Goal: Transaction & Acquisition: Purchase product/service

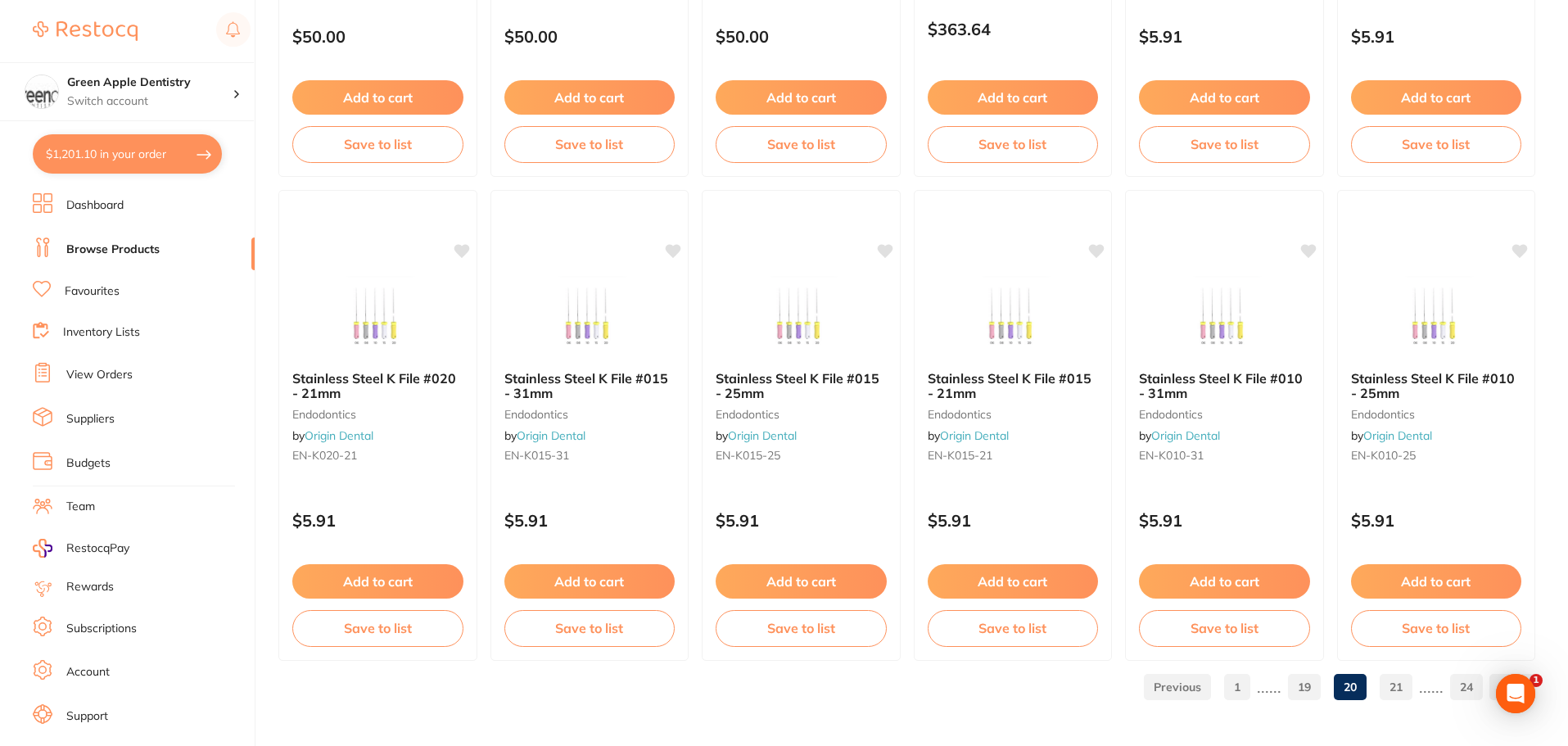
scroll to position [3911, 0]
click at [1407, 692] on link "21" at bounding box center [1396, 687] width 33 height 33
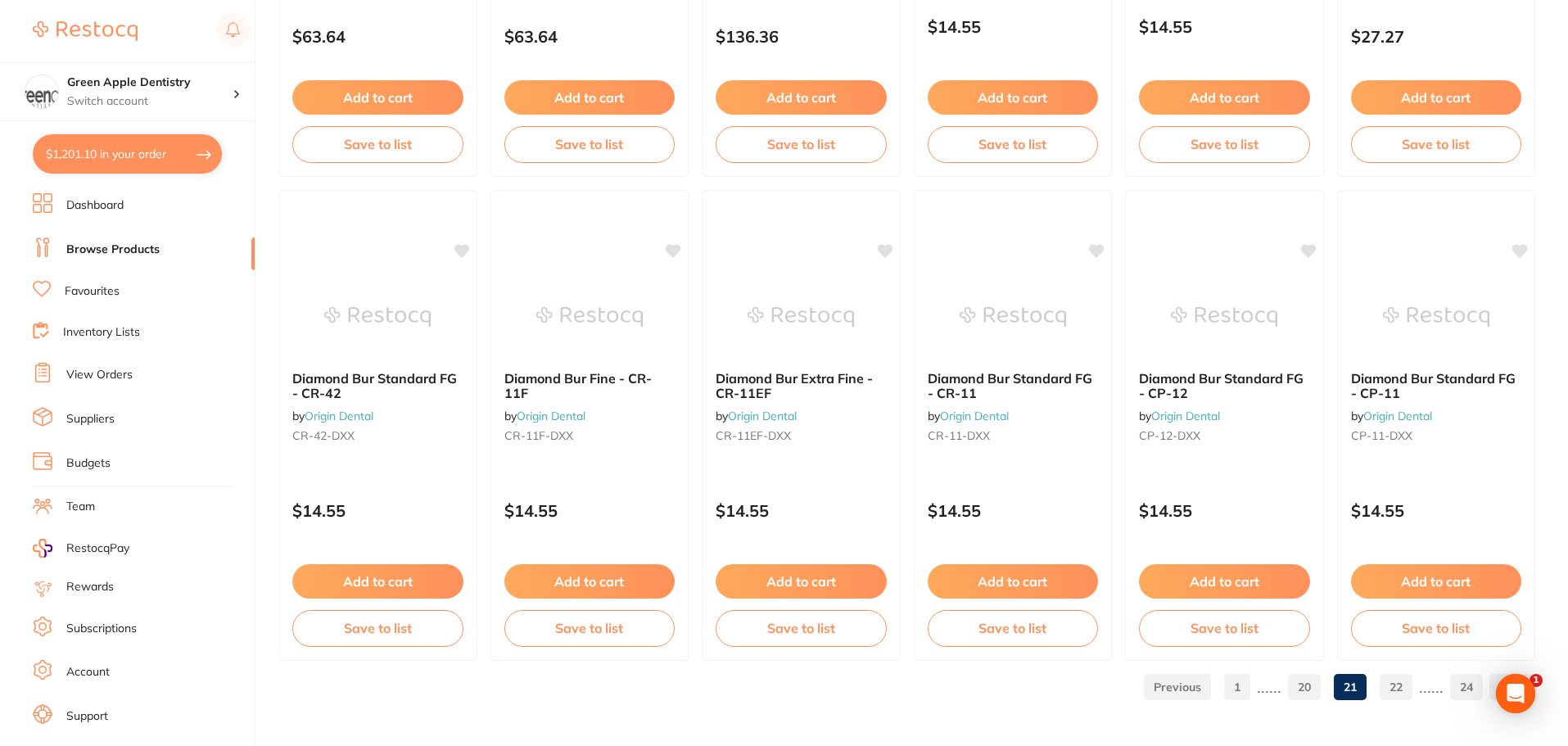
click at [1393, 683] on link "22" at bounding box center [1396, 687] width 33 height 33
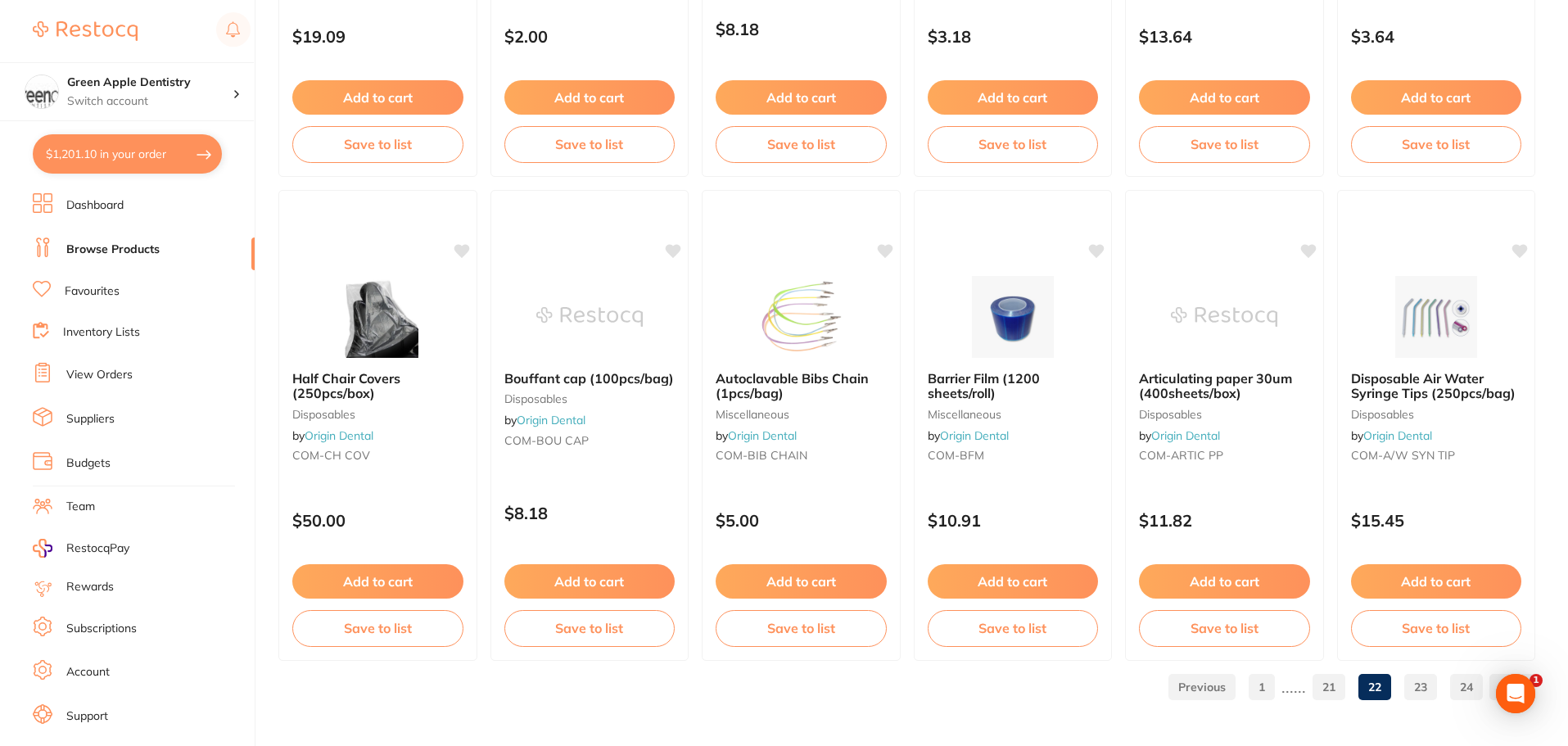
click at [1417, 692] on link "23" at bounding box center [1420, 687] width 33 height 33
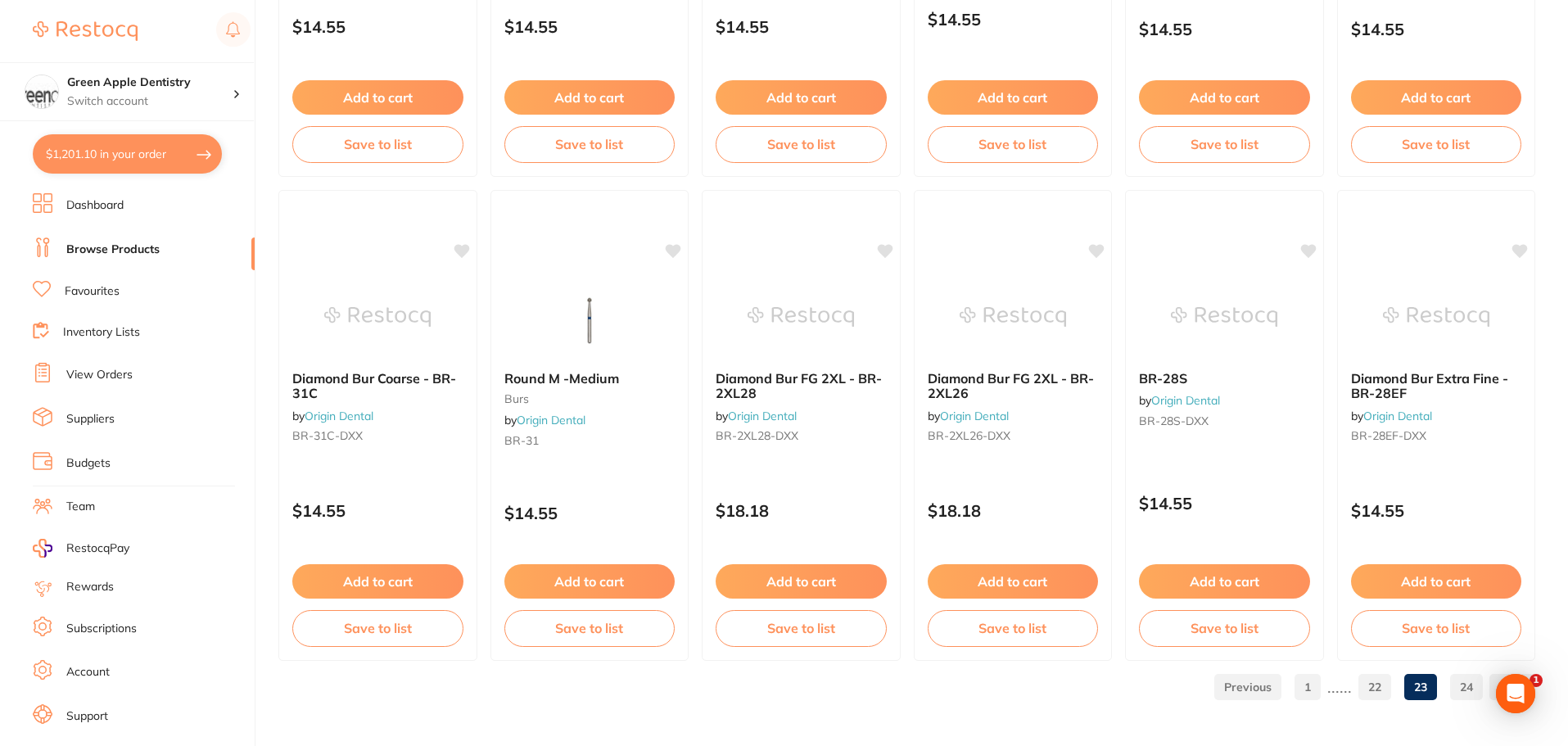
click at [1464, 686] on link "24" at bounding box center [1466, 687] width 33 height 33
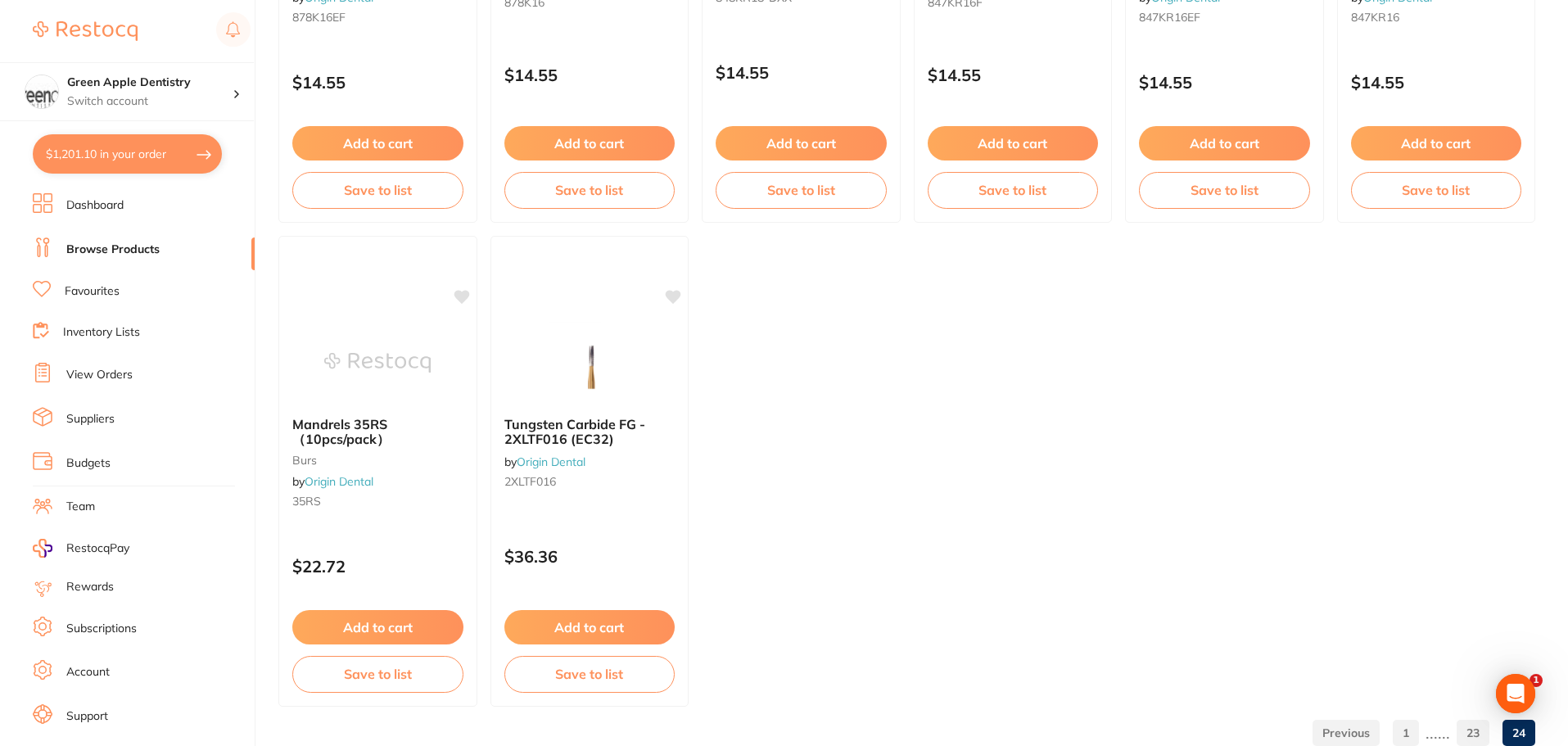
scroll to position [1976, 0]
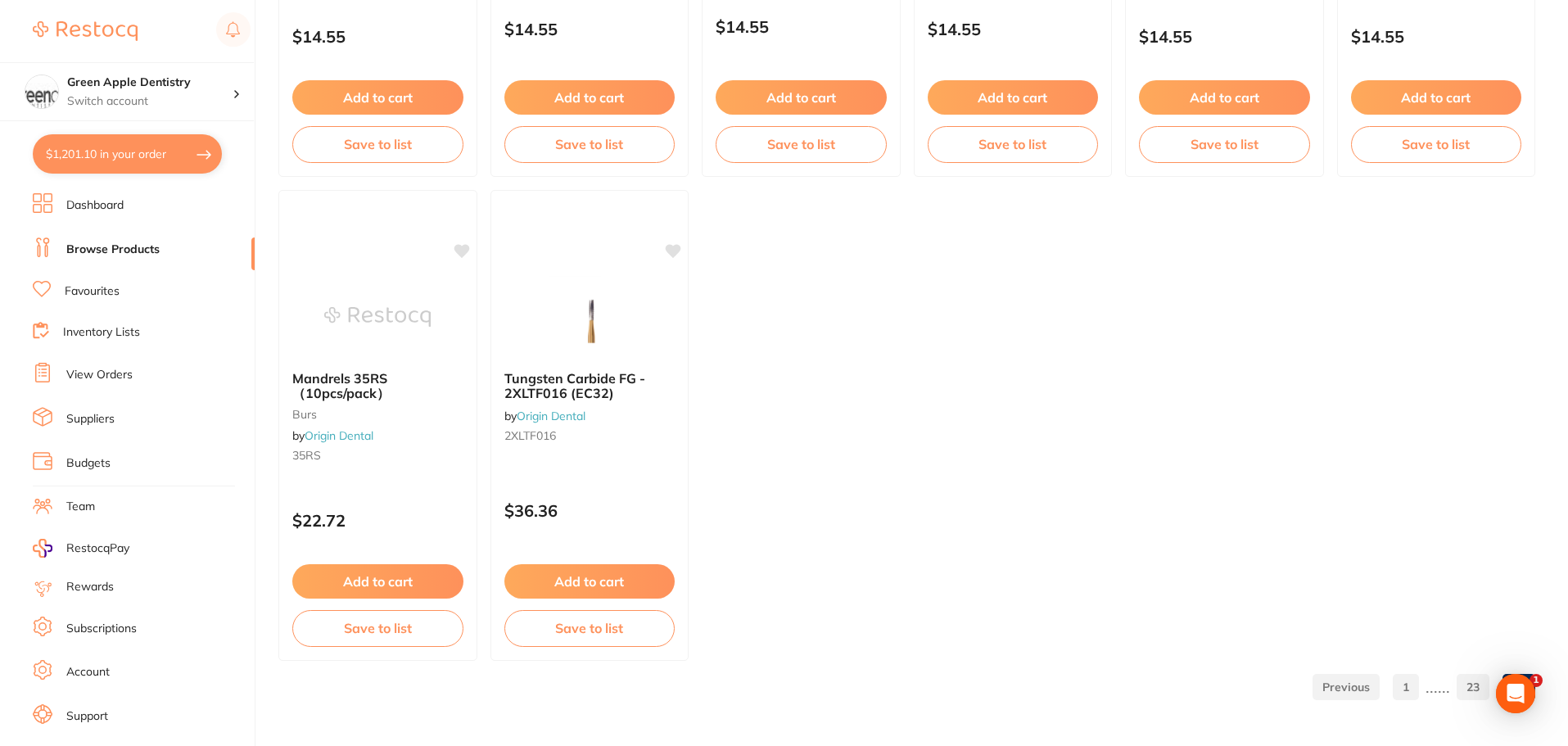
click at [1363, 679] on link at bounding box center [1345, 687] width 67 height 33
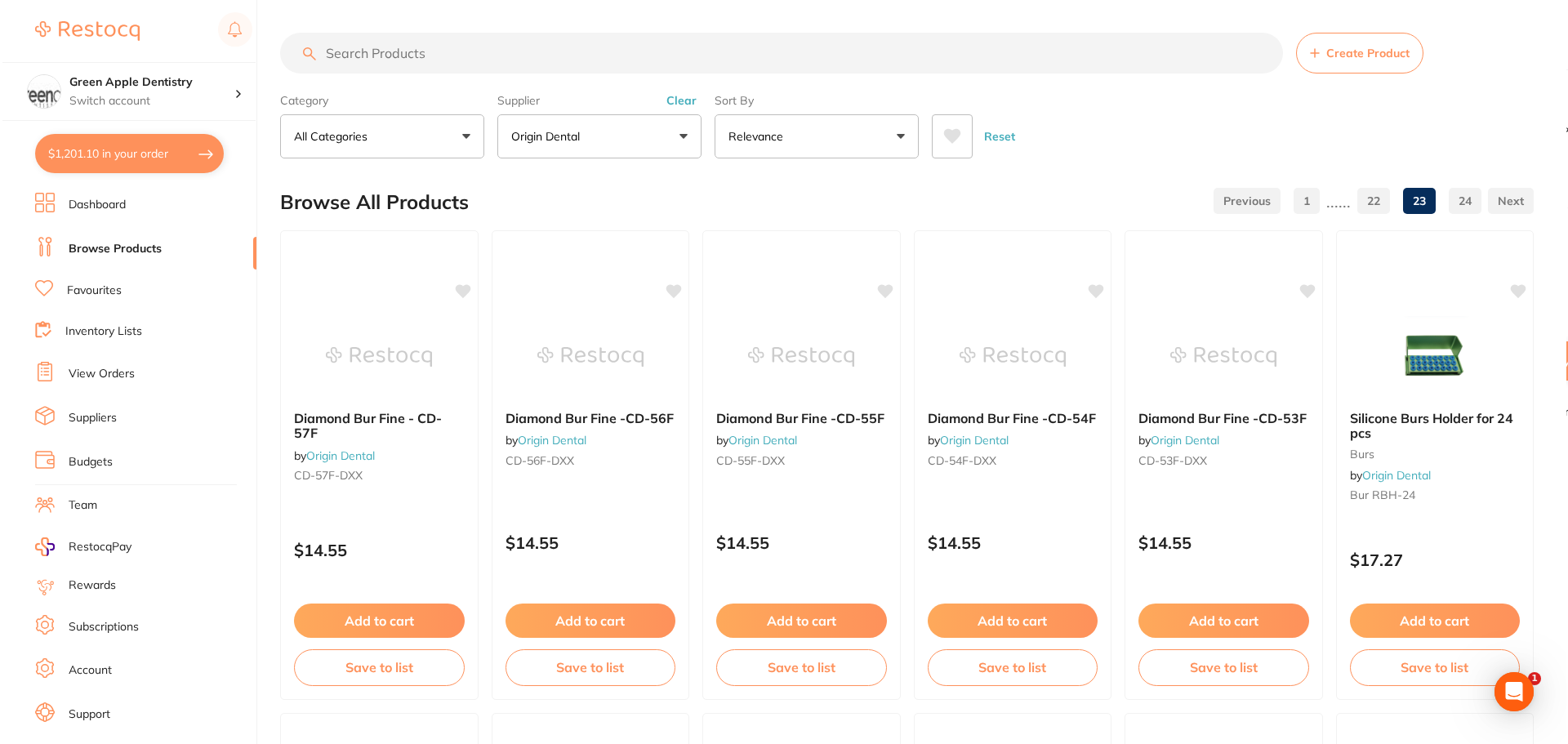
scroll to position [0, 0]
click at [187, 156] on button "$1,201.10 in your order" at bounding box center [127, 154] width 188 height 39
checkbox input "true"
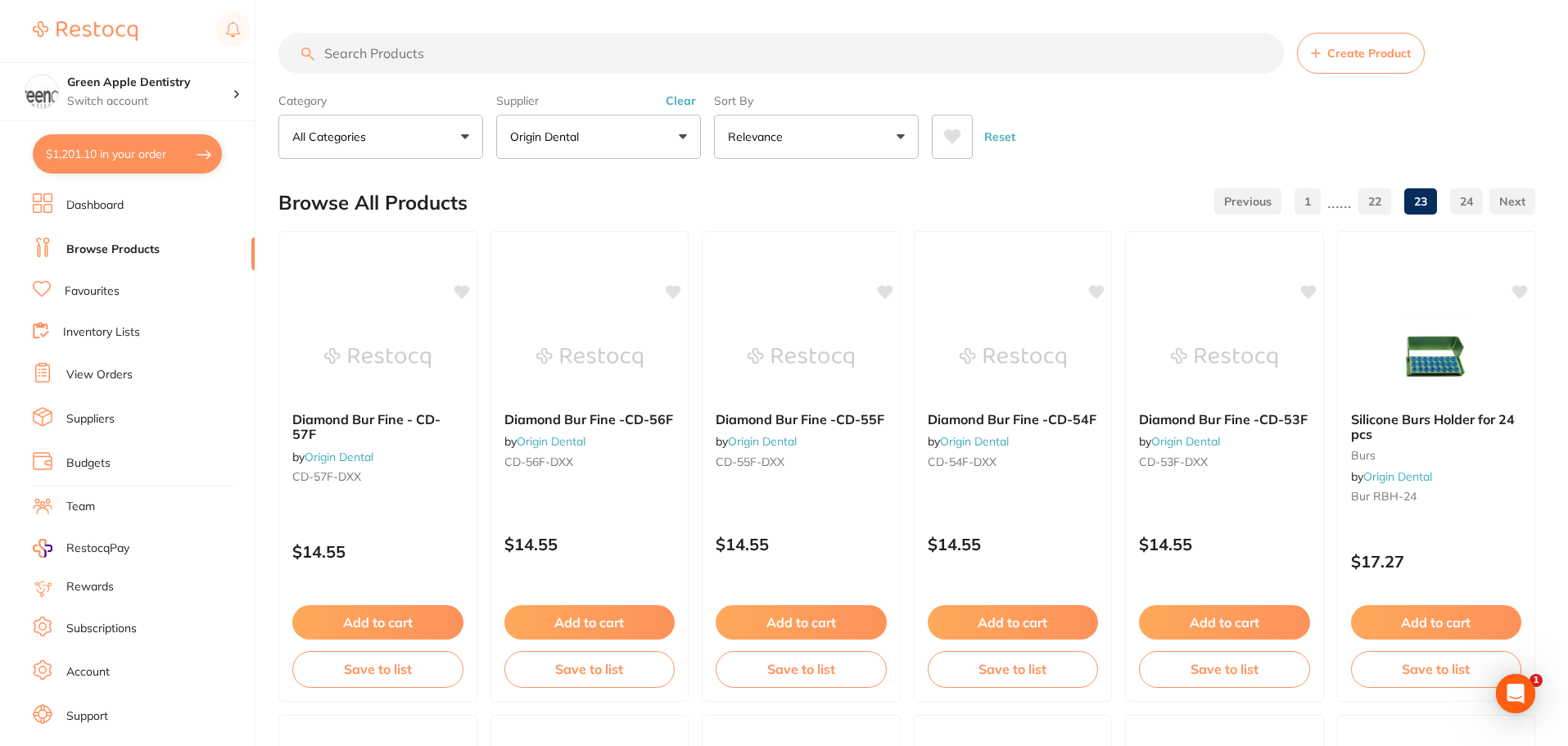
checkbox input "true"
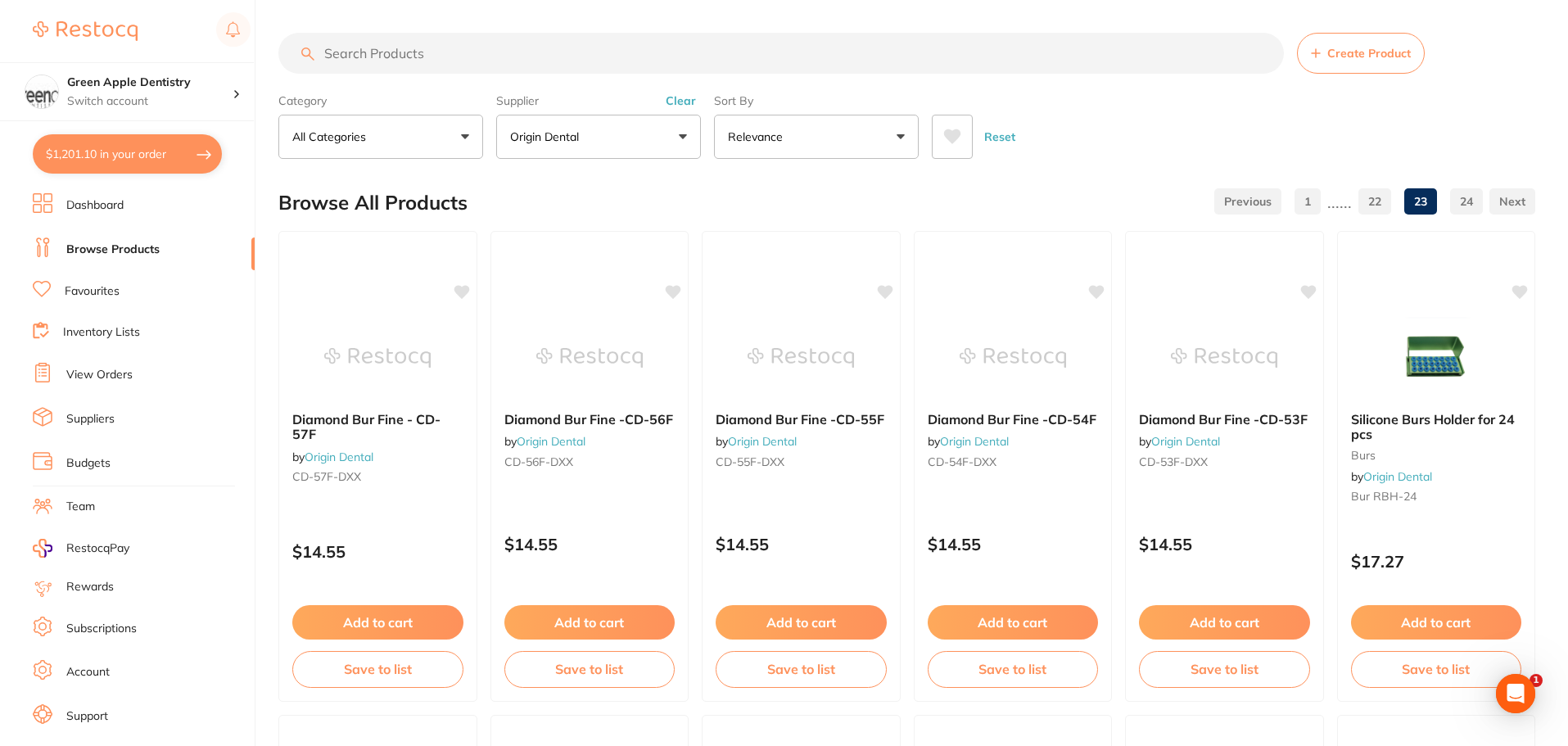
checkbox input "true"
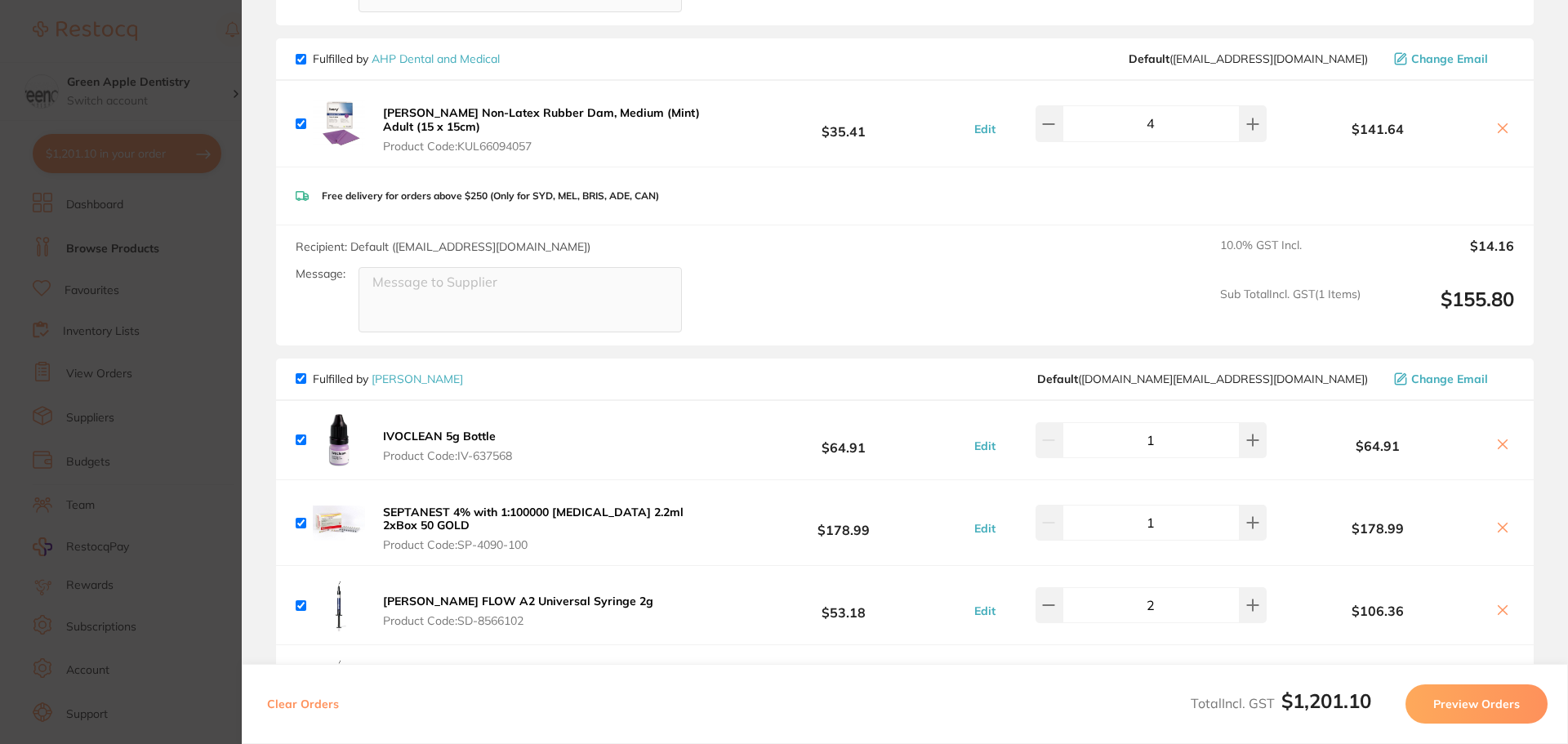
scroll to position [1718, 0]
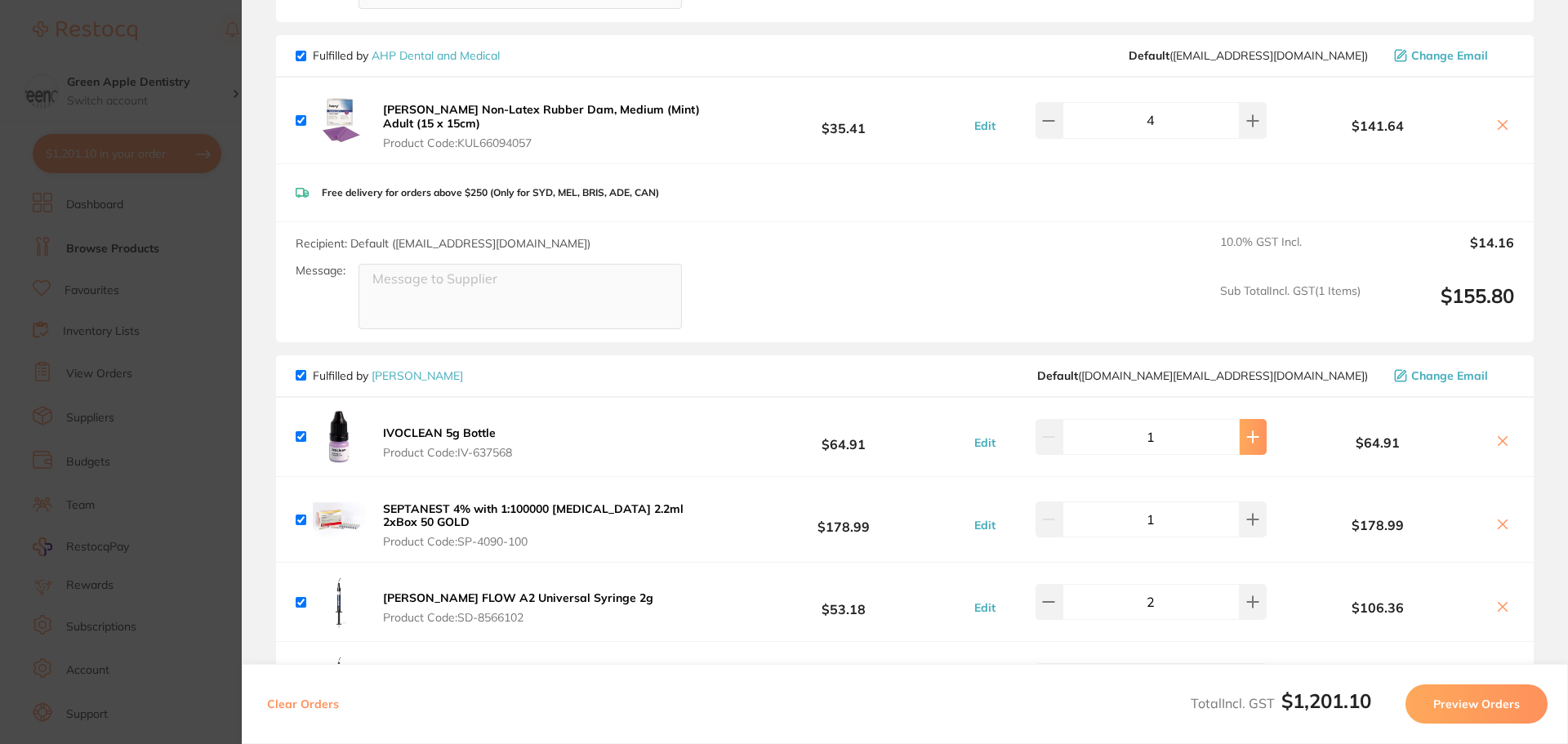
click at [1240, 444] on button at bounding box center [1253, 436] width 27 height 36
type input "2"
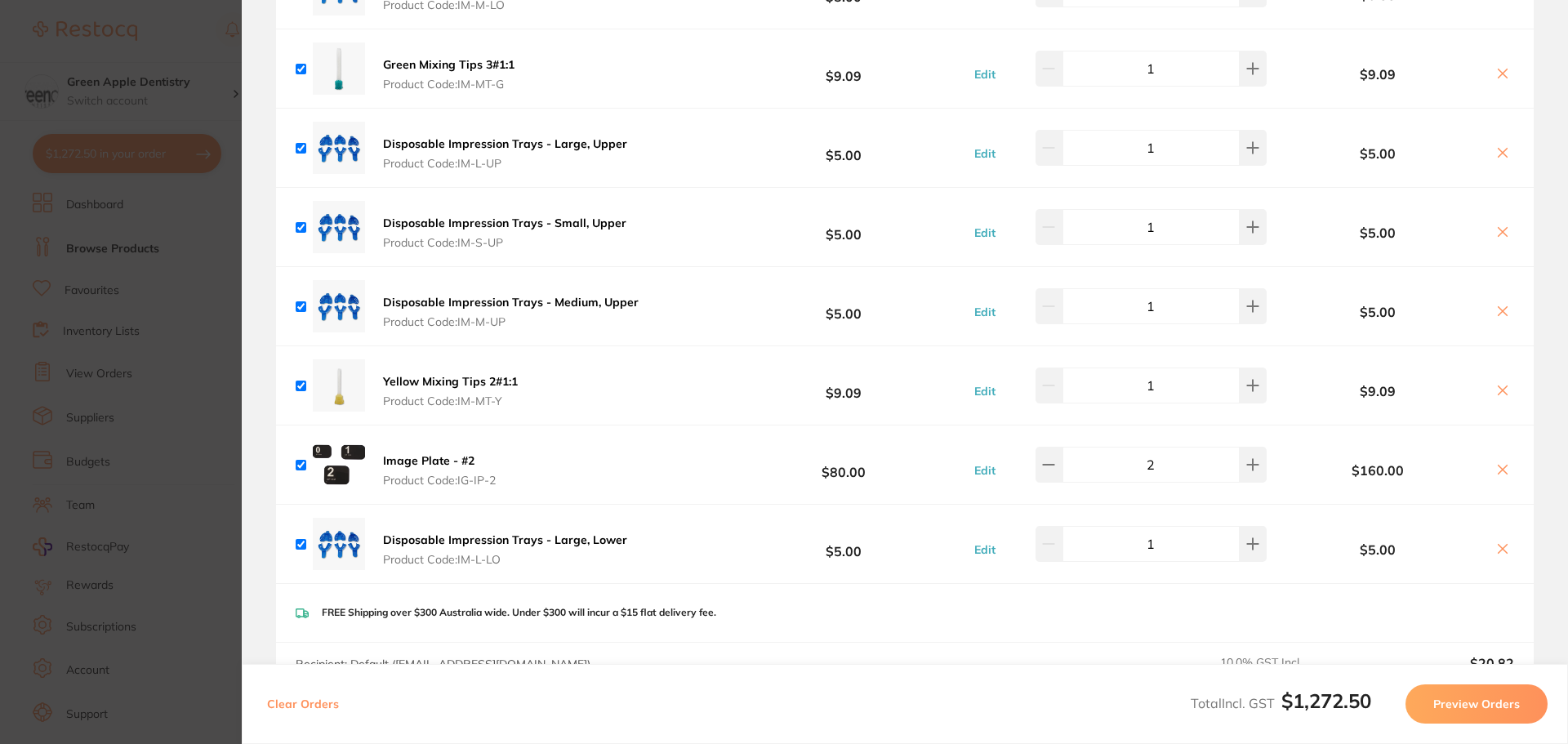
scroll to position [902, 0]
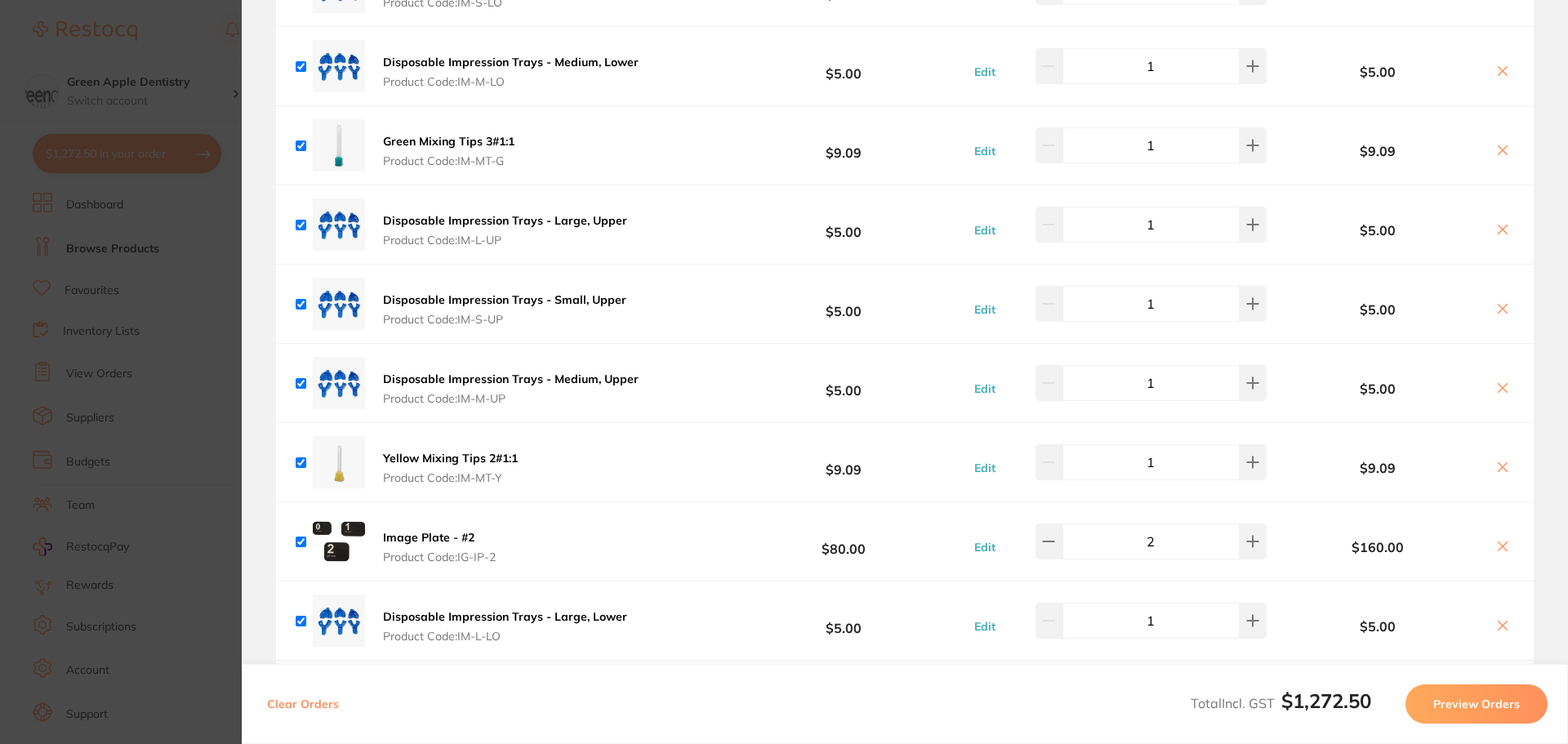
click at [487, 454] on b "Yellow Mixing Tips 2#1:1" at bounding box center [450, 458] width 134 height 15
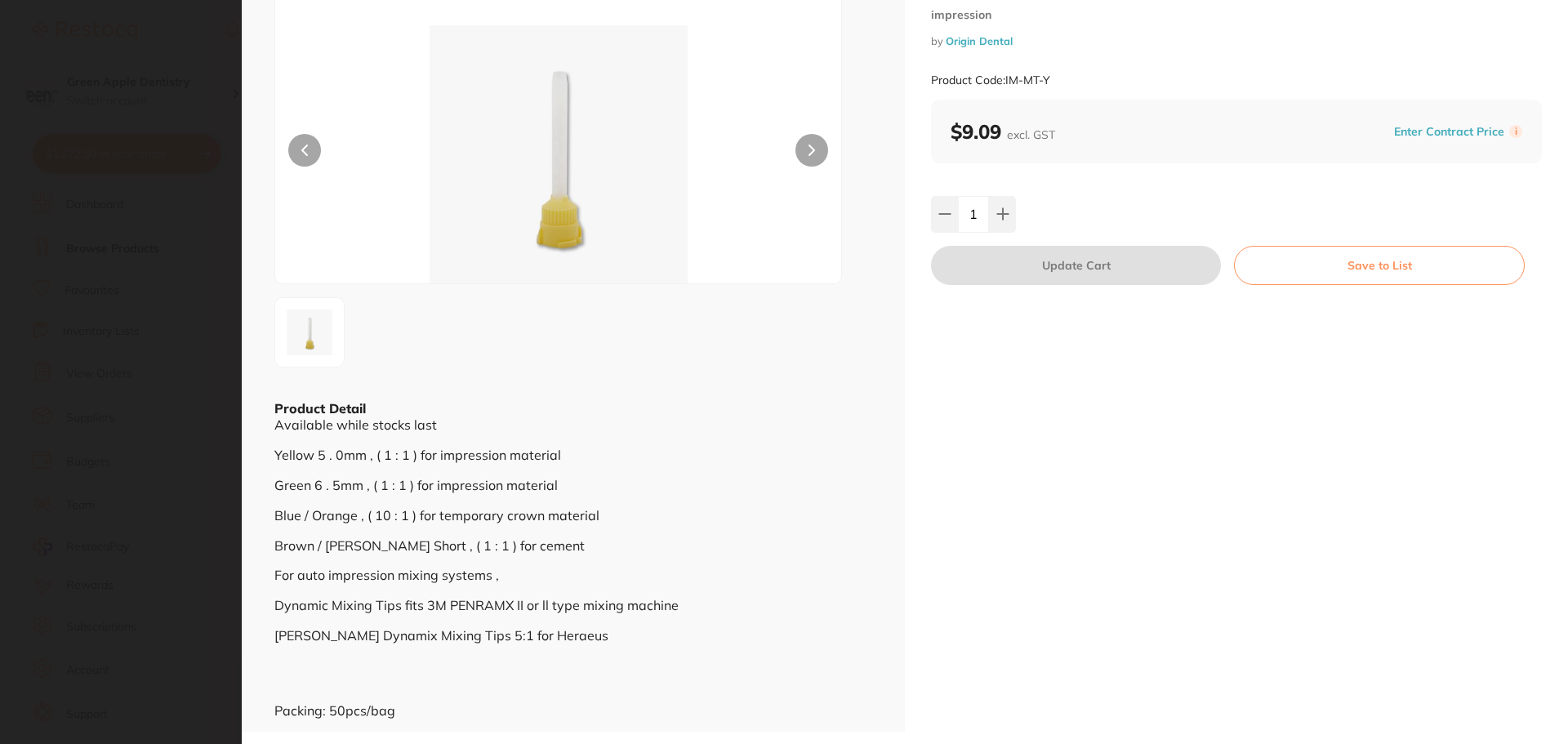
scroll to position [0, 0]
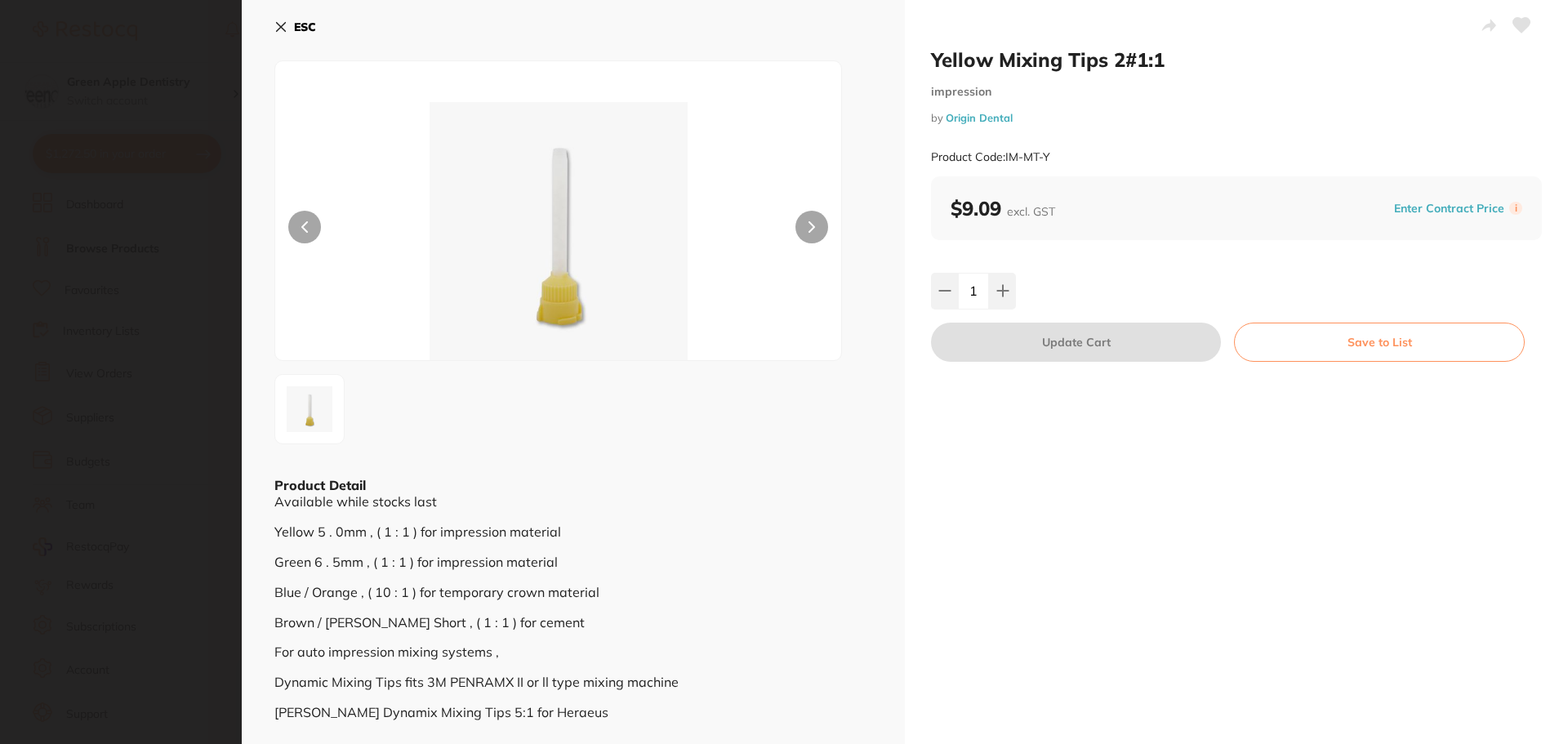
click at [293, 26] on button "ESC" at bounding box center [295, 27] width 42 height 27
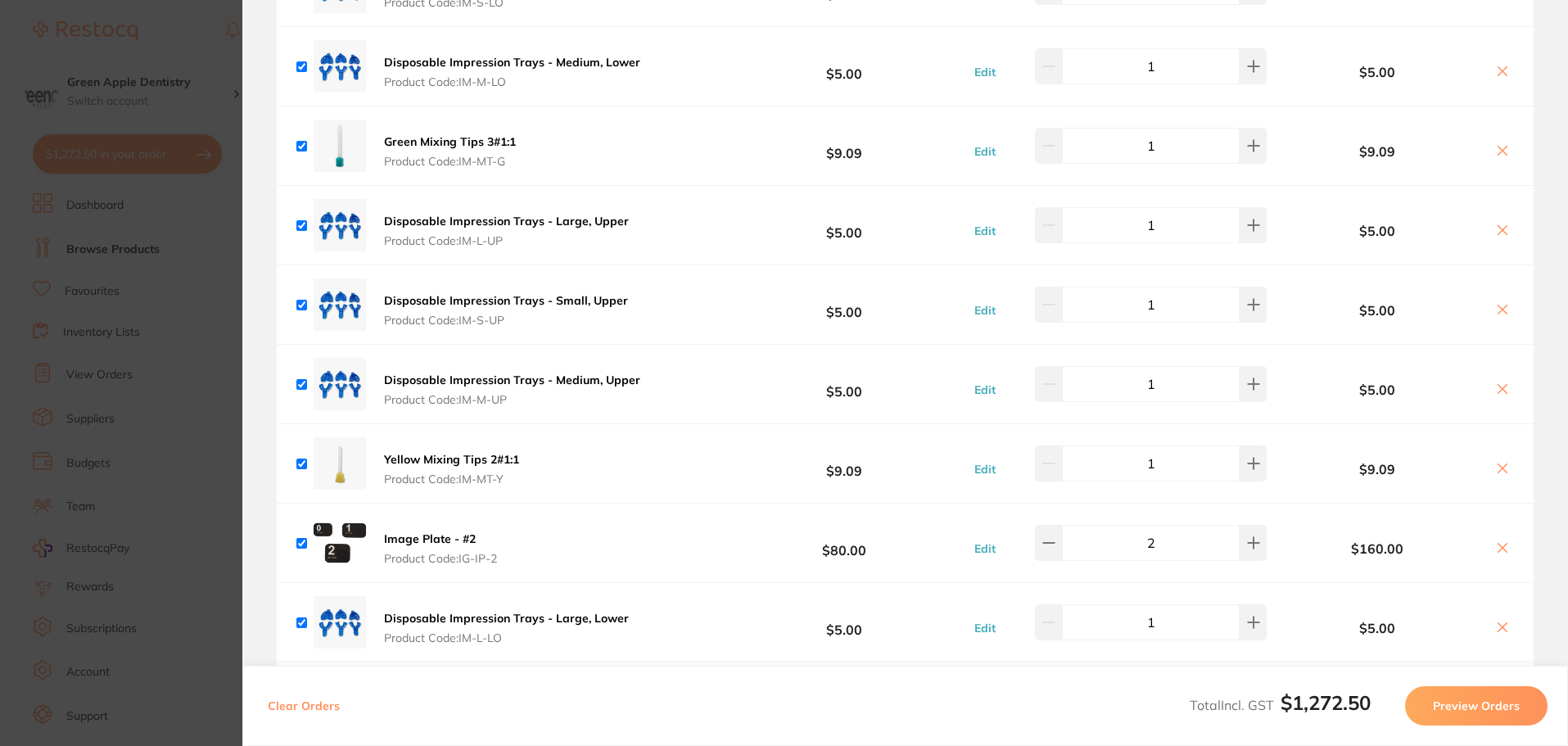
scroll to position [2140, 0]
click at [242, 227] on section "Review Orders Your orders are being processed and we will notify you once we ha…" at bounding box center [905, 373] width 1325 height 746
click at [210, 230] on section "Update RRP Set your pre negotiated price for this item. Item Agreed RRP (excl. …" at bounding box center [784, 373] width 1568 height 746
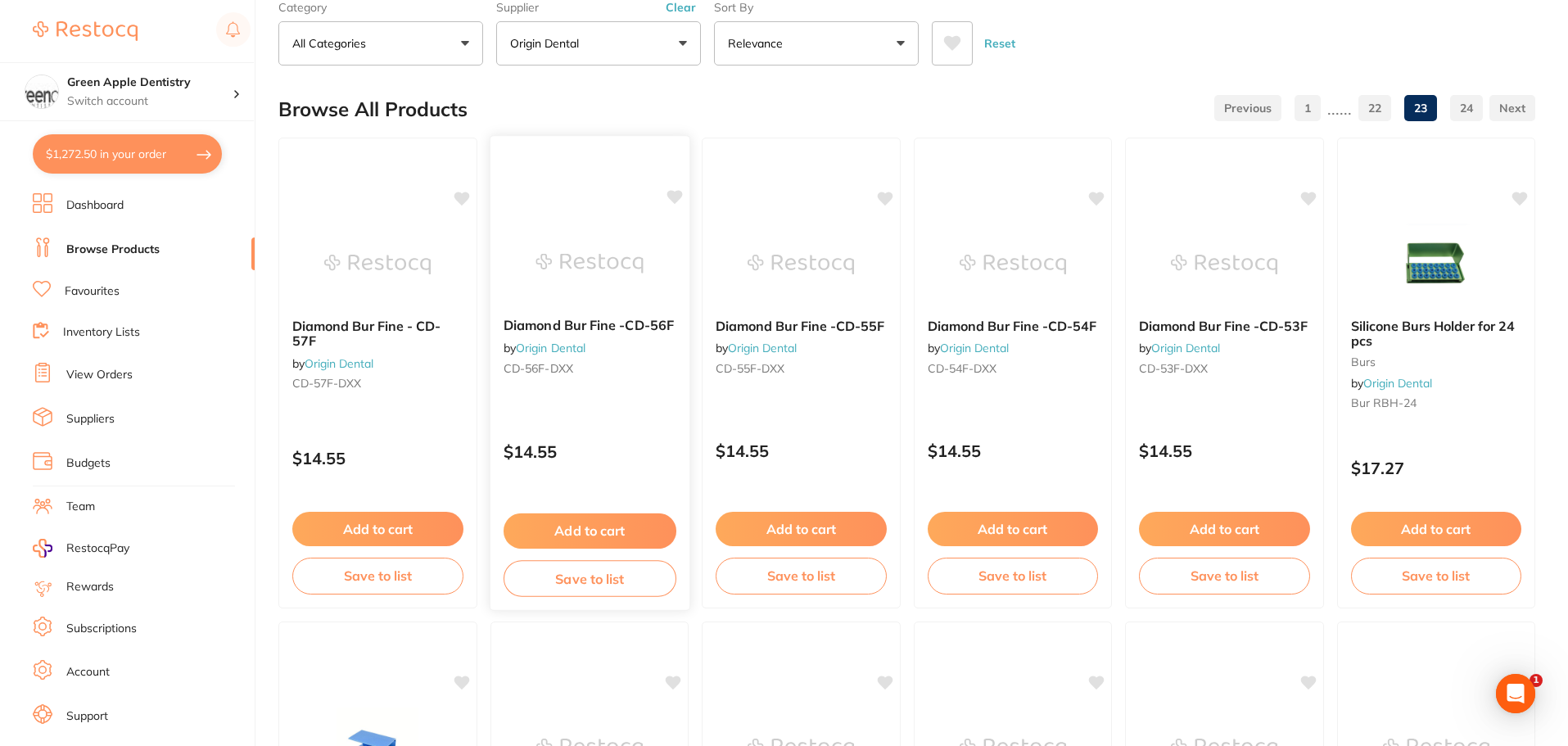
scroll to position [0, 0]
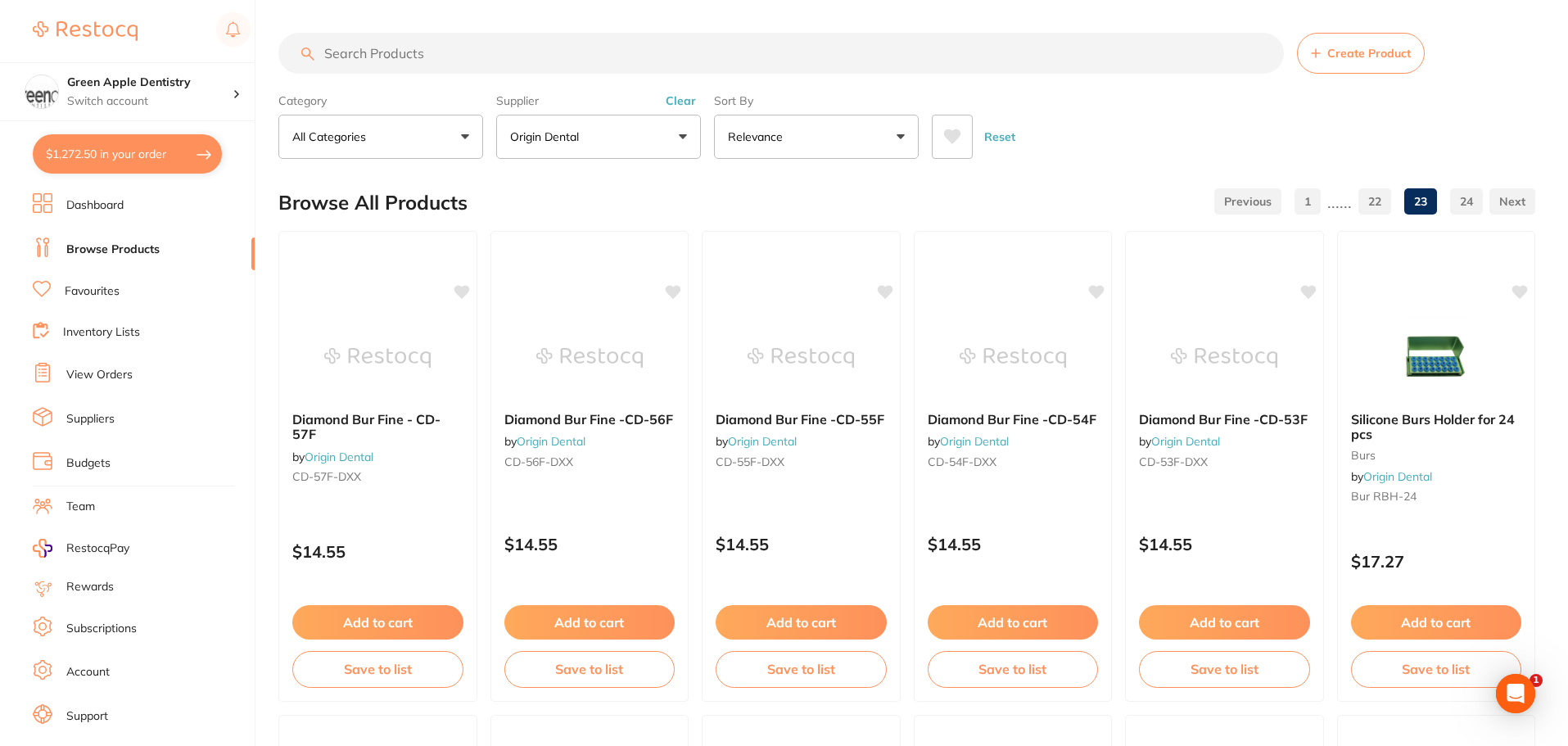
click at [418, 39] on input "search" at bounding box center [781, 53] width 1005 height 41
click at [556, 133] on p "Origin Dental" at bounding box center [548, 137] width 75 height 16
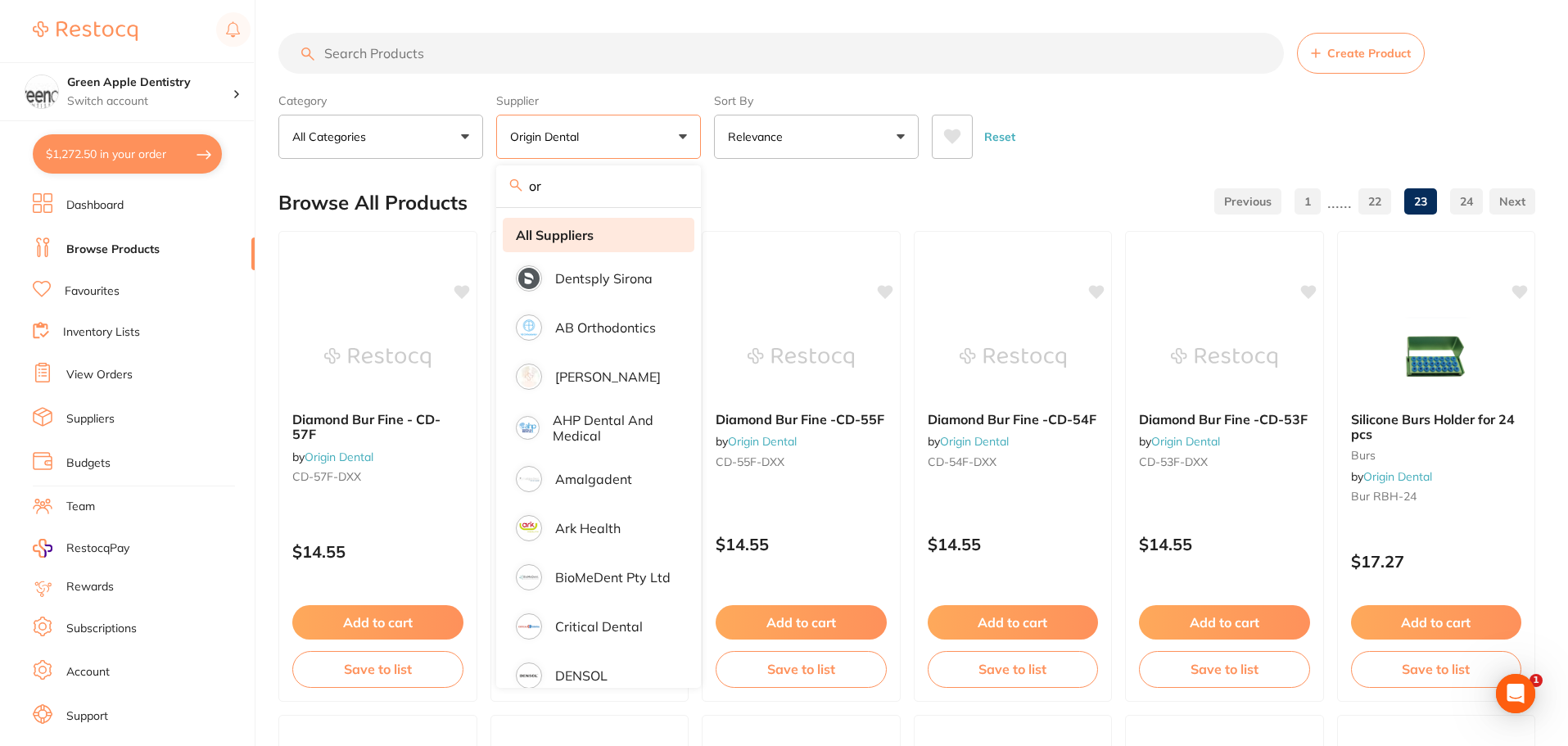
click at [572, 235] on strong "All Suppliers" at bounding box center [554, 235] width 78 height 15
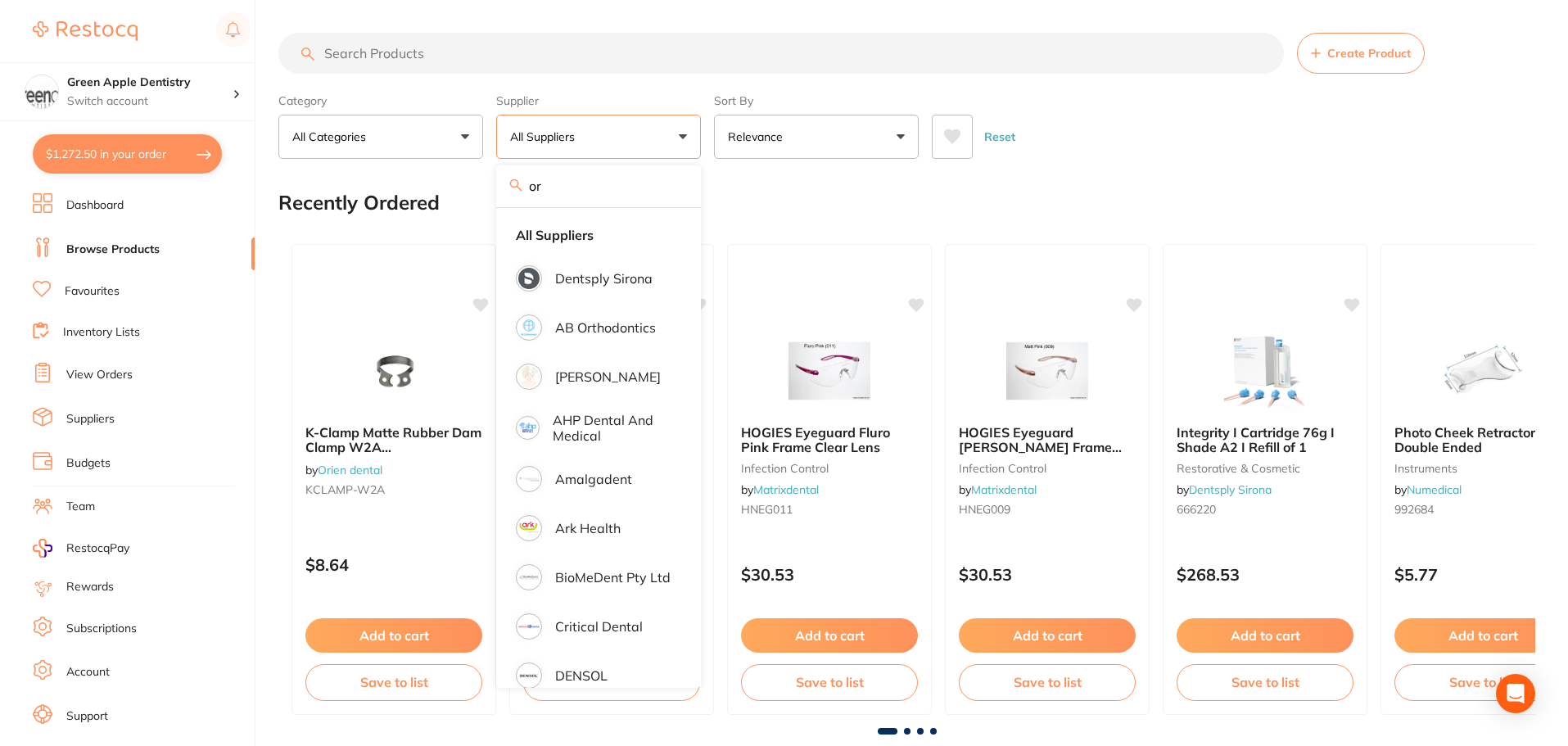
click at [491, 65] on input "search" at bounding box center [781, 53] width 1005 height 41
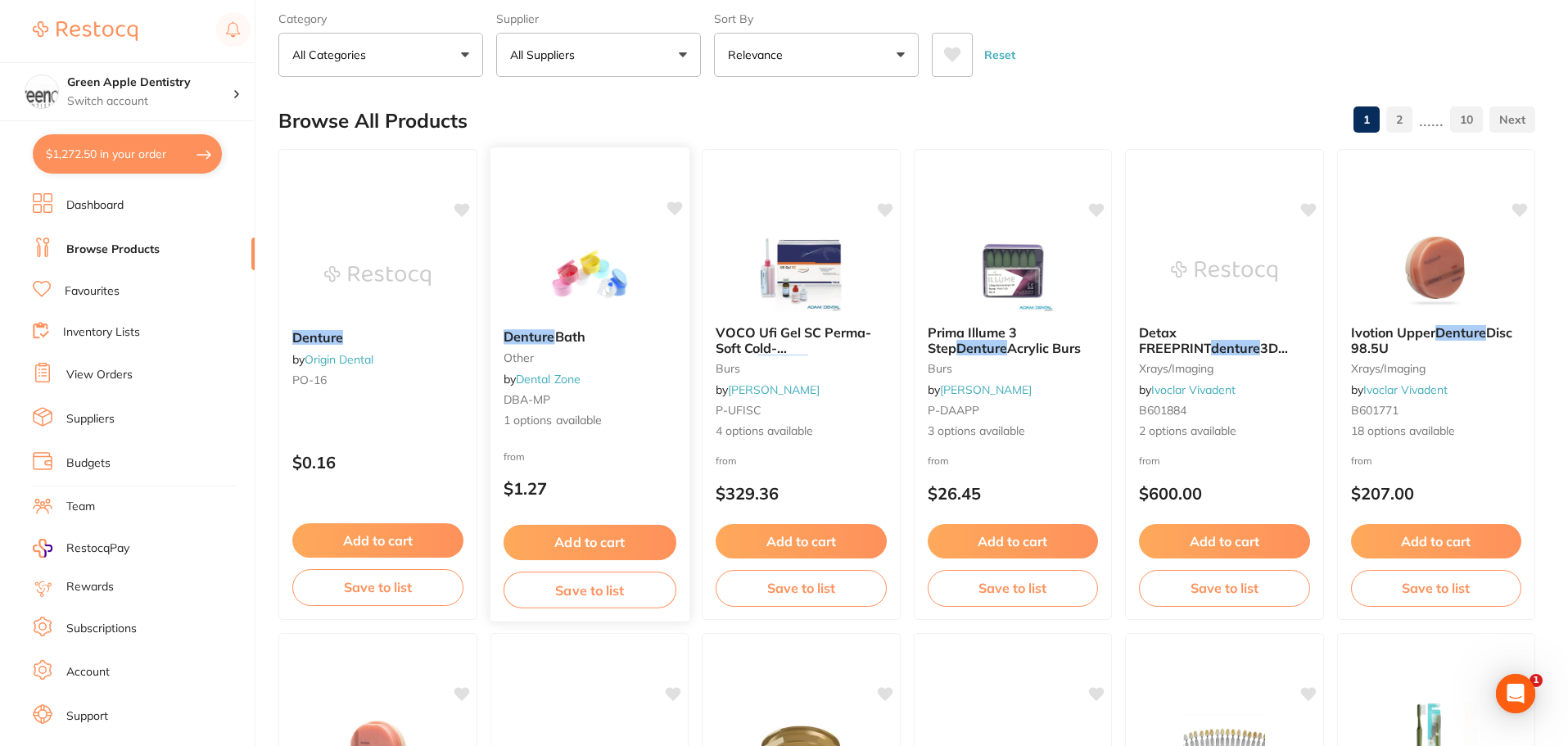
scroll to position [164, 0]
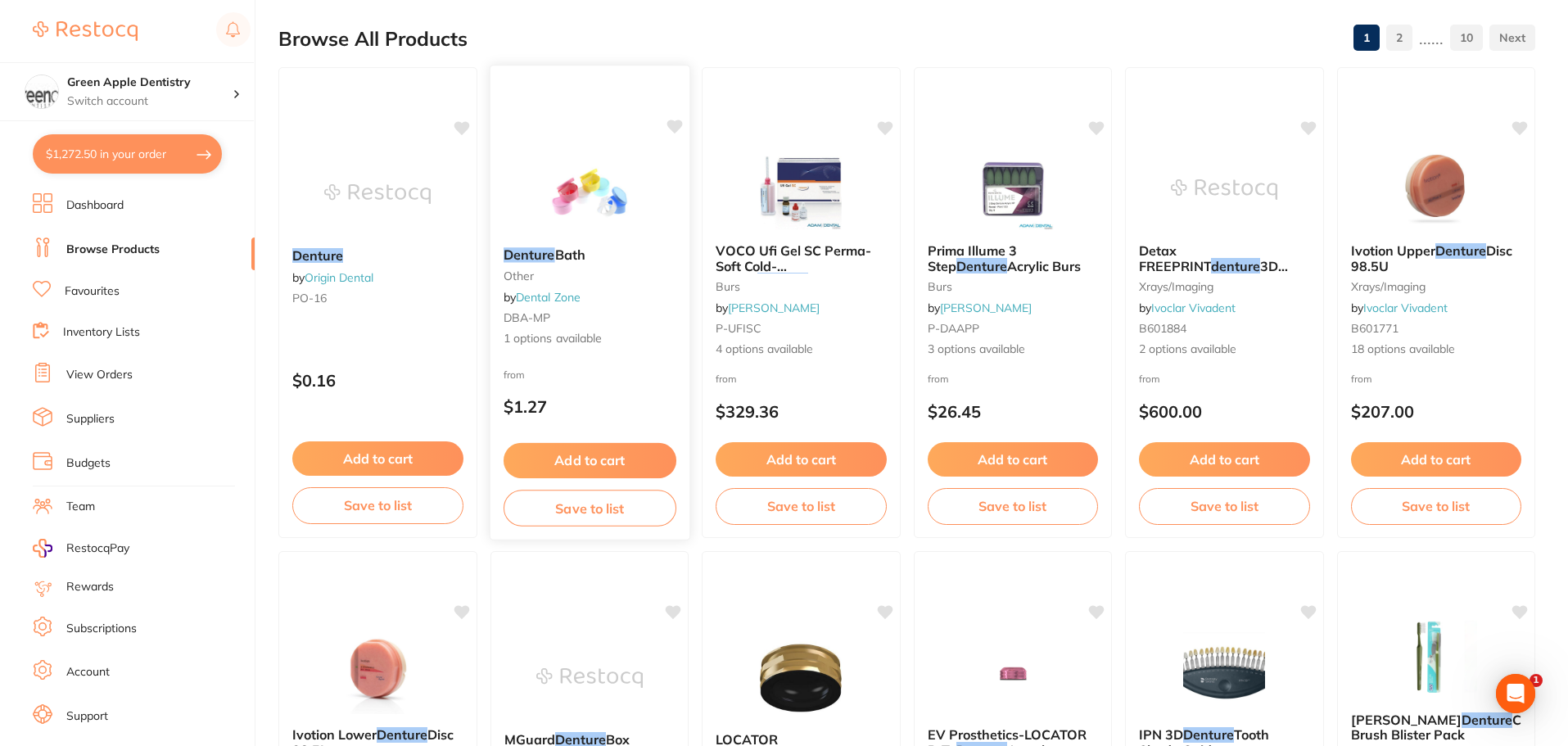
type input "denture"
click at [625, 188] on img at bounding box center [589, 193] width 106 height 82
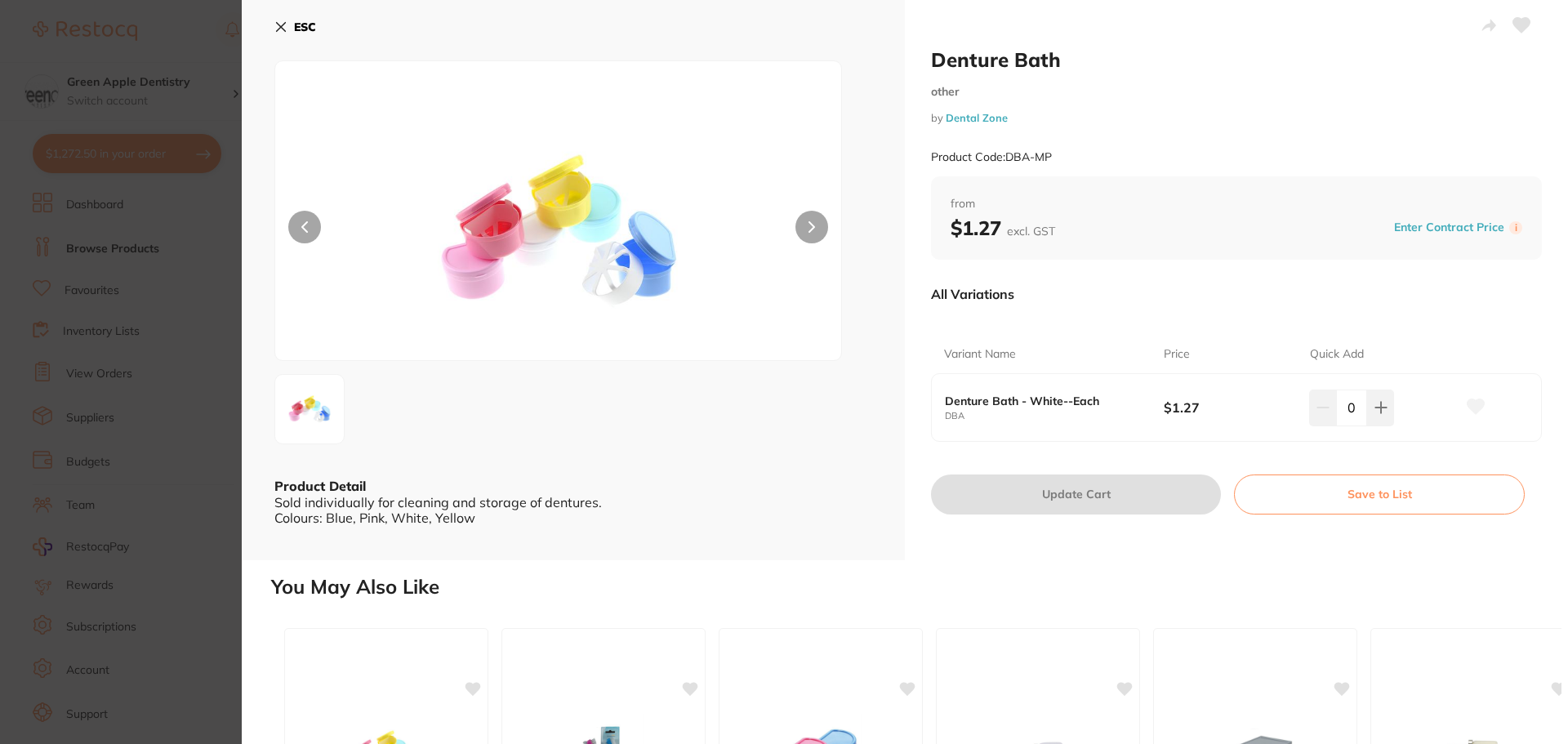
click at [303, 29] on b "ESC" at bounding box center [305, 27] width 22 height 15
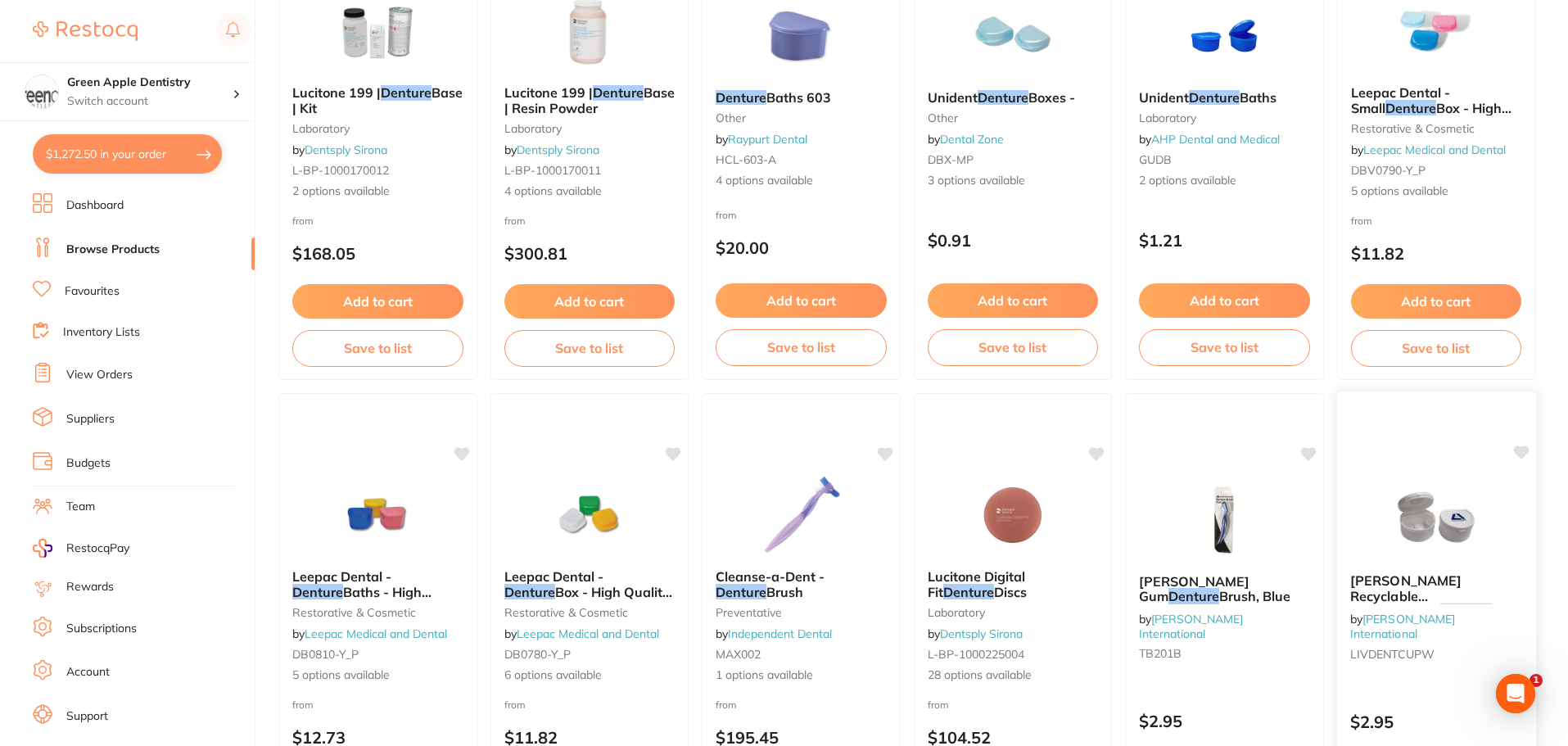
scroll to position [1801, 0]
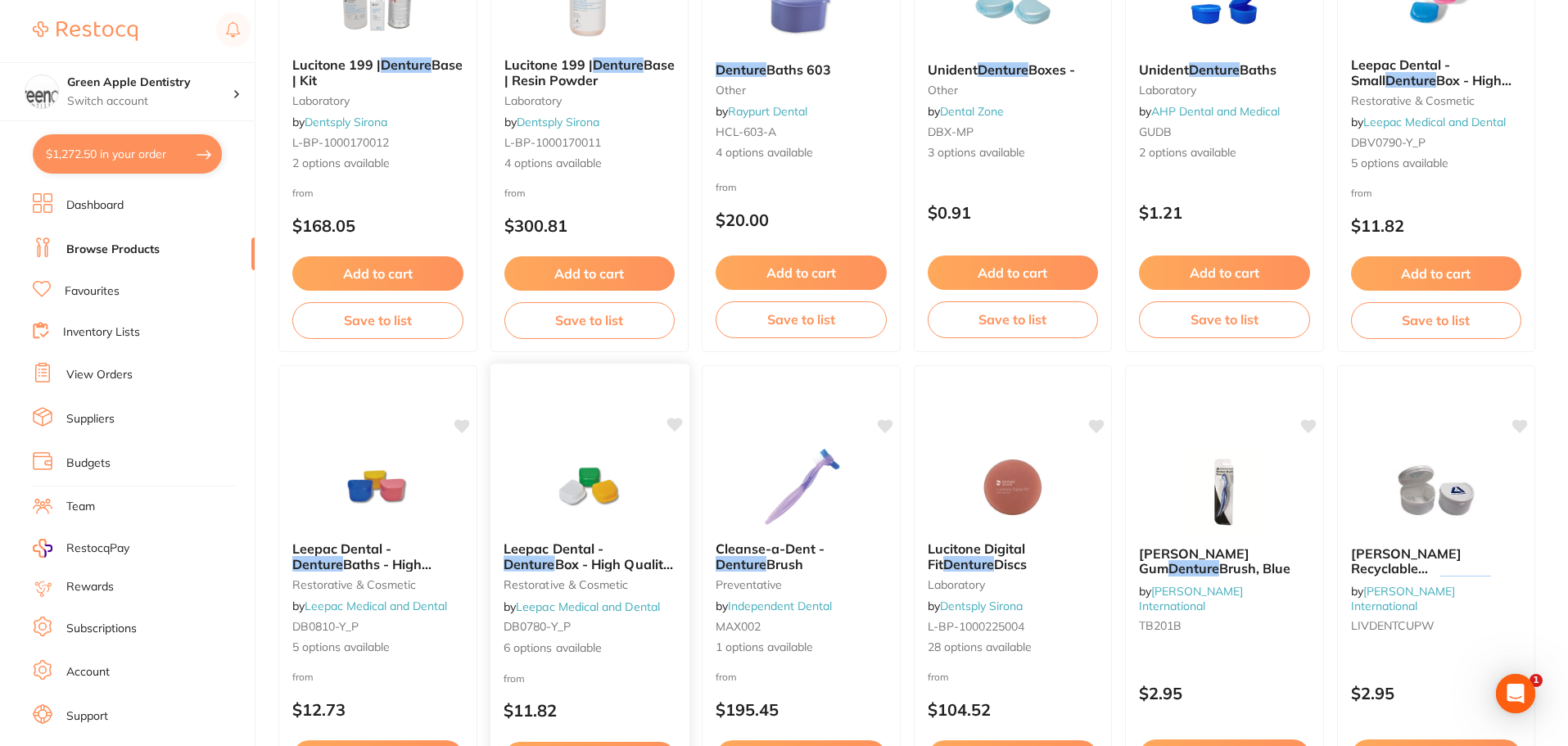
click at [615, 463] on img at bounding box center [588, 487] width 107 height 82
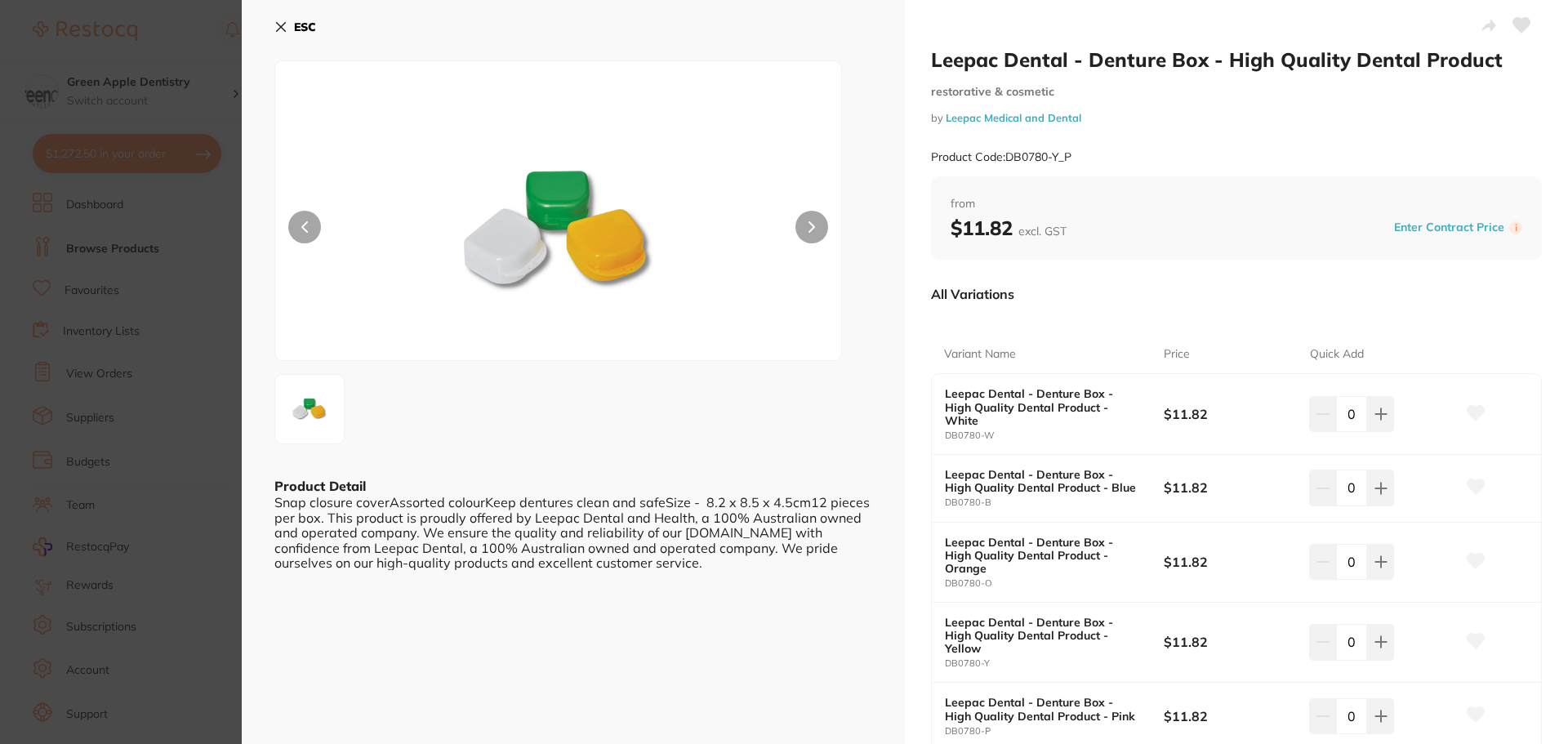
click at [300, 27] on b "ESC" at bounding box center [305, 27] width 22 height 15
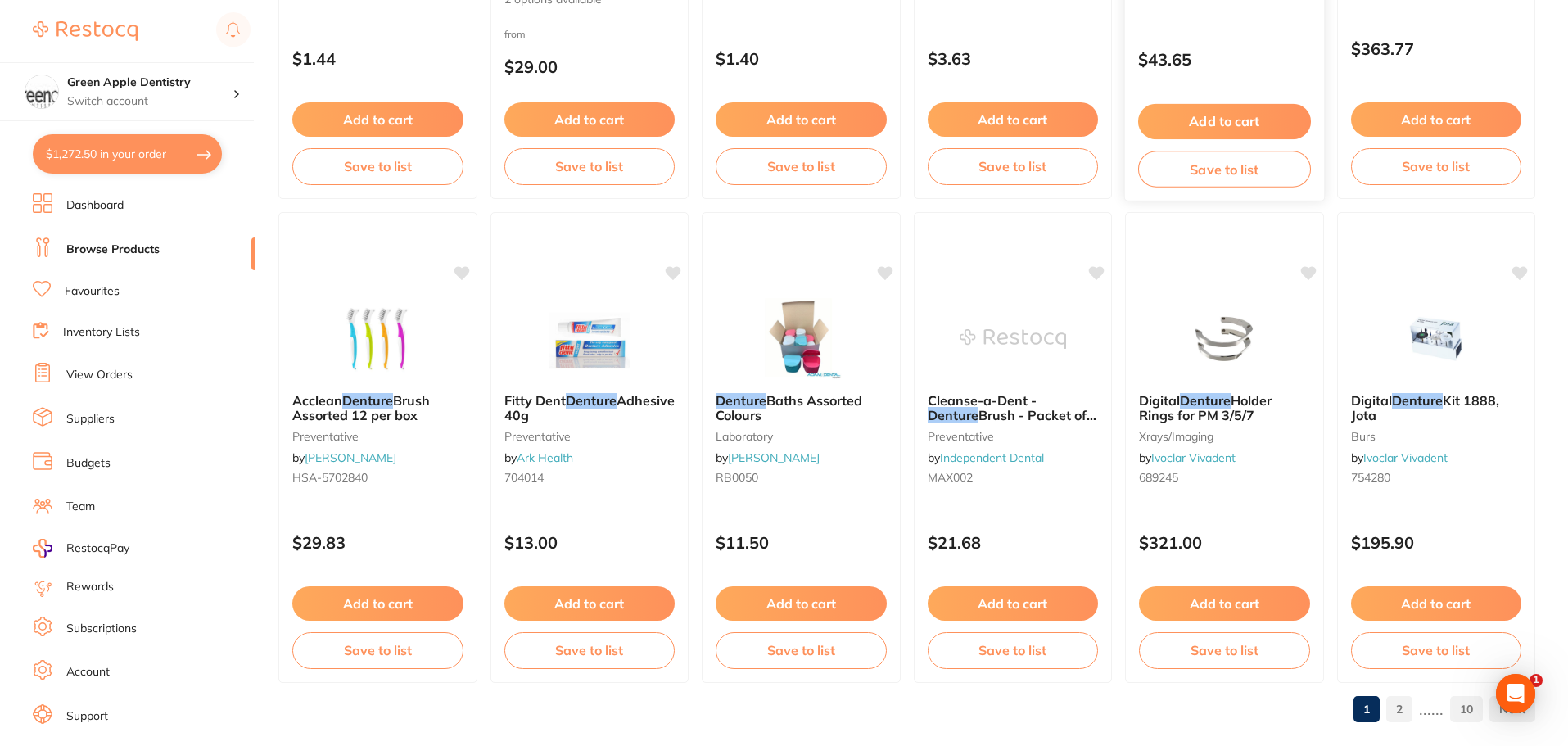
scroll to position [3911, 0]
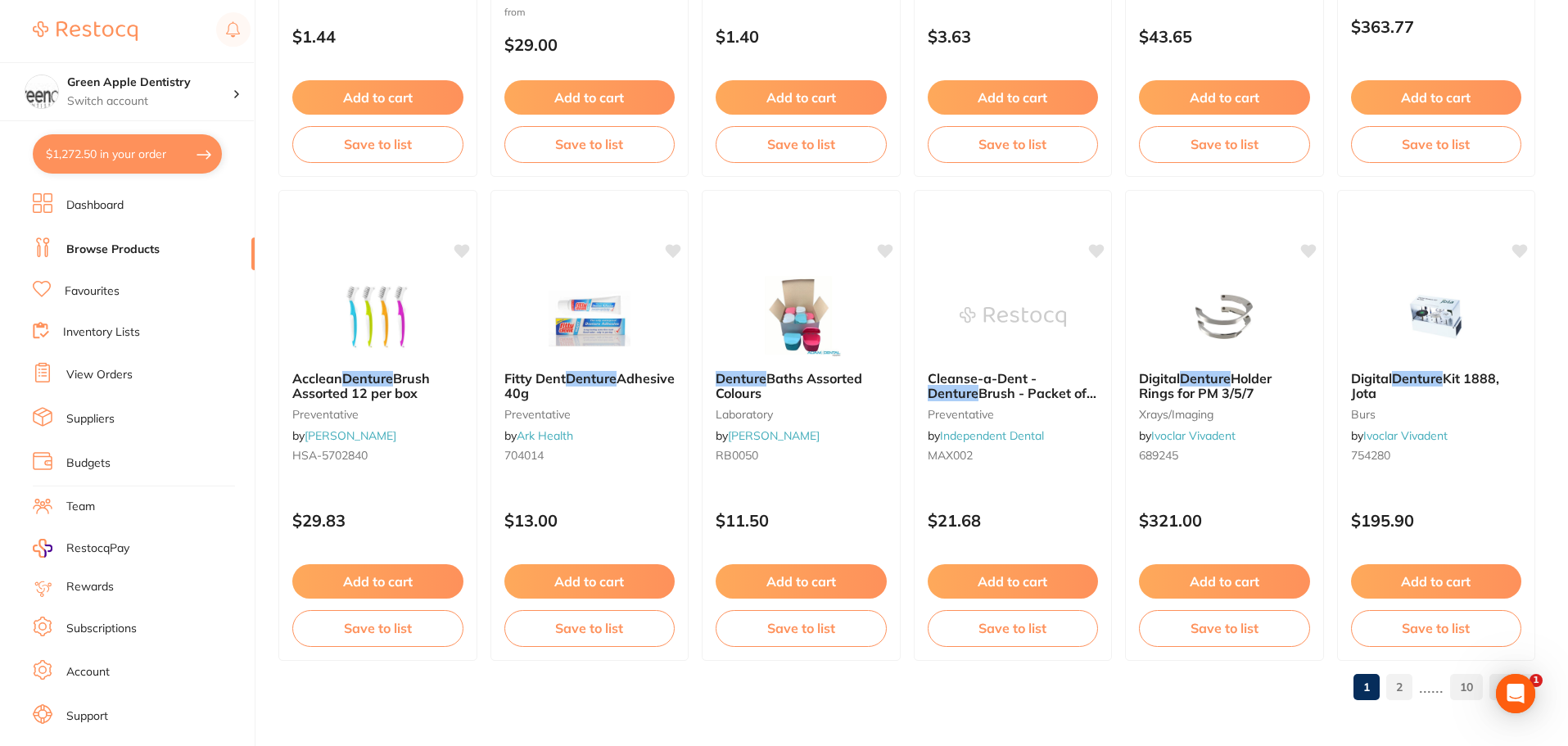
click at [1399, 682] on link "2" at bounding box center [1398, 687] width 27 height 33
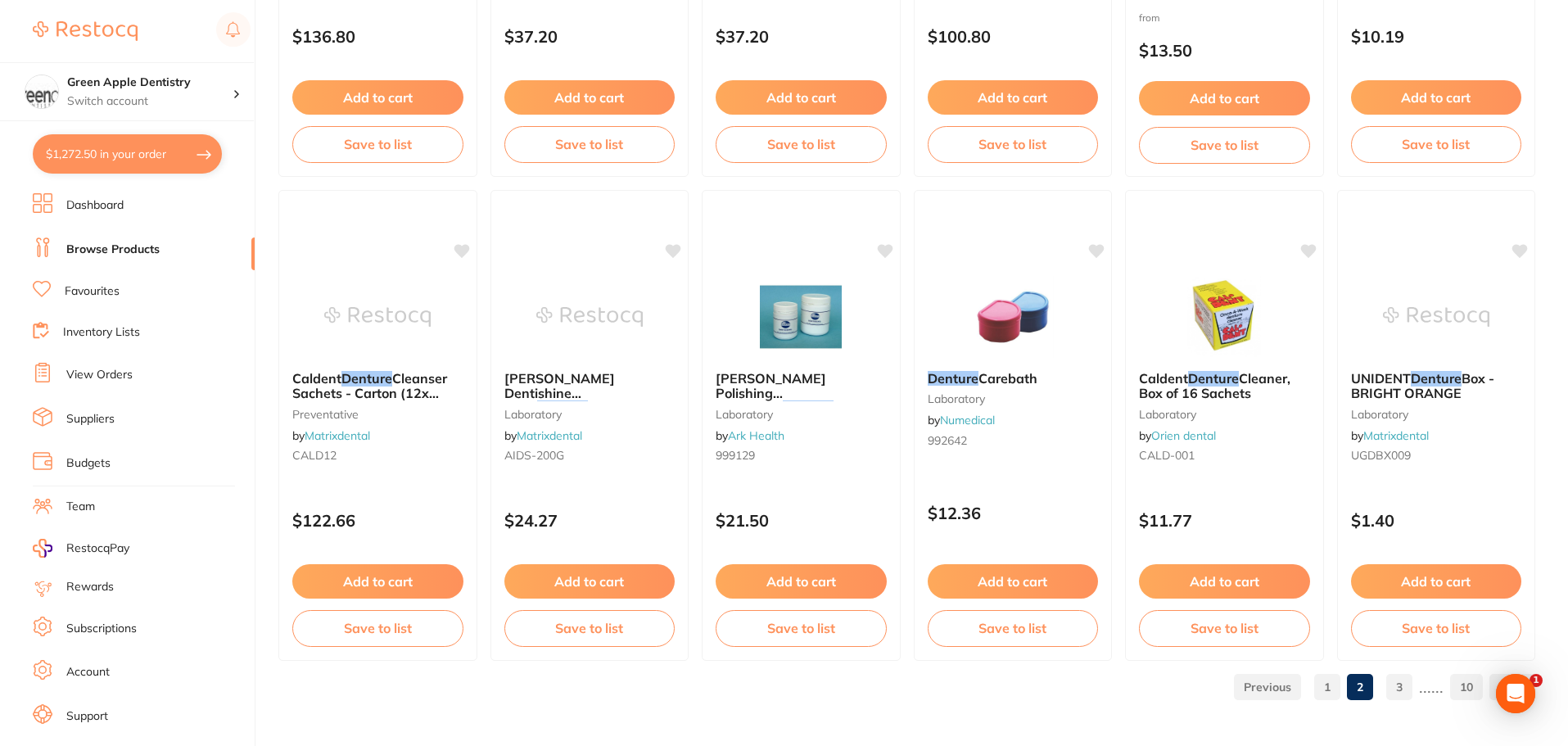
click at [1404, 683] on link "3" at bounding box center [1398, 687] width 27 height 33
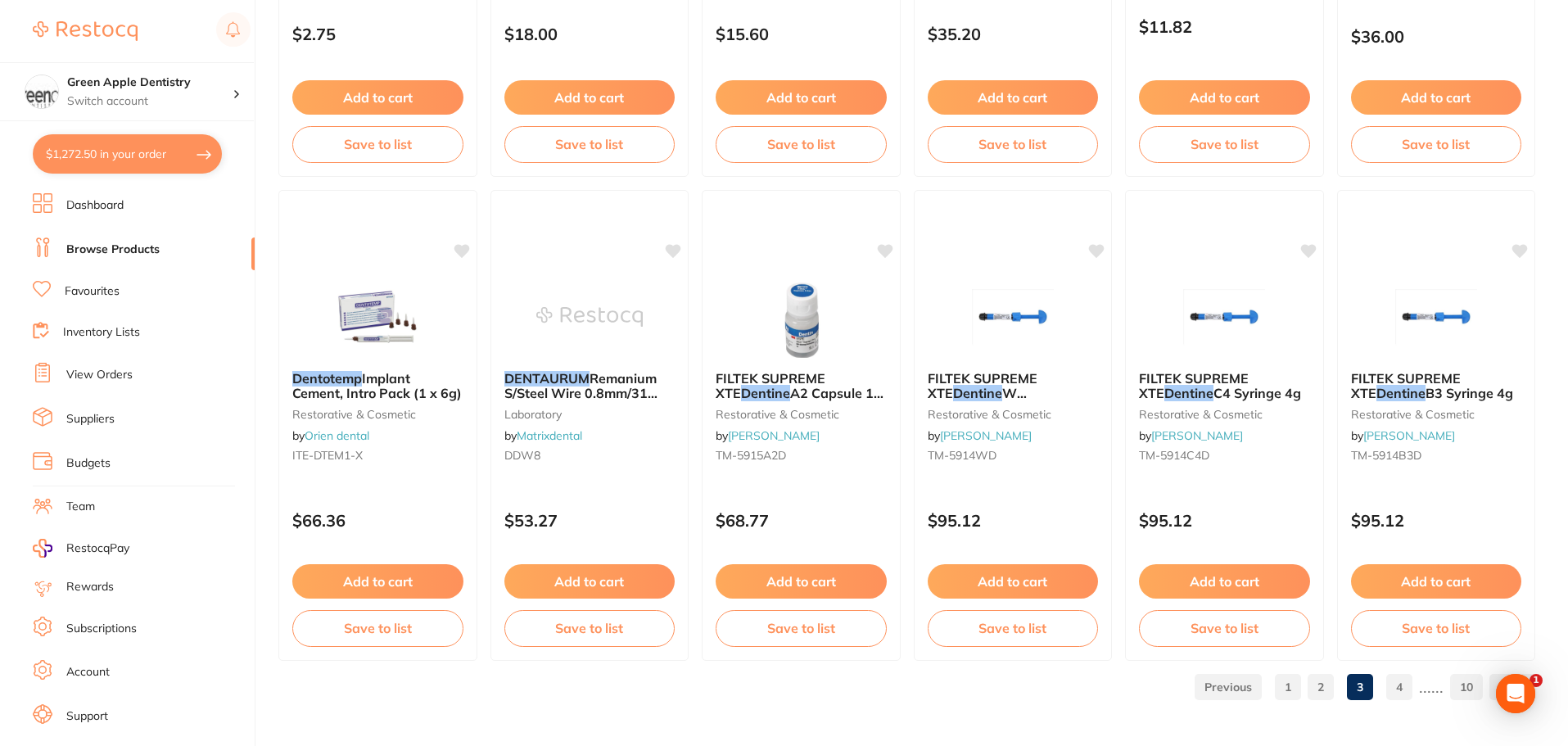
click at [1396, 697] on link "4" at bounding box center [1398, 687] width 27 height 33
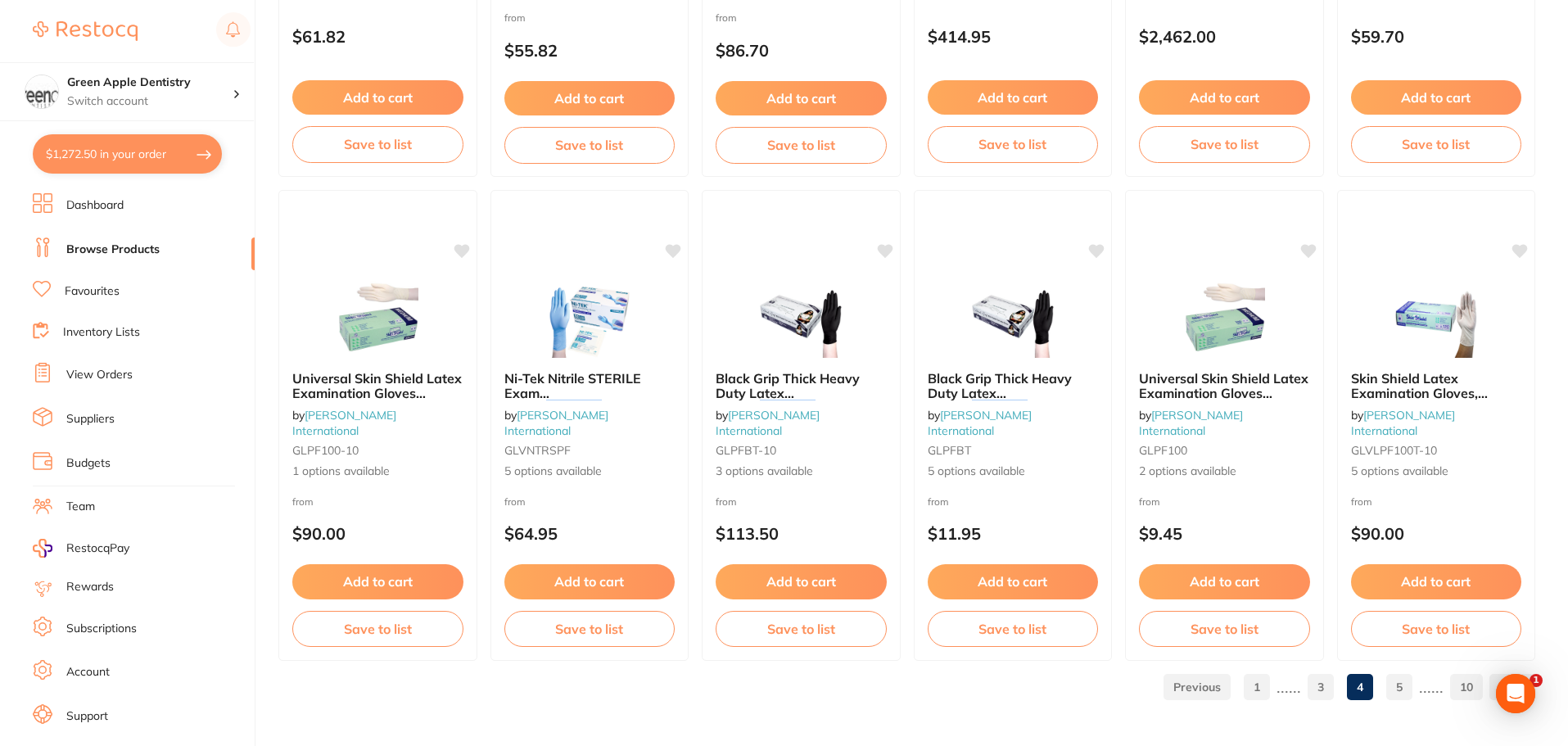
click at [1409, 686] on link "5" at bounding box center [1398, 687] width 27 height 33
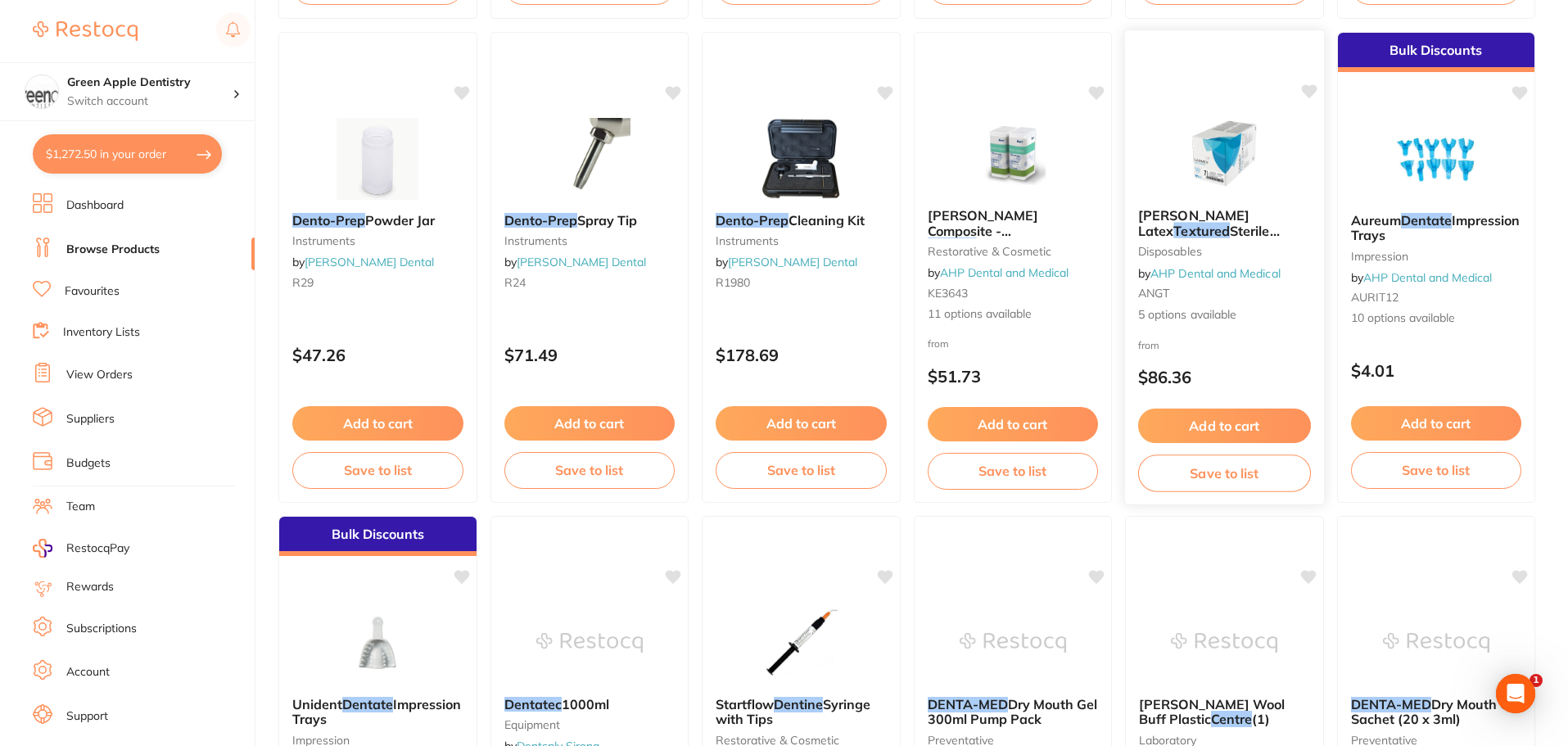
scroll to position [3584, 0]
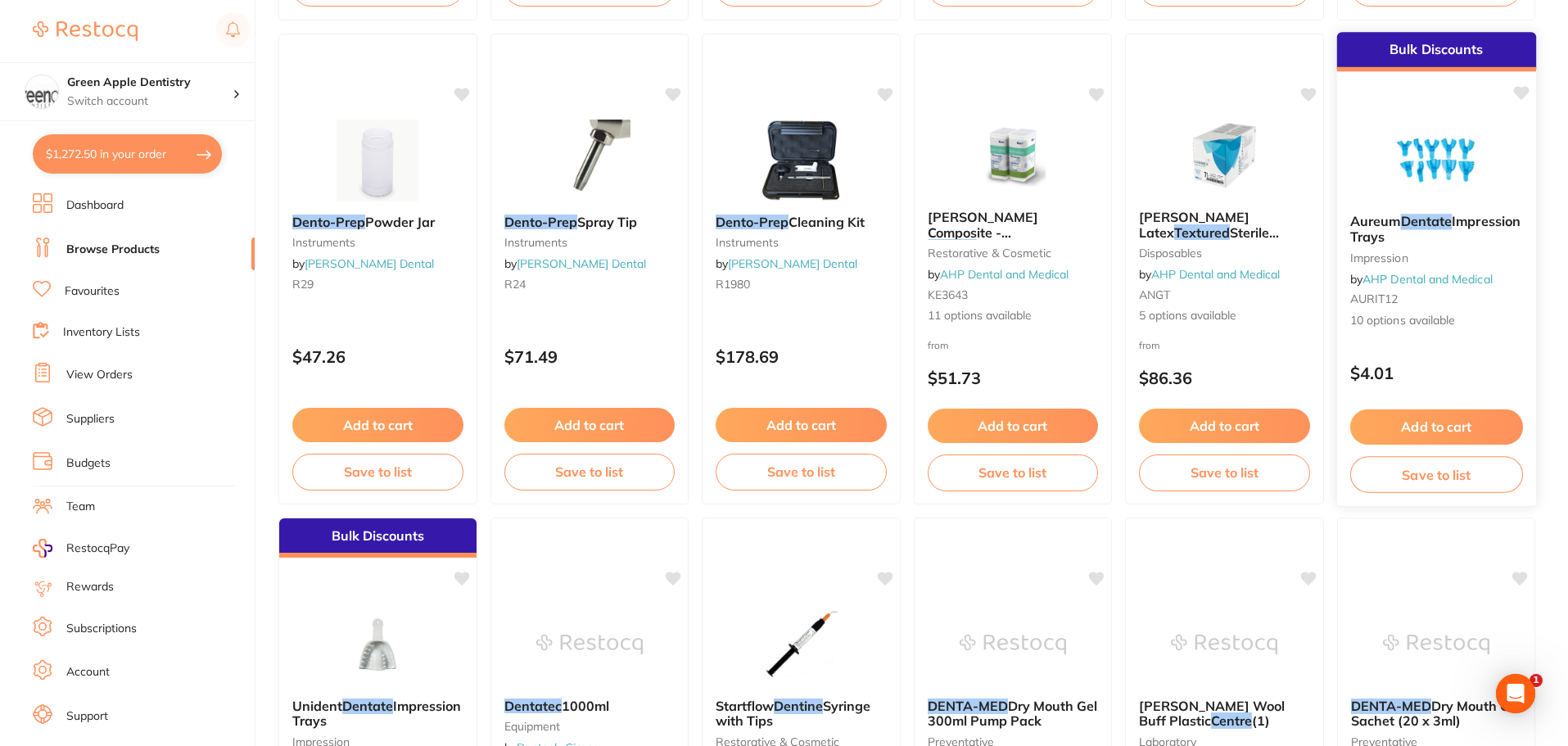
click at [1434, 170] on img at bounding box center [1435, 159] width 107 height 82
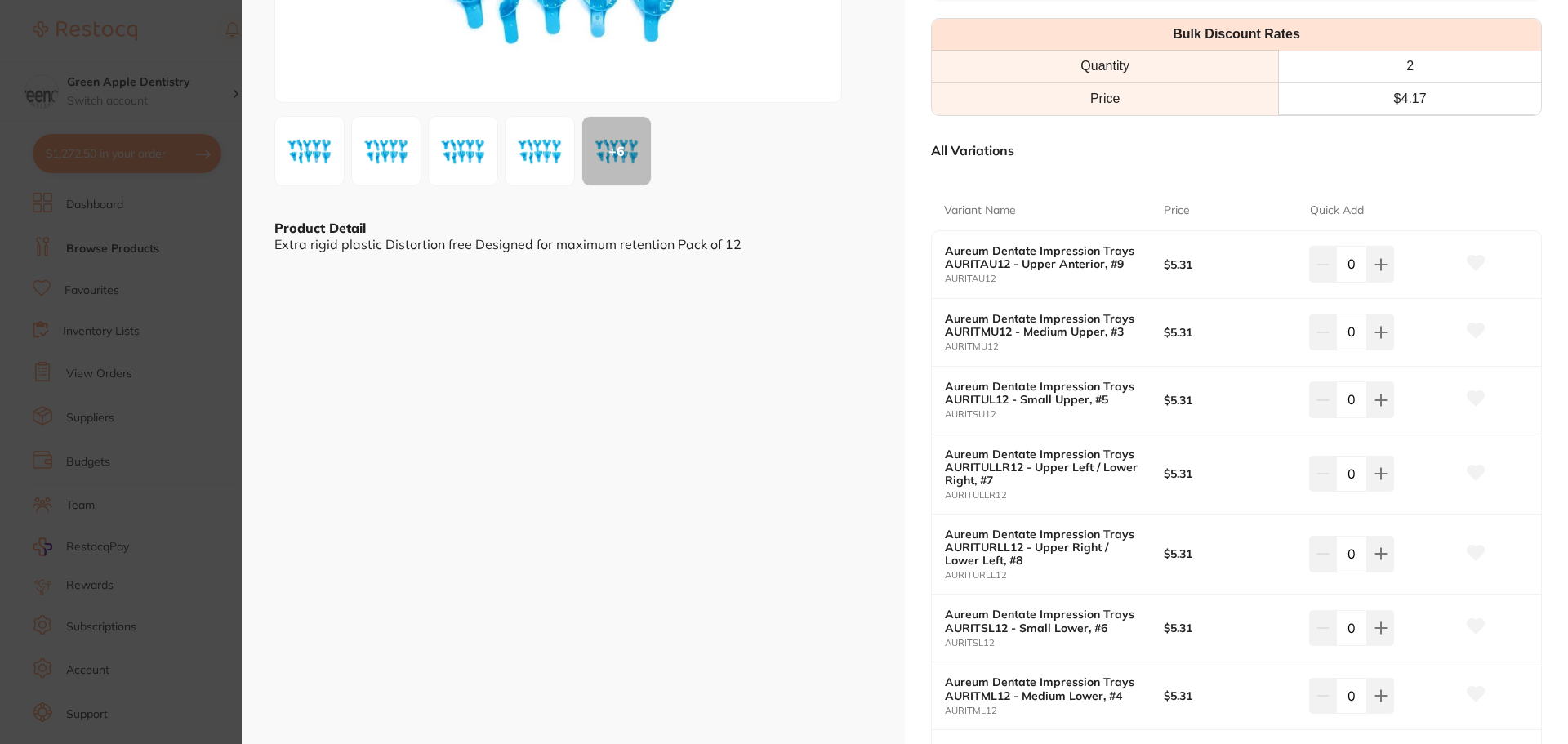
scroll to position [245, 0]
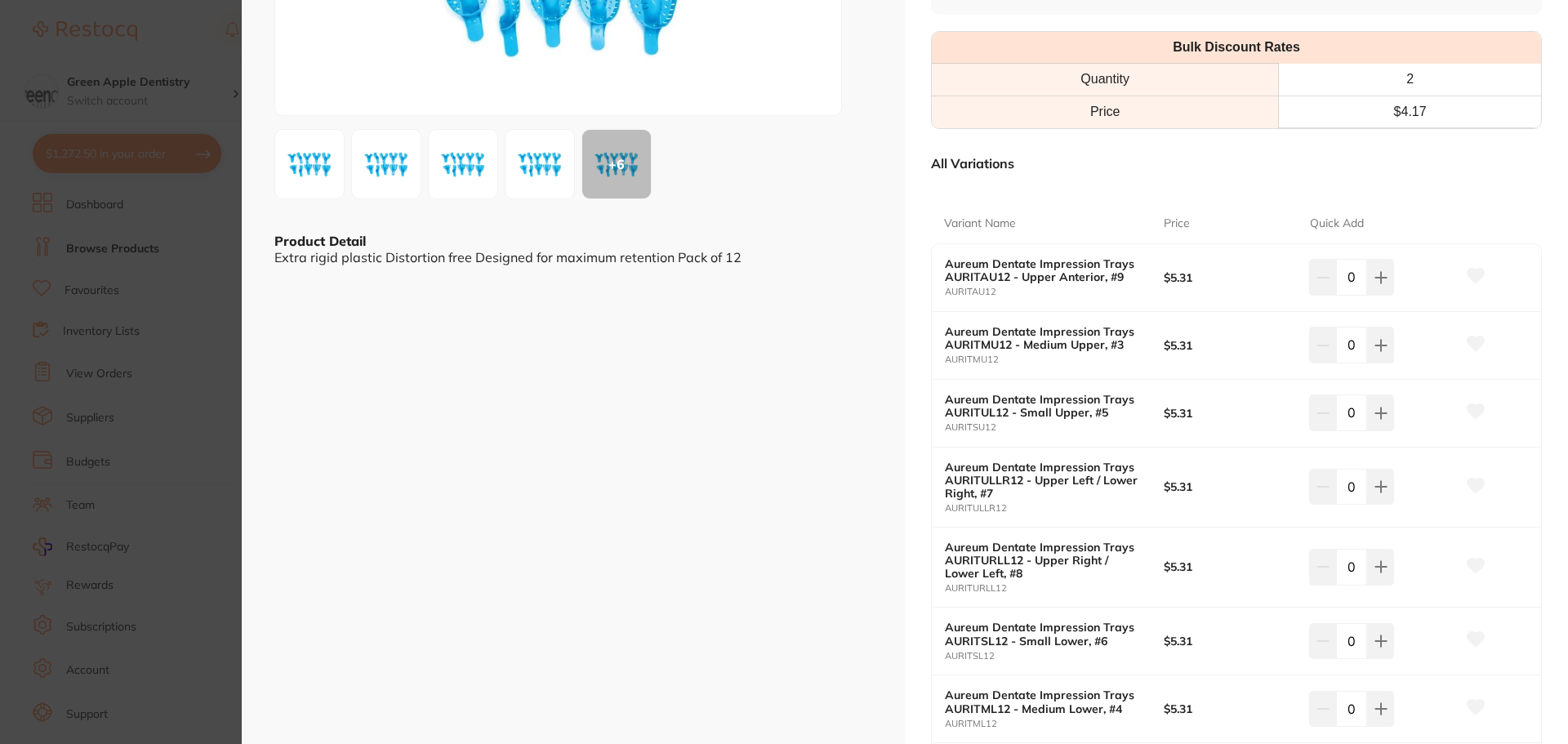
click at [211, 365] on section "Aureum Dentate Impression Trays impression by AHP Dental and Medical Product Co…" at bounding box center [784, 372] width 1568 height 744
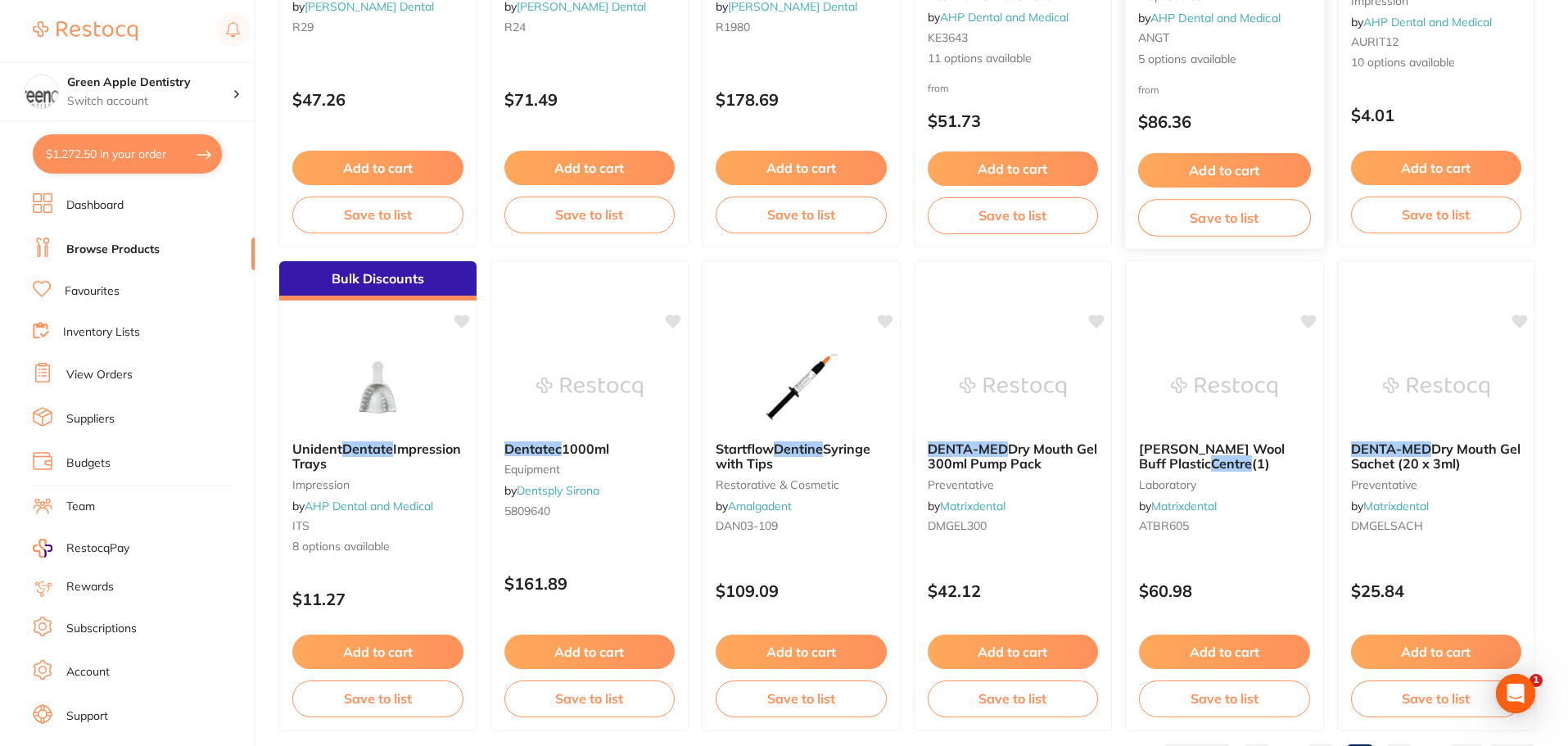
scroll to position [3911, 0]
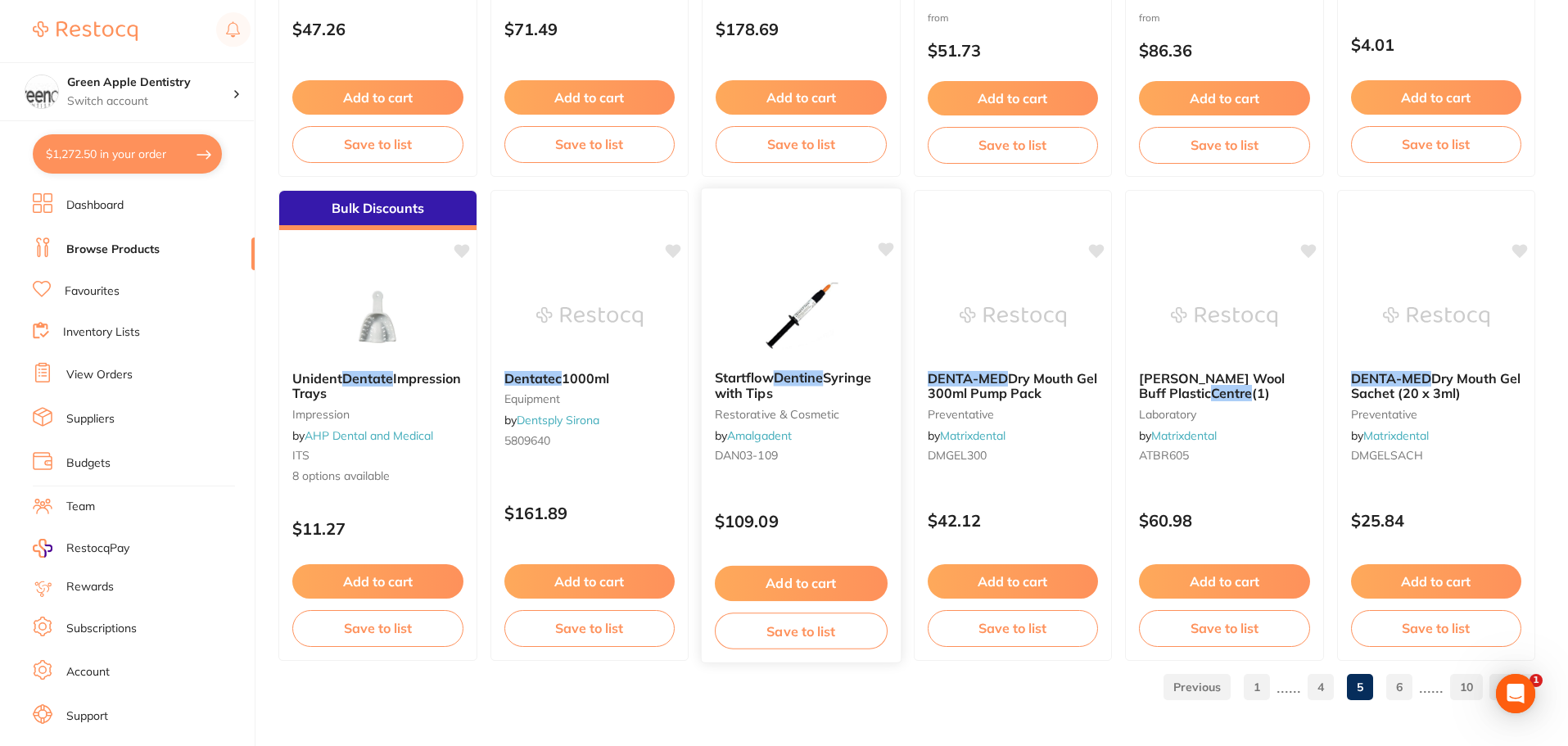
click at [837, 290] on img at bounding box center [801, 315] width 107 height 82
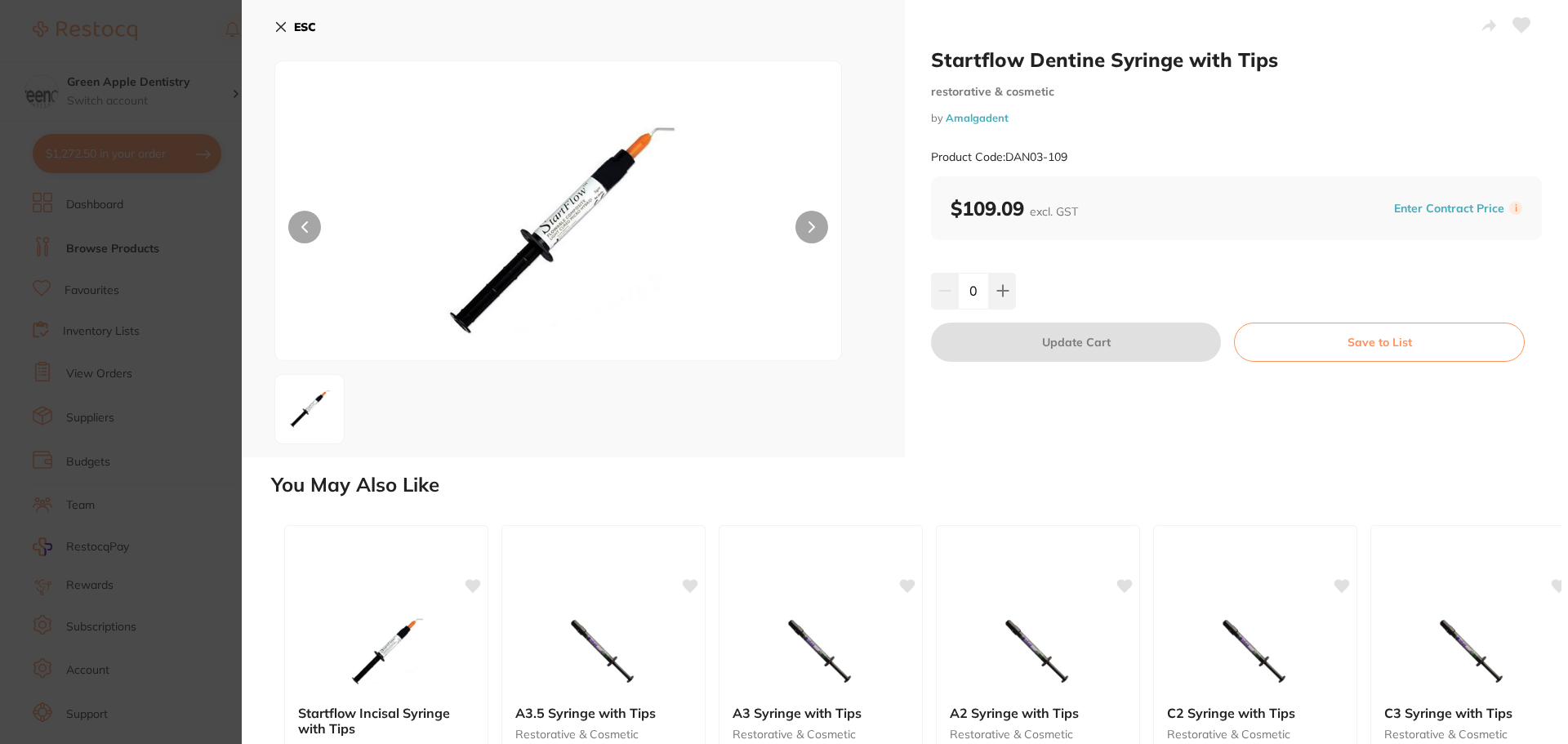
click at [302, 30] on b "ESC" at bounding box center [305, 27] width 22 height 15
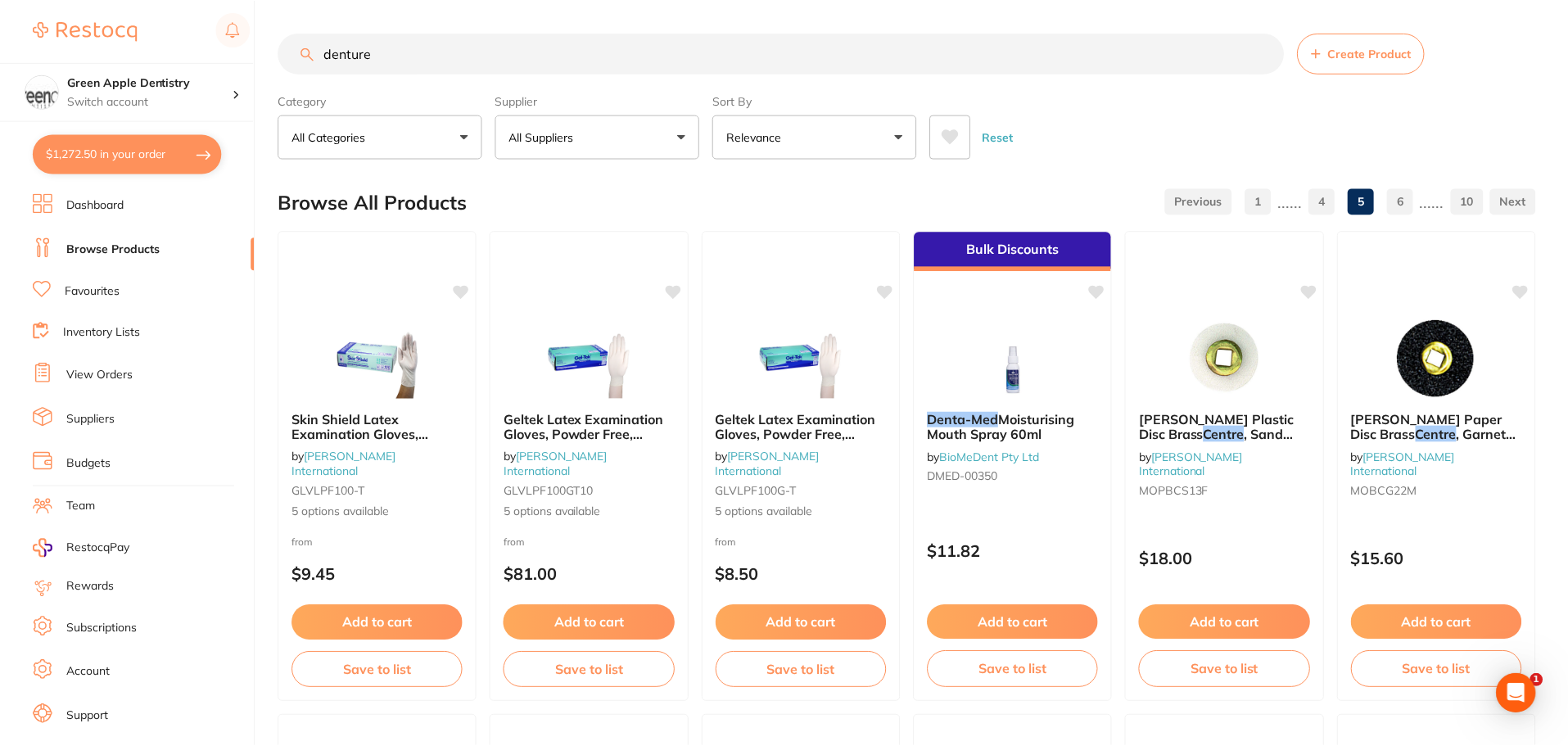
scroll to position [3911, 0]
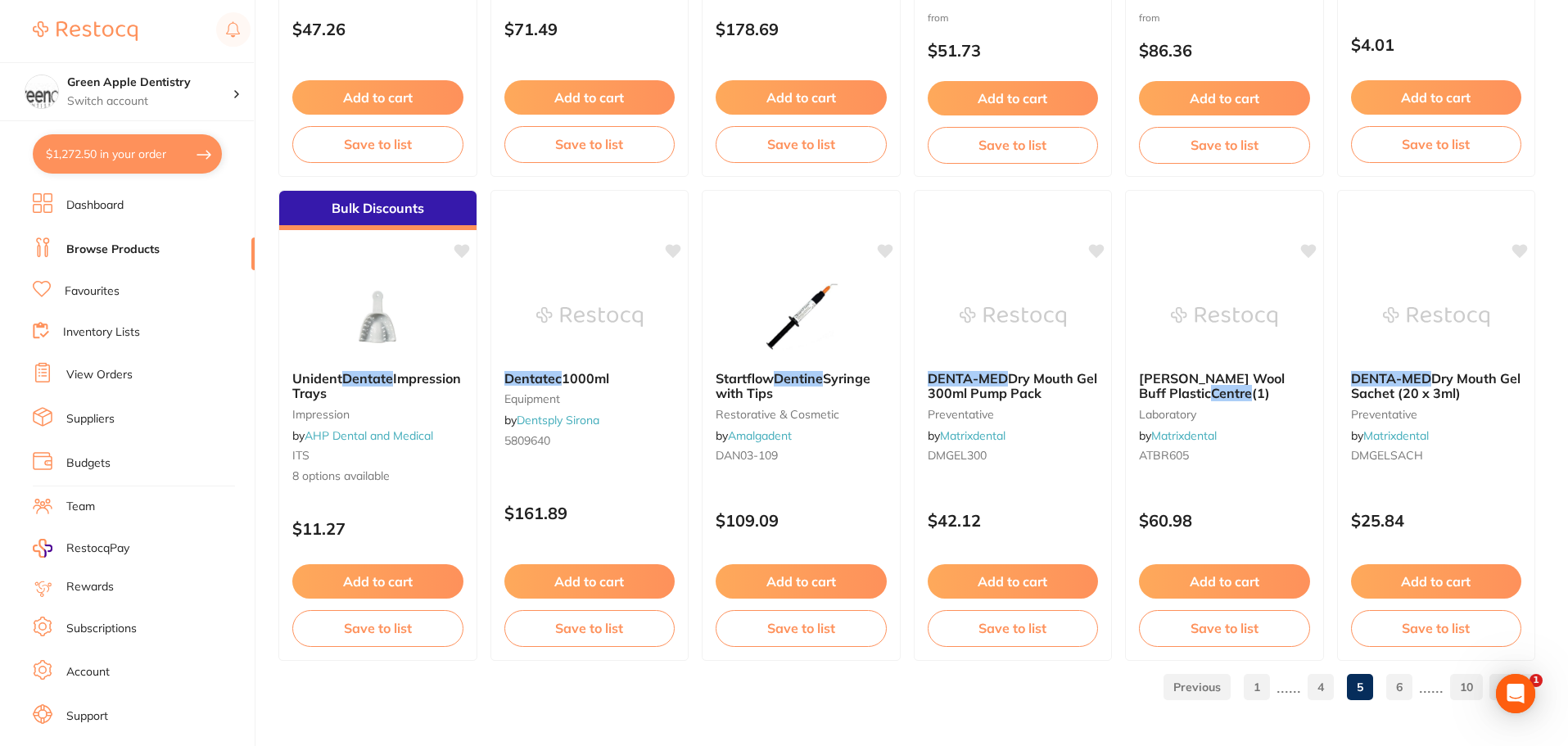
click at [1397, 677] on link "6" at bounding box center [1398, 687] width 27 height 33
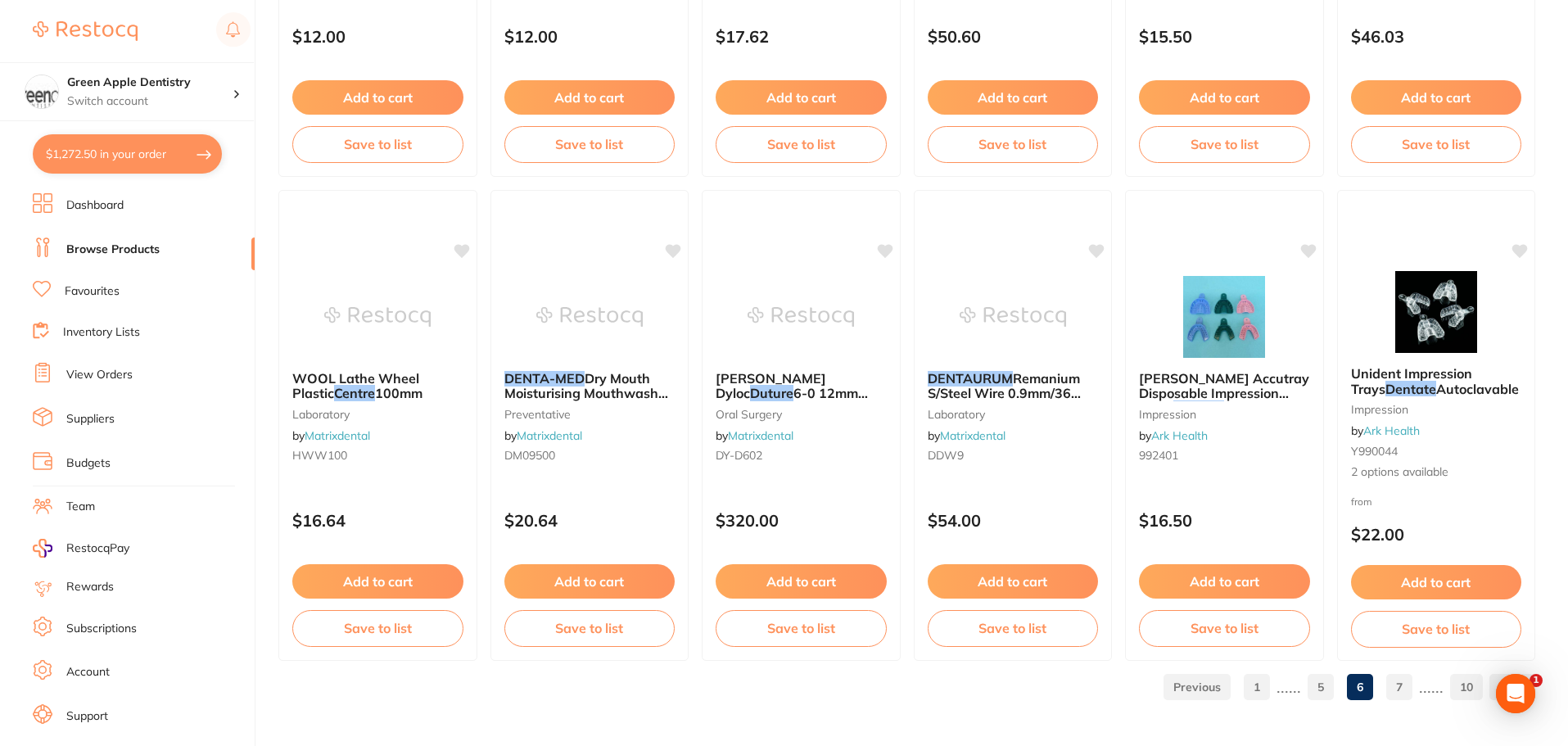
click at [1402, 694] on link "7" at bounding box center [1398, 687] width 27 height 33
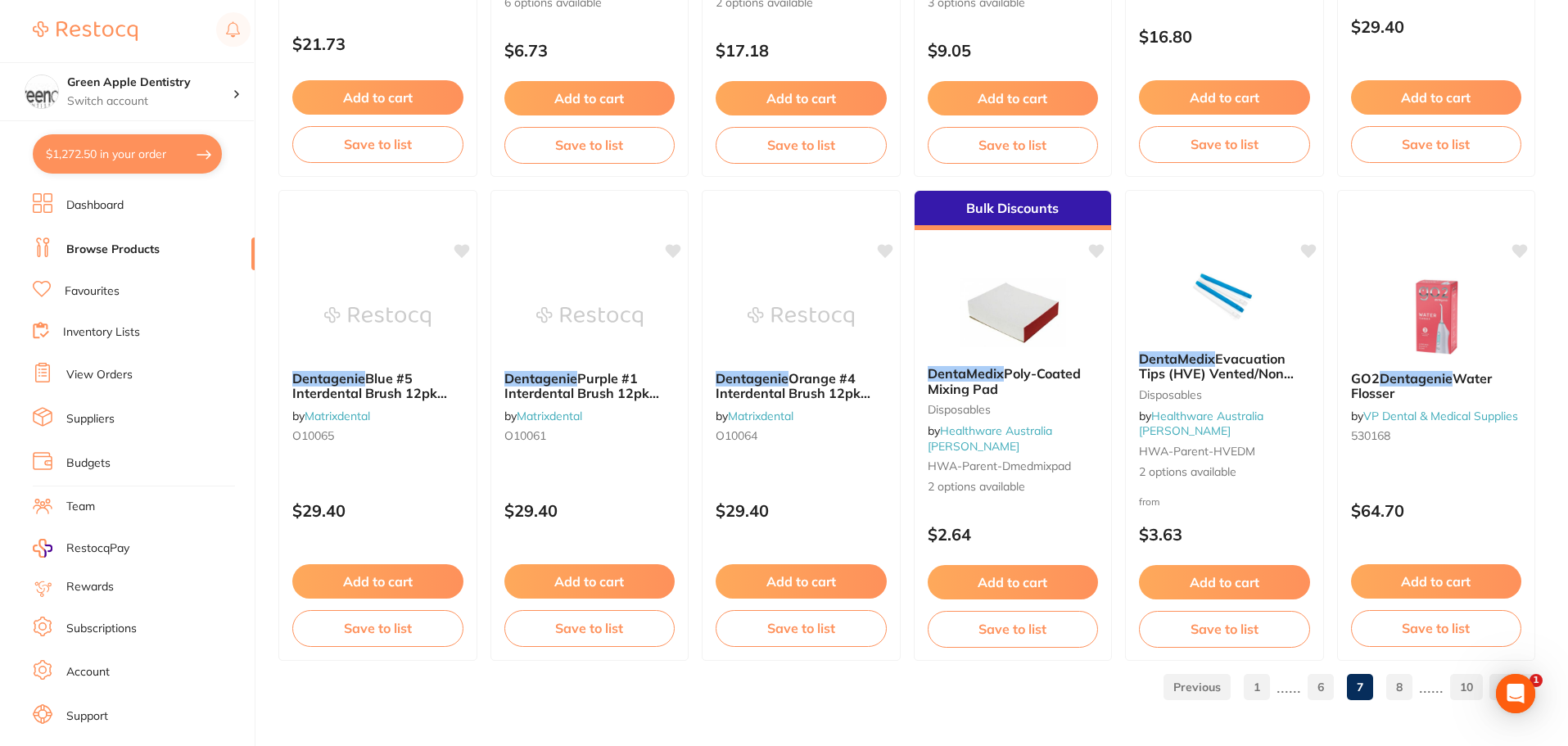
click at [1396, 684] on link "8" at bounding box center [1398, 687] width 27 height 33
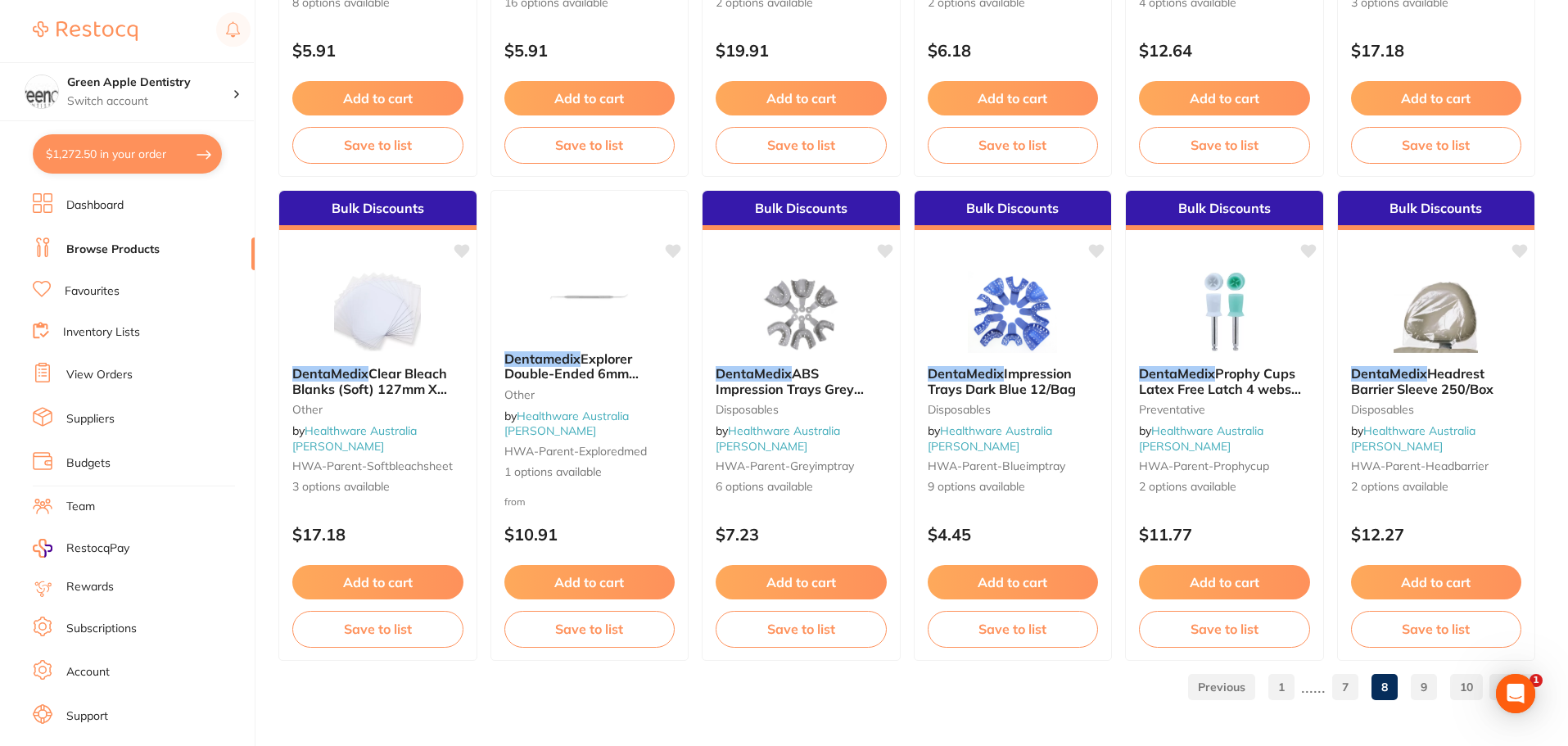
click at [1423, 675] on link "9" at bounding box center [1423, 687] width 27 height 33
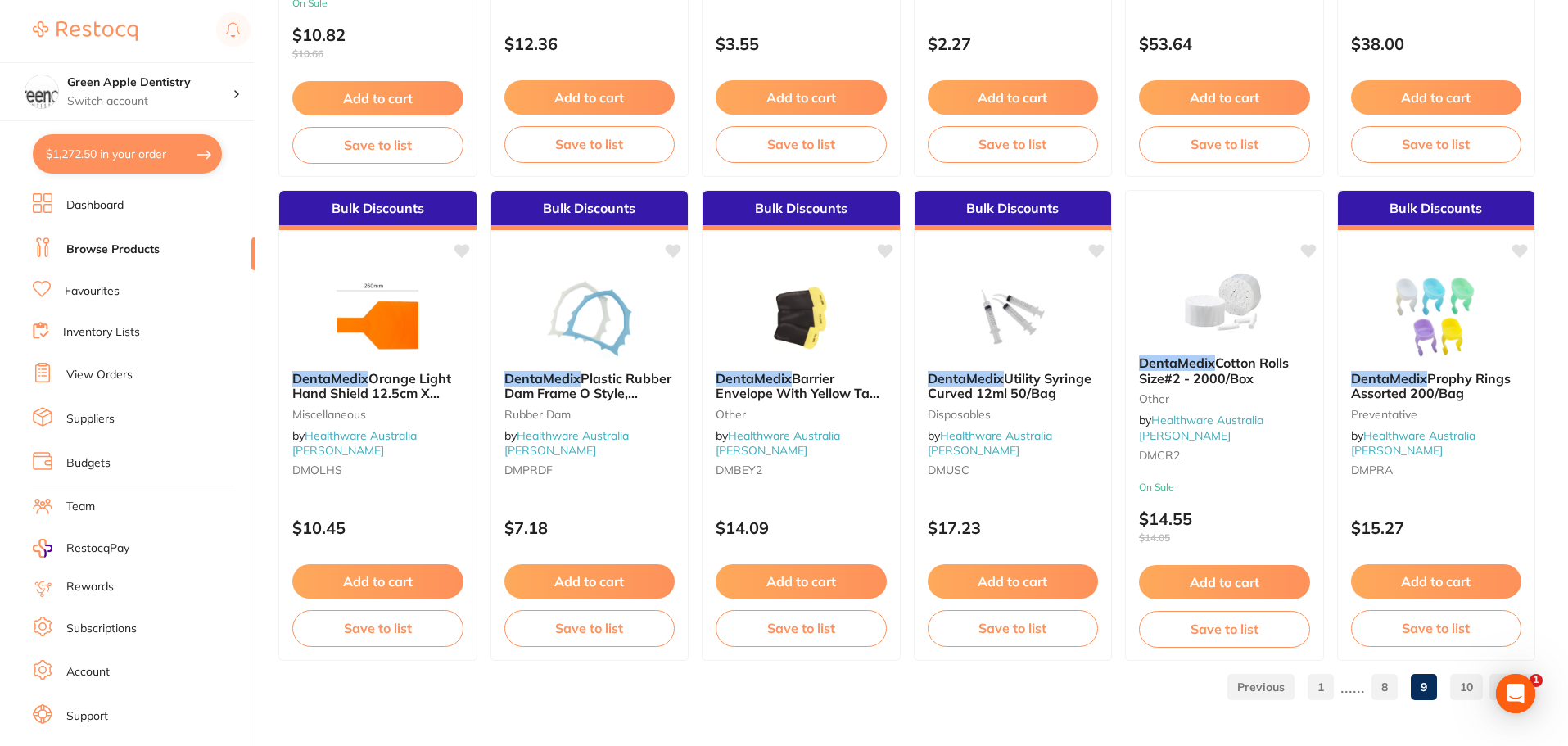
click at [1466, 677] on link "10" at bounding box center [1466, 687] width 33 height 33
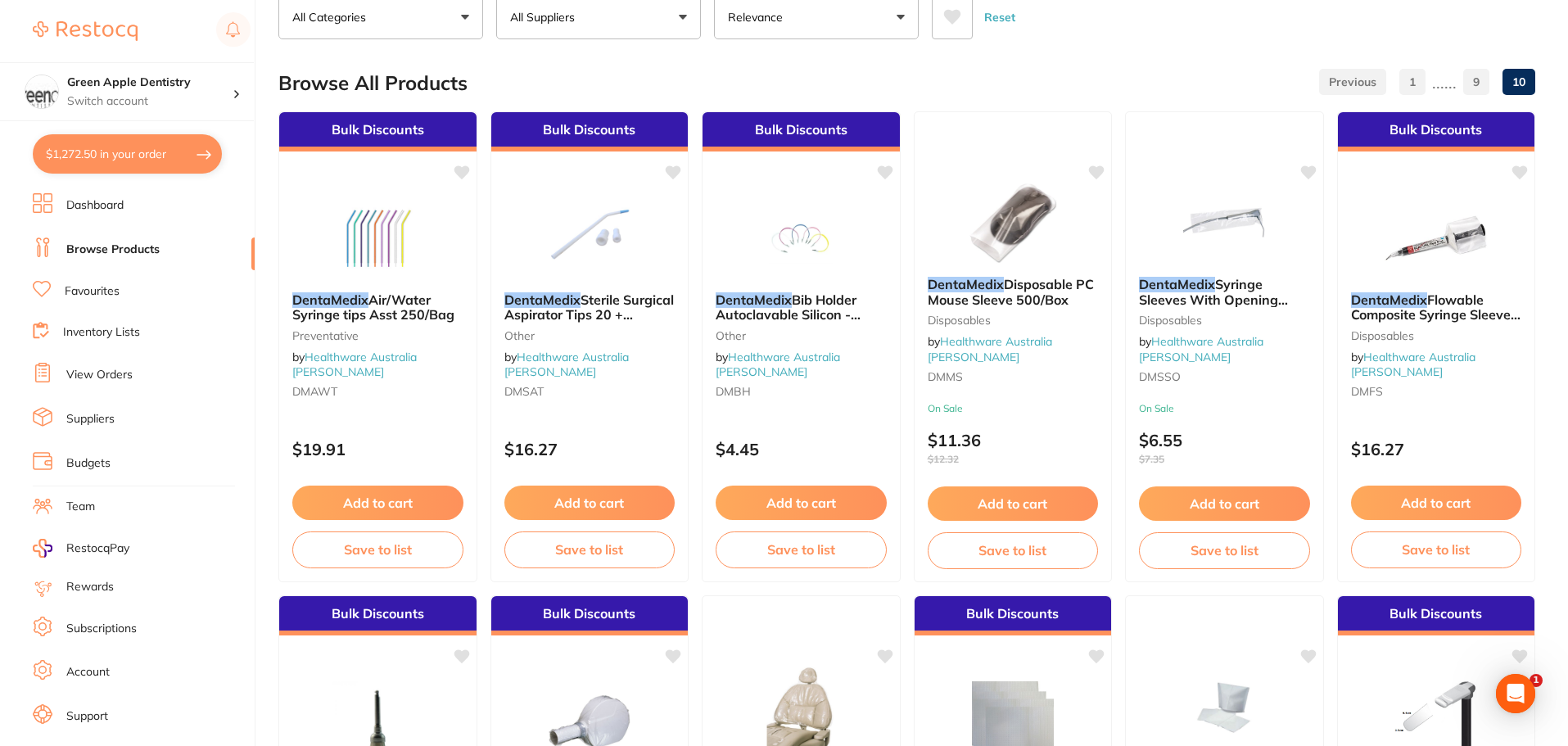
scroll to position [0, 0]
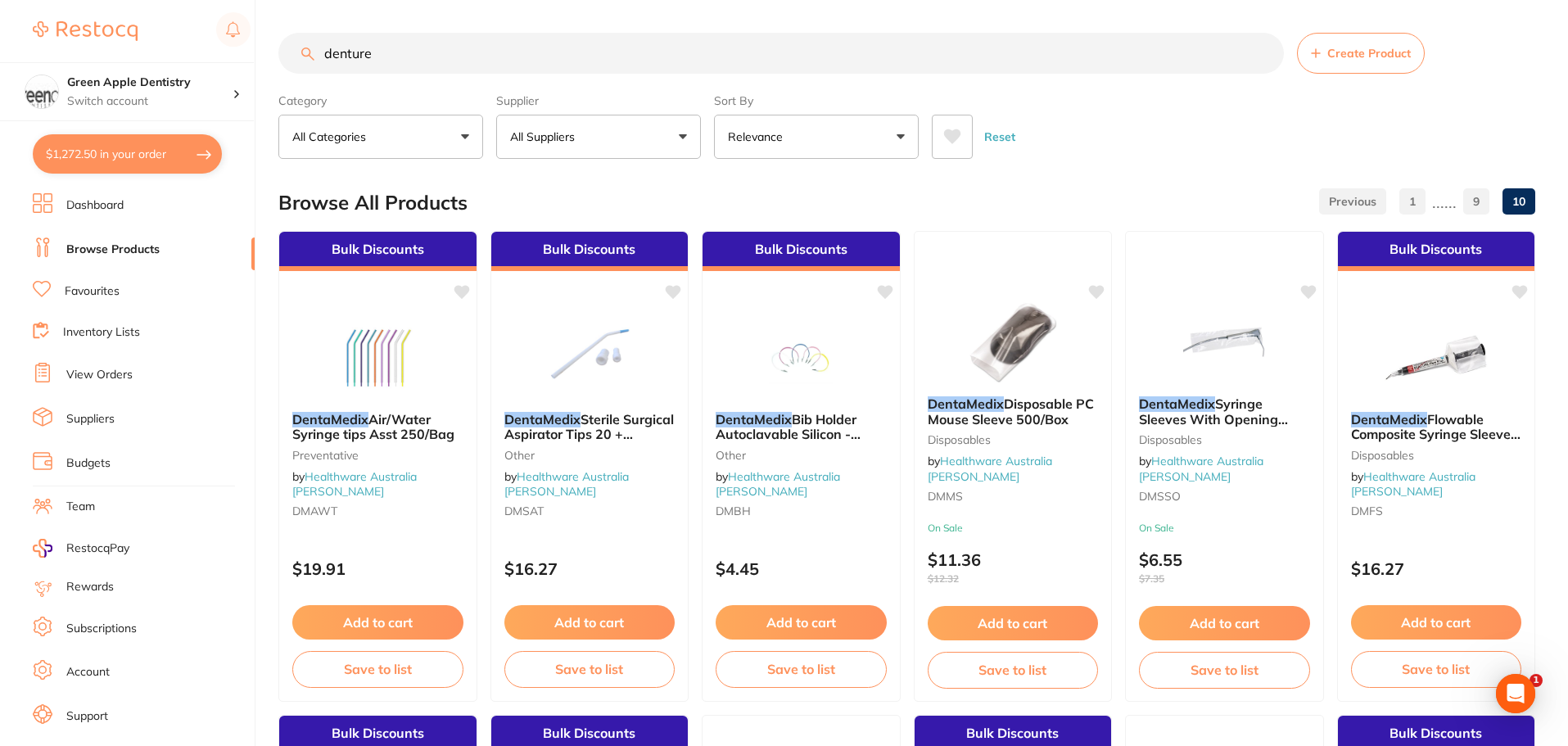
click at [552, 64] on input "denture" at bounding box center [781, 53] width 1005 height 41
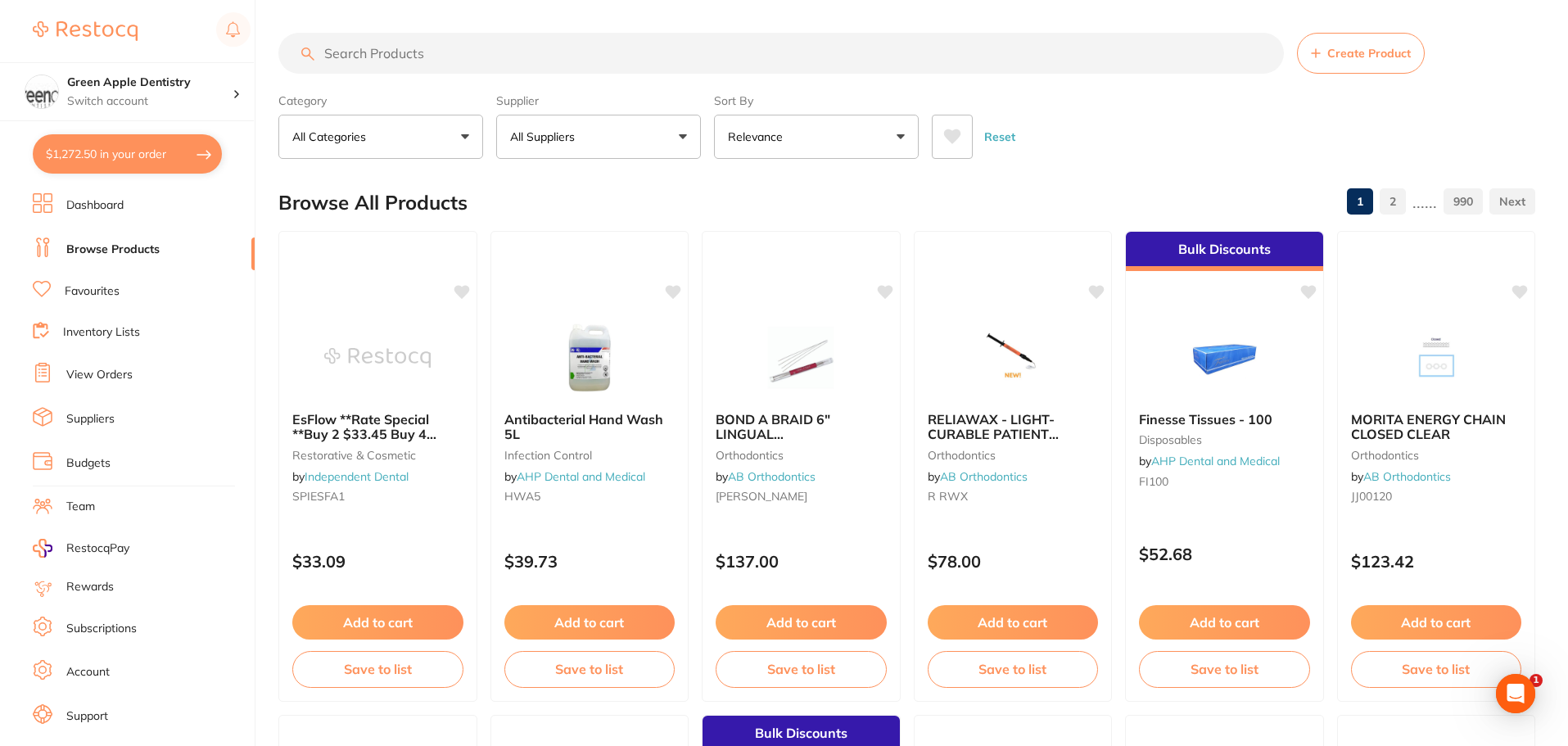
click at [570, 148] on button "All Suppliers" at bounding box center [598, 137] width 204 height 44
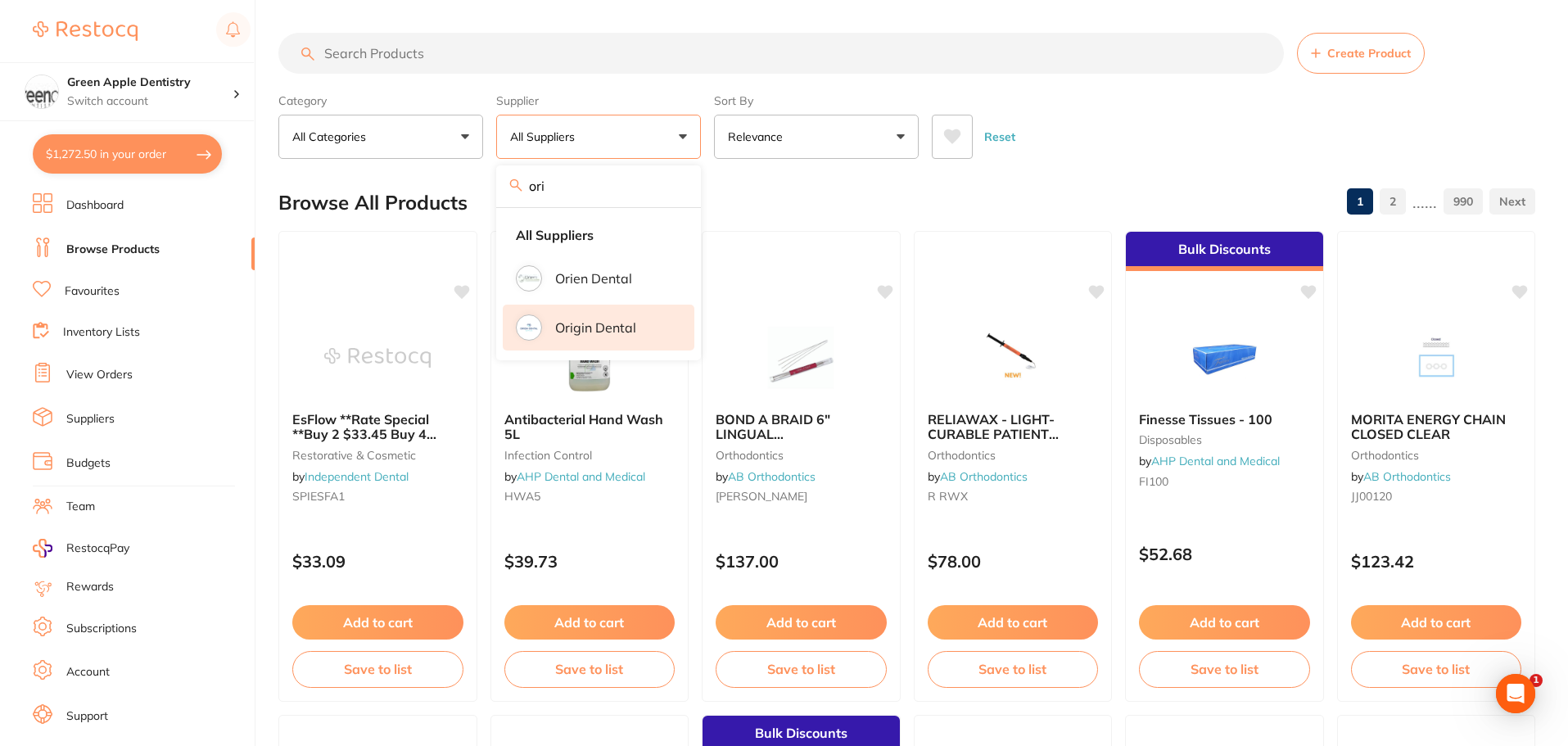
type input "ori"
click at [605, 316] on li "Origin Dental" at bounding box center [598, 327] width 192 height 46
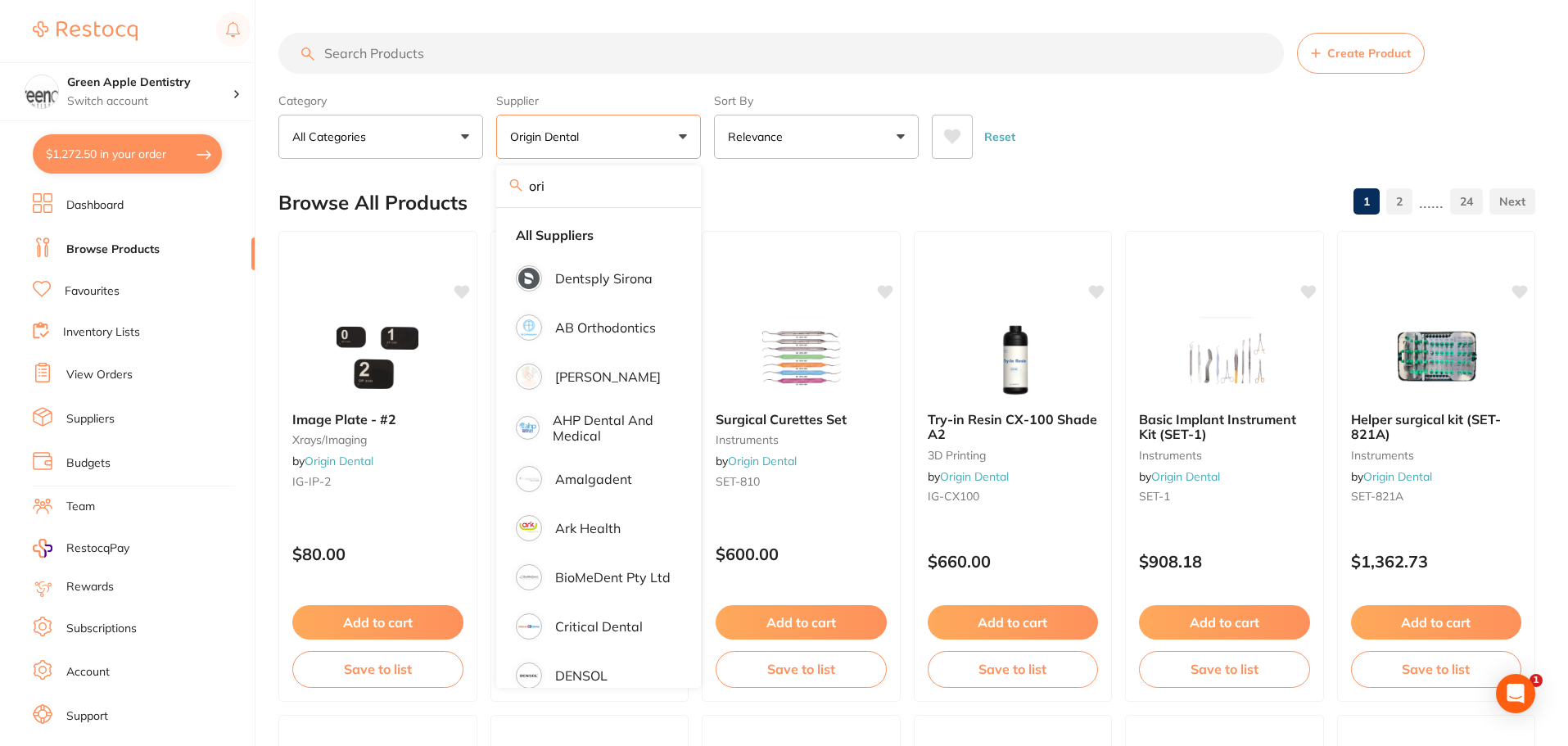
click at [1102, 101] on div "Category All Categories All Categories 3D Printing burs disposables education e…" at bounding box center [906, 123] width 1256 height 72
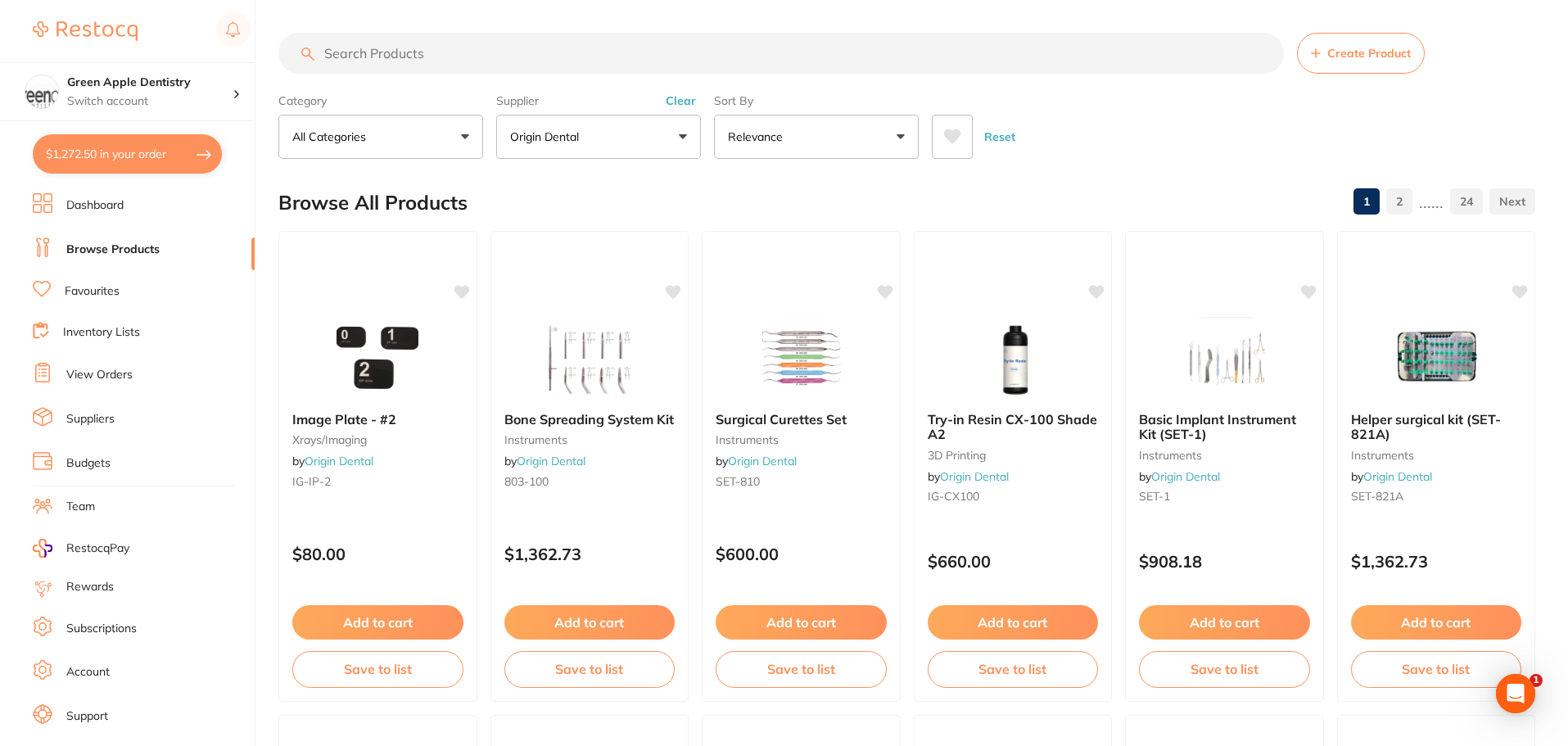
click at [769, 52] on input "search" at bounding box center [781, 53] width 1005 height 41
type input "bur"
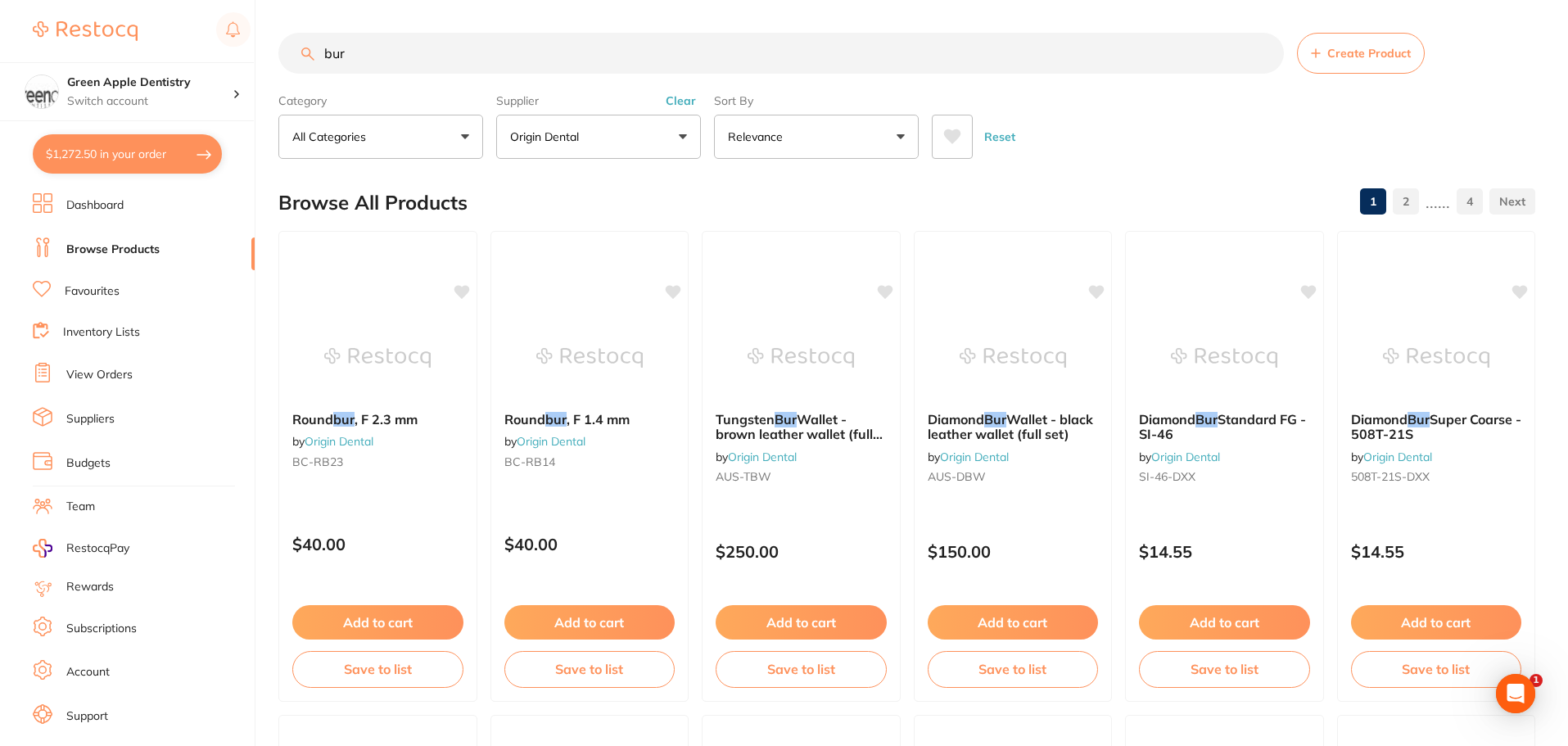
click at [614, 60] on input "bur" at bounding box center [781, 53] width 1005 height 41
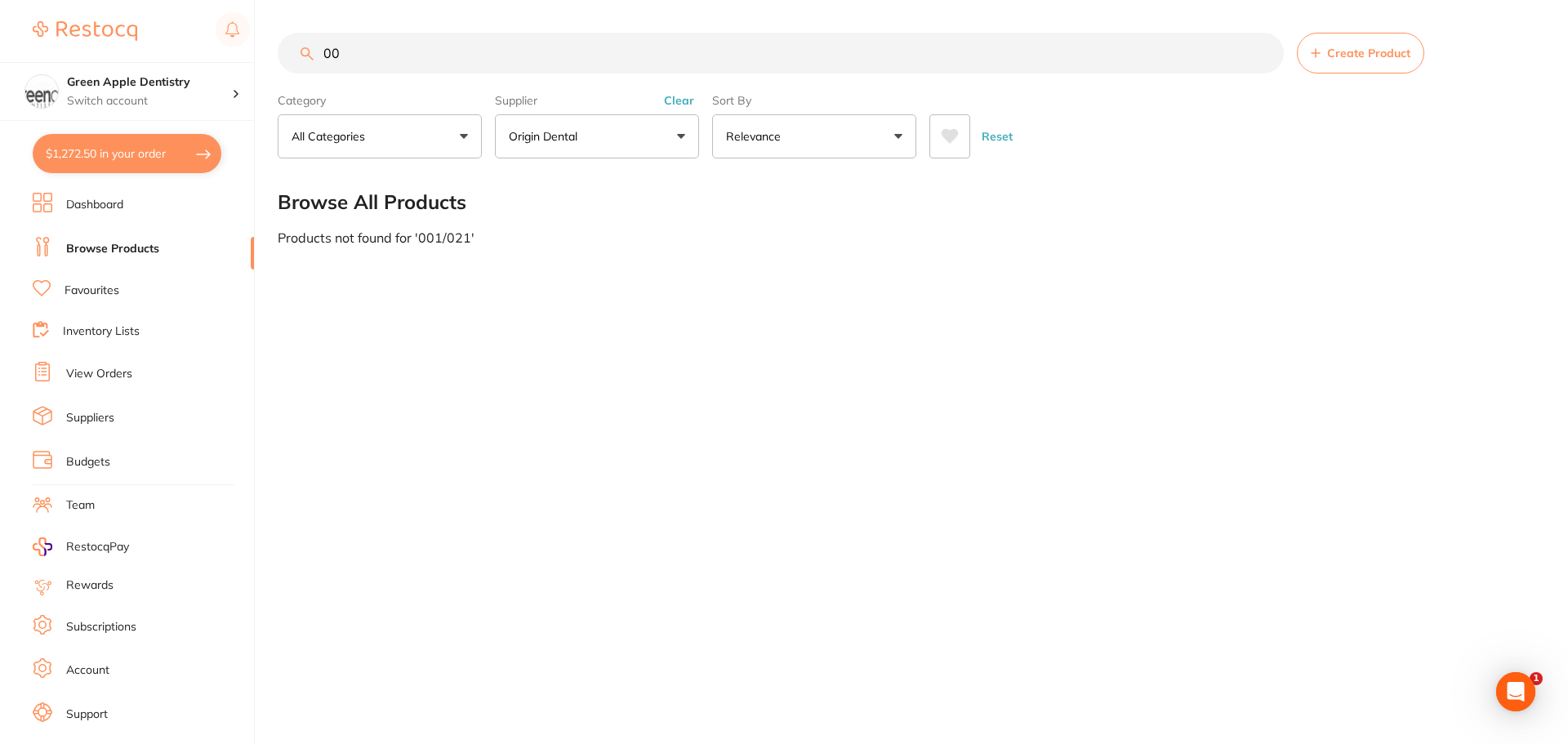
type input "0"
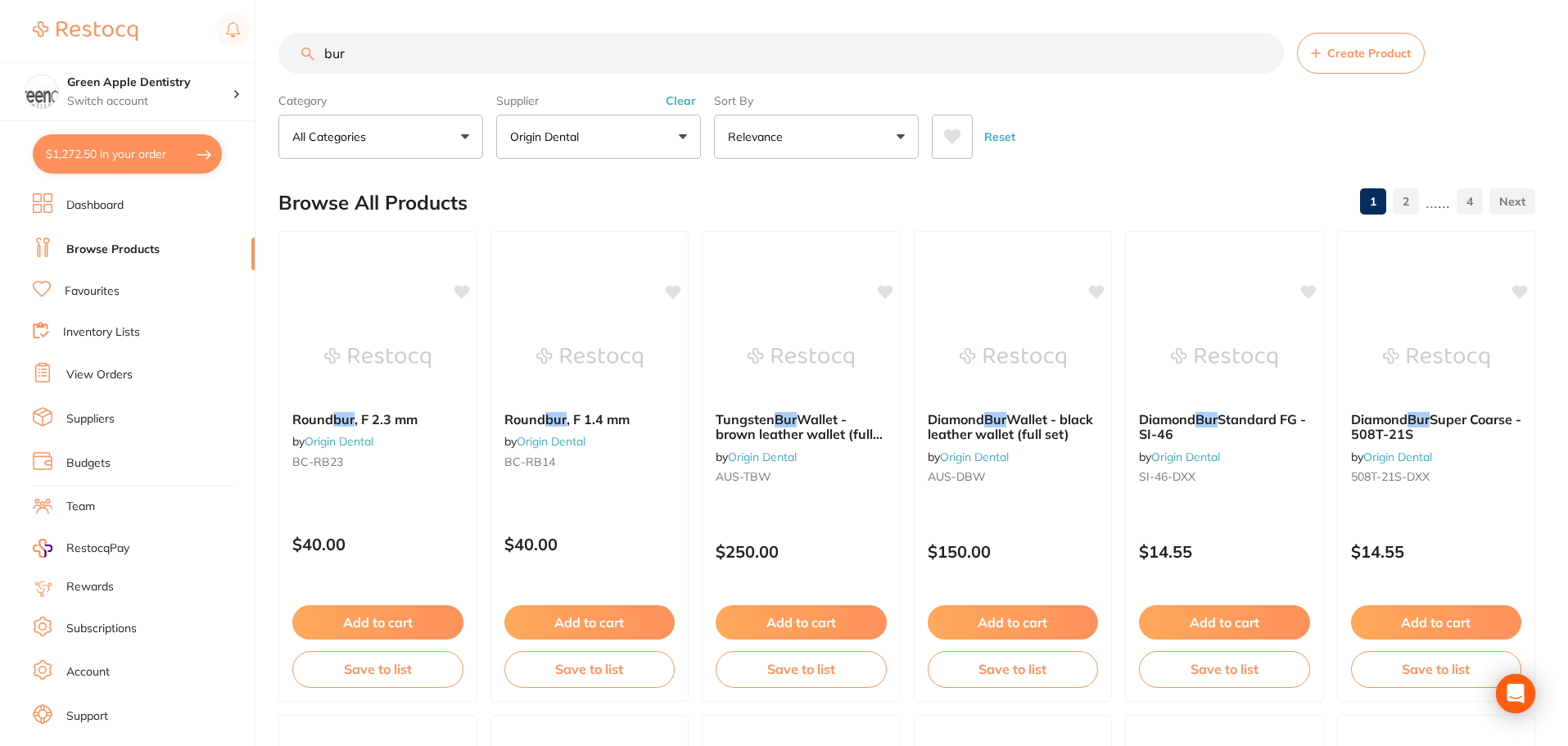
click at [677, 47] on input "bur" at bounding box center [781, 53] width 1005 height 41
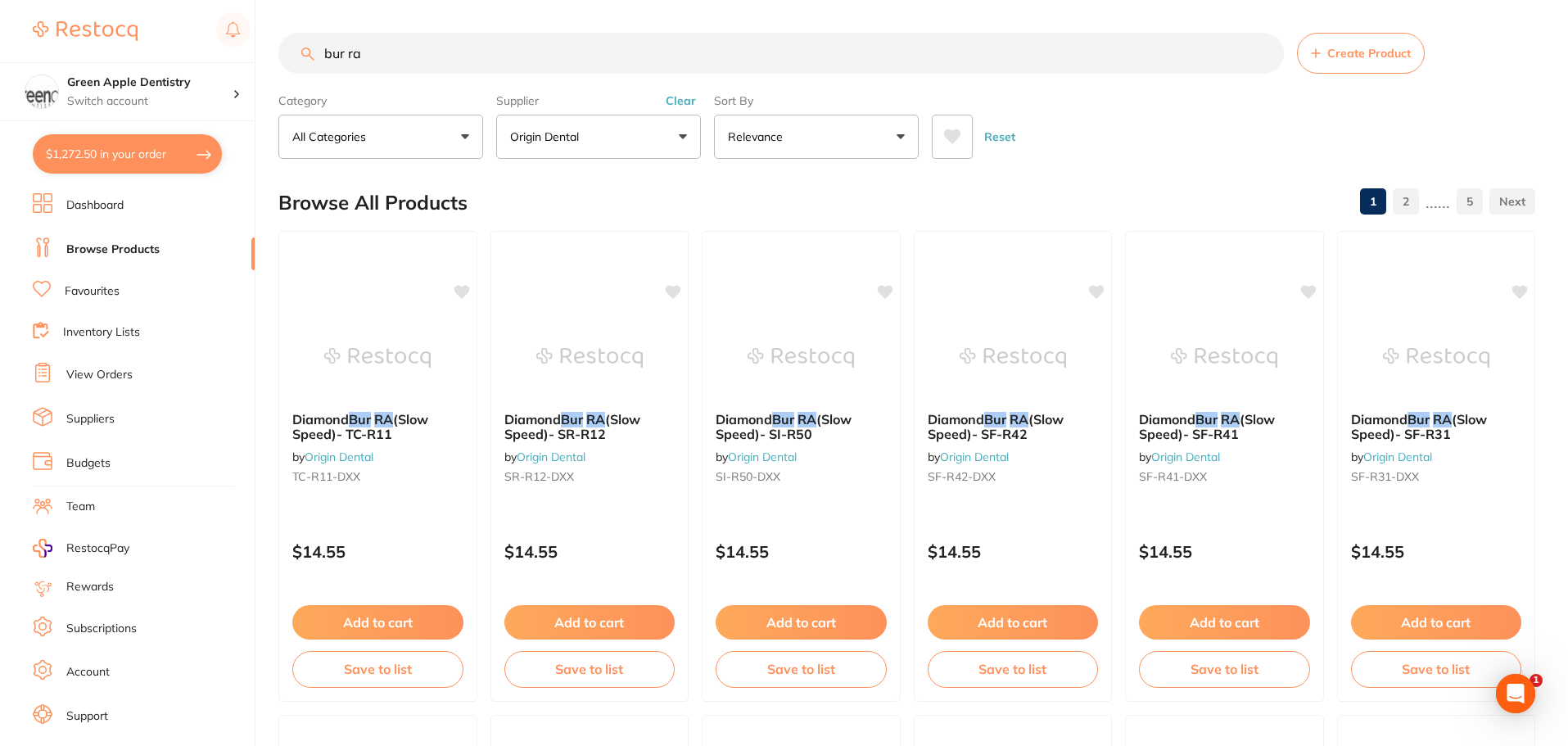
click at [1119, 184] on div "Browse All Products 1 2 ...... 5" at bounding box center [906, 203] width 1256 height 55
click at [542, 55] on input "bur ra" at bounding box center [781, 53] width 1005 height 41
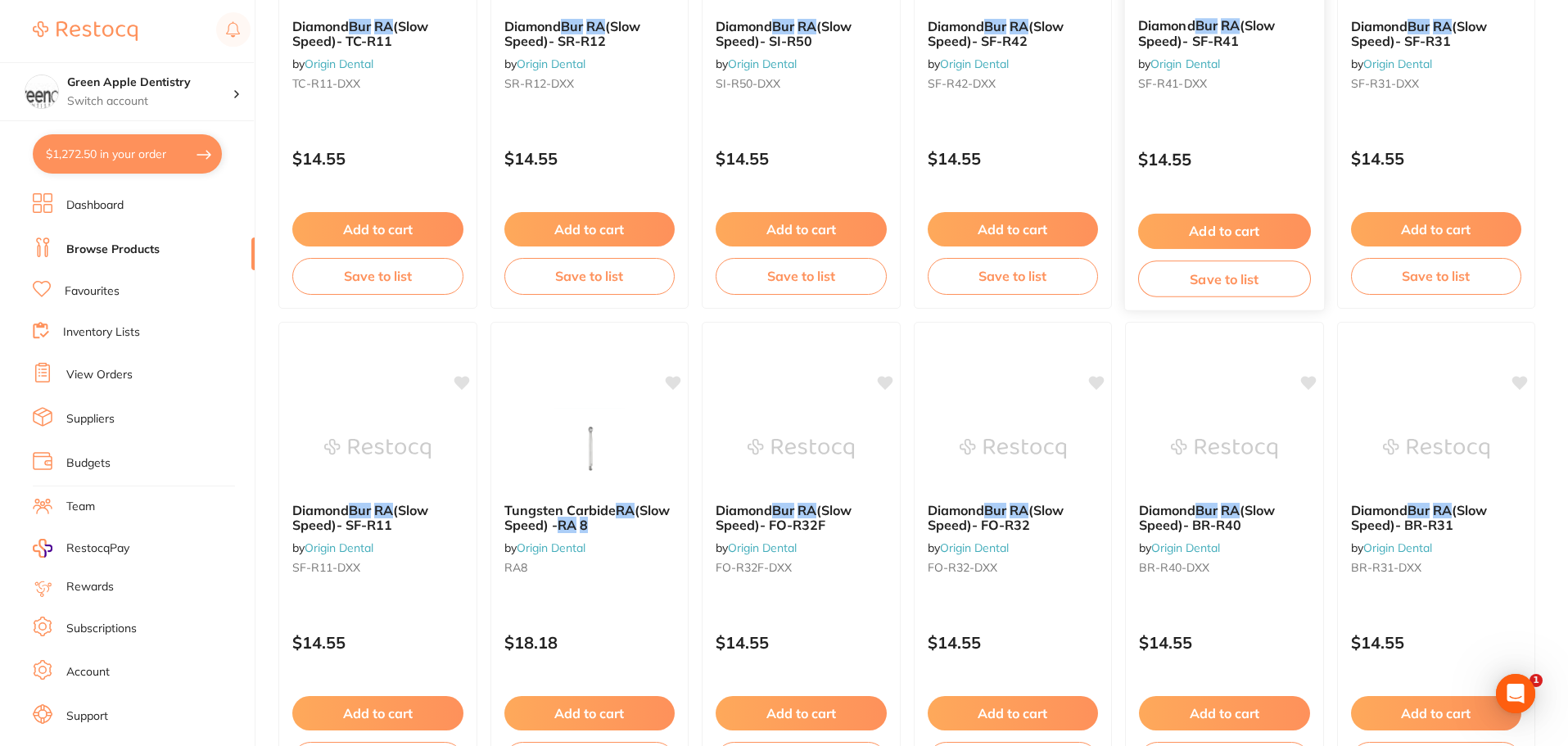
scroll to position [491, 0]
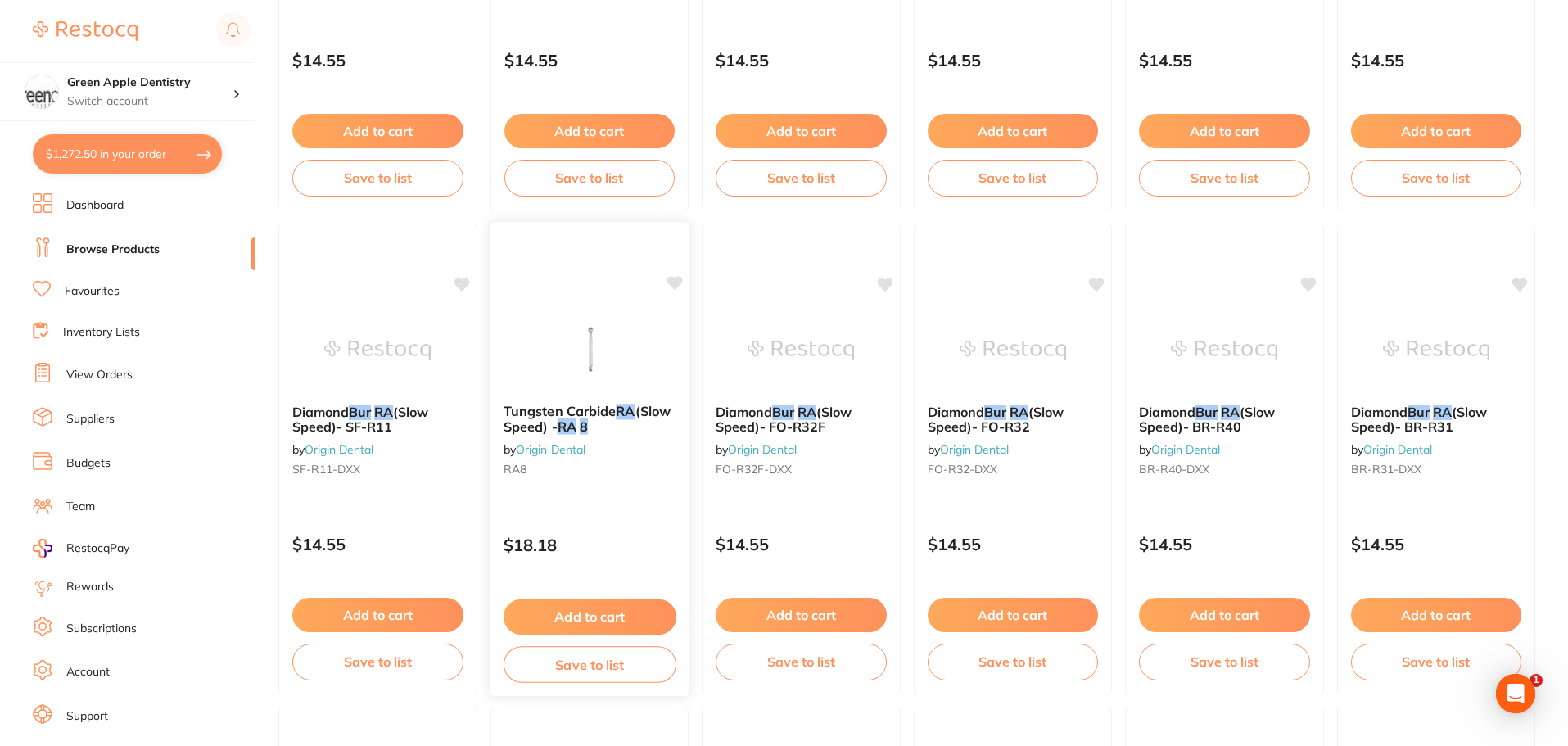
type input "bur ra 8"
click at [606, 355] on img at bounding box center [589, 350] width 106 height 82
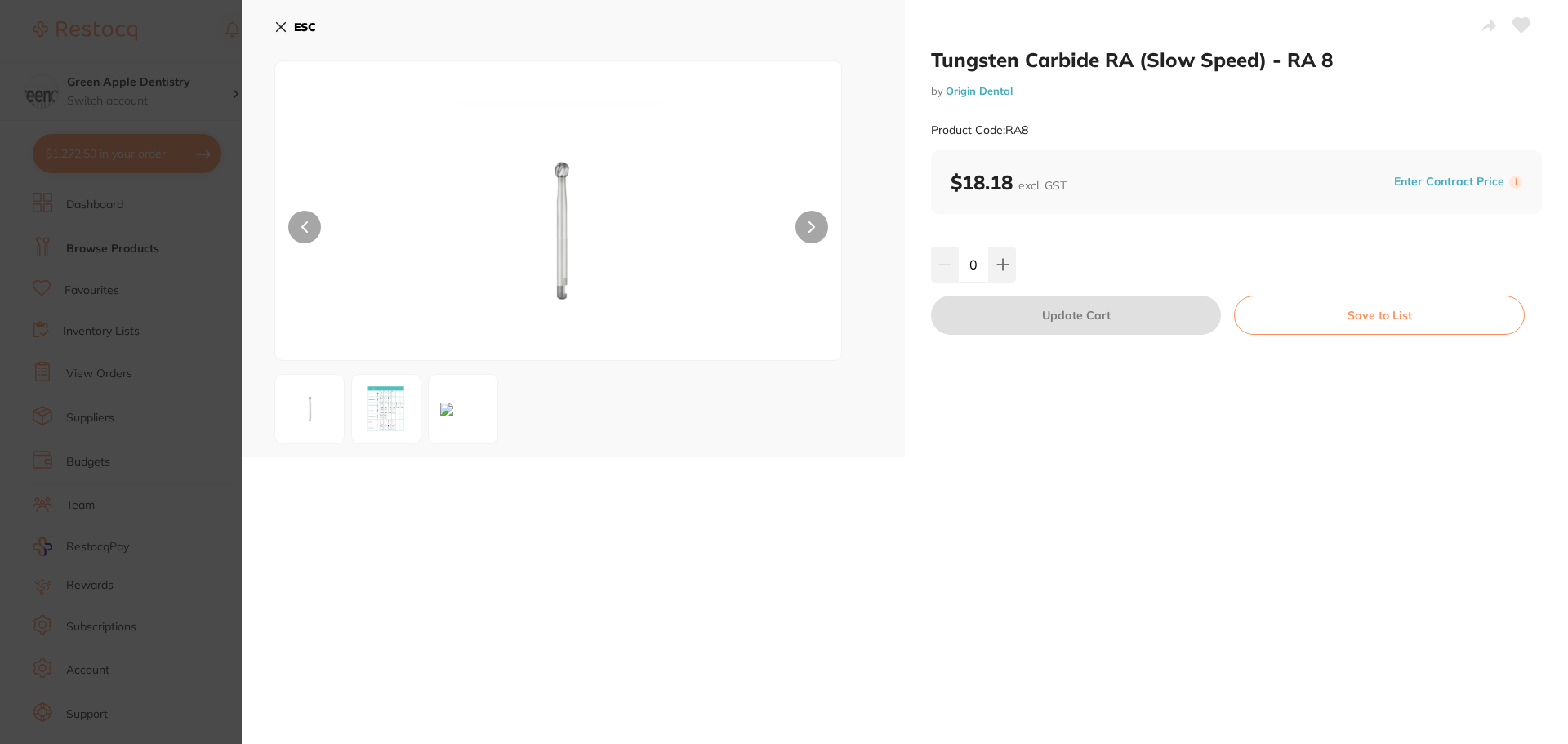
click at [1015, 265] on div "0" at bounding box center [1236, 264] width 611 height 36
click at [1007, 270] on button at bounding box center [1002, 264] width 27 height 36
type input "1"
click at [293, 35] on button "ESC" at bounding box center [295, 27] width 42 height 27
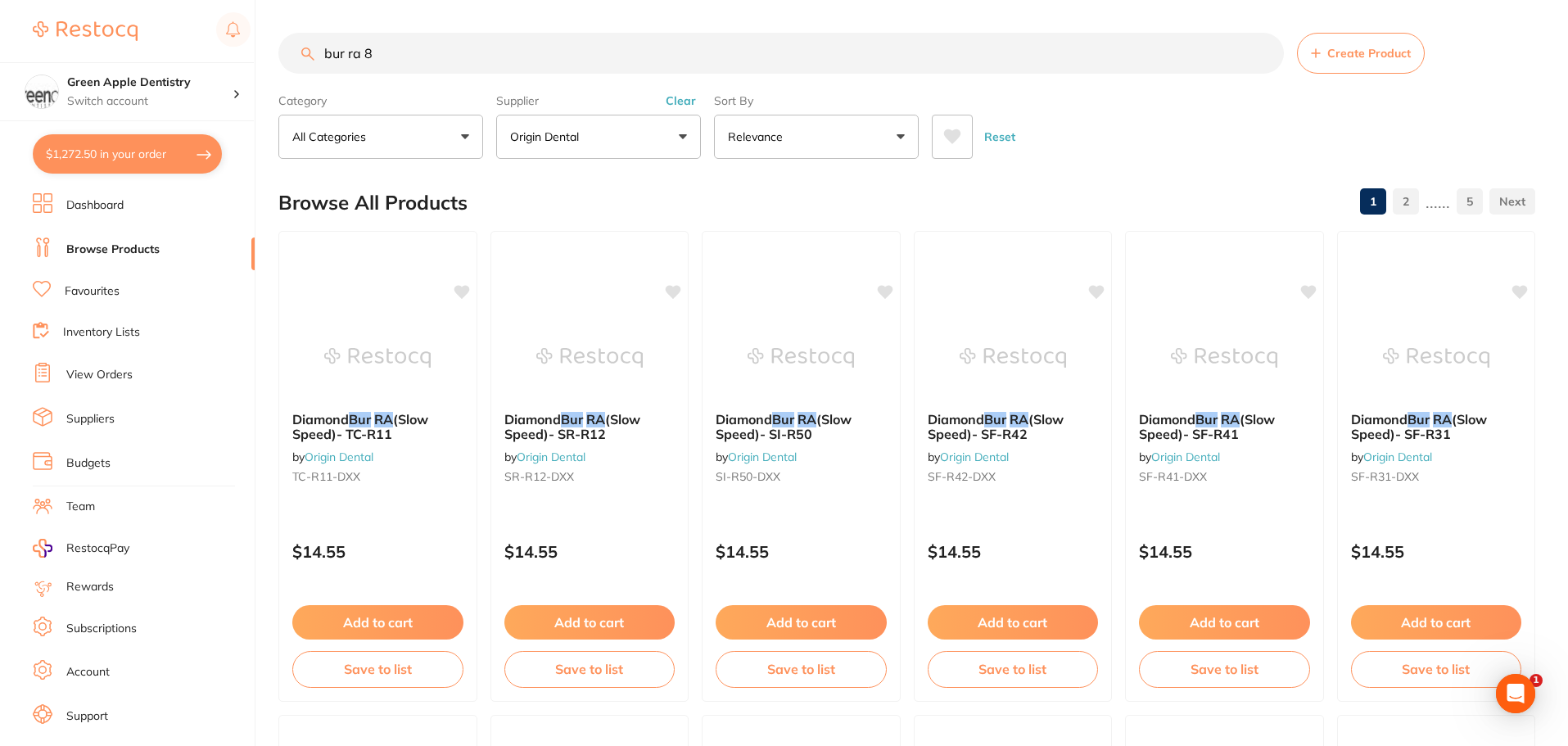
click at [455, 36] on input "bur ra 8" at bounding box center [781, 53] width 1005 height 41
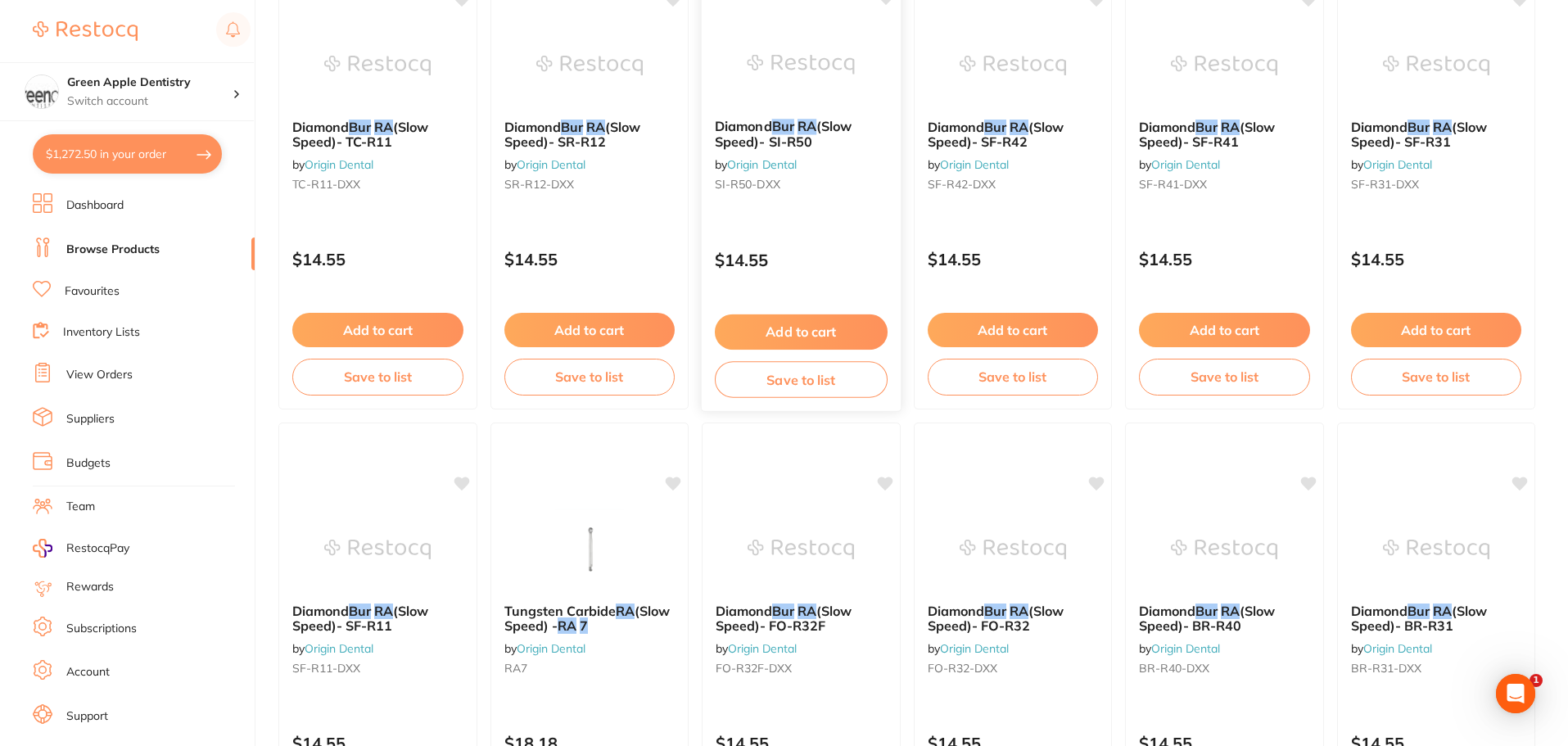
scroll to position [327, 0]
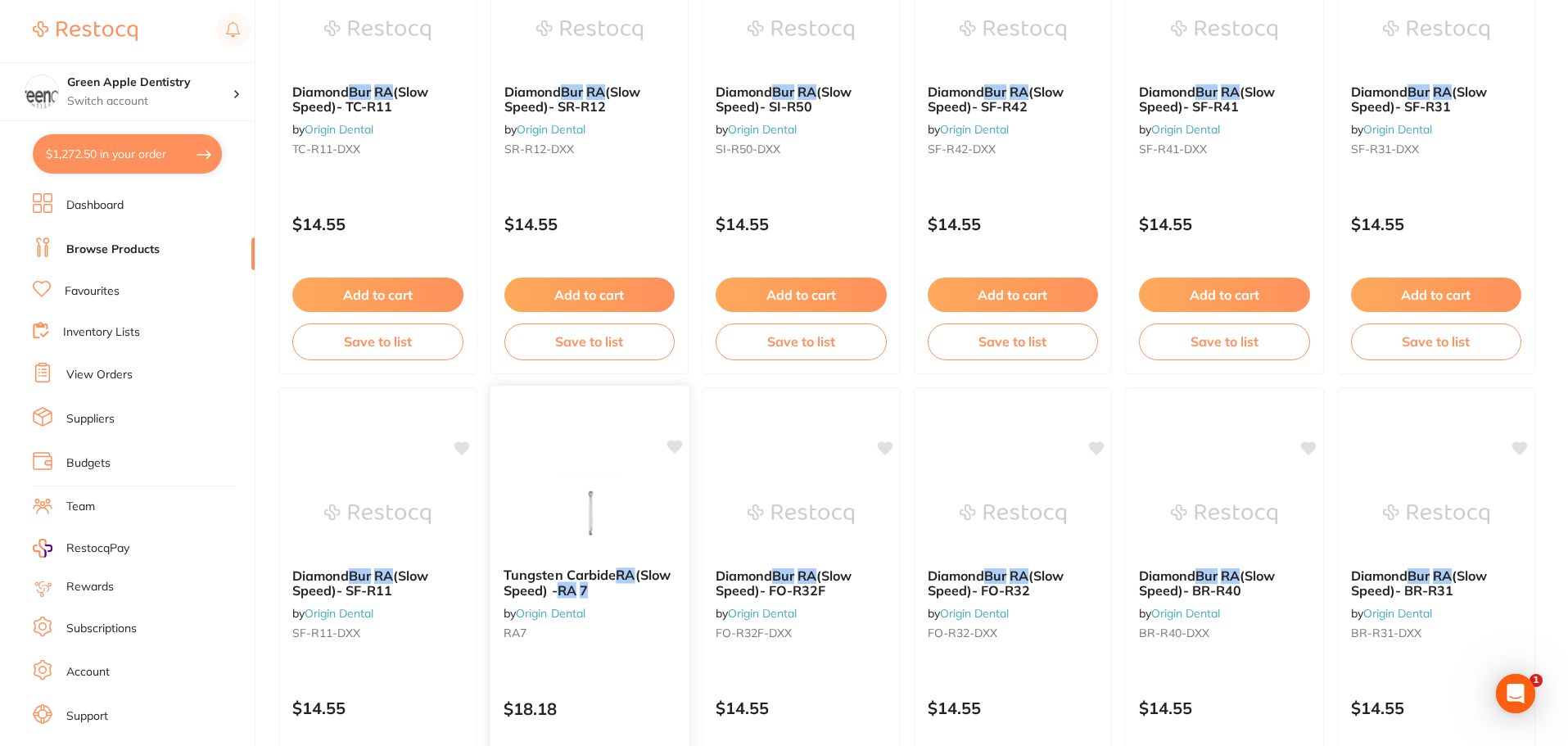
type input "bur ra 7"
click at [592, 524] on img at bounding box center [588, 513] width 107 height 82
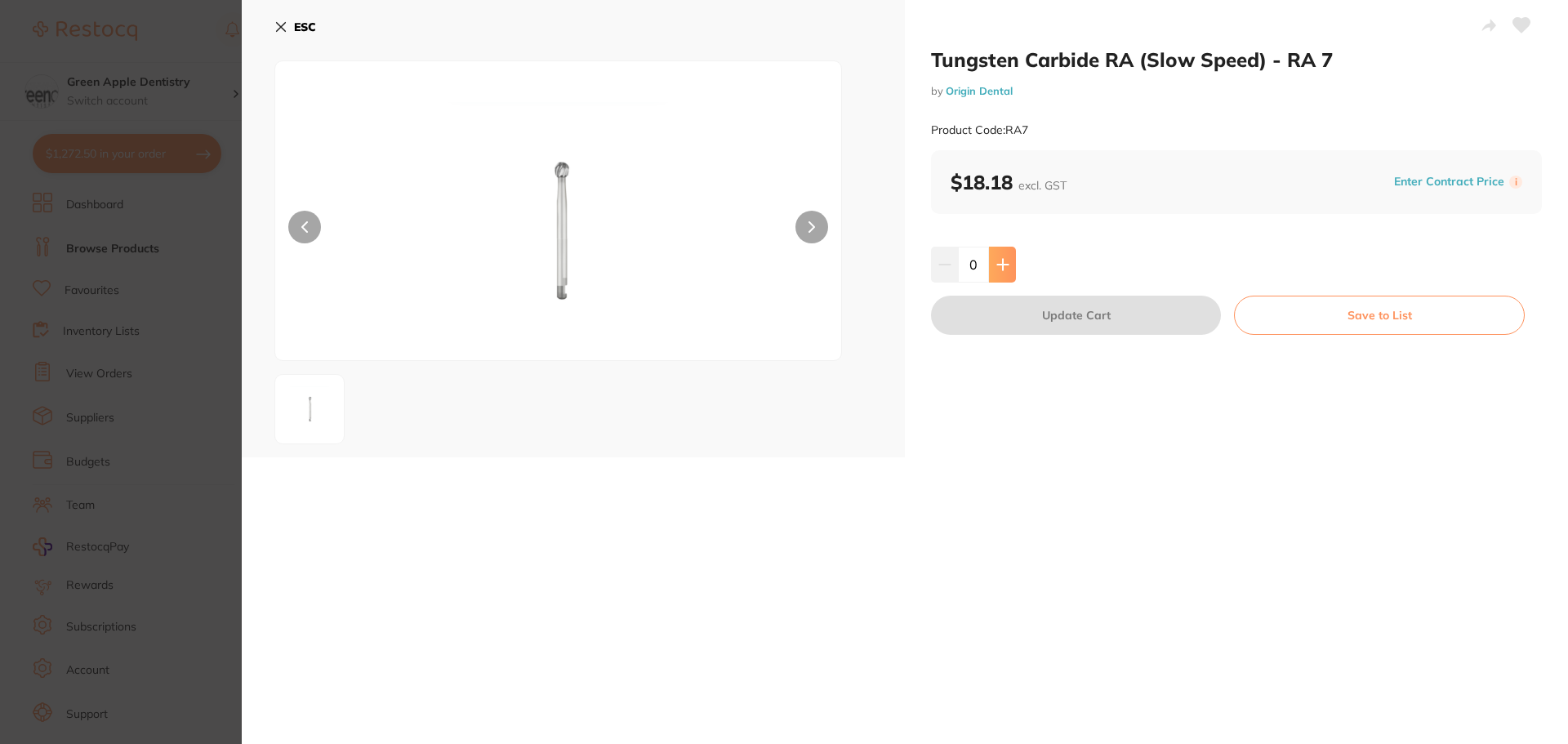
click at [1009, 257] on button at bounding box center [1002, 264] width 27 height 36
type input "1"
click at [1328, 316] on button "Save to List" at bounding box center [1380, 314] width 291 height 39
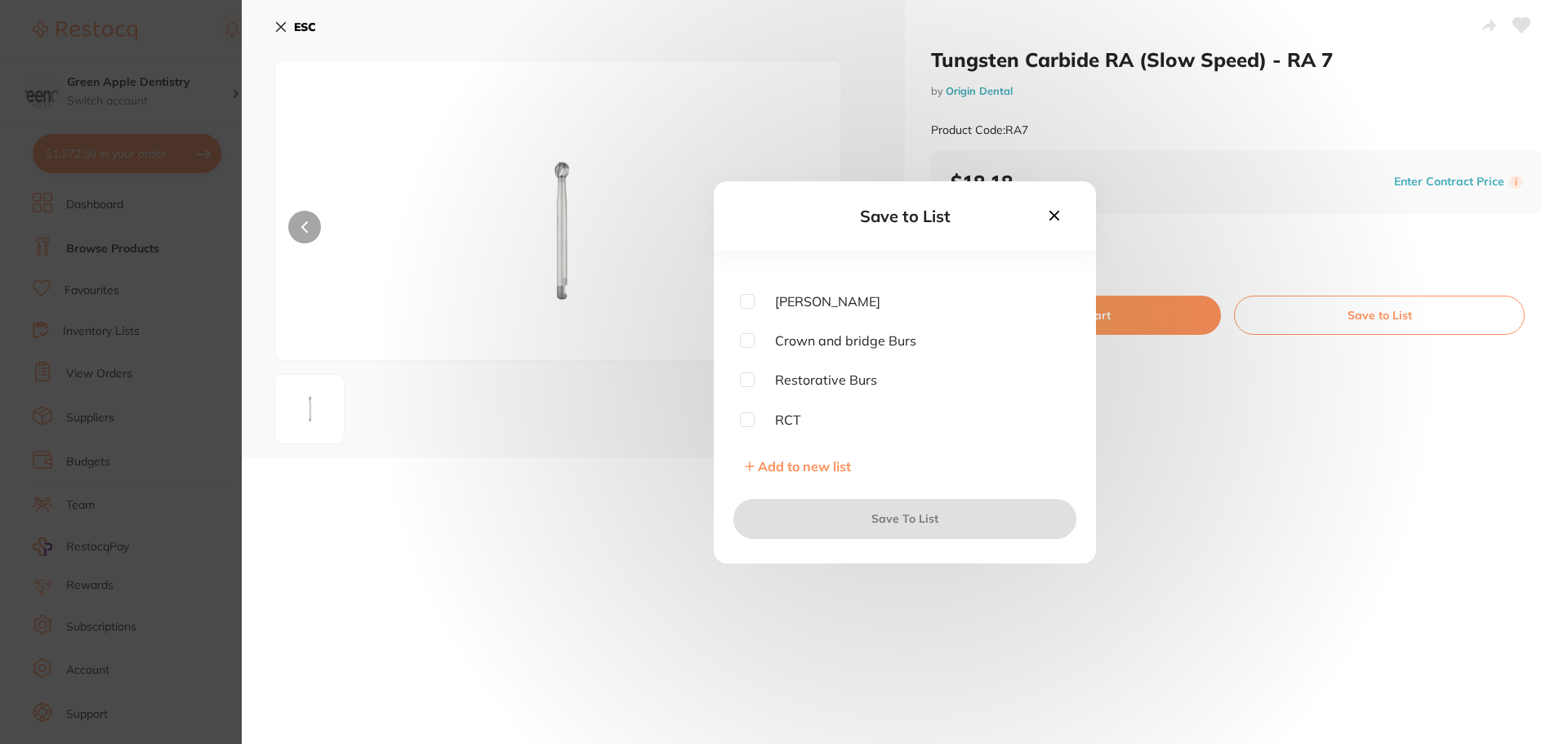
scroll to position [571, 0]
click at [750, 297] on input "checkbox" at bounding box center [747, 298] width 15 height 15
checkbox input "true"
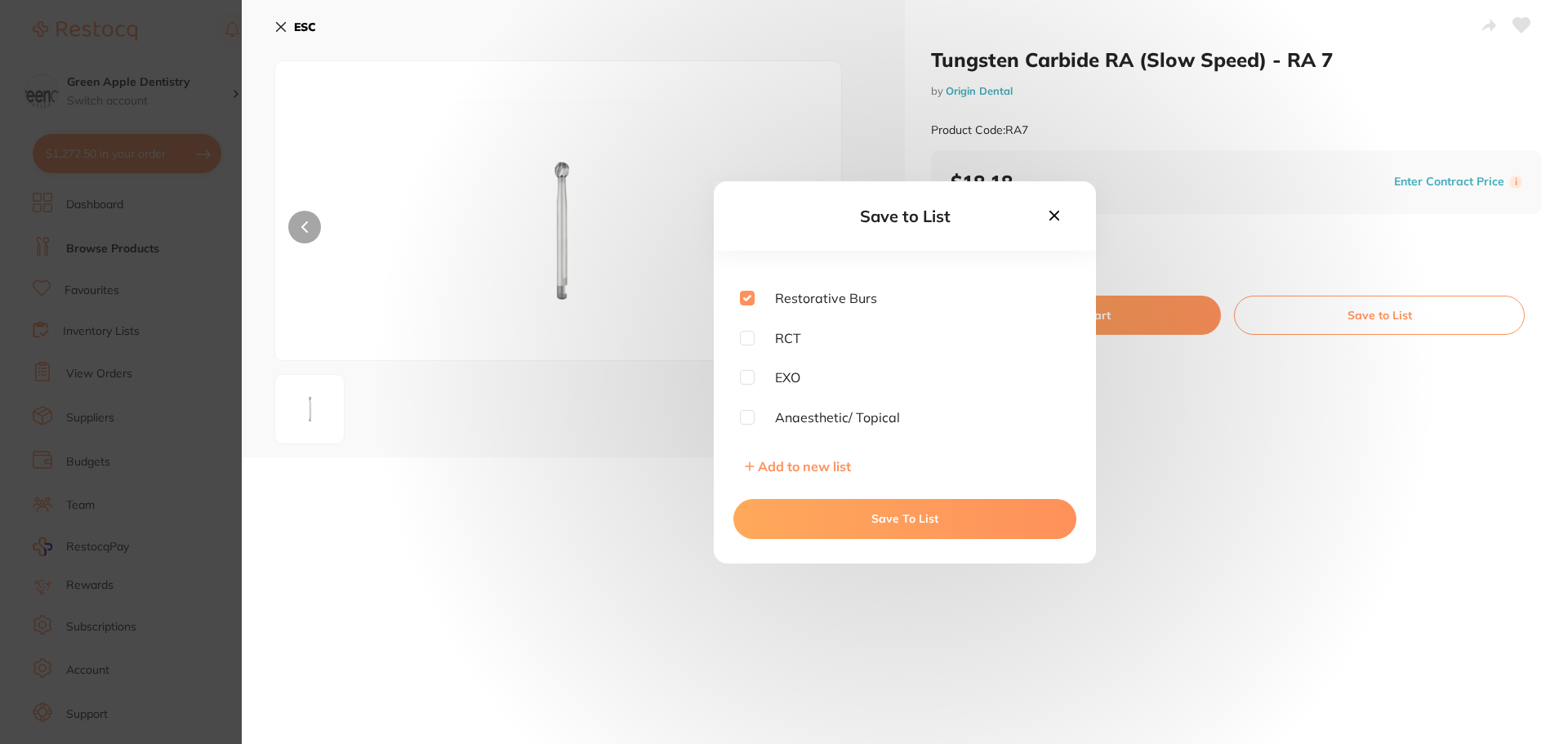
click at [925, 525] on button "Save To List" at bounding box center [904, 518] width 343 height 39
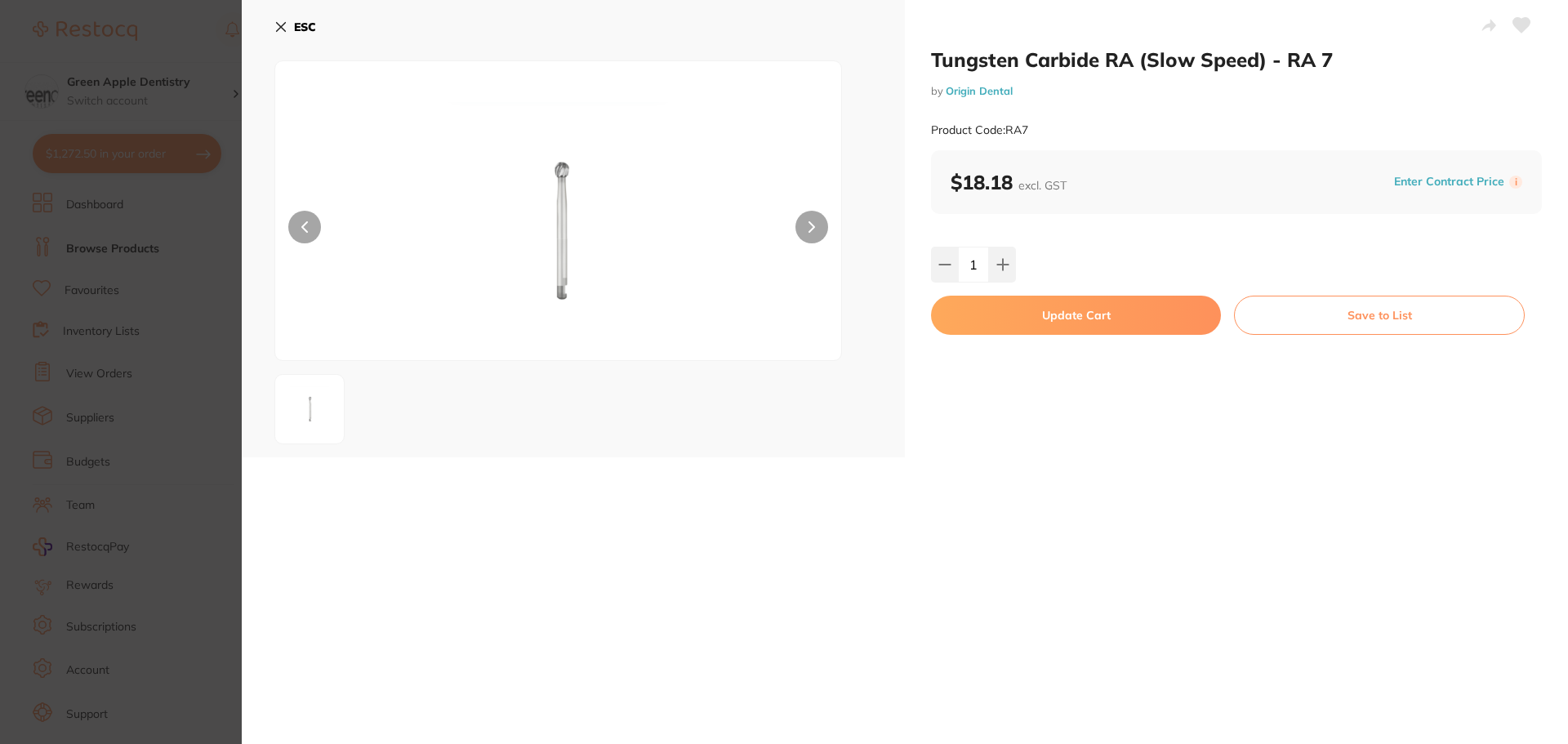
click at [1080, 308] on button "Update Cart" at bounding box center [1075, 314] width 290 height 39
checkbox input "false"
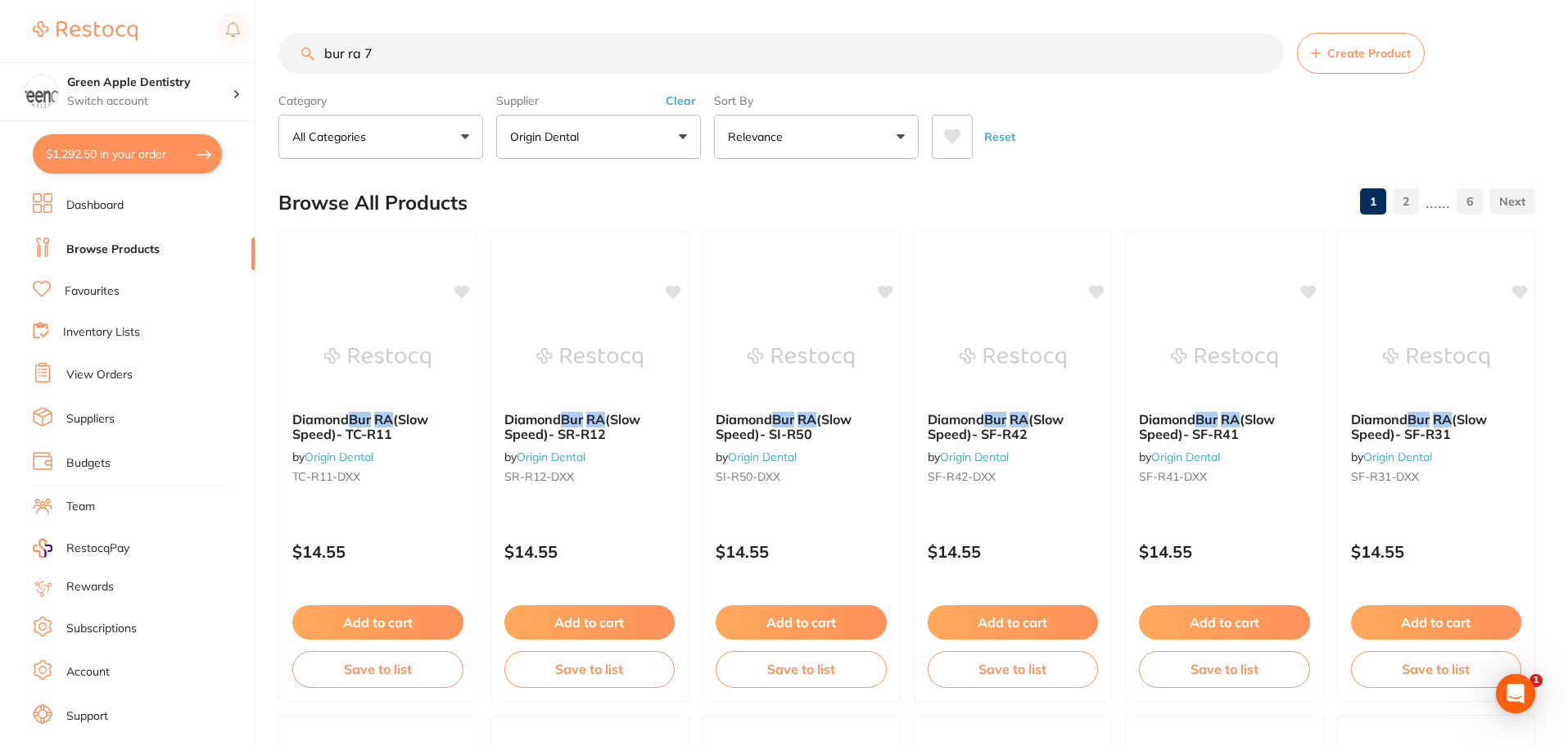
click at [604, 58] on input "bur ra 7" at bounding box center [781, 53] width 1005 height 41
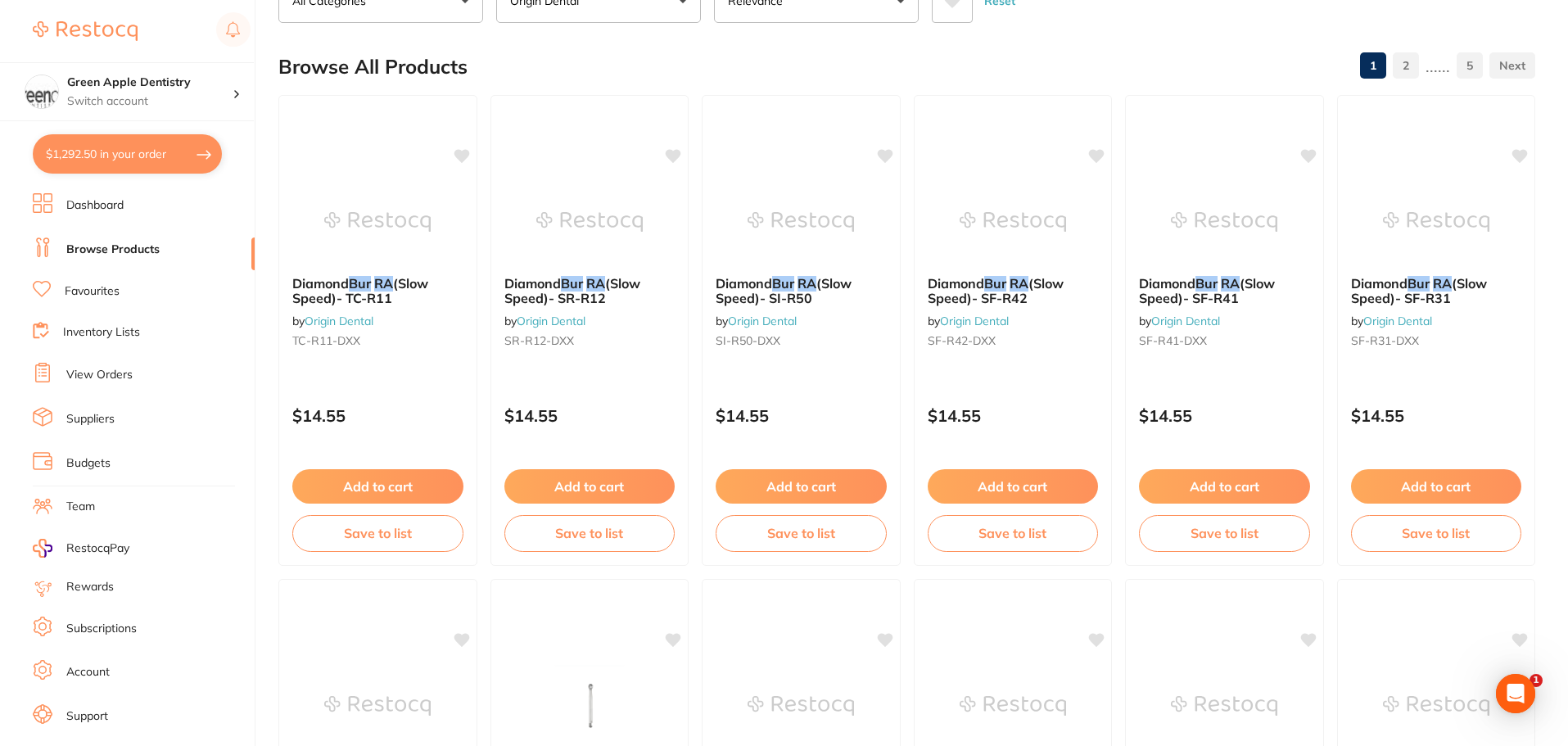
scroll to position [246, 0]
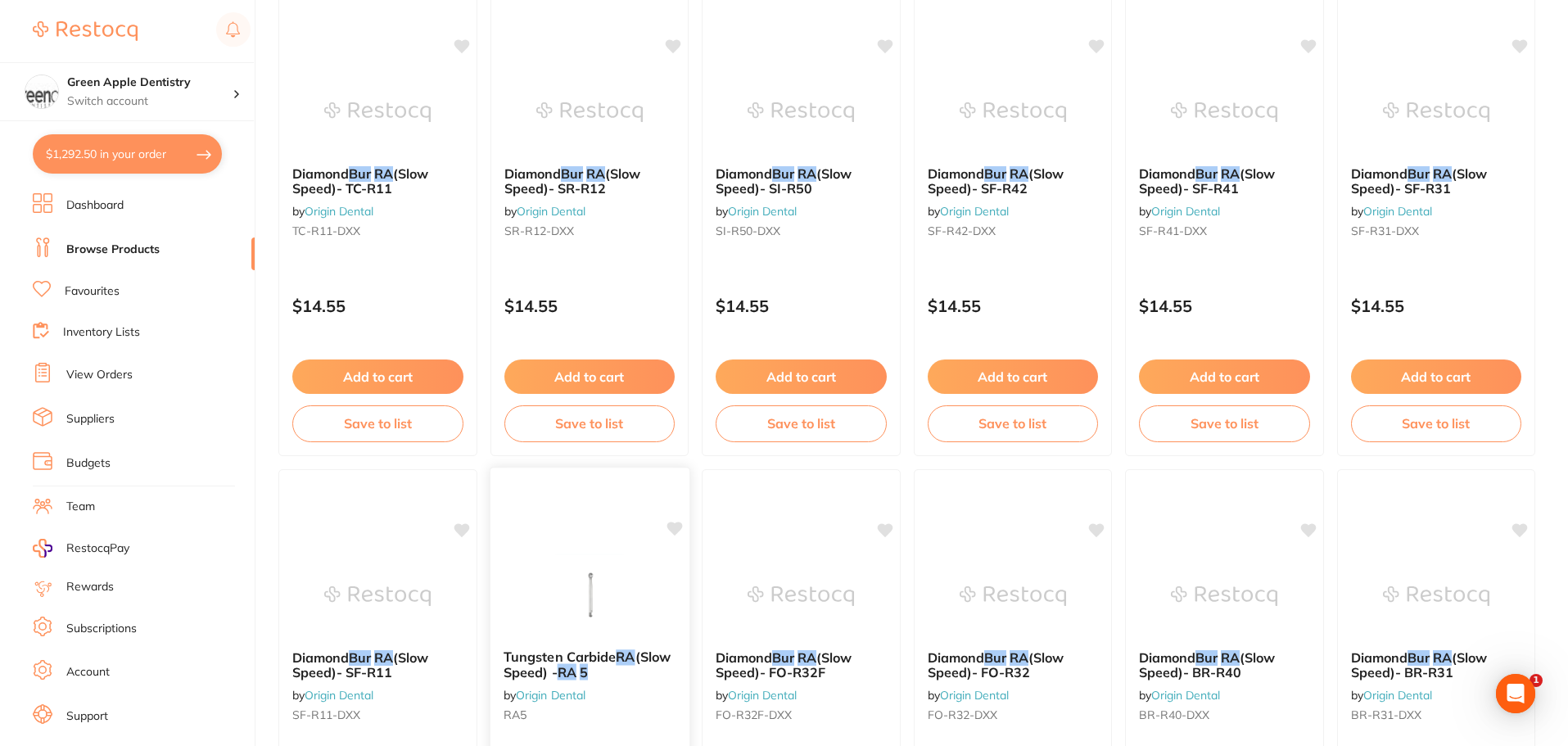
type input "bur ra 5"
click at [595, 595] on img at bounding box center [588, 595] width 107 height 82
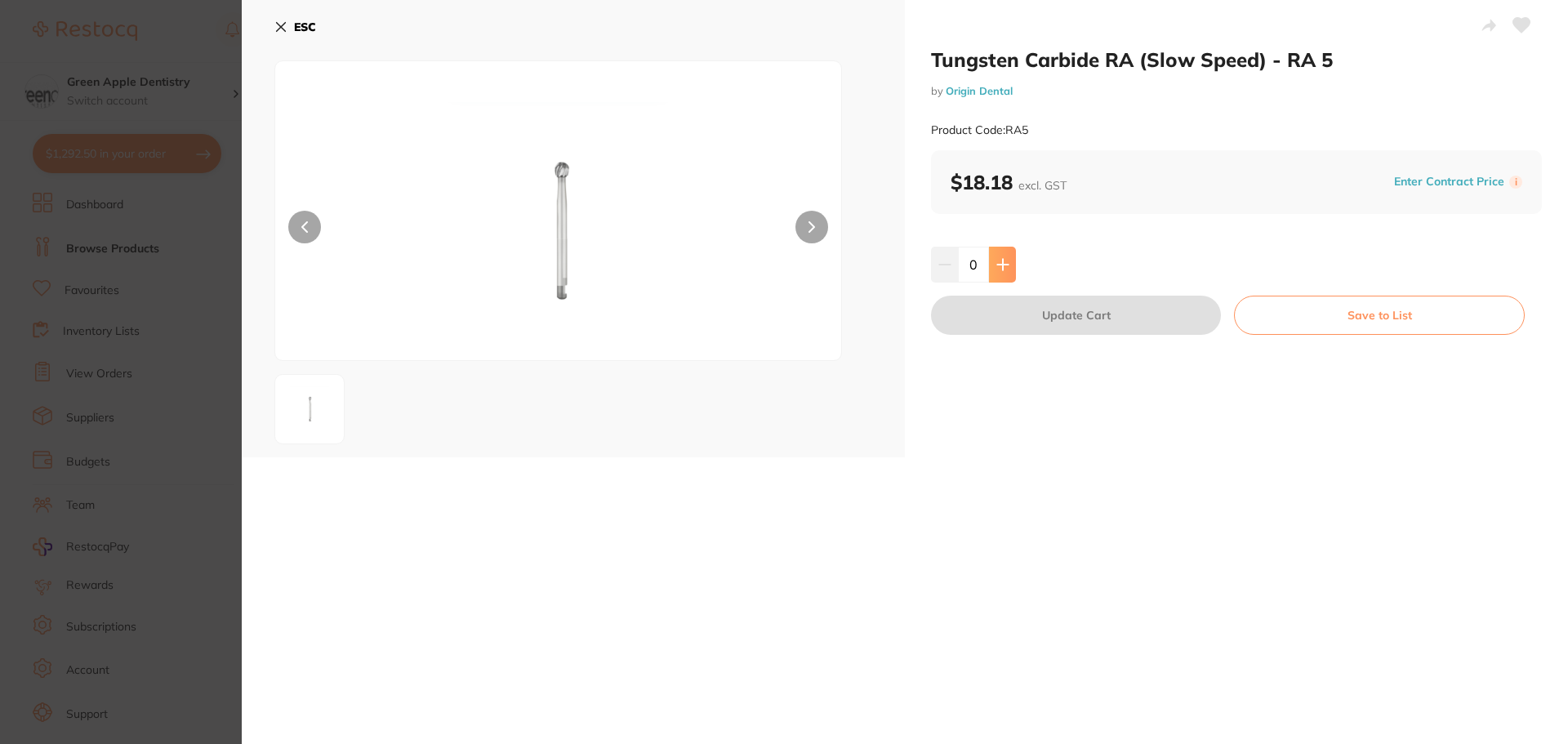
click at [1008, 268] on button at bounding box center [1002, 264] width 27 height 36
type input "1"
click at [1305, 308] on button "Save to List" at bounding box center [1380, 314] width 291 height 39
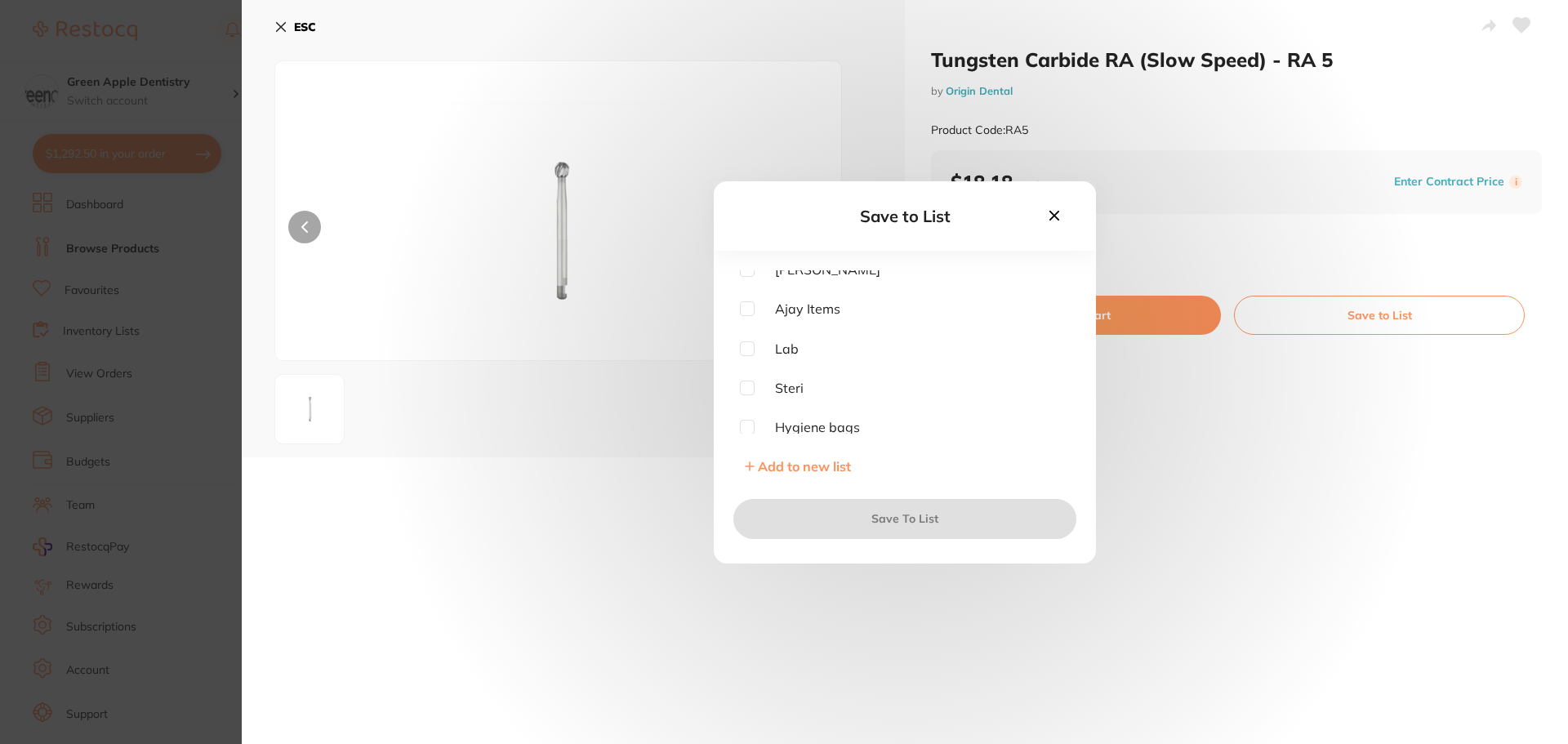
scroll to position [324, 0]
click at [749, 301] on input "checkbox" at bounding box center [747, 298] width 15 height 15
checkbox input "true"
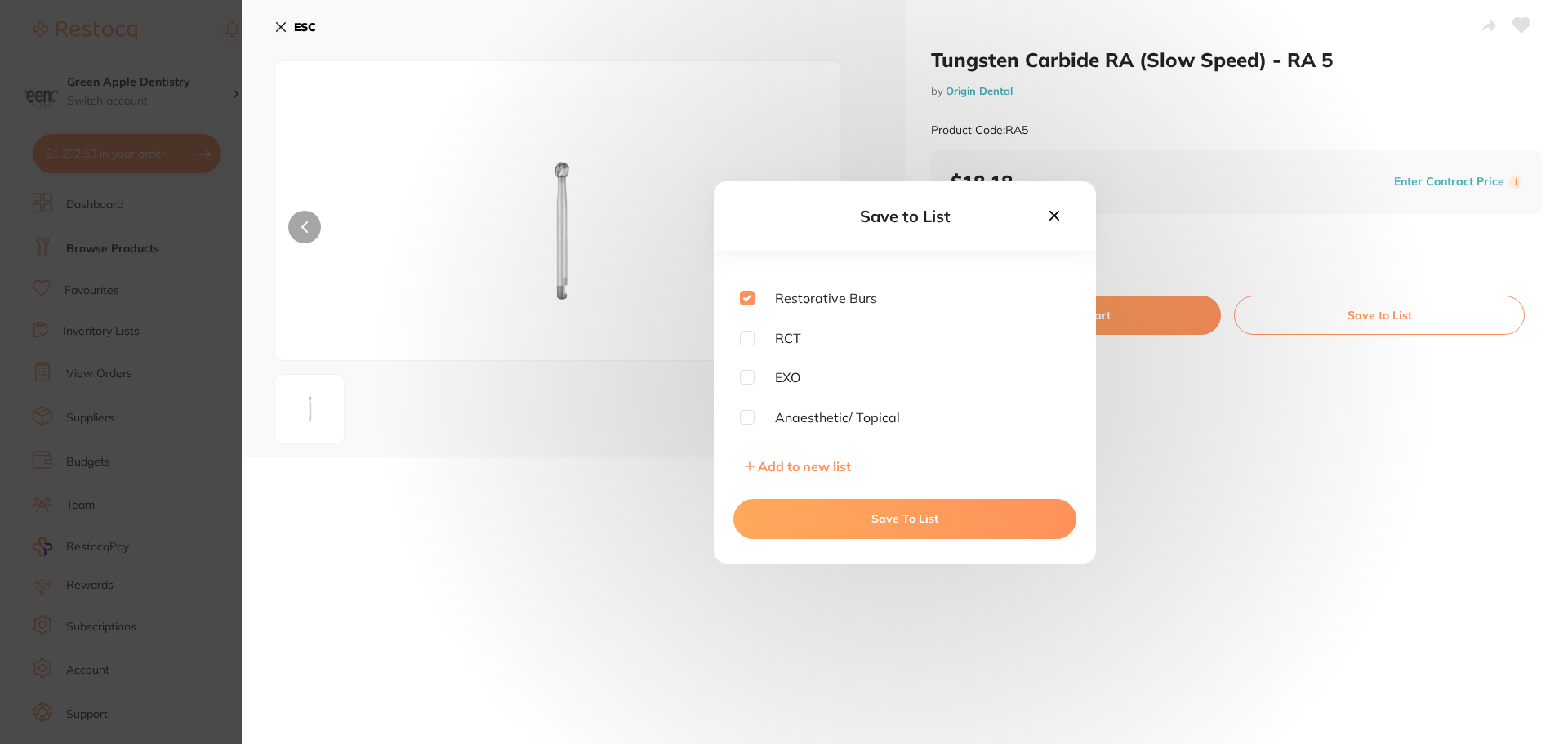
click at [928, 508] on button "Save To List" at bounding box center [904, 518] width 343 height 39
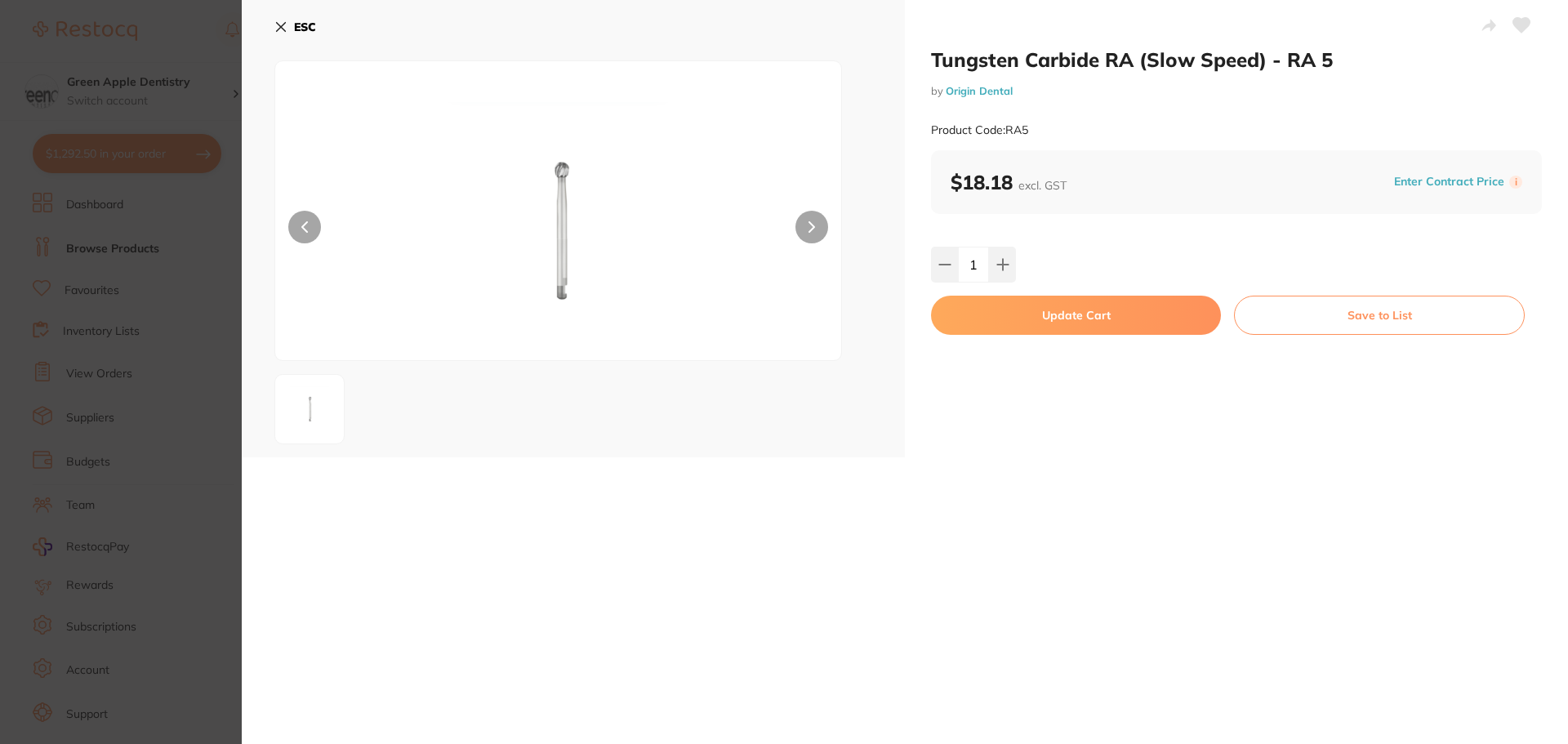
click at [1068, 307] on button "Update Cart" at bounding box center [1075, 314] width 290 height 39
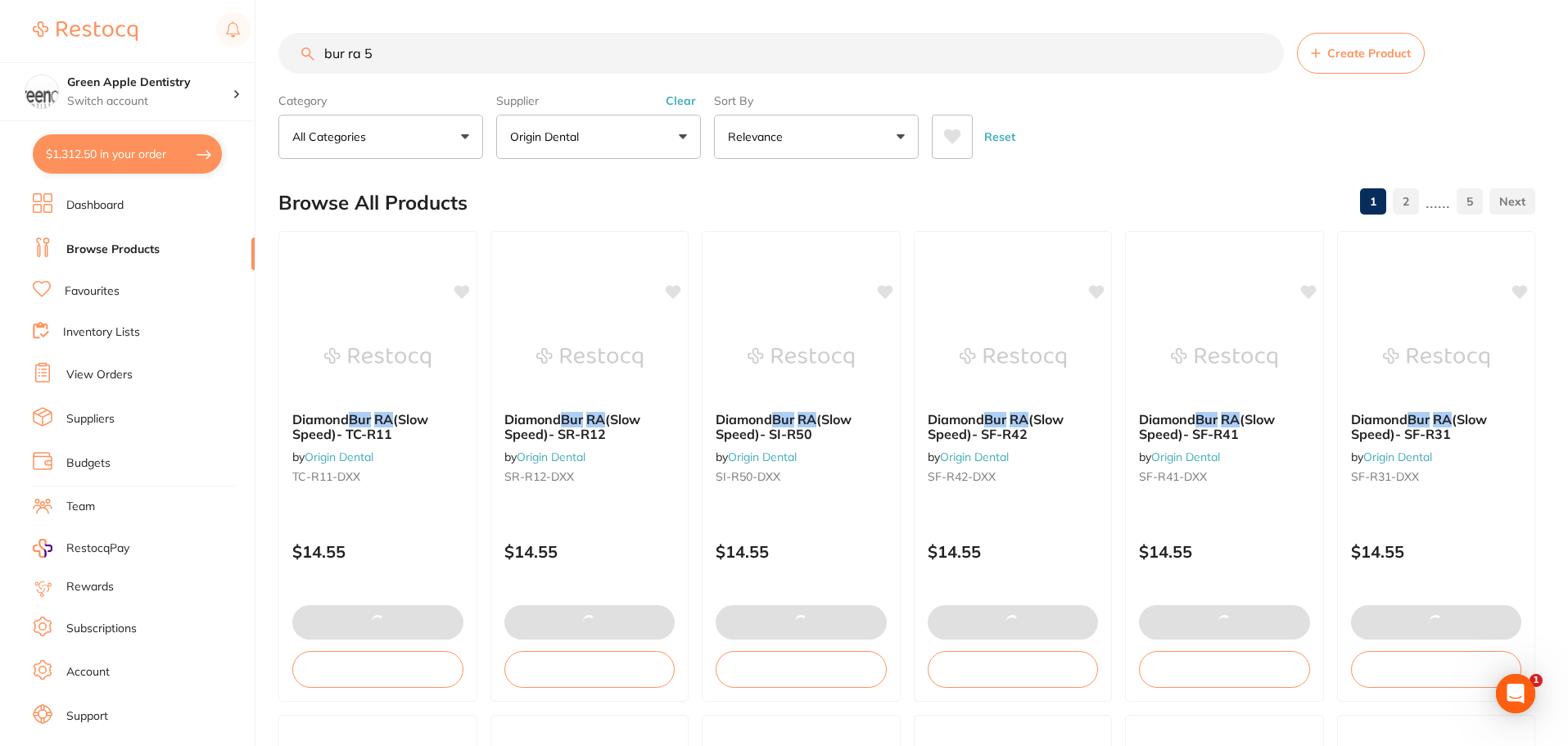
click at [544, 50] on input "bur ra 5" at bounding box center [781, 53] width 1005 height 41
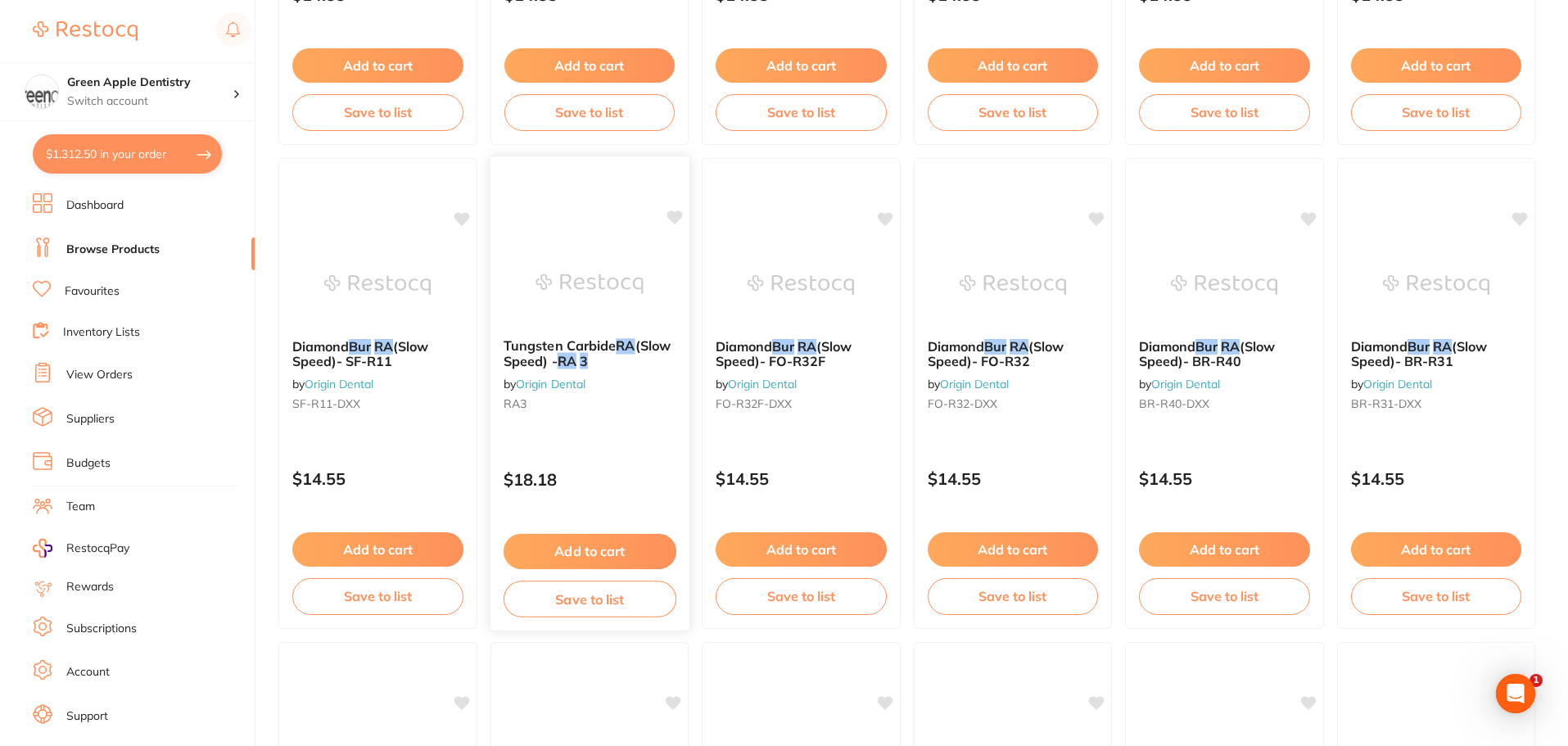
scroll to position [655, 0]
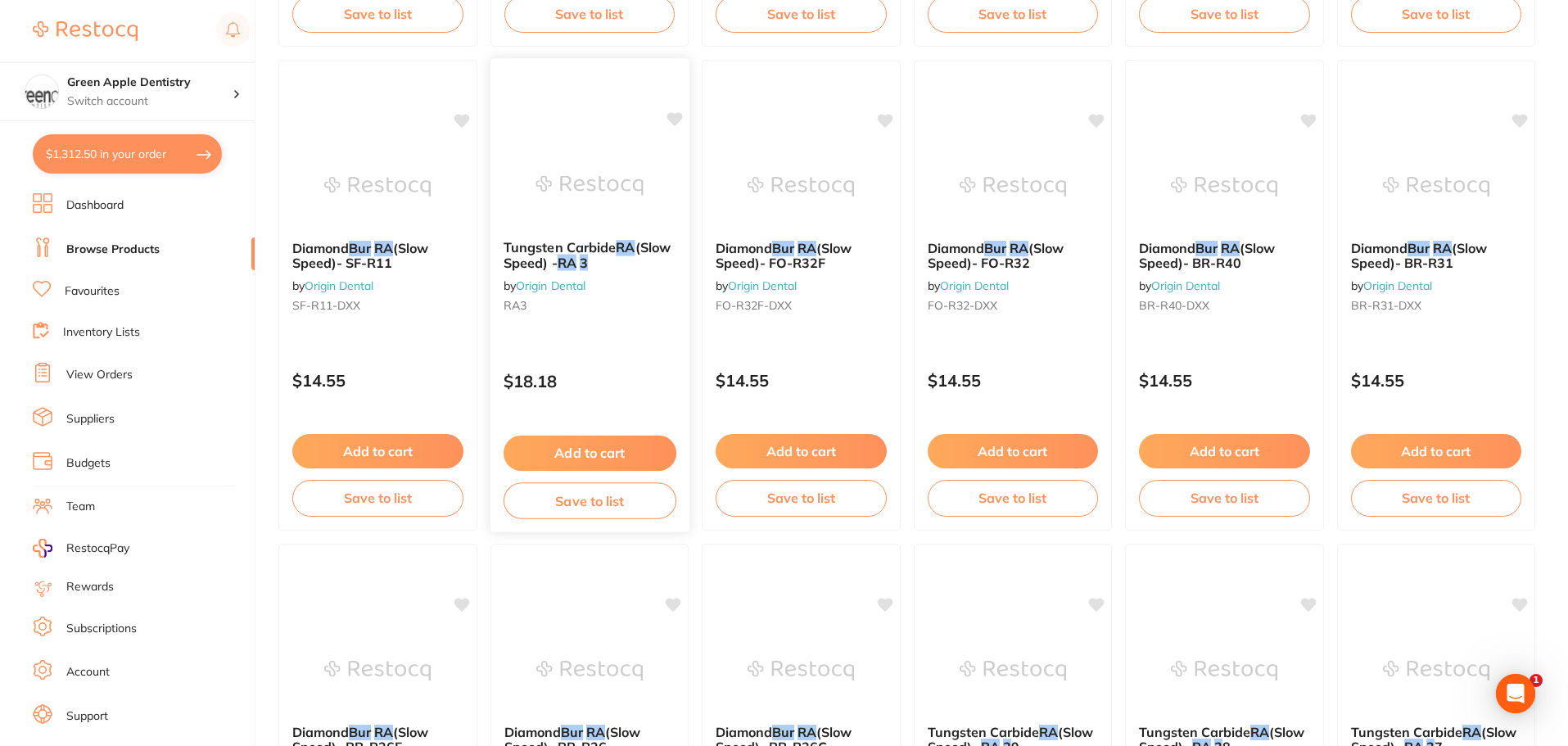
type input "bur ra 3"
click at [617, 207] on img at bounding box center [588, 185] width 107 height 82
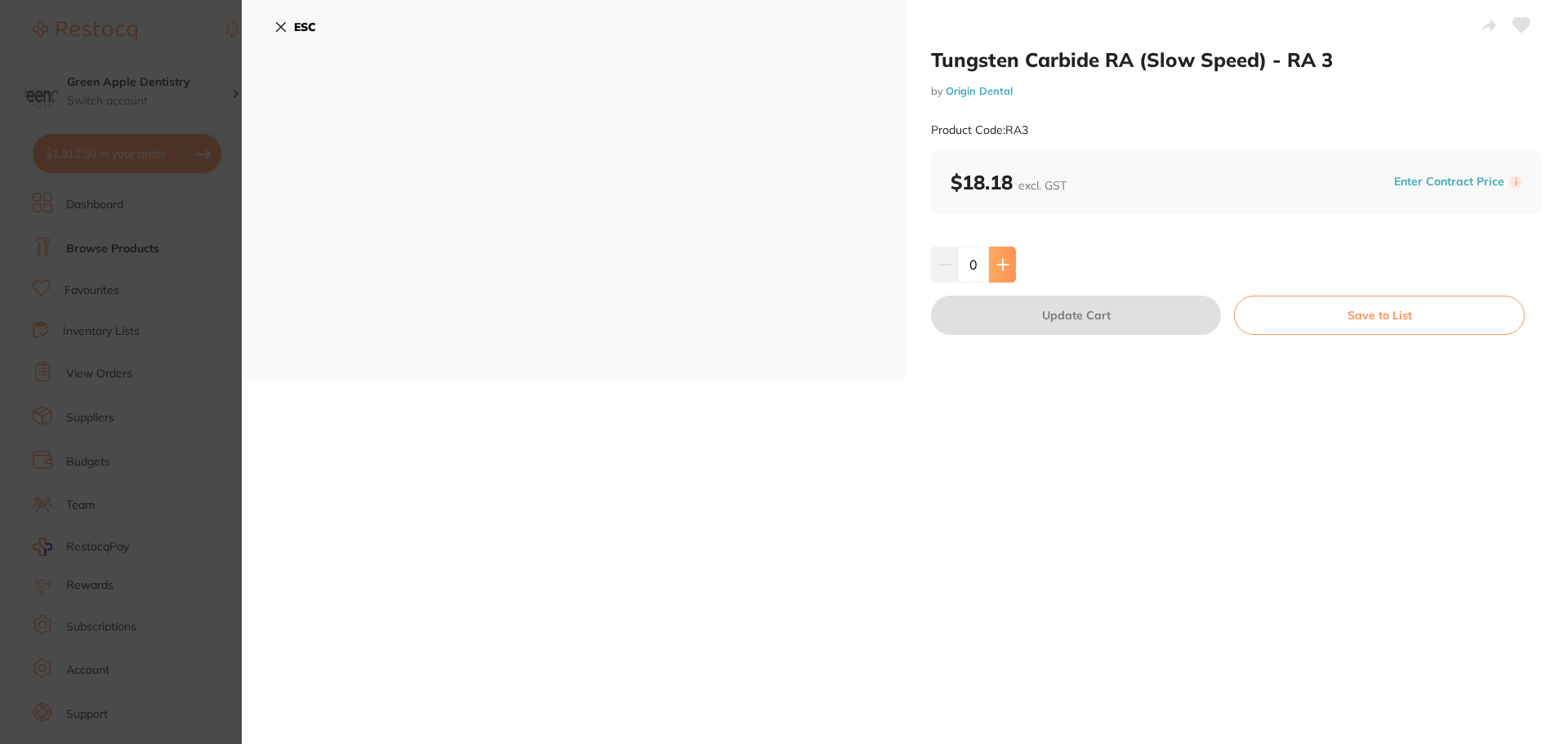
click at [1005, 271] on icon at bounding box center [1003, 264] width 13 height 13
type input "1"
click at [1109, 326] on button "Update Cart" at bounding box center [1075, 314] width 290 height 39
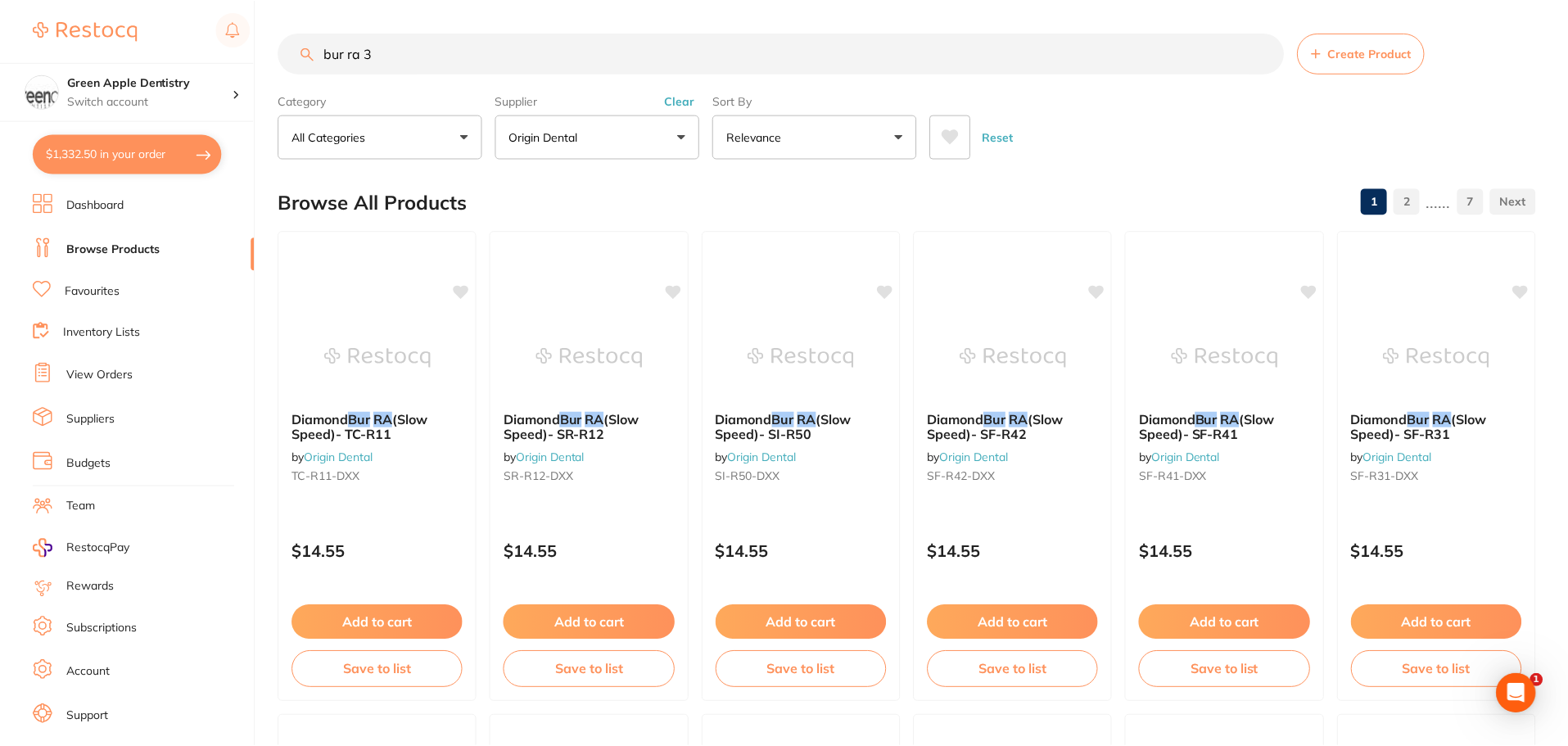
scroll to position [655, 0]
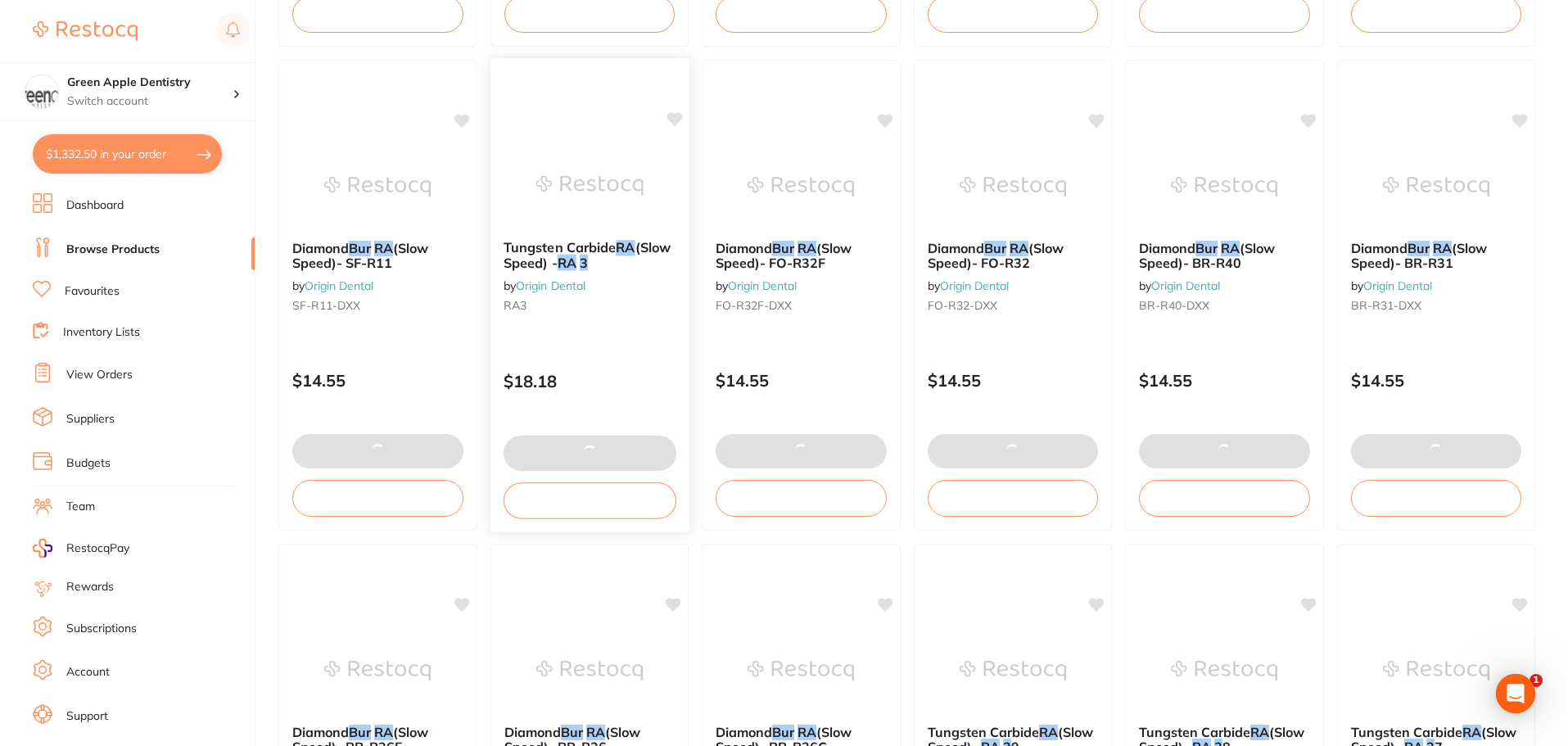
click at [633, 234] on div "Tungsten Carbide RA (Slow Speed) - RA 3 by Origin Dental RA3" at bounding box center [588, 279] width 199 height 105
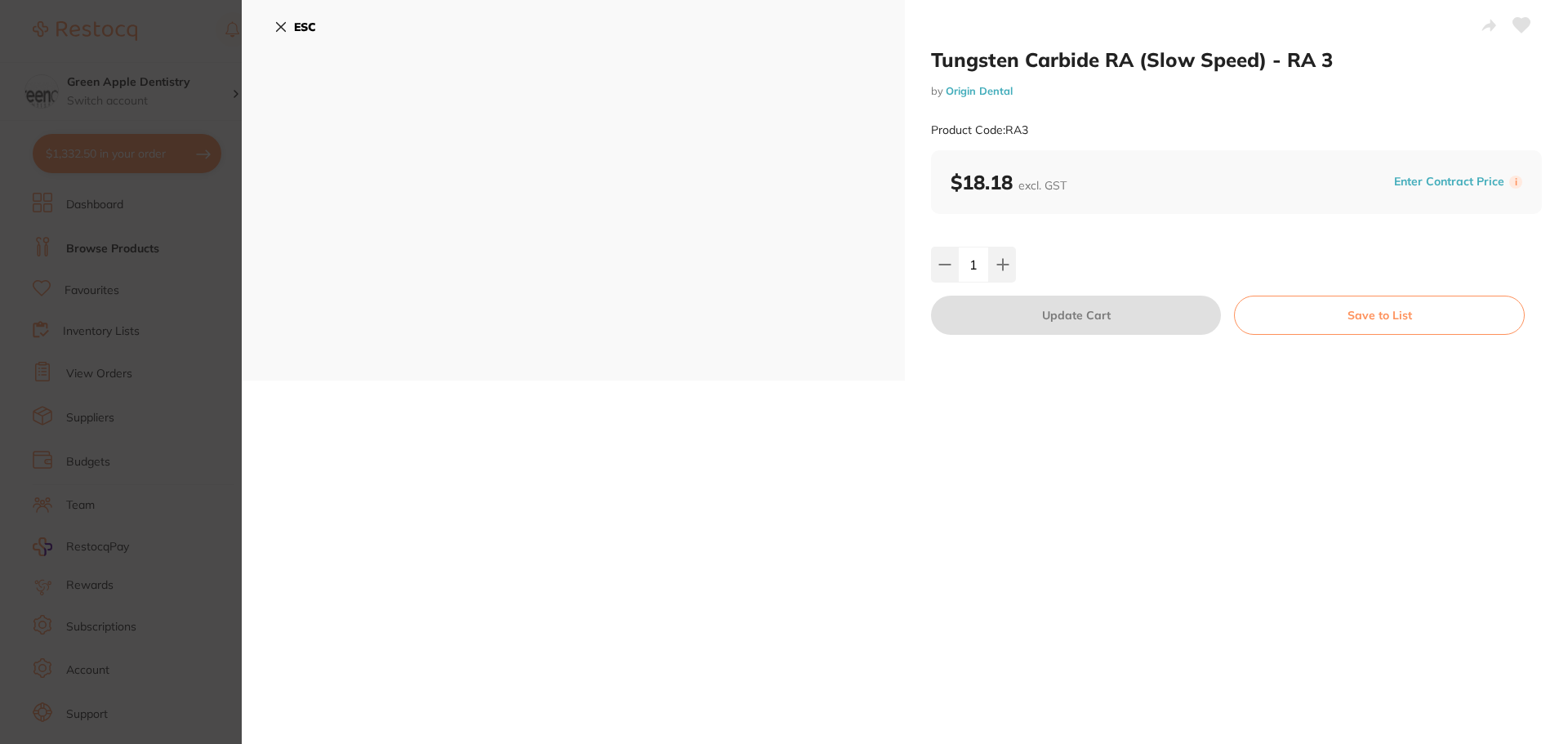
click at [1299, 310] on button "Save to List" at bounding box center [1380, 314] width 291 height 39
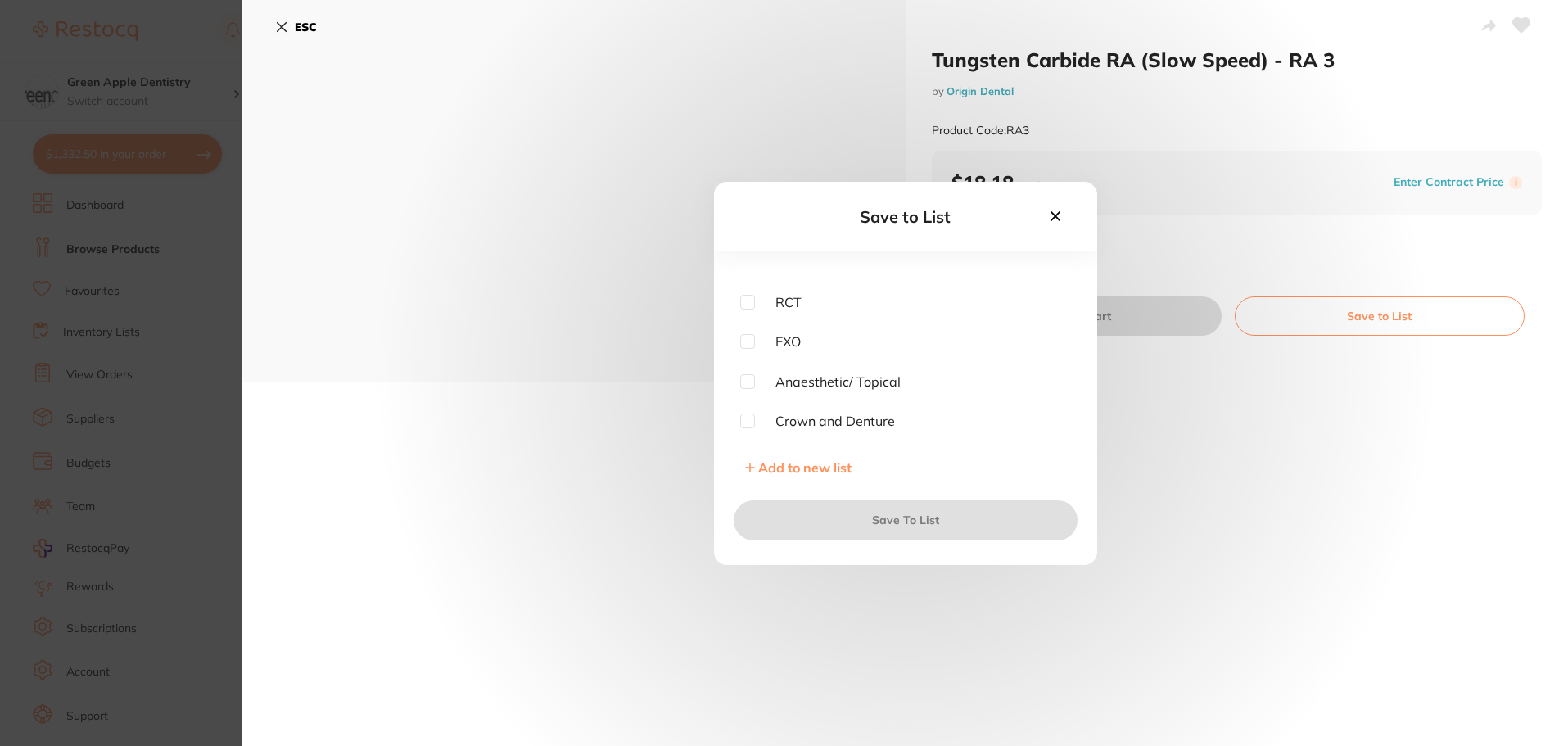
scroll to position [573, 0]
click at [746, 302] on input "checkbox" at bounding box center [748, 299] width 15 height 15
checkbox input "true"
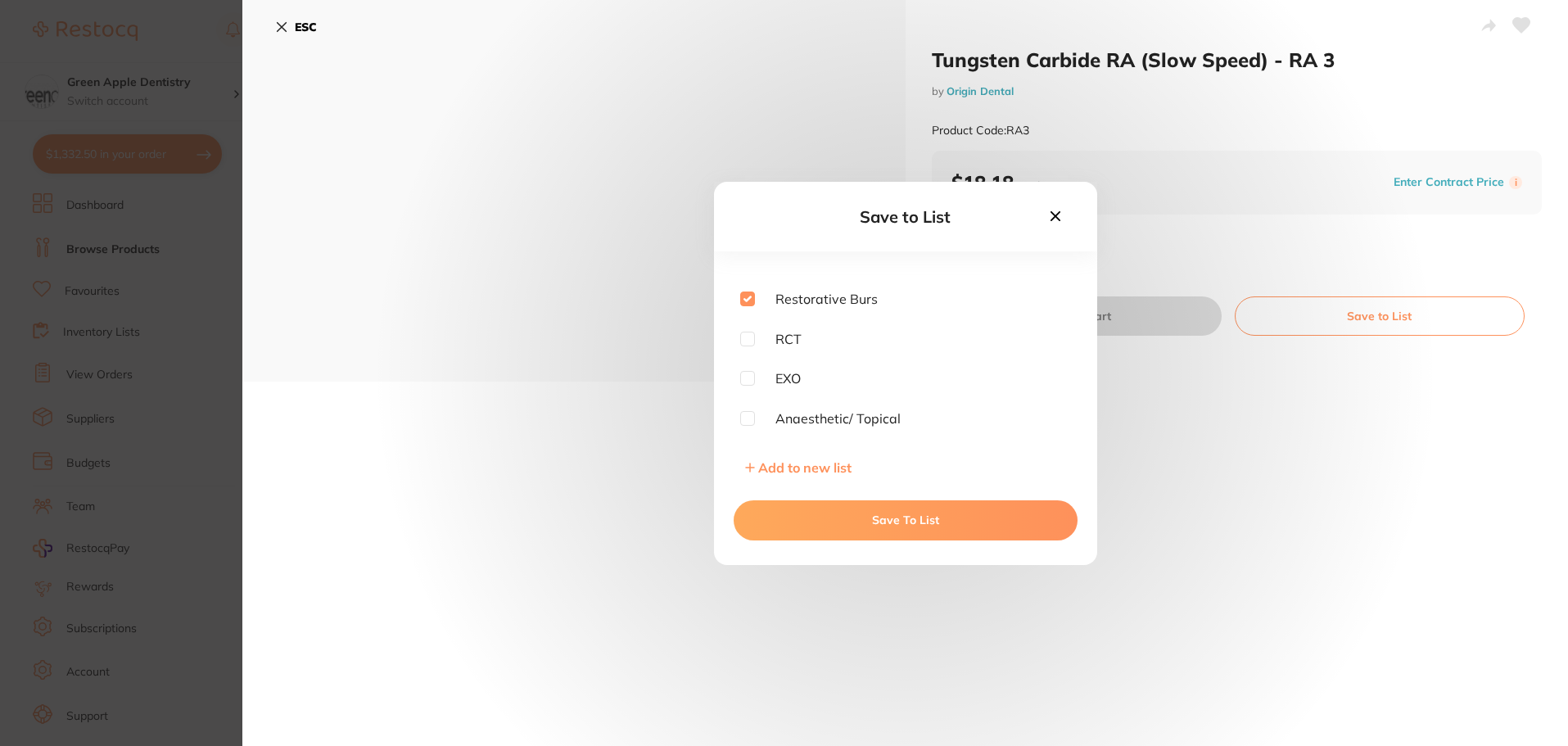
click at [953, 522] on button "Save To List" at bounding box center [905, 520] width 344 height 39
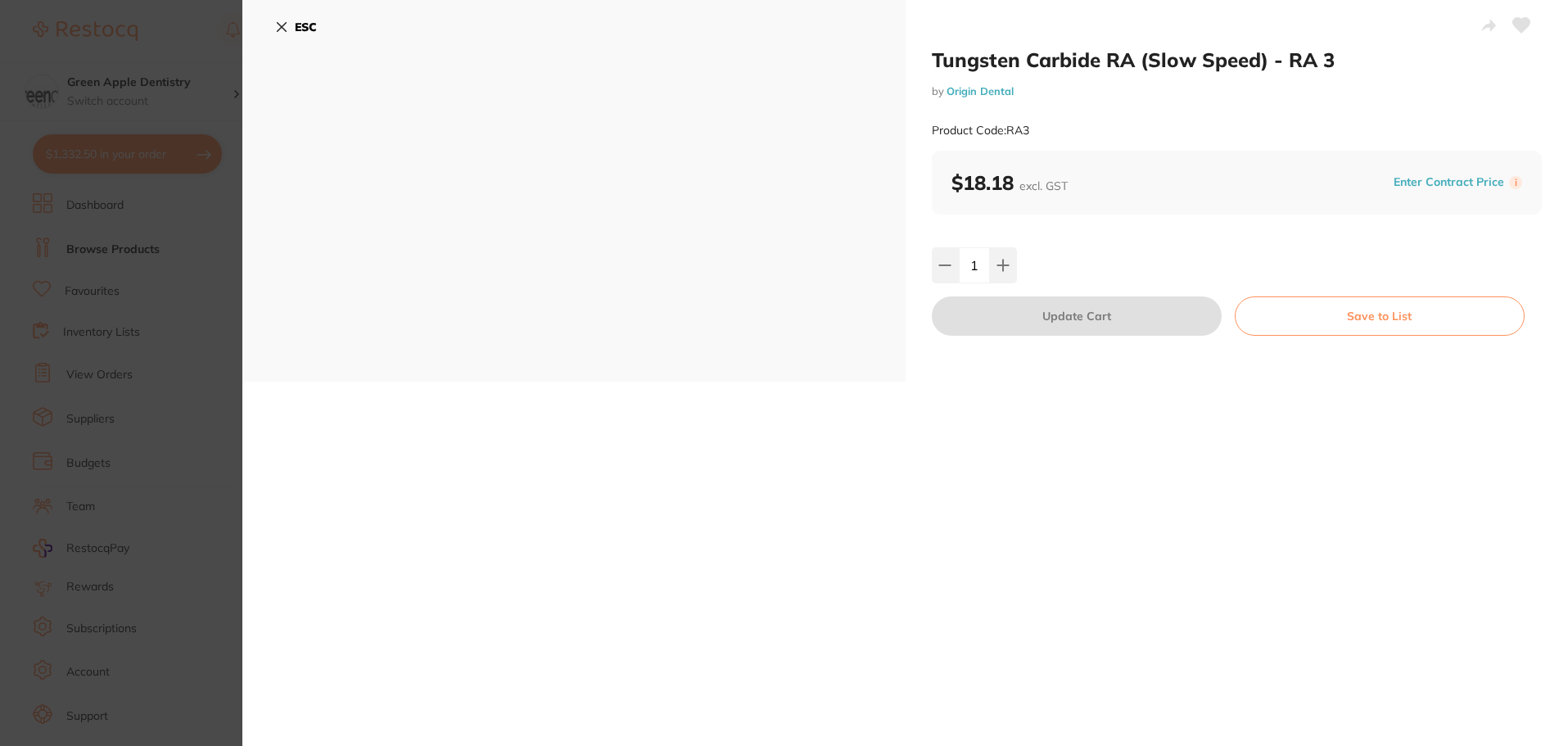
click at [283, 35] on button "ESC" at bounding box center [296, 27] width 42 height 27
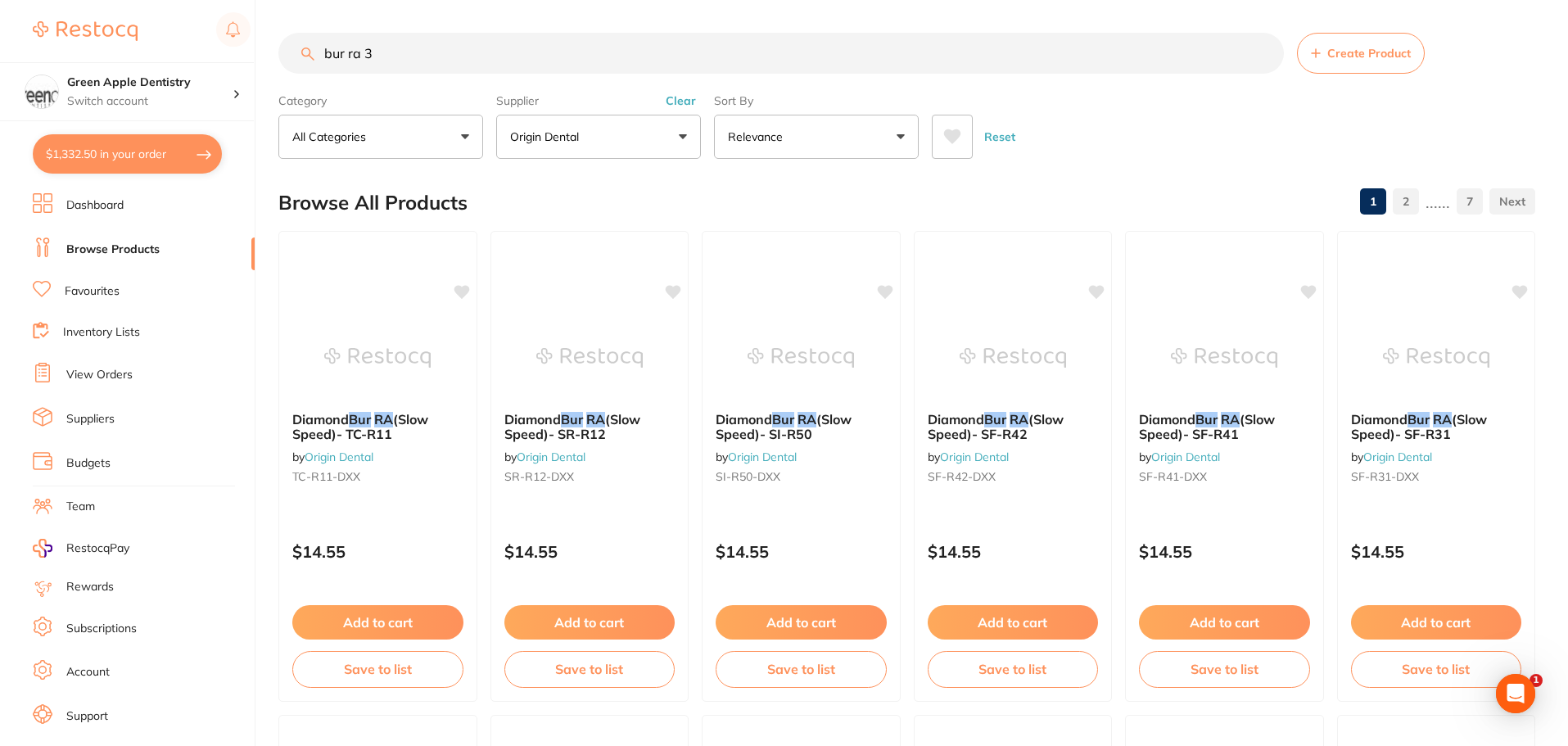
click at [425, 67] on input "bur ra 3" at bounding box center [781, 53] width 1005 height 41
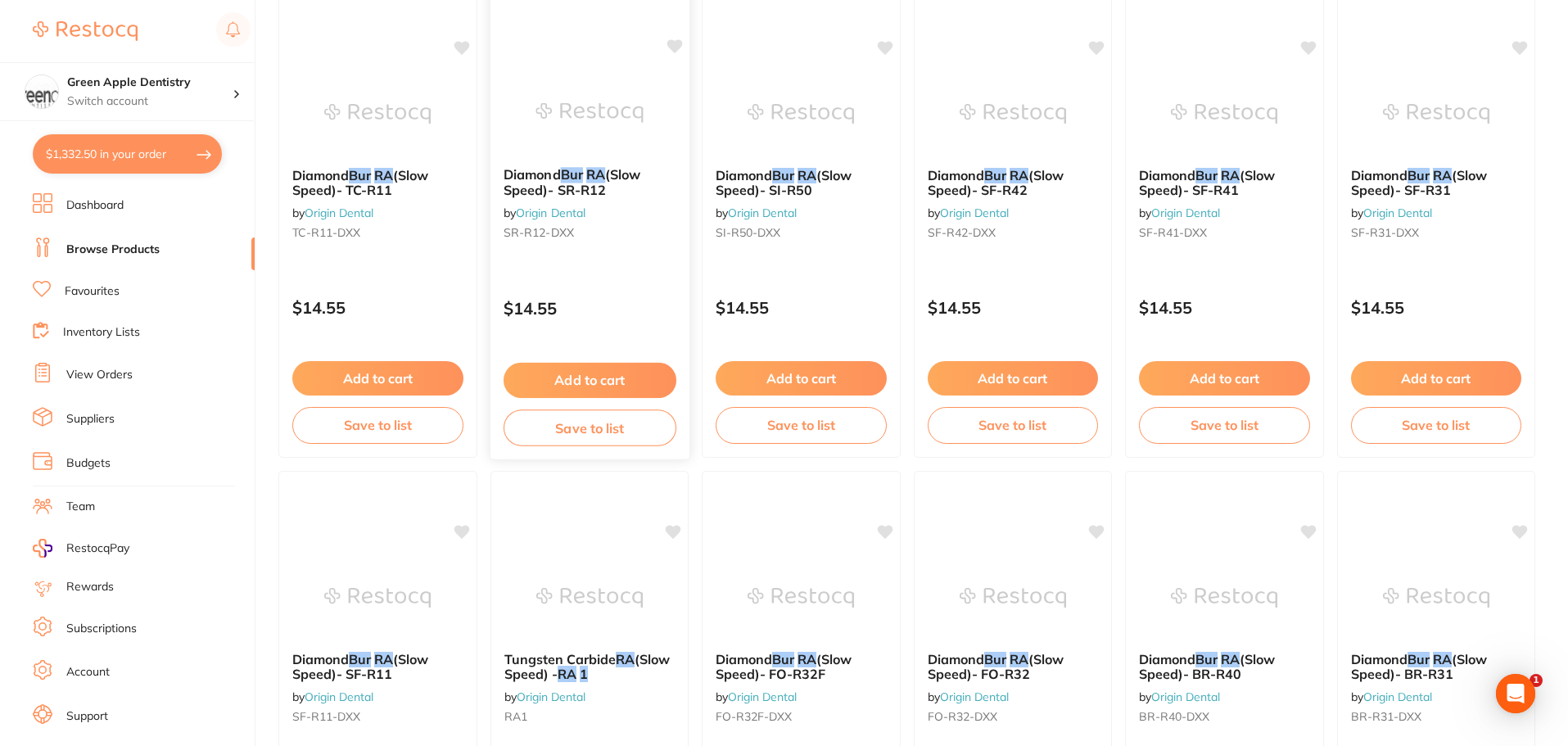
scroll to position [327, 0]
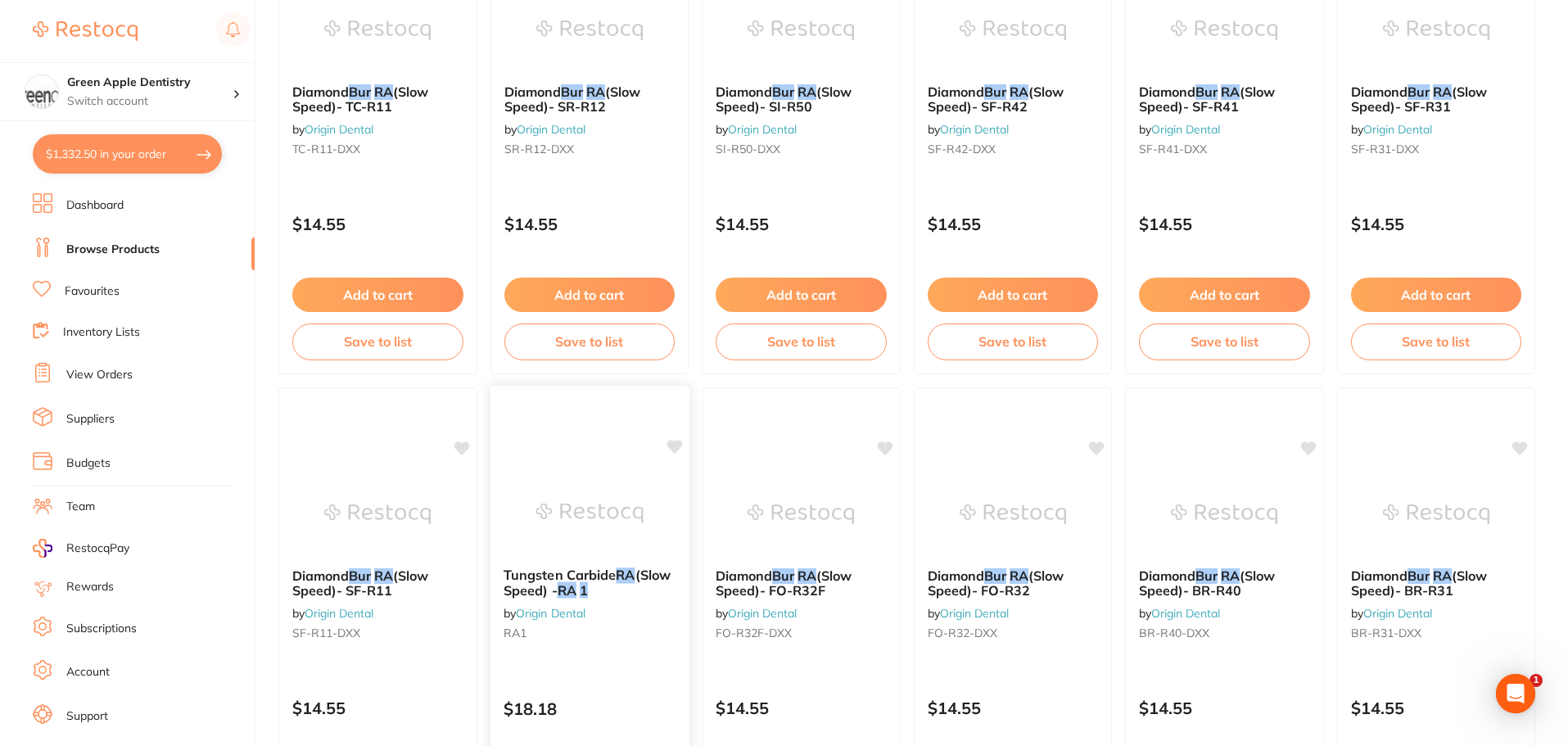
type input "bur ra 1"
click at [593, 494] on img at bounding box center [588, 513] width 107 height 82
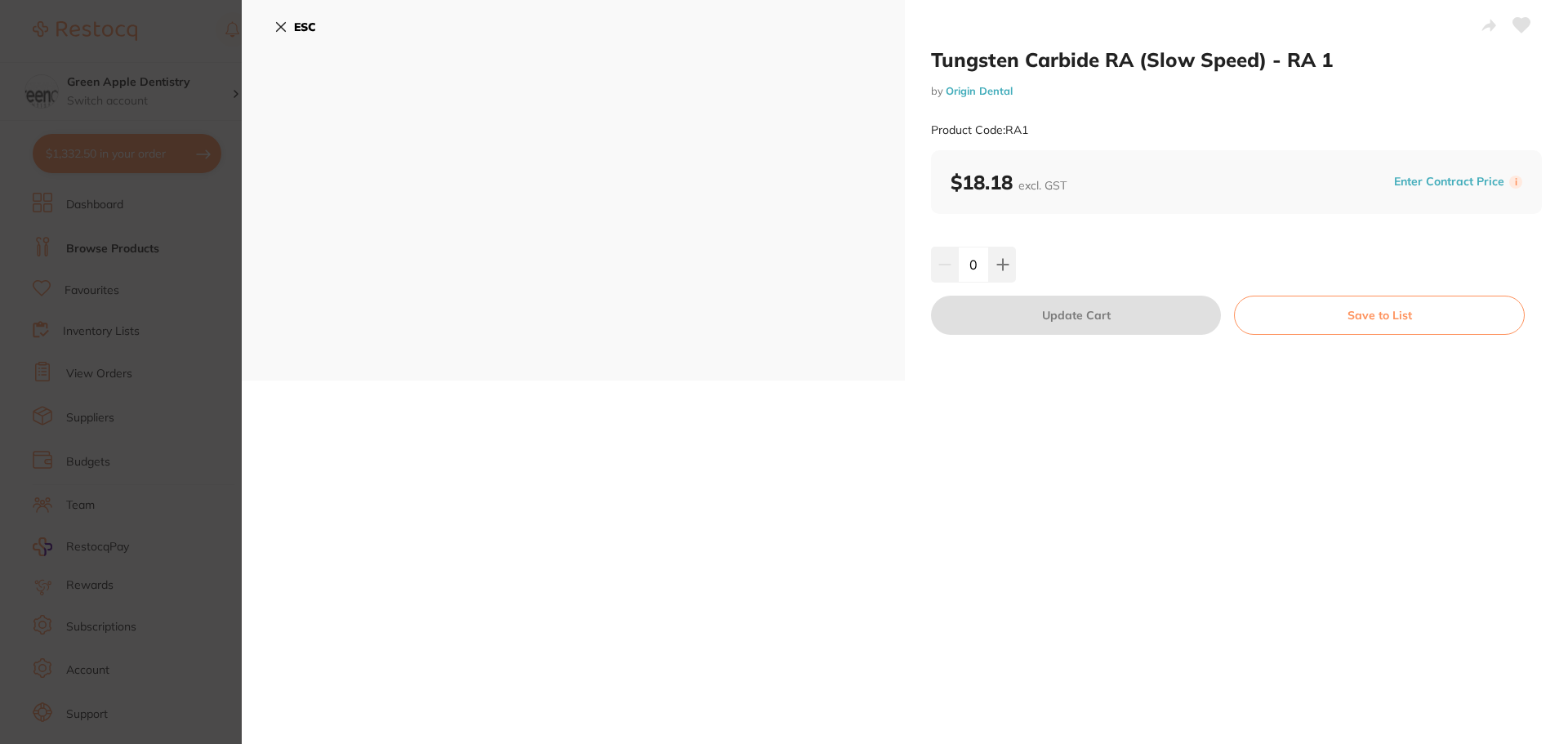
click at [1341, 314] on button "Save to List" at bounding box center [1380, 314] width 291 height 39
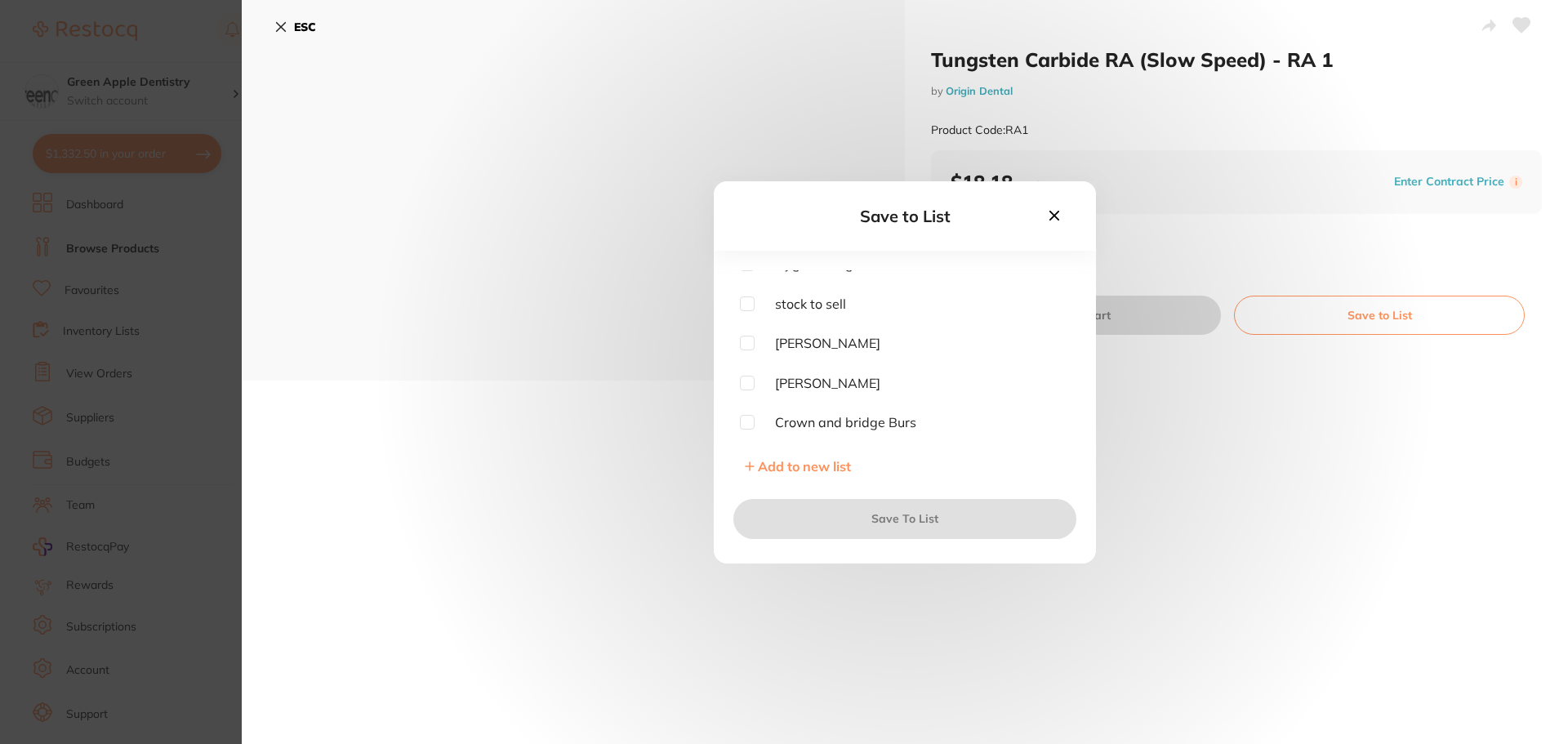
scroll to position [490, 0]
click at [748, 380] on input "checkbox" at bounding box center [747, 379] width 15 height 15
checkbox input "true"
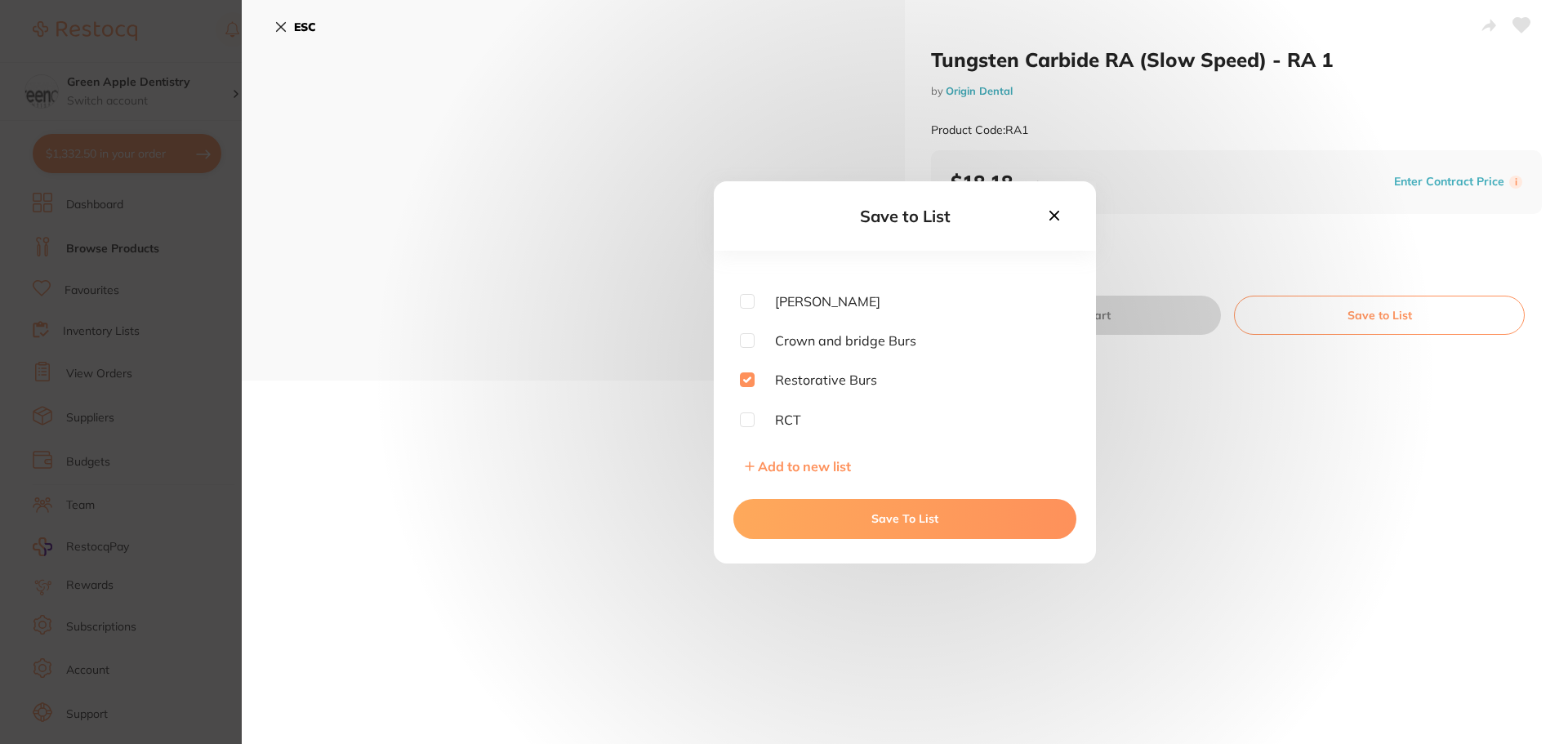
click at [922, 524] on button "Save To List" at bounding box center [904, 518] width 343 height 39
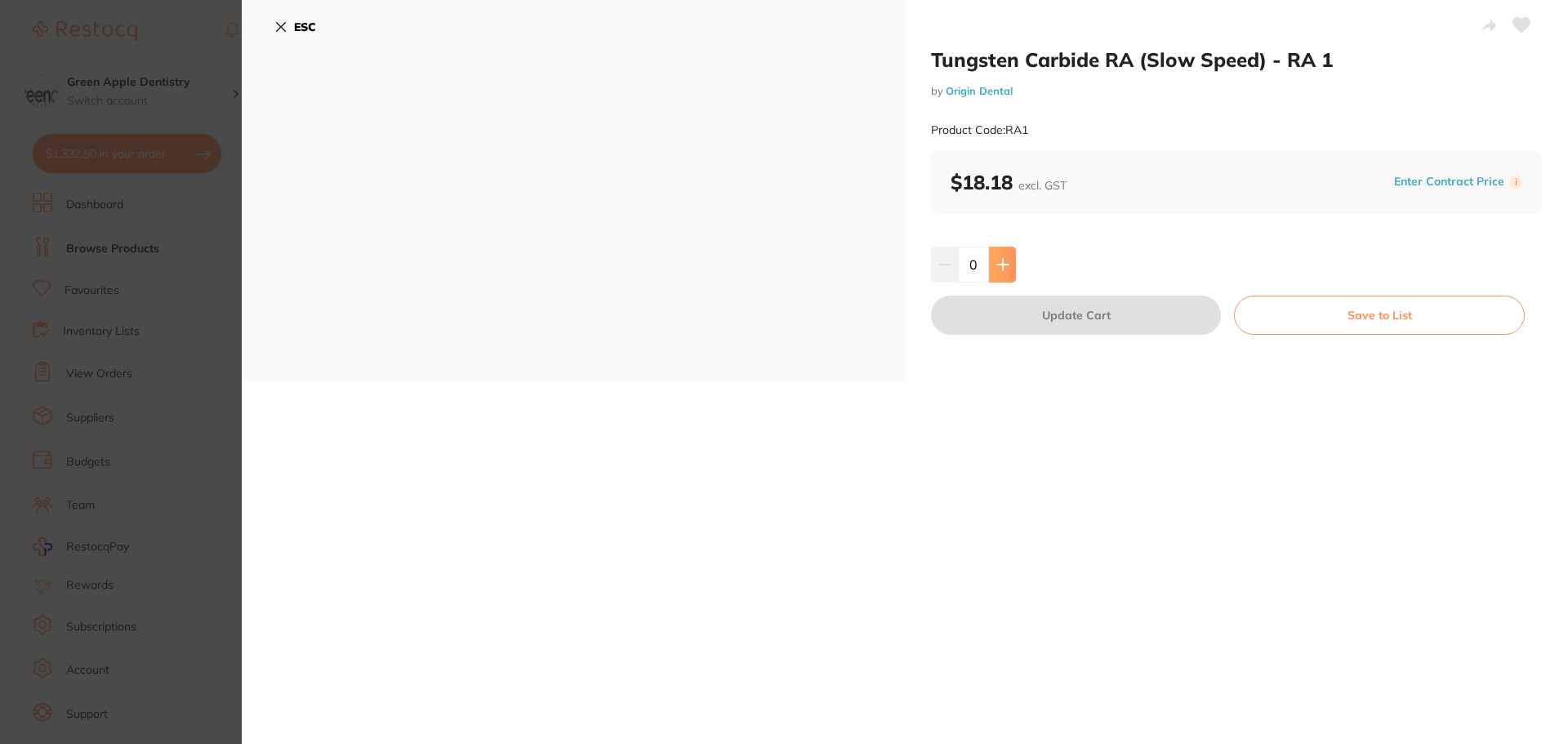
click at [1003, 278] on button at bounding box center [1002, 264] width 27 height 36
type input "1"
click at [1093, 303] on button "Update Cart" at bounding box center [1075, 314] width 290 height 39
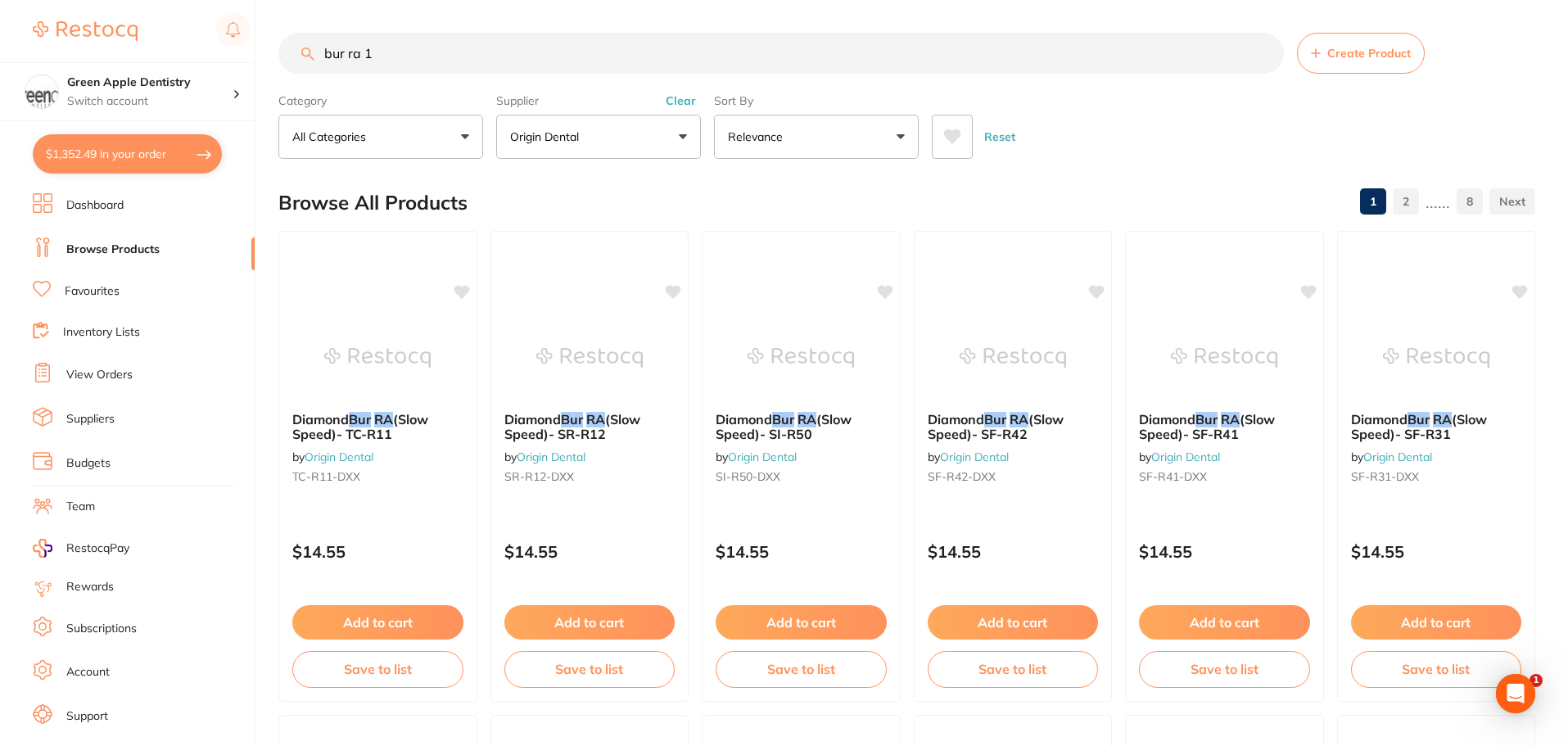
click at [403, 52] on input "bur ra 1" at bounding box center [781, 53] width 1005 height 41
type input "b"
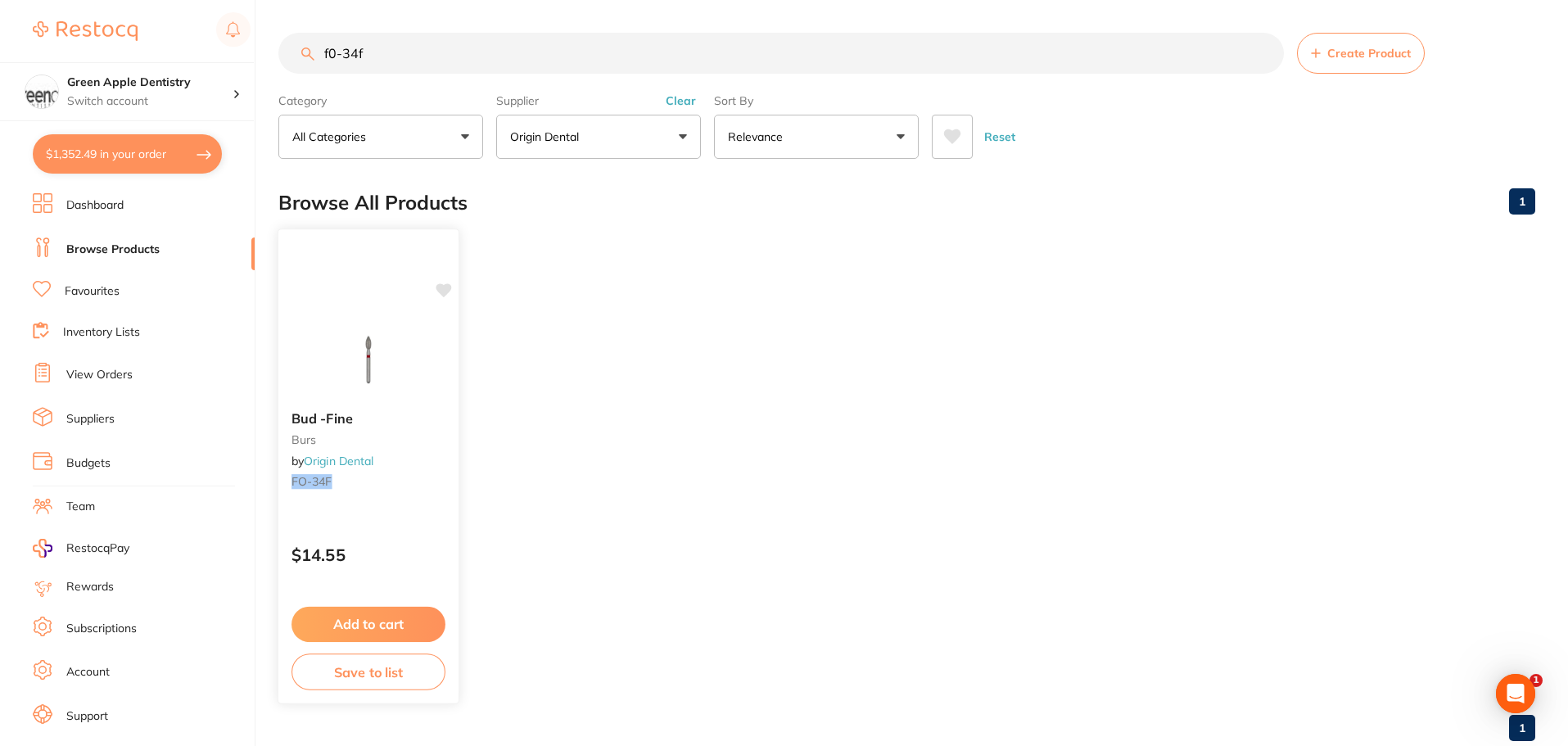
type input "f0-34f"
click at [389, 365] on img at bounding box center [367, 357] width 107 height 82
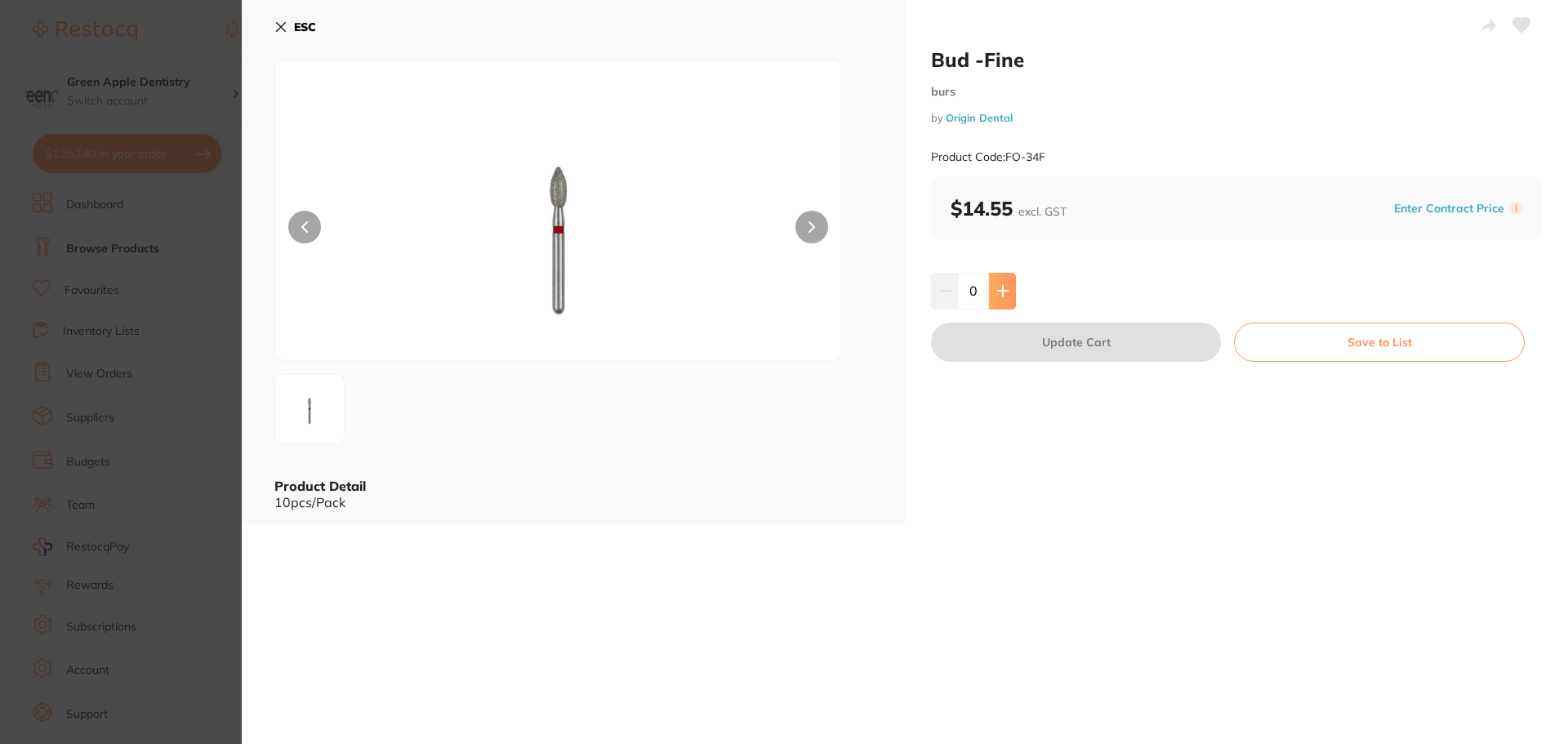
click at [999, 288] on icon at bounding box center [1003, 292] width 11 height 11
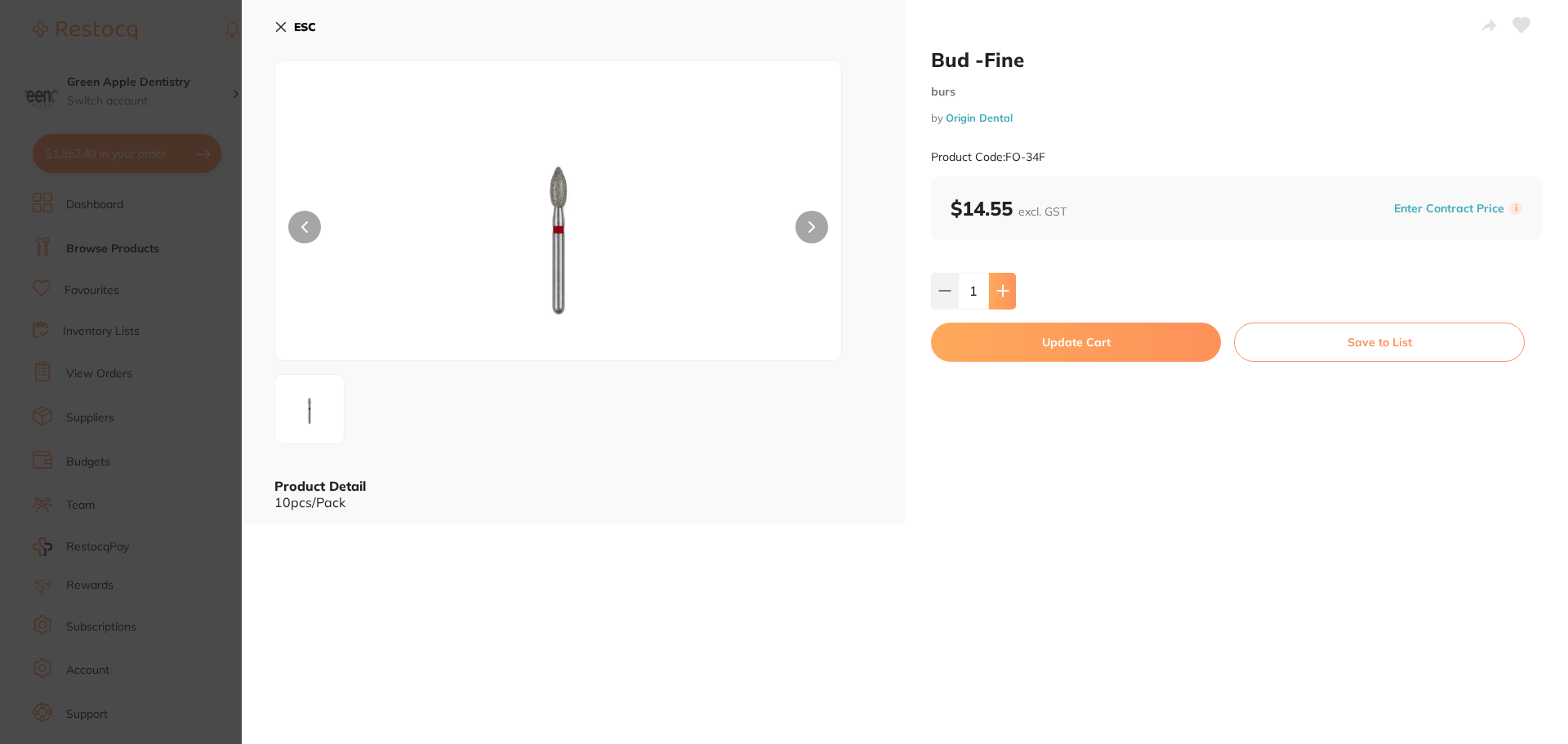
click at [999, 288] on icon at bounding box center [1003, 292] width 11 height 11
click at [948, 303] on button at bounding box center [944, 290] width 27 height 36
type input "1"
click at [1357, 344] on button "Save to List" at bounding box center [1380, 342] width 291 height 39
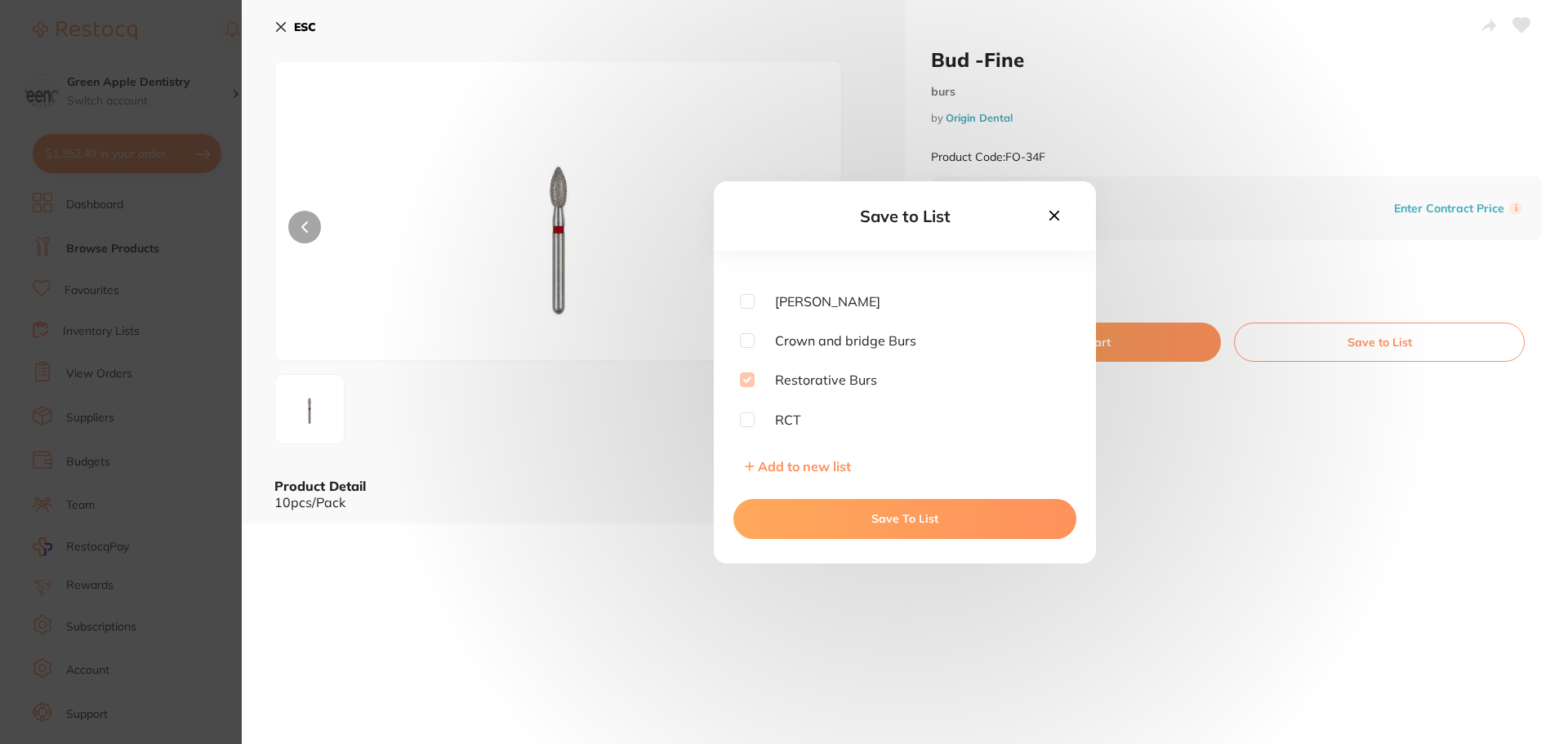
scroll to position [571, 0]
click at [1060, 212] on icon at bounding box center [1054, 216] width 18 height 18
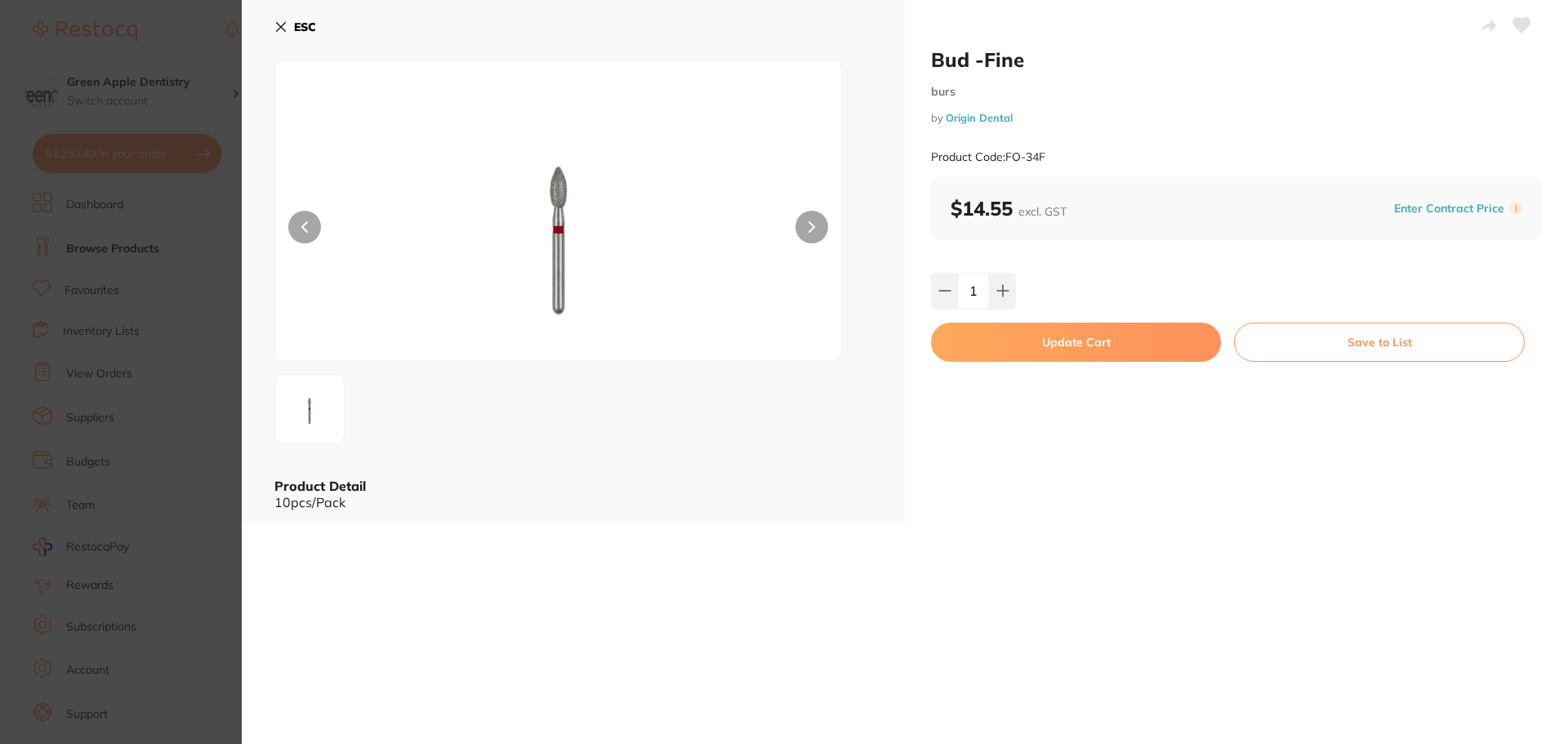
click at [1087, 336] on button "Update Cart" at bounding box center [1075, 342] width 290 height 39
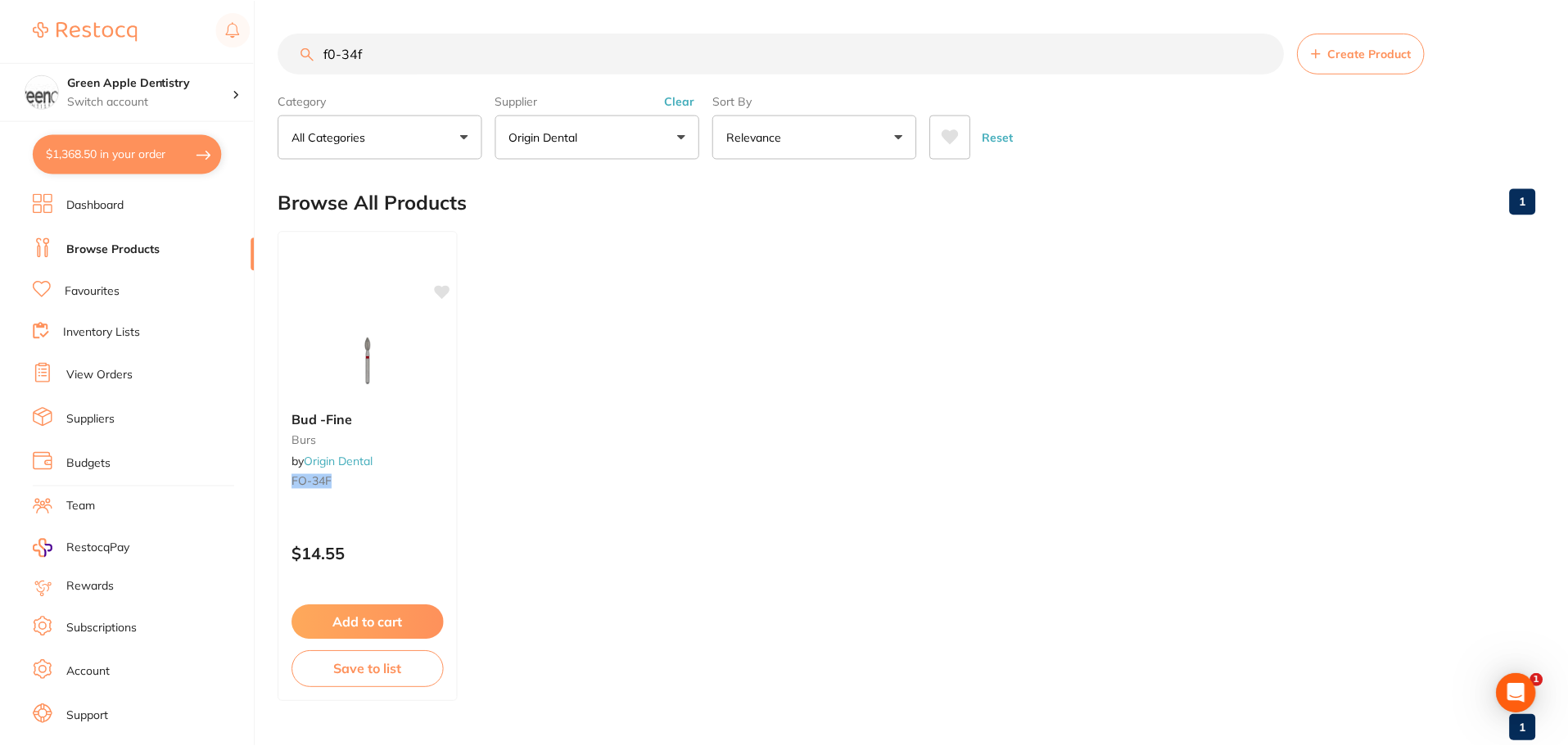
scroll to position [2, 0]
click at [533, 58] on input "f0-34f" at bounding box center [781, 51] width 1005 height 41
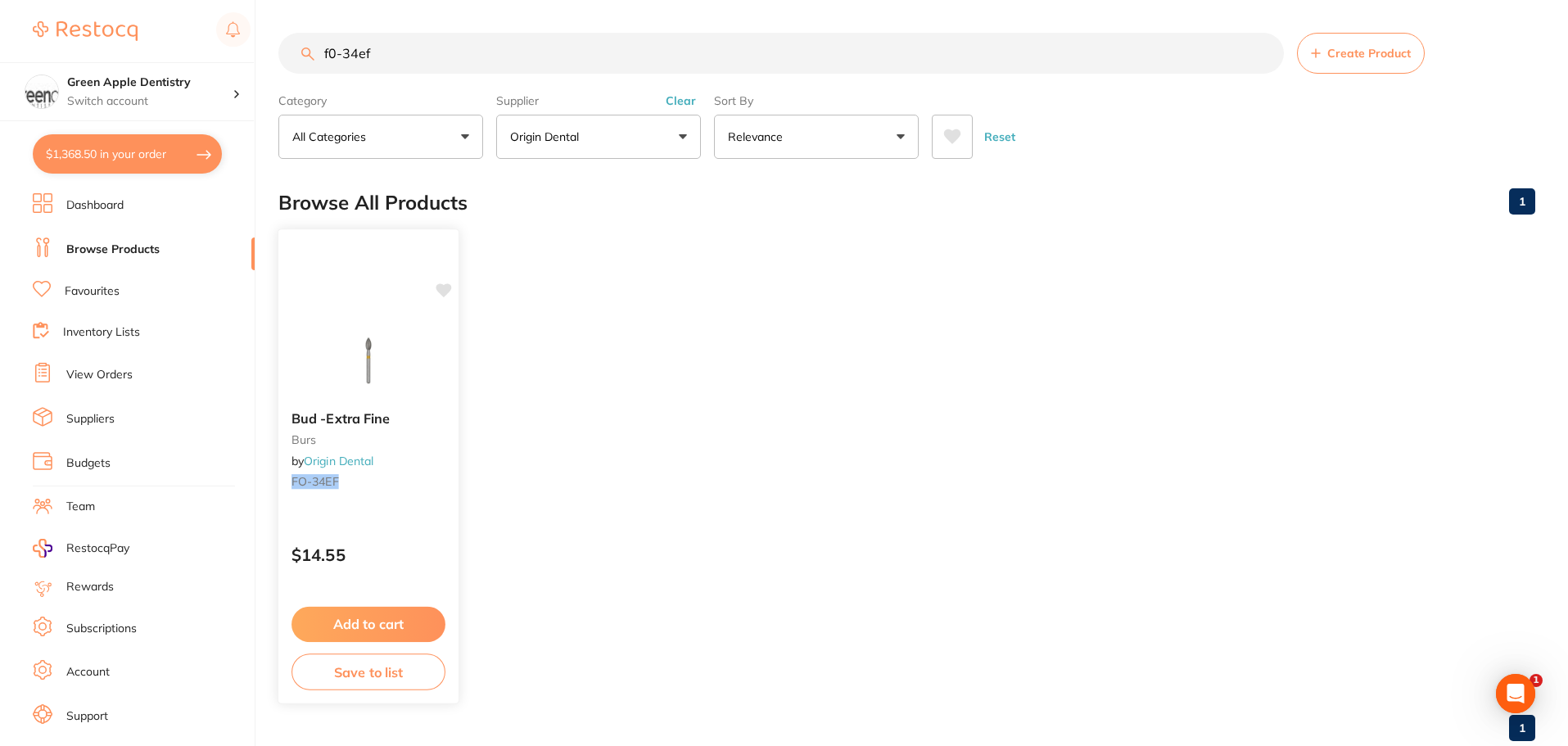
type input "f0-34ef"
click at [391, 676] on button "Save to list" at bounding box center [368, 672] width 154 height 37
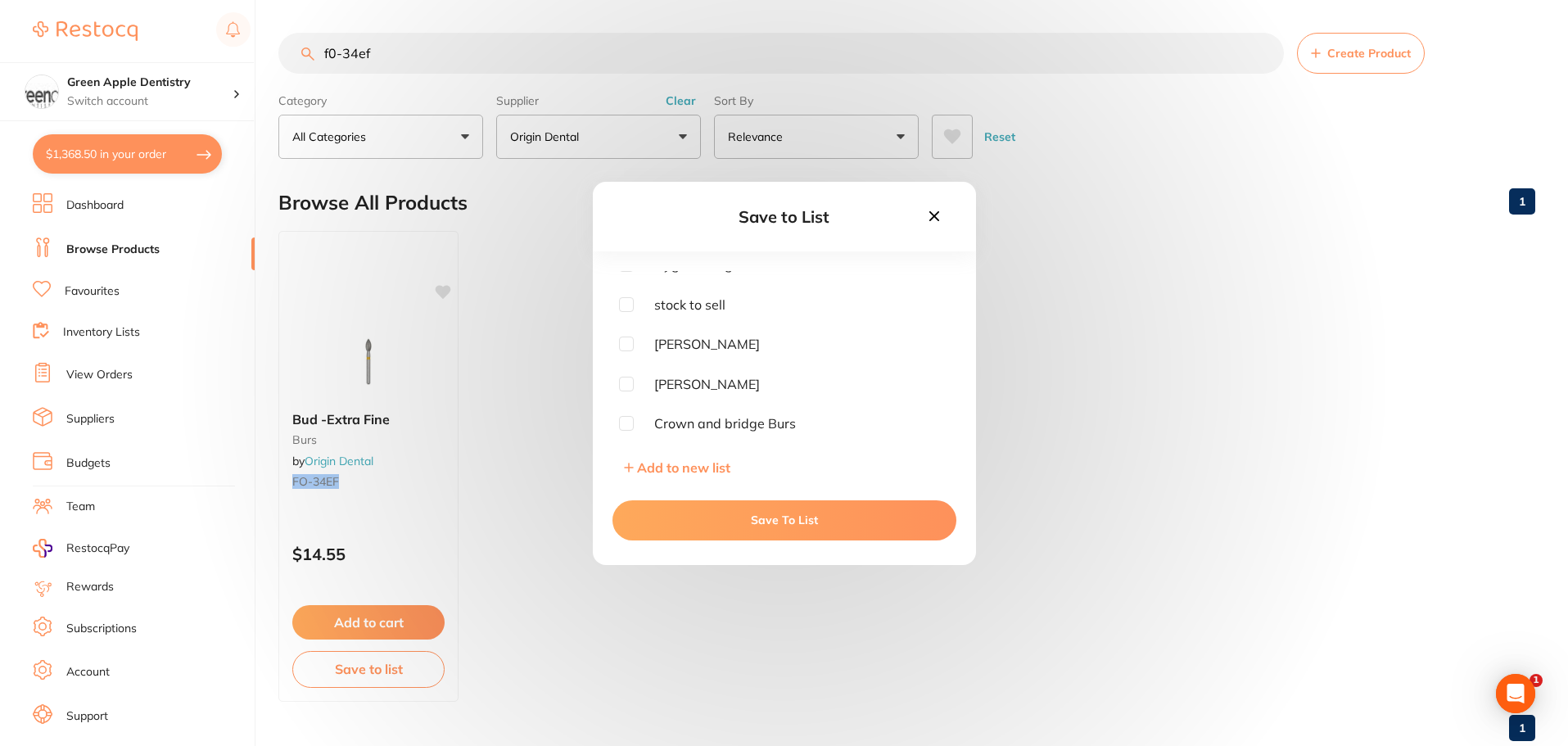
scroll to position [491, 0]
drag, startPoint x: 934, startPoint y: 211, endPoint x: 878, endPoint y: 241, distance: 63.5
click at [925, 211] on icon at bounding box center [934, 216] width 18 height 18
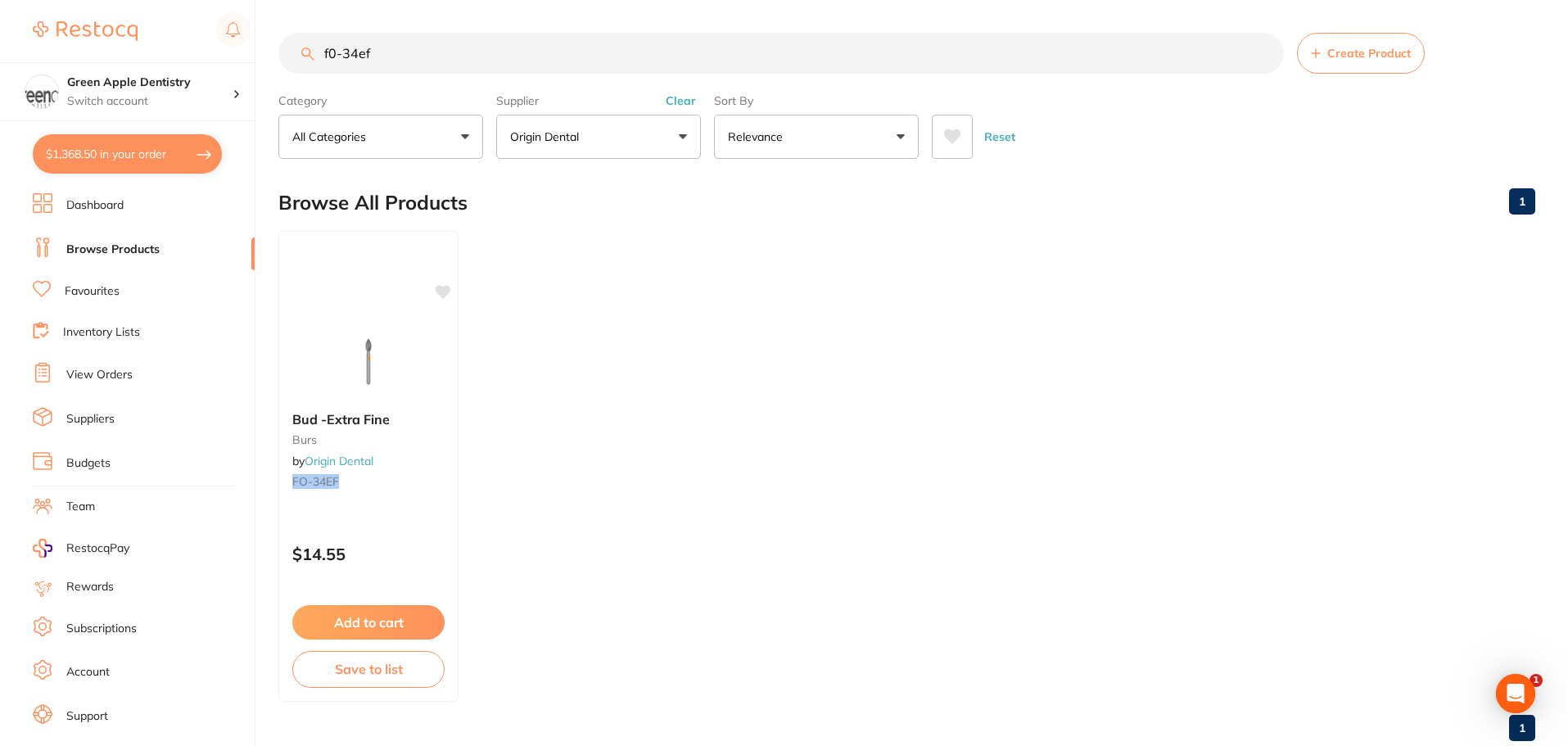
click at [102, 326] on link "Inventory Lists" at bounding box center [102, 333] width 77 height 16
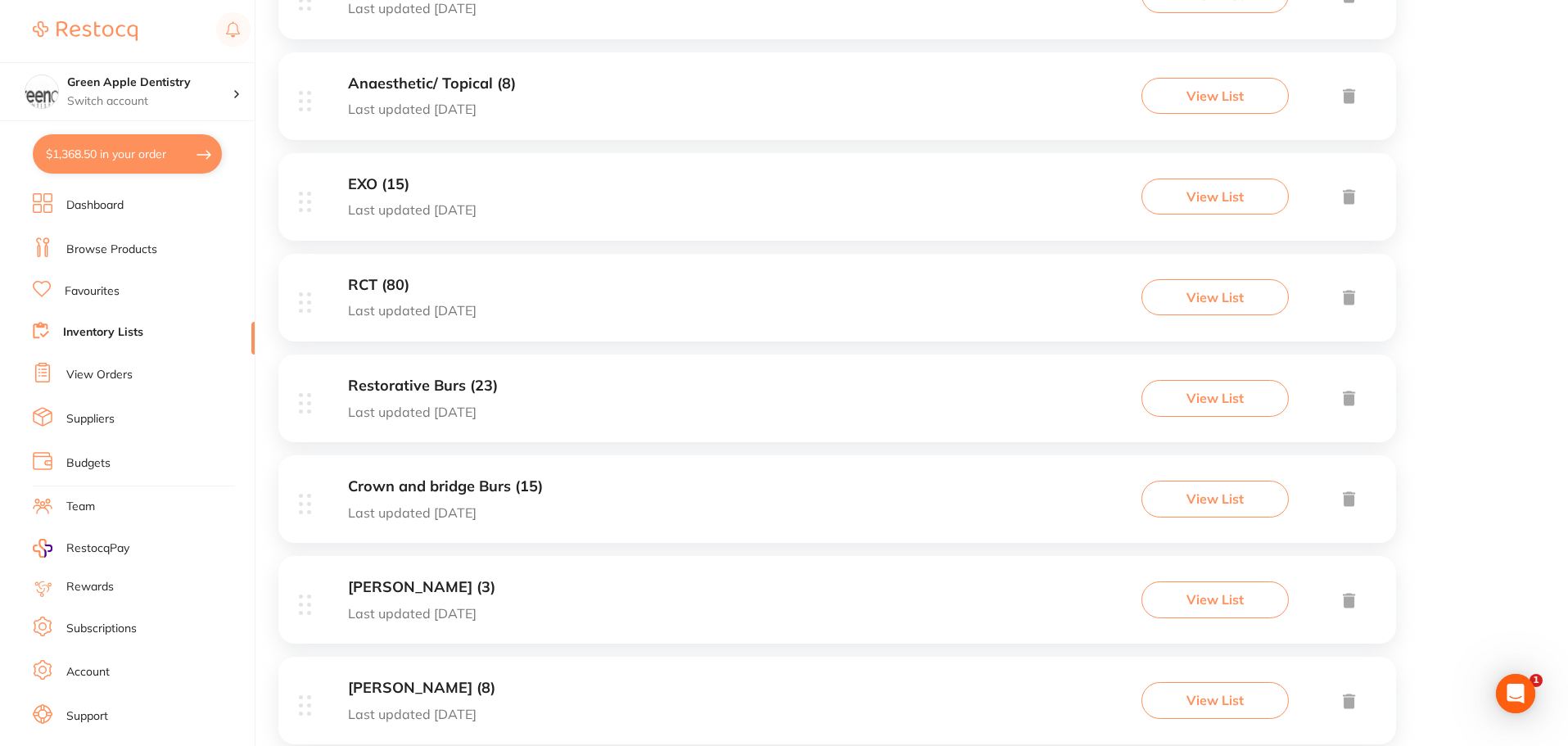
scroll to position [818, 0]
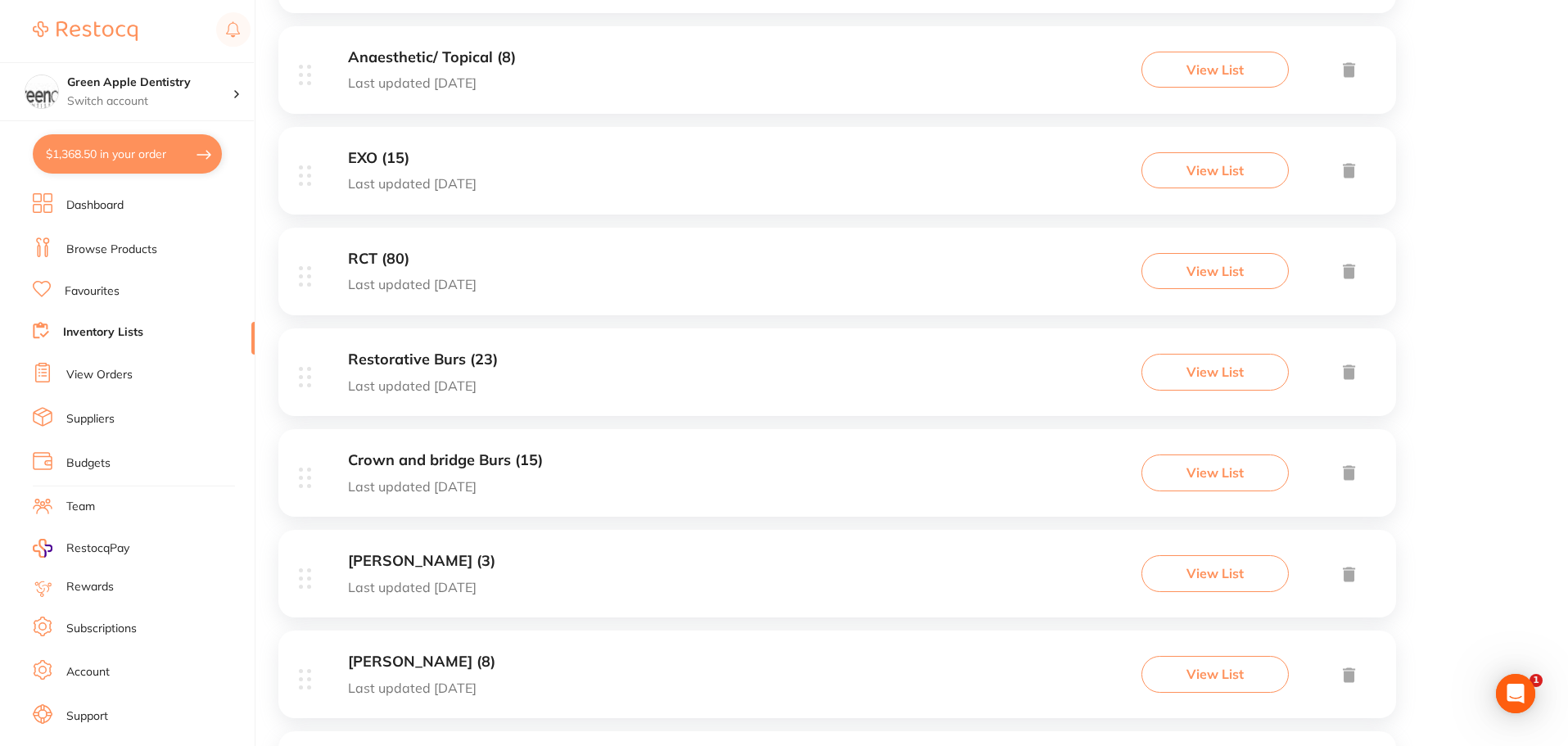
click at [548, 374] on div "Restorative Burs (23) Last updated today View List" at bounding box center [837, 372] width 1117 height 88
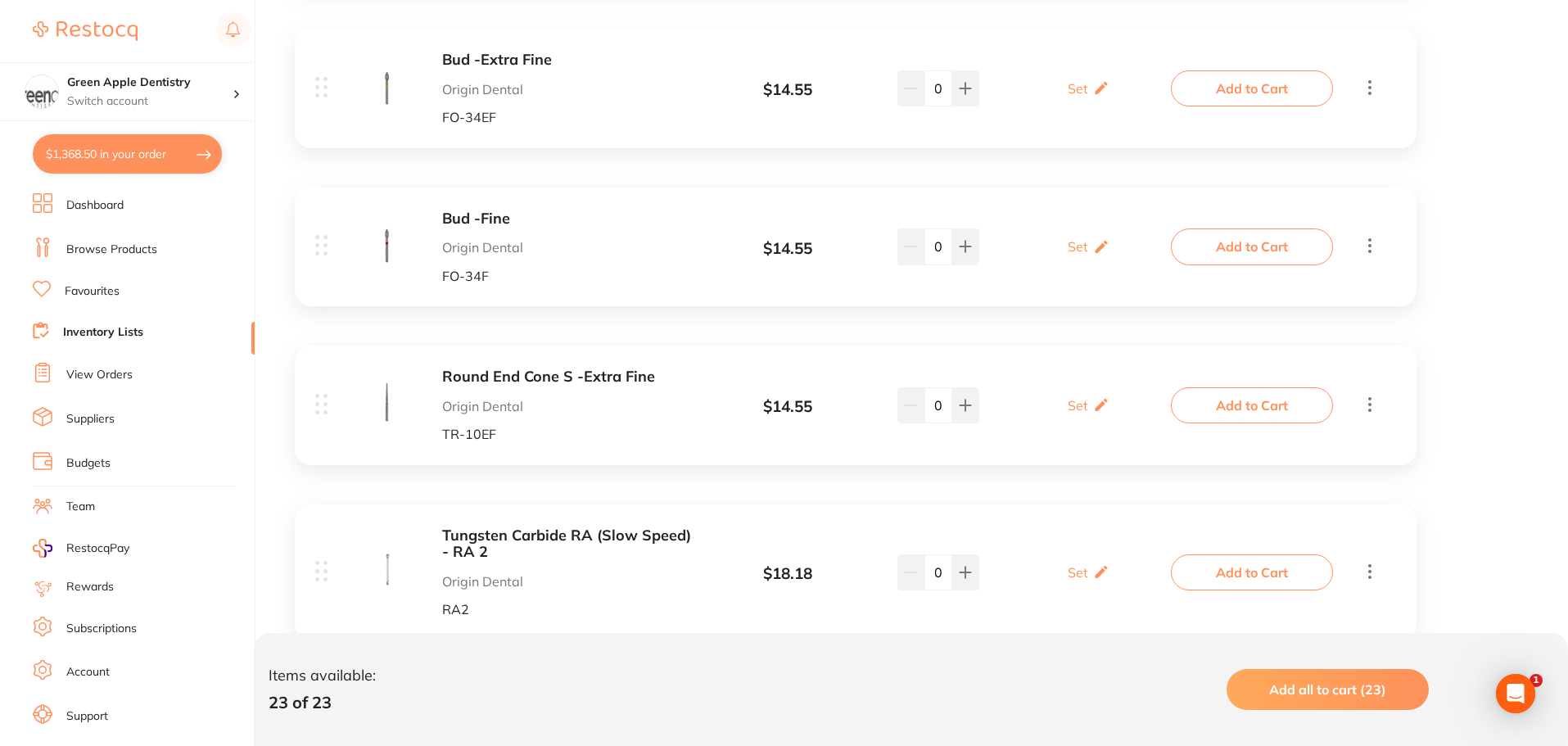
scroll to position [1228, 0]
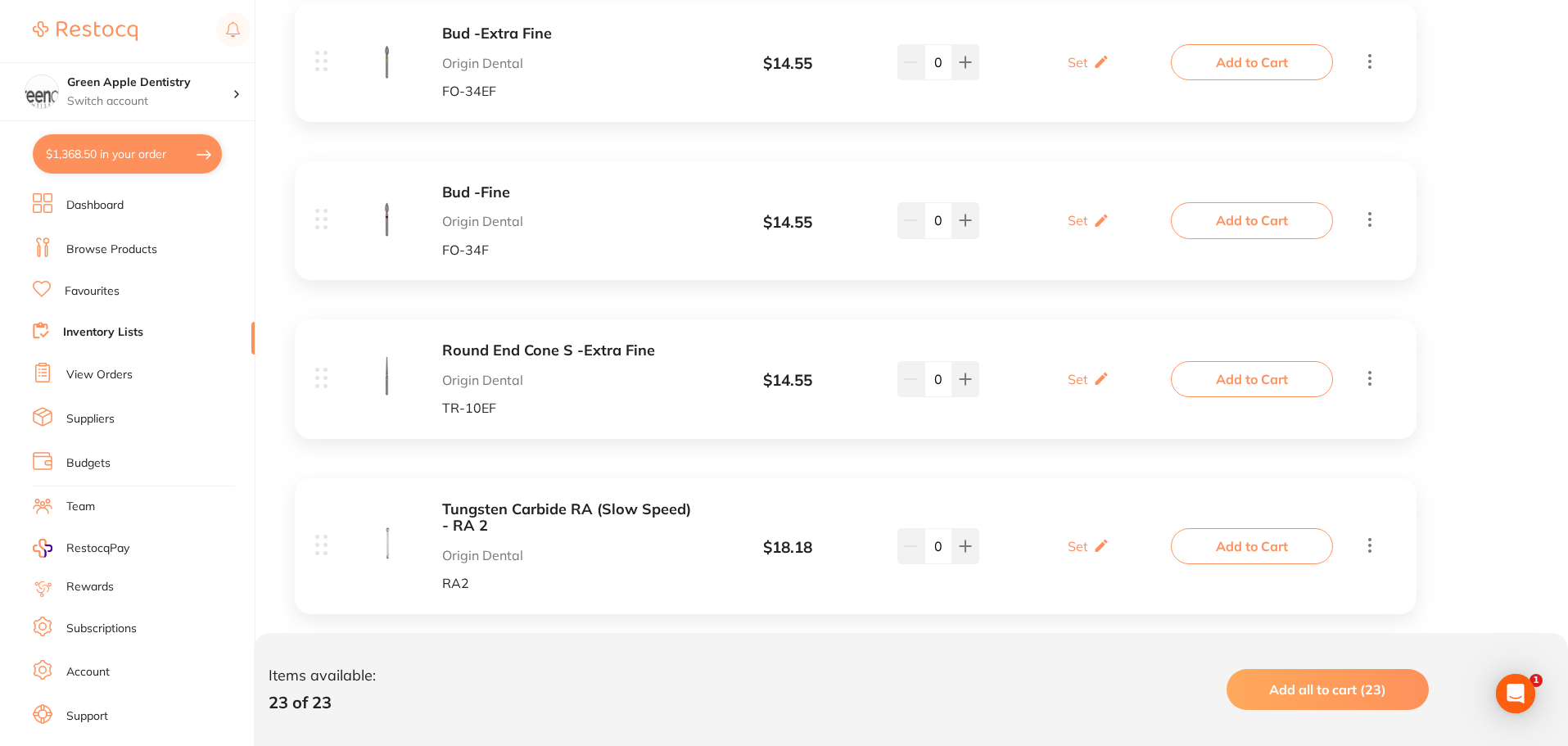
click at [543, 351] on b "Round End Cone S -Extra Fine" at bounding box center [571, 350] width 259 height 17
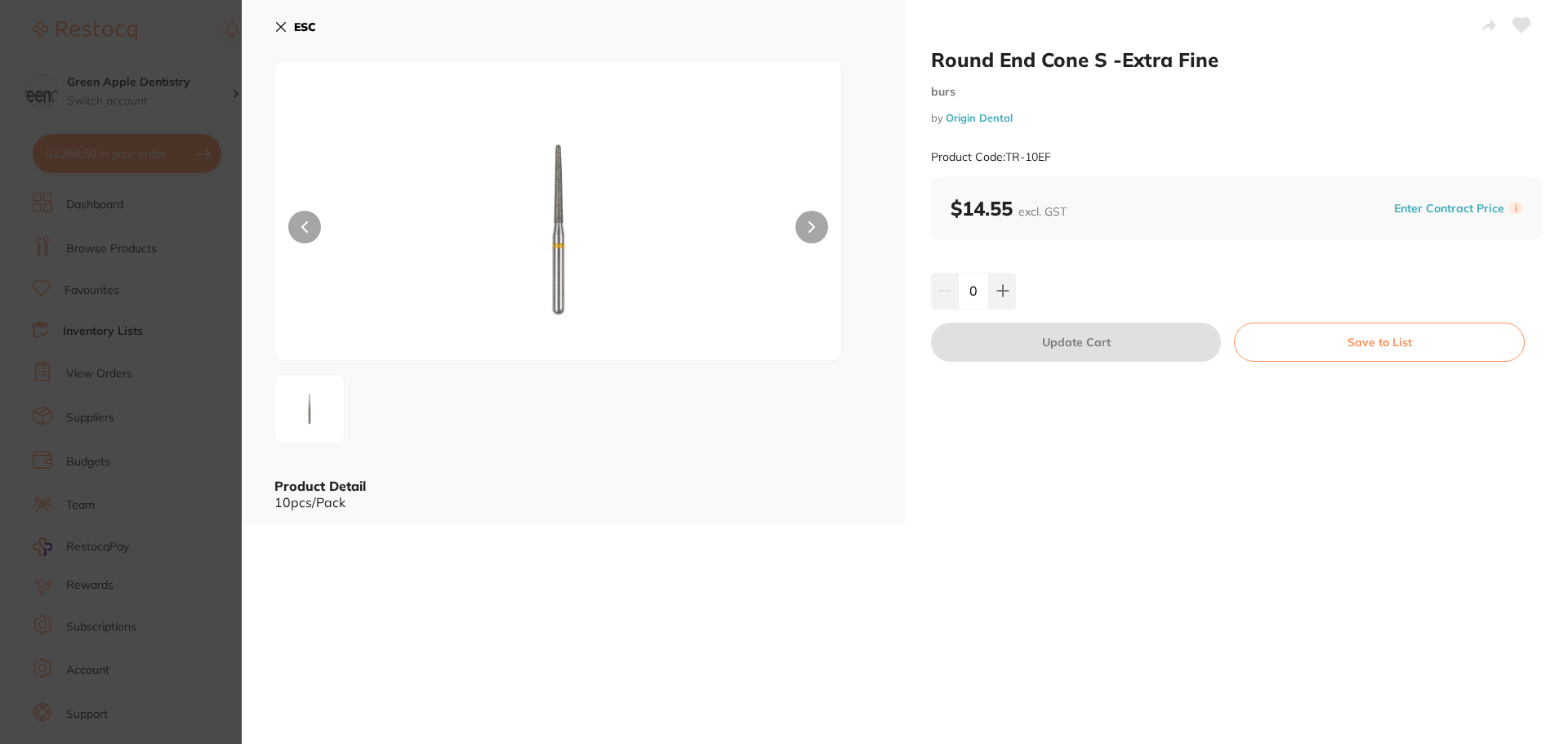
click at [305, 26] on b "ESC" at bounding box center [305, 27] width 22 height 15
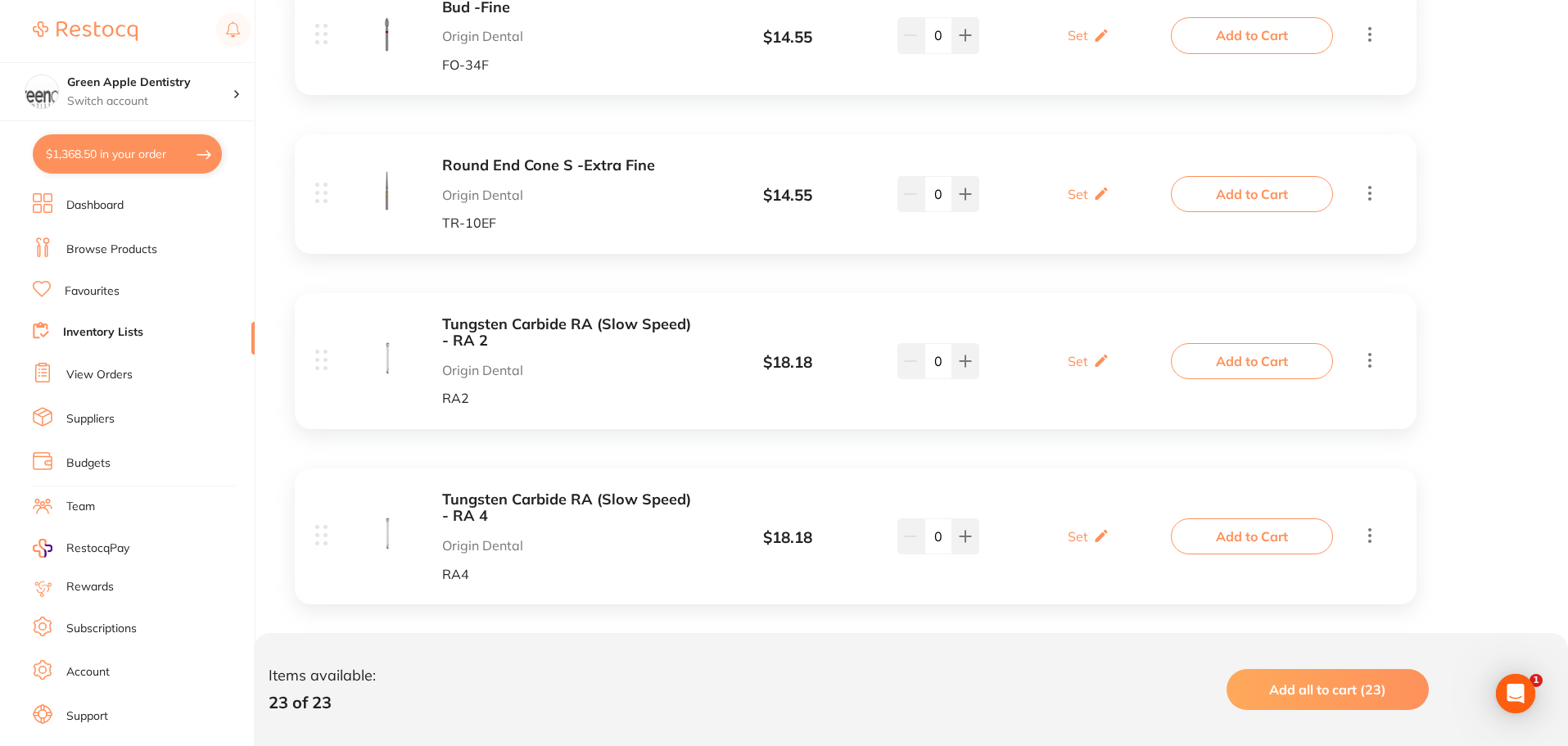
scroll to position [1474, 0]
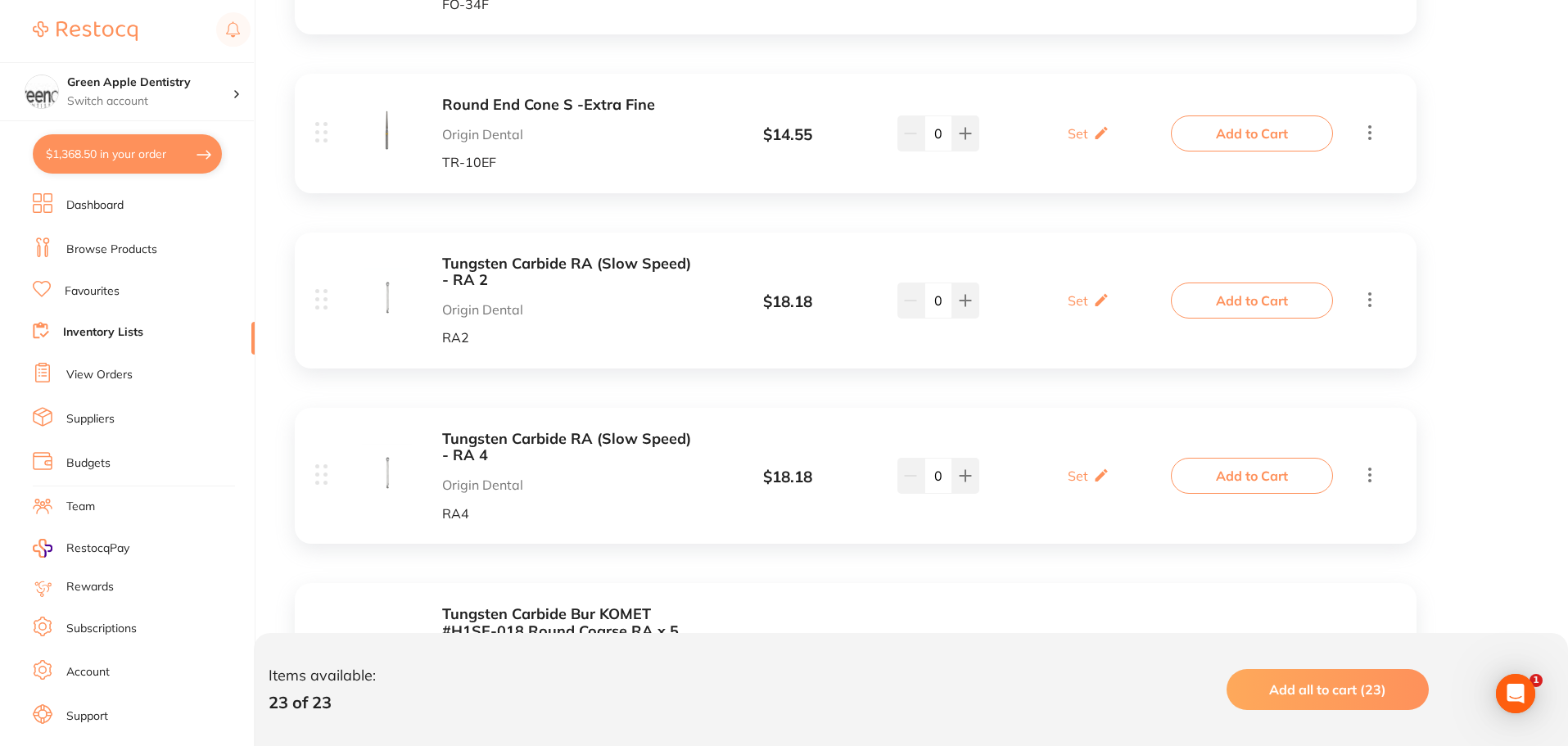
click at [445, 282] on b "Tungsten Carbide RA (Slow Speed) - RA 2" at bounding box center [571, 272] width 259 height 34
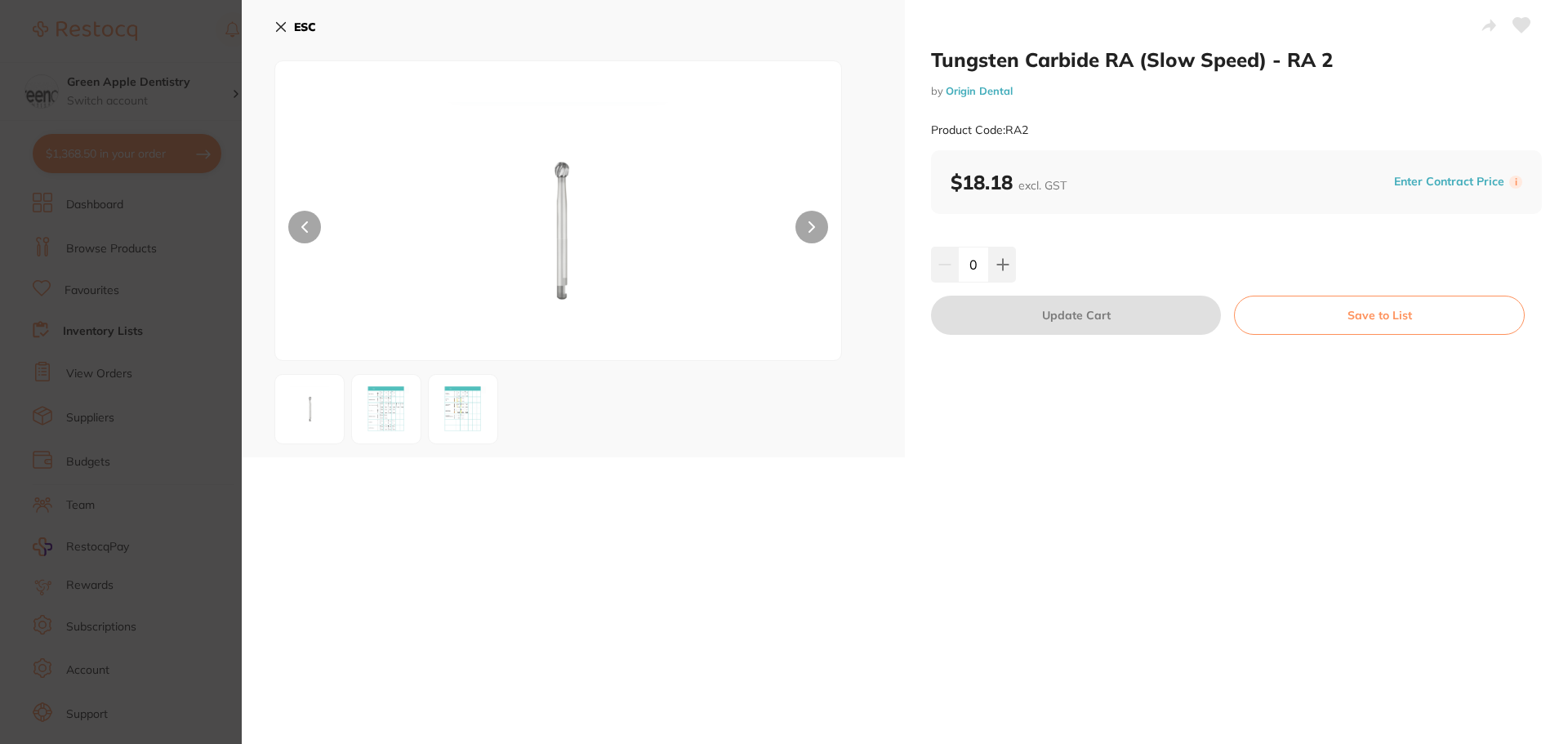
click at [313, 25] on b "ESC" at bounding box center [305, 27] width 22 height 15
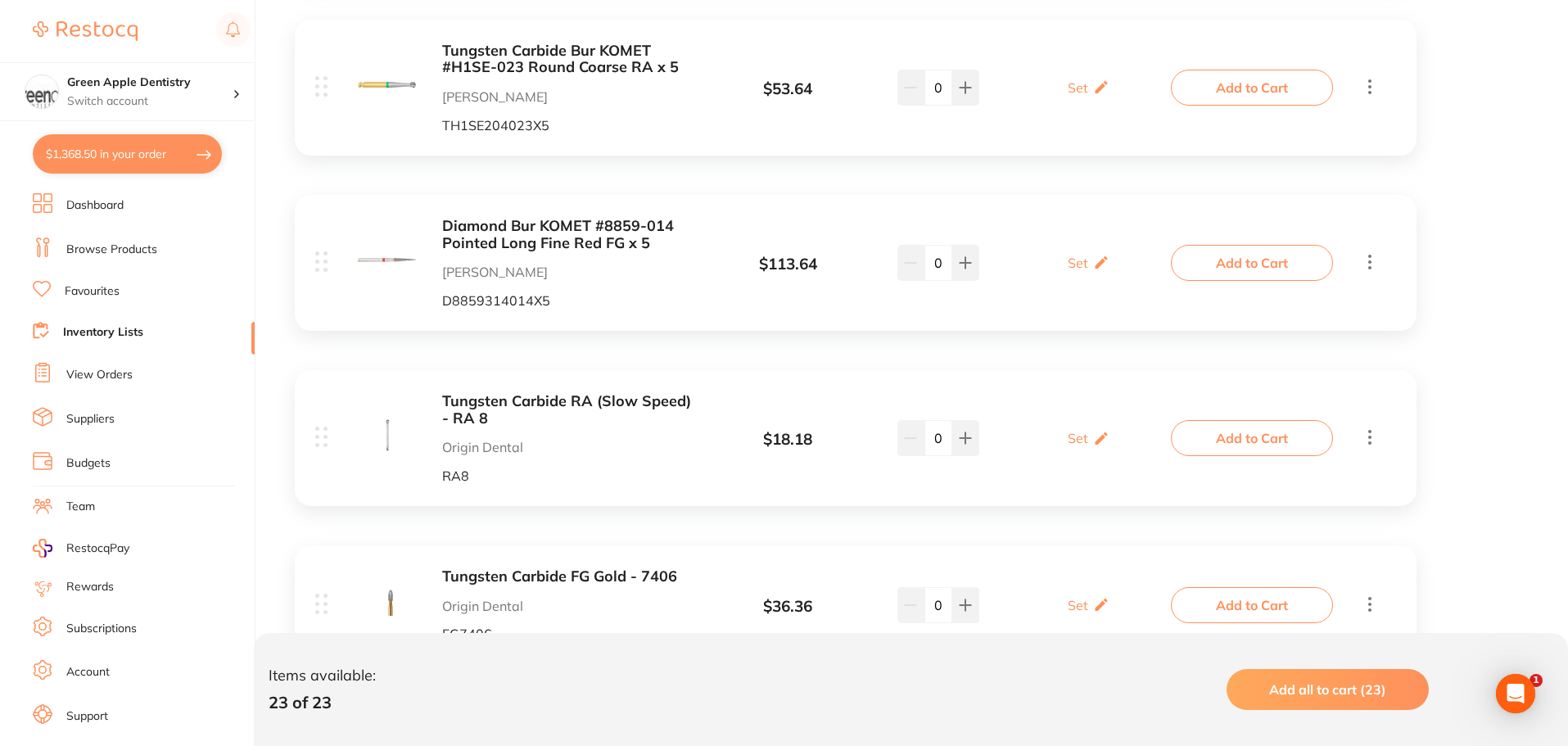
scroll to position [2947, 0]
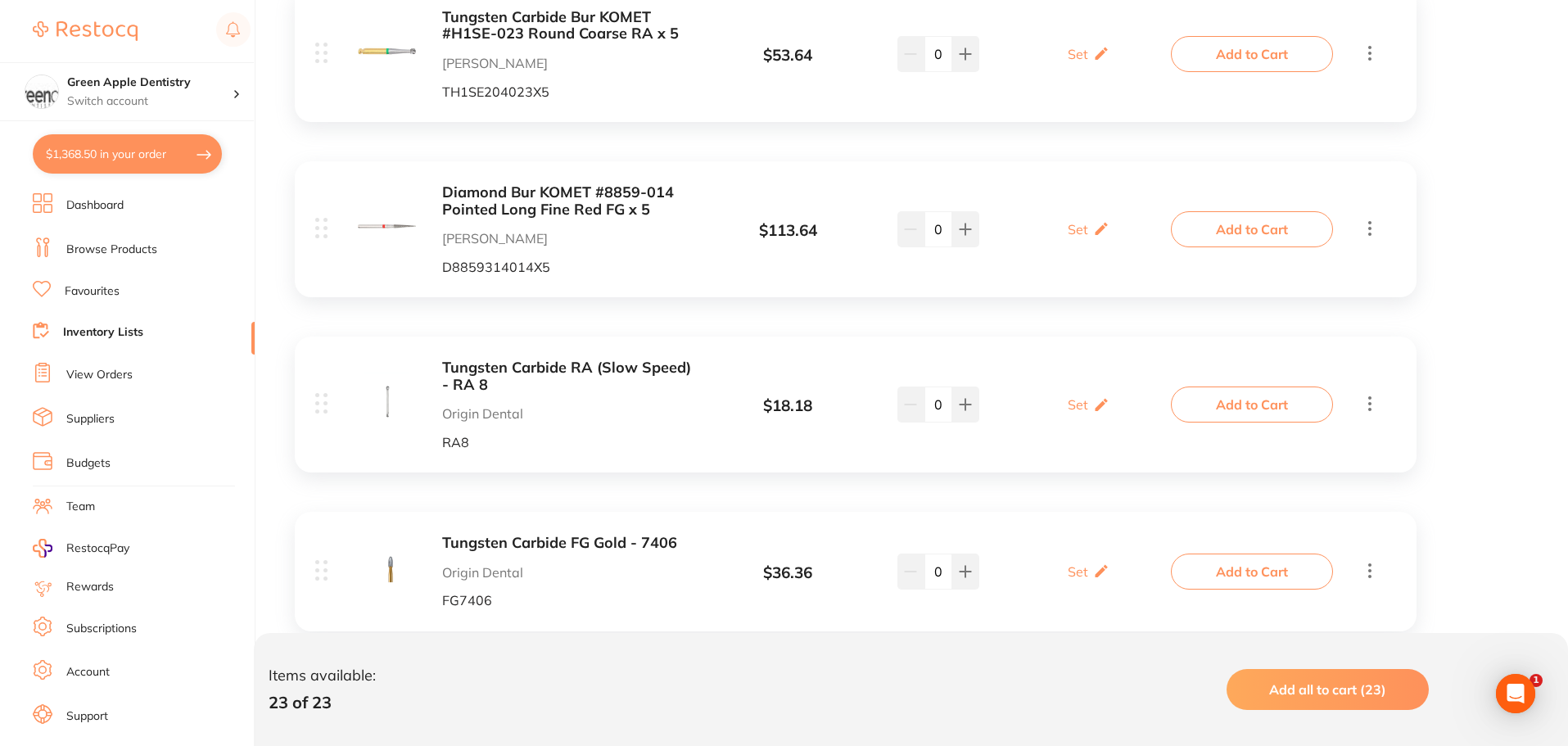
click at [544, 204] on b "Diamond Bur KOMET #8859-014 Pointed Long Fine Red FG x 5" at bounding box center [571, 201] width 259 height 34
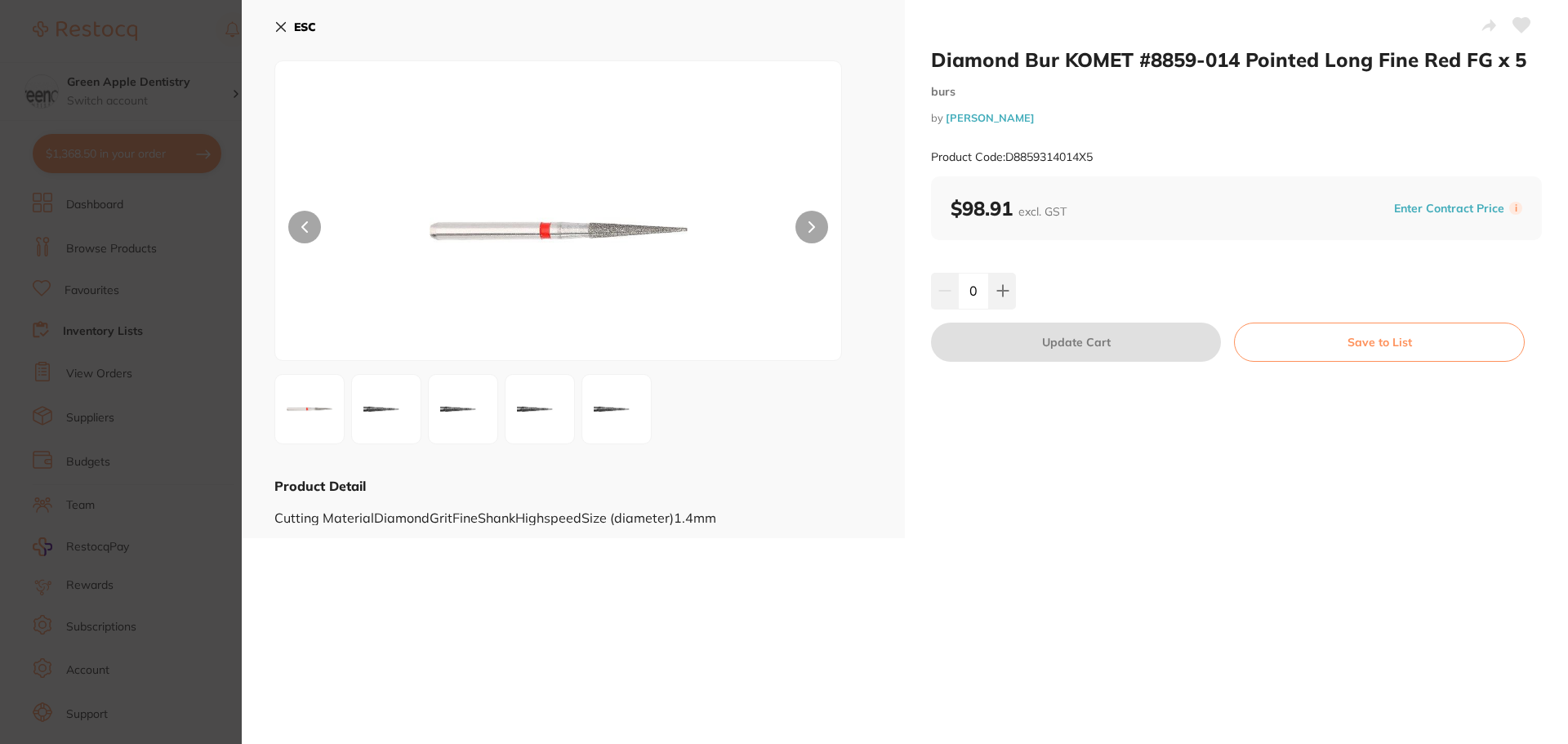
click at [297, 18] on button "ESC" at bounding box center [295, 27] width 42 height 27
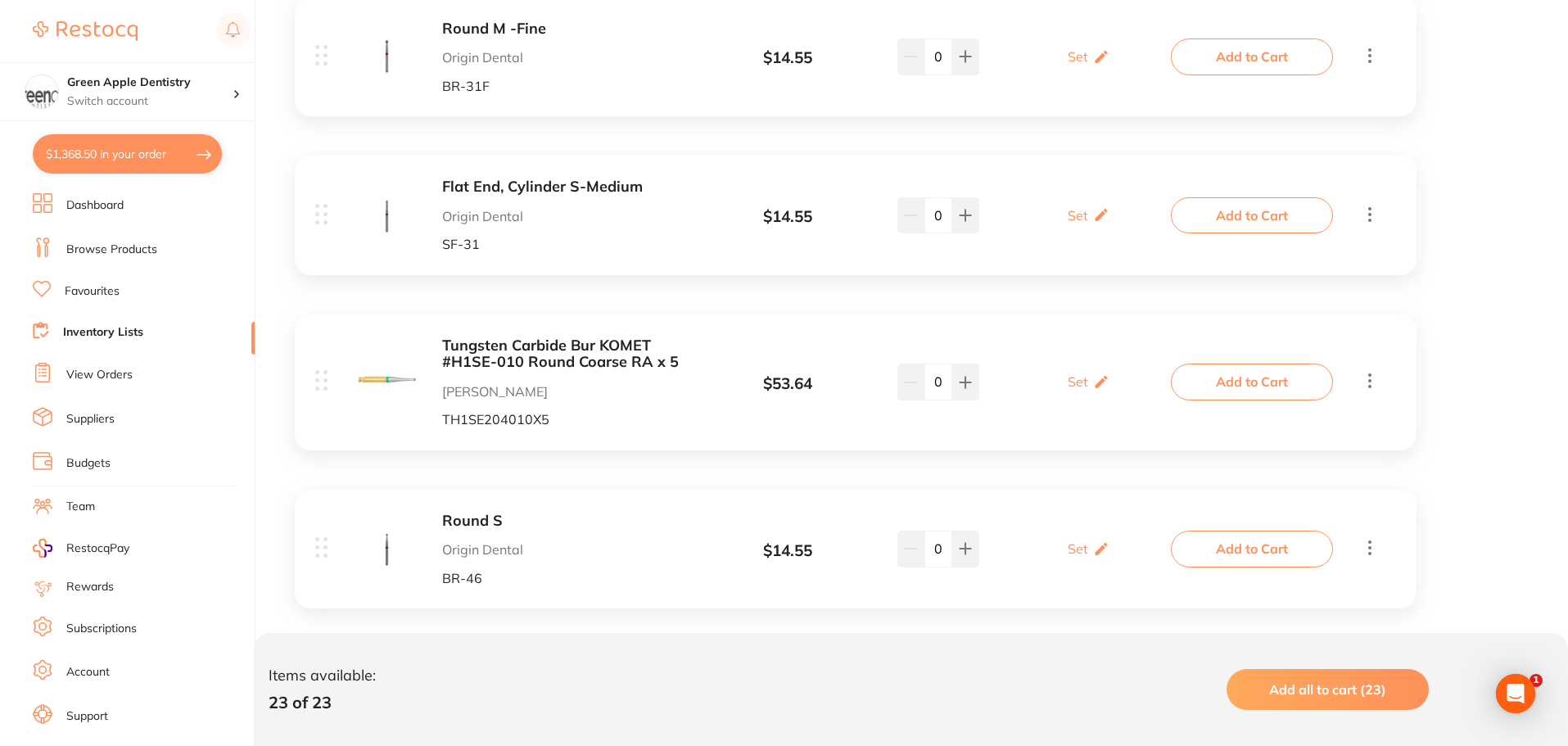
scroll to position [905, 0]
click at [964, 223] on button at bounding box center [965, 214] width 27 height 36
type input "1"
click at [1233, 213] on button "Add to Cart" at bounding box center [1251, 214] width 162 height 36
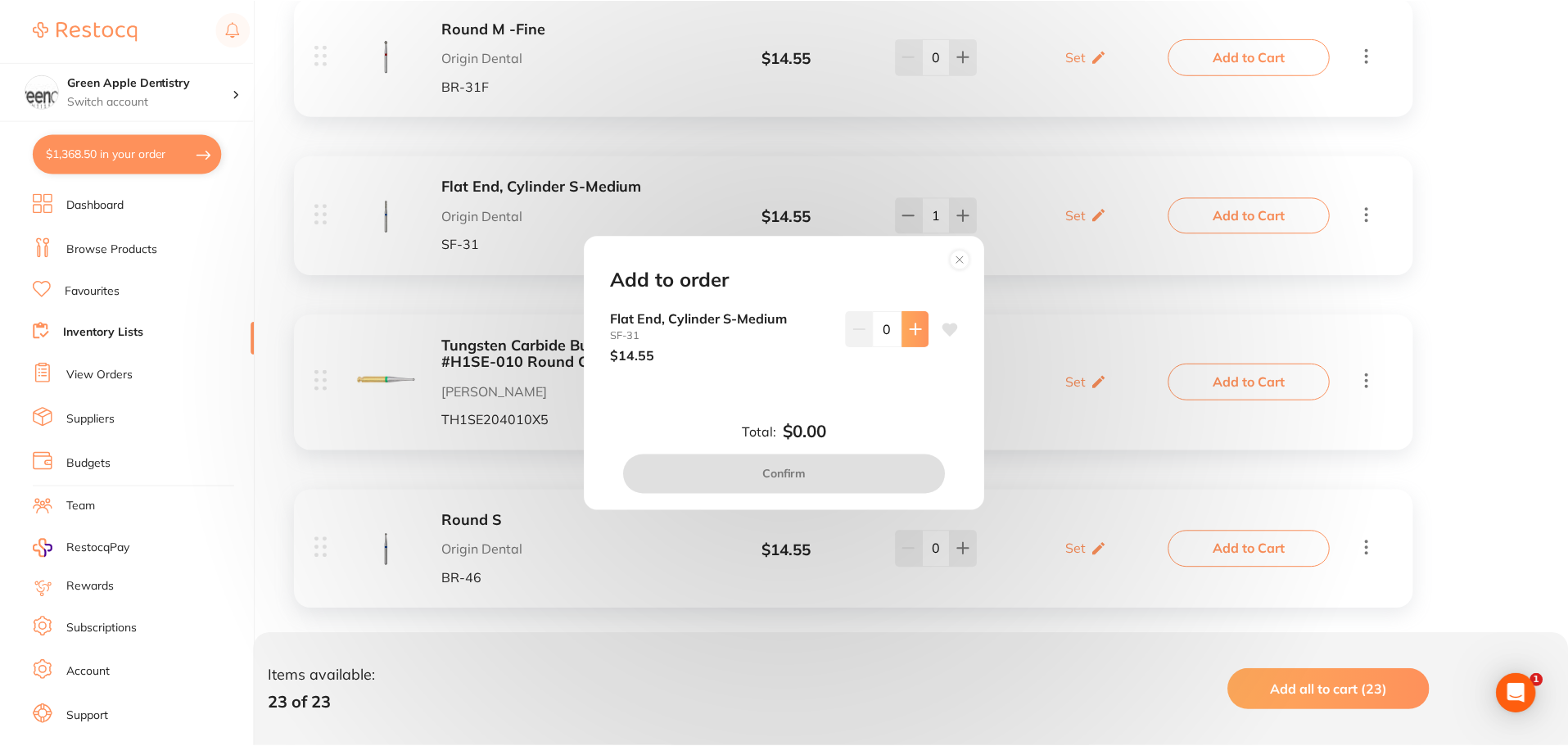
scroll to position [0, 0]
click at [909, 335] on button at bounding box center [916, 328] width 27 height 36
type input "1"
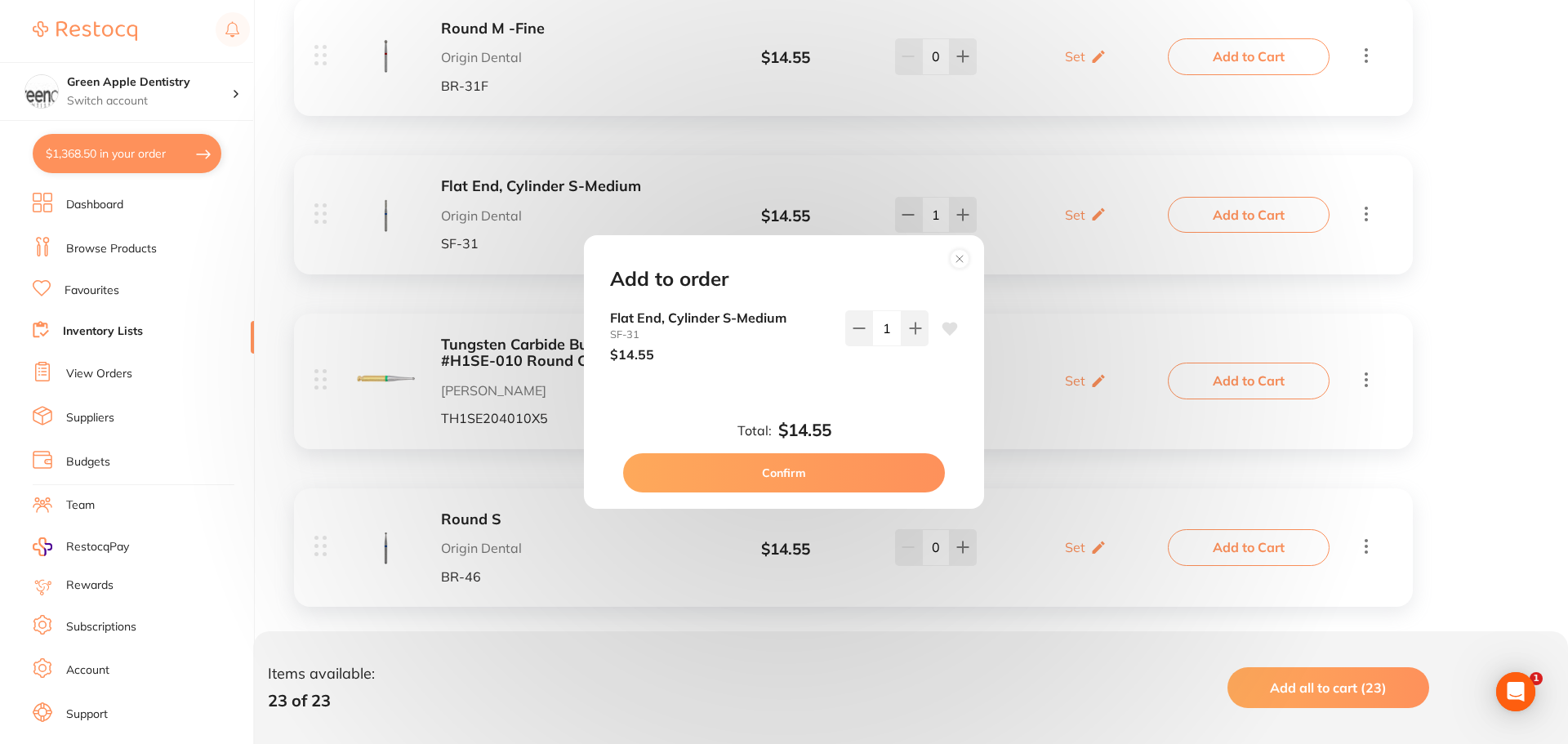
click at [793, 466] on button "Confirm" at bounding box center [784, 473] width 322 height 39
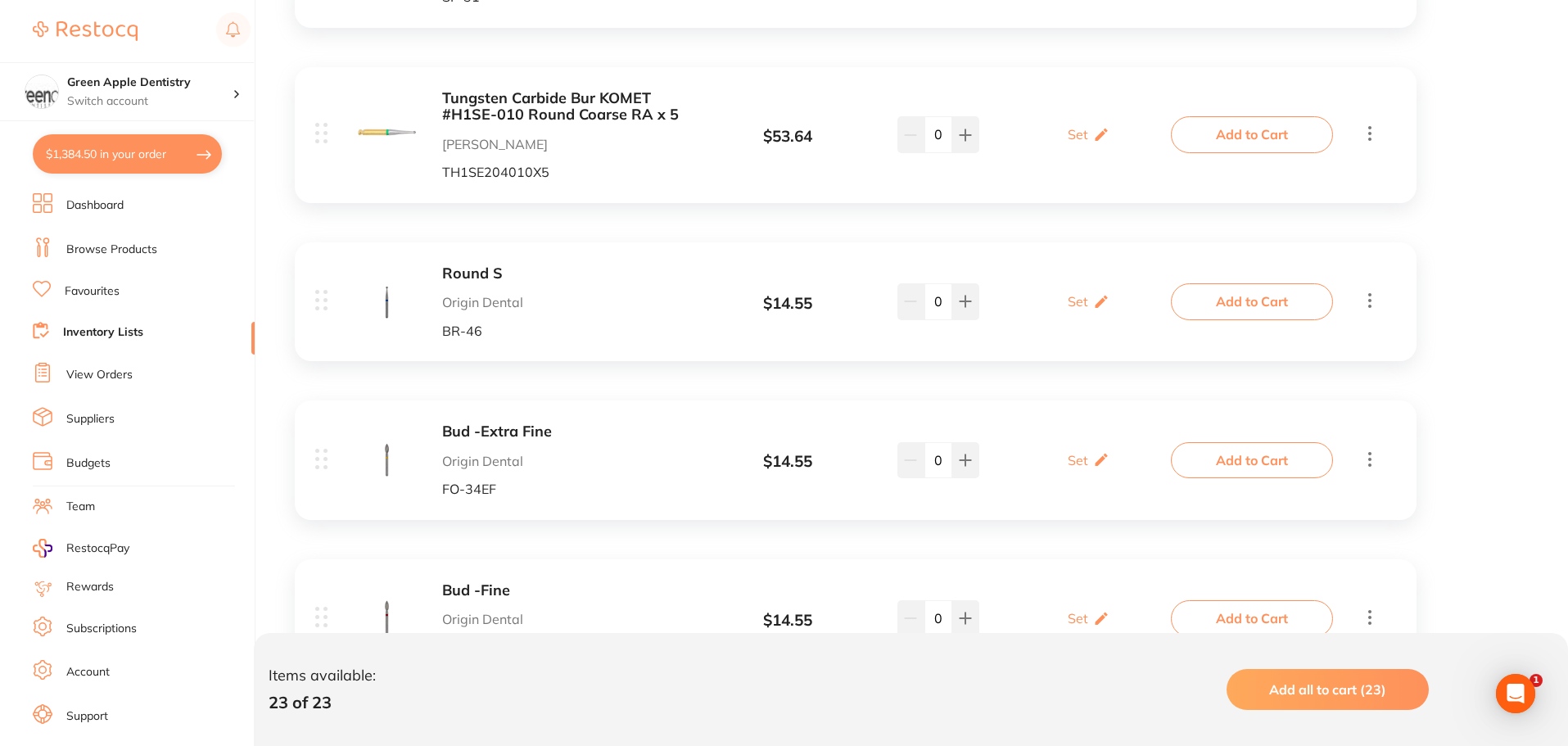
scroll to position [583, 0]
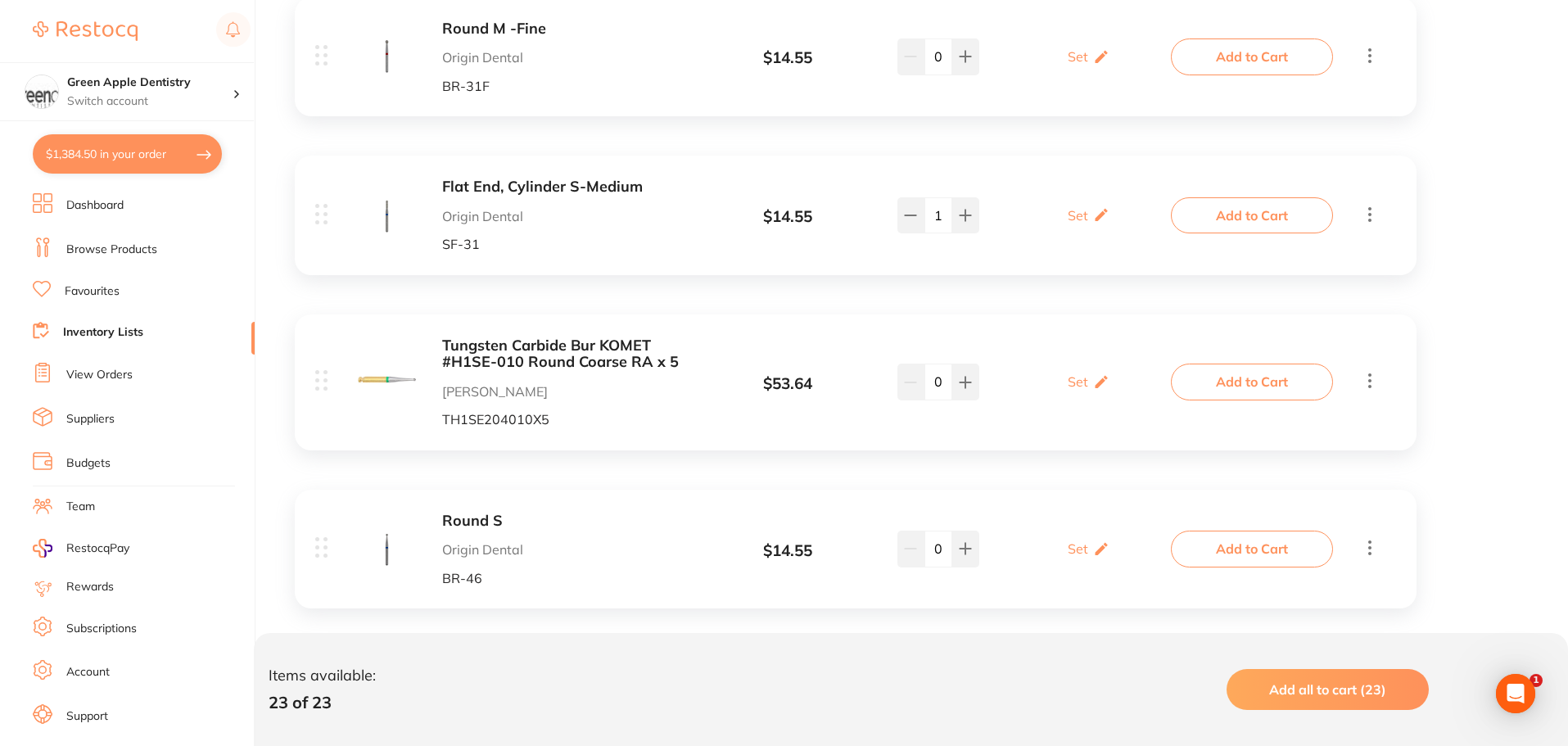
click at [129, 249] on link "Browse Products" at bounding box center [111, 250] width 91 height 16
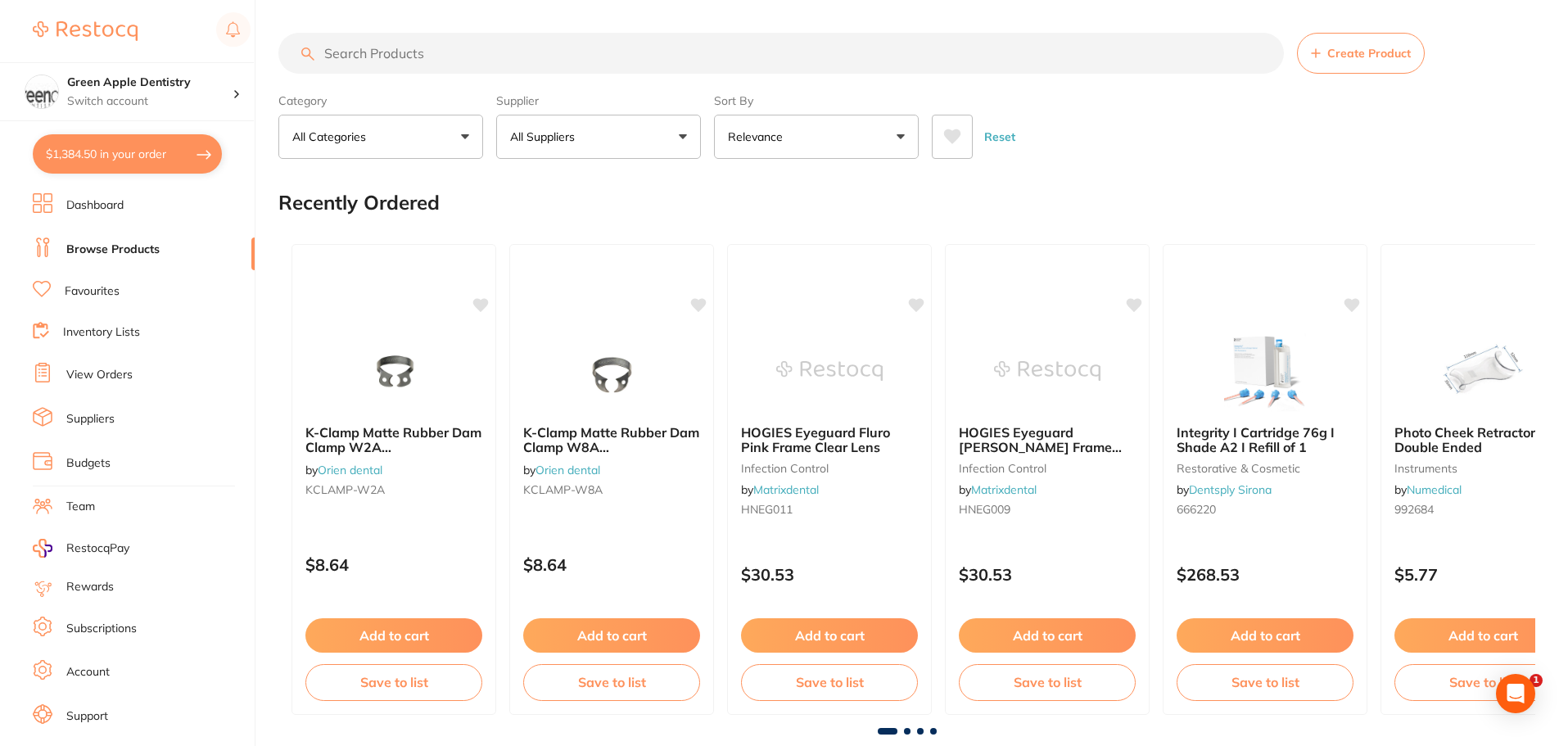
click at [409, 58] on input "search" at bounding box center [781, 53] width 1005 height 41
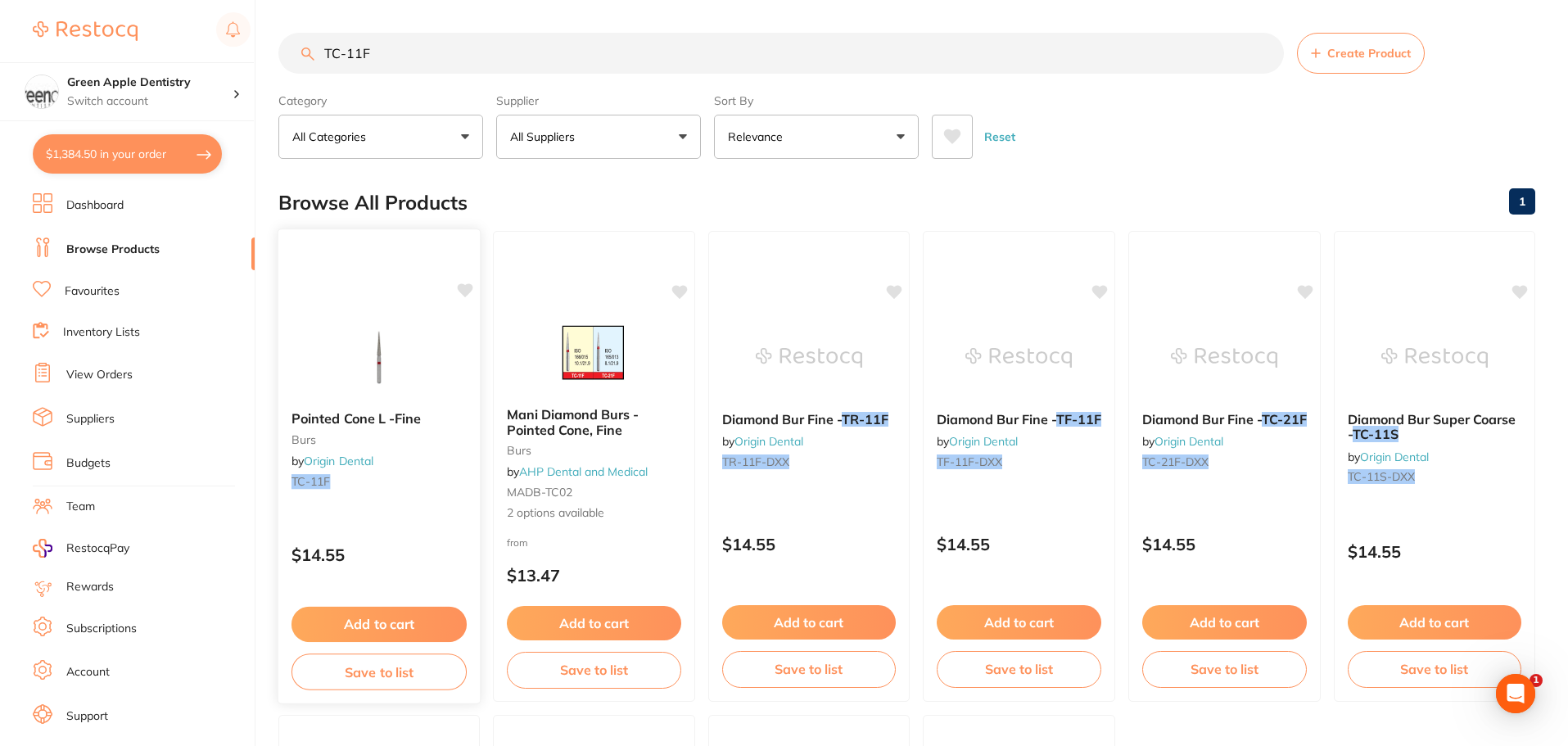
type input "TC-11F"
click at [381, 362] on img at bounding box center [378, 357] width 107 height 82
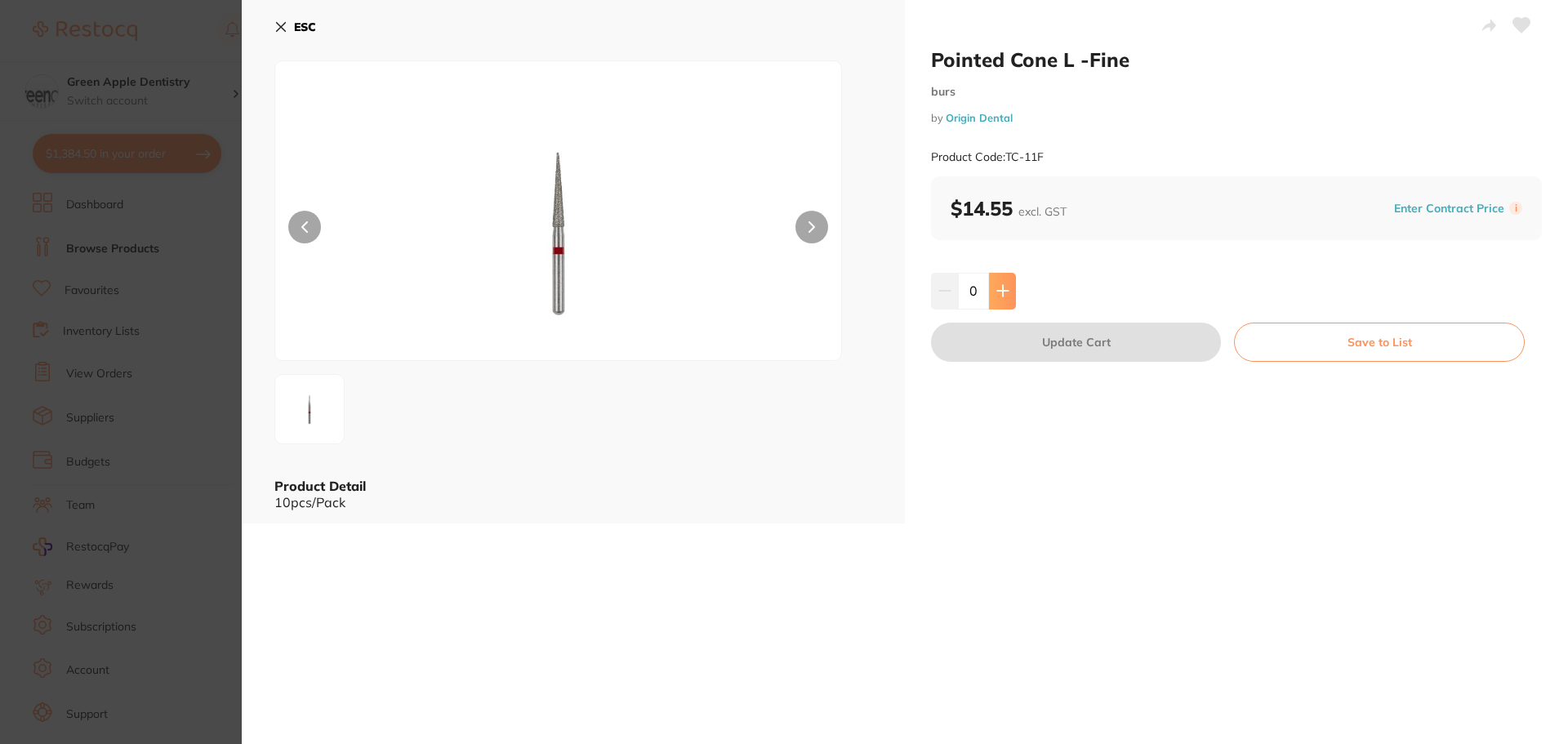
click at [999, 291] on icon at bounding box center [1003, 292] width 11 height 11
type input "1"
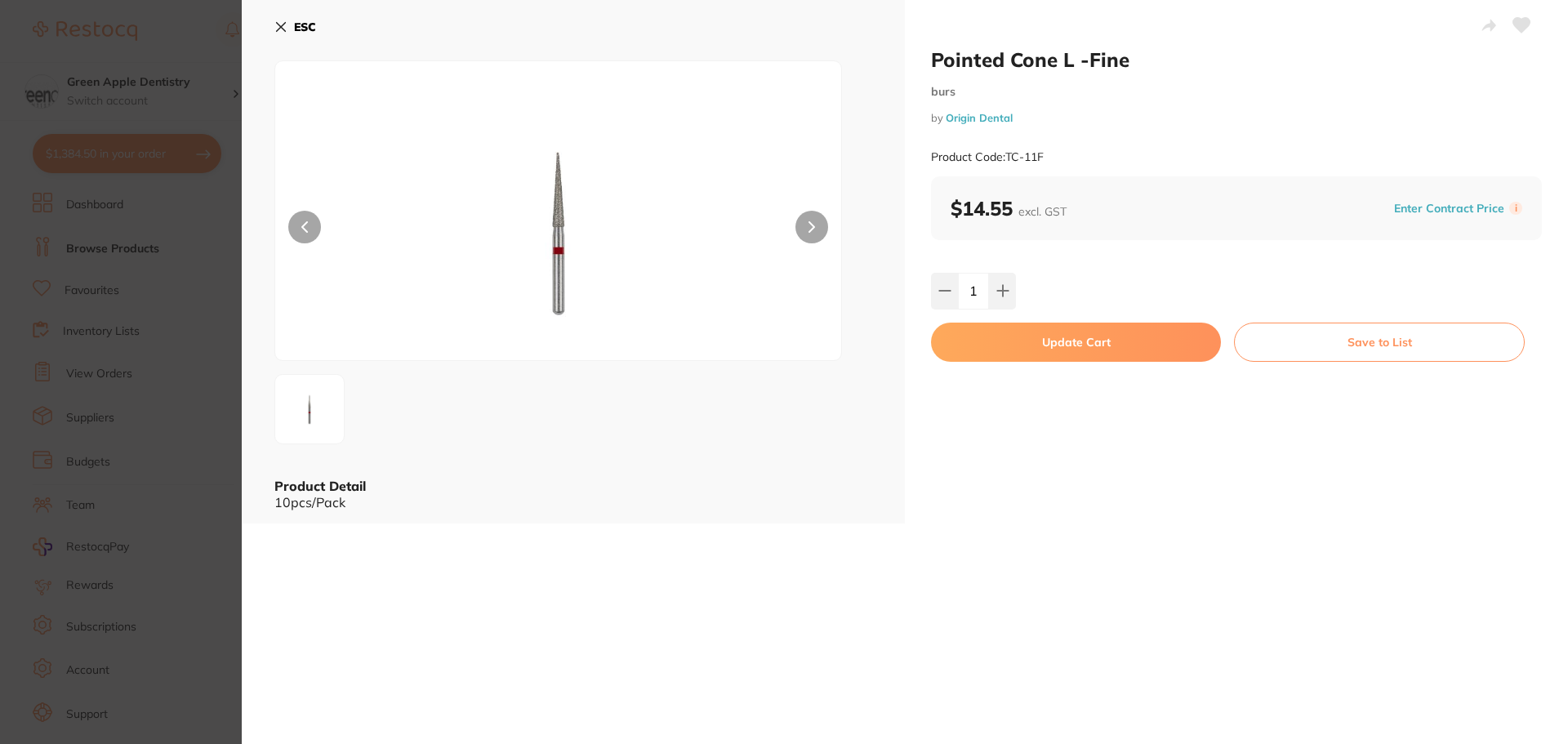
click at [1151, 354] on button "Update Cart" at bounding box center [1075, 342] width 290 height 39
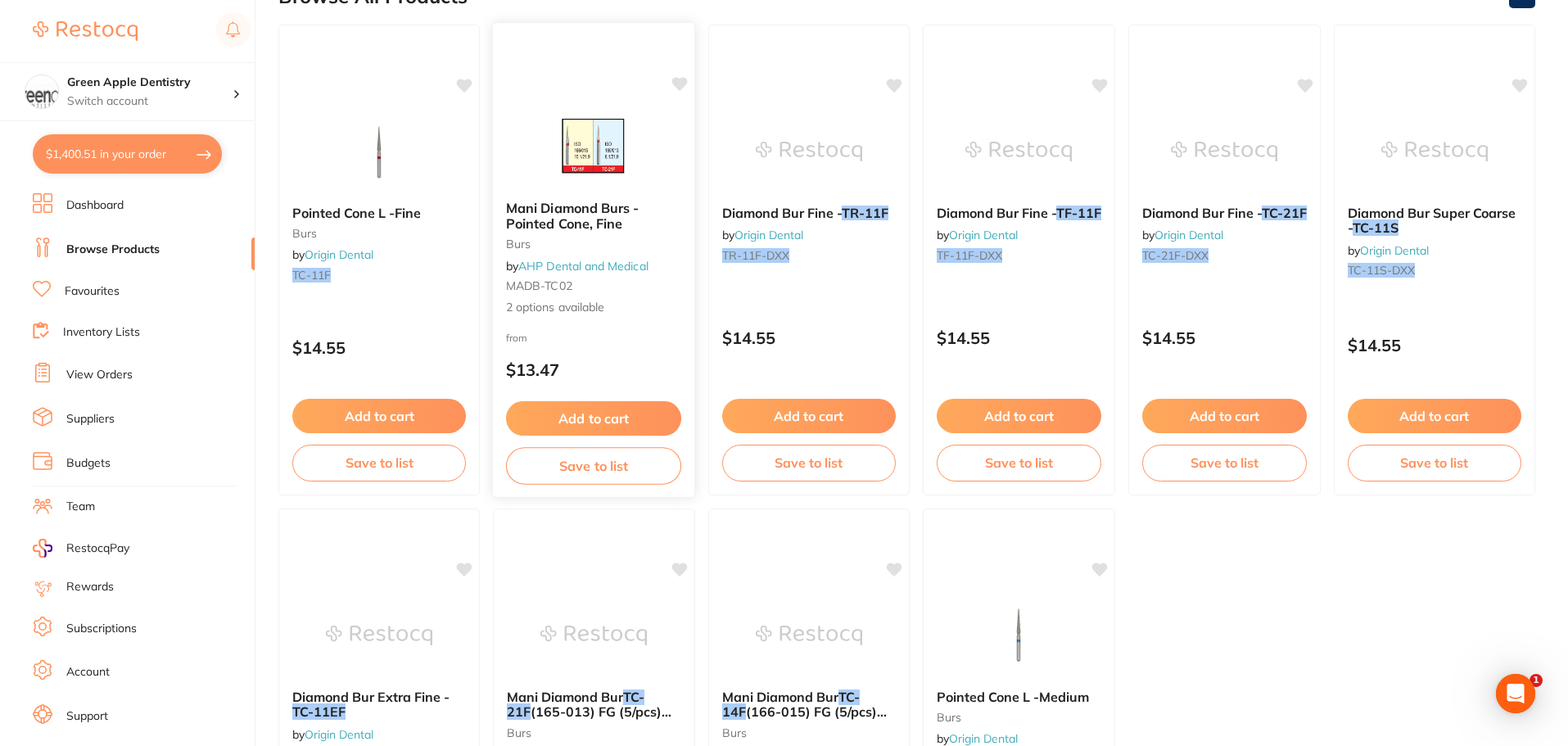
scroll to position [197, 0]
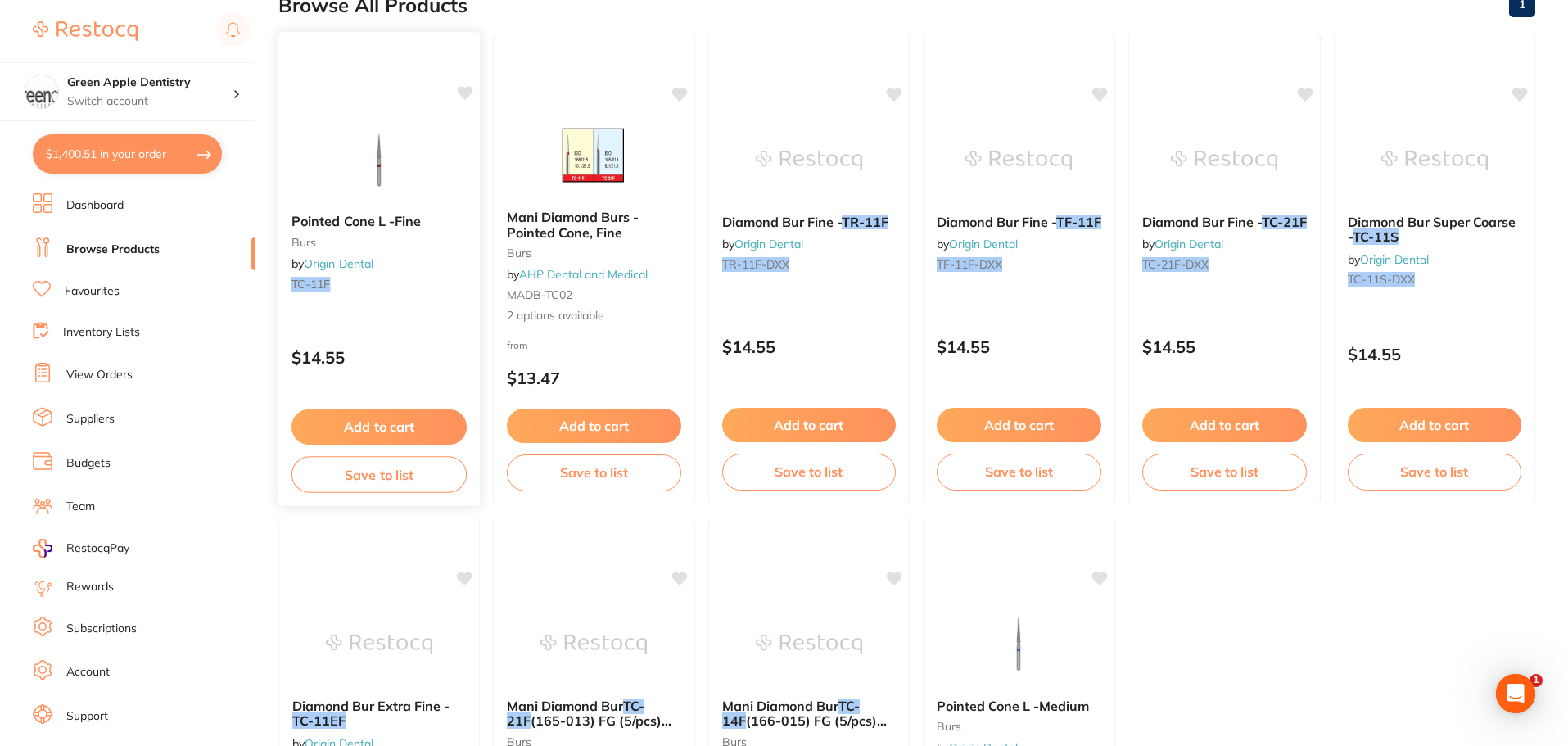
click at [367, 190] on img at bounding box center [378, 159] width 107 height 82
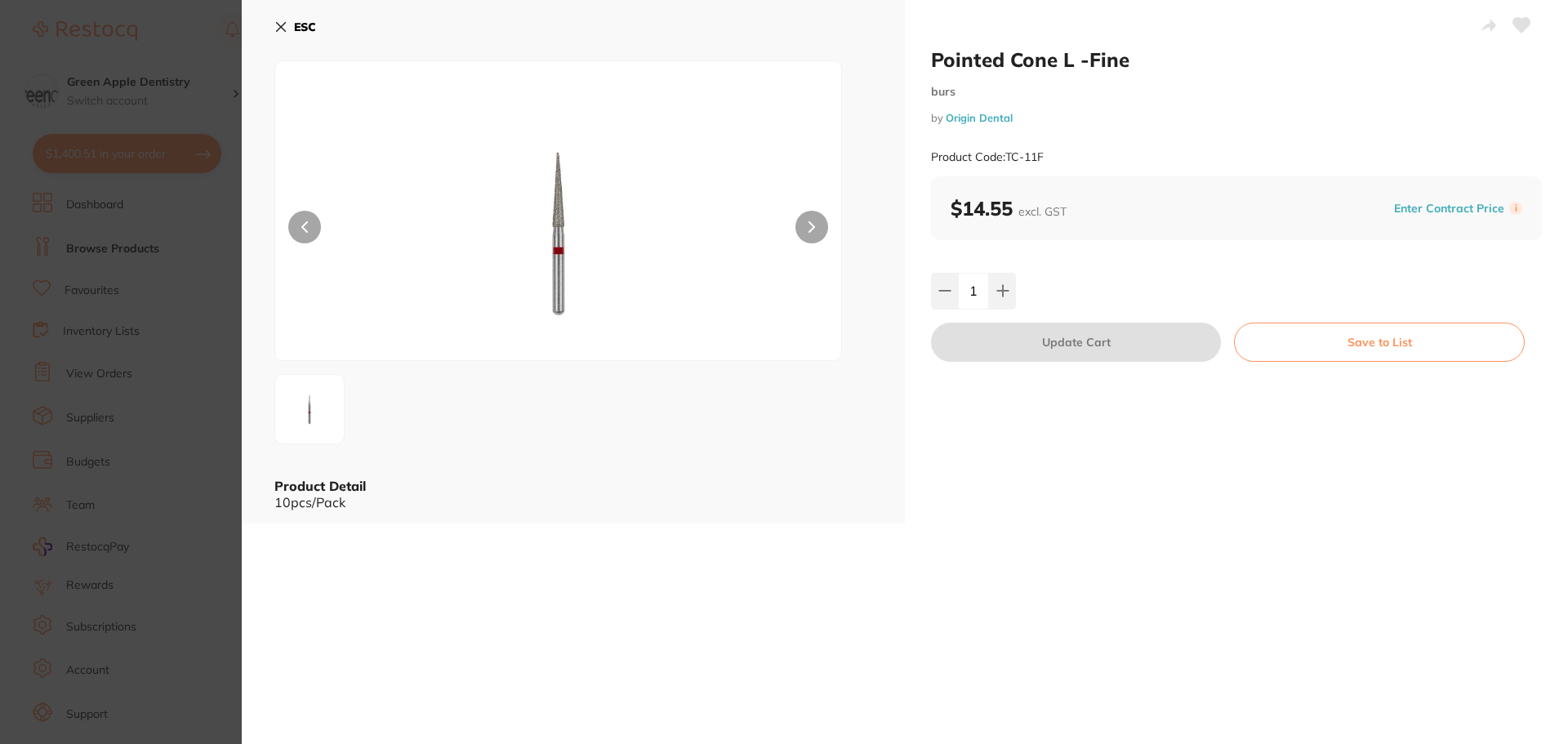
click at [1425, 341] on button "Save to List" at bounding box center [1380, 342] width 291 height 39
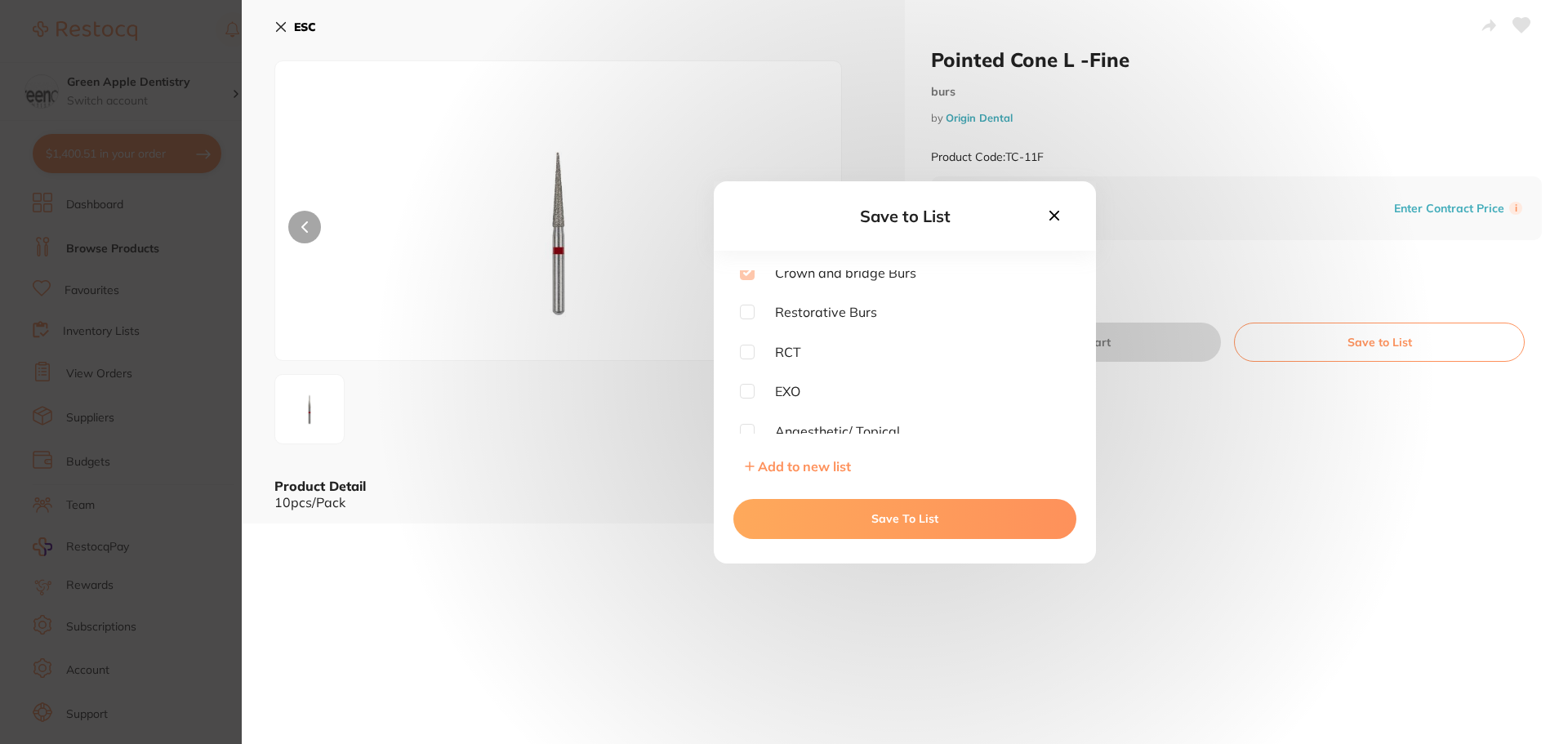
scroll to position [571, 0]
click at [837, 297] on span "Restorative Burs" at bounding box center [816, 298] width 123 height 15
click at [753, 303] on input "checkbox" at bounding box center [747, 298] width 15 height 15
checkbox input "true"
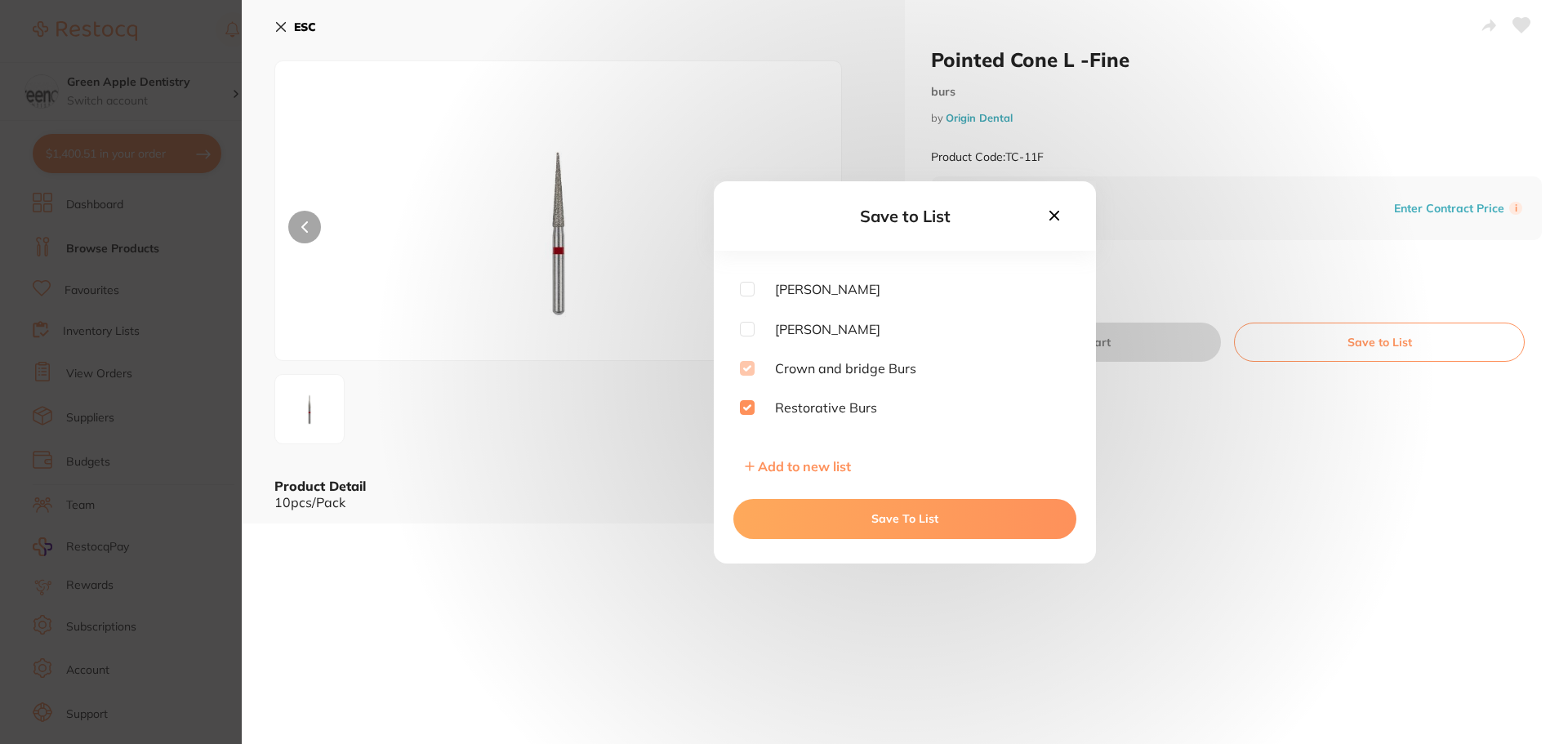
scroll to position [490, 0]
click at [932, 512] on button "Save To List" at bounding box center [904, 518] width 343 height 39
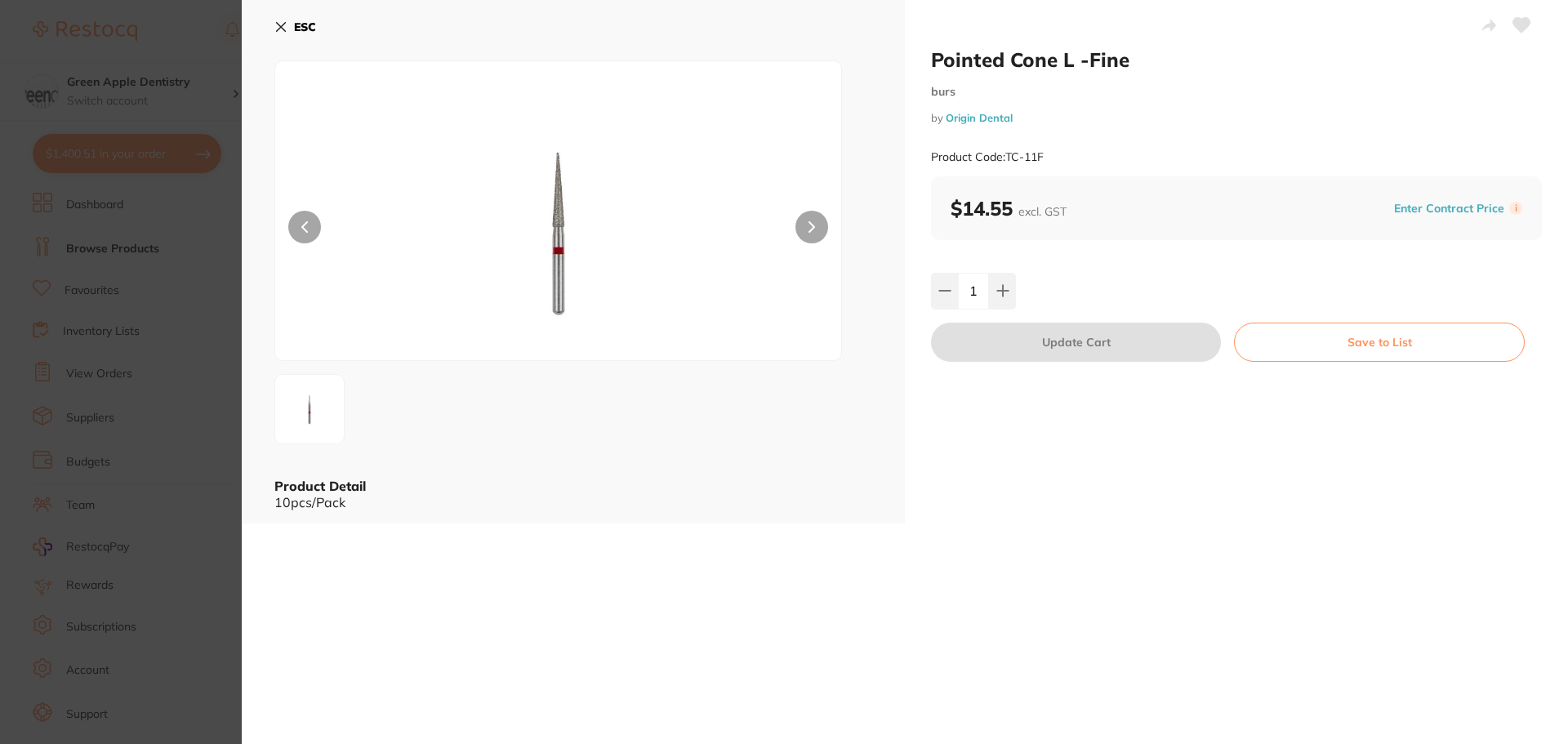
click at [305, 28] on b "ESC" at bounding box center [305, 27] width 22 height 15
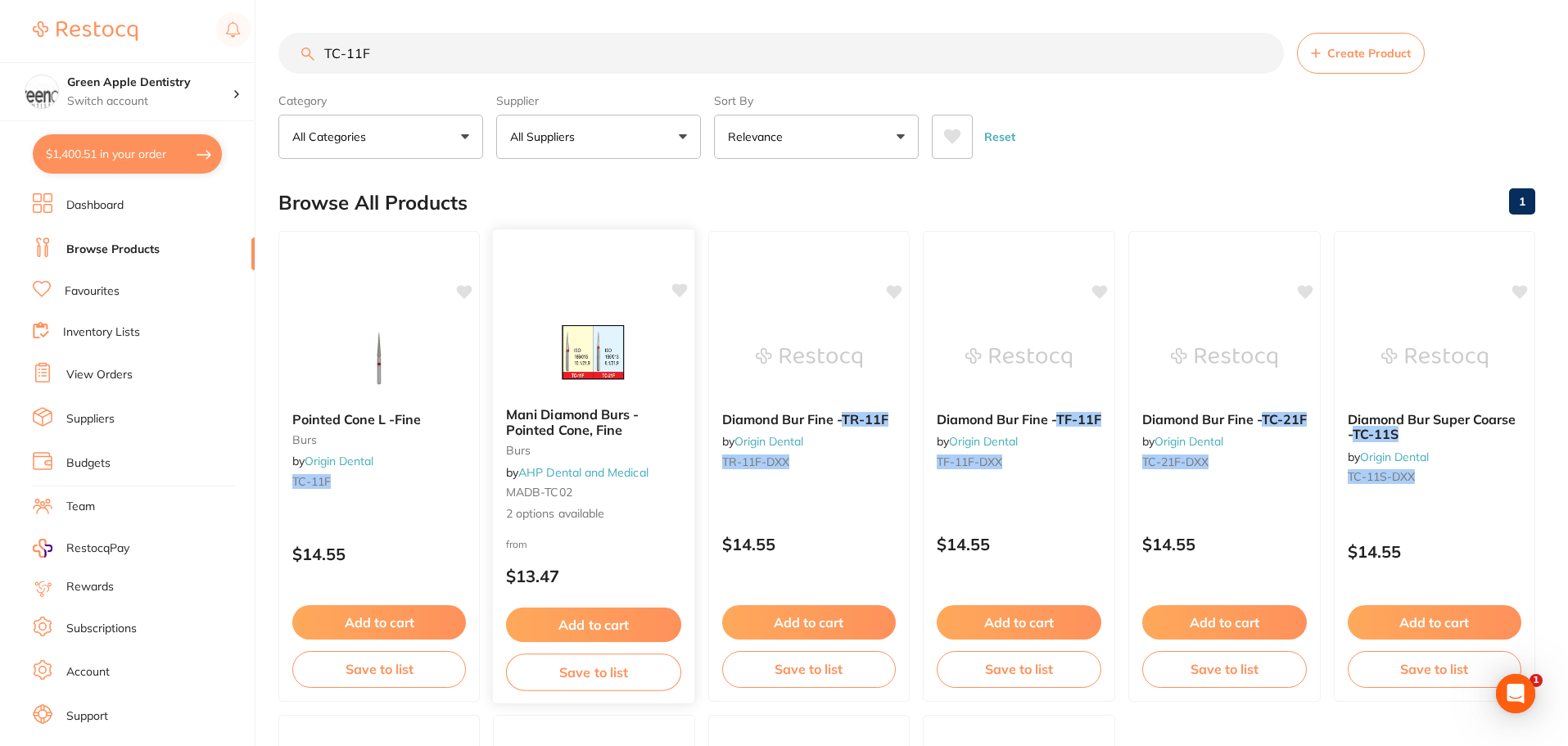
click at [556, 370] on img at bounding box center [594, 352] width 107 height 82
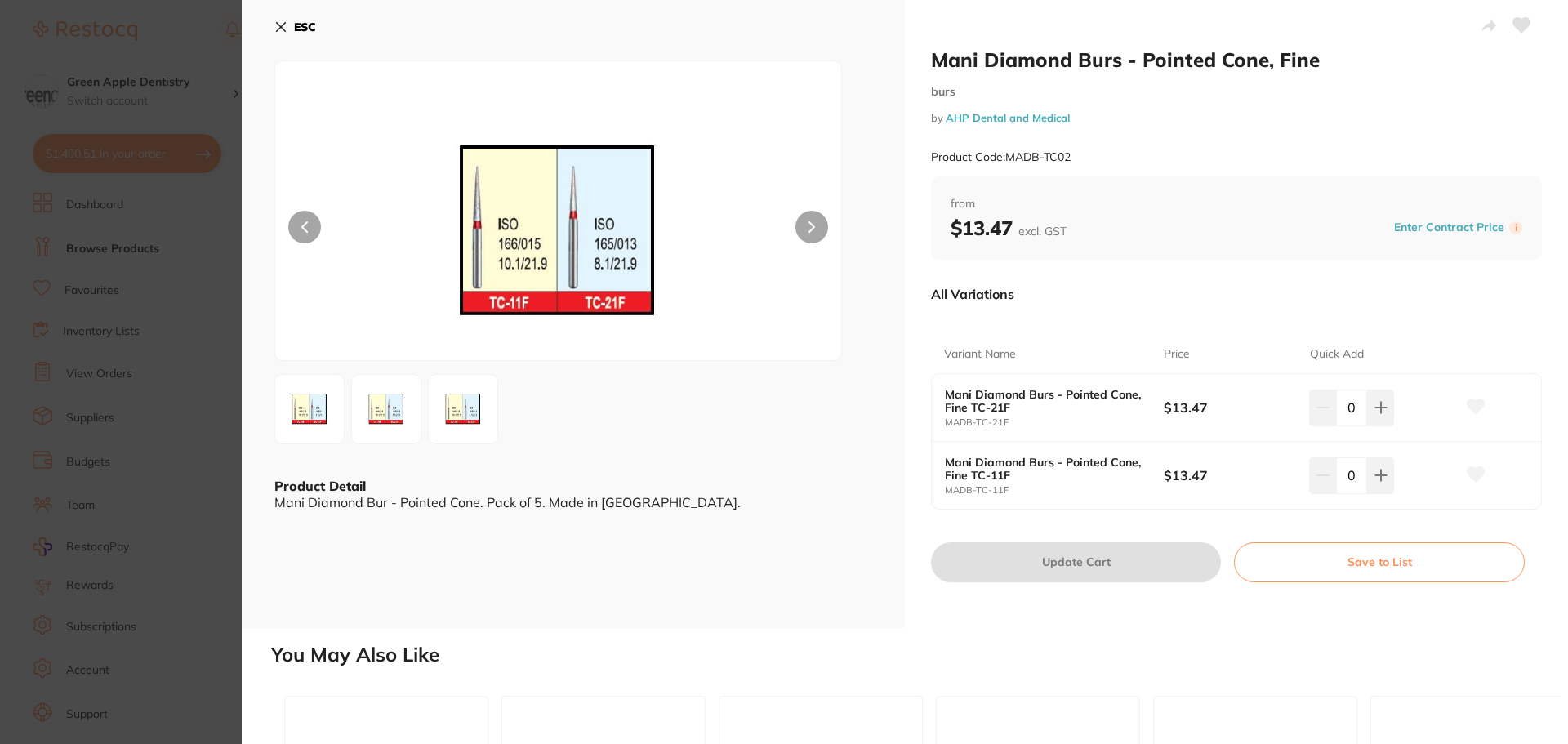
click at [306, 27] on b "ESC" at bounding box center [305, 27] width 22 height 15
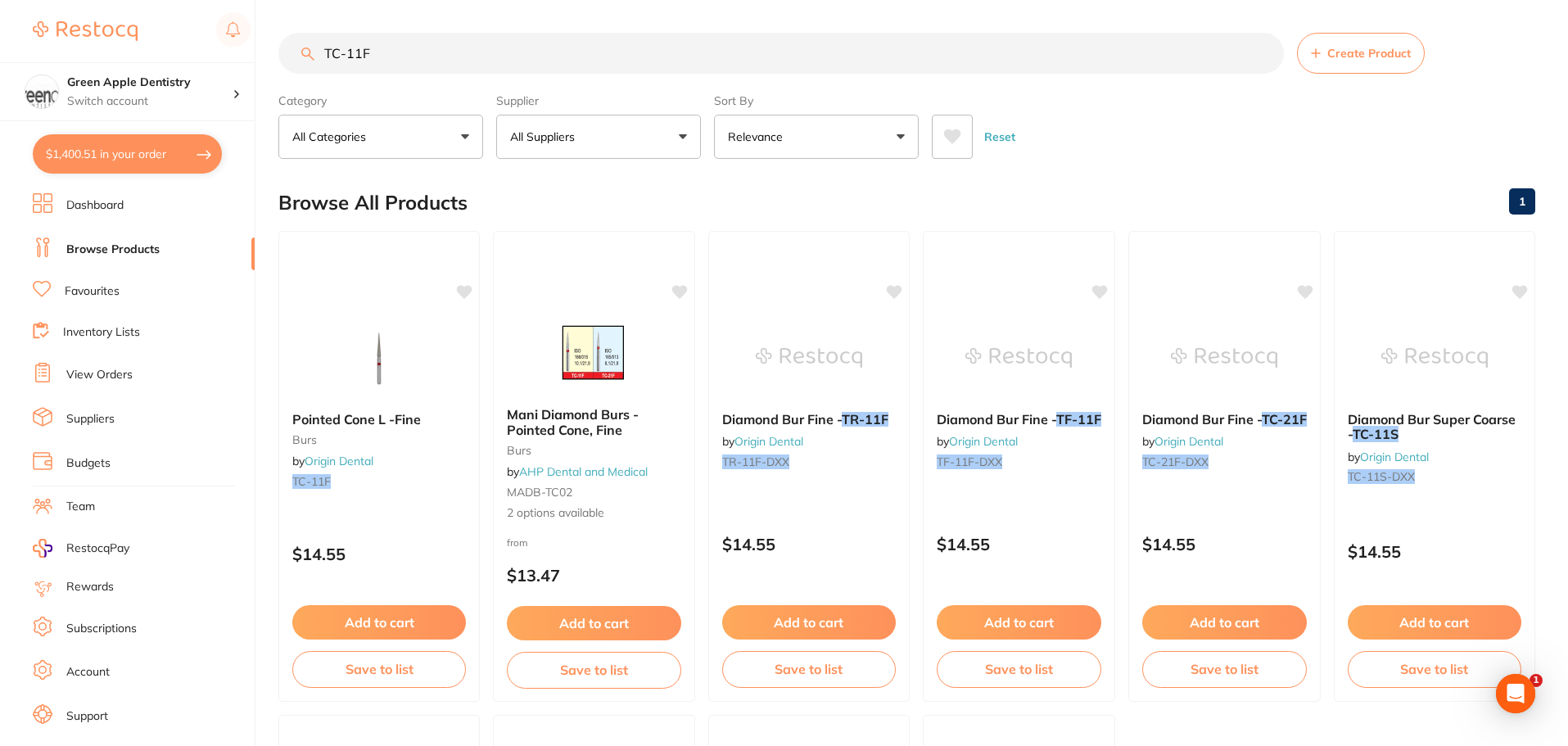
drag, startPoint x: 532, startPoint y: 212, endPoint x: 643, endPoint y: 186, distance: 114.0
click at [643, 186] on div "Browse All Products 1" at bounding box center [906, 203] width 1256 height 55
click at [490, 68] on input "TC-11F" at bounding box center [781, 53] width 1005 height 41
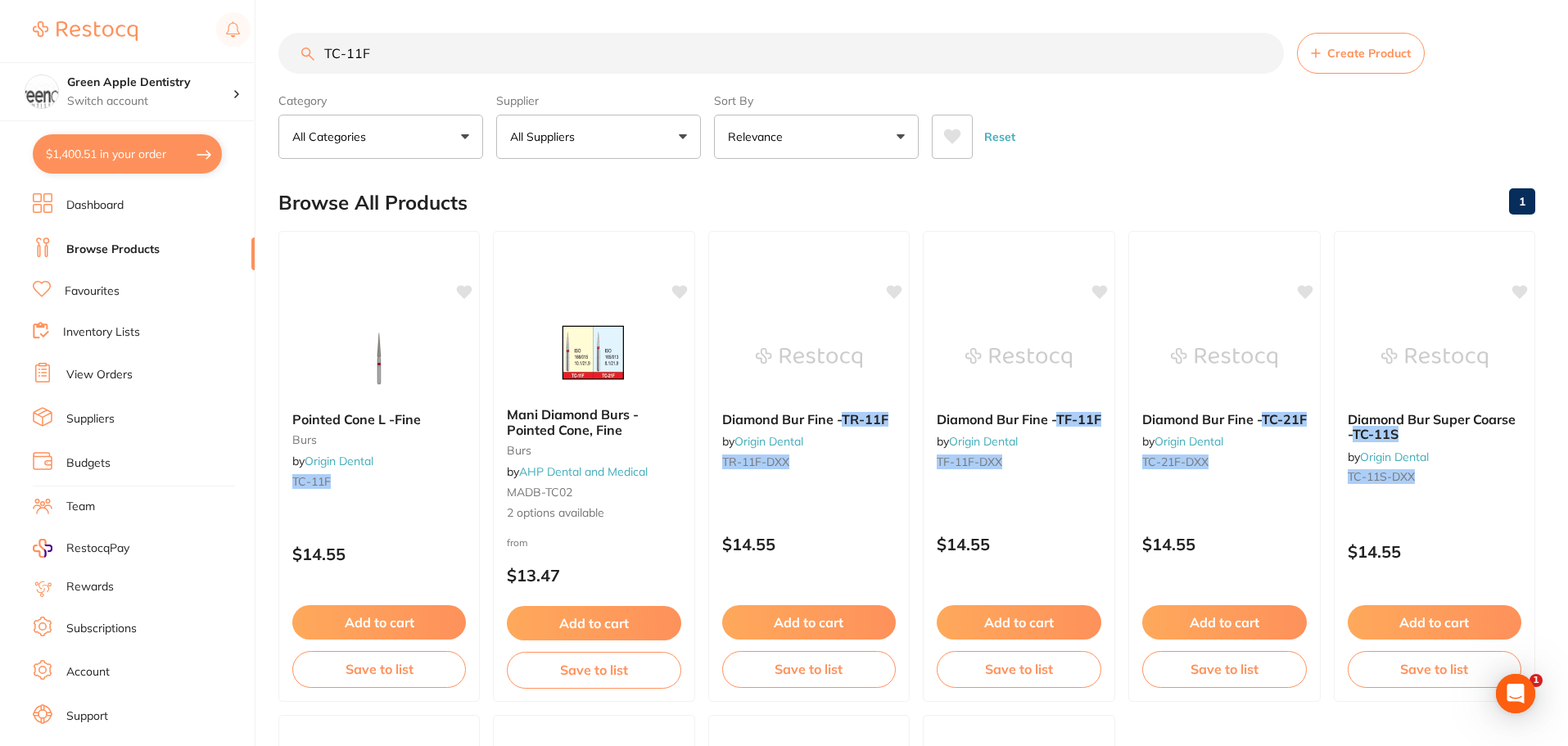
click at [490, 68] on input "TC-11F" at bounding box center [781, 53] width 1005 height 41
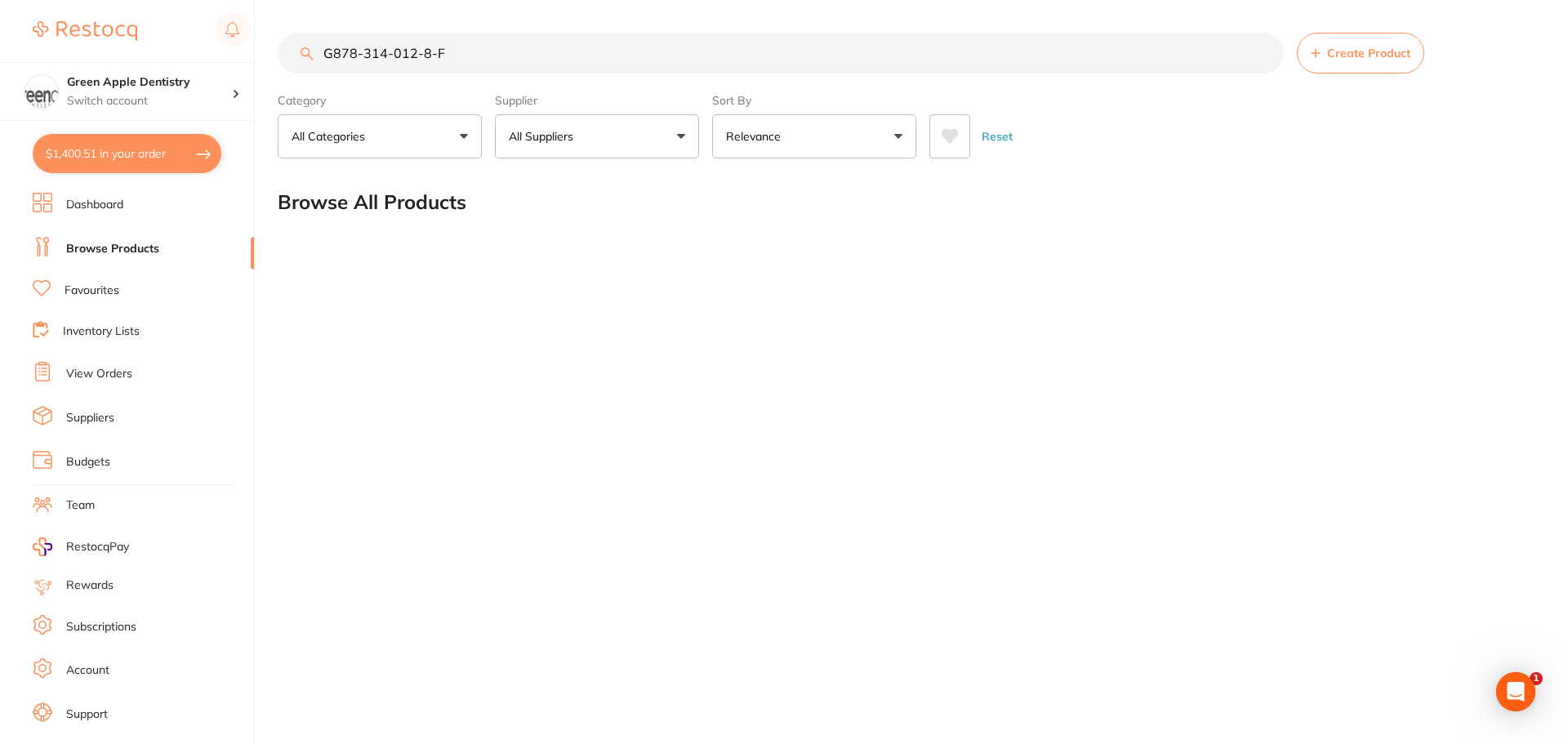
drag, startPoint x: 496, startPoint y: 48, endPoint x: 302, endPoint y: 53, distance: 194.1
click at [302, 53] on div "G878-314-012-8-F Create Product" at bounding box center [907, 53] width 1258 height 41
type input "G878-314-012-8-F"
click at [499, 54] on input "G878-314-012-8-F" at bounding box center [781, 53] width 1007 height 41
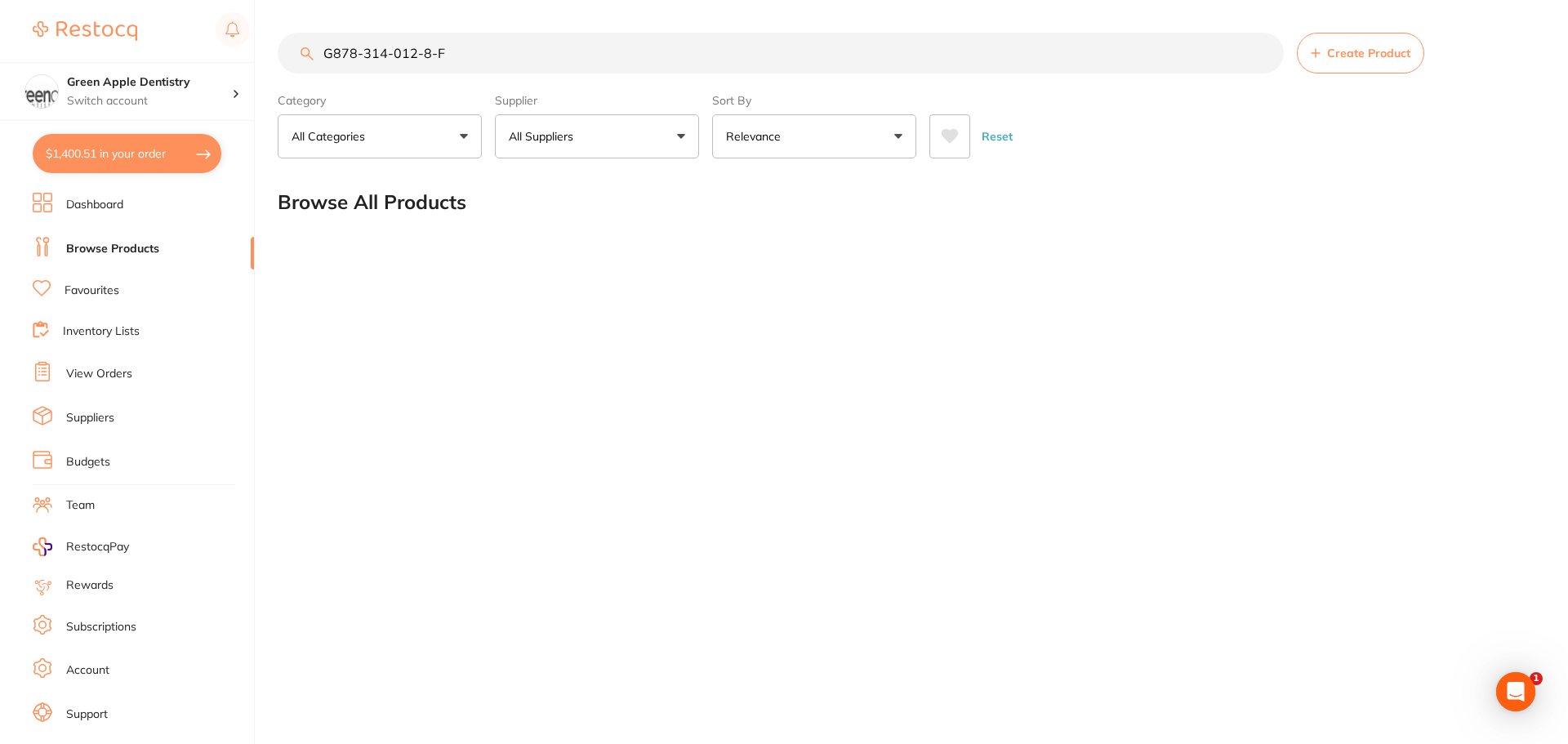
click at [499, 54] on input "G878-314-012-8-F" at bounding box center [781, 53] width 1007 height 41
drag, startPoint x: 499, startPoint y: 54, endPoint x: 474, endPoint y: 87, distance: 41.4
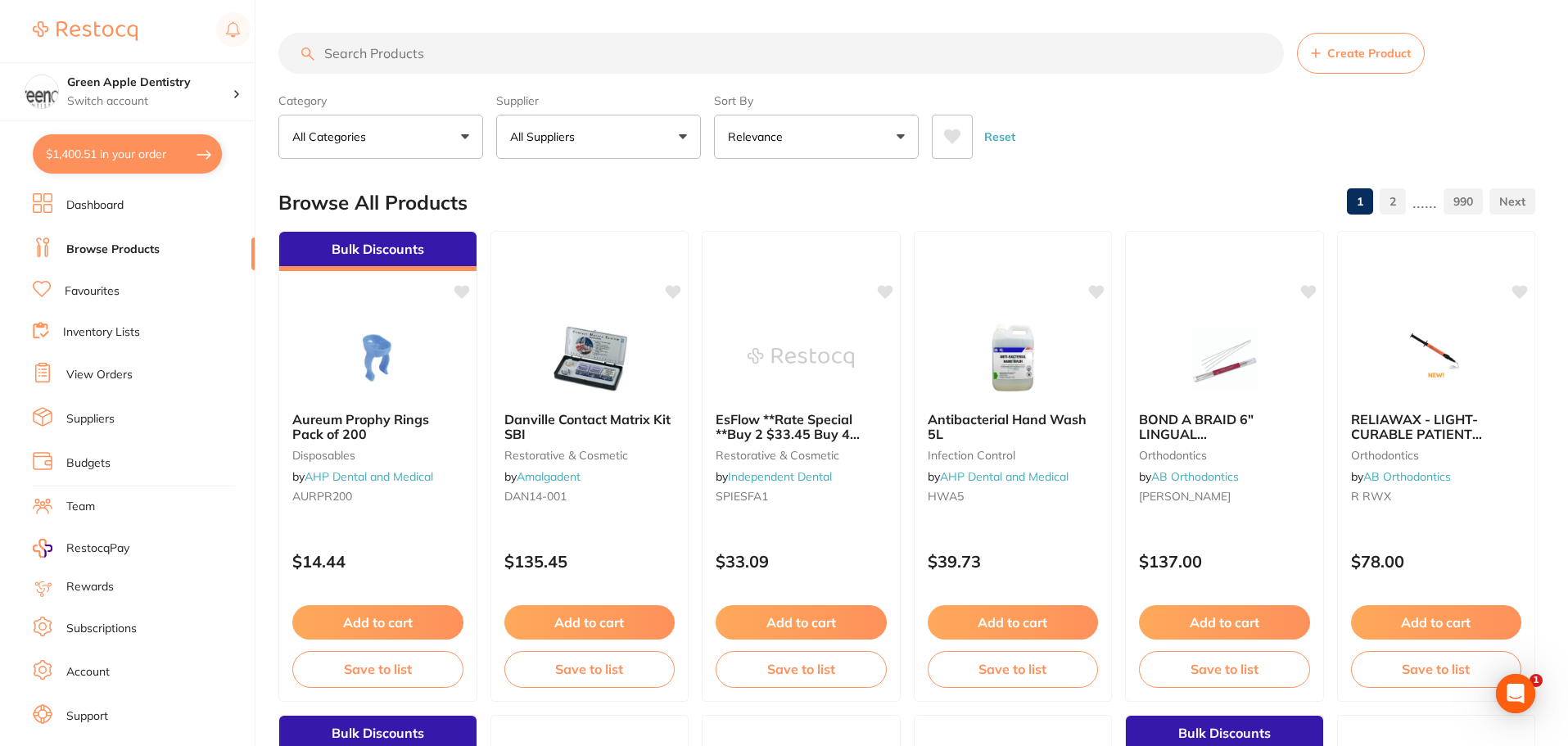
drag, startPoint x: 475, startPoint y: 87, endPoint x: 493, endPoint y: 60, distance: 32.4
paste input "G878-314-012-08.0-F"
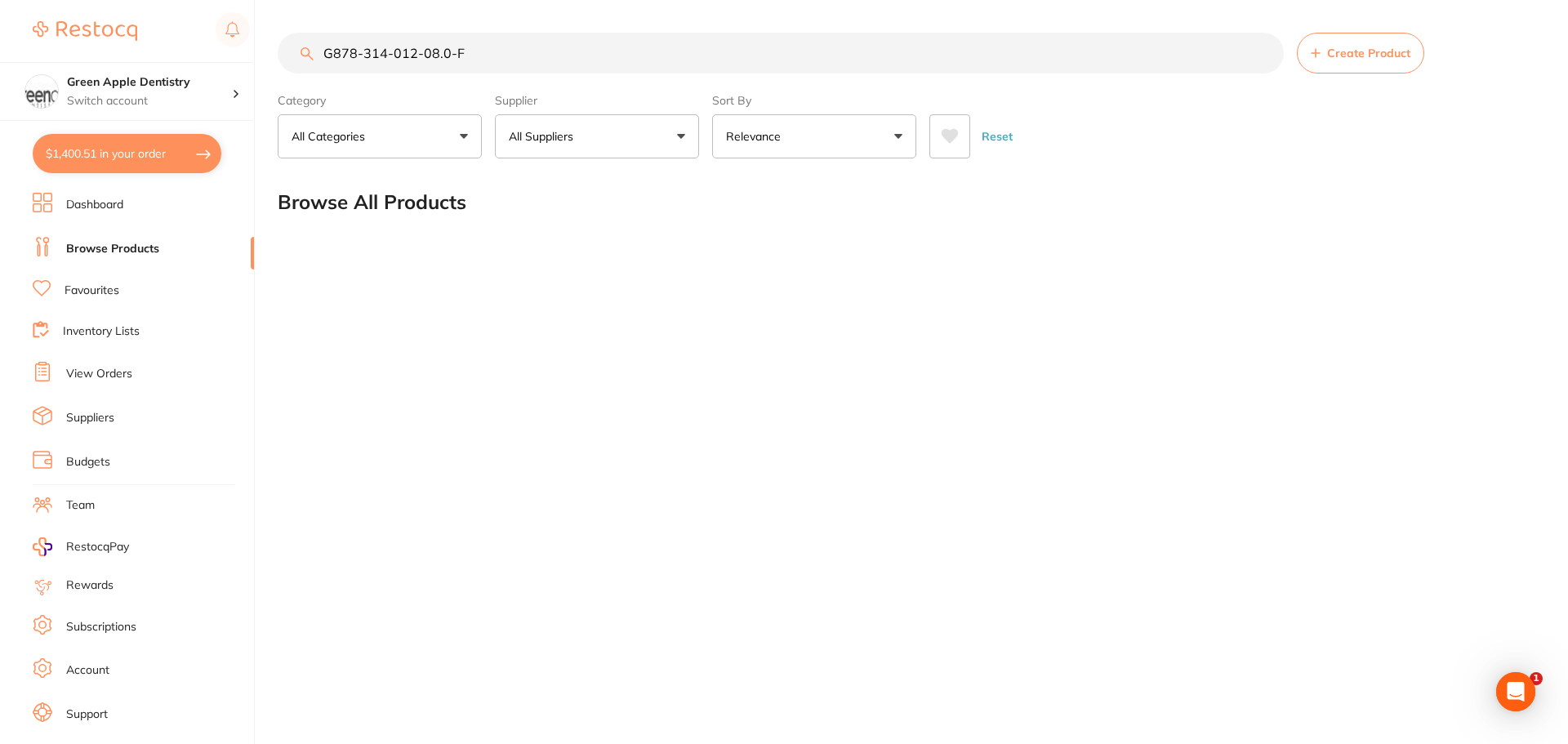
type input "G878-314-012-08.0-F"
click at [507, 57] on input "G878-314-012-08.0-F" at bounding box center [781, 53] width 1007 height 41
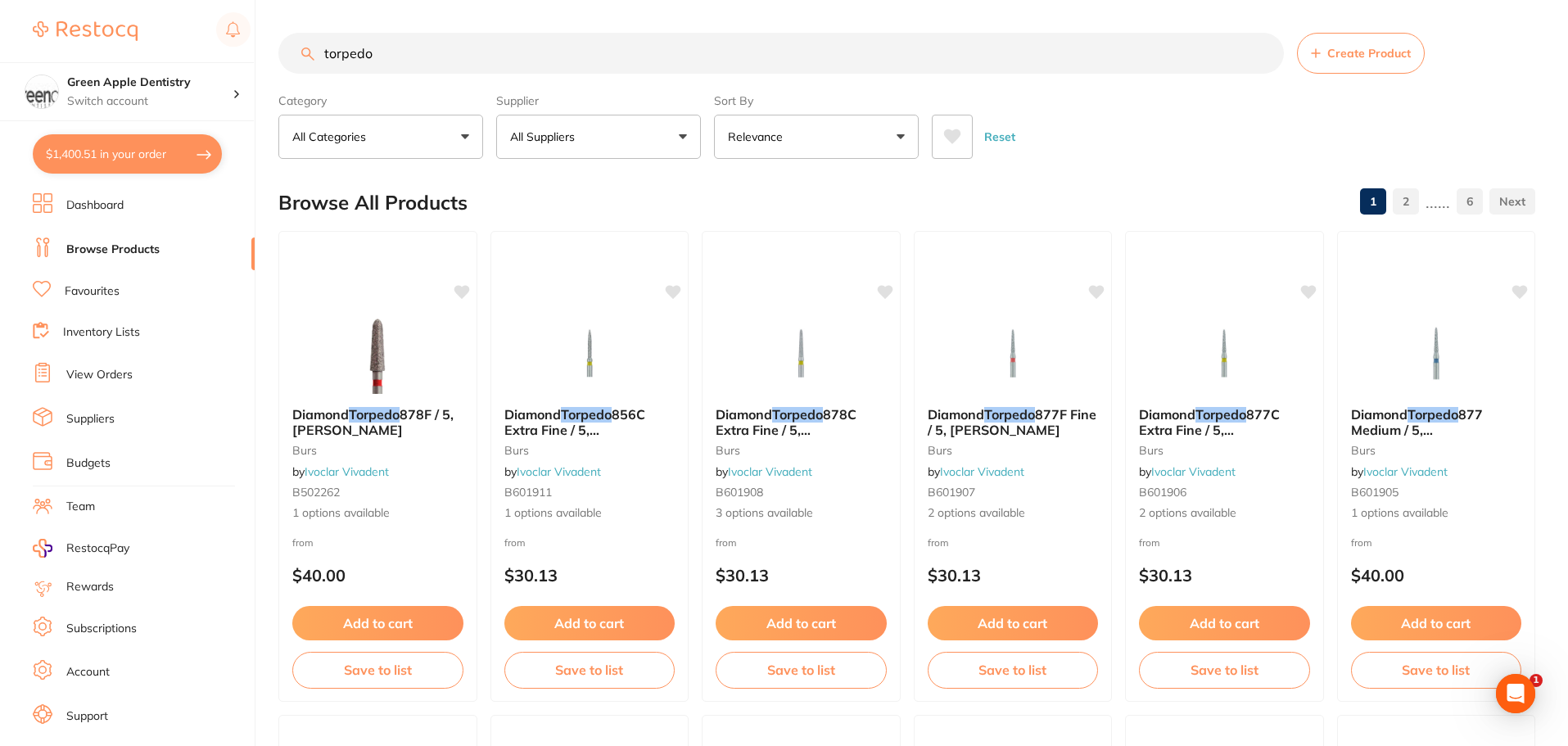
type input "torpedo"
click at [1056, 187] on div "Browse All Products 1 2 ...... 6" at bounding box center [906, 203] width 1256 height 55
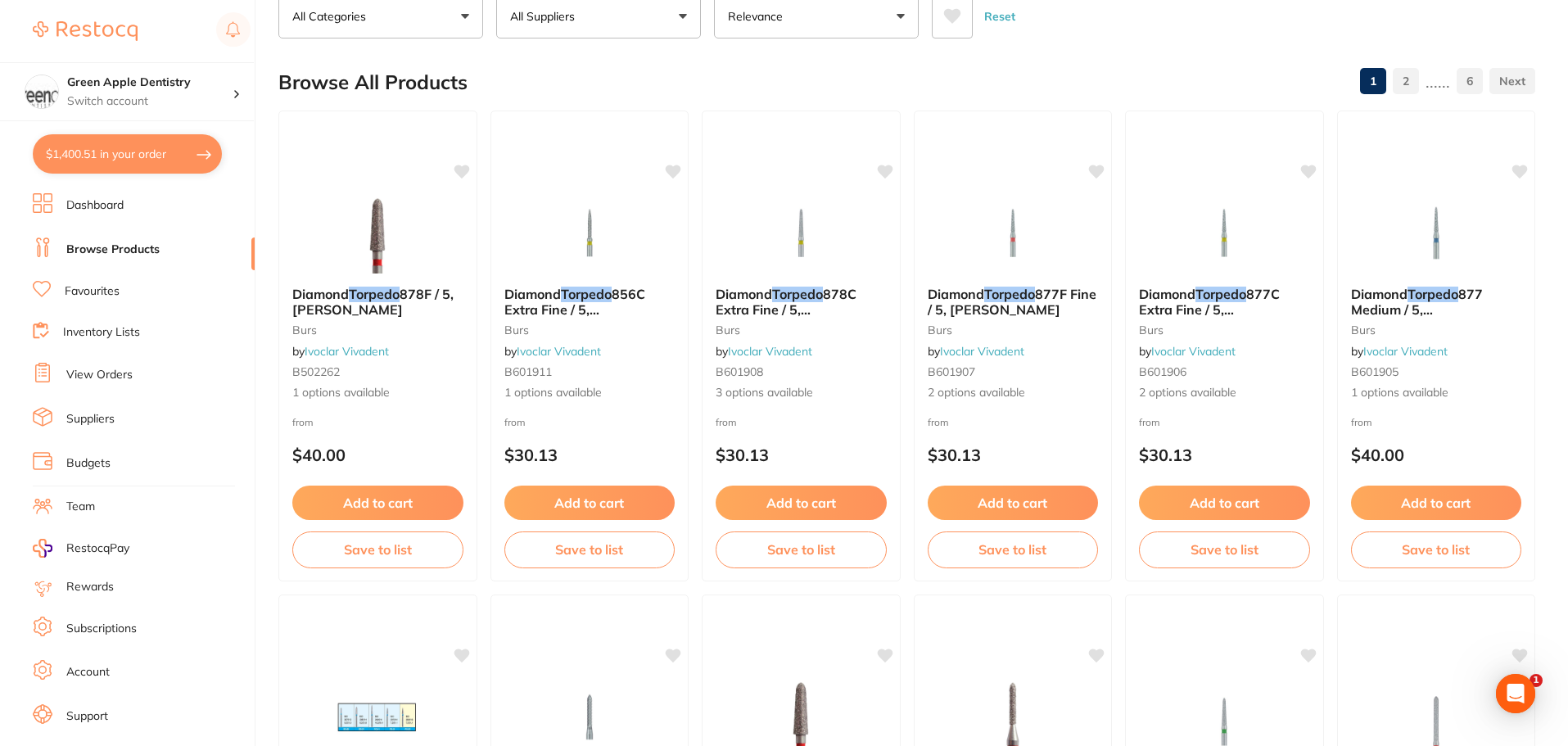
scroll to position [164, 0]
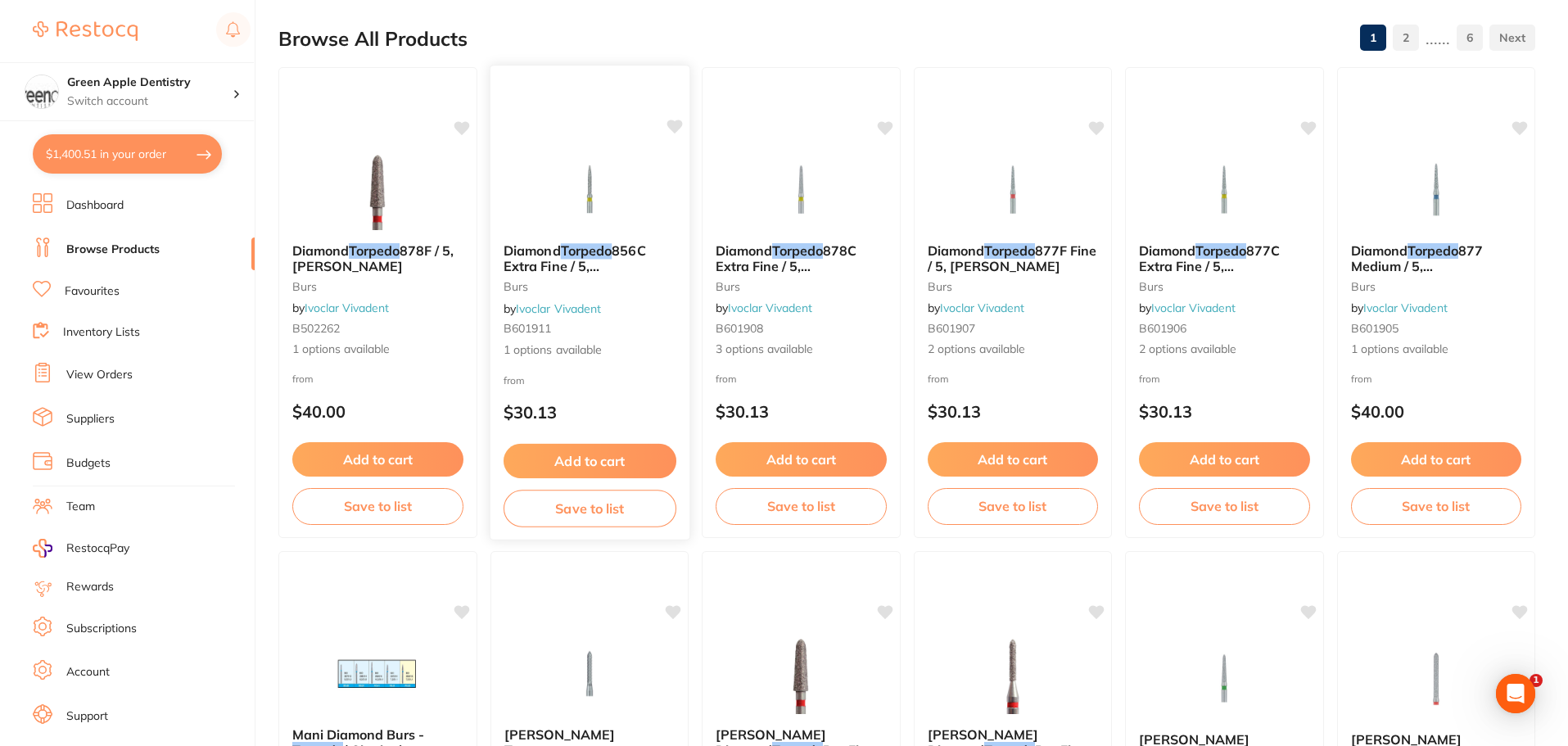
click at [628, 172] on img at bounding box center [588, 189] width 107 height 82
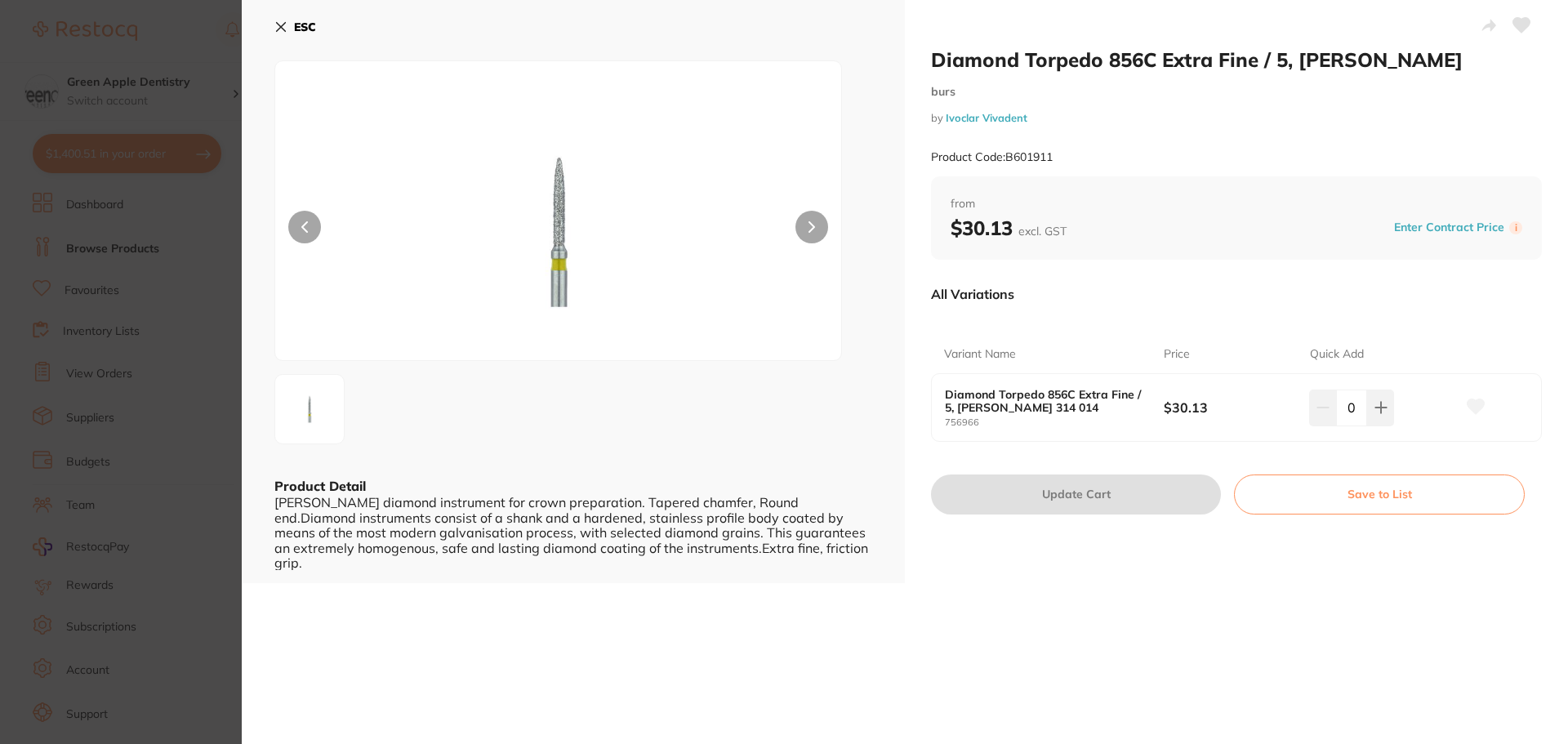
click at [290, 19] on button "ESC" at bounding box center [295, 27] width 42 height 27
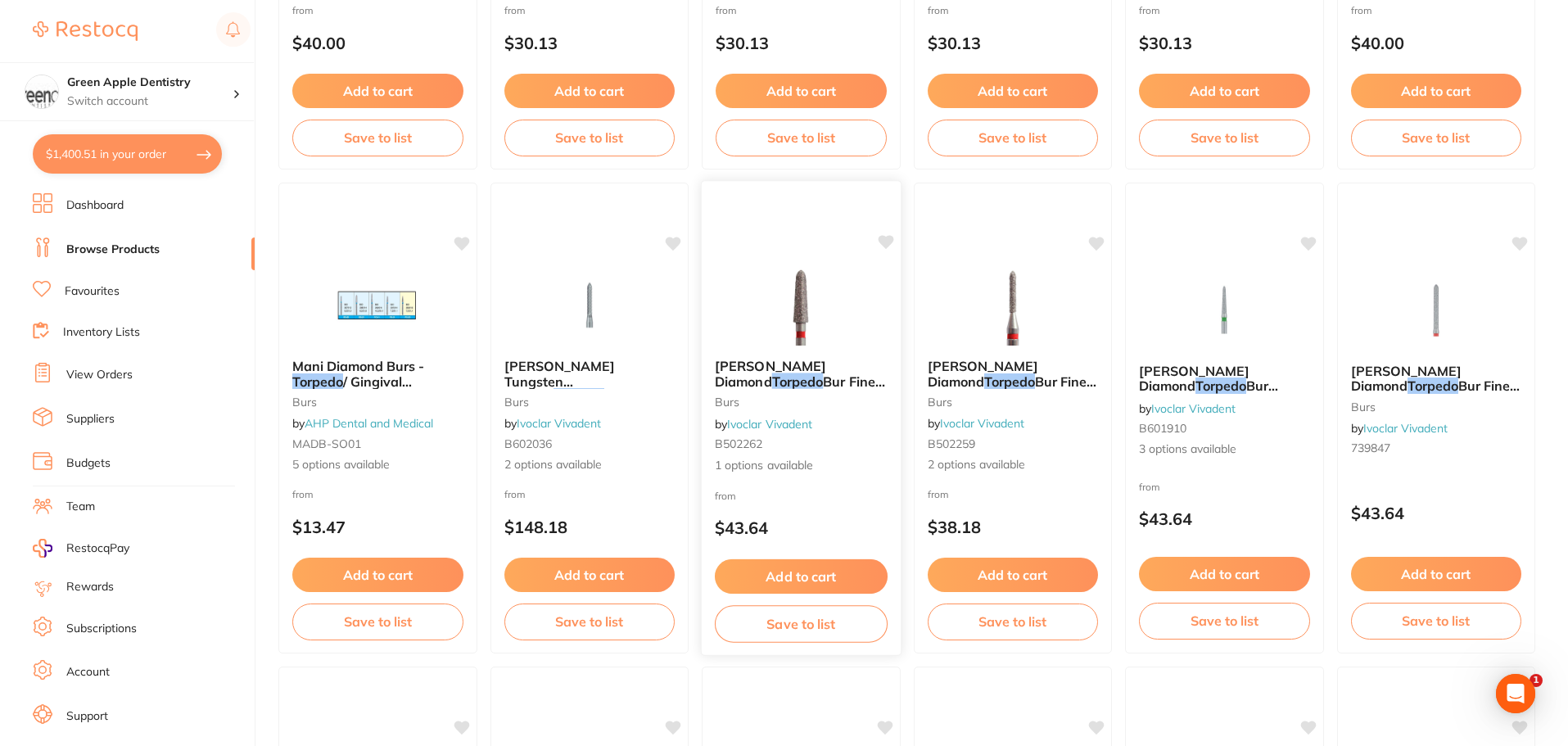
scroll to position [573, 0]
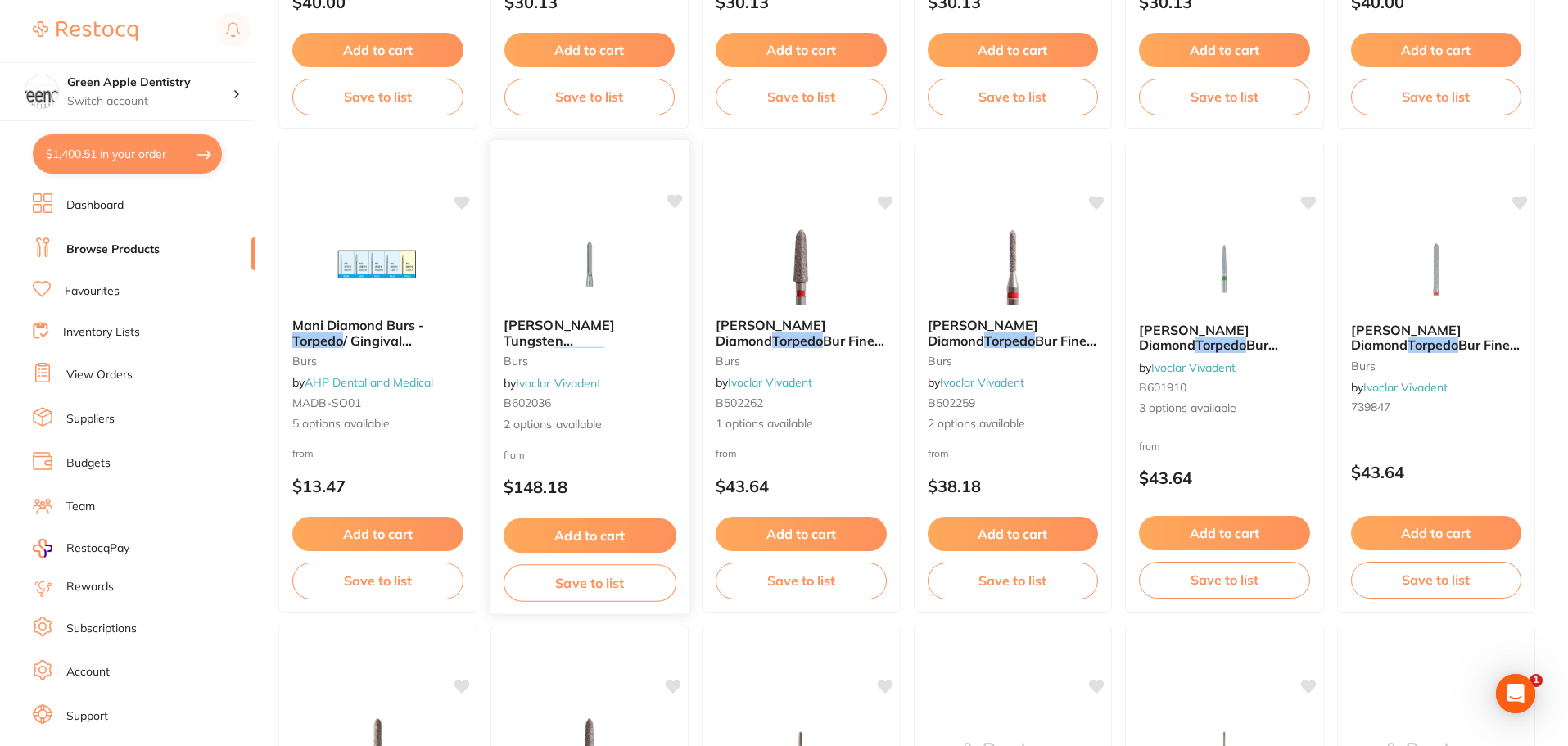
click at [598, 253] on img at bounding box center [588, 263] width 107 height 82
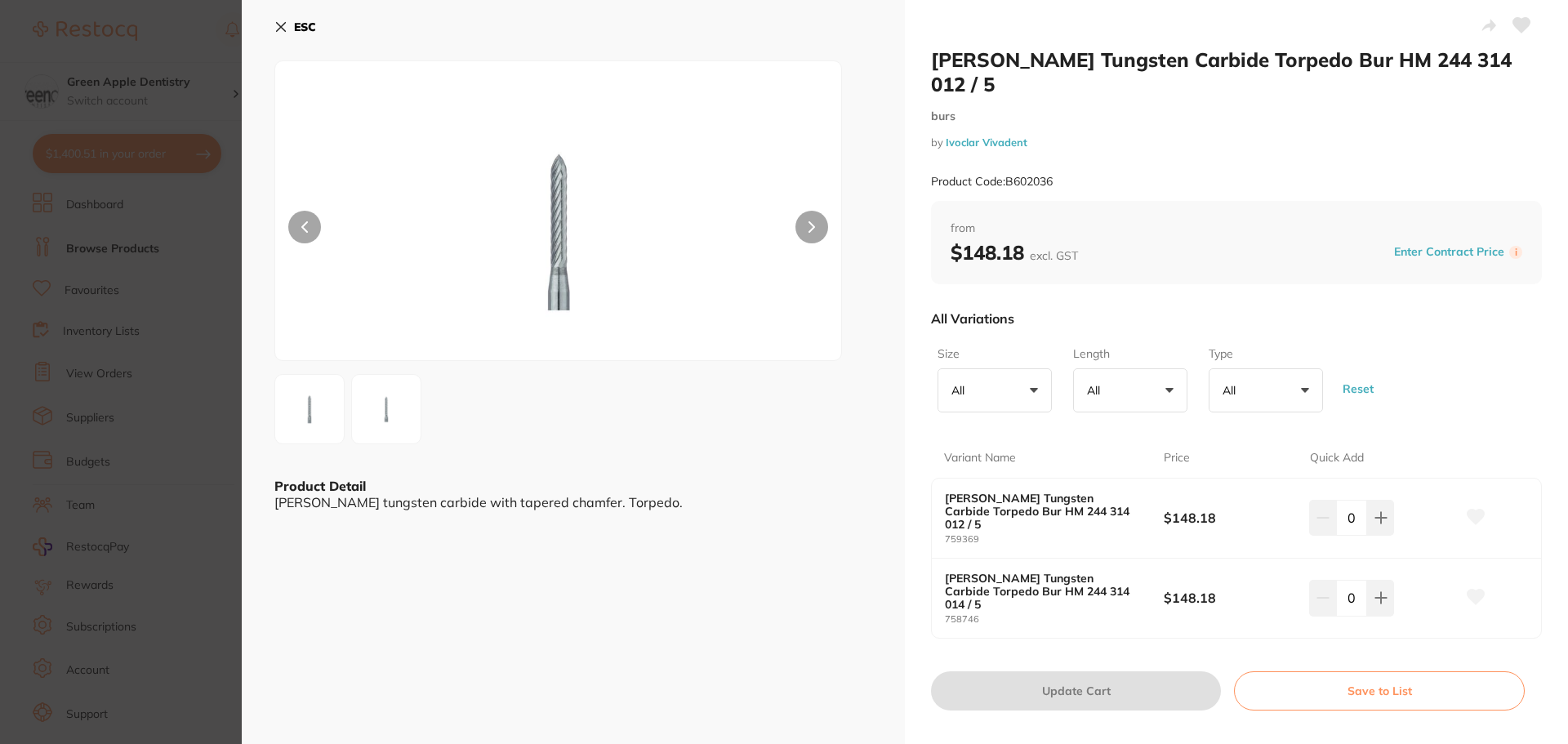
click at [315, 37] on button "ESC" at bounding box center [295, 27] width 42 height 27
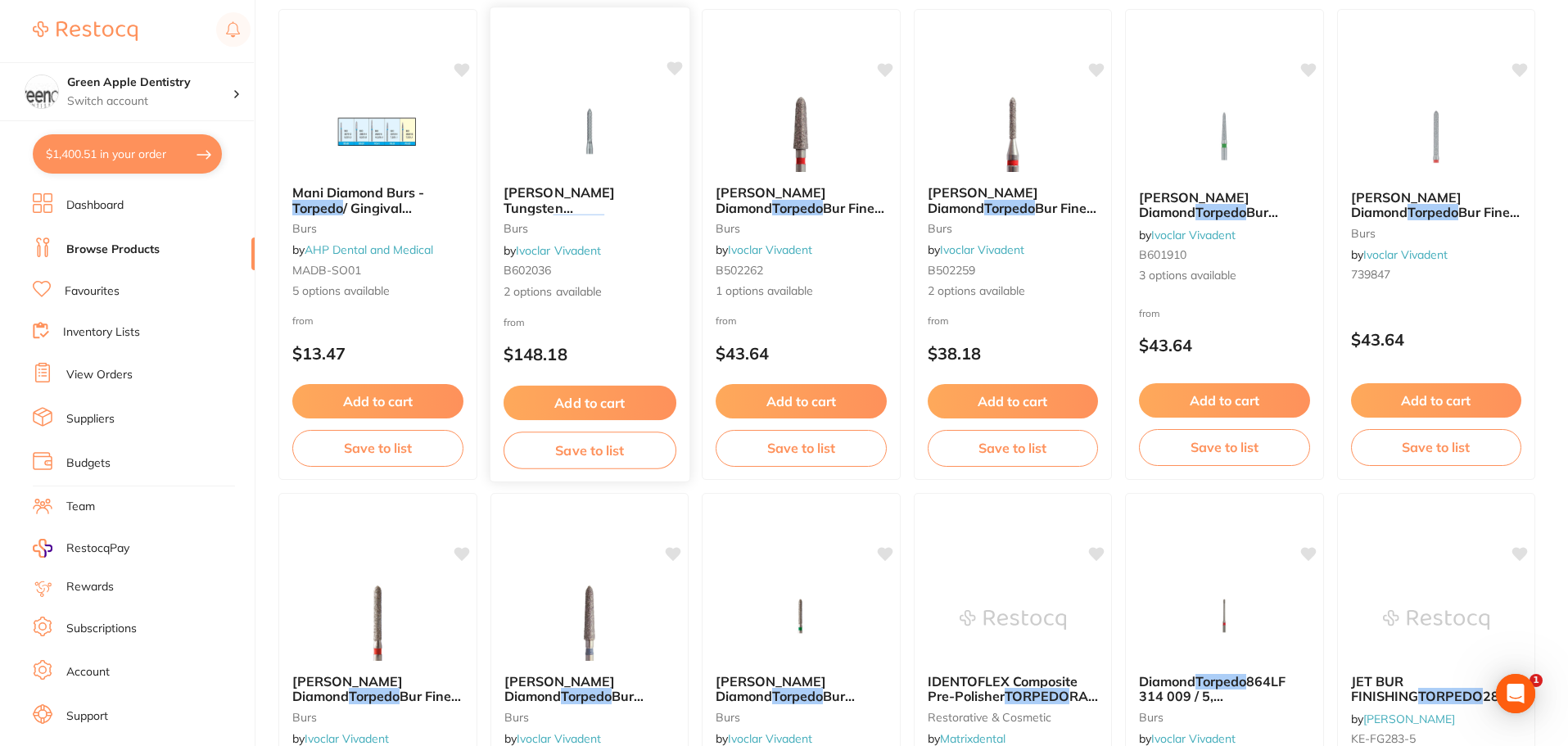
scroll to position [655, 0]
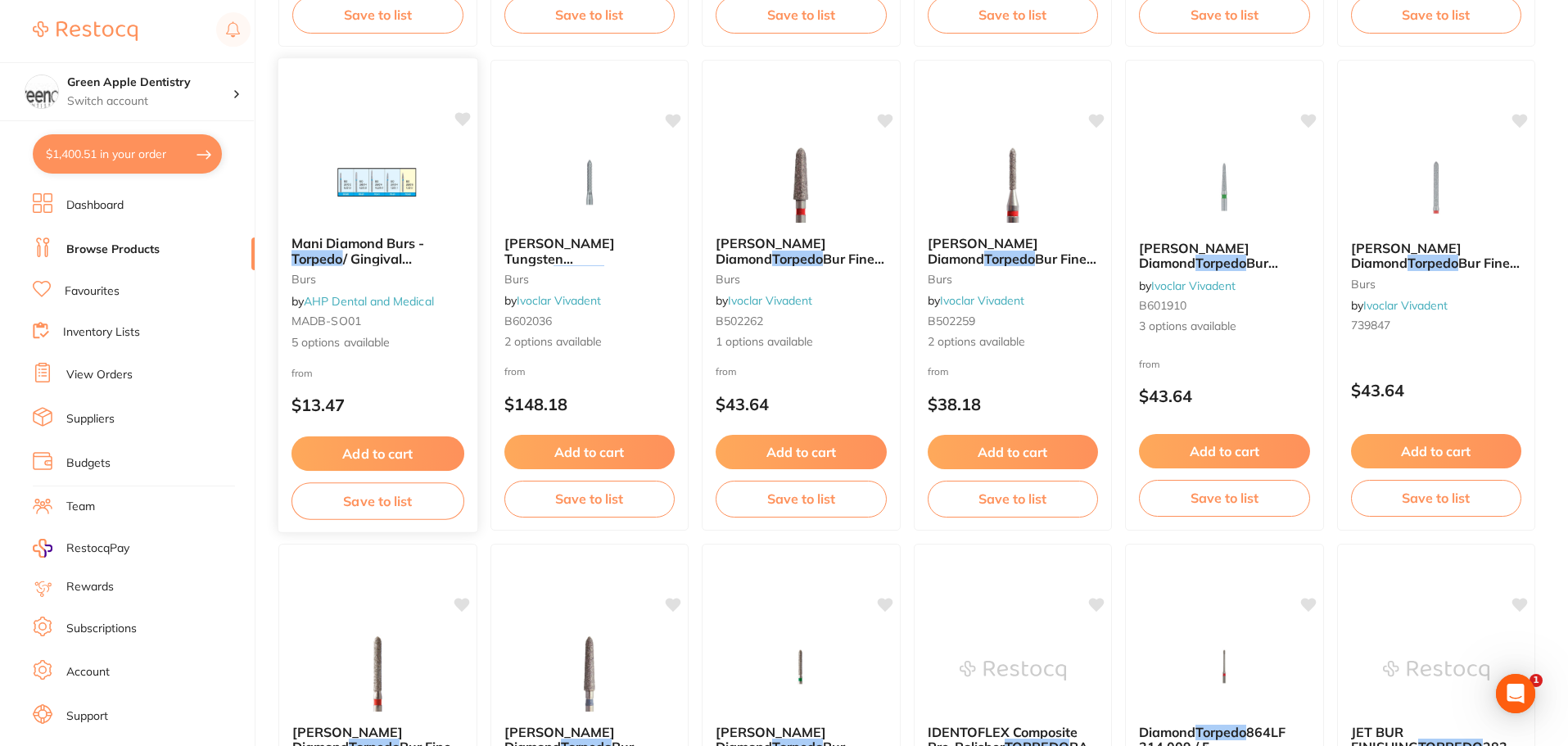
click at [356, 201] on img at bounding box center [378, 181] width 107 height 82
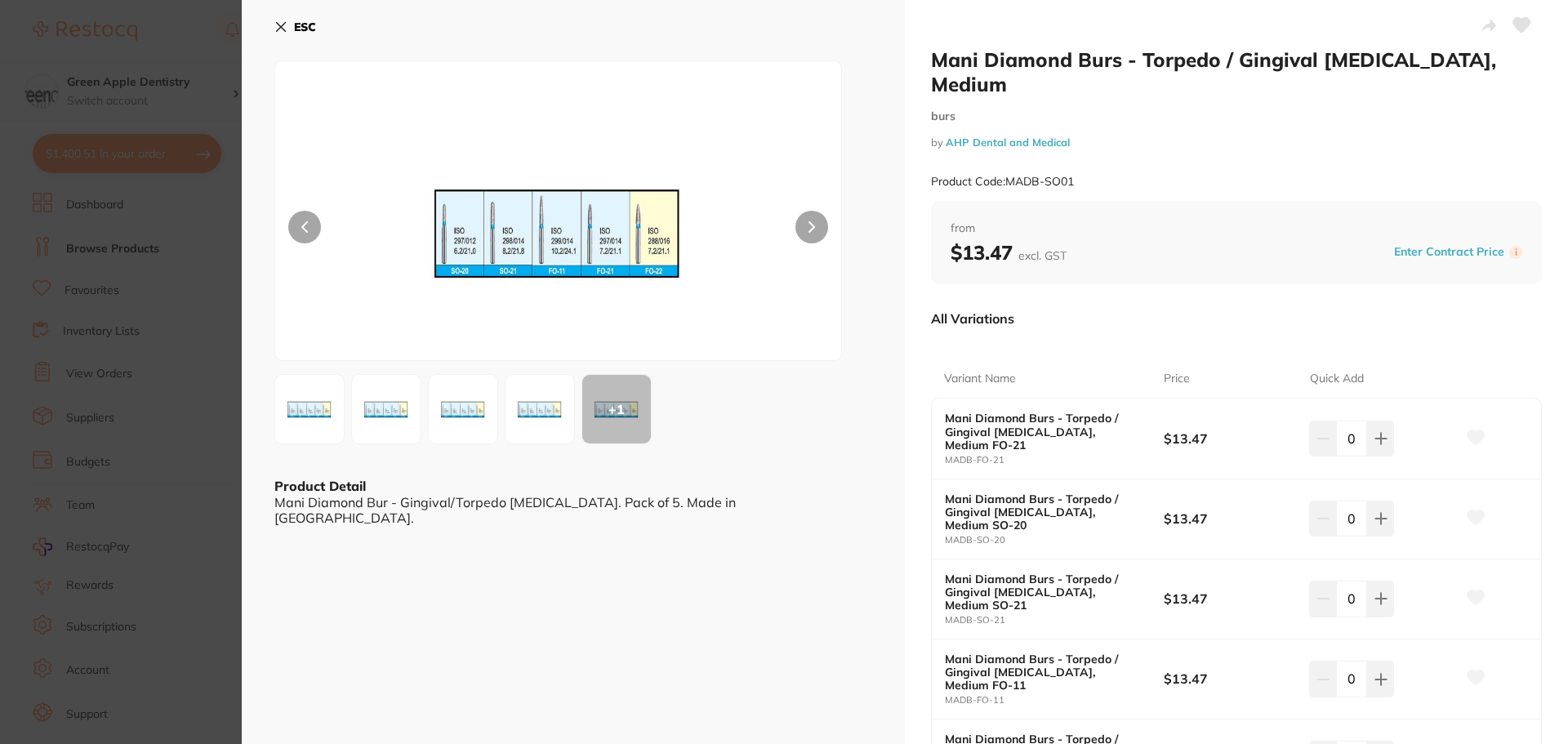
click at [307, 31] on b "ESC" at bounding box center [305, 27] width 22 height 15
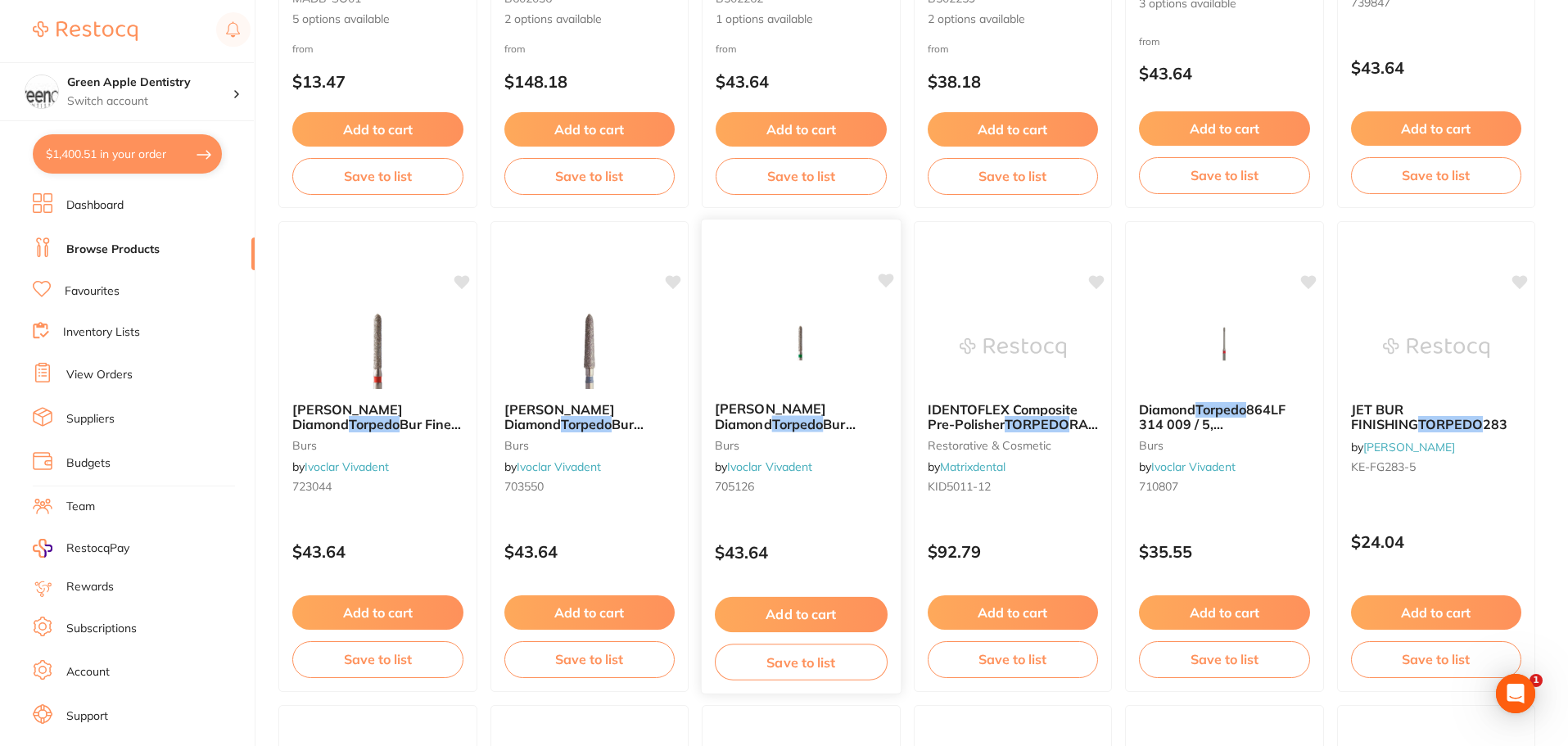
scroll to position [982, 0]
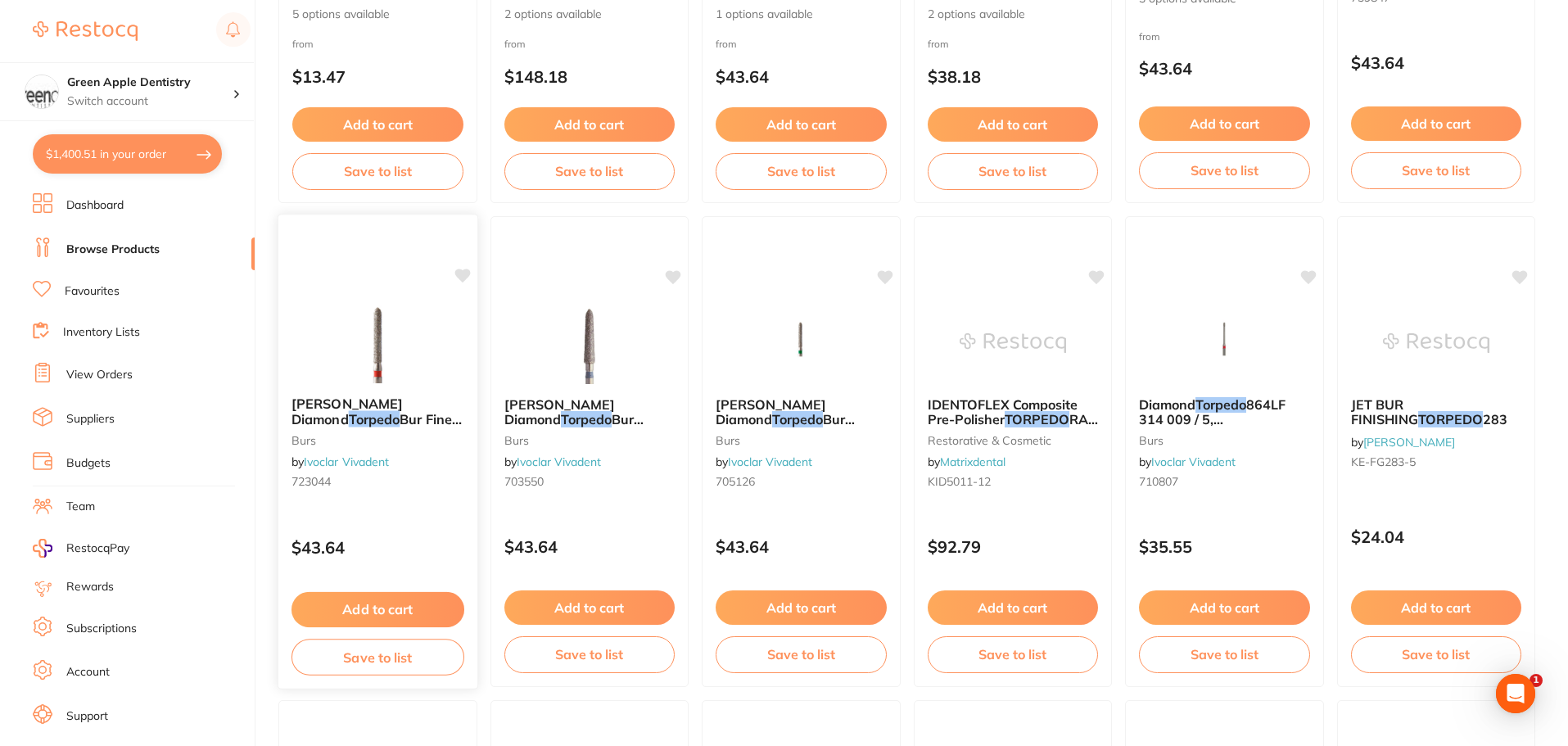
click at [420, 359] on img at bounding box center [378, 342] width 107 height 82
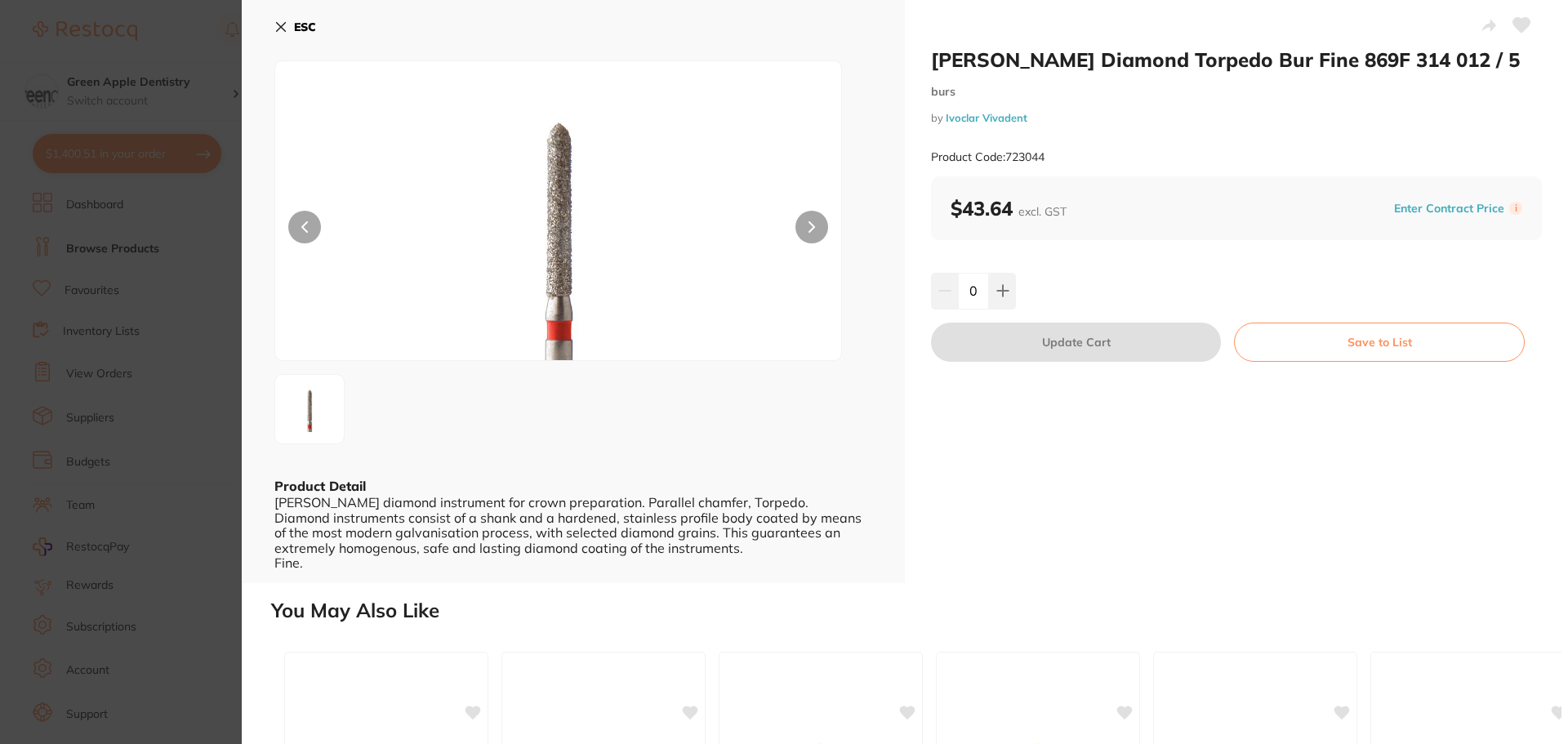
click at [304, 27] on b "ESC" at bounding box center [305, 27] width 22 height 15
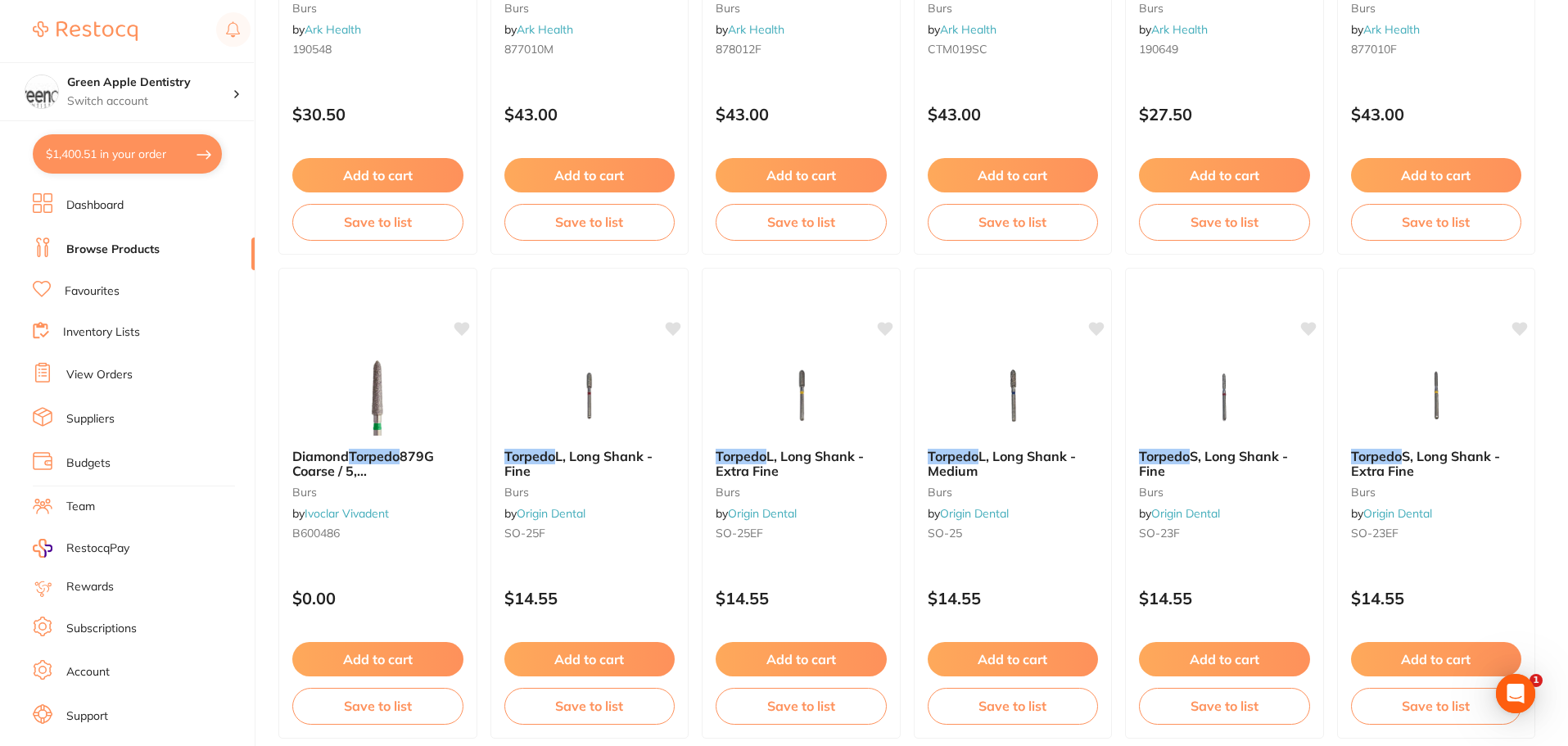
scroll to position [1965, 0]
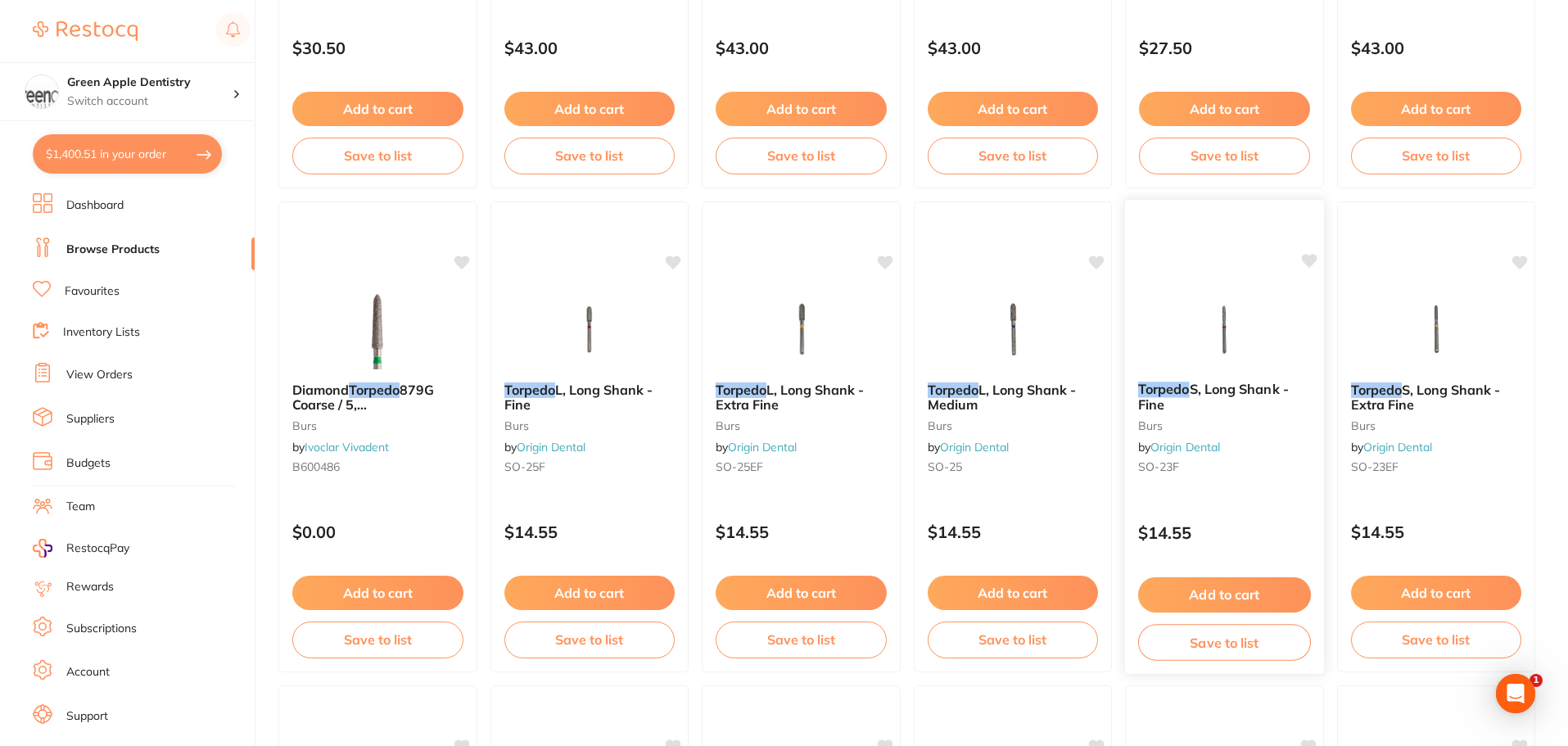
click at [1249, 344] on img at bounding box center [1223, 327] width 107 height 82
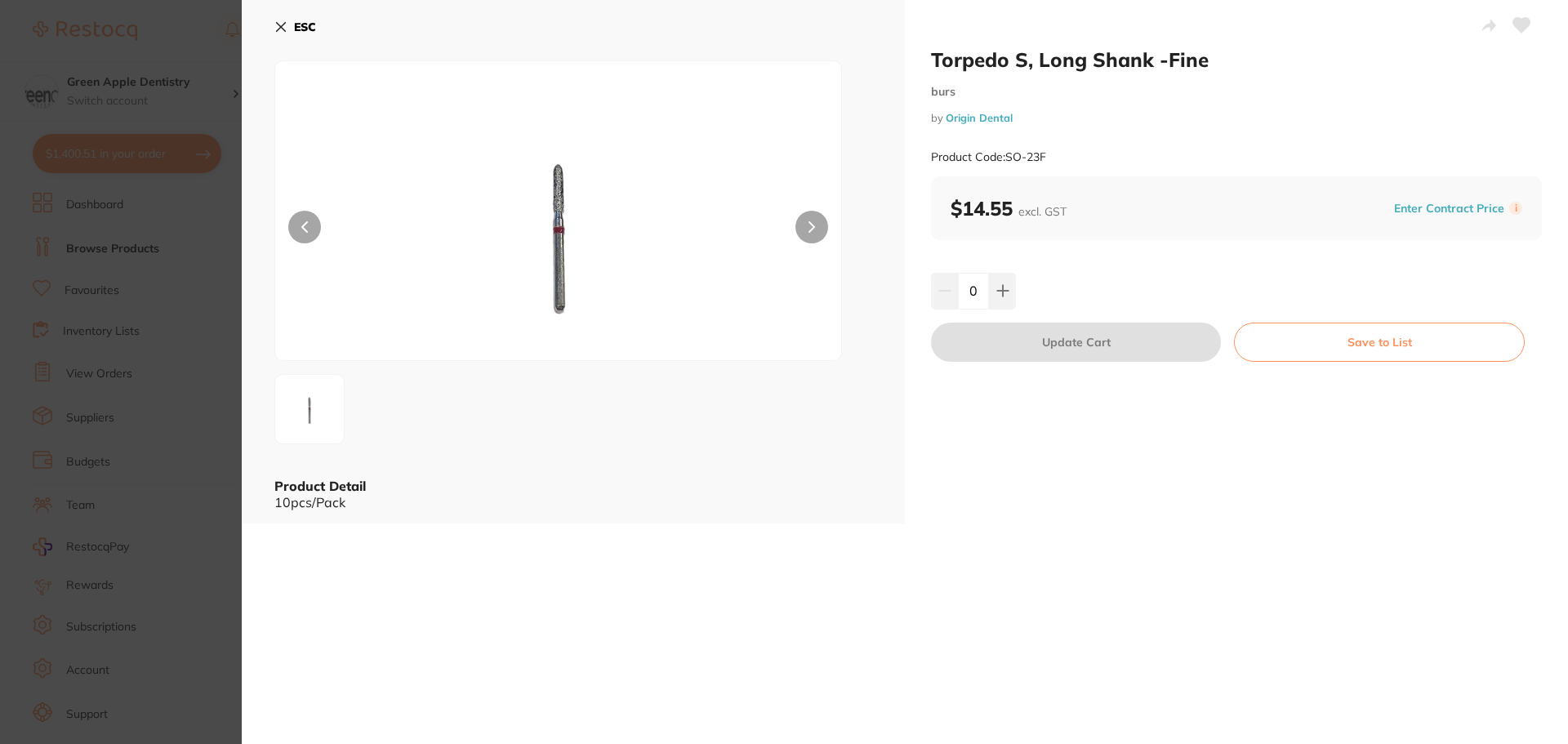
click at [314, 23] on b "ESC" at bounding box center [305, 27] width 22 height 15
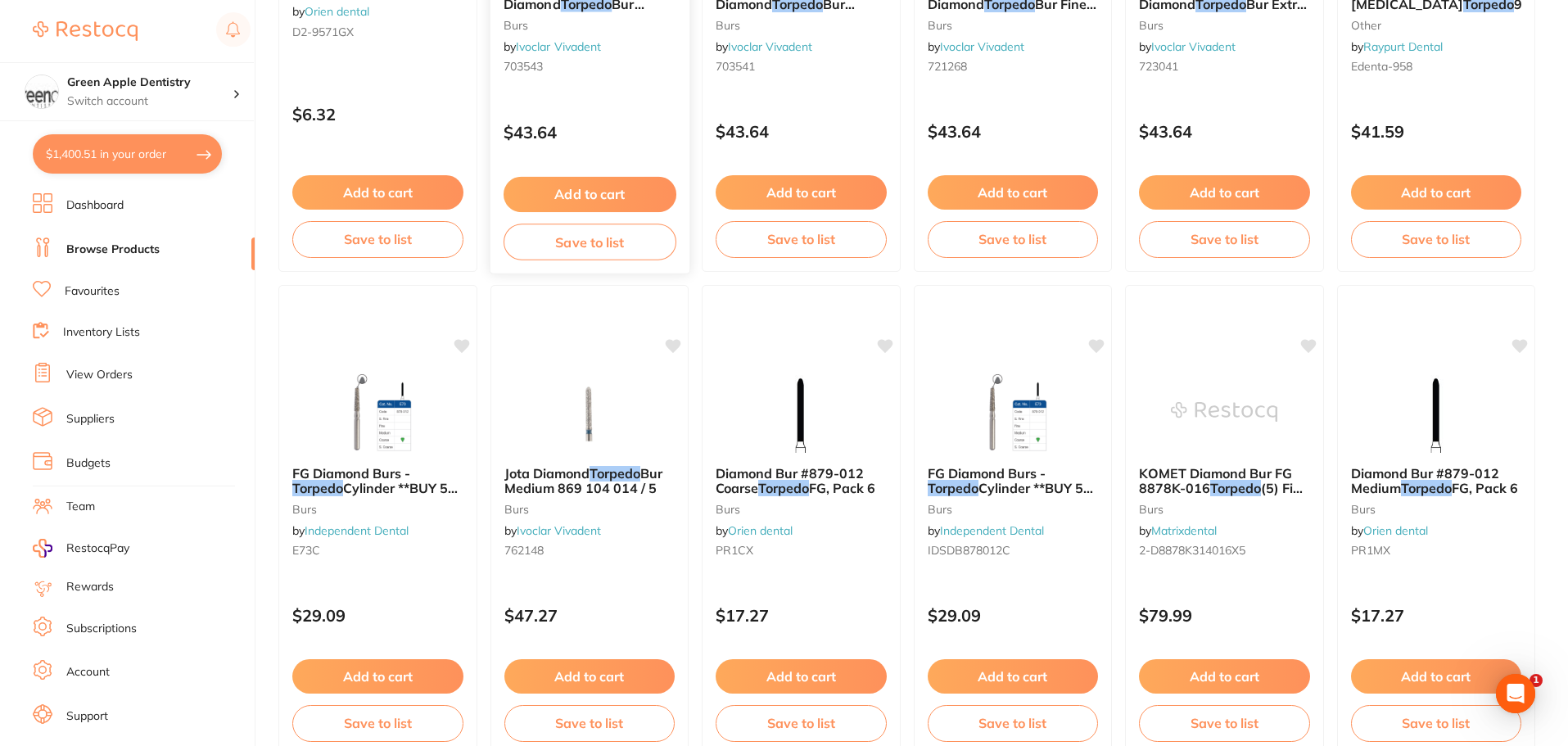
scroll to position [3911, 0]
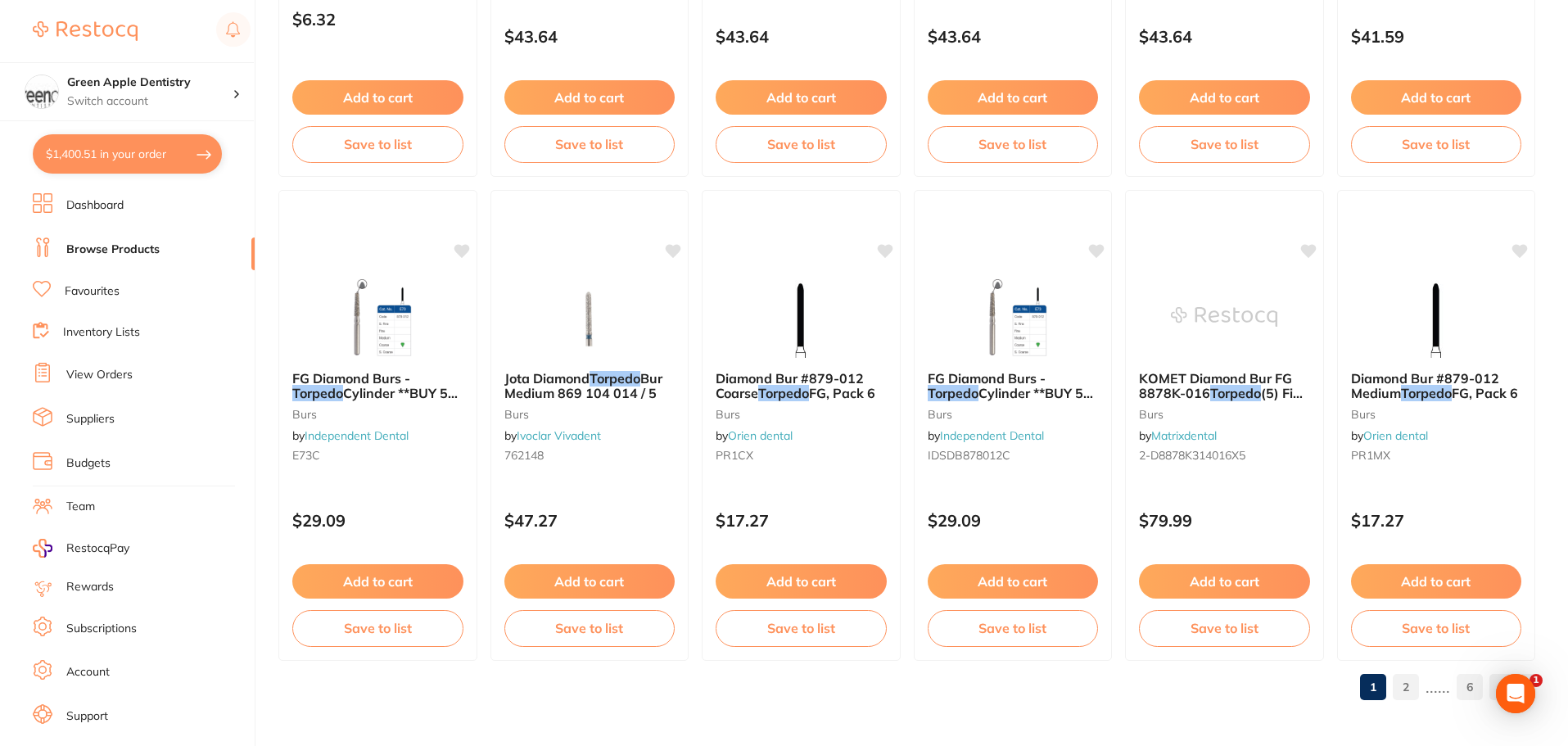
scroll to position [905, 0]
click at [848, 302] on img at bounding box center [801, 315] width 107 height 82
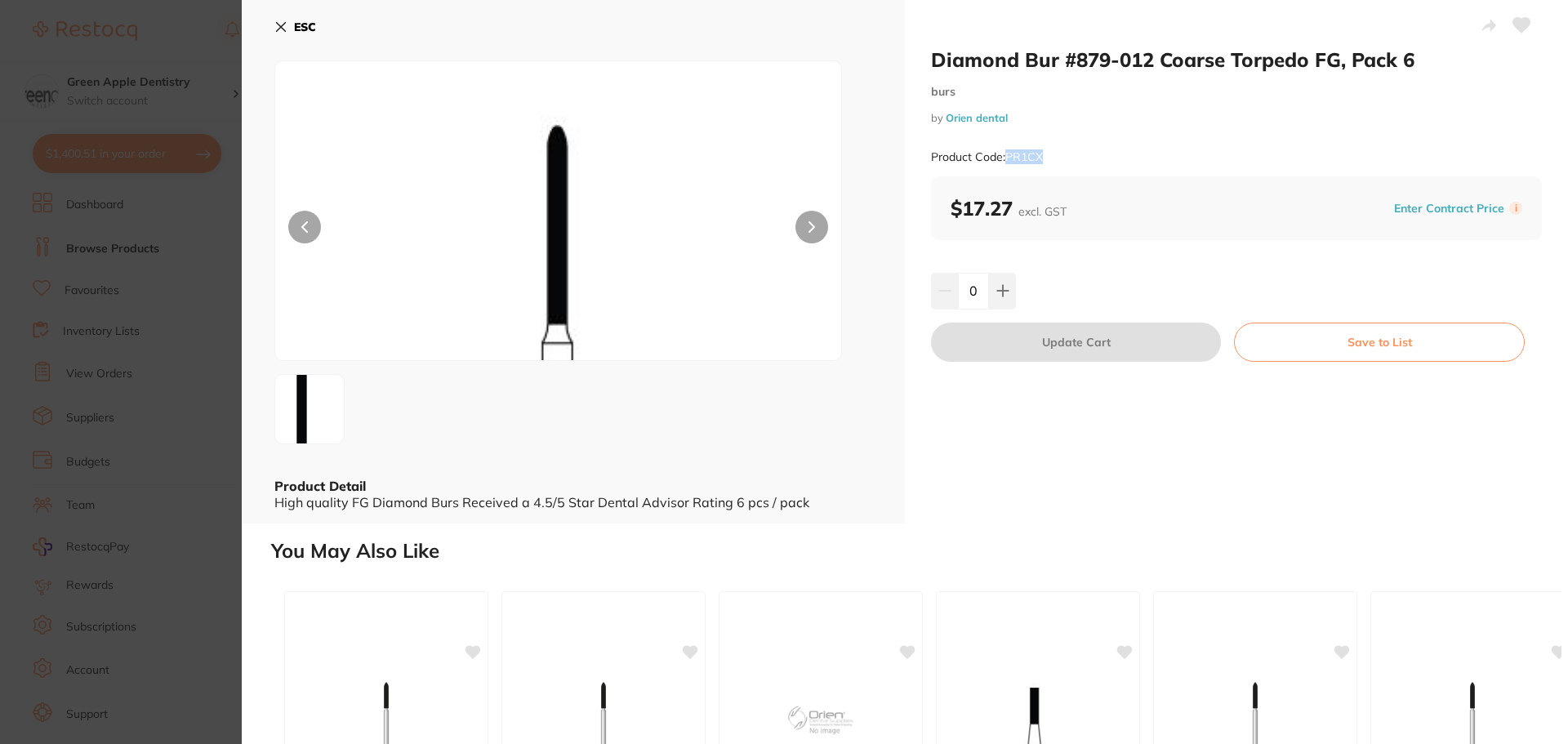
drag, startPoint x: 1049, startPoint y: 160, endPoint x: 1004, endPoint y: 152, distance: 45.7
click at [1004, 152] on div "Product Code: PR1CX" at bounding box center [1236, 157] width 611 height 40
copy small "PR1CX"
click at [298, 29] on b "ESC" at bounding box center [305, 27] width 22 height 15
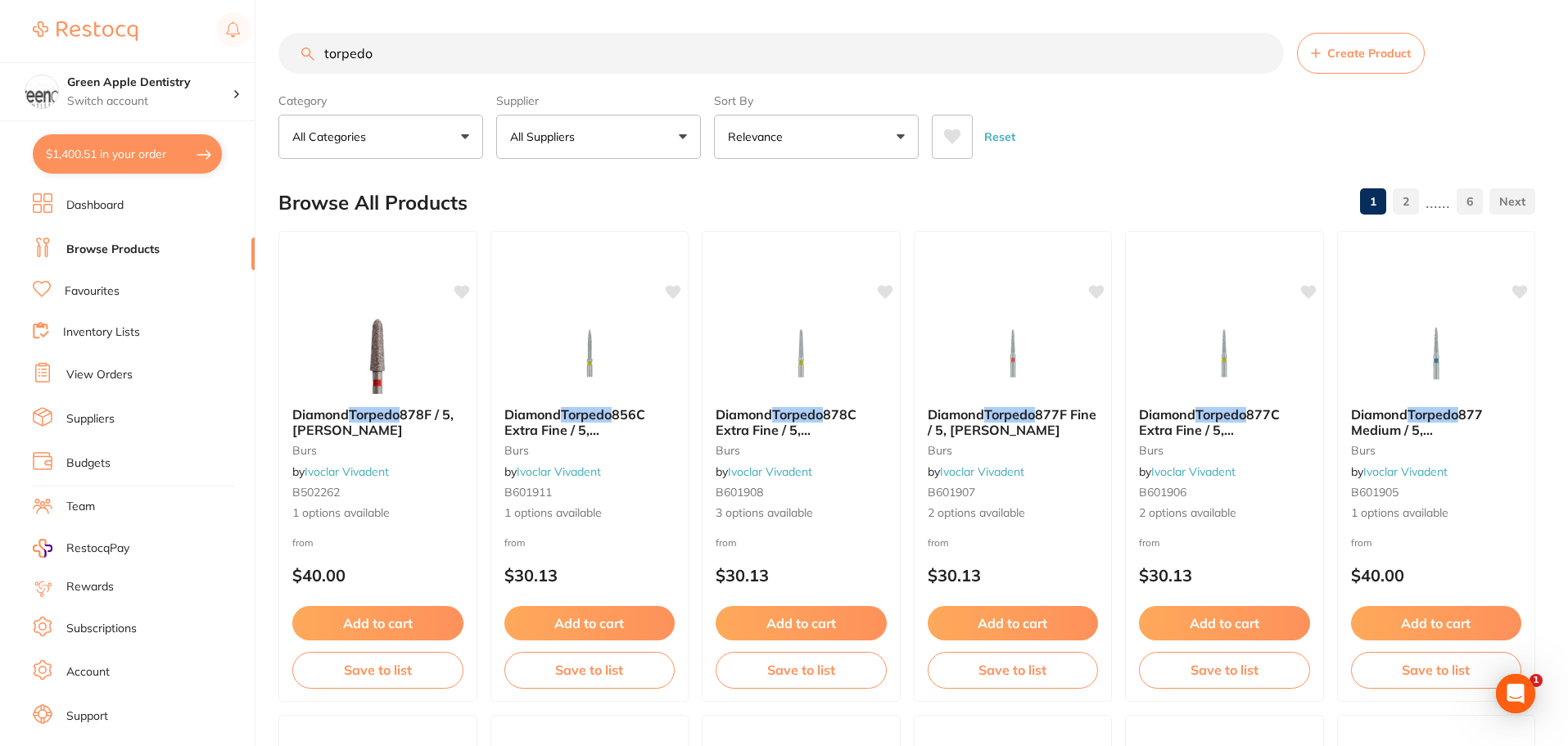
click at [498, 42] on input "torpedo" at bounding box center [781, 53] width 1005 height 41
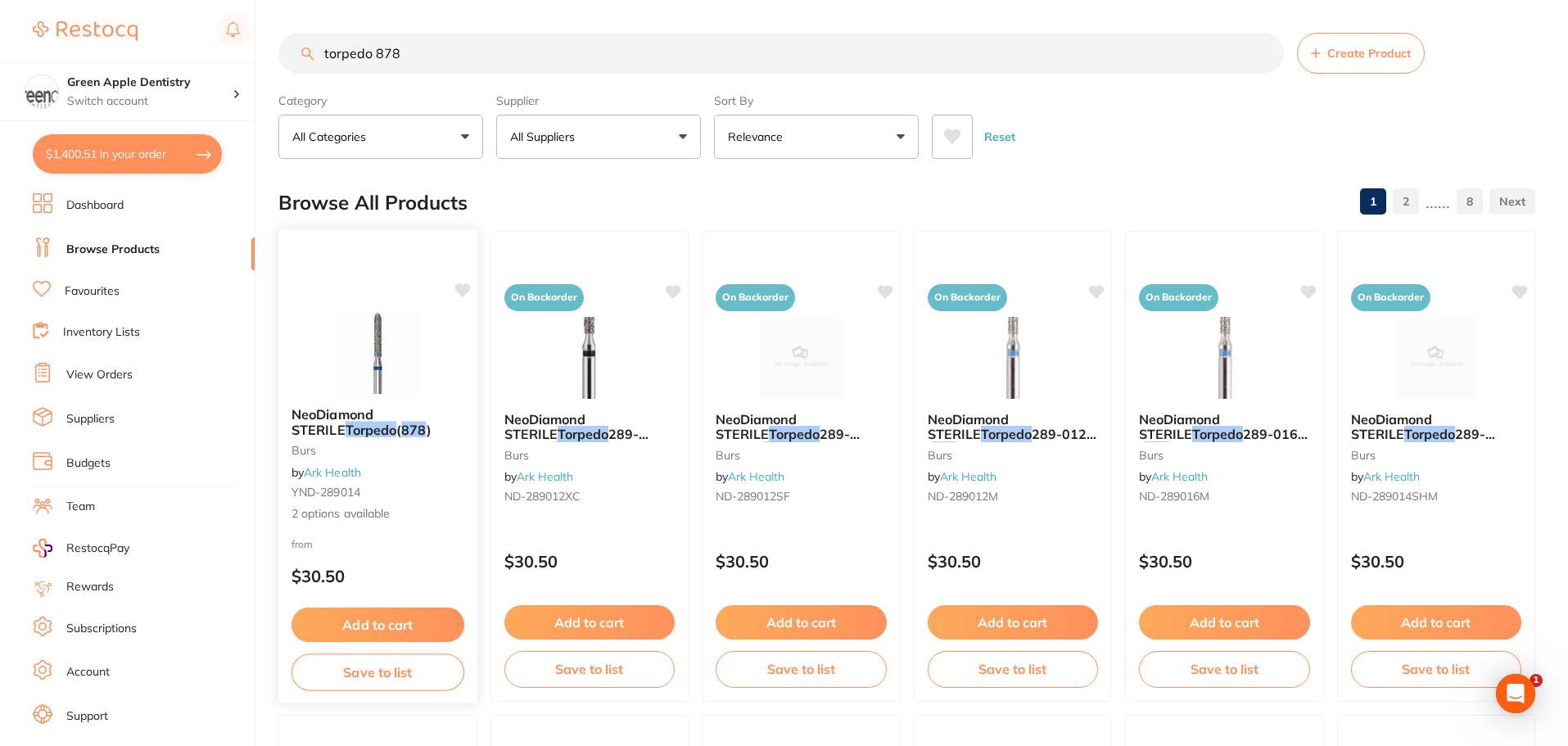
type input "torpedo 878"
click at [345, 344] on img at bounding box center [378, 352] width 107 height 82
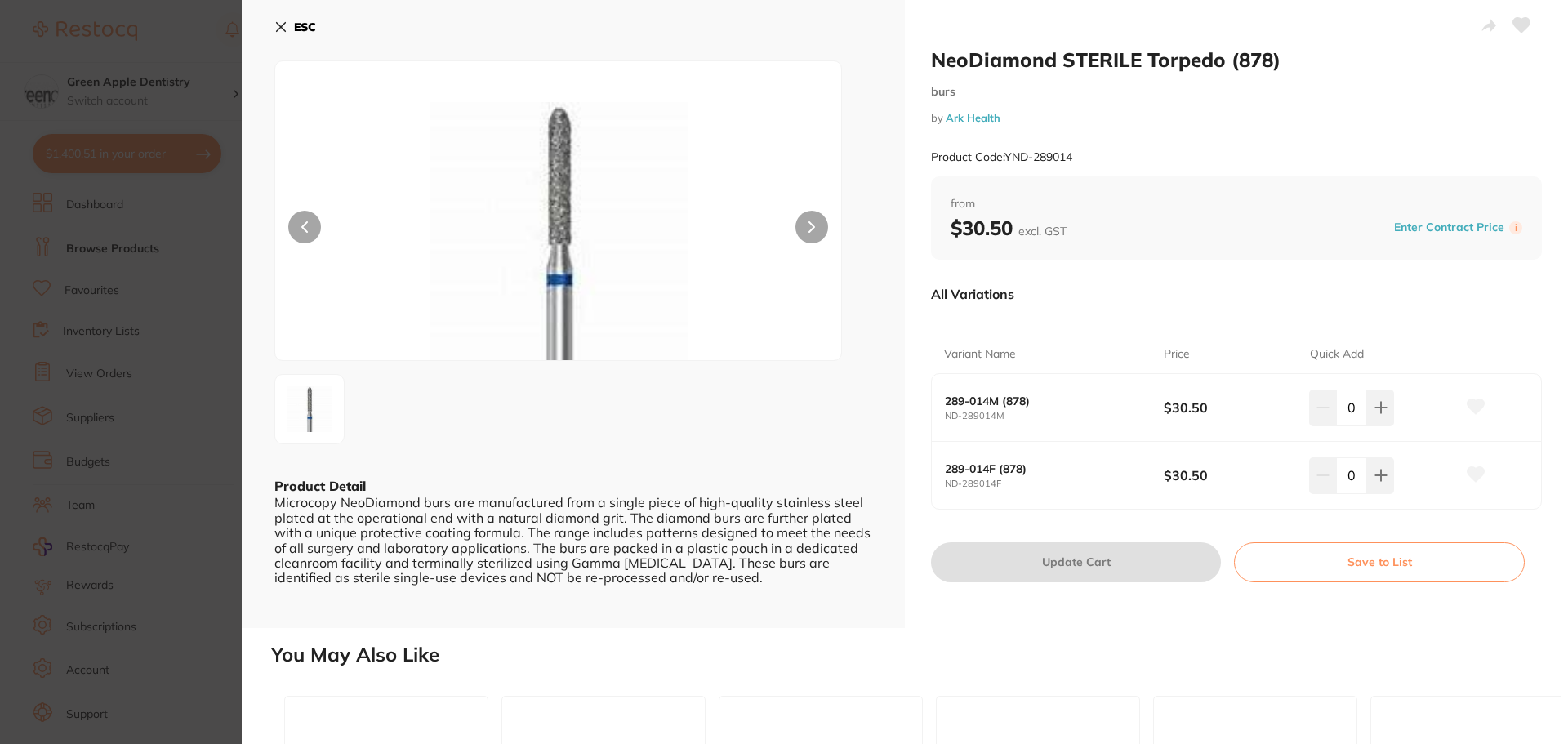
click at [276, 22] on icon at bounding box center [281, 27] width 13 height 13
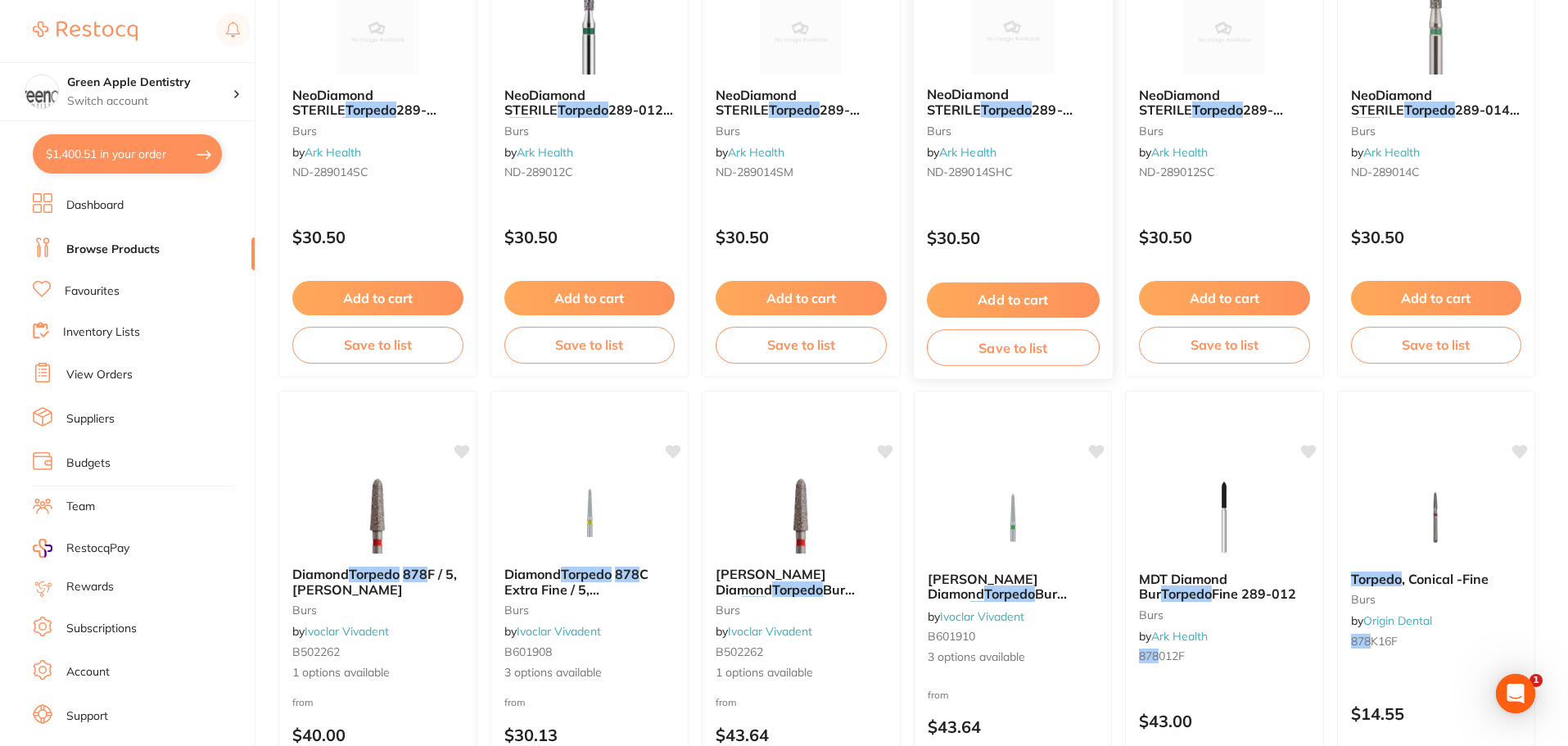
scroll to position [1498, 0]
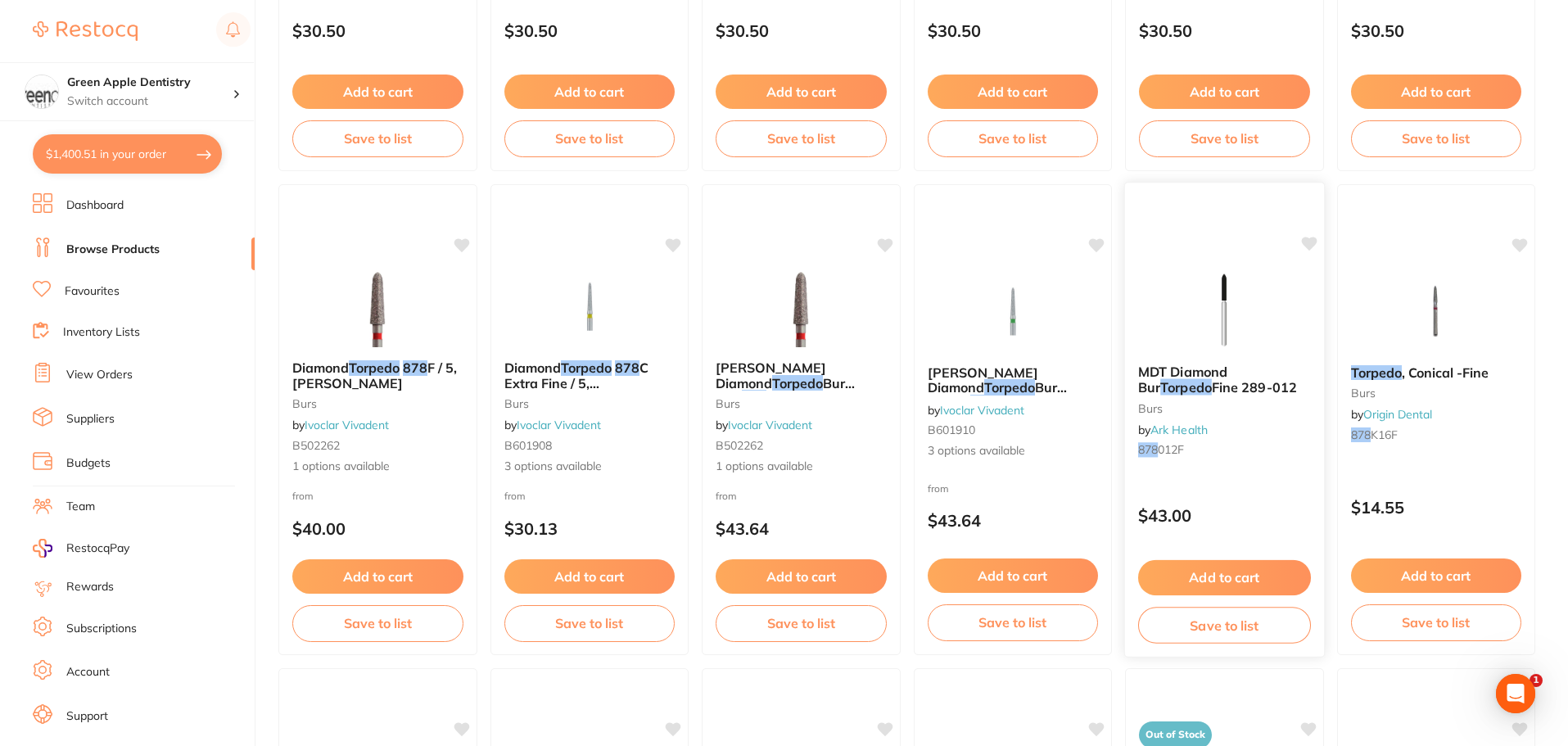
click at [1216, 319] on img at bounding box center [1223, 310] width 107 height 82
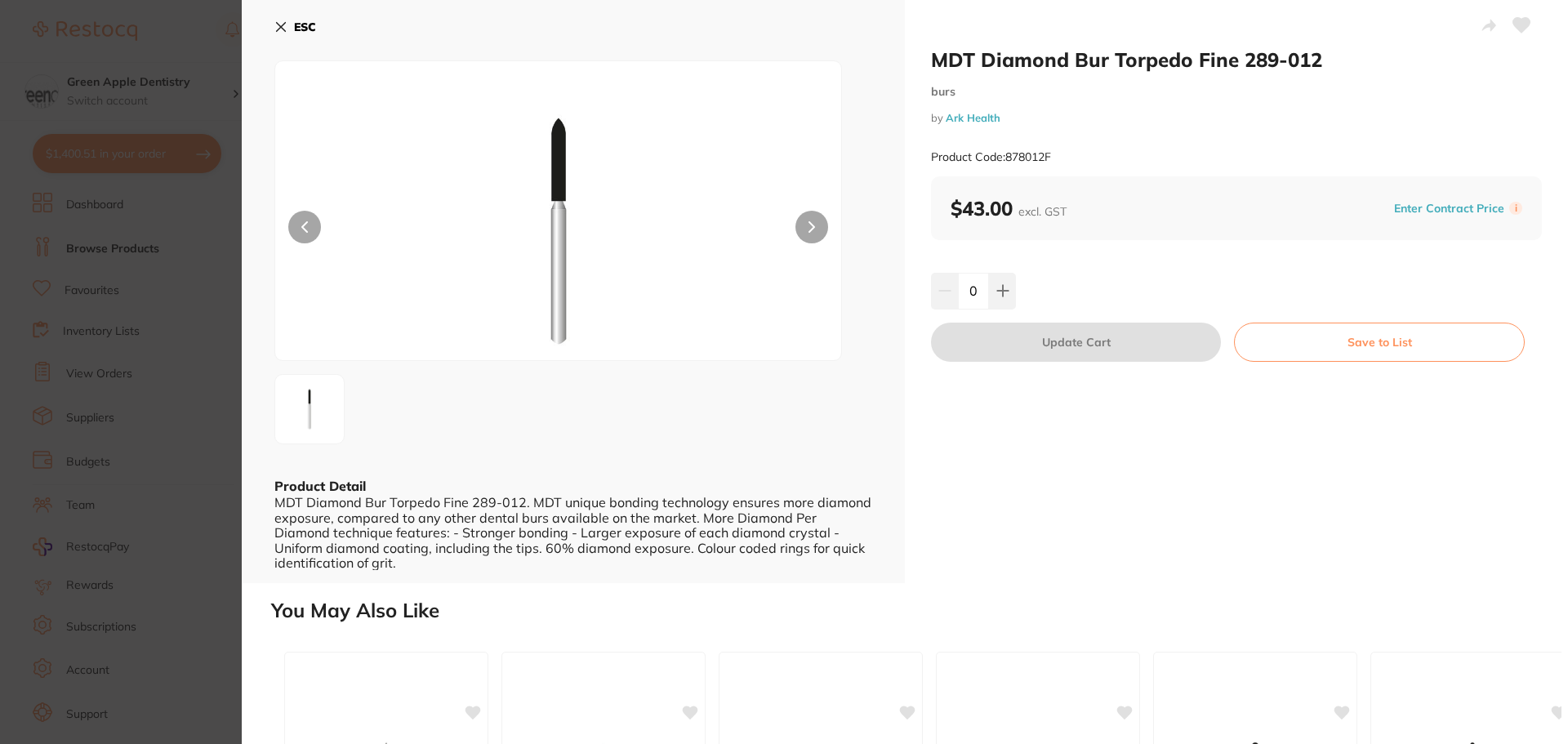
click at [312, 21] on b "ESC" at bounding box center [305, 27] width 22 height 15
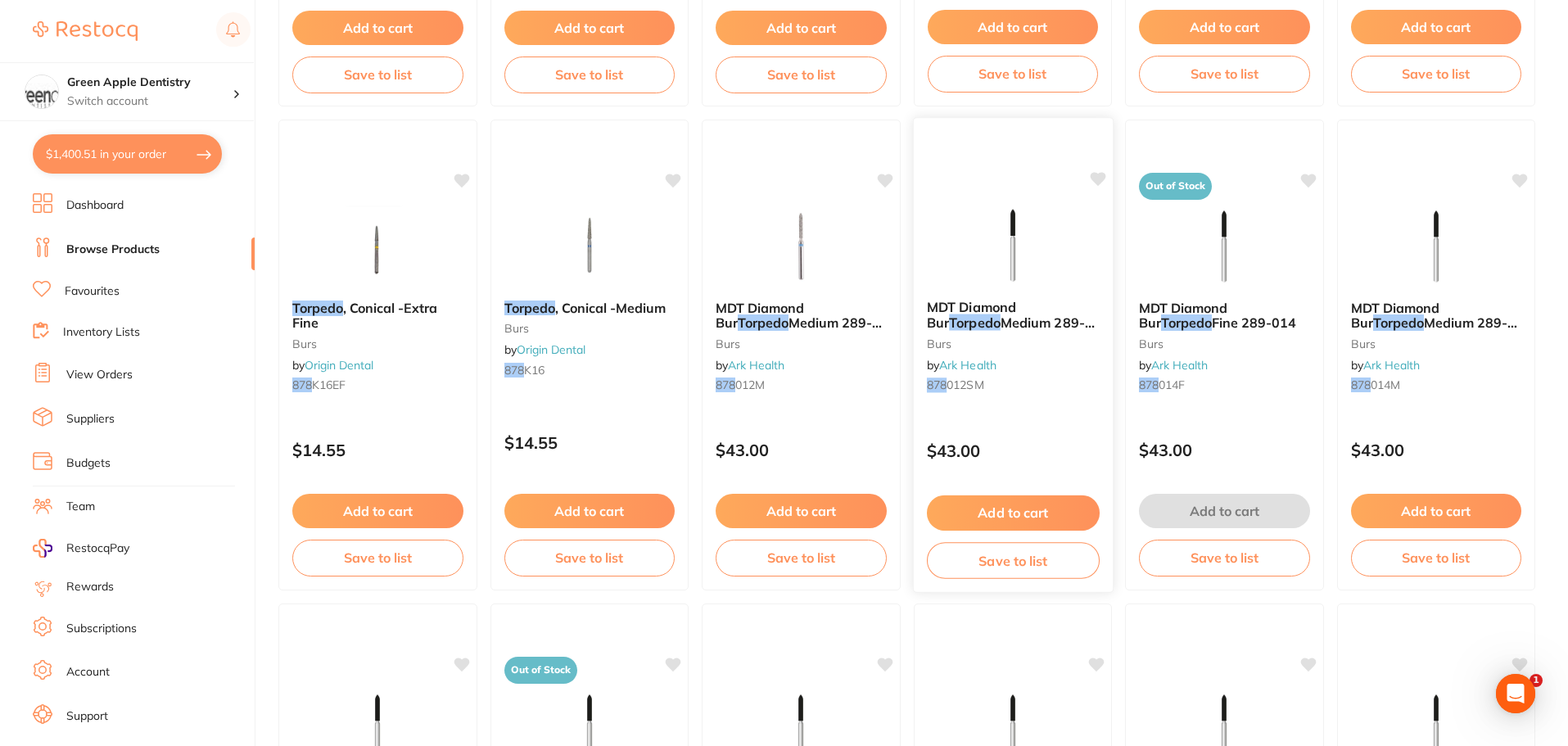
scroll to position [2071, 0]
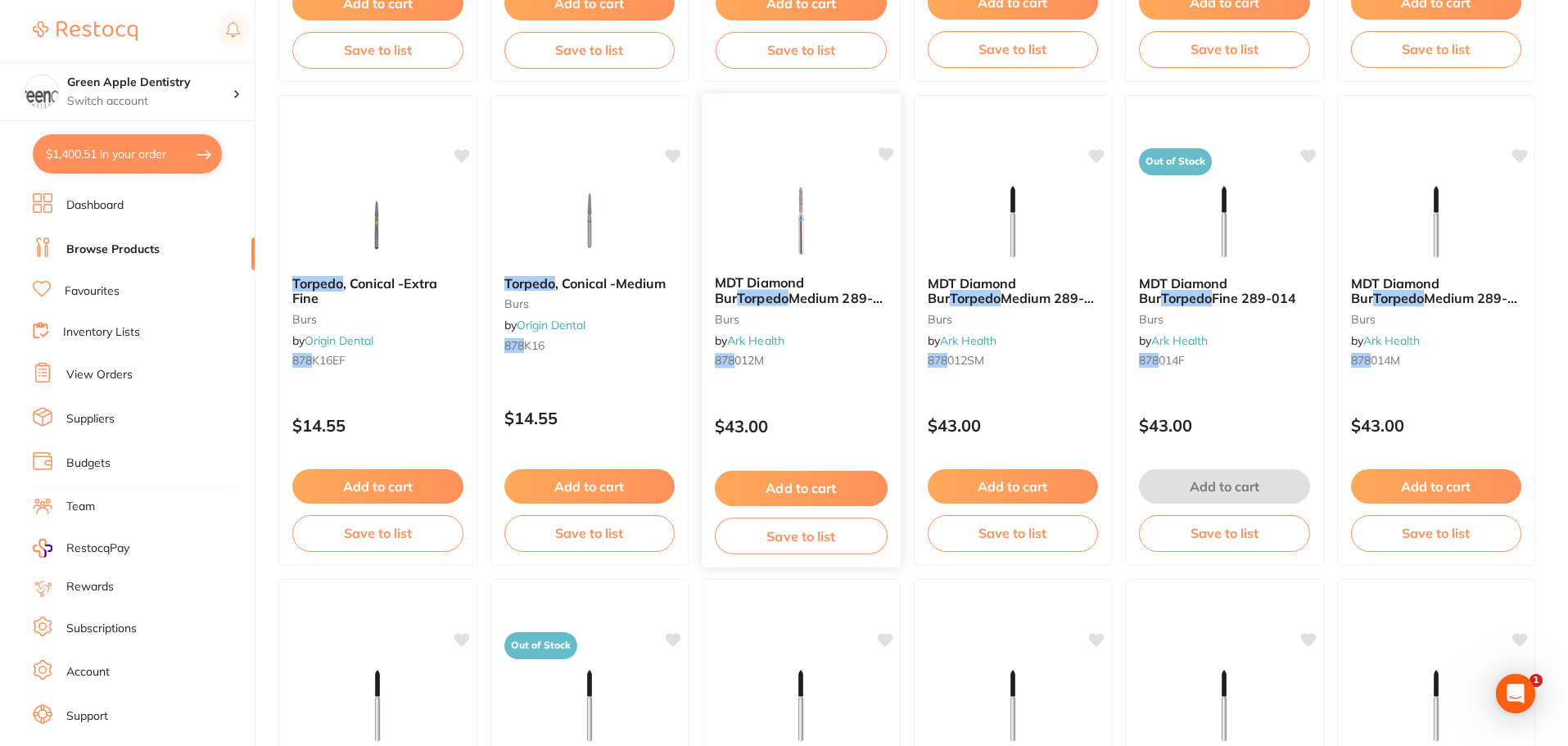
click at [825, 219] on img at bounding box center [801, 221] width 107 height 82
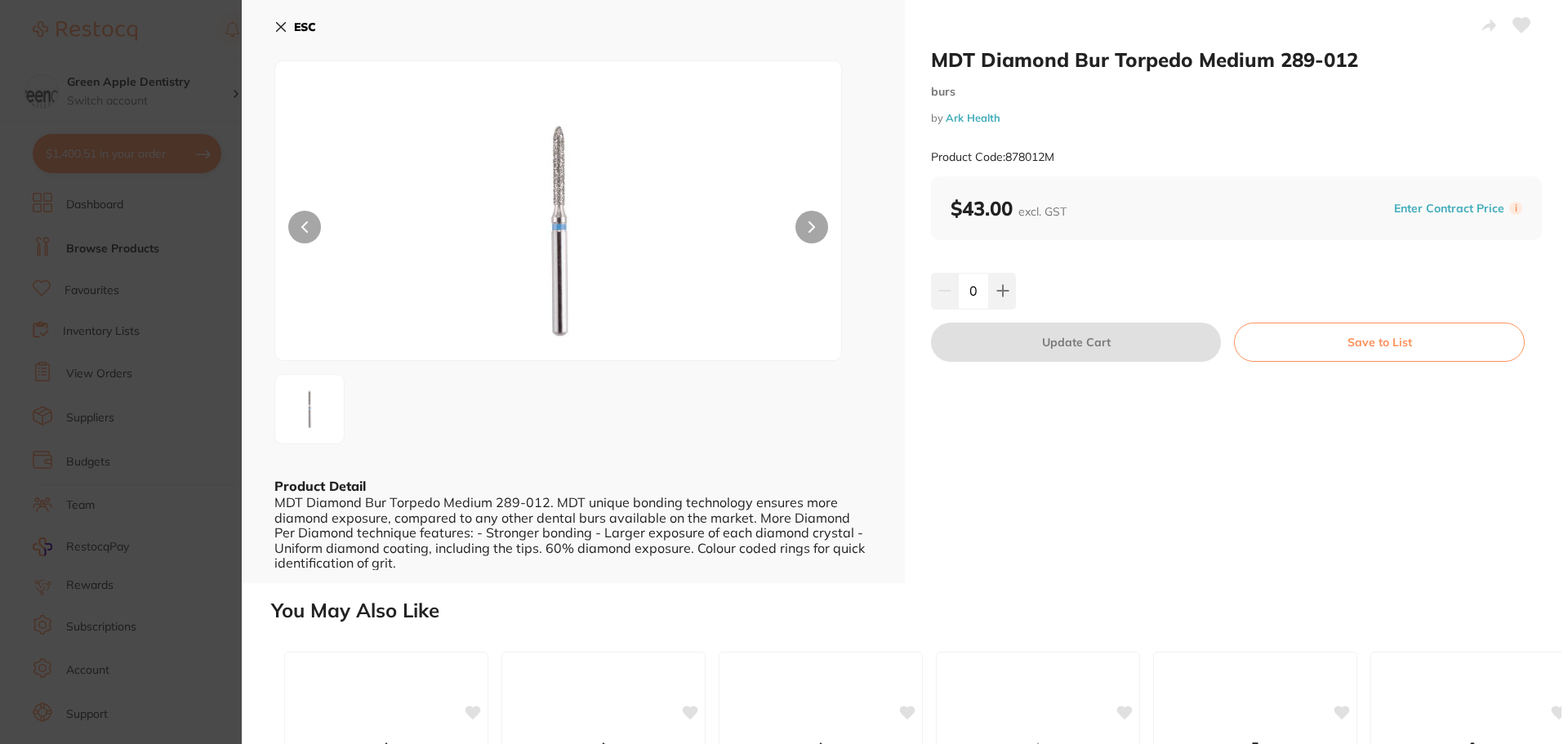
click at [308, 28] on b "ESC" at bounding box center [305, 27] width 22 height 15
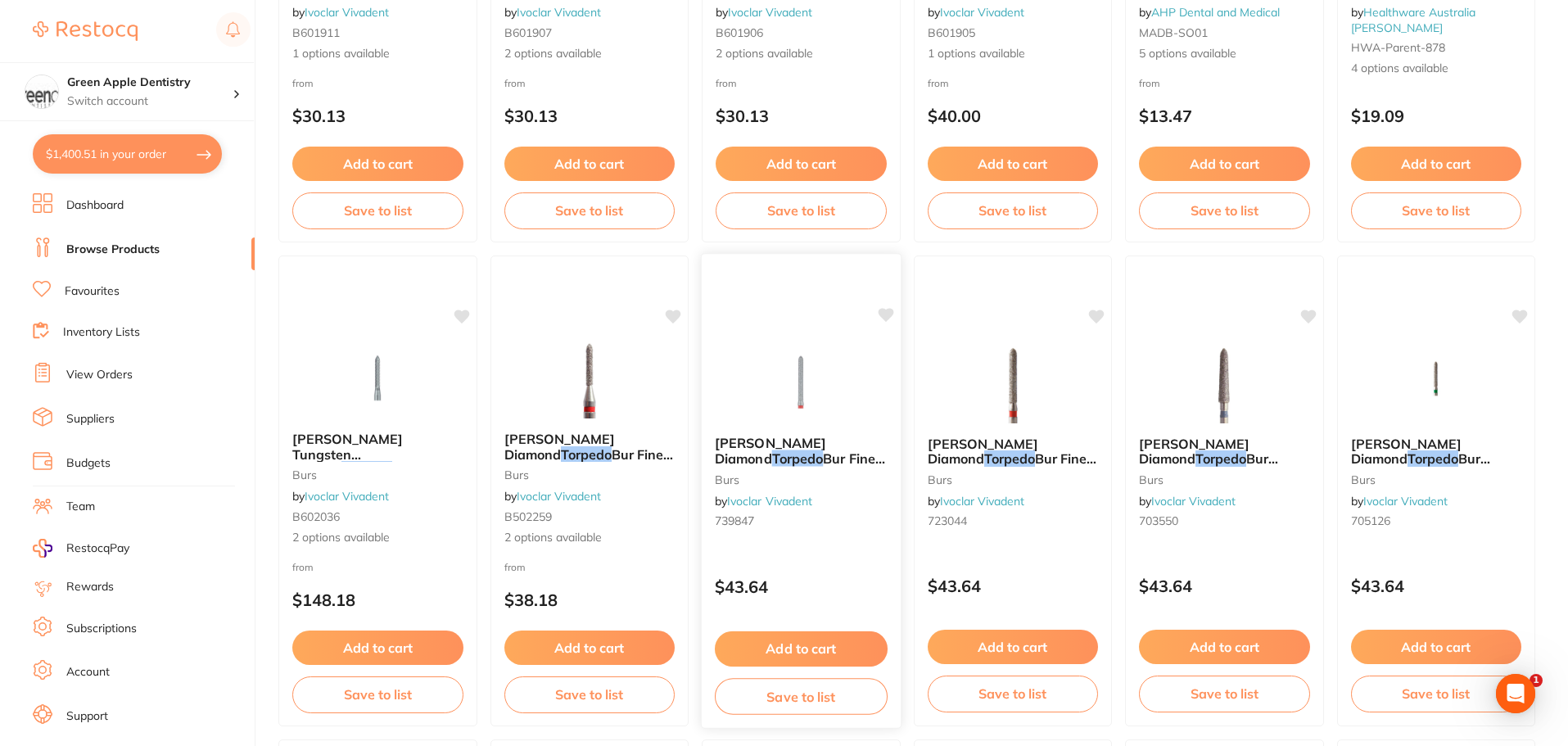
scroll to position [3463, 0]
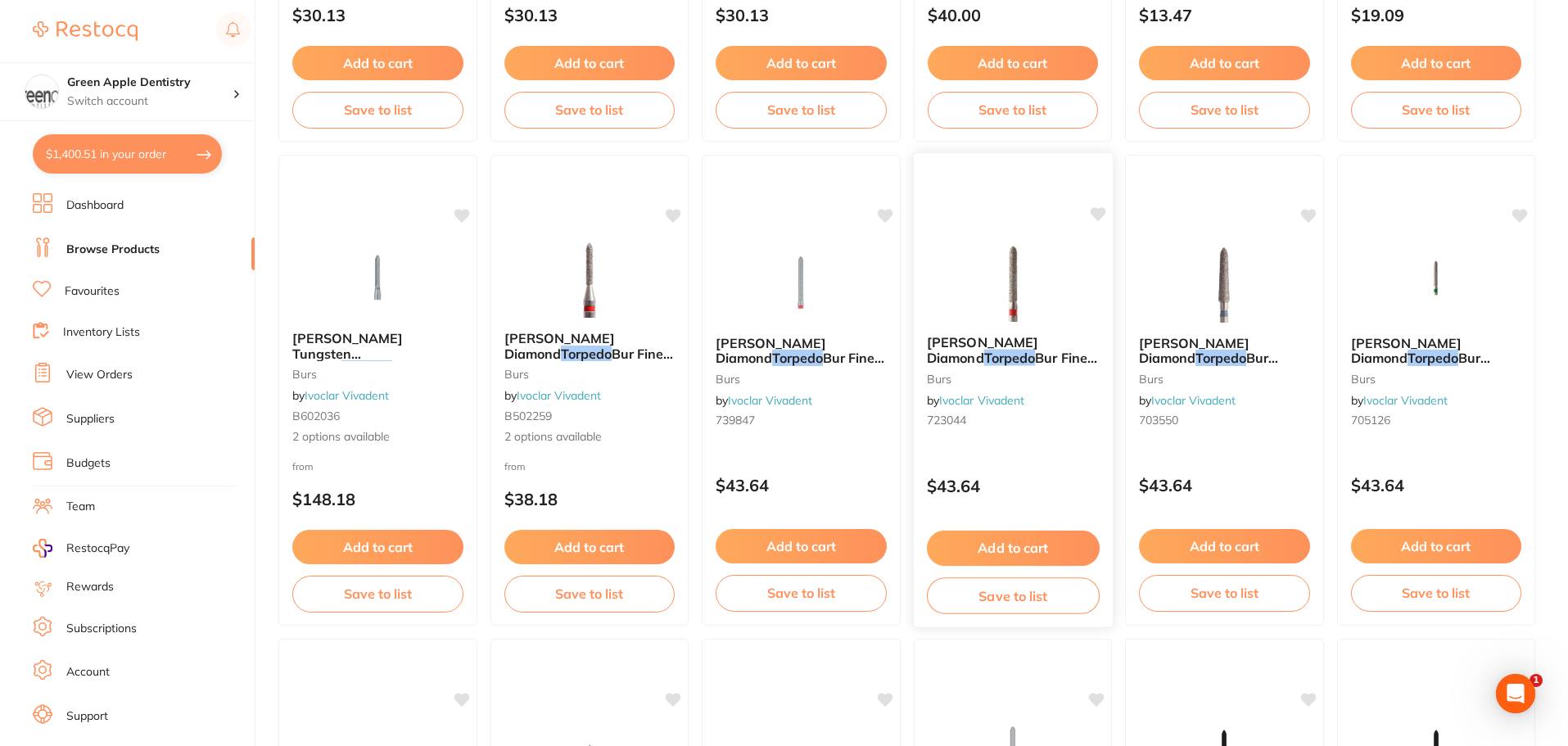
click at [1035, 313] on img at bounding box center [1012, 280] width 107 height 82
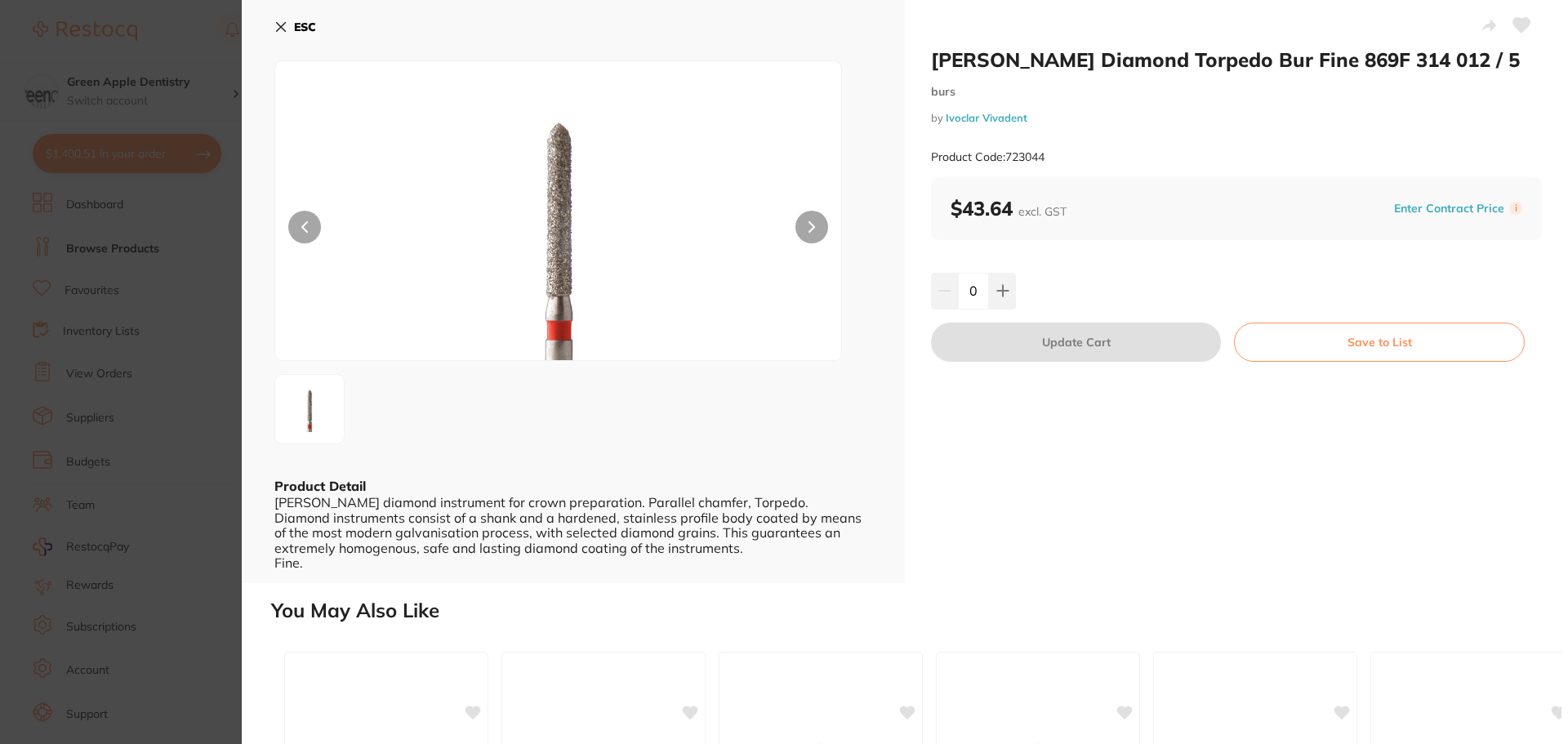
click at [300, 29] on b "ESC" at bounding box center [305, 27] width 22 height 15
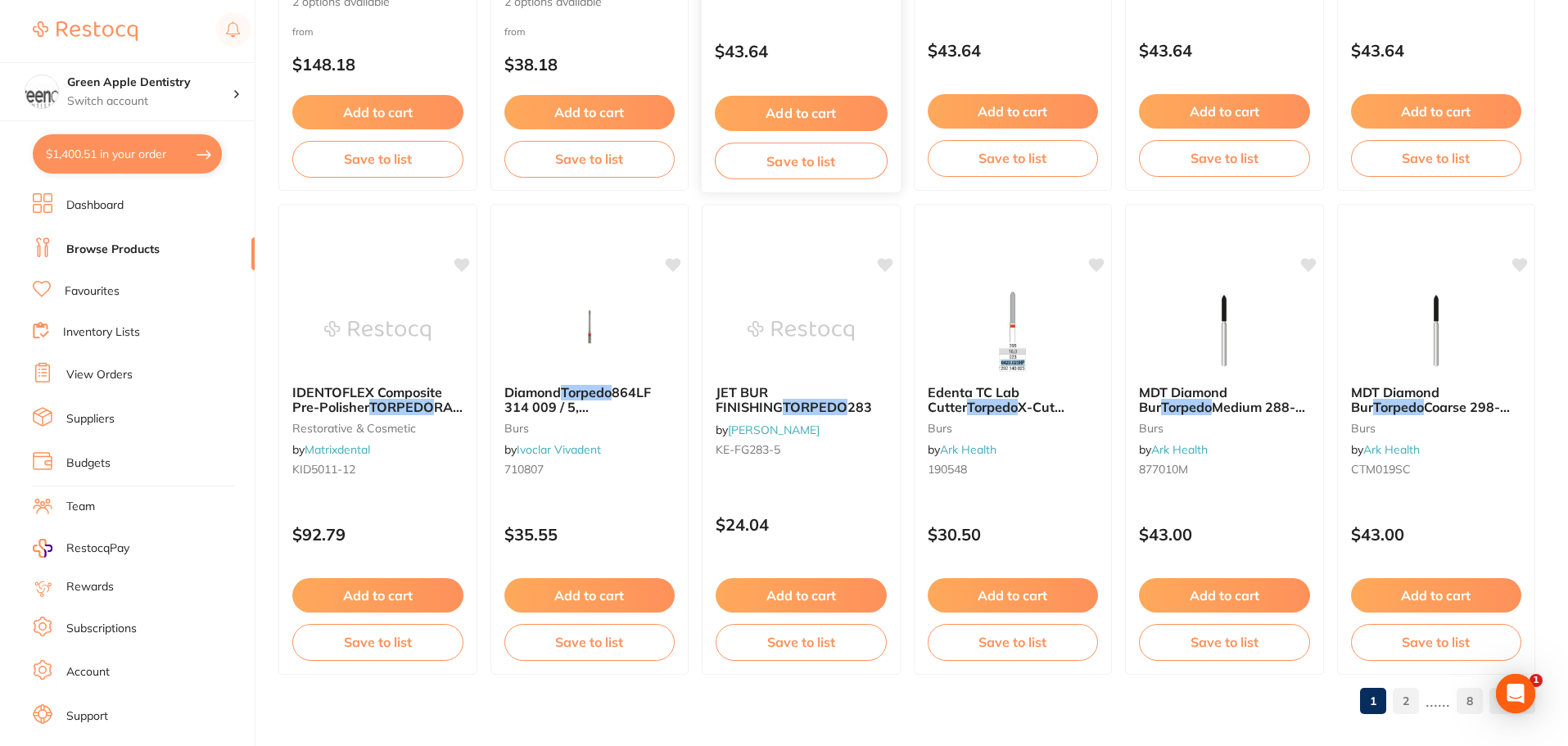
scroll to position [3911, 0]
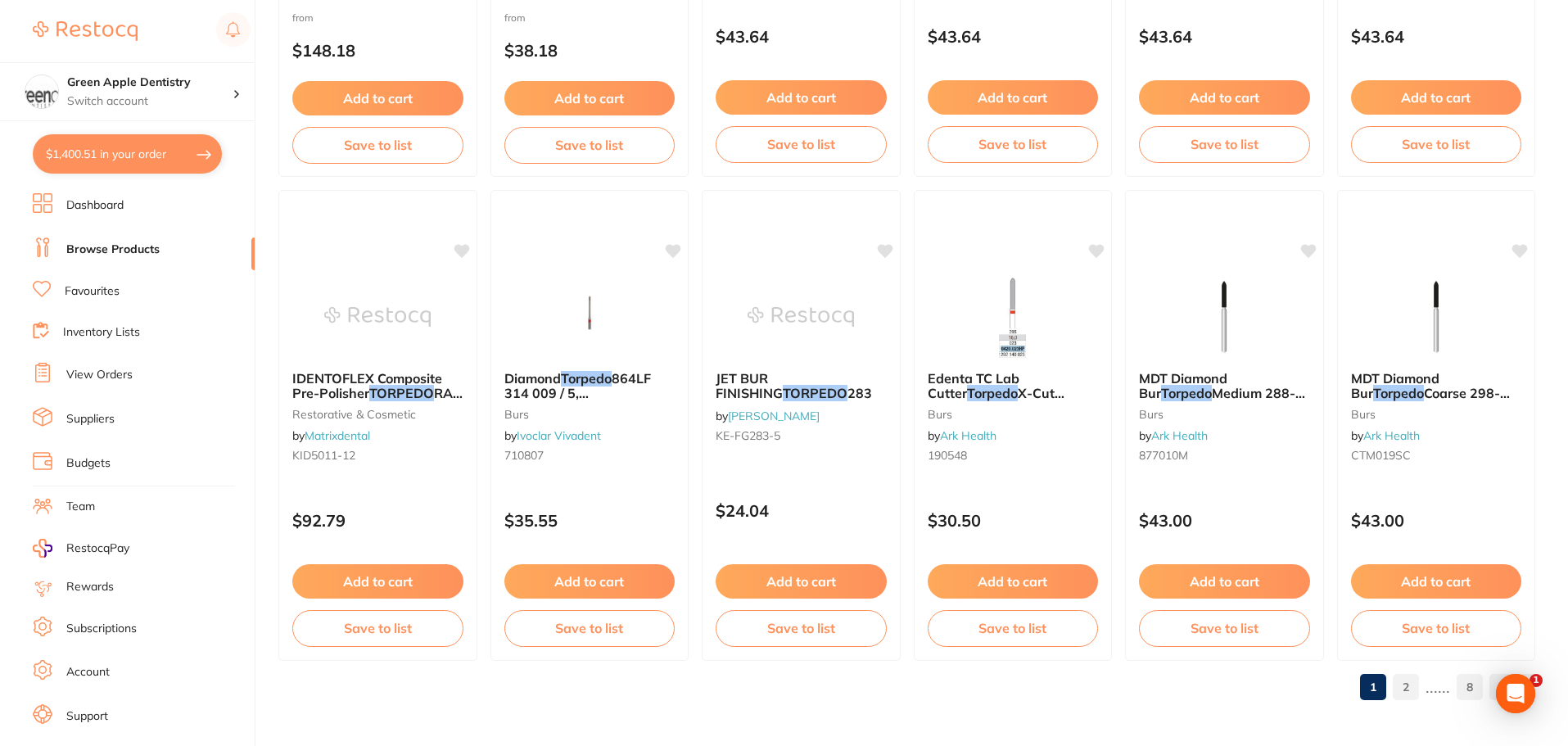
click at [1402, 688] on link "2" at bounding box center [1406, 687] width 27 height 33
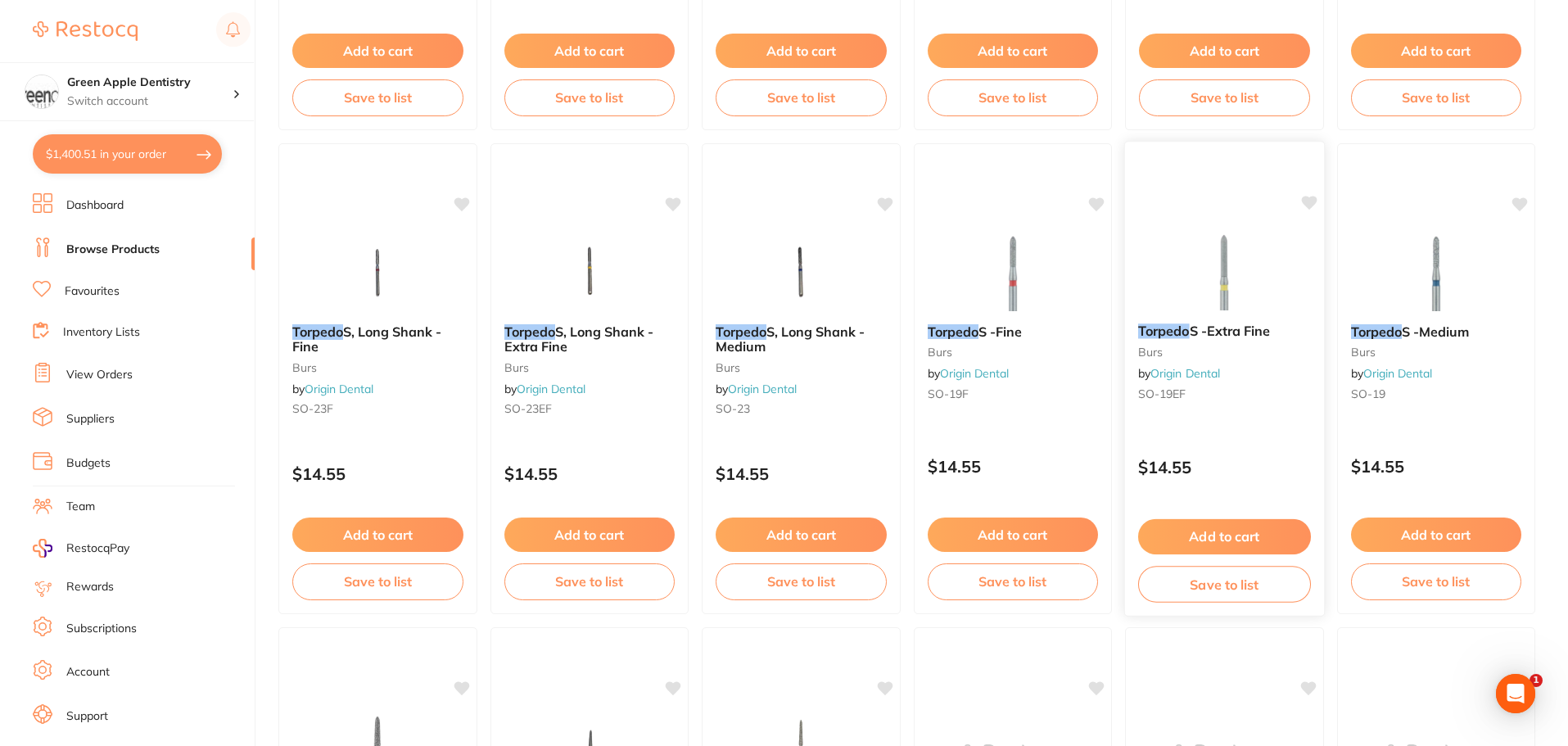
scroll to position [573, 0]
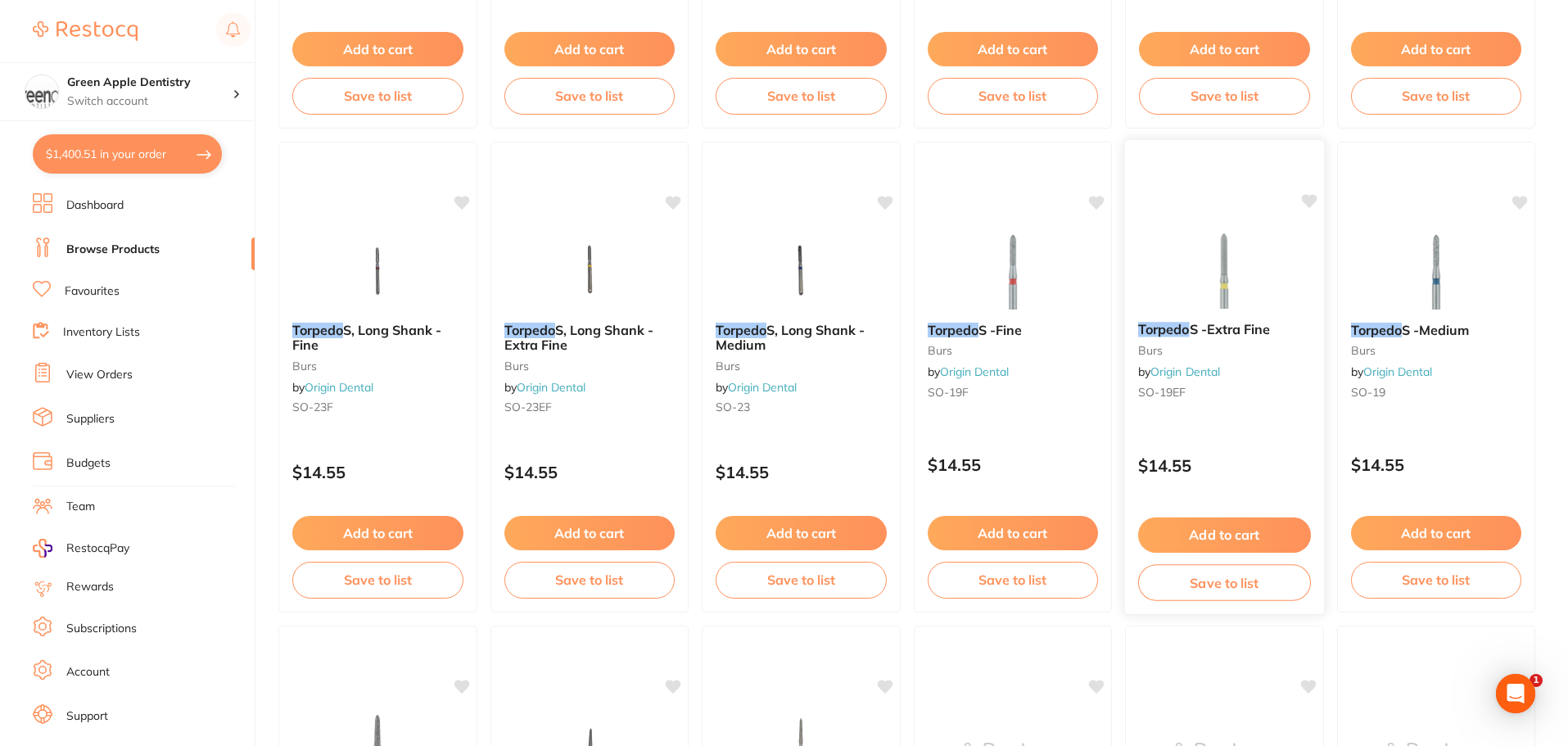
click at [1211, 280] on img at bounding box center [1223, 268] width 107 height 82
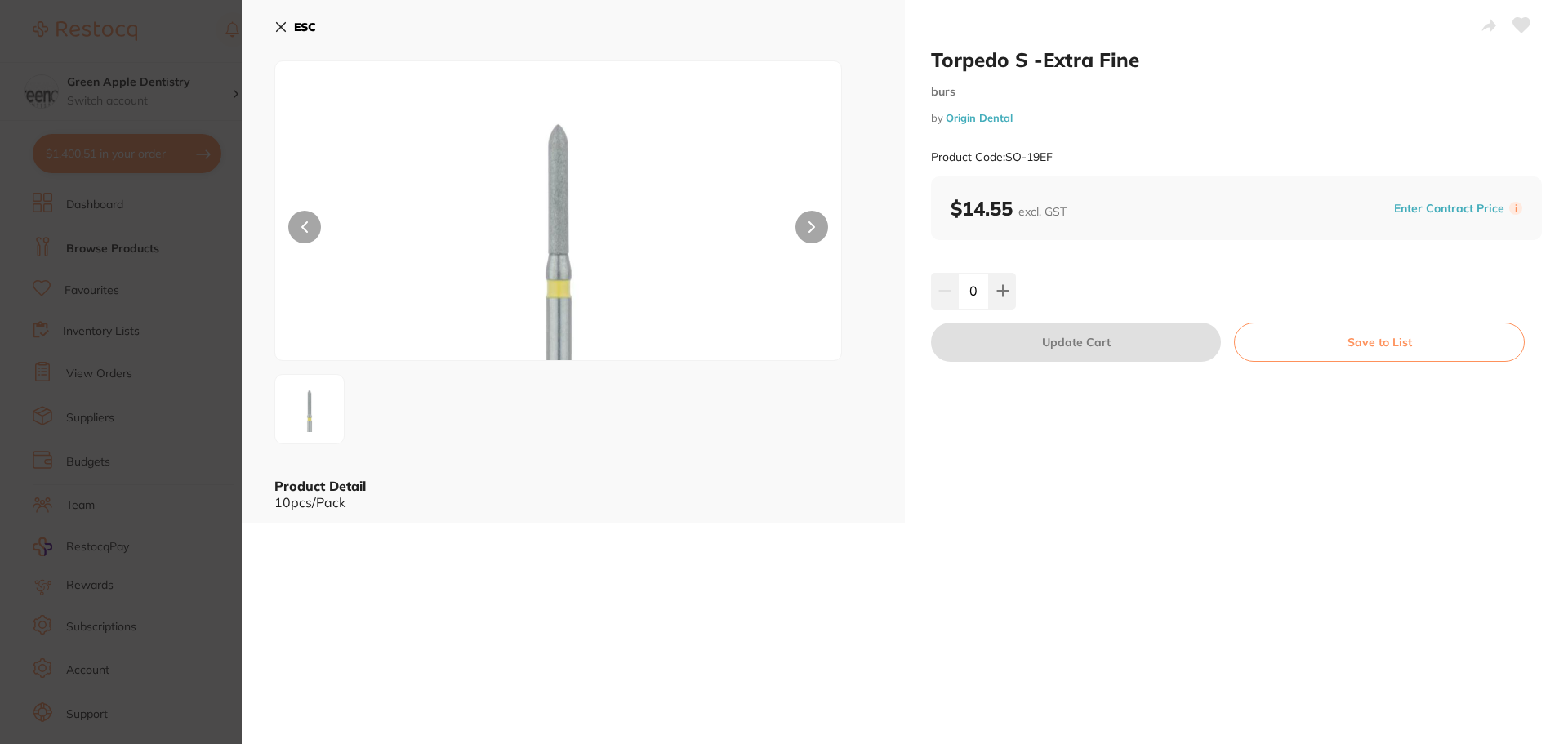
click at [310, 26] on b "ESC" at bounding box center [305, 27] width 22 height 15
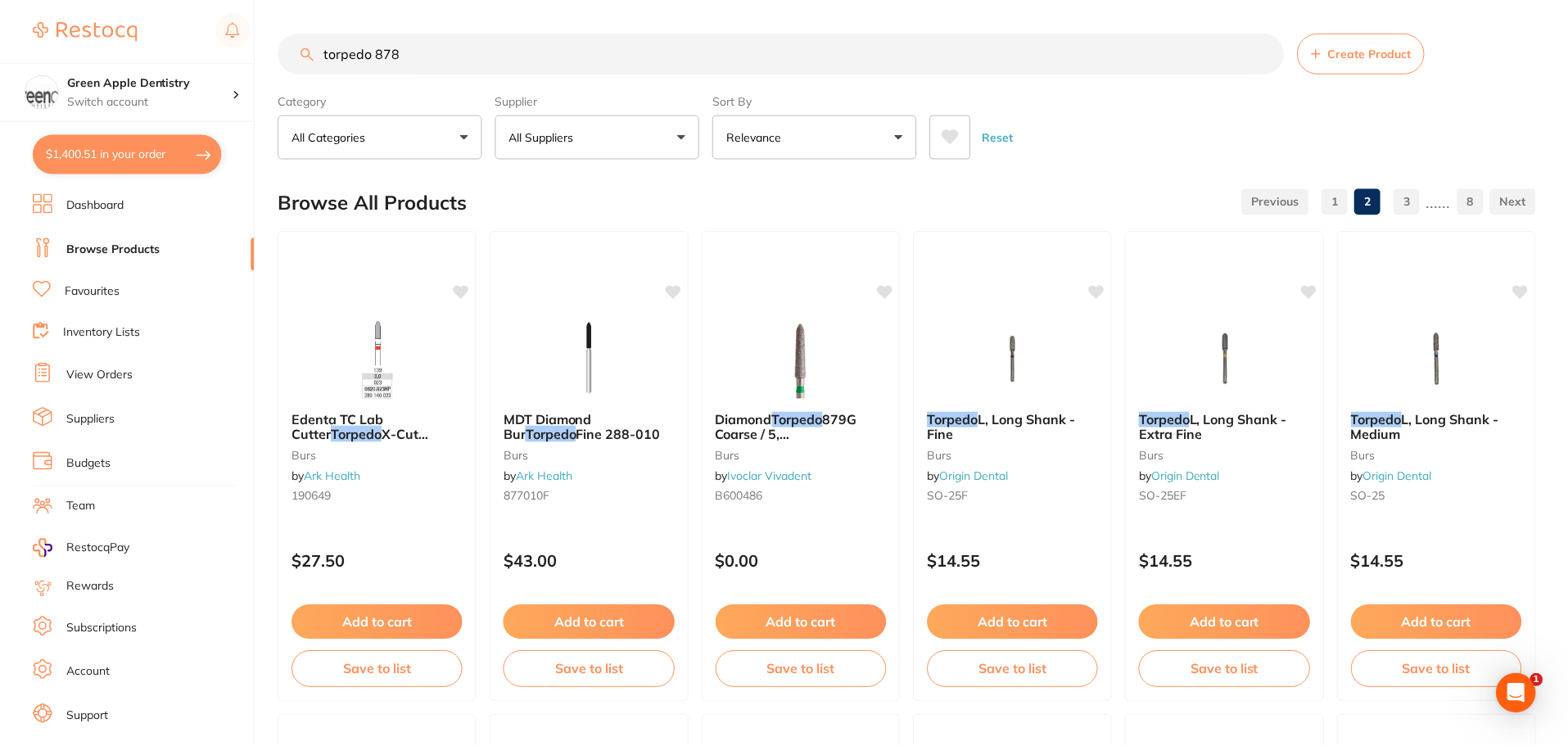
scroll to position [573, 0]
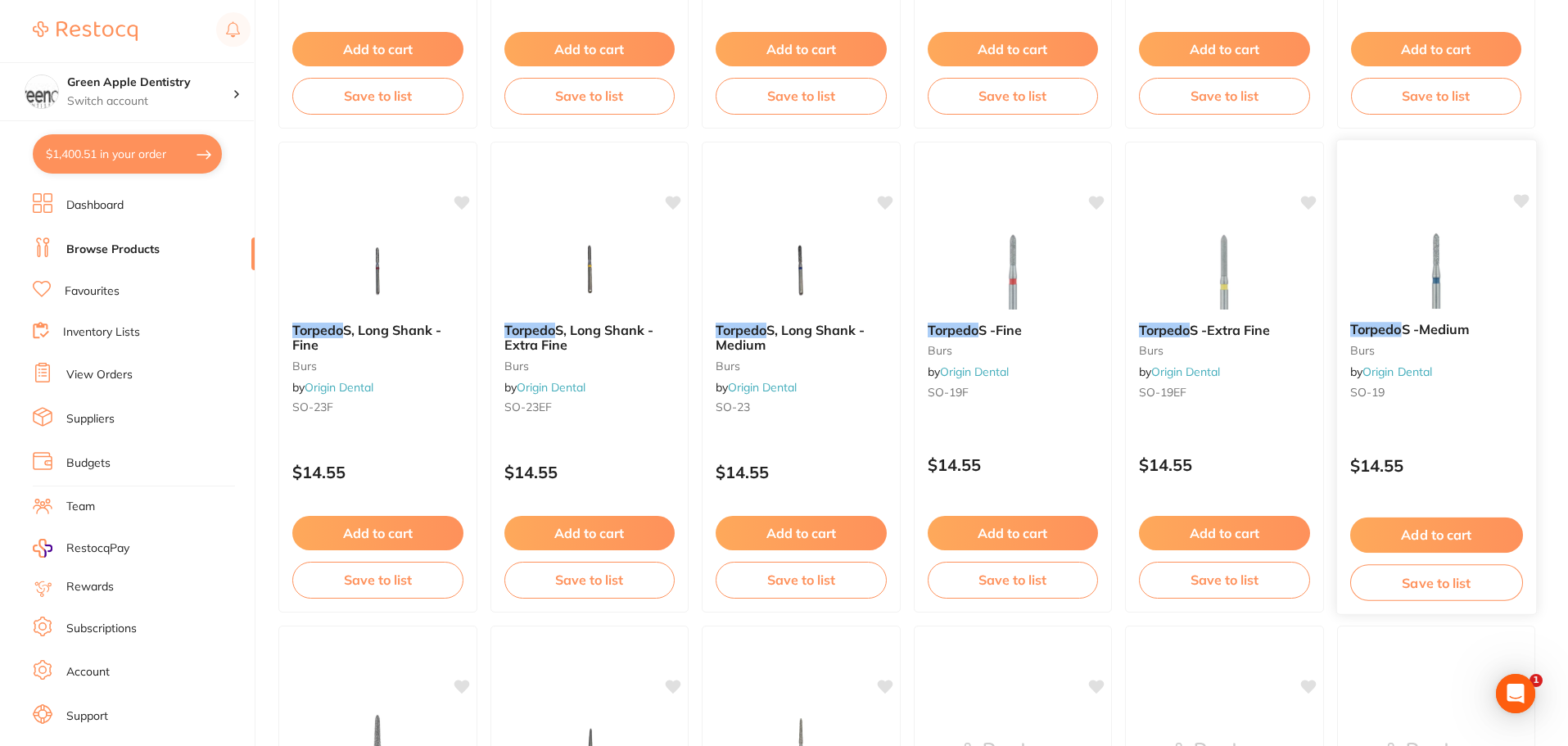
click at [1440, 264] on img at bounding box center [1435, 268] width 107 height 82
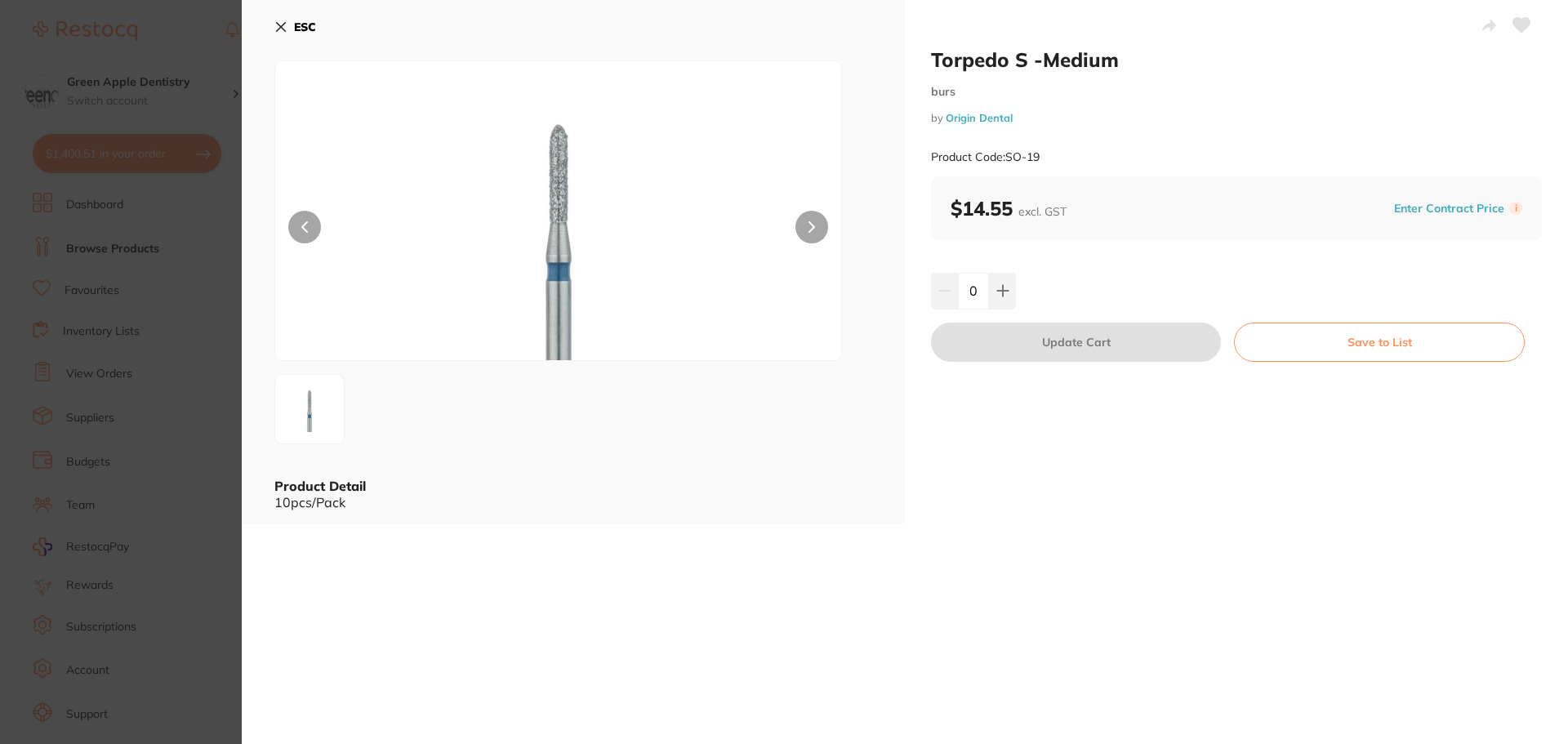
click at [283, 25] on icon at bounding box center [282, 27] width 9 height 9
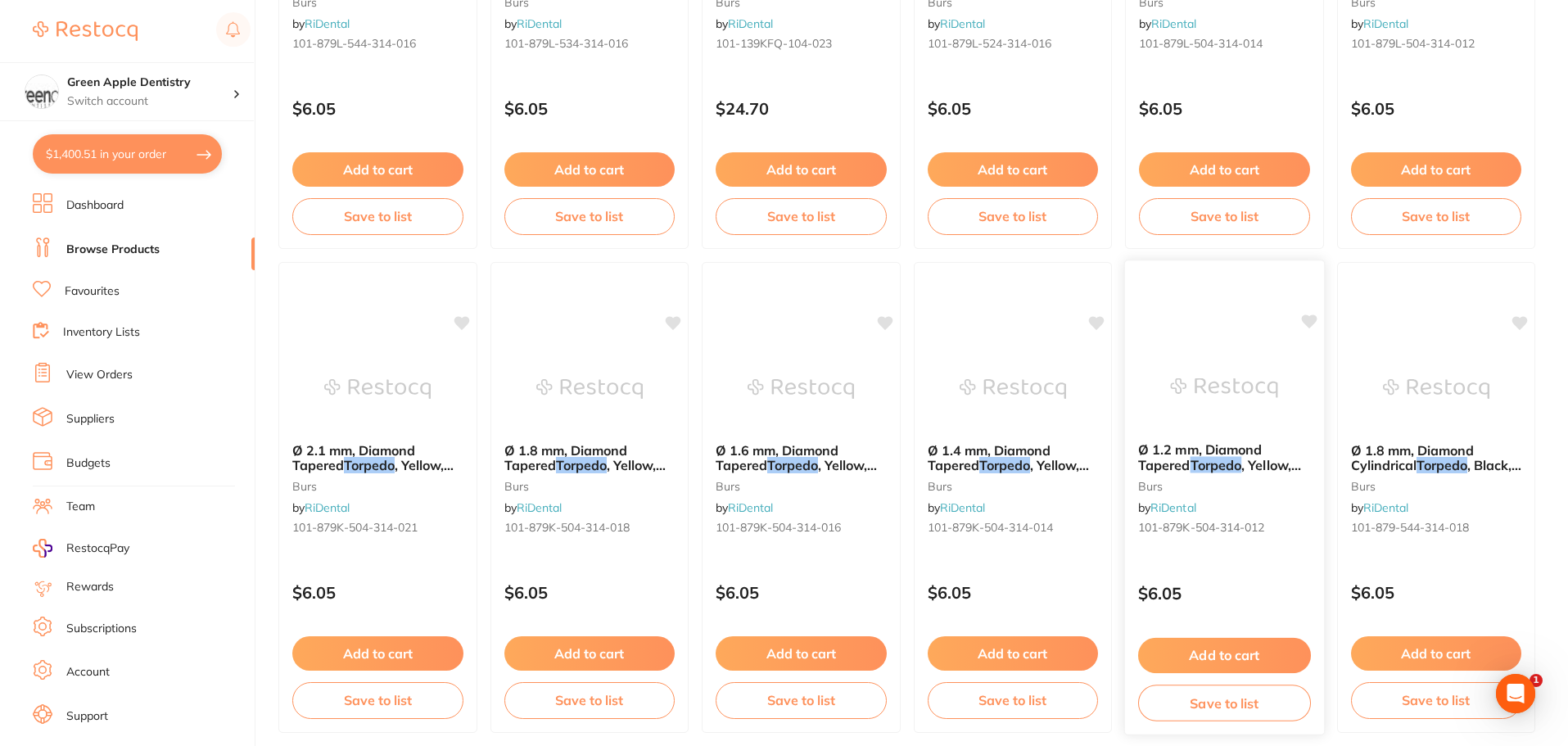
scroll to position [3911, 0]
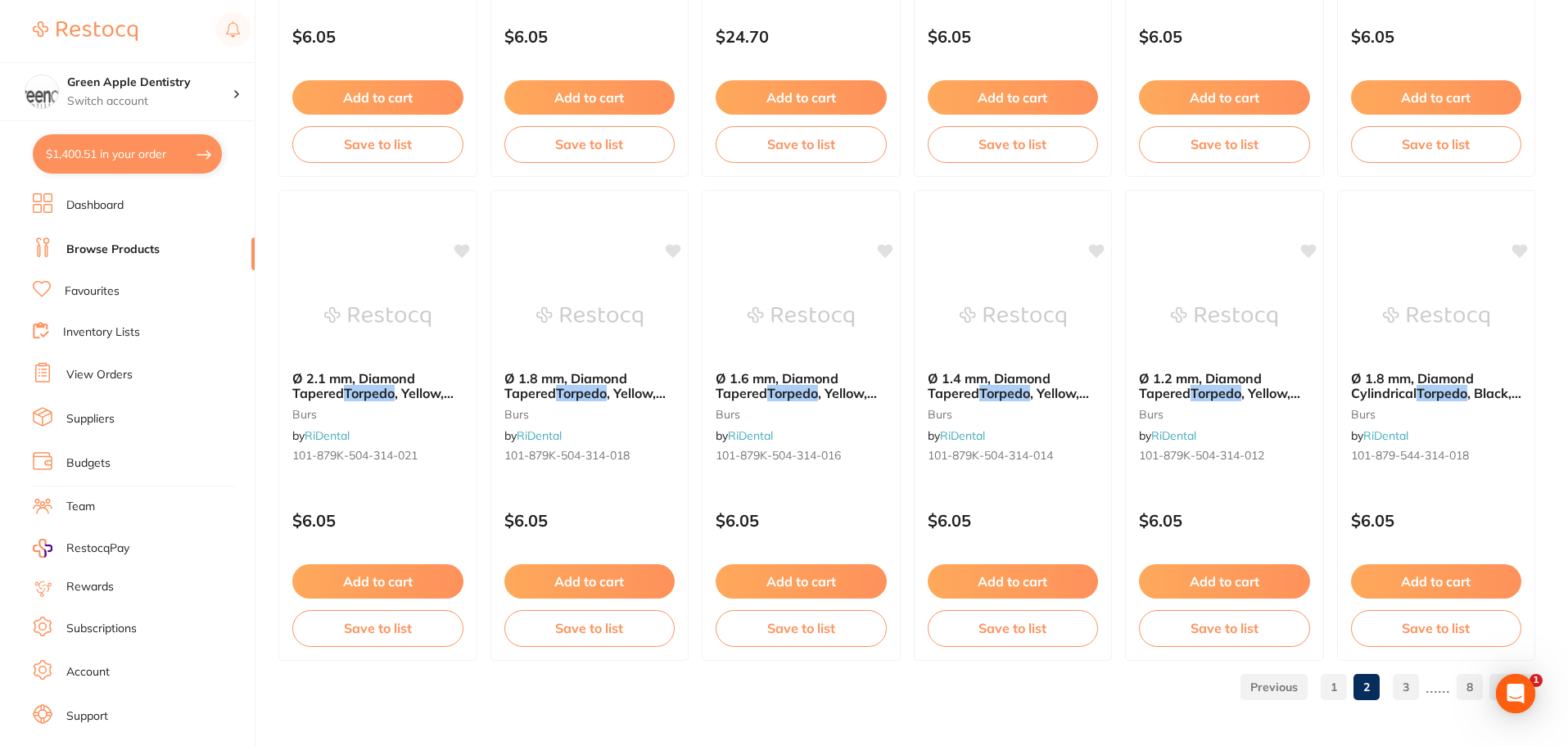
click at [1337, 697] on link "1" at bounding box center [1333, 687] width 27 height 33
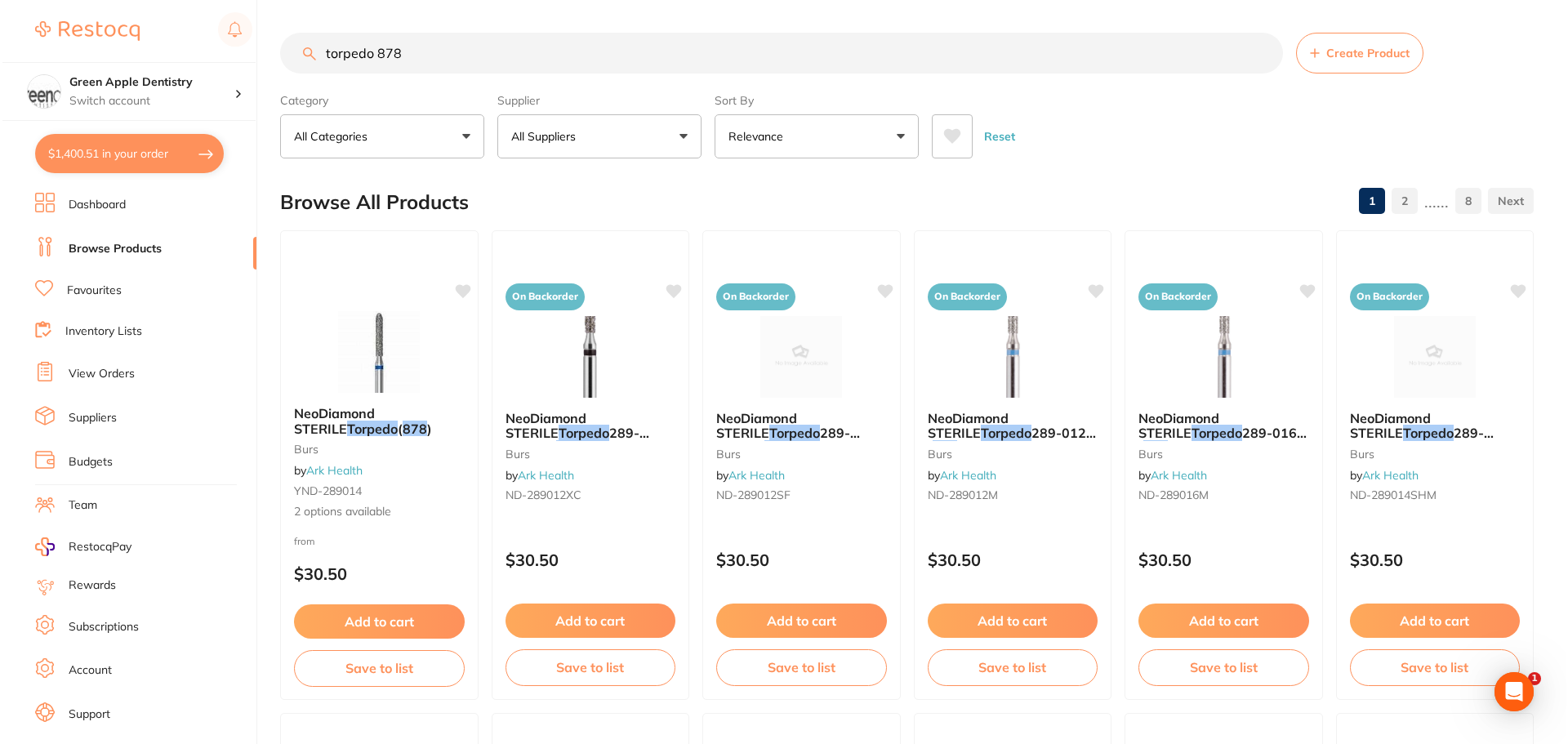
scroll to position [0, 0]
click at [557, 347] on img at bounding box center [587, 356] width 107 height 82
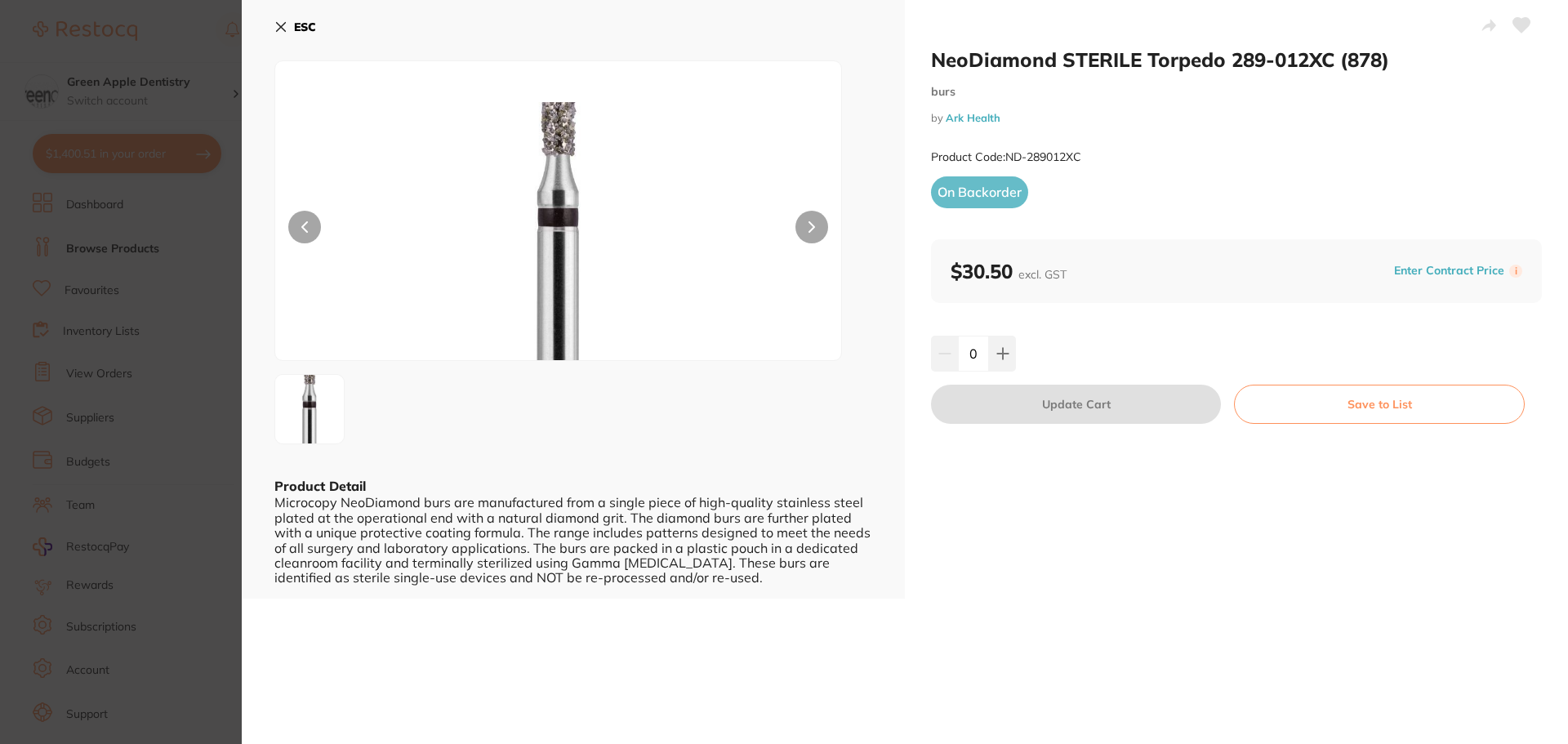
click at [315, 27] on b "ESC" at bounding box center [305, 27] width 22 height 15
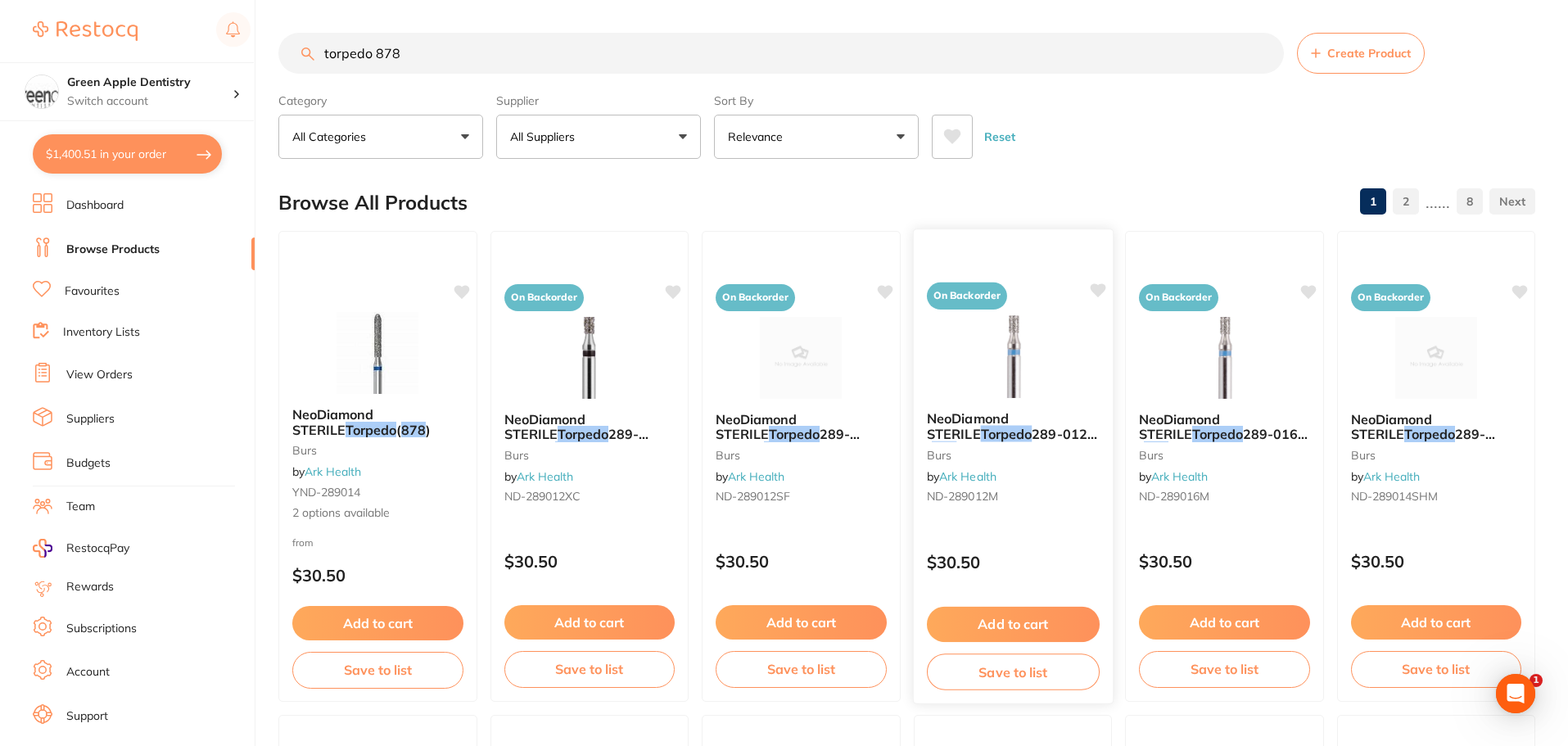
click at [957, 389] on div at bounding box center [1012, 357] width 199 height 82
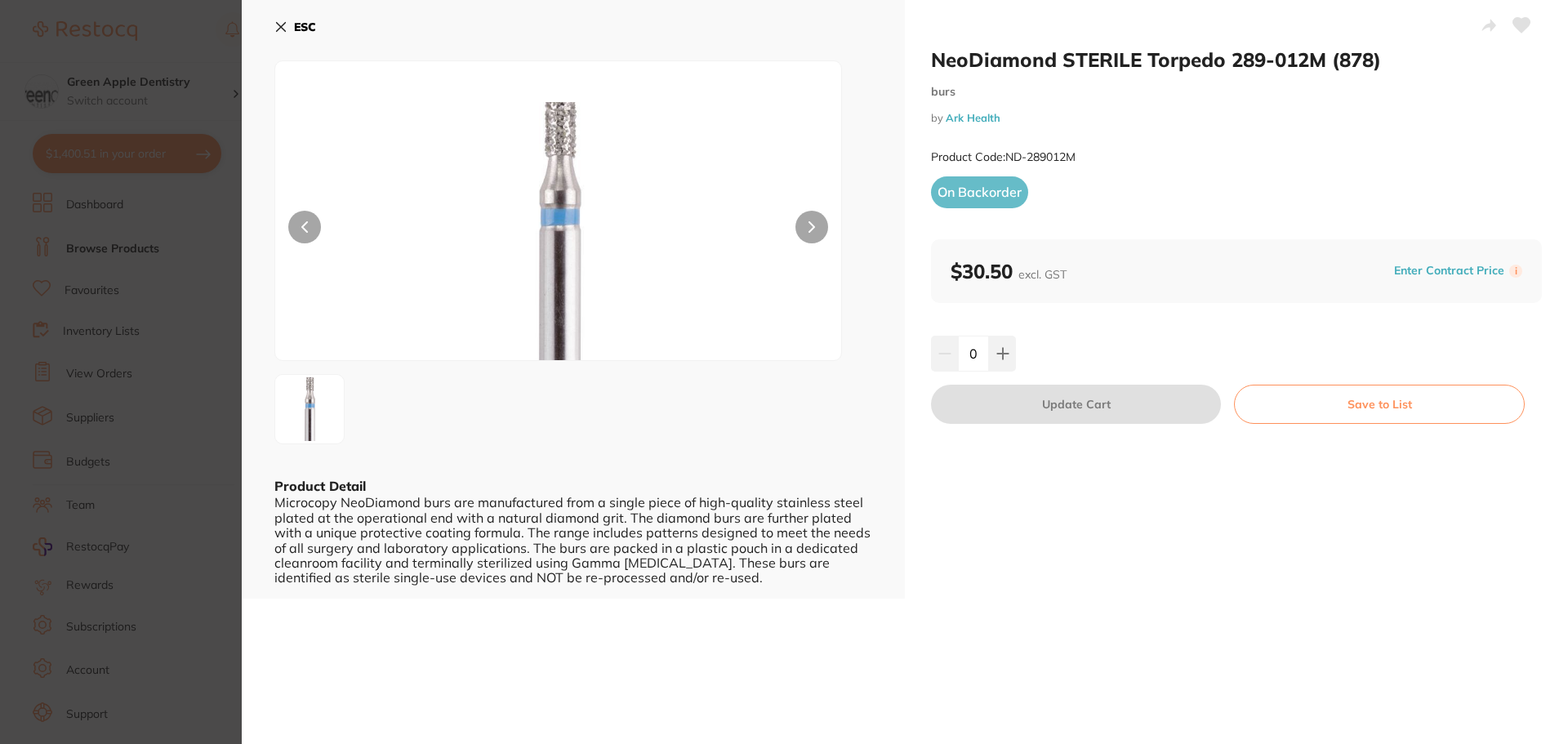
click at [304, 27] on b "ESC" at bounding box center [305, 27] width 22 height 15
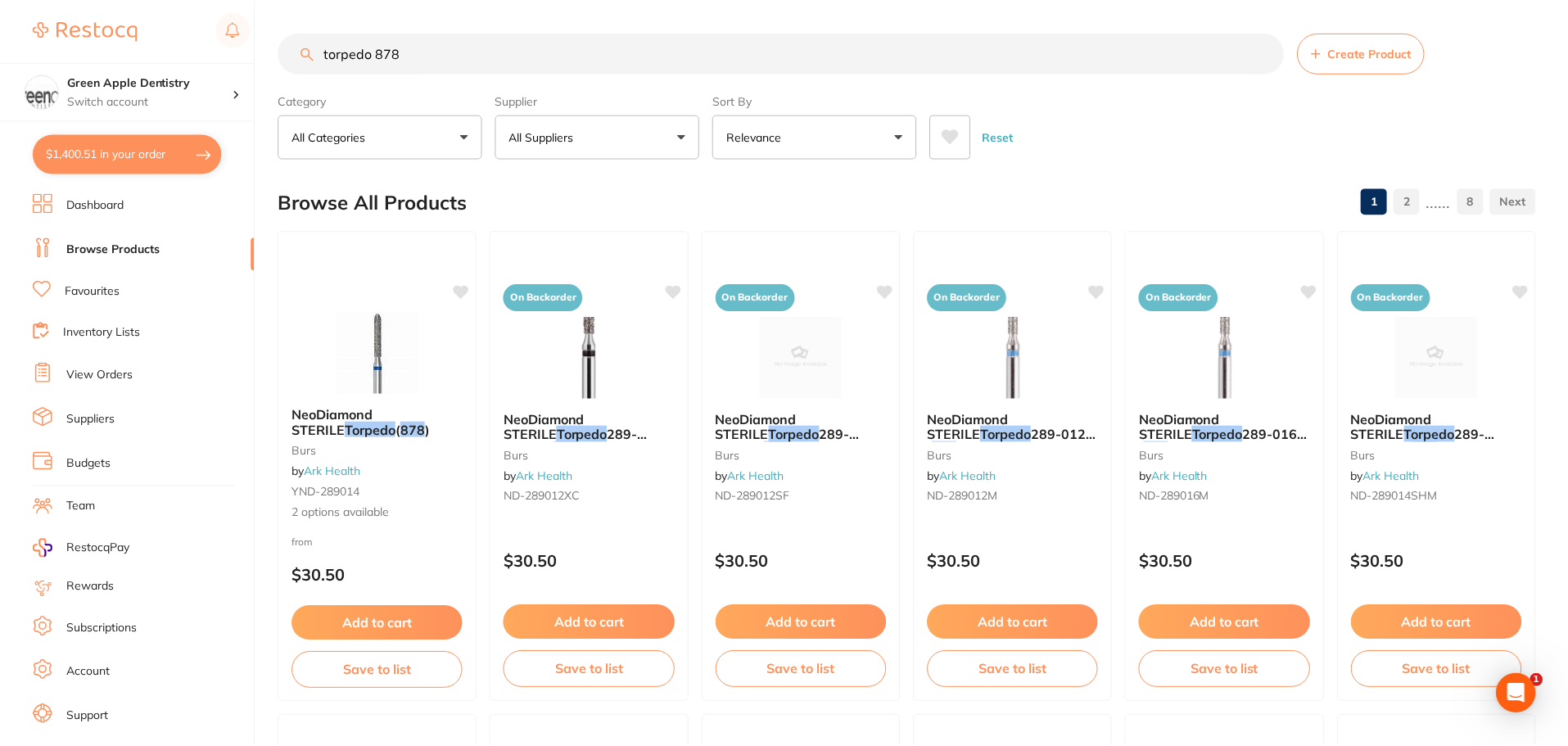
scroll to position [3, 0]
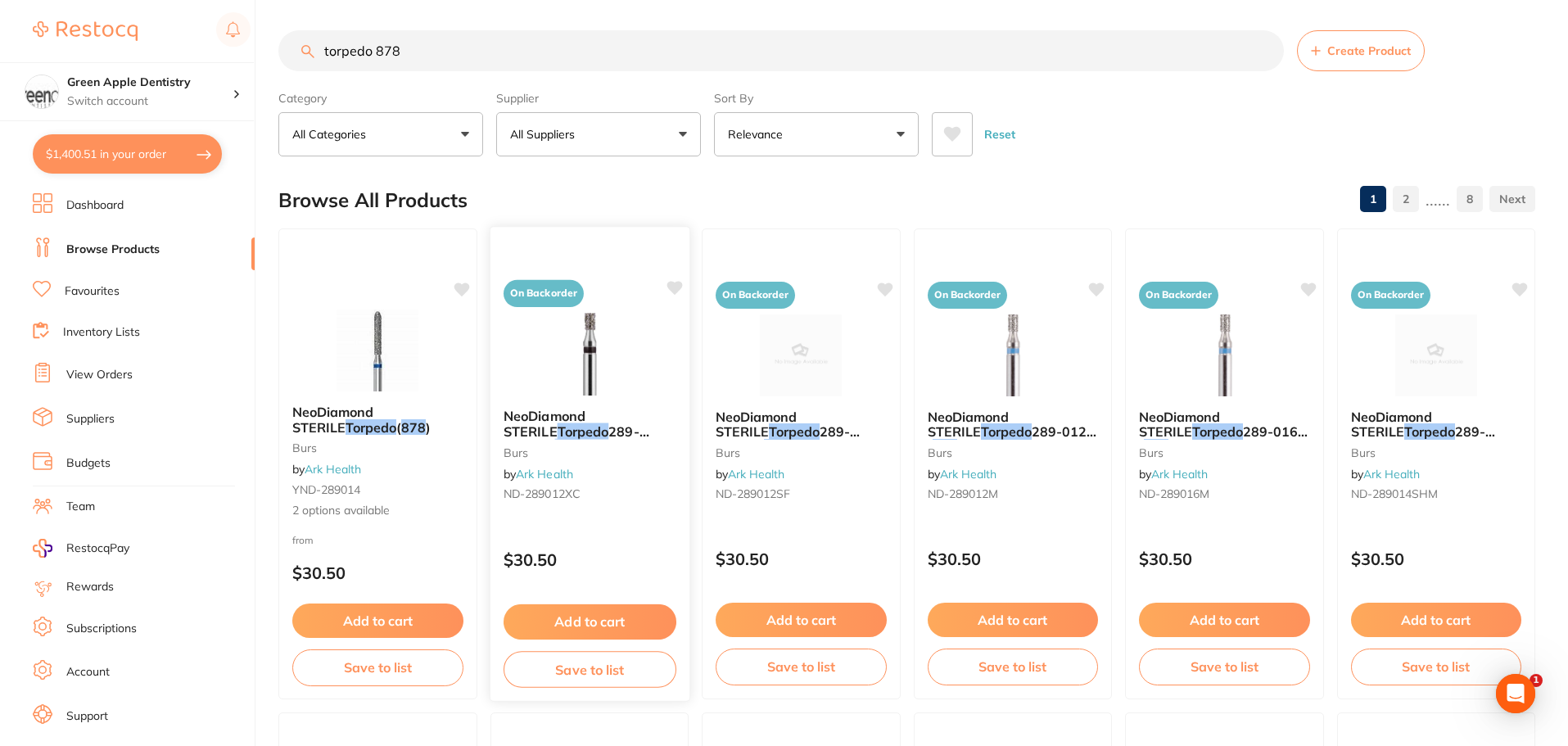
click at [585, 362] on img at bounding box center [588, 354] width 107 height 82
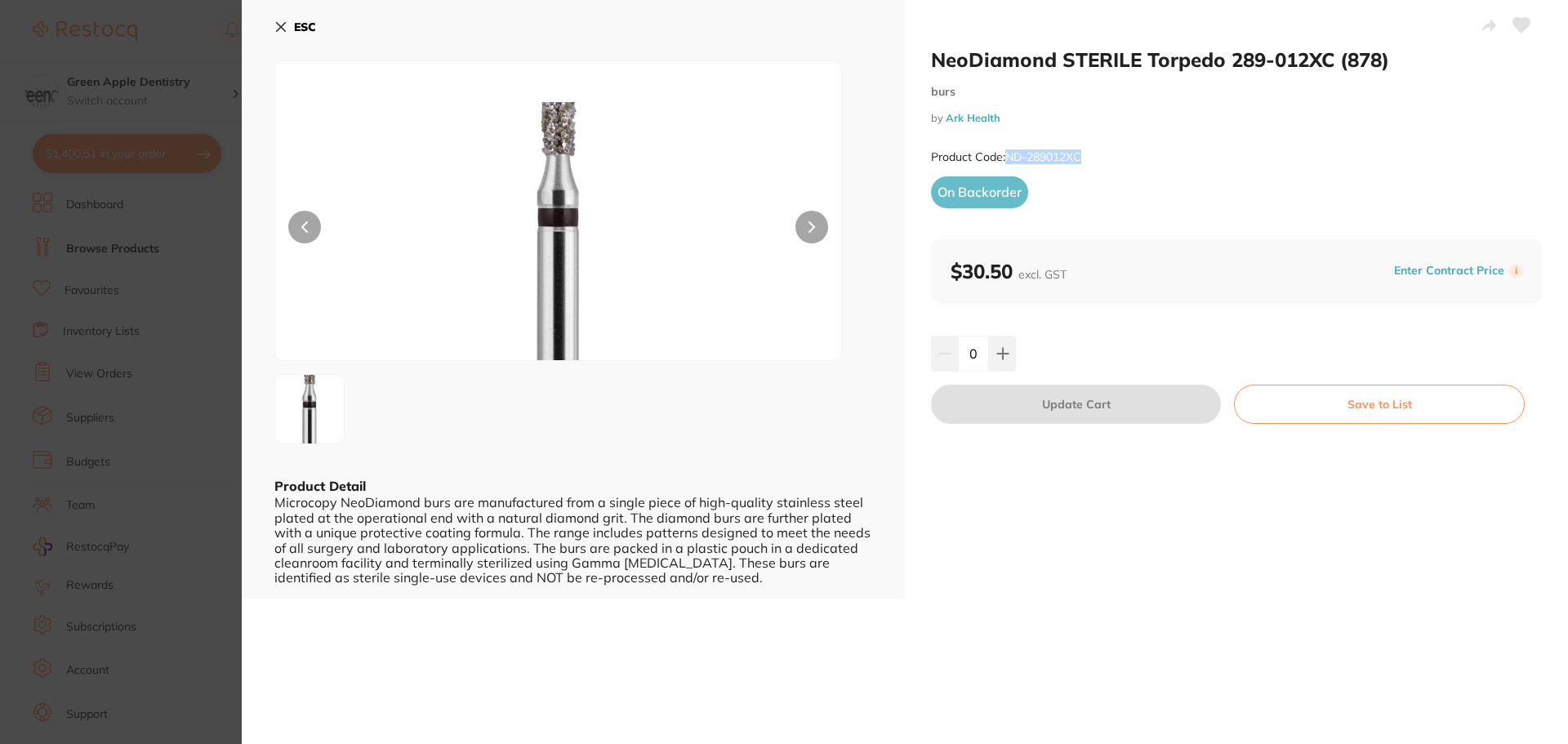
drag, startPoint x: 1087, startPoint y: 154, endPoint x: 1008, endPoint y: 159, distance: 79.2
click at [1008, 159] on div "Product Code: ND-289012XC" at bounding box center [1236, 157] width 611 height 40
copy small "ND-289012XC"
click at [285, 17] on button "ESC" at bounding box center [295, 27] width 42 height 27
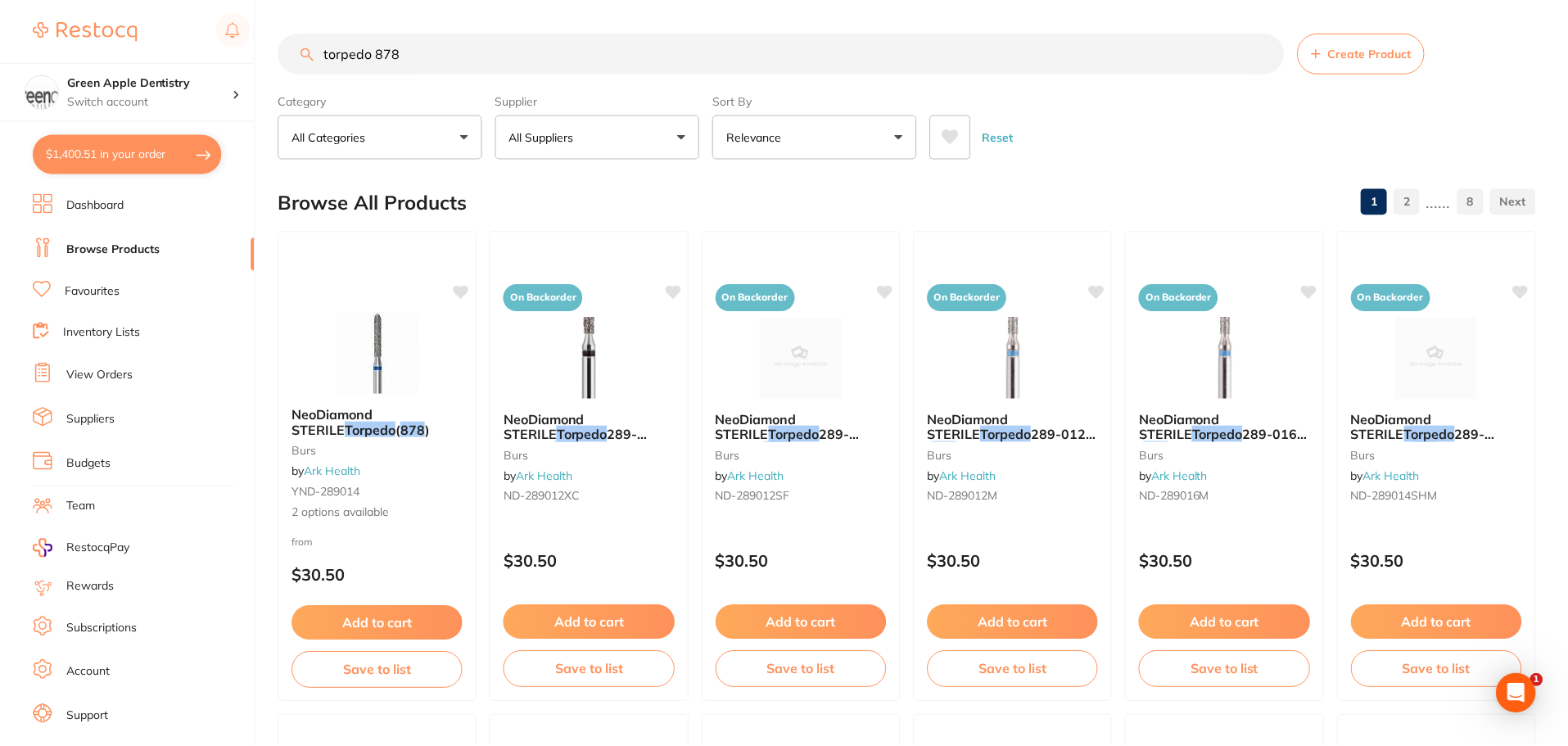
scroll to position [3, 0]
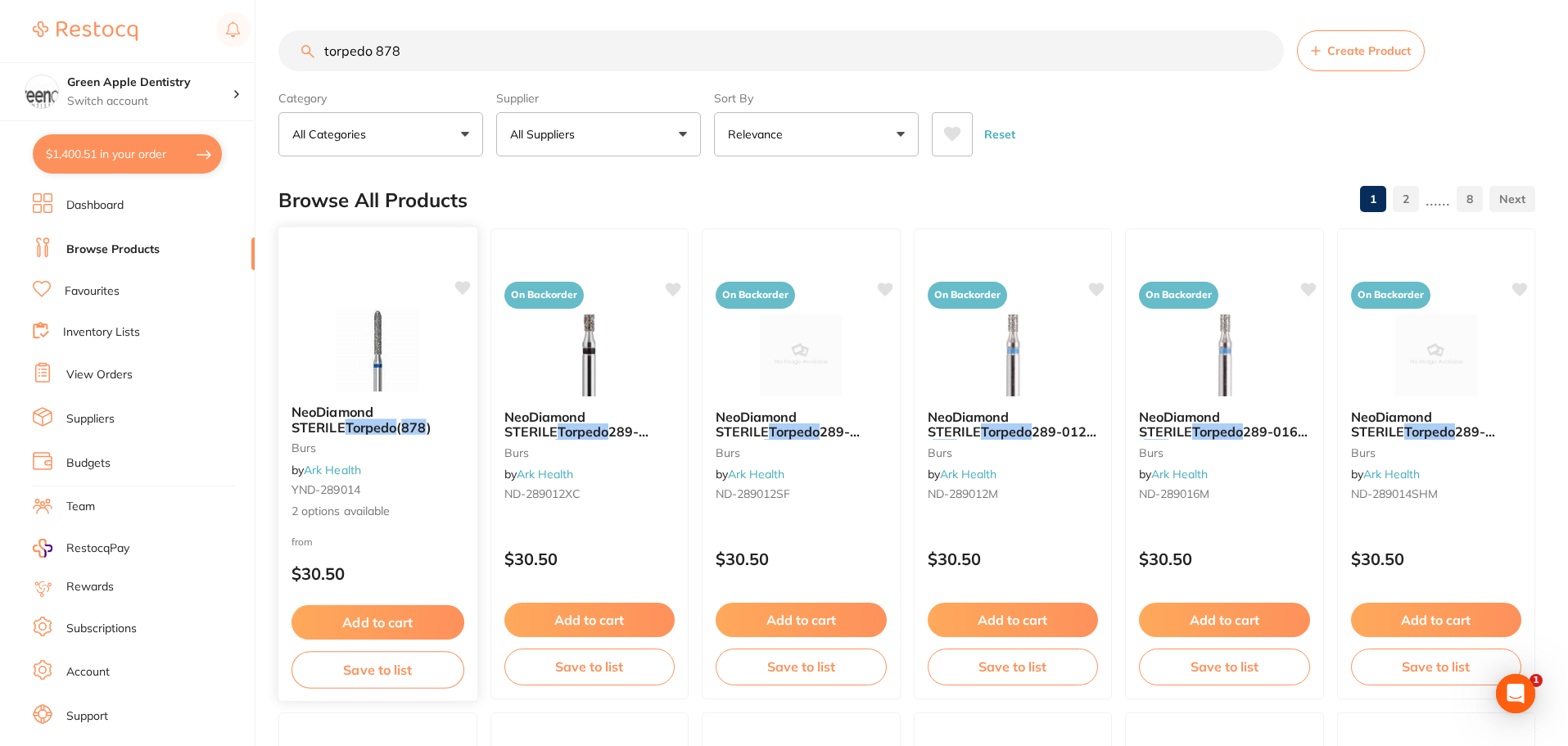
click at [399, 355] on img at bounding box center [378, 350] width 107 height 82
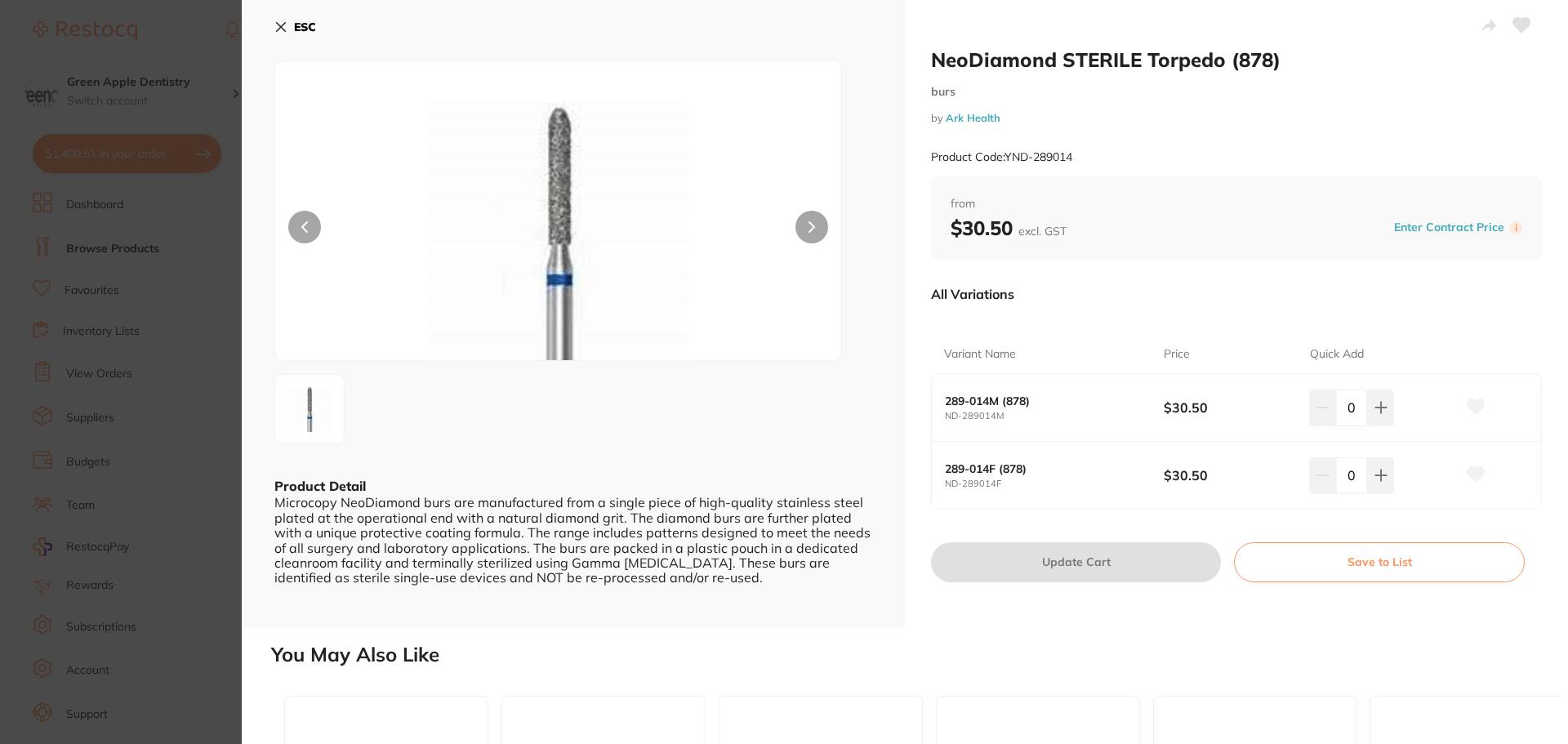
click at [296, 24] on b "ESC" at bounding box center [305, 27] width 22 height 15
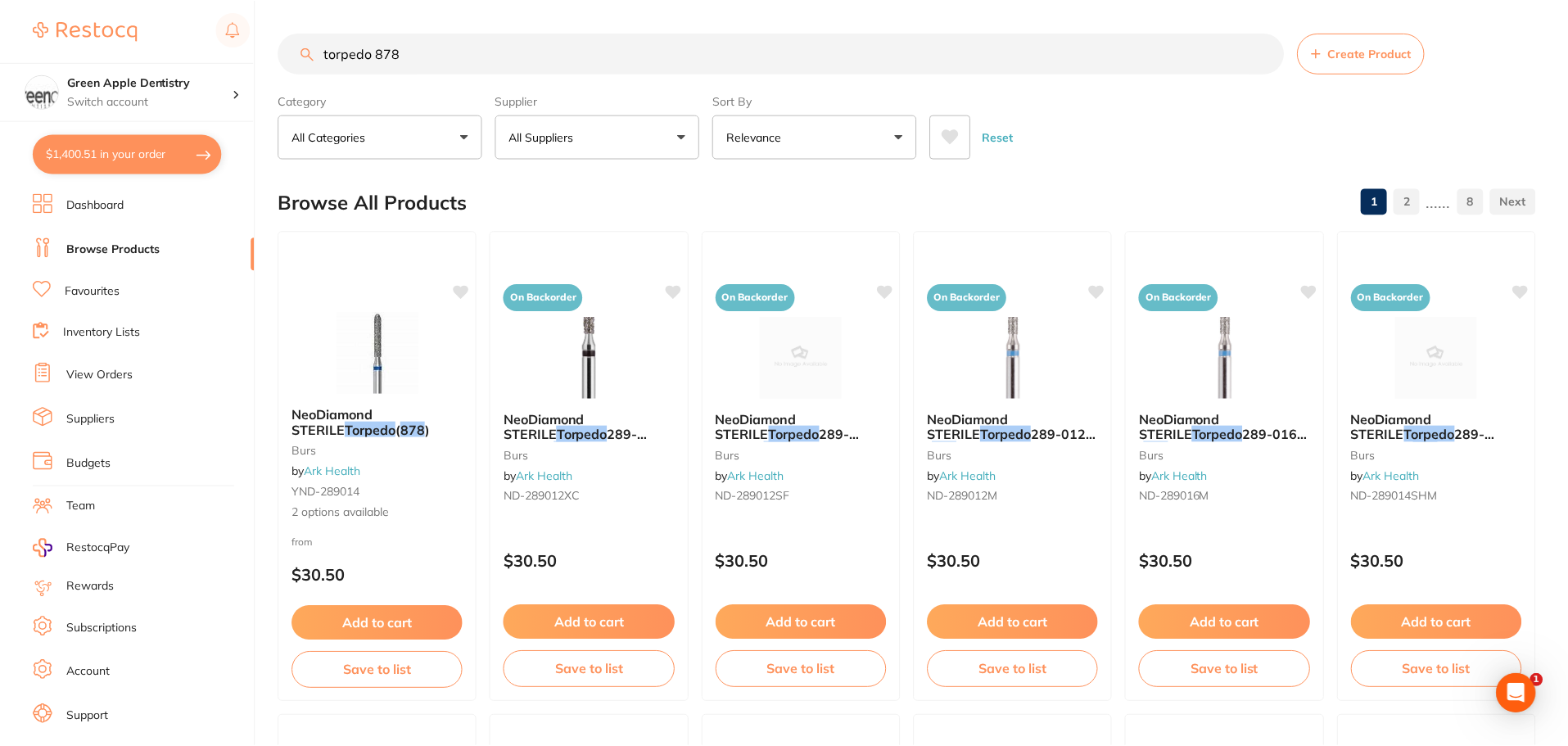
scroll to position [3, 0]
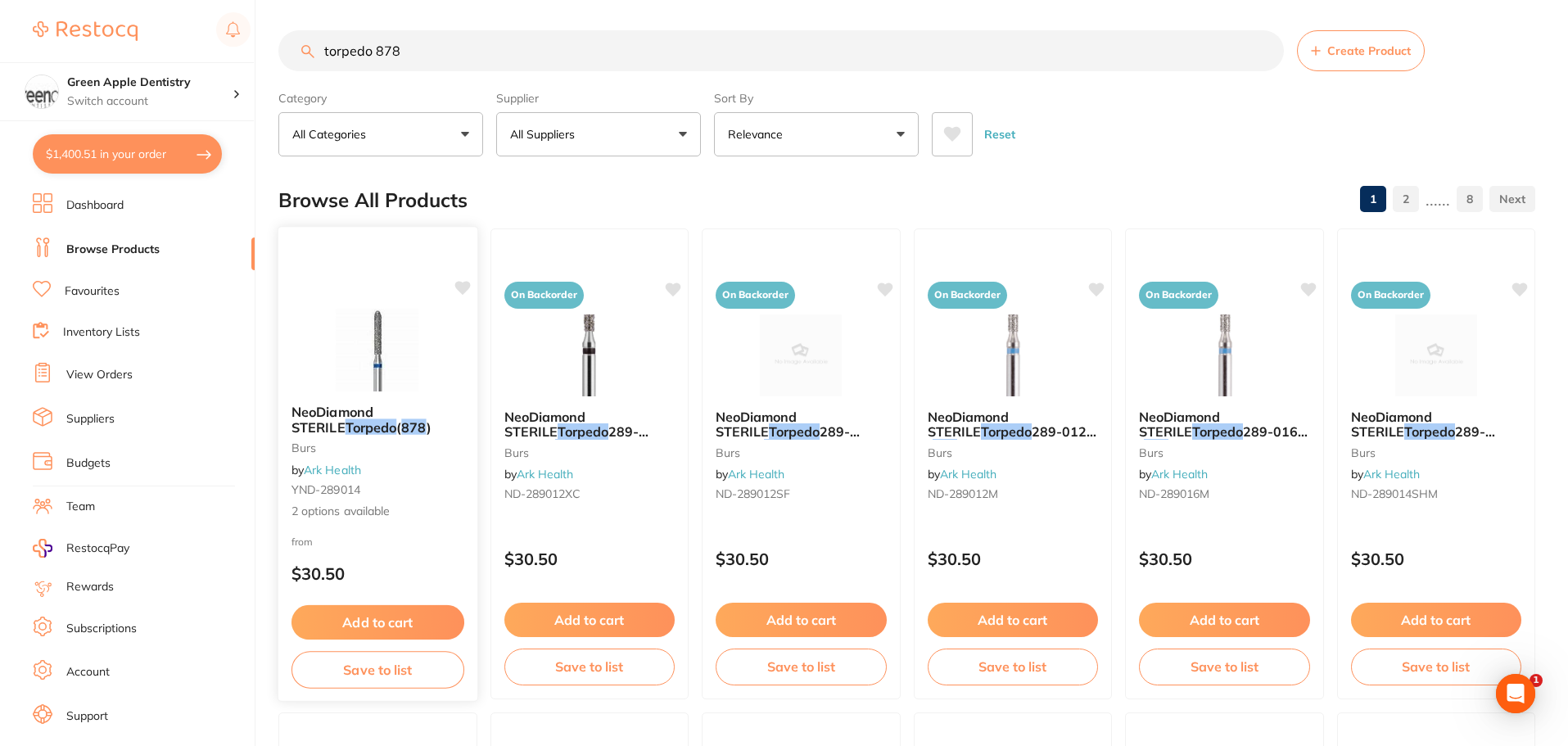
click at [394, 365] on img at bounding box center [378, 350] width 107 height 82
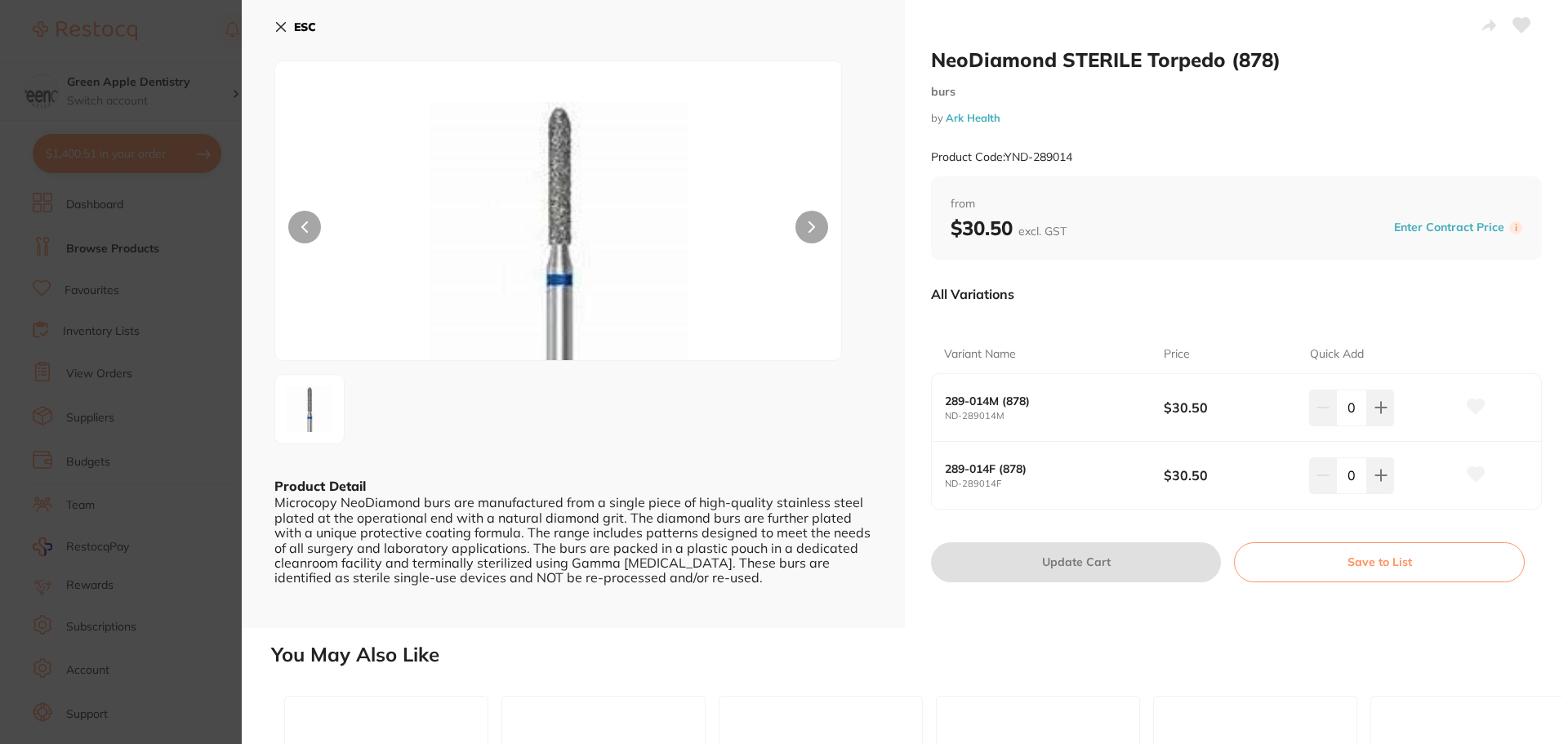
click at [213, 224] on section "NeoDiamond STERILE Torpedo (878) burs by Ark Health Product Code: YND-289014 ES…" at bounding box center [784, 372] width 1568 height 744
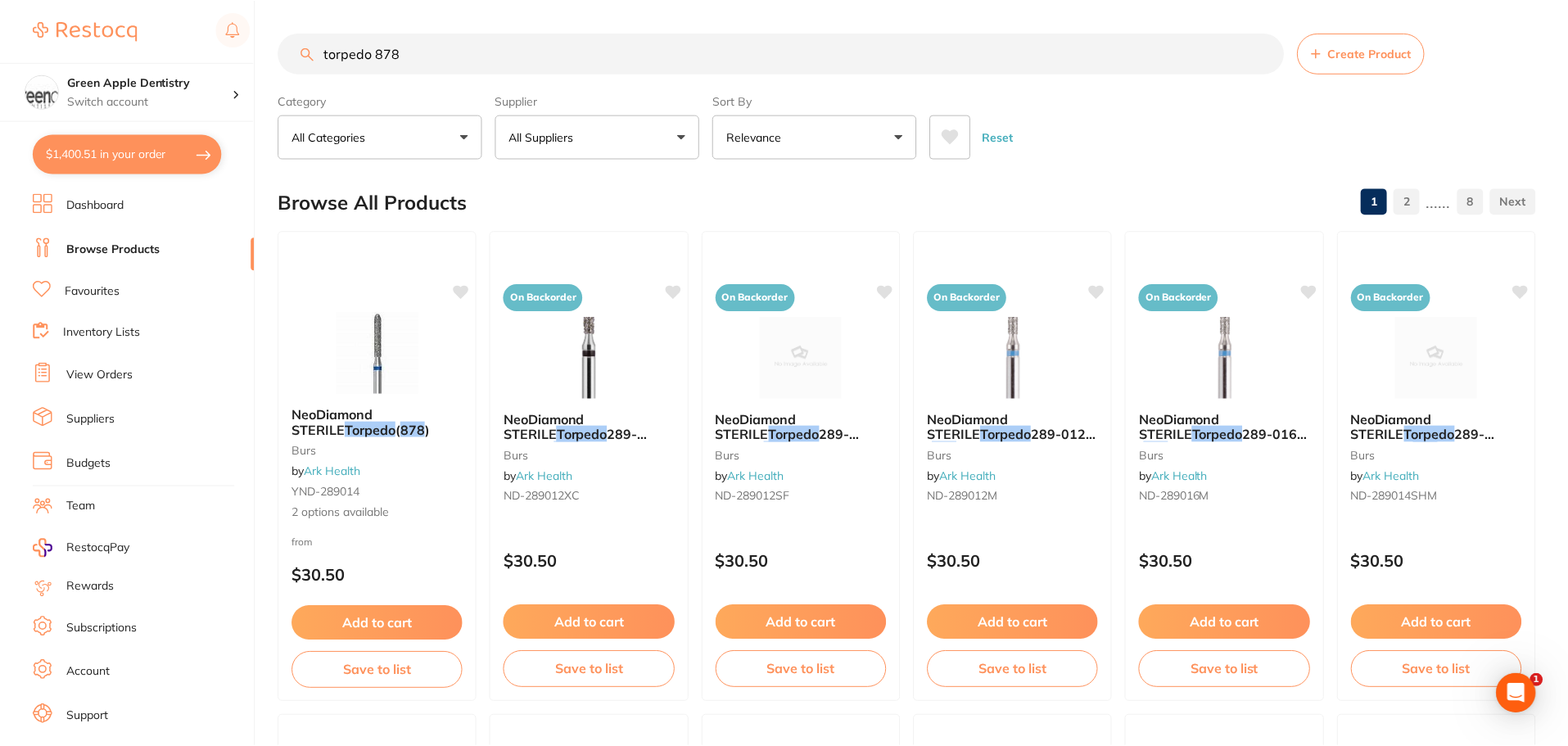
scroll to position [3, 0]
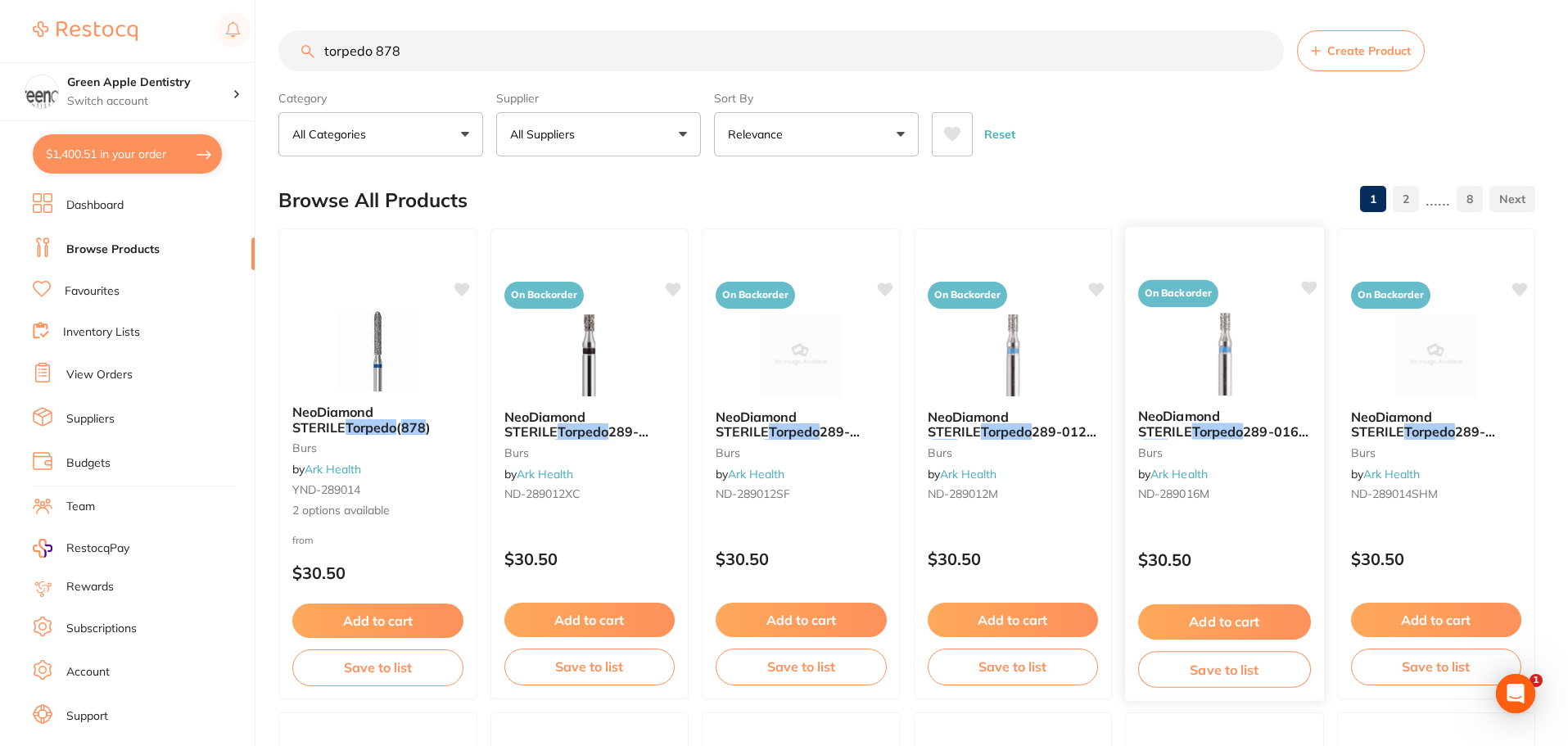
click at [1243, 372] on img at bounding box center [1223, 354] width 107 height 82
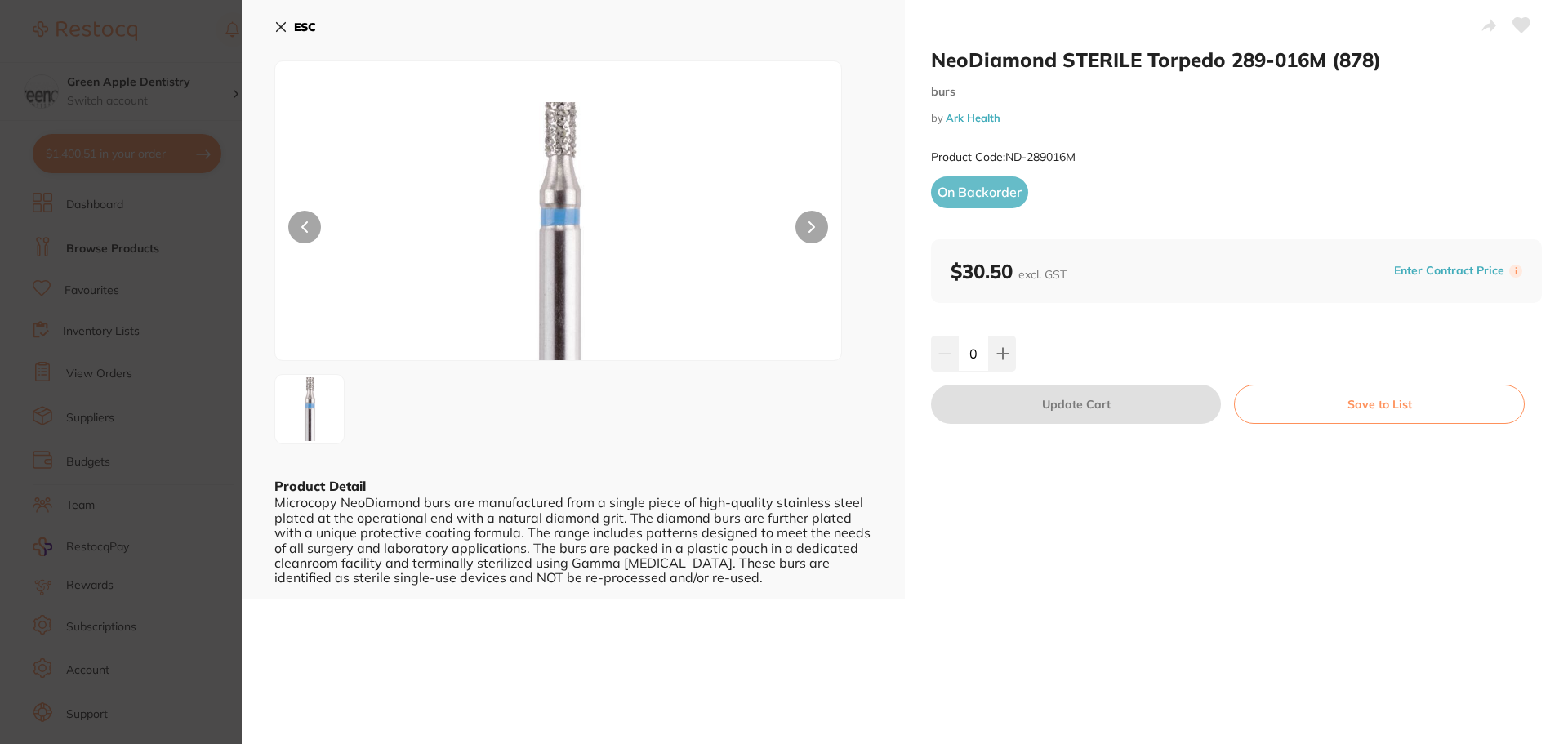
click at [191, 245] on section "NeoDiamond STERILE Torpedo 289-016M (878) burs by Ark Health Product Code: ND-2…" at bounding box center [784, 372] width 1568 height 744
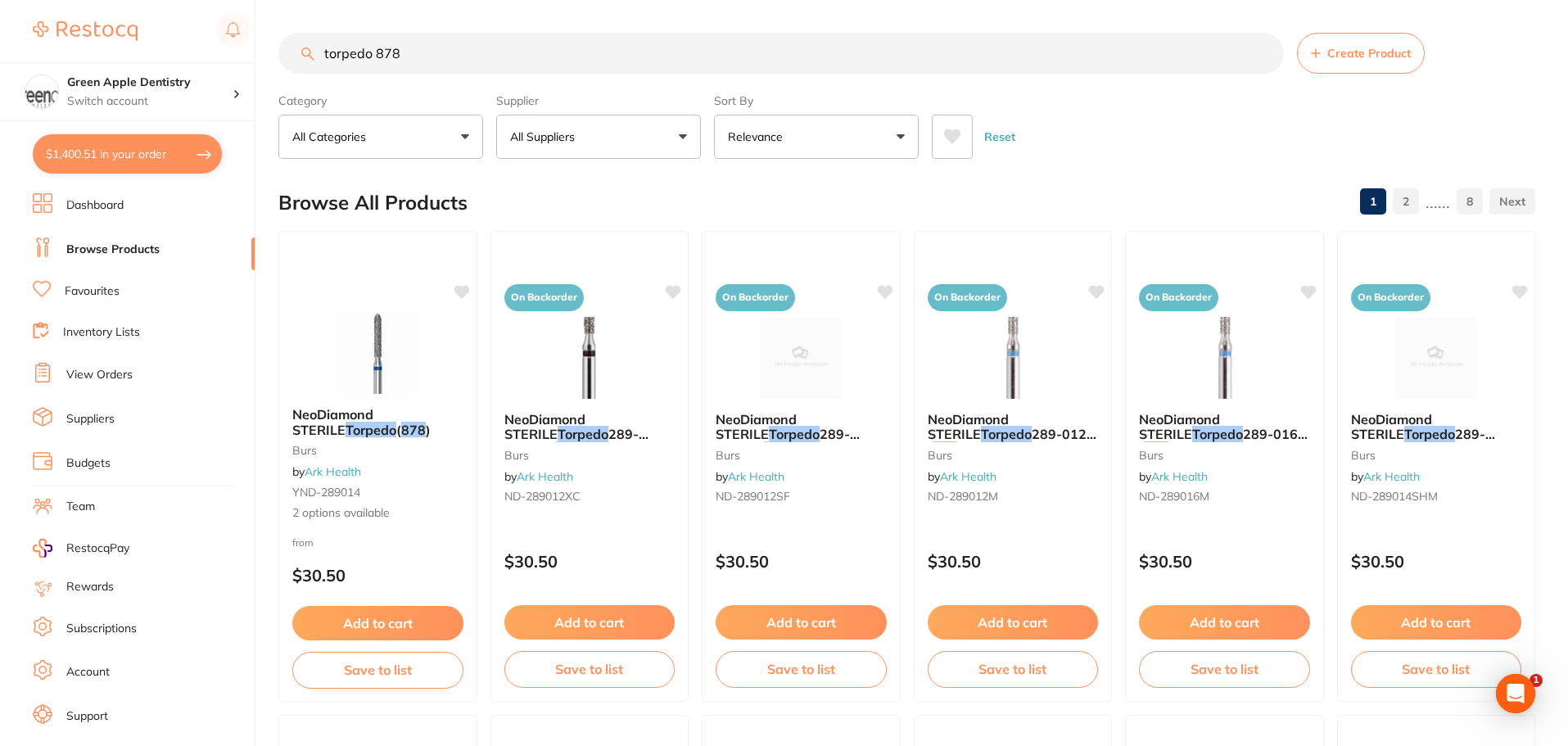
click at [554, 62] on input "torpedo 878" at bounding box center [781, 53] width 1005 height 41
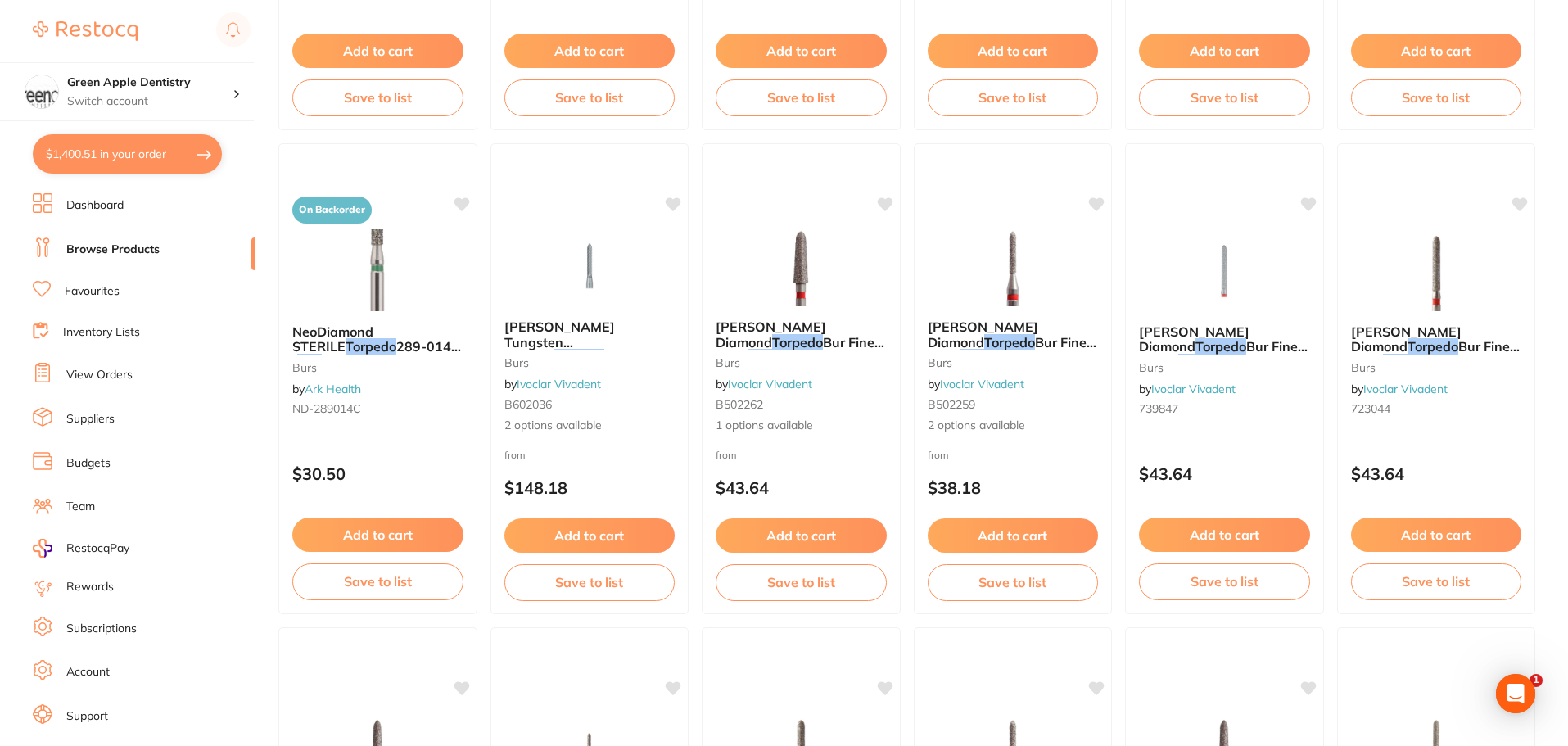
scroll to position [1555, 0]
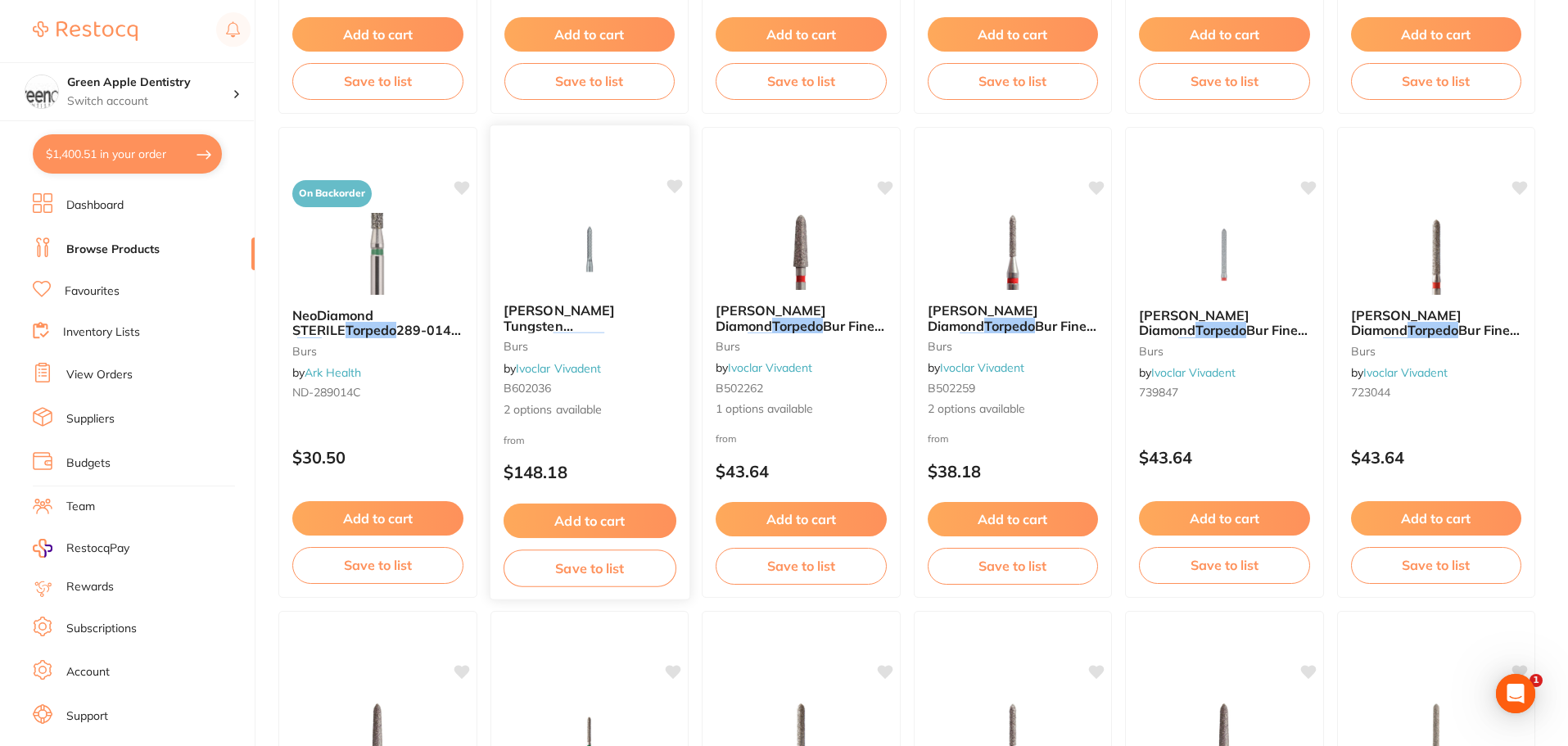
type input "torpedo 878 314"
click at [649, 282] on div at bounding box center [588, 248] width 199 height 82
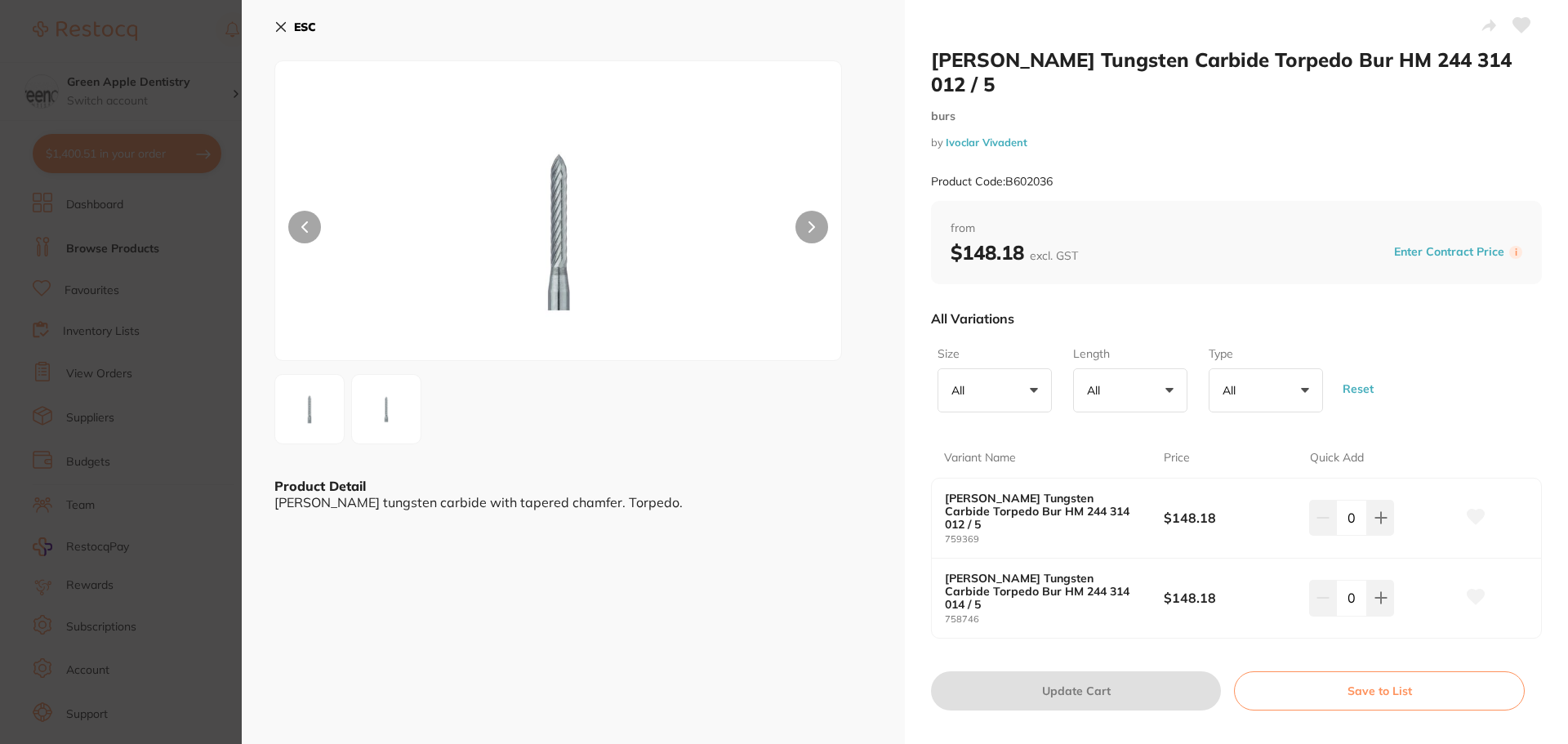
click at [283, 16] on div "ESC Product Detail Meisinger tungsten carbide with tapered chamfer. Torpedo." at bounding box center [572, 377] width 663 height 756
click at [279, 20] on icon at bounding box center [281, 27] width 13 height 13
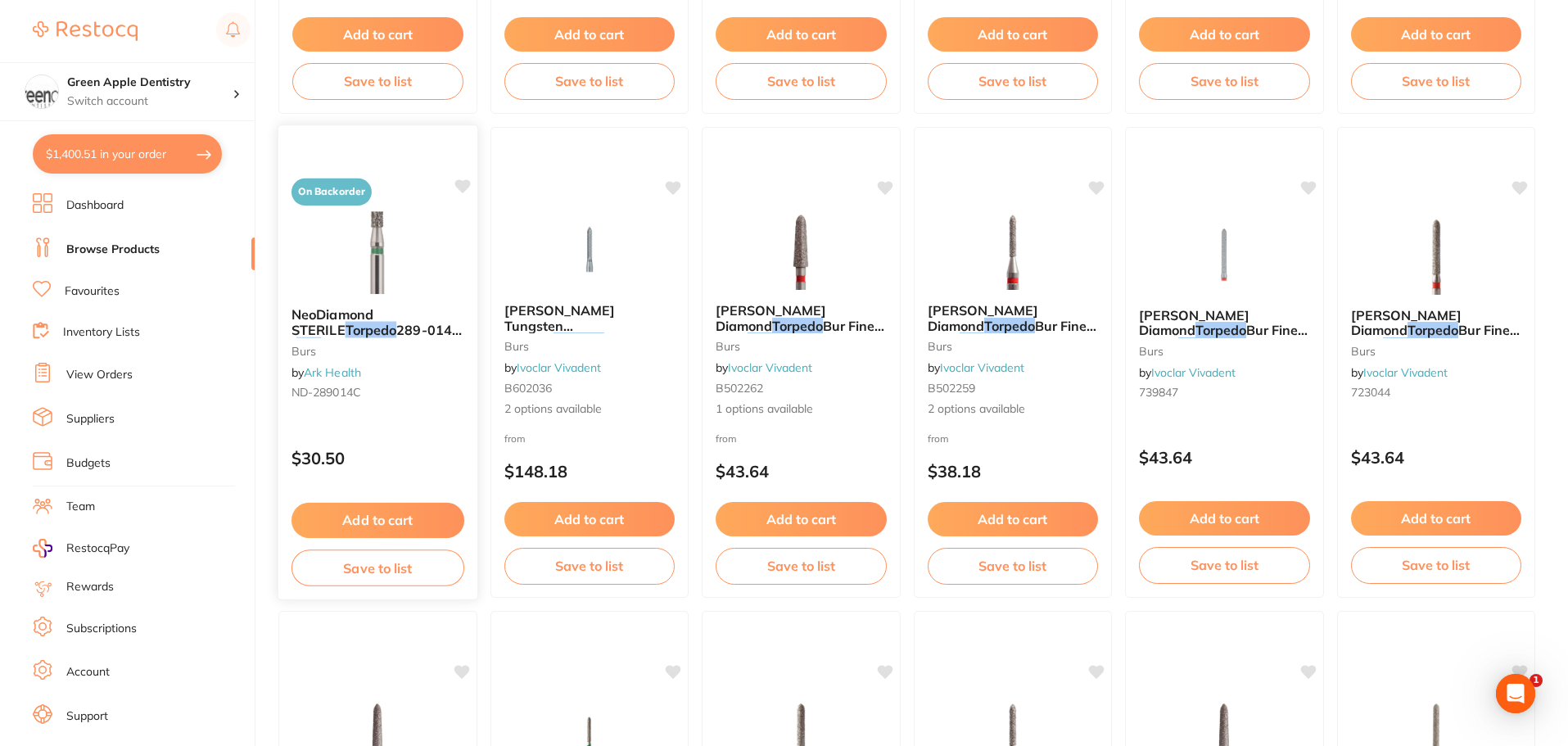
click at [427, 275] on img at bounding box center [378, 252] width 107 height 82
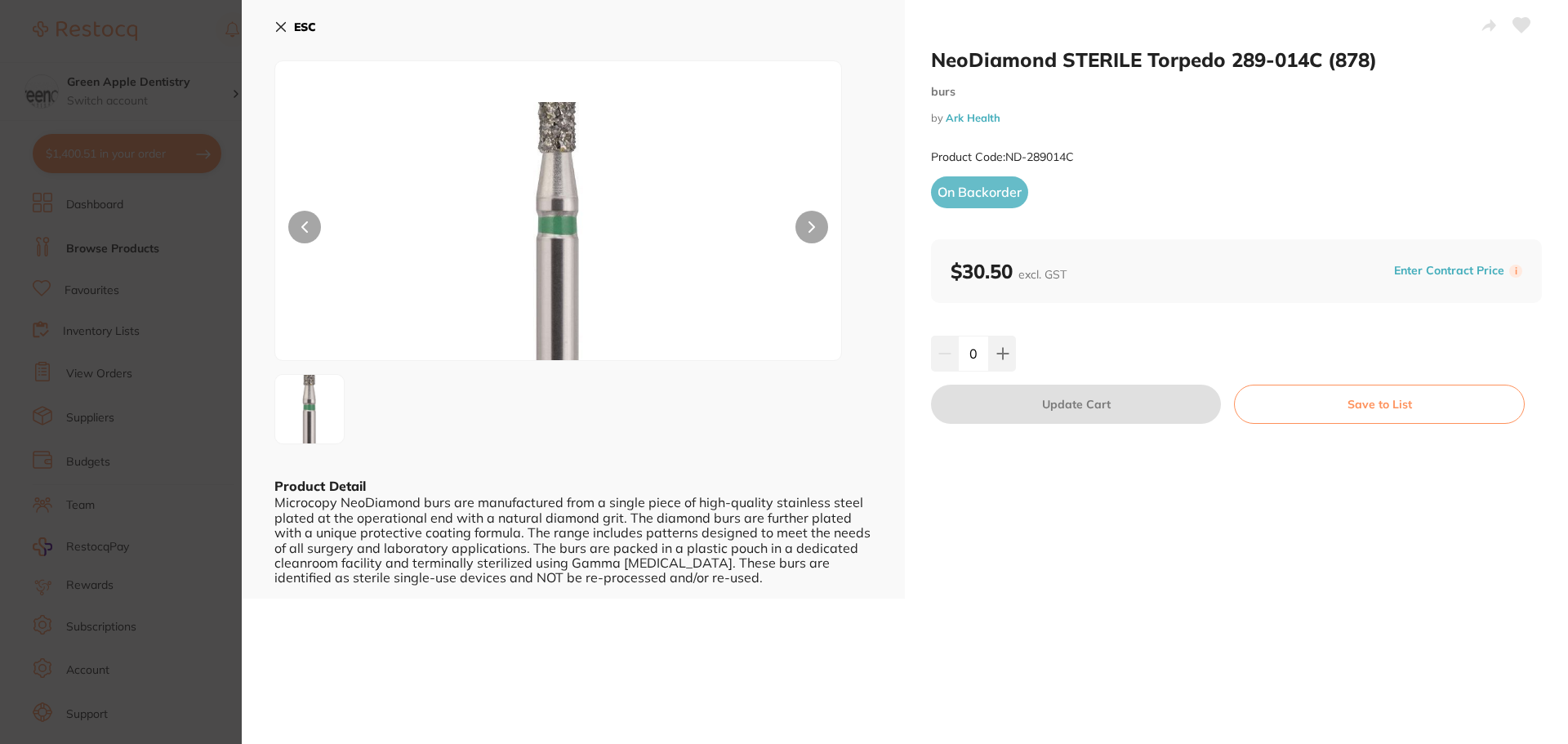
click at [204, 325] on section "NeoDiamond STERILE Torpedo 289-014C (878) burs by Ark Health Product Code: ND-2…" at bounding box center [784, 372] width 1568 height 744
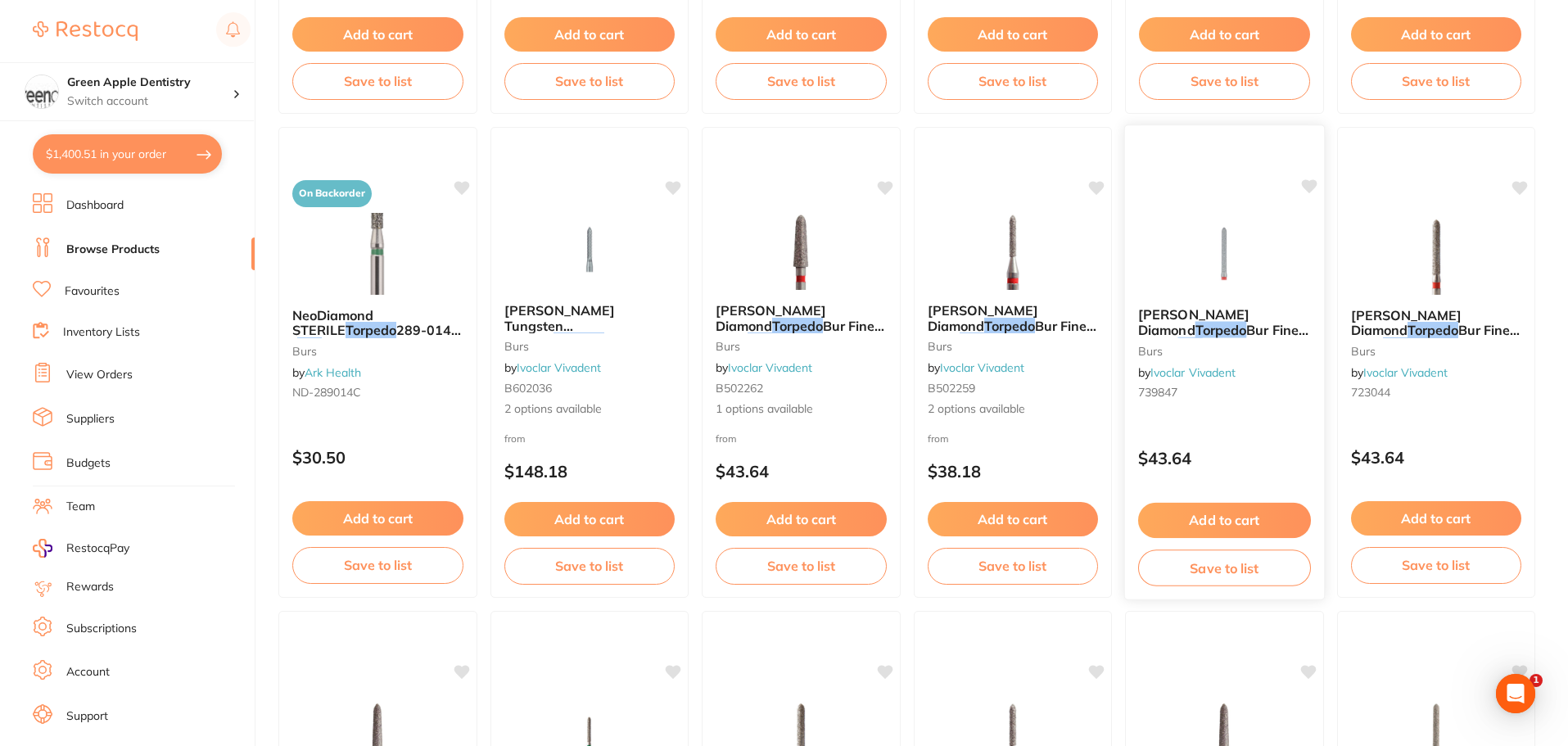
scroll to position [1638, 0]
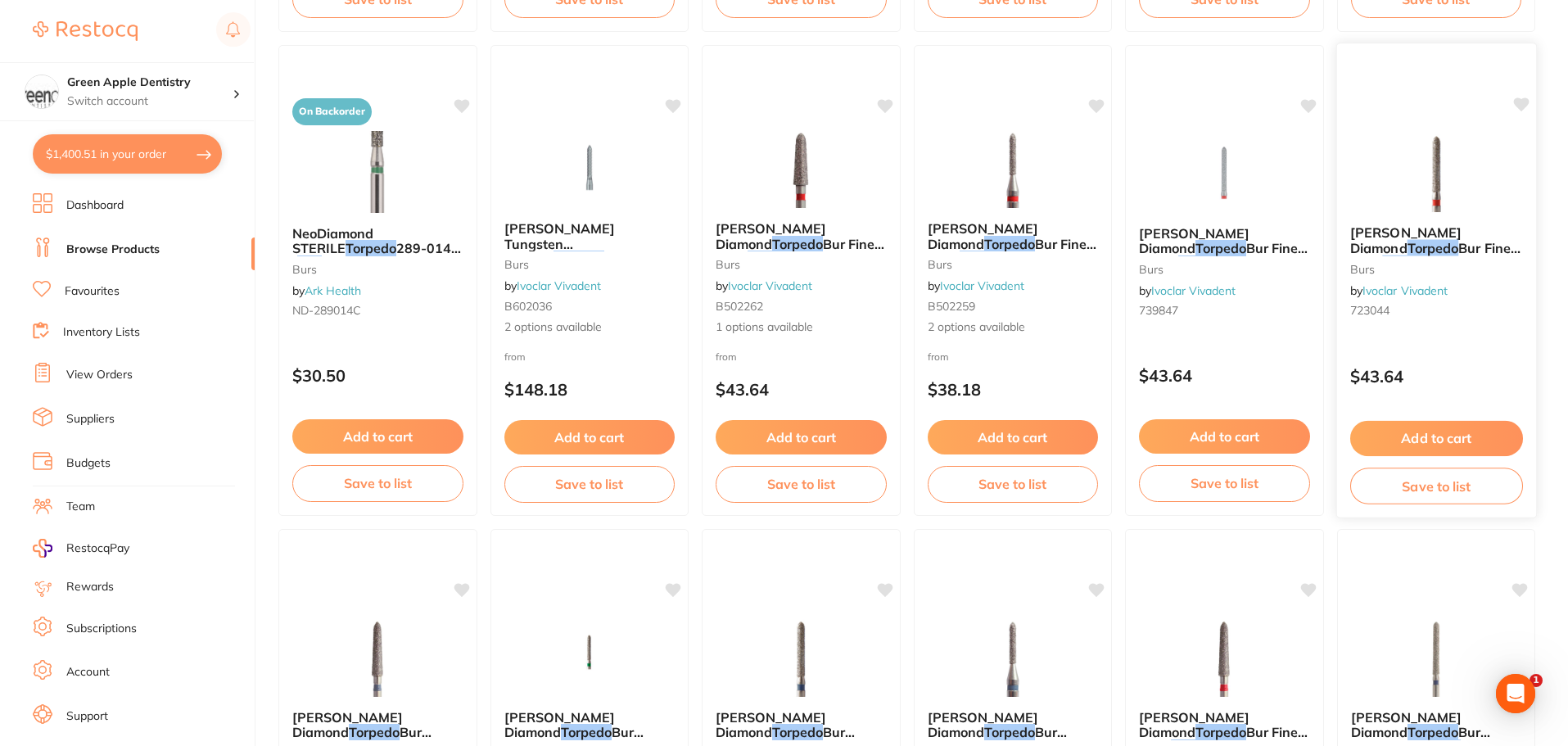
click at [1416, 184] on img at bounding box center [1435, 170] width 107 height 82
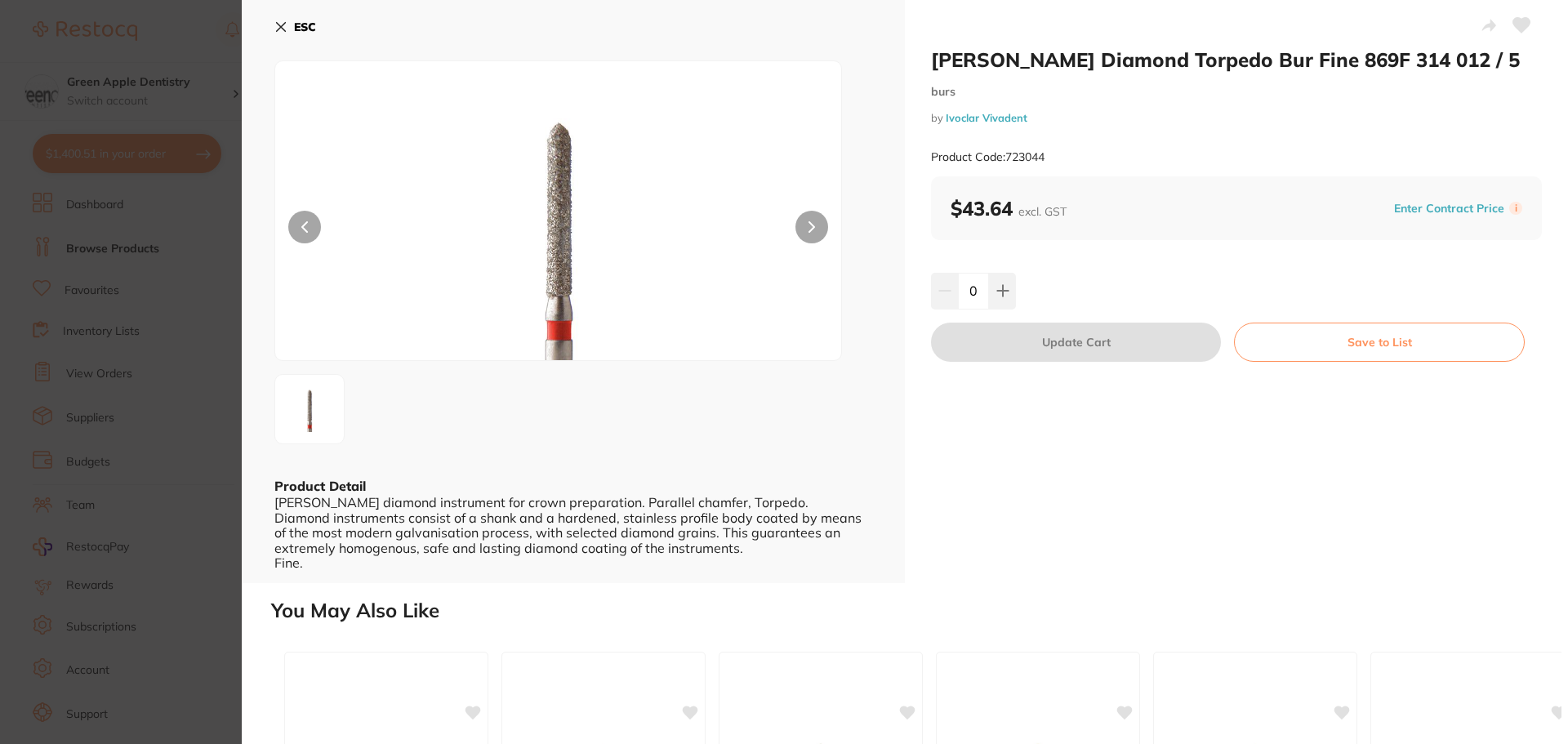
click at [163, 185] on section "Meisinger Diamond Torpedo Bur Fine 869F 314 012 / 5 burs by Ivoclar Vivadent Pr…" at bounding box center [784, 372] width 1568 height 744
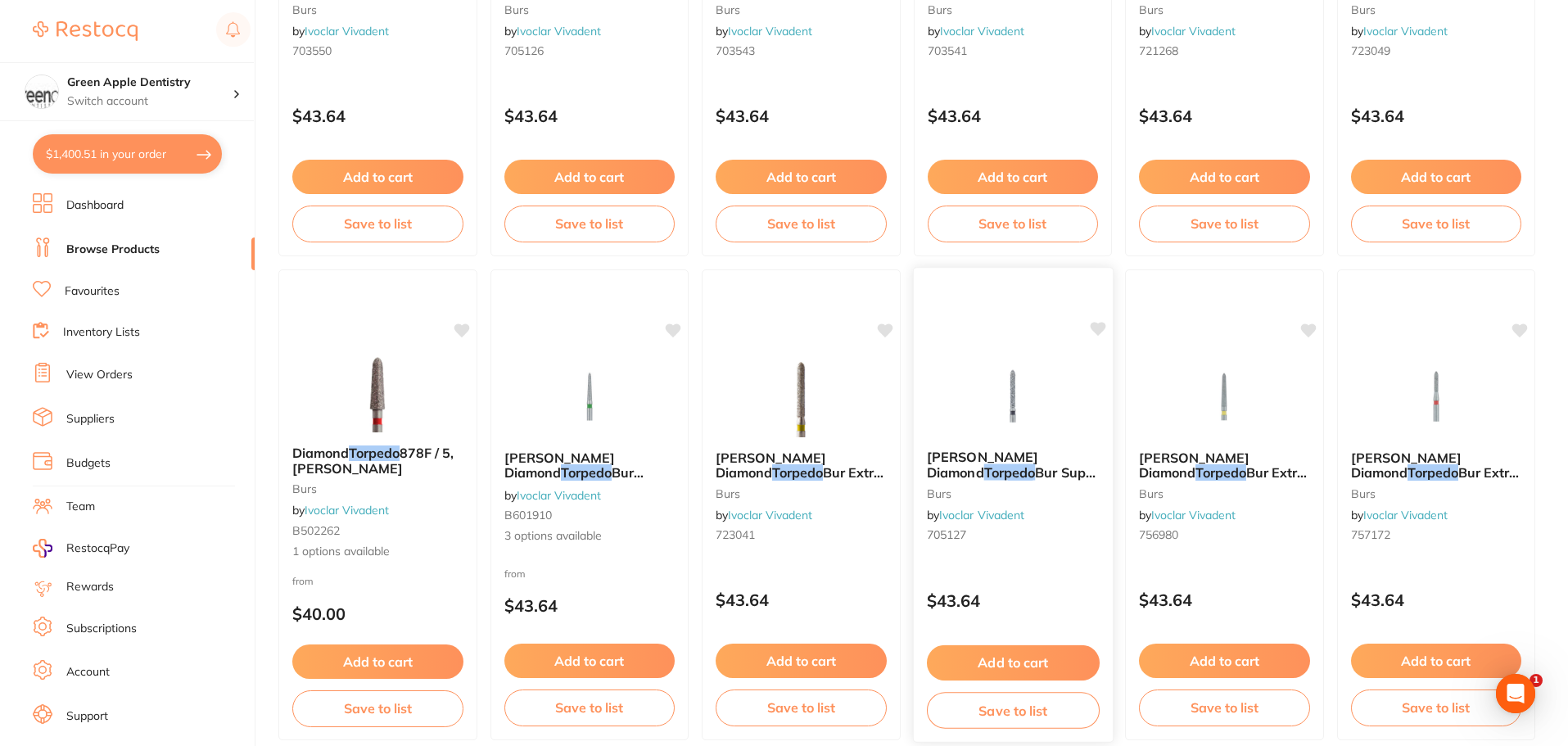
scroll to position [2456, 0]
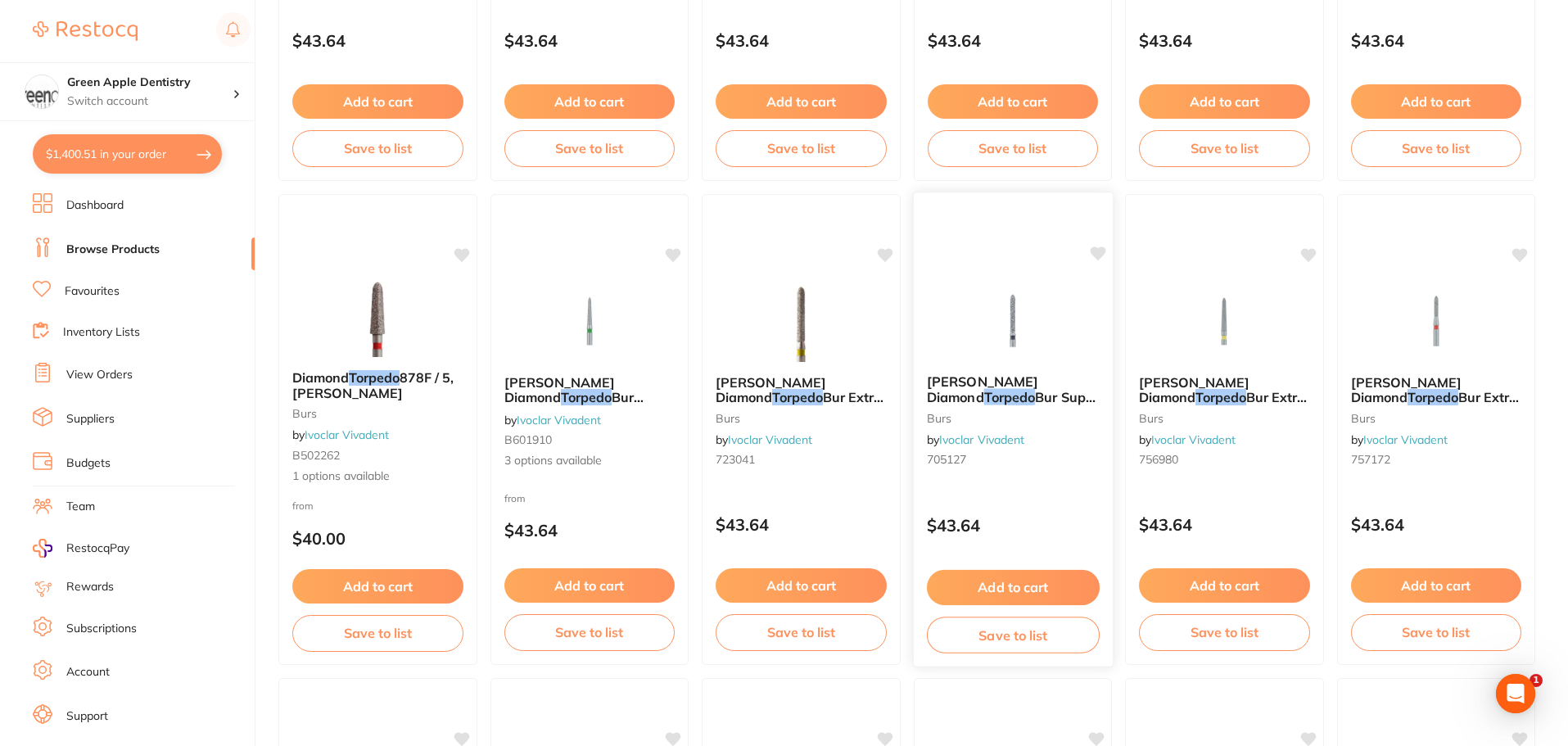
click at [1040, 313] on img at bounding box center [1012, 320] width 107 height 82
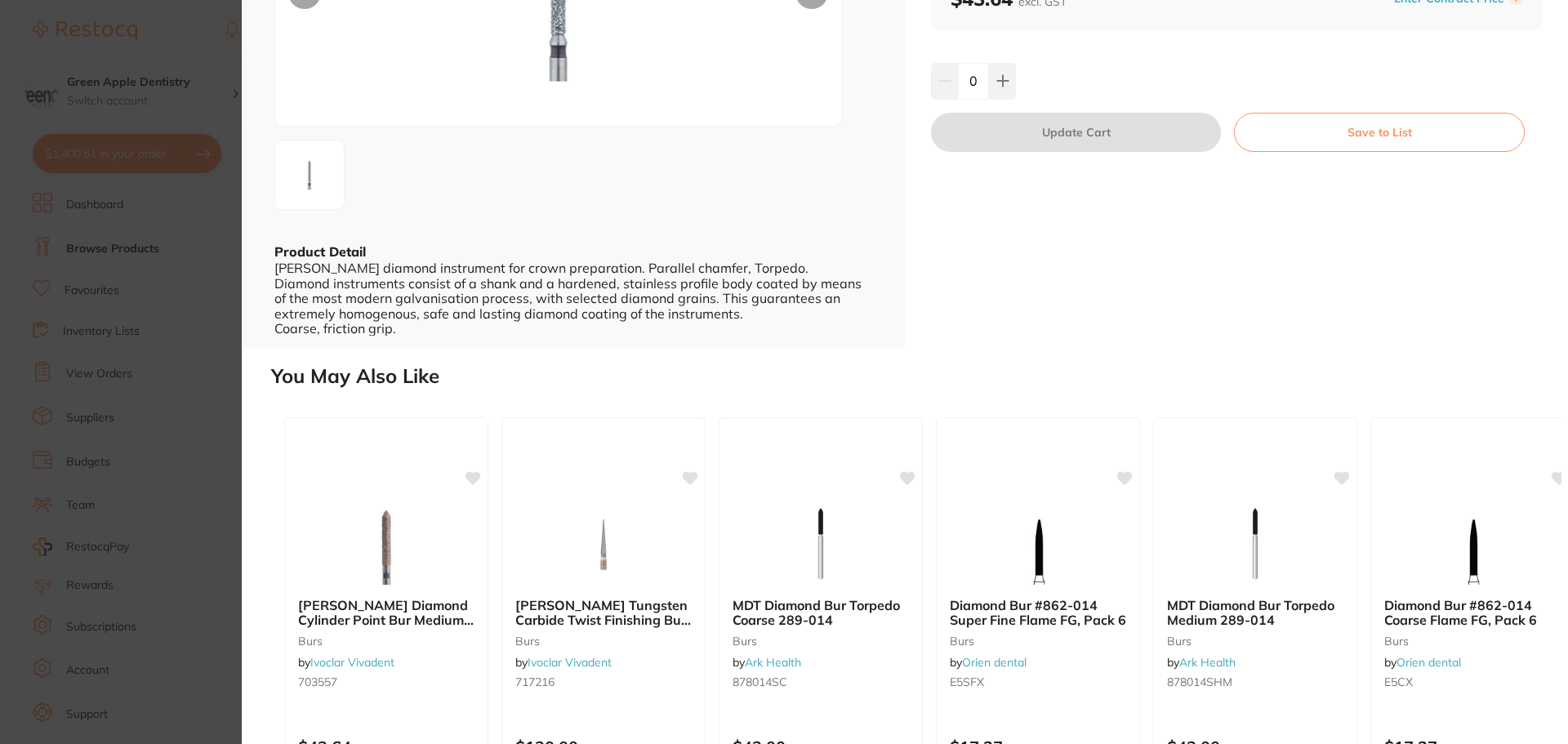
scroll to position [397, 0]
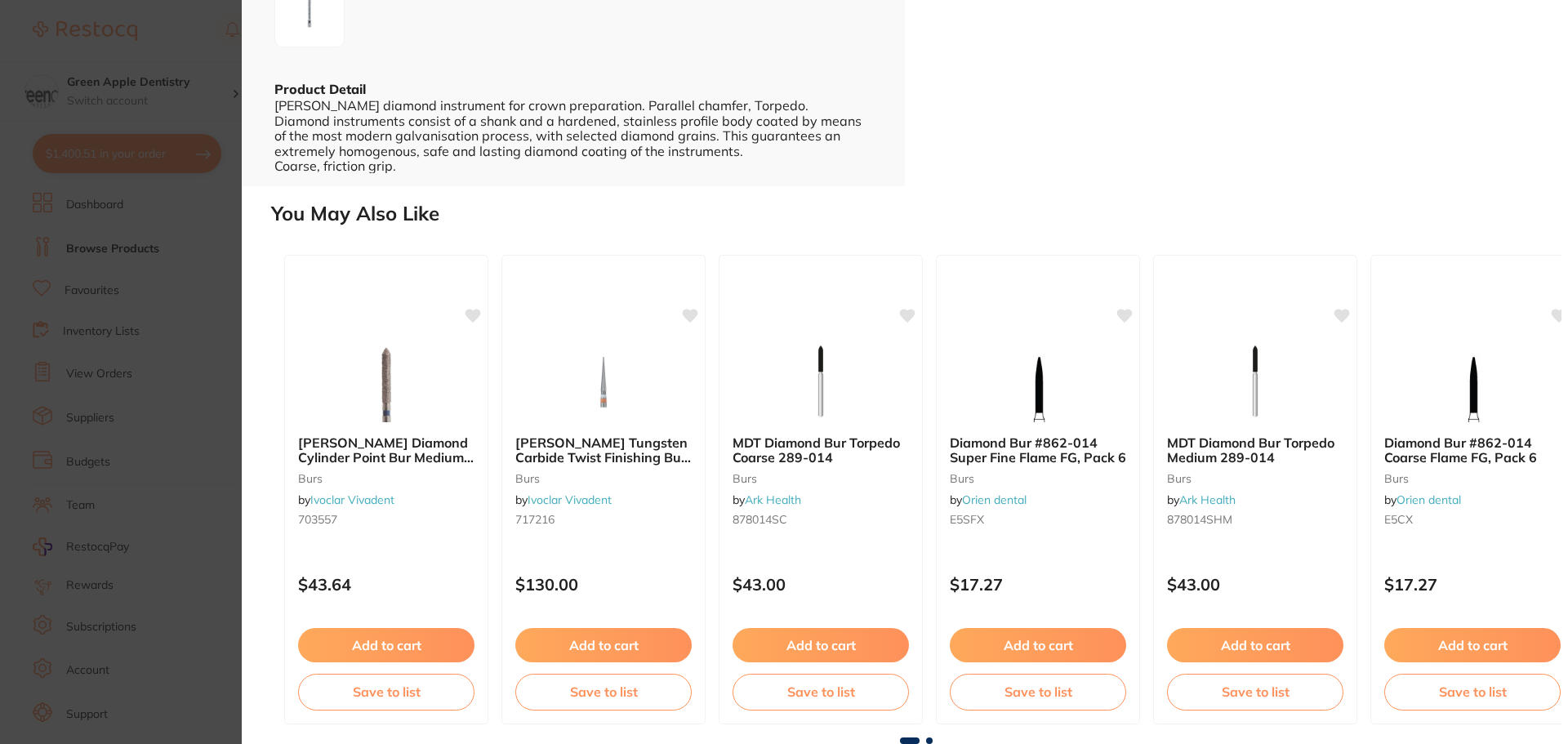
click at [211, 258] on section "Meisinger Diamond Torpedo Bur Super Coarse 869H 314 014 / 5 burs by Ivoclar Viv…" at bounding box center [784, 372] width 1568 height 744
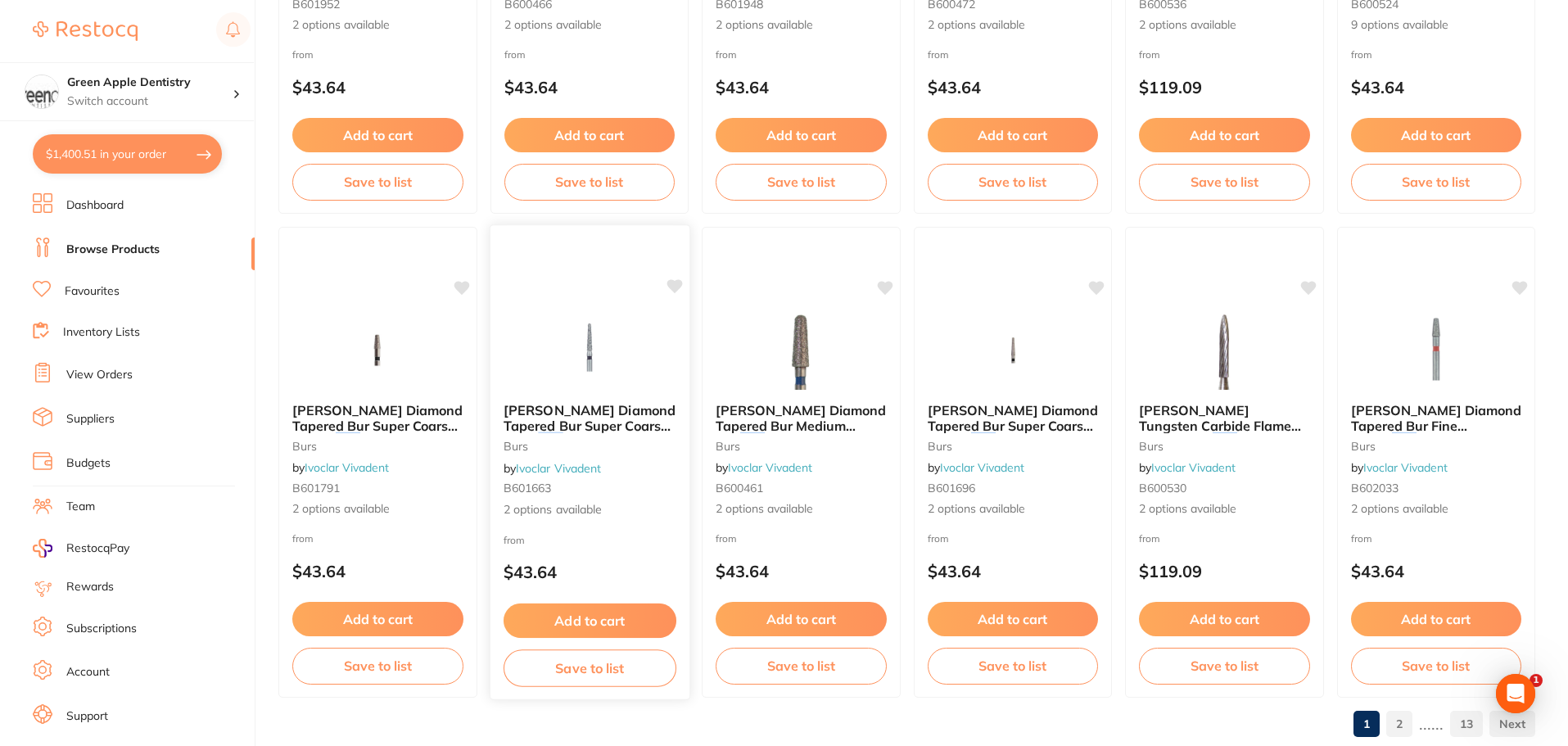
scroll to position [3911, 0]
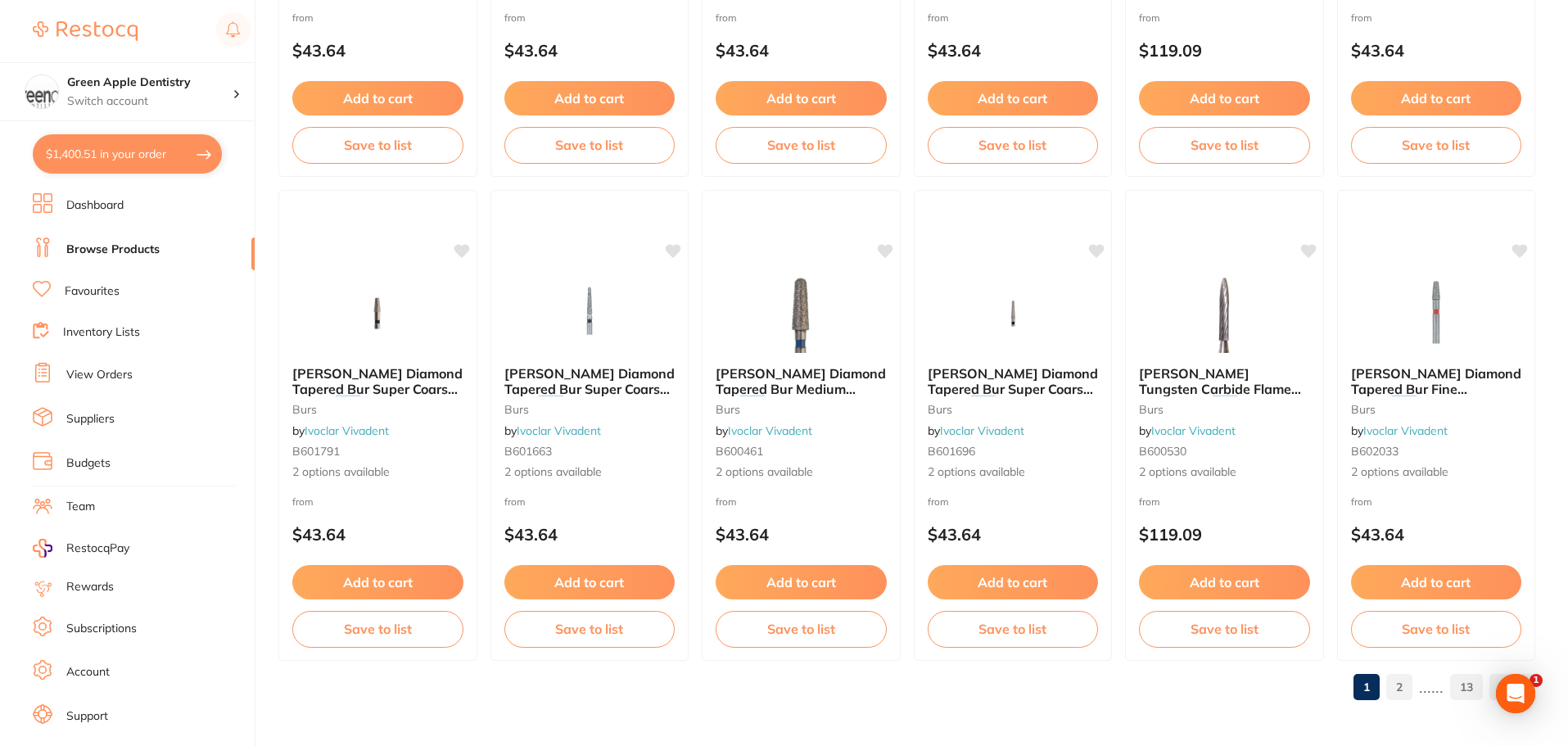
click at [1387, 682] on ul "1 2 ...... 13" at bounding box center [1441, 686] width 188 height 27
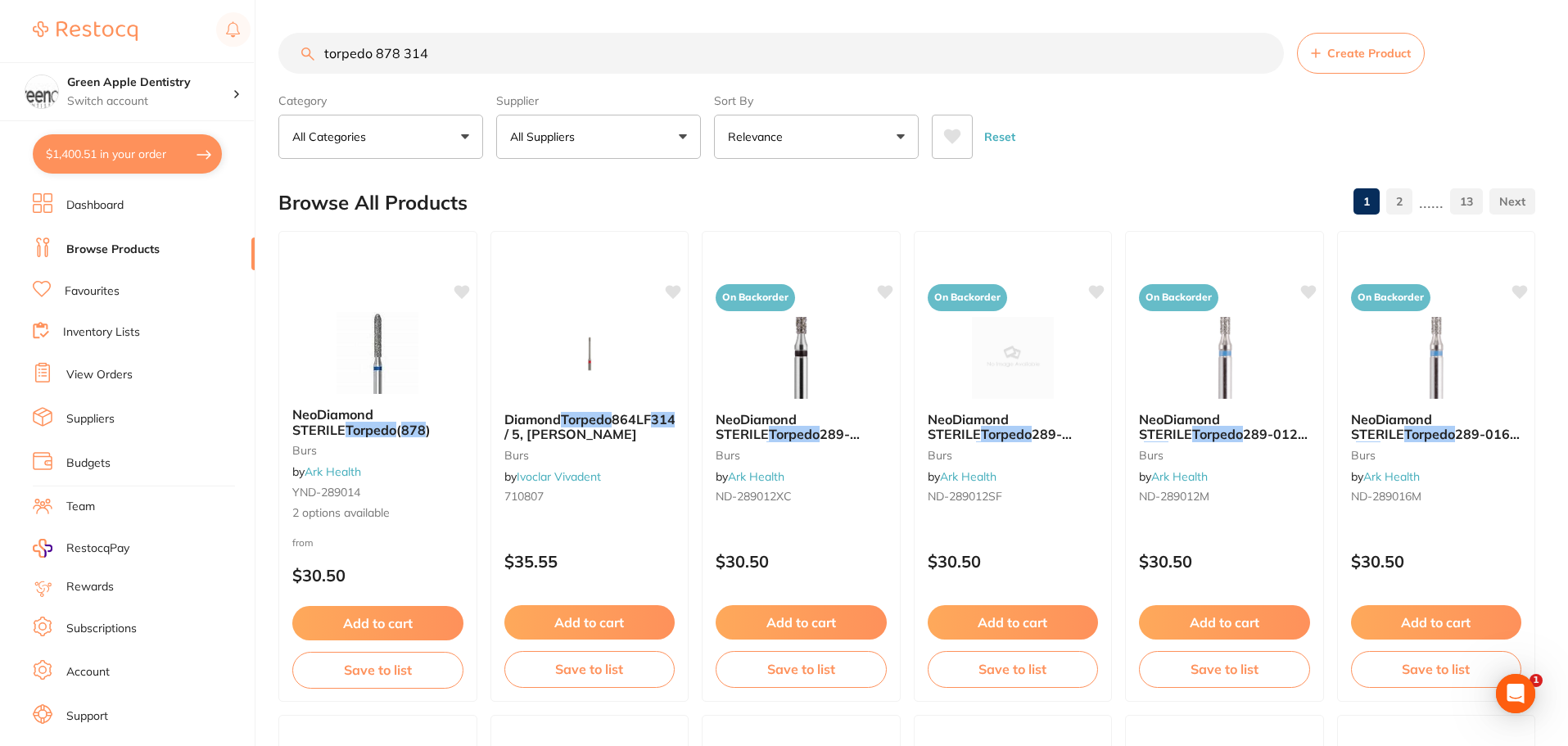
click at [1405, 204] on link "2" at bounding box center [1398, 202] width 27 height 33
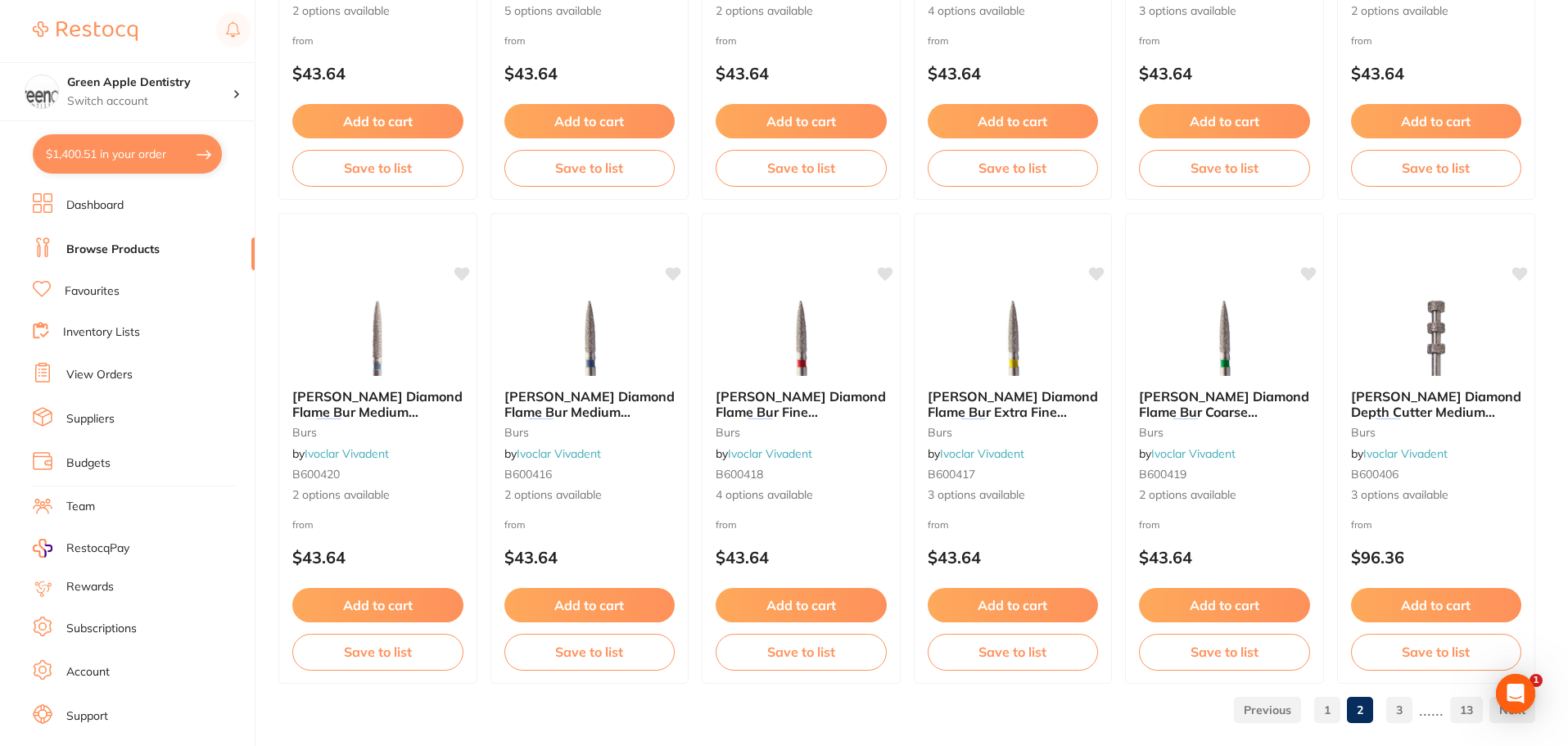
scroll to position [3911, 0]
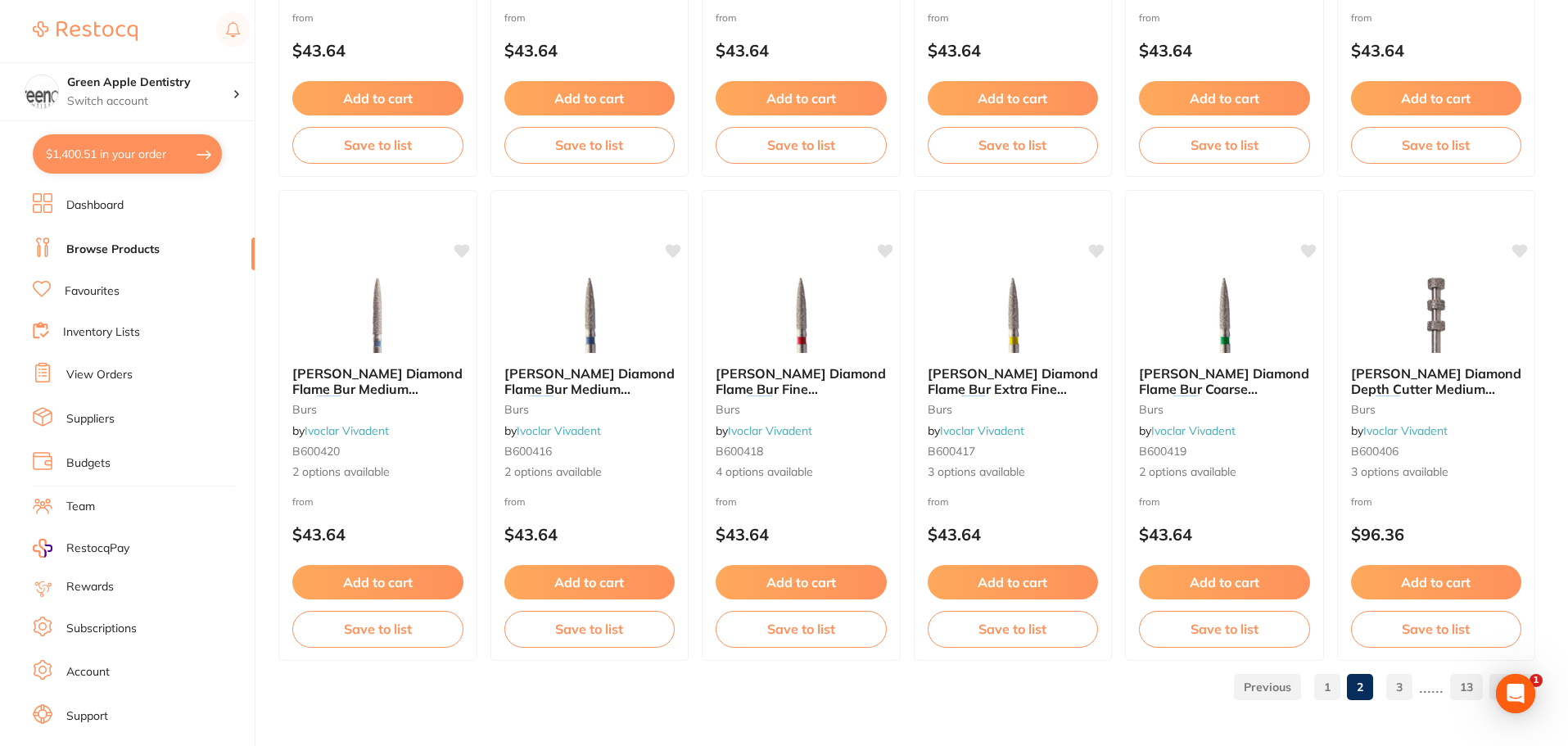
click at [1409, 686] on link "3" at bounding box center [1398, 687] width 27 height 33
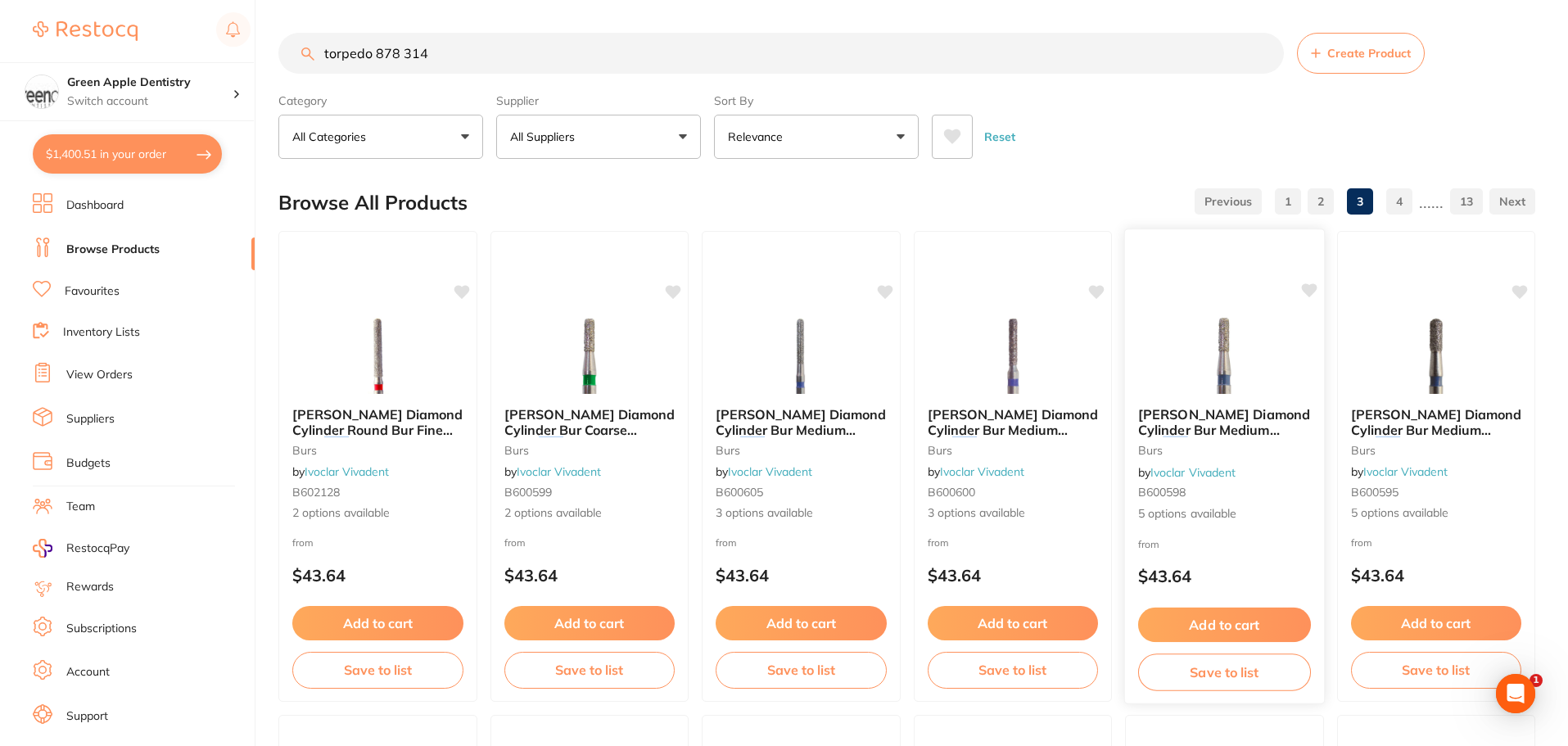
scroll to position [0, 0]
click at [80, 155] on button "$1,400.51 in your order" at bounding box center [127, 154] width 189 height 39
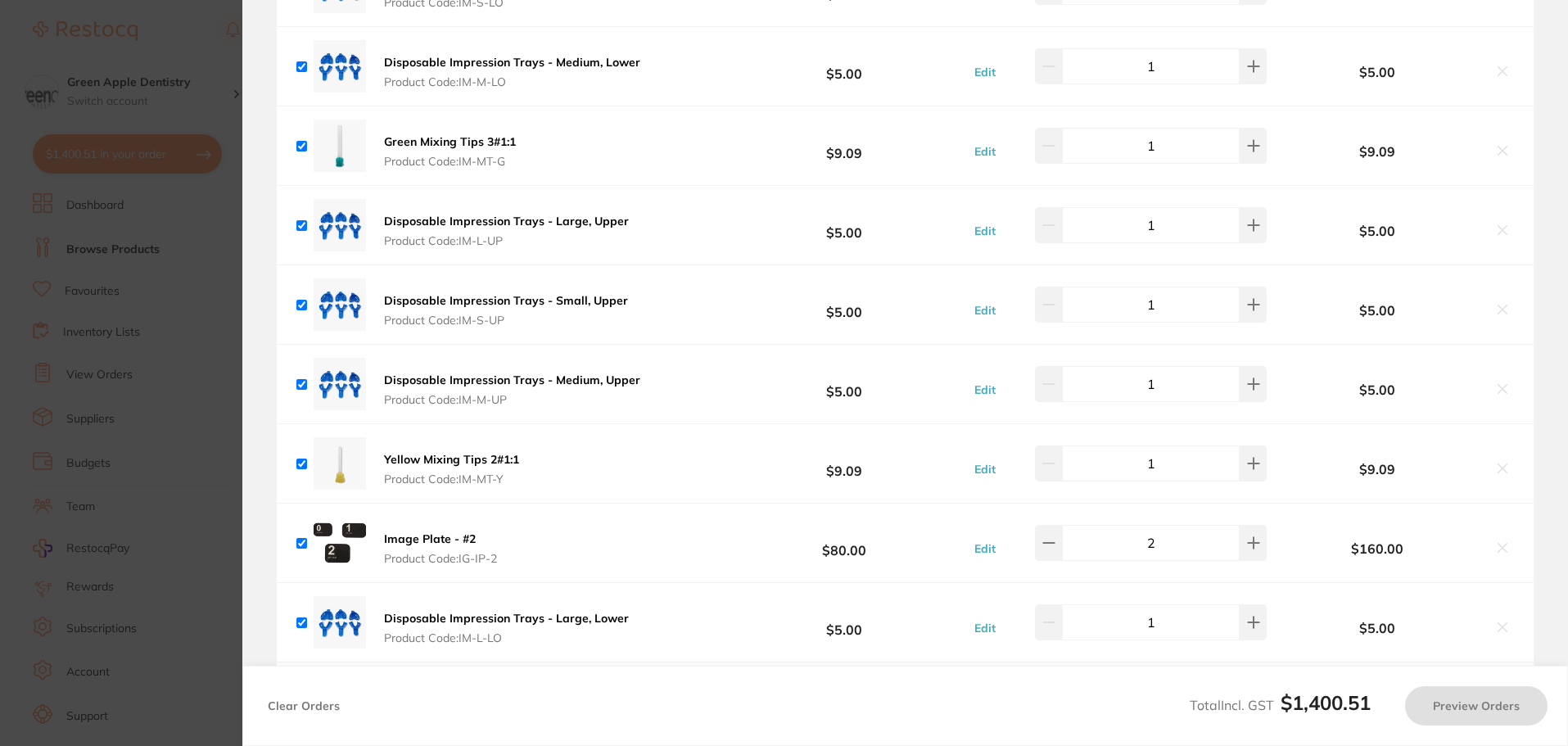
checkbox input "true"
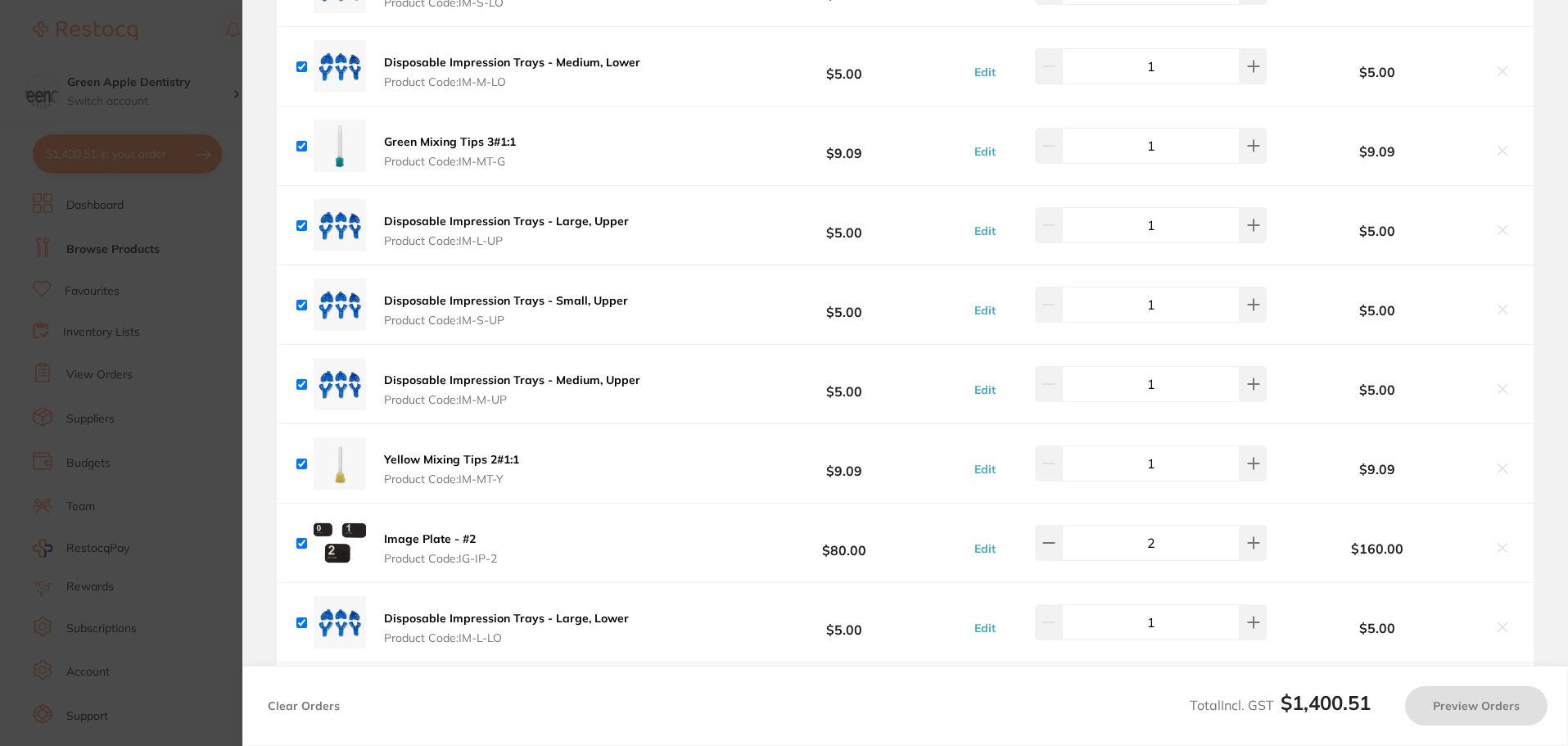
checkbox input "true"
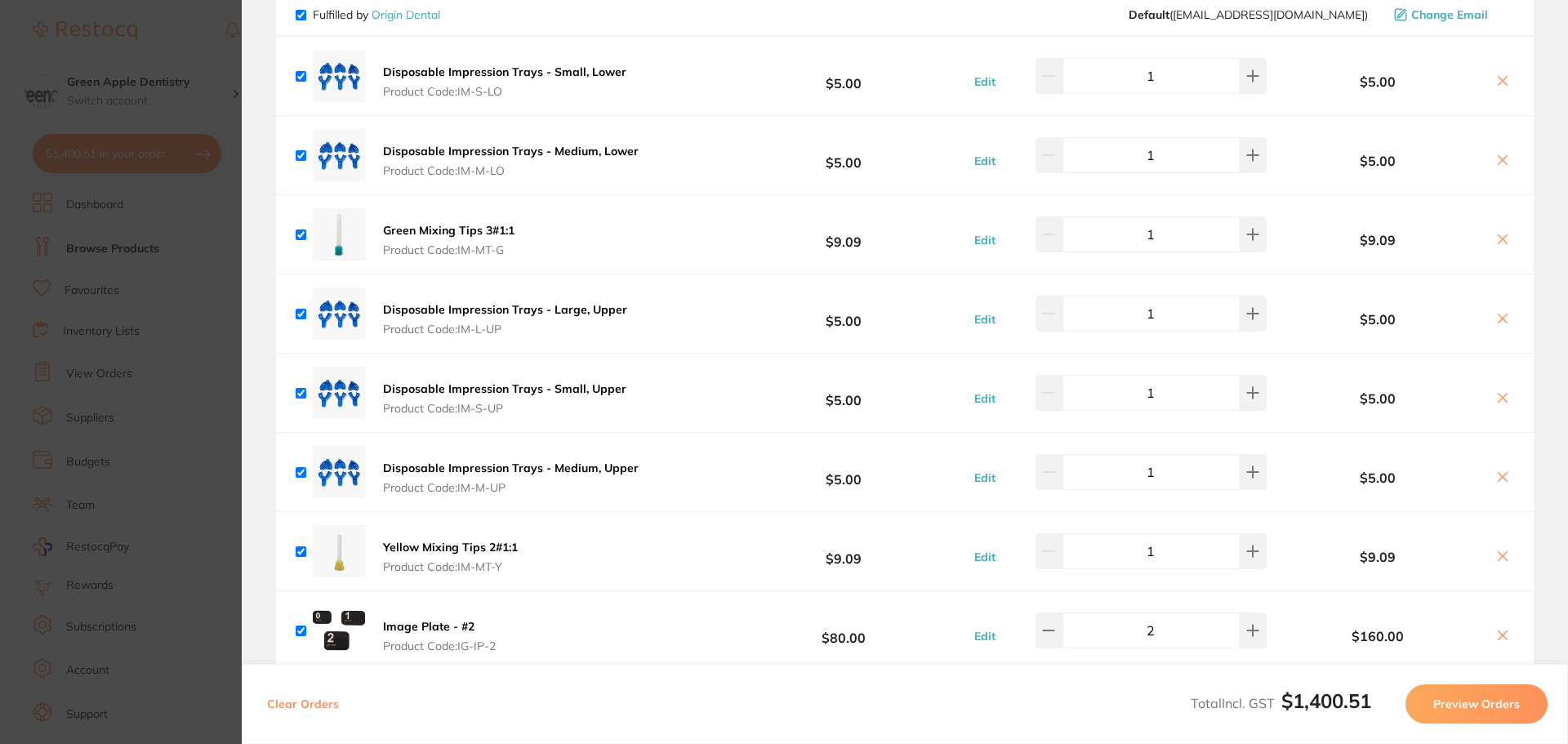
scroll to position [739, 0]
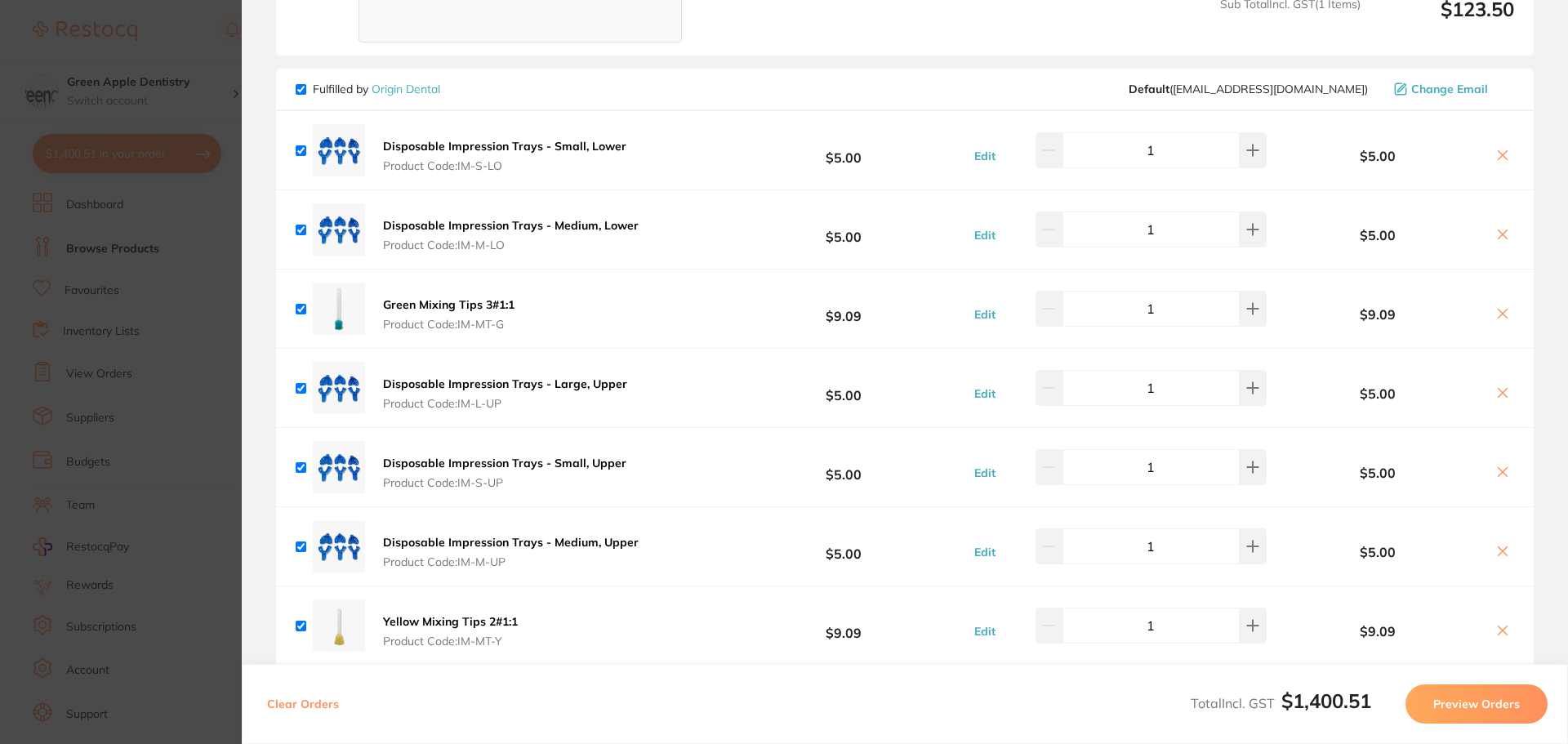
click at [297, 147] on input "checkbox" at bounding box center [301, 151] width 11 height 11
checkbox input "false"
click at [302, 228] on input "checkbox" at bounding box center [301, 230] width 11 height 11
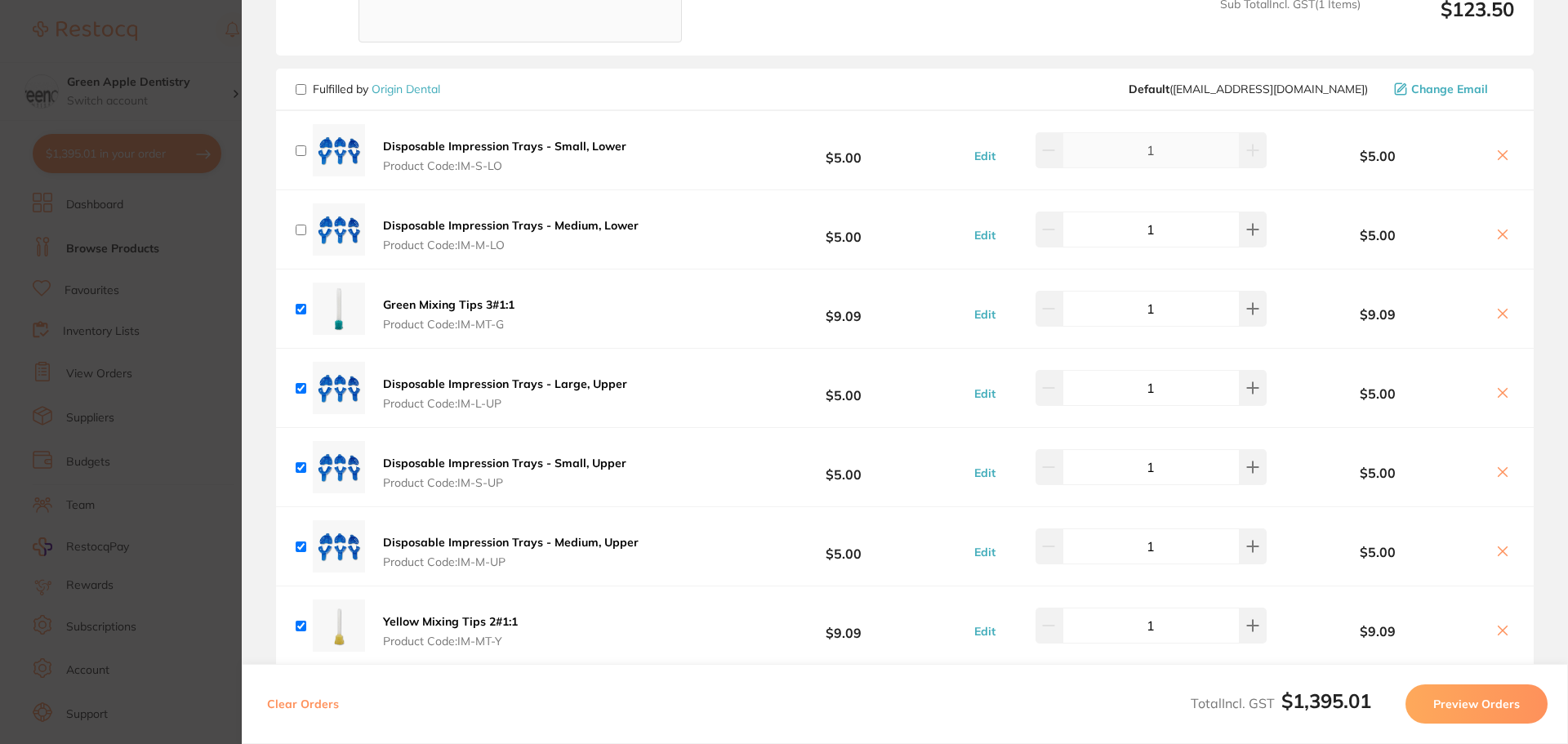
checkbox input "false"
click at [1505, 157] on button at bounding box center [1502, 156] width 23 height 17
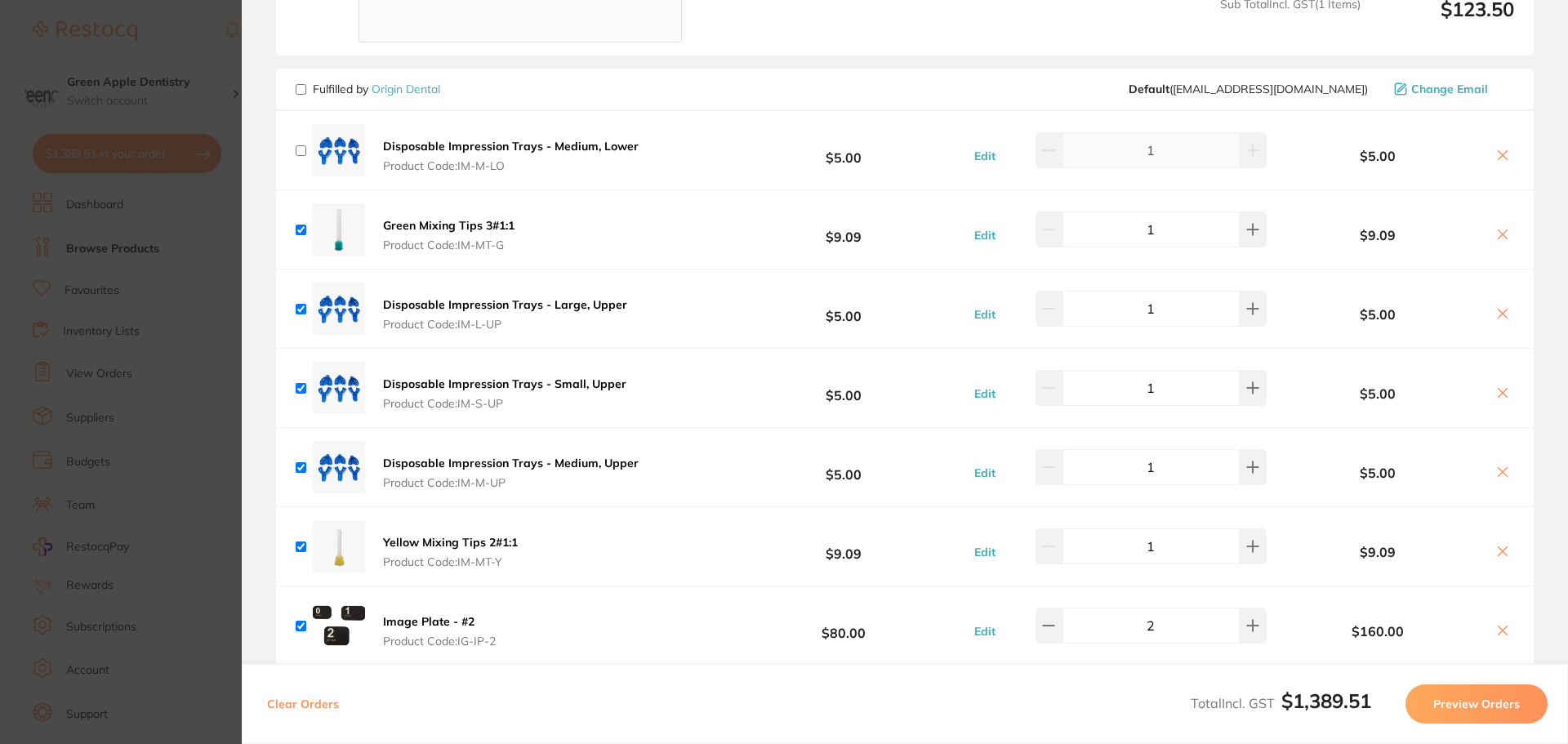
click at [1497, 156] on icon at bounding box center [1503, 155] width 13 height 13
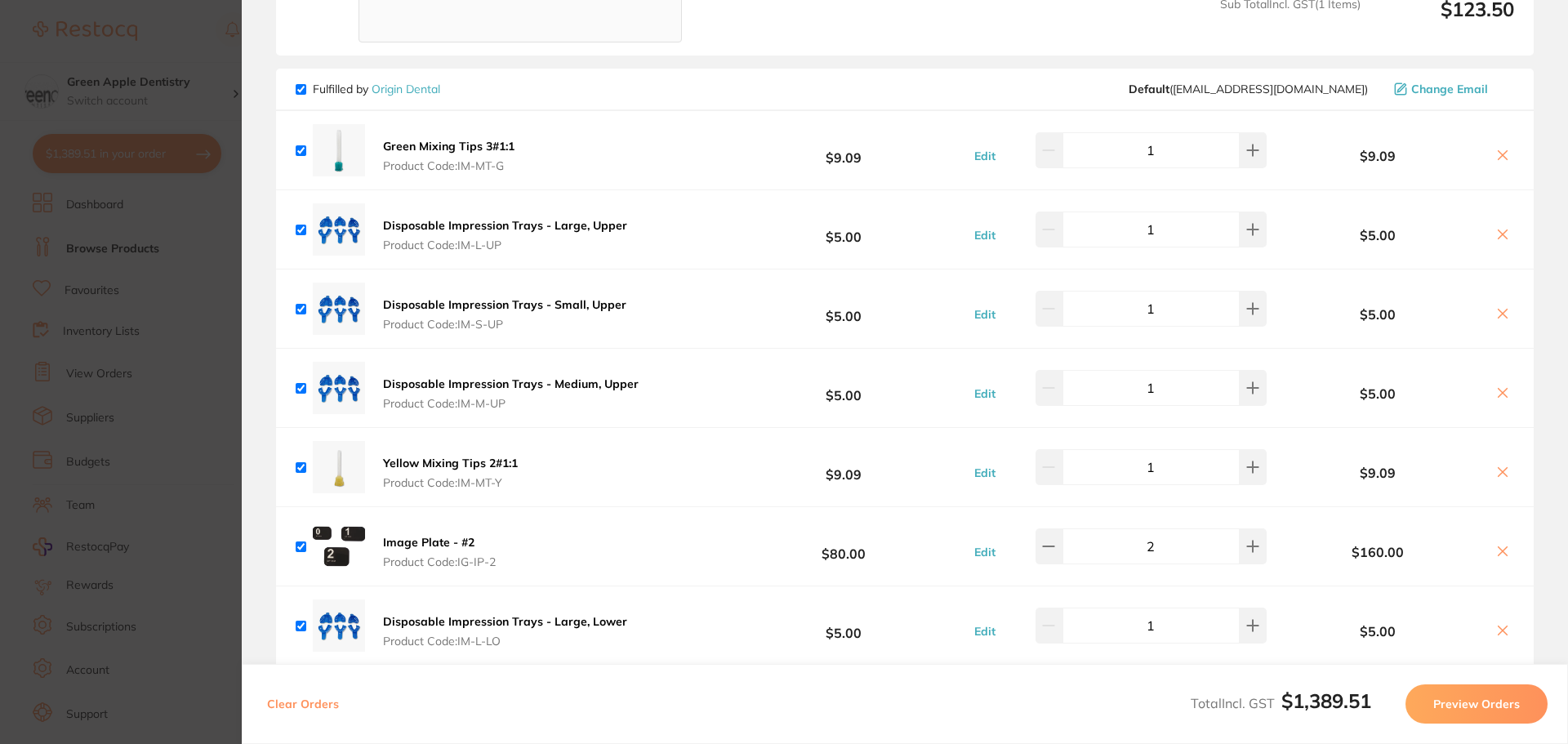
checkbox input "true"
click at [1498, 239] on icon at bounding box center [1503, 234] width 13 height 13
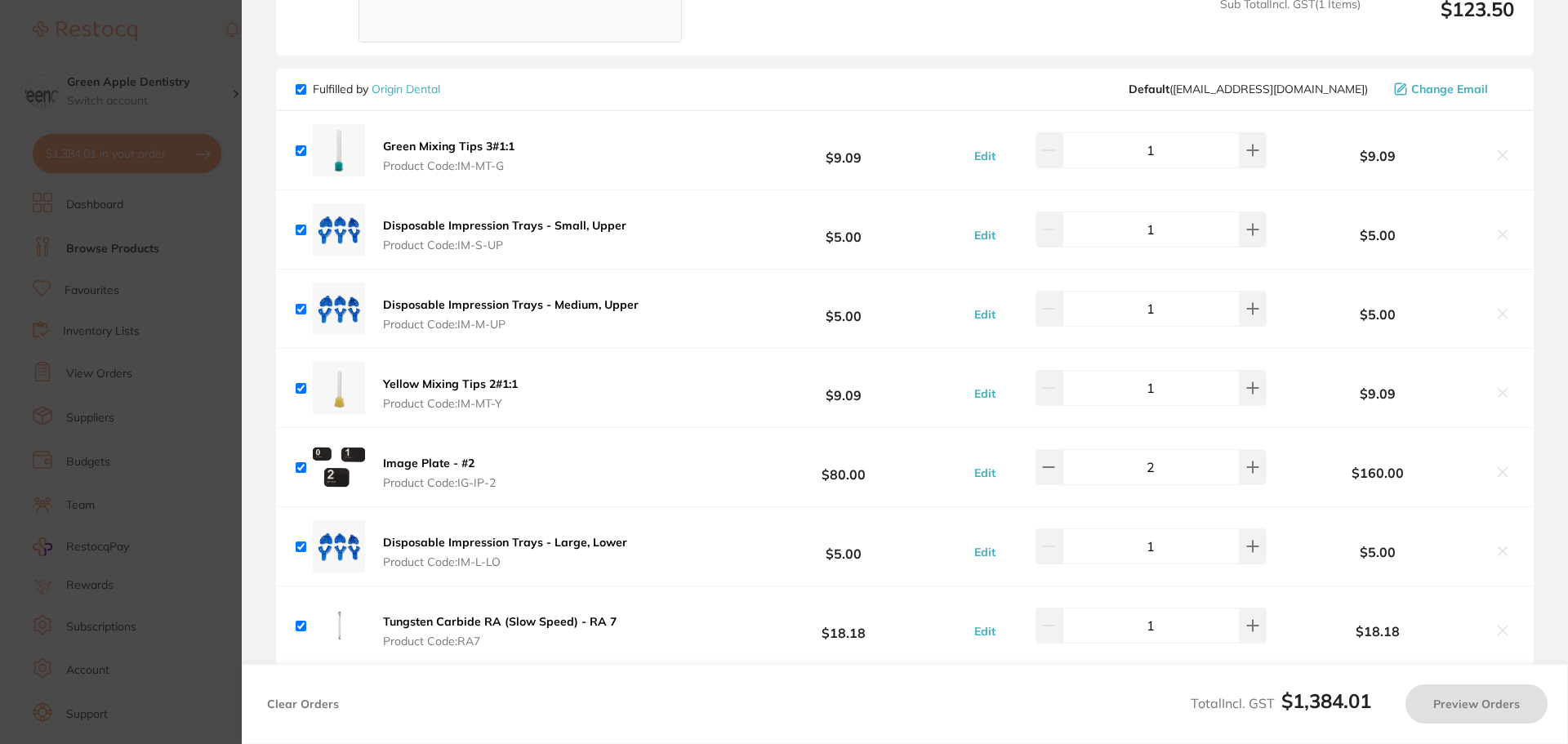
click at [1497, 238] on icon at bounding box center [1503, 234] width 13 height 13
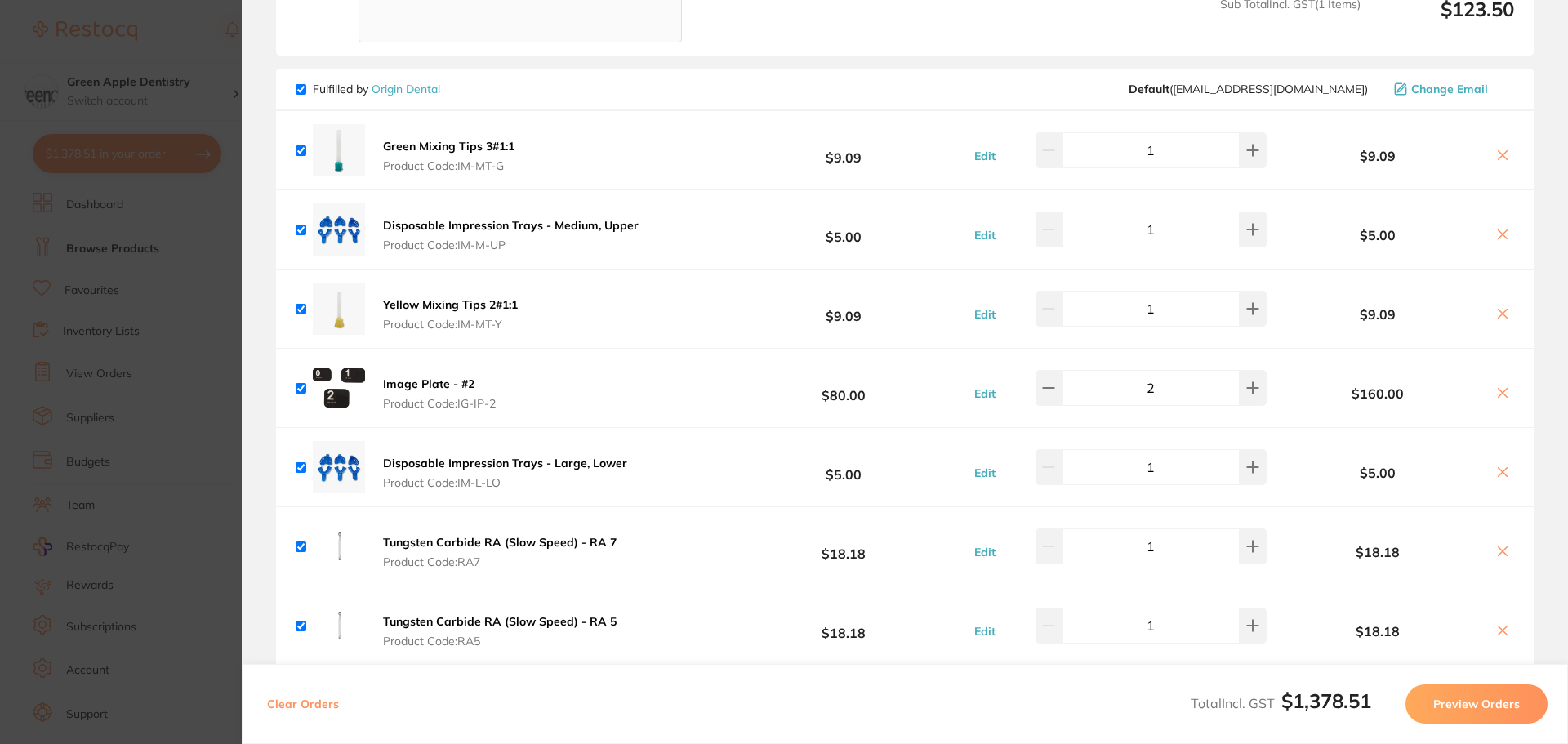
click at [1499, 232] on icon at bounding box center [1503, 234] width 13 height 13
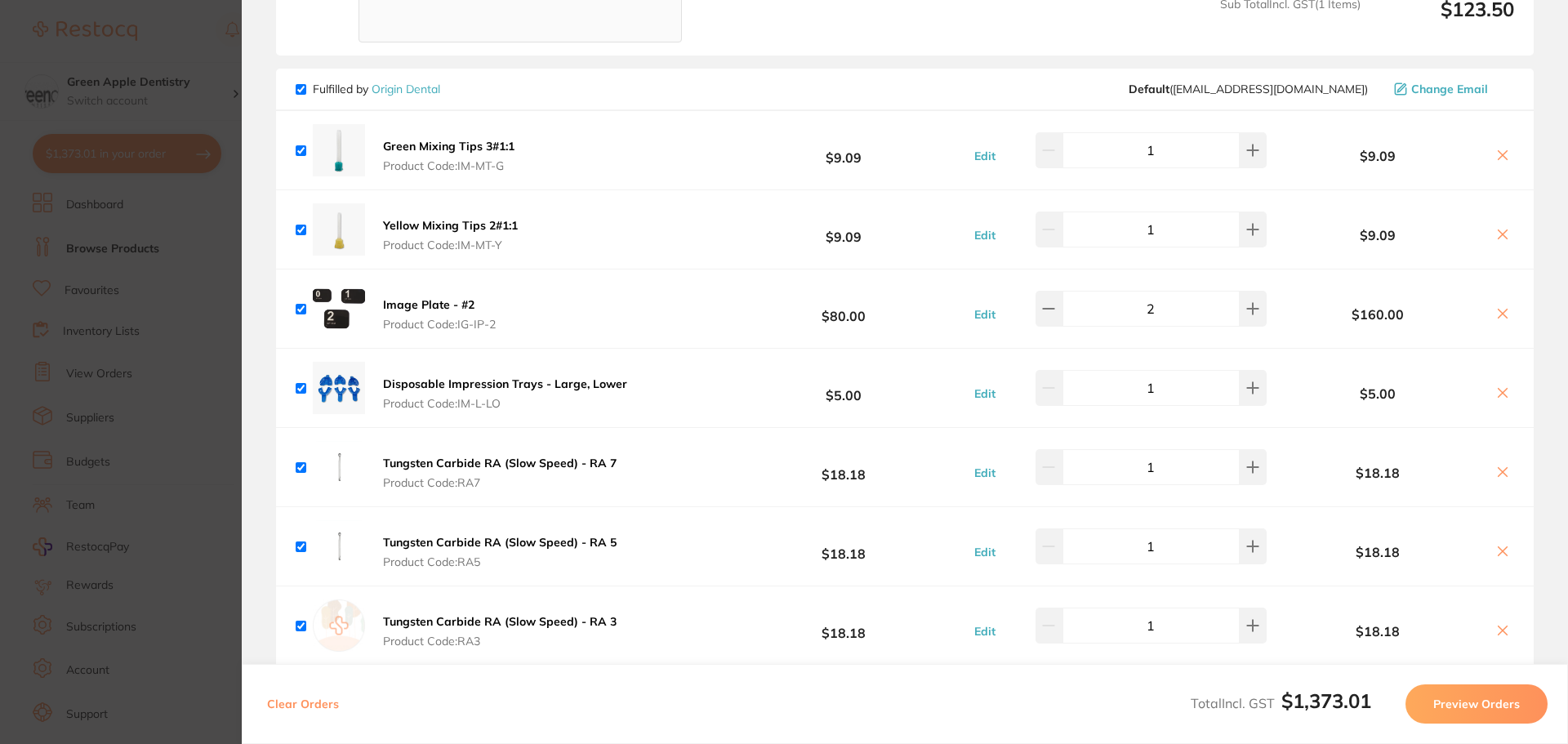
click at [1499, 398] on icon at bounding box center [1503, 393] width 13 height 13
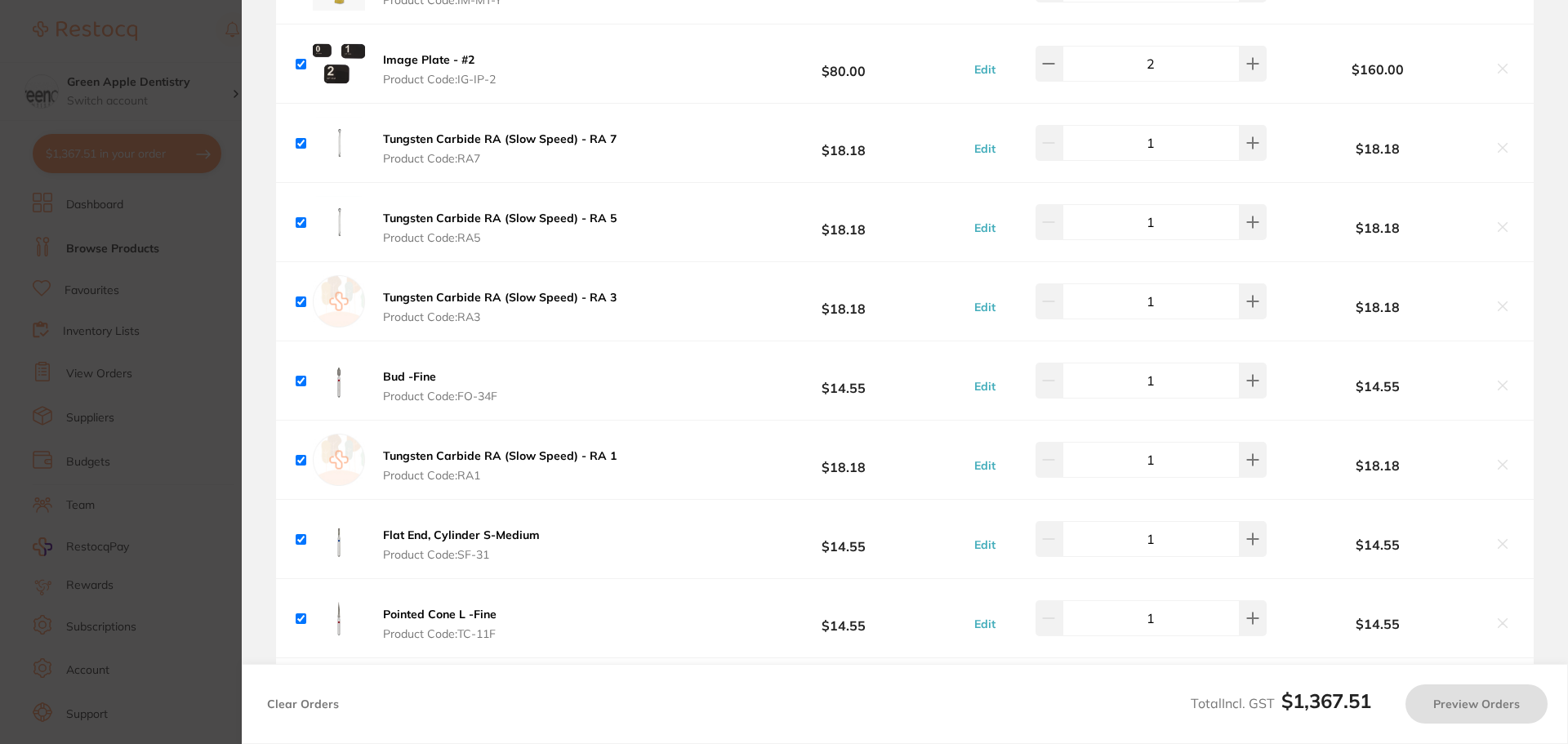
checkbox input "true"
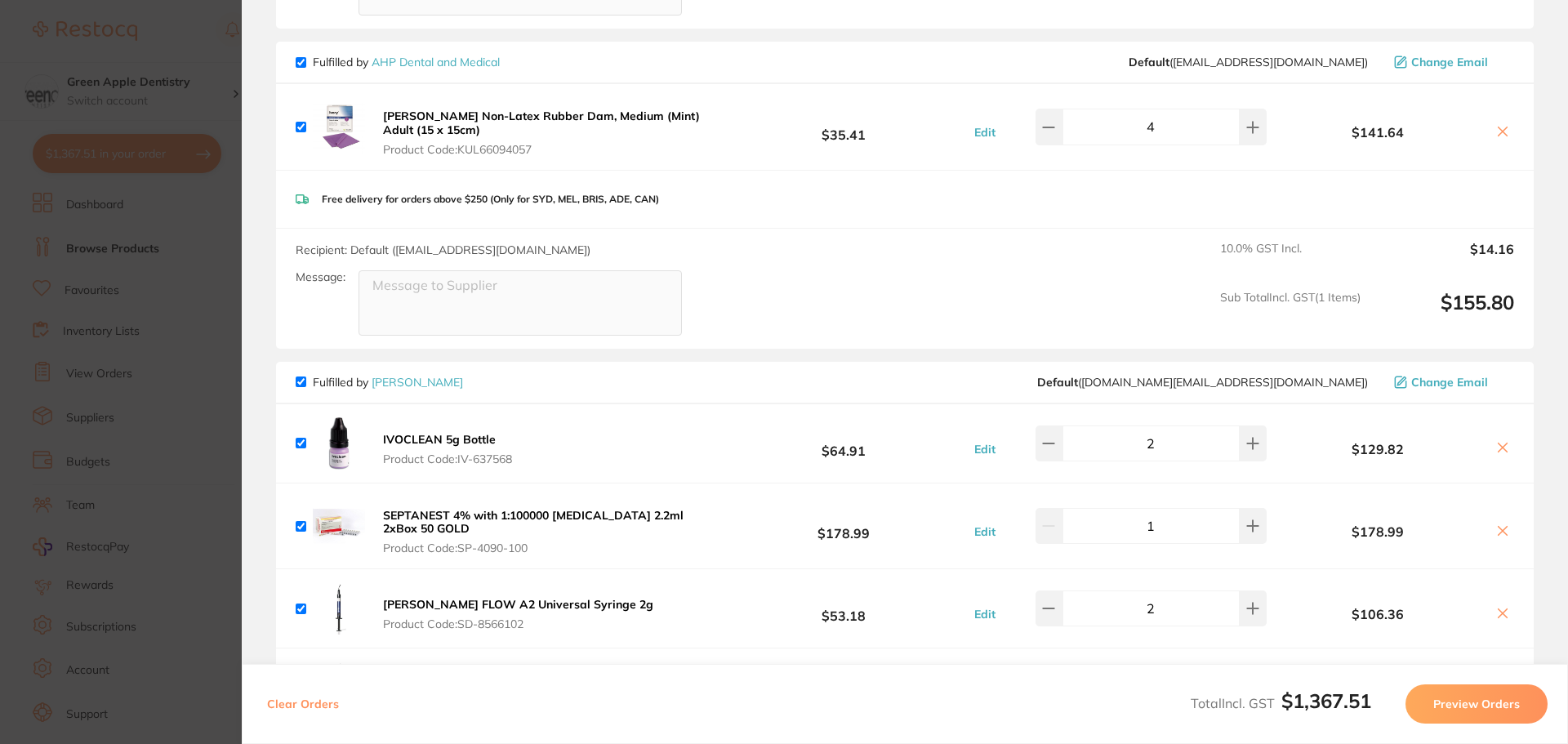
scroll to position [1801, 0]
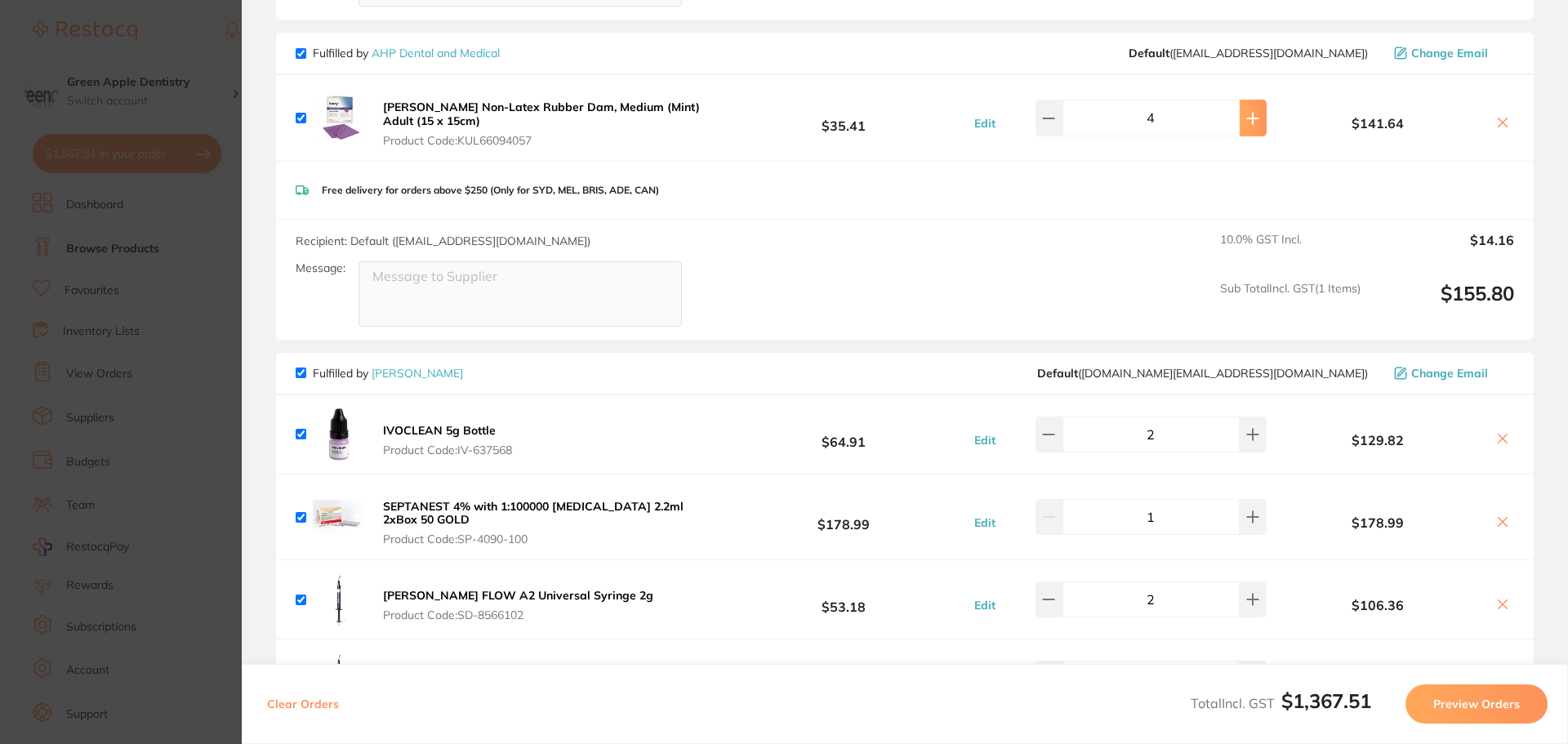
click at [1240, 133] on button at bounding box center [1253, 117] width 27 height 36
type input "5"
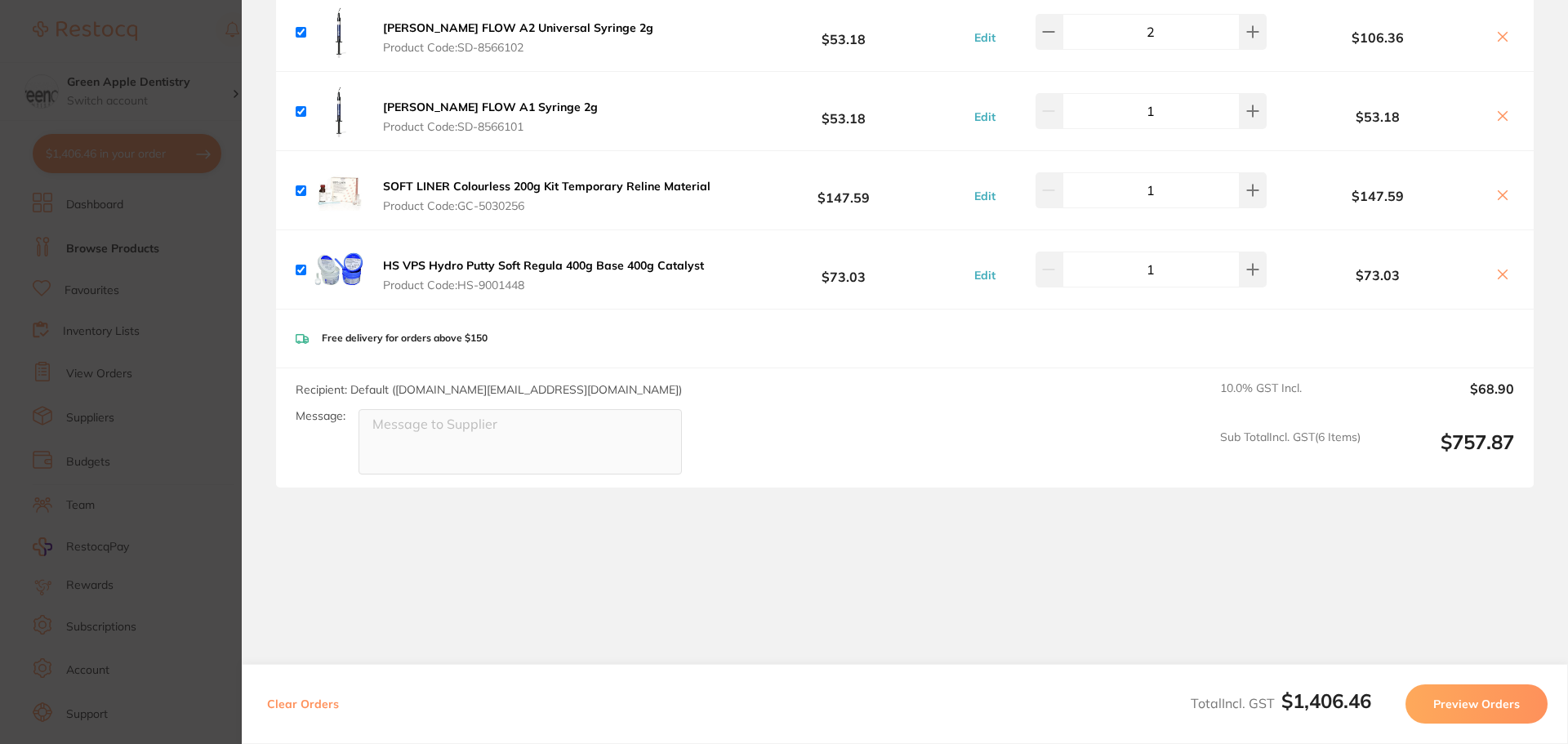
scroll to position [2369, 0]
click at [1499, 270] on icon at bounding box center [1503, 272] width 9 height 9
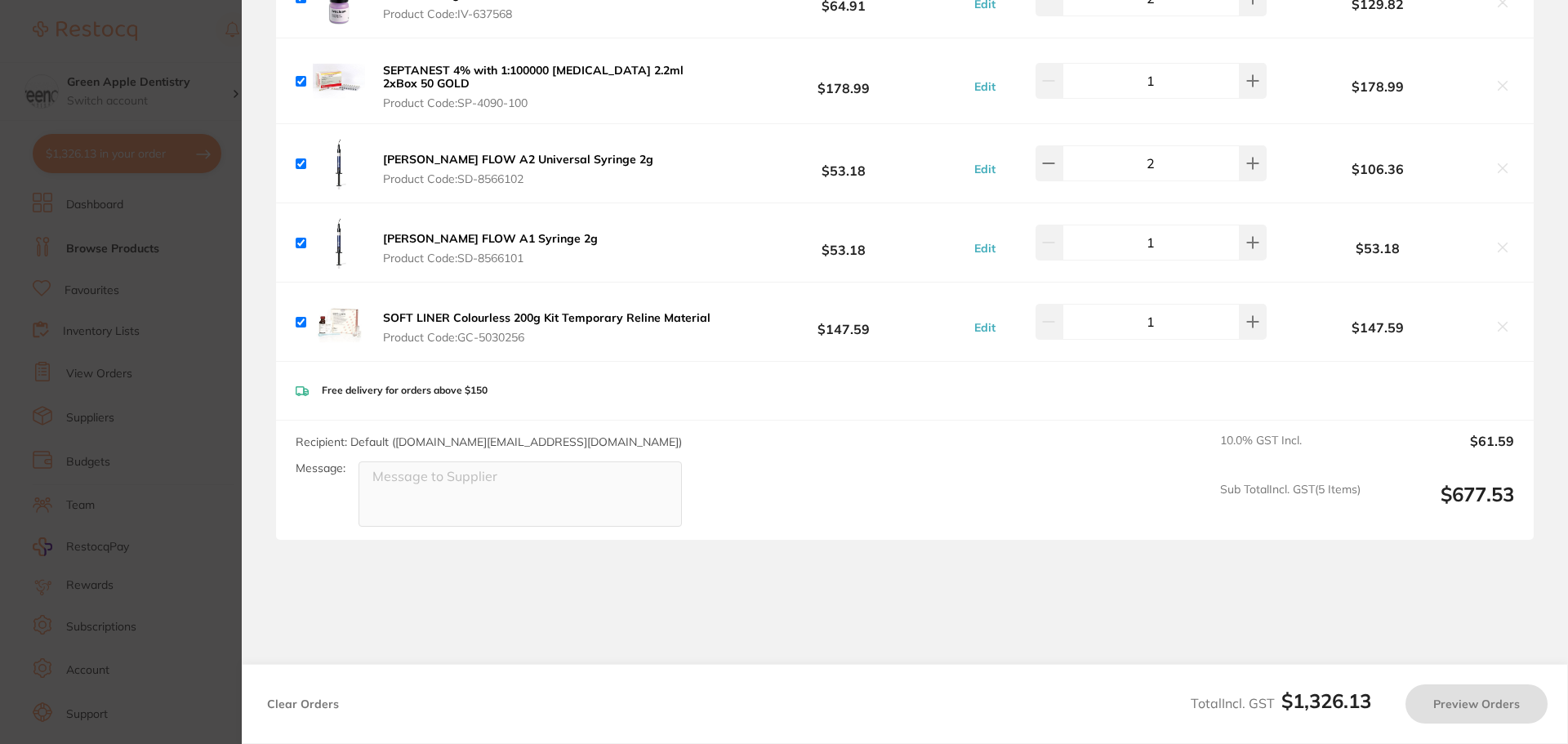
checkbox input "true"
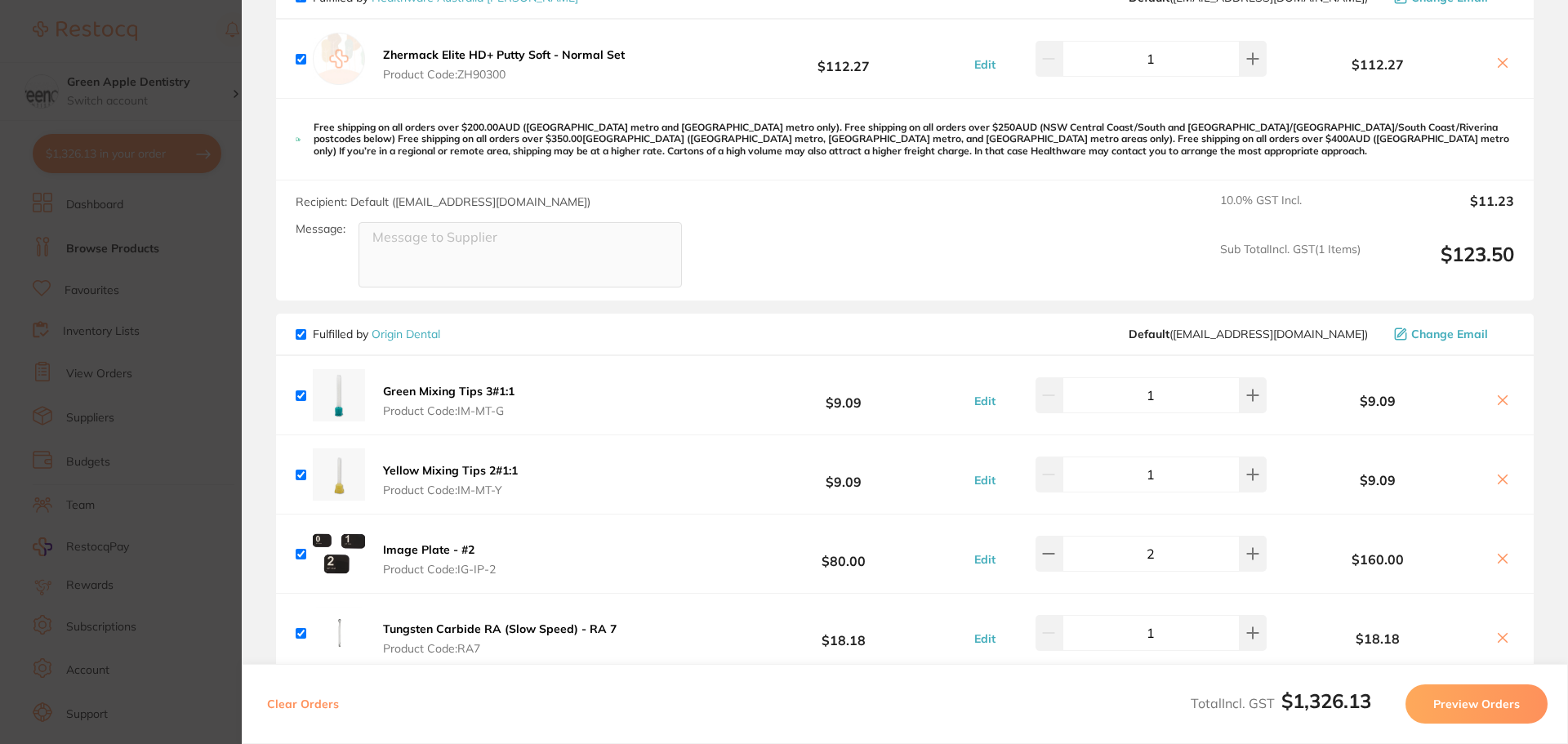
scroll to position [4, 0]
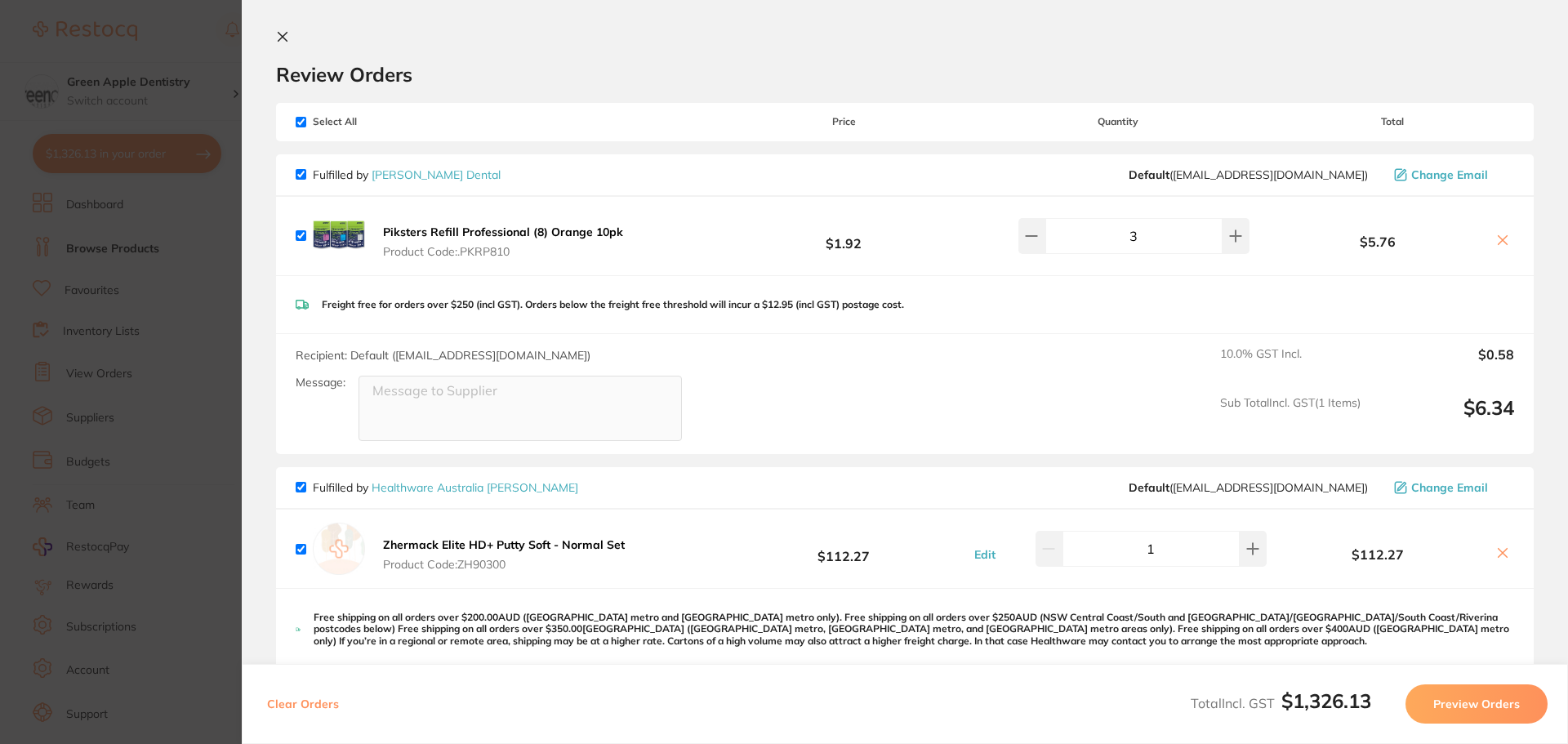
click at [280, 40] on icon at bounding box center [283, 37] width 9 height 9
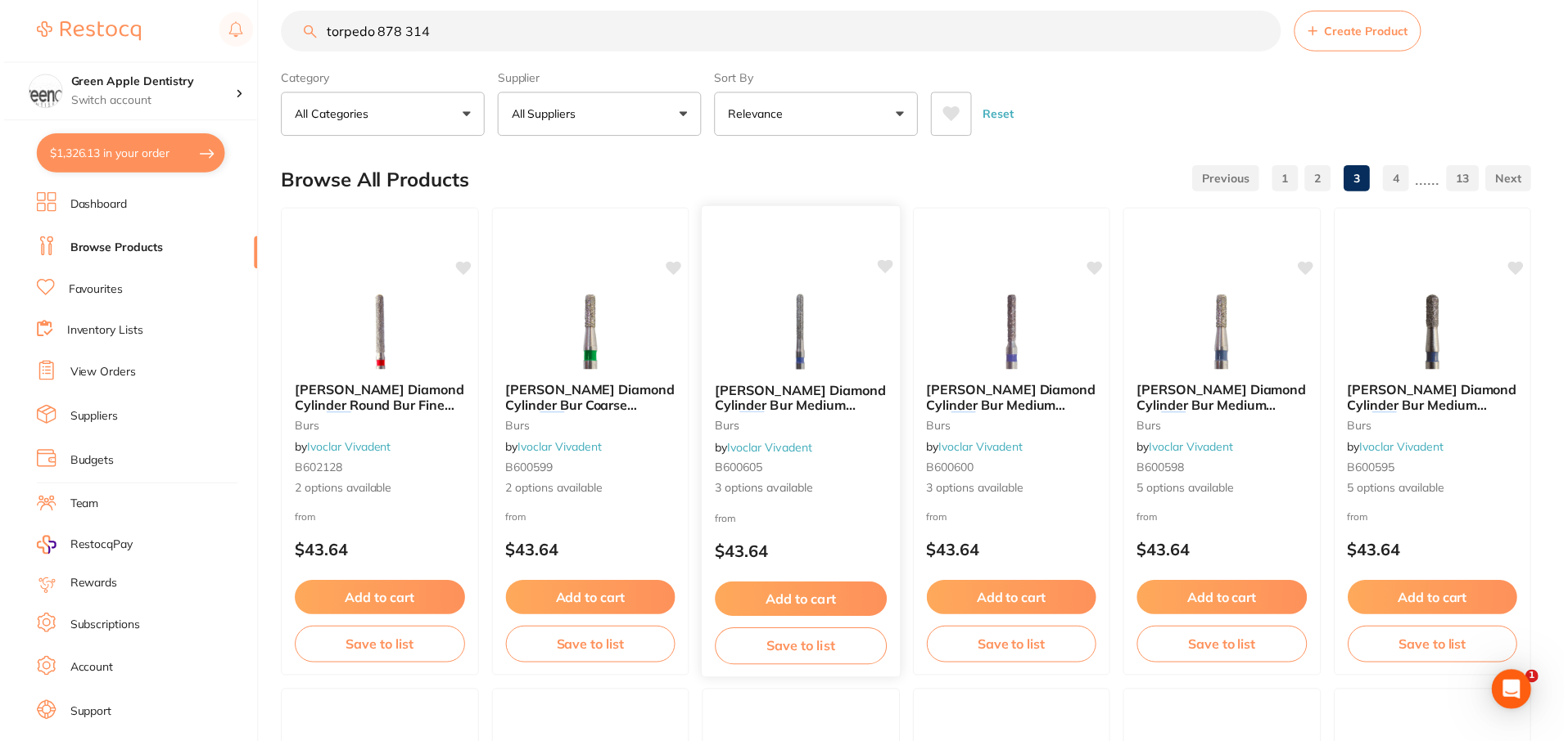
scroll to position [0, 0]
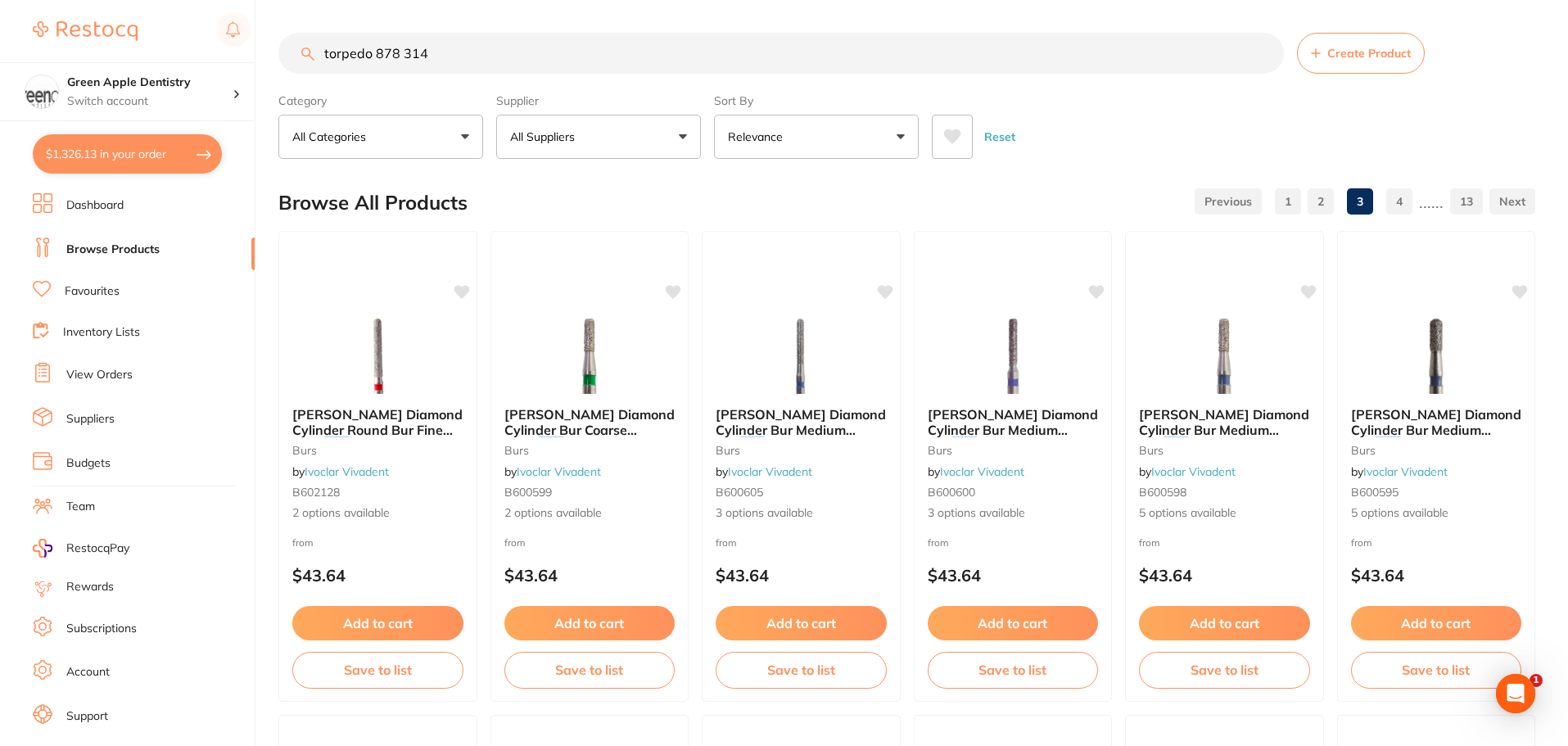
click at [609, 68] on input "torpedo 878 314" at bounding box center [781, 53] width 1005 height 41
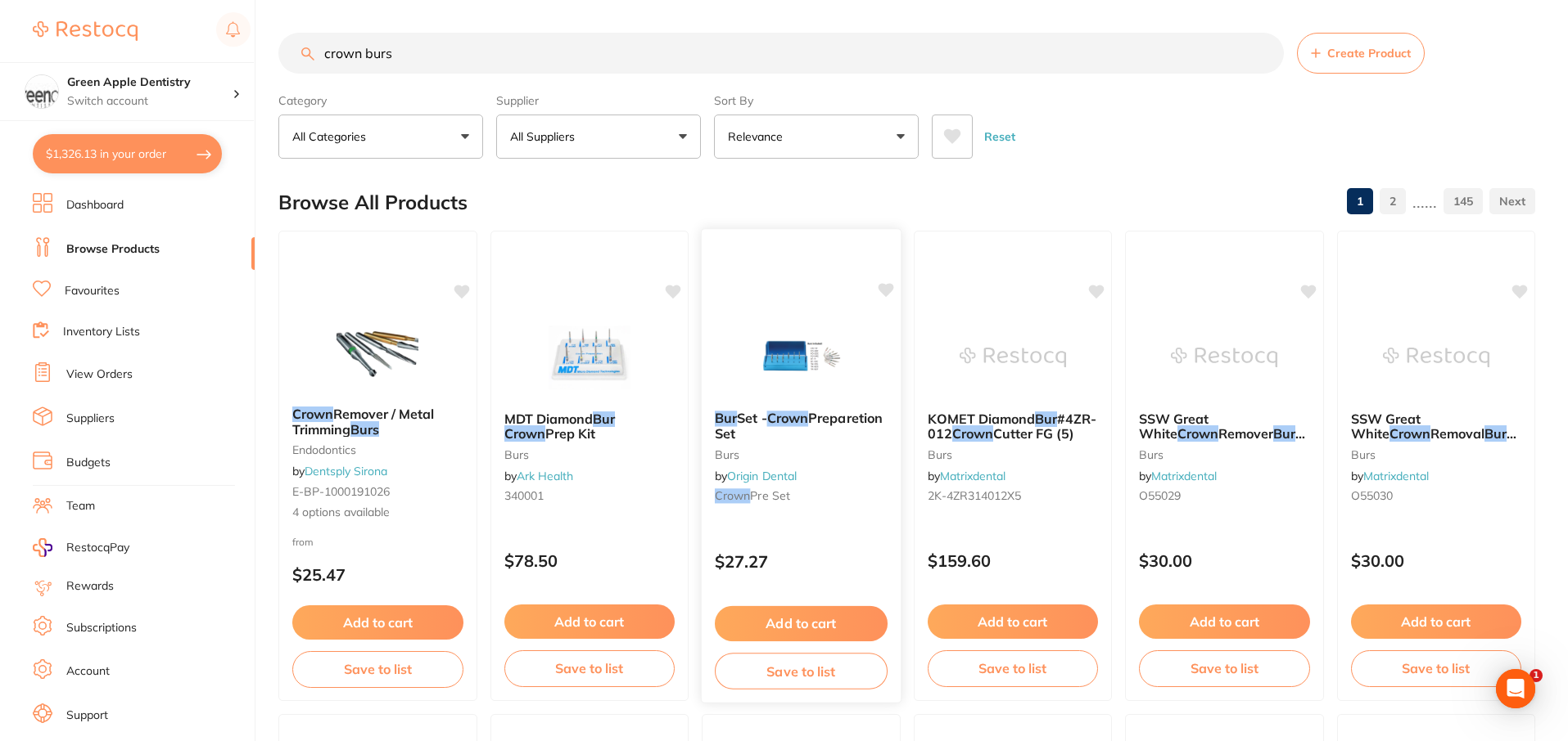
type input "crown burs"
click at [836, 374] on img at bounding box center [801, 356] width 107 height 82
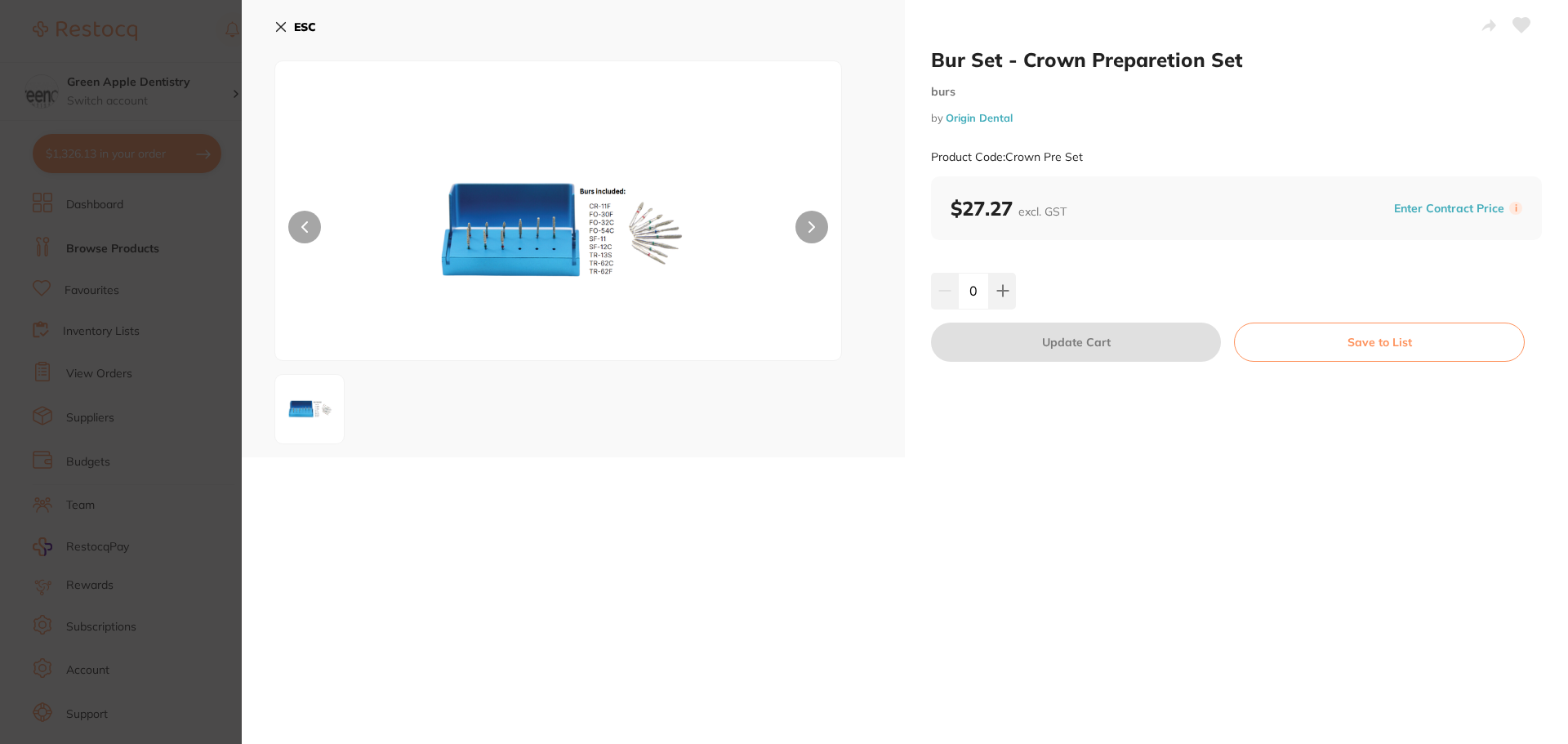
click at [650, 249] on img at bounding box center [559, 231] width 340 height 258
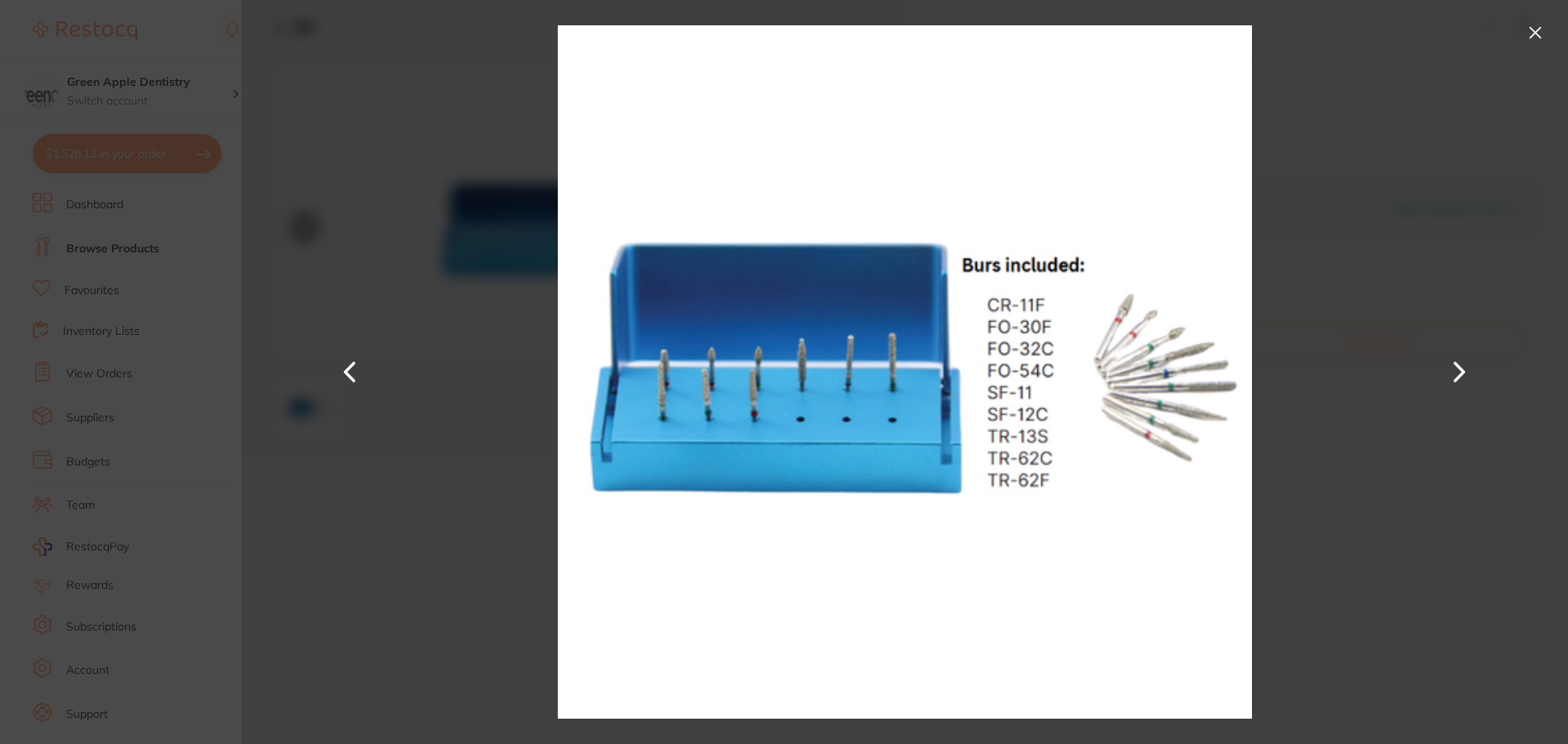
click at [1542, 31] on button at bounding box center [1535, 32] width 27 height 27
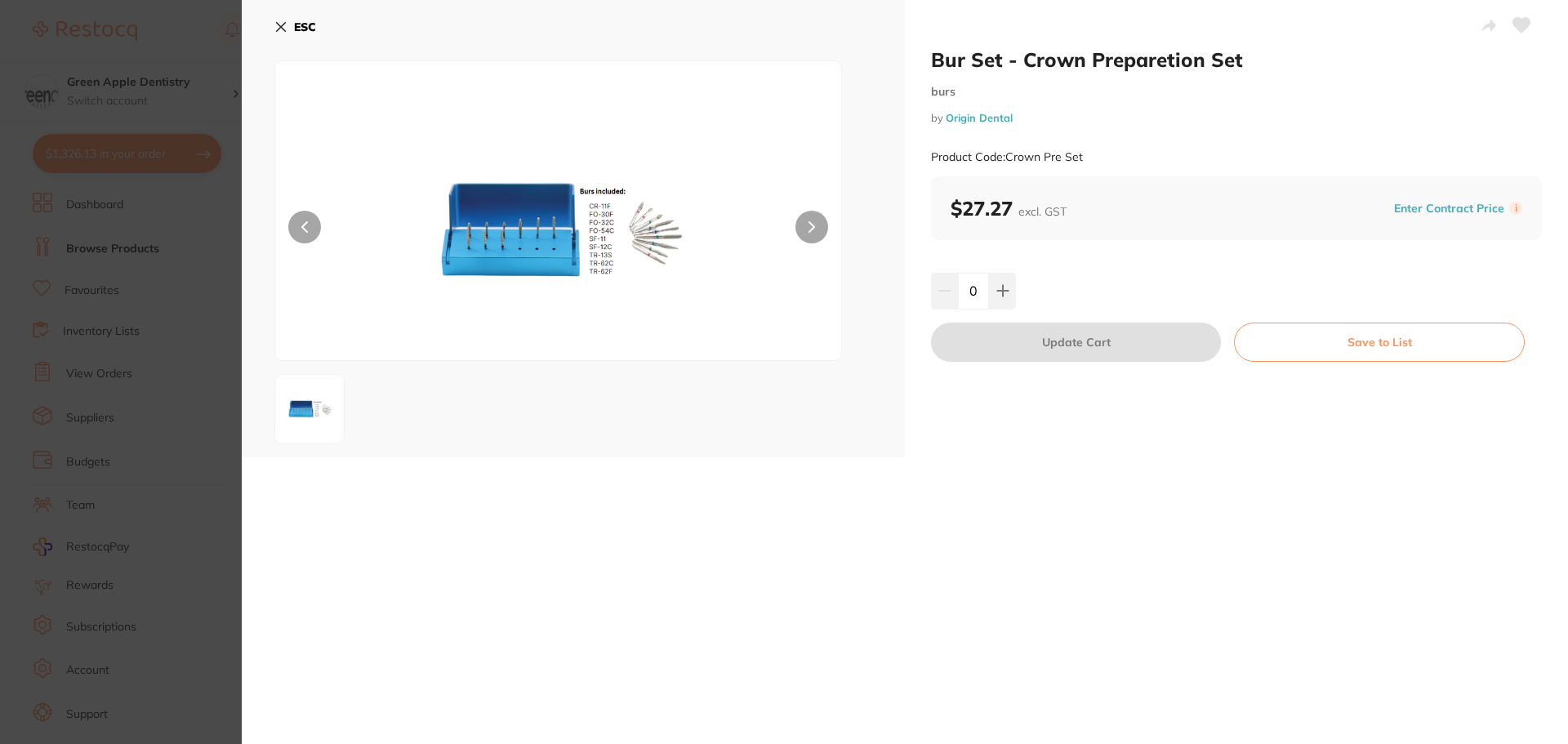
click at [654, 227] on img at bounding box center [559, 231] width 340 height 258
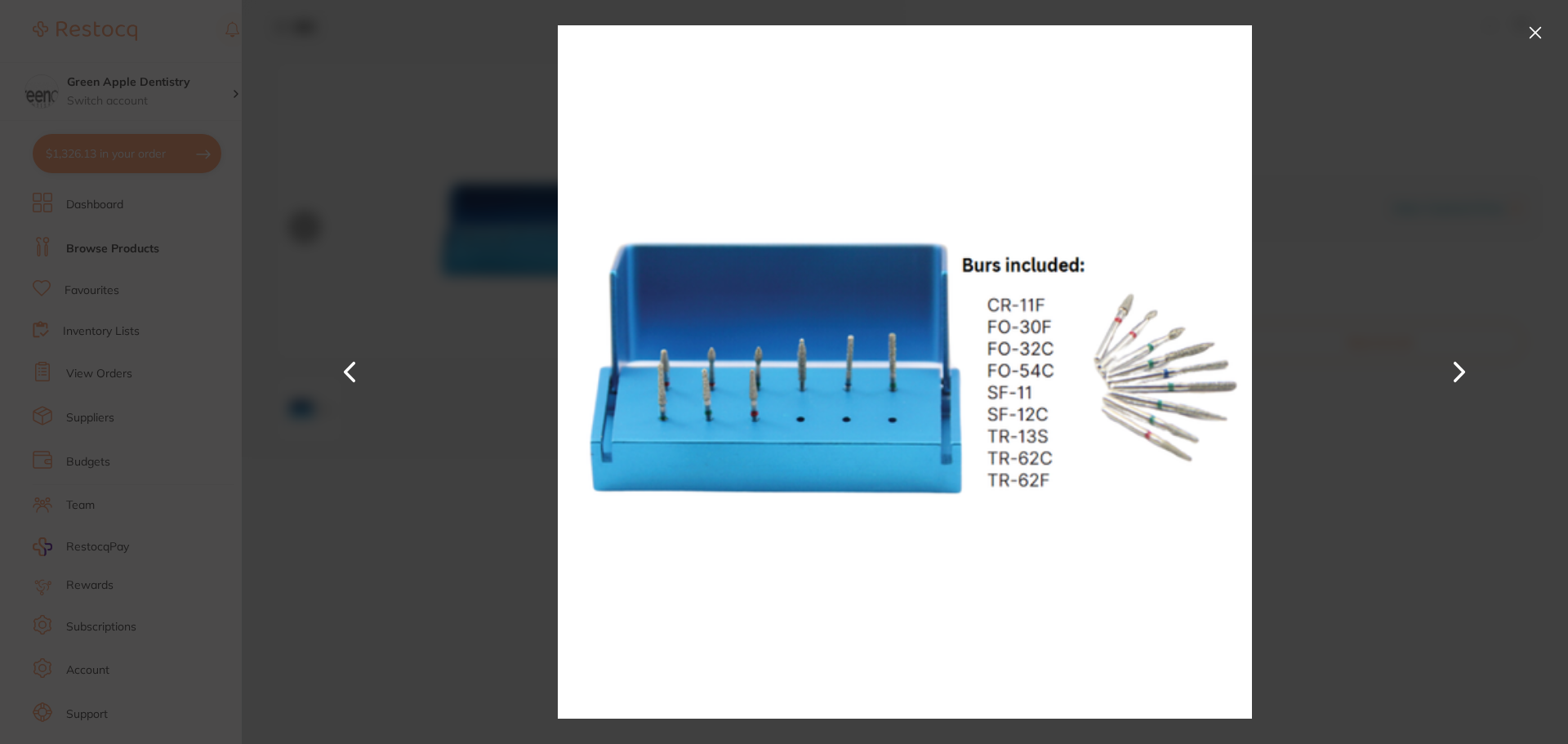
click at [1540, 28] on button at bounding box center [1535, 32] width 27 height 27
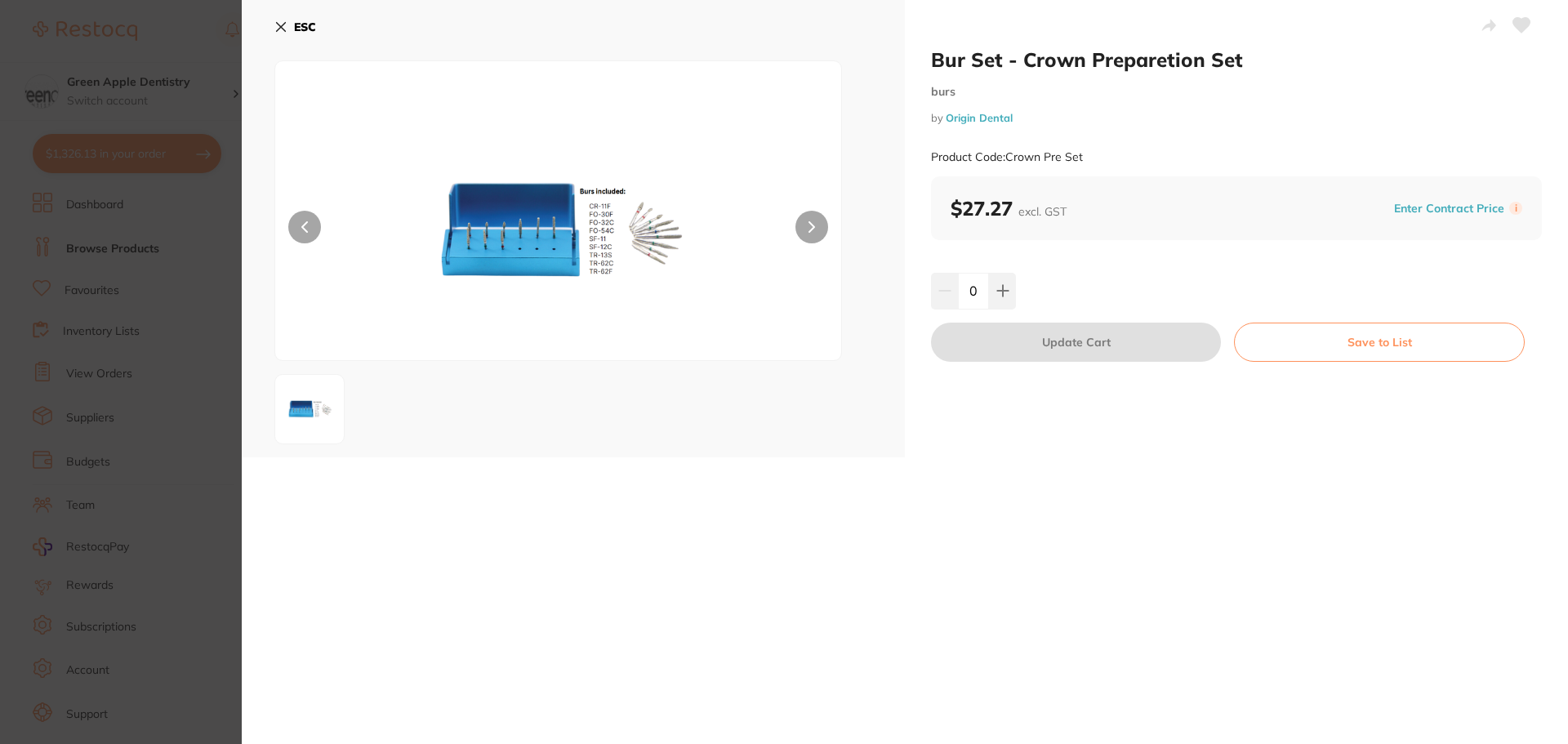
click at [314, 27] on b "ESC" at bounding box center [305, 27] width 22 height 15
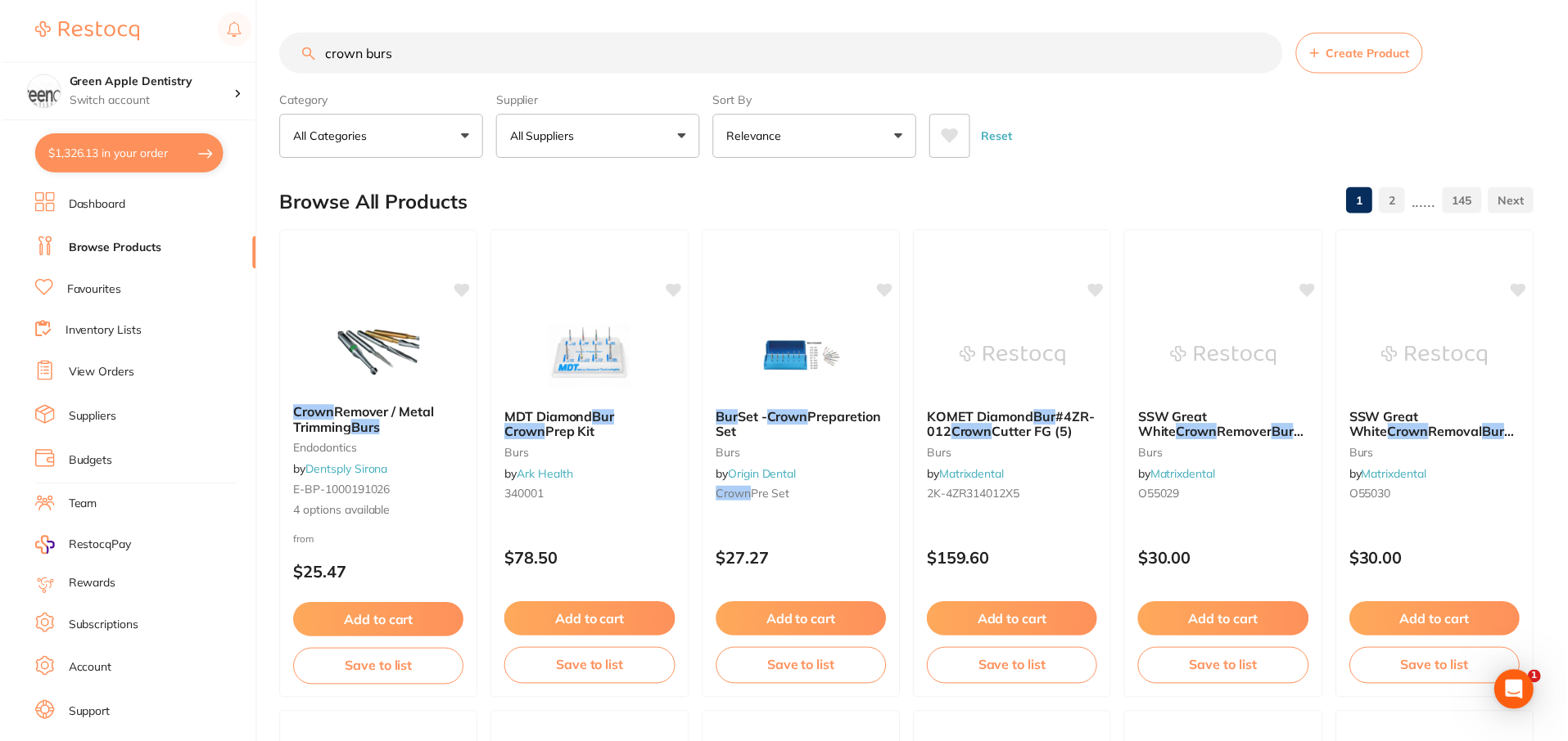
scroll to position [1, 0]
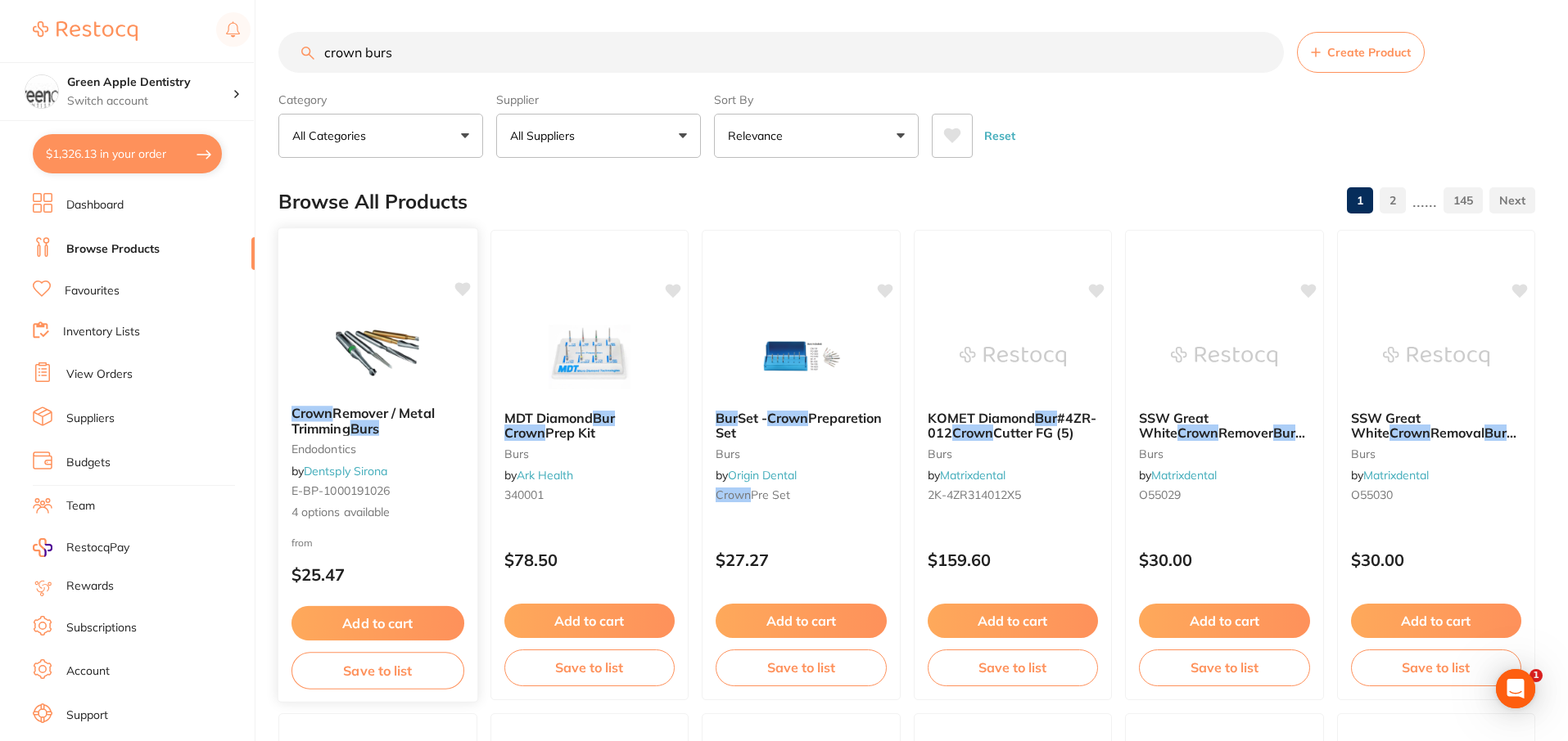
click at [338, 329] on img at bounding box center [378, 352] width 107 height 82
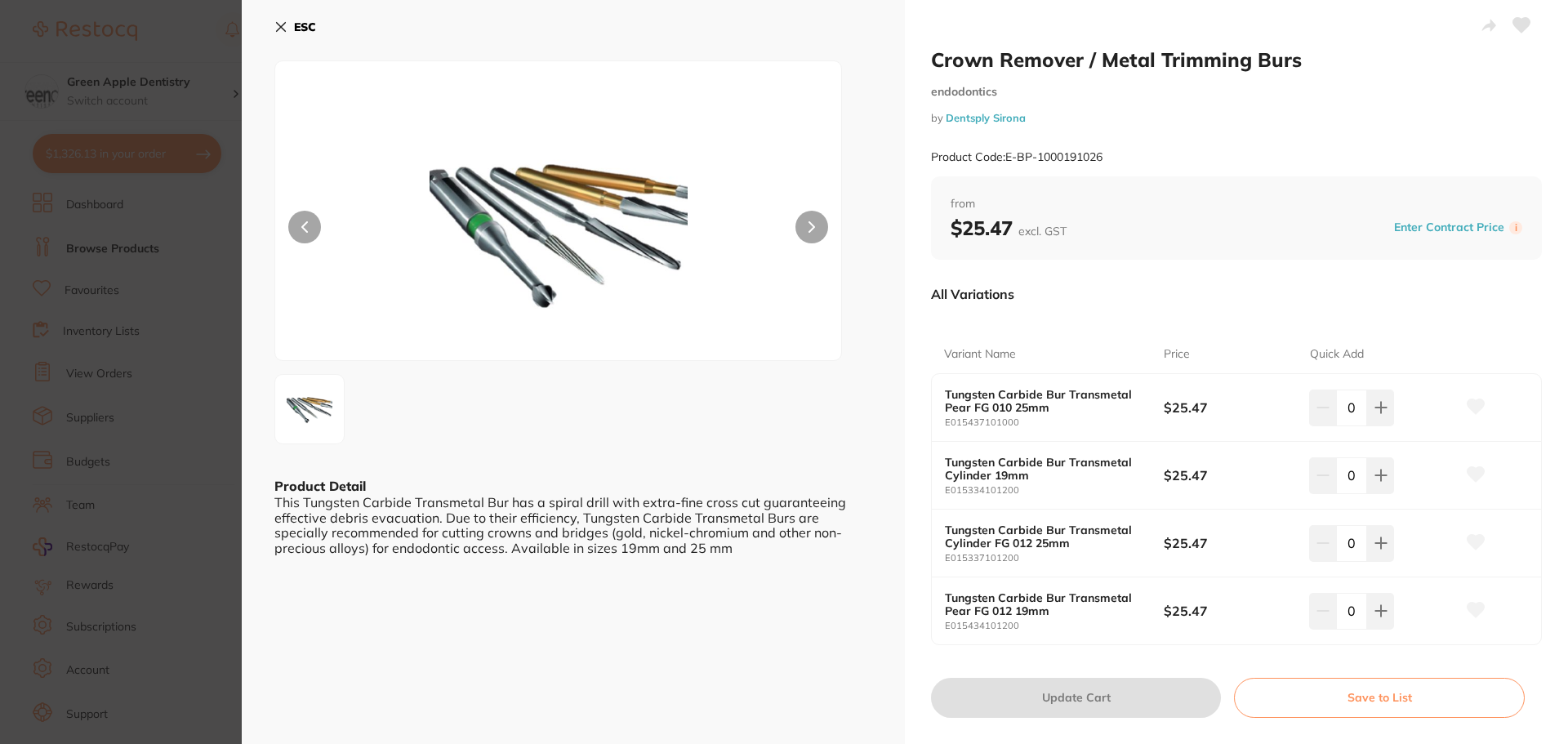
click at [299, 24] on b "ESC" at bounding box center [305, 27] width 22 height 15
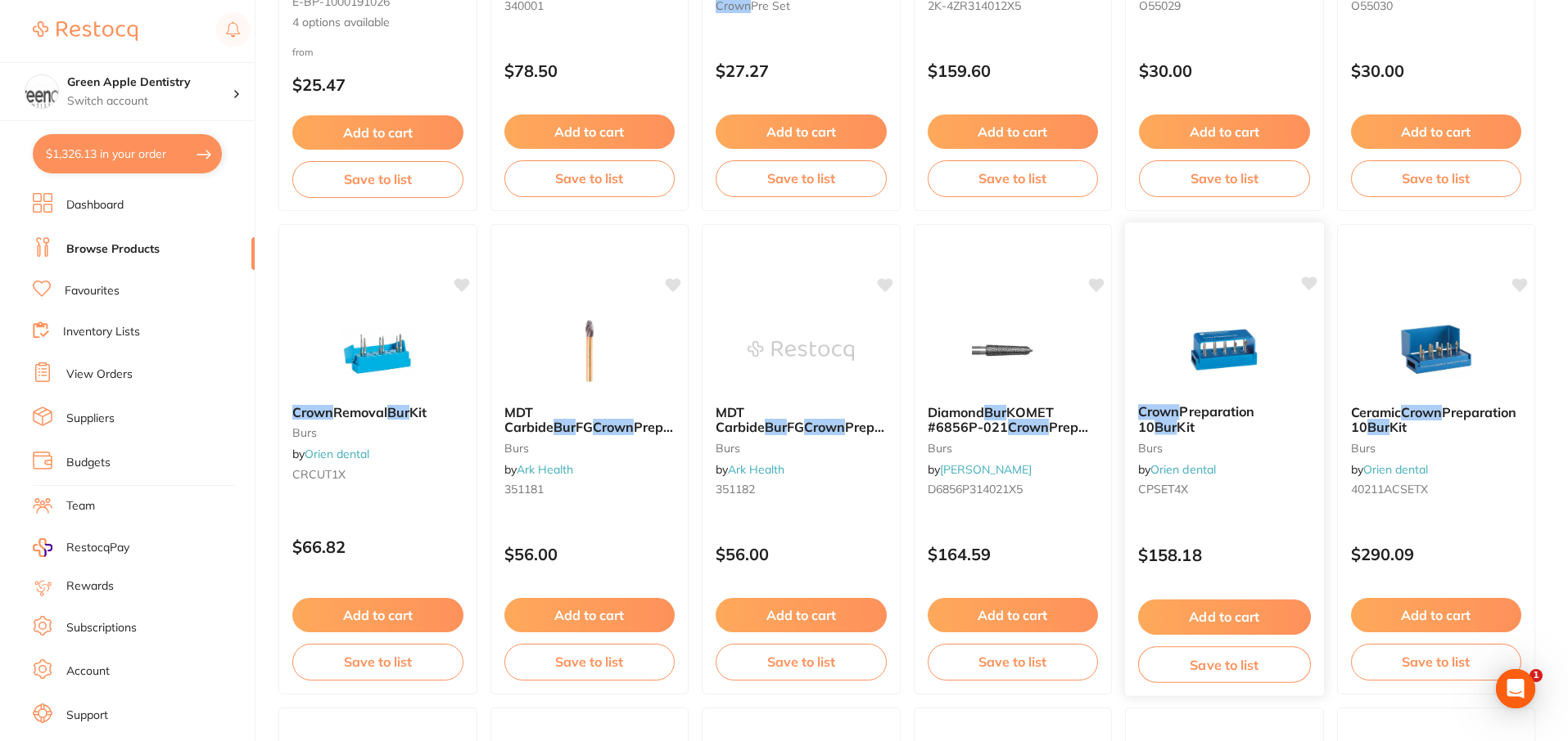
scroll to position [492, 0]
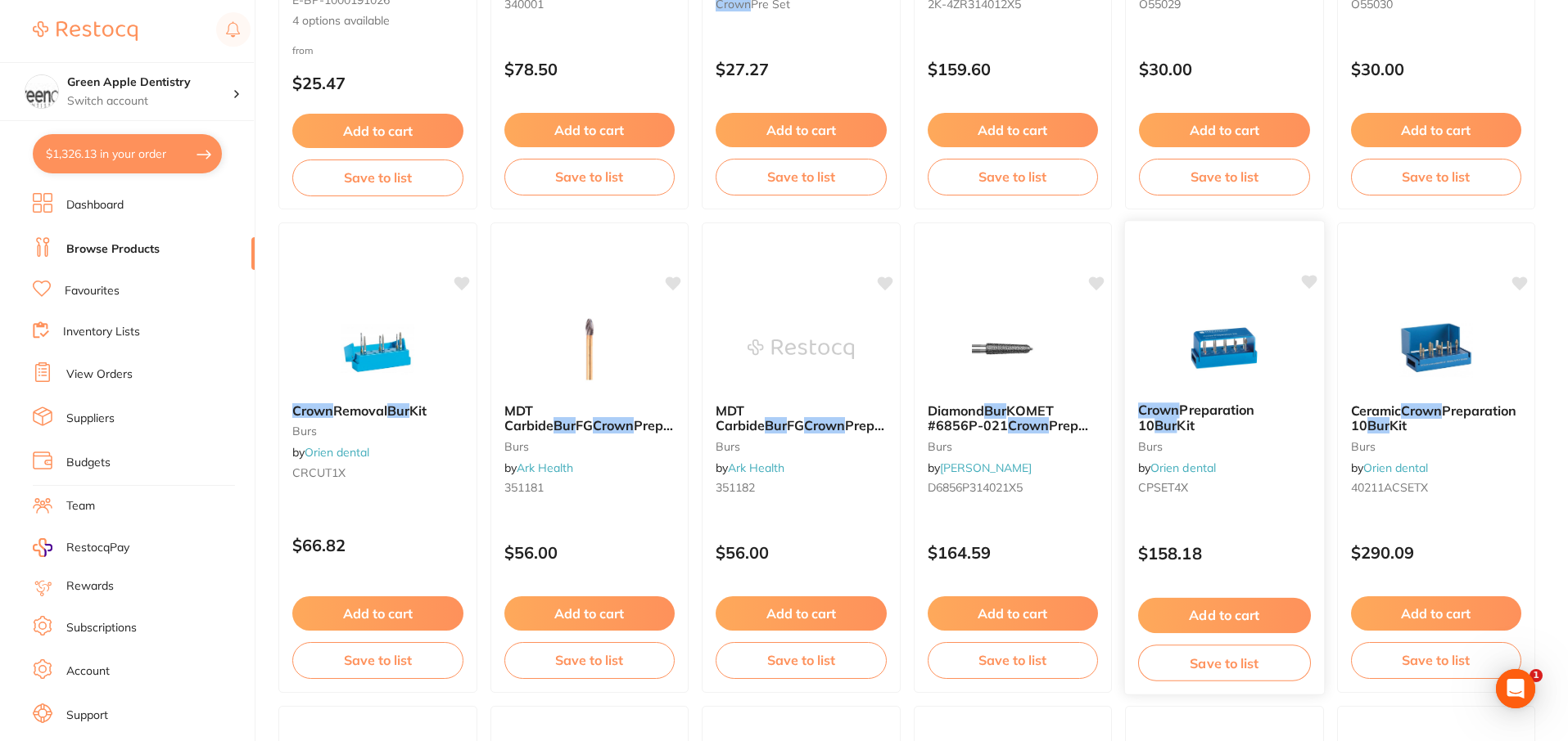
click at [1234, 321] on img at bounding box center [1223, 348] width 107 height 82
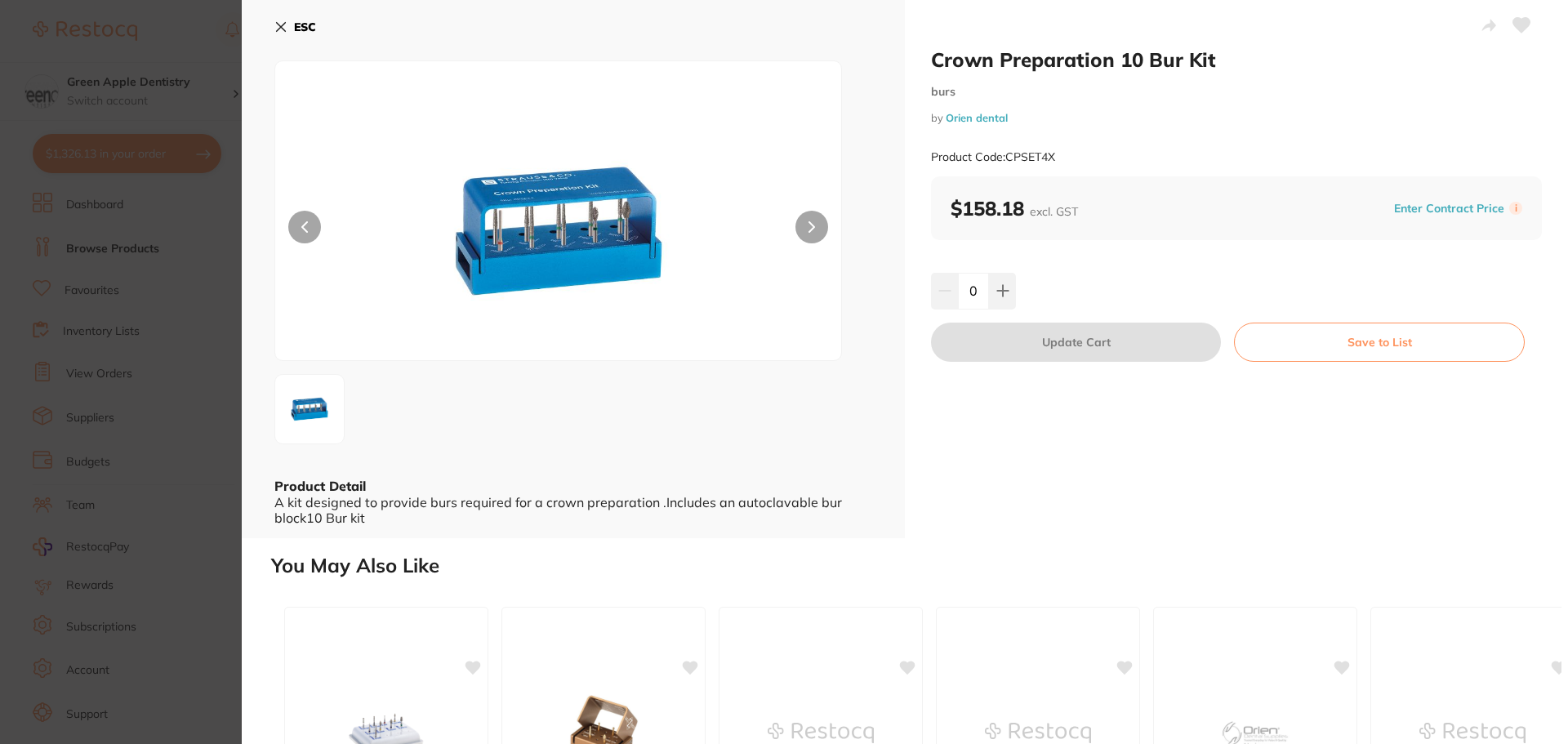
click at [307, 32] on b "ESC" at bounding box center [305, 27] width 22 height 15
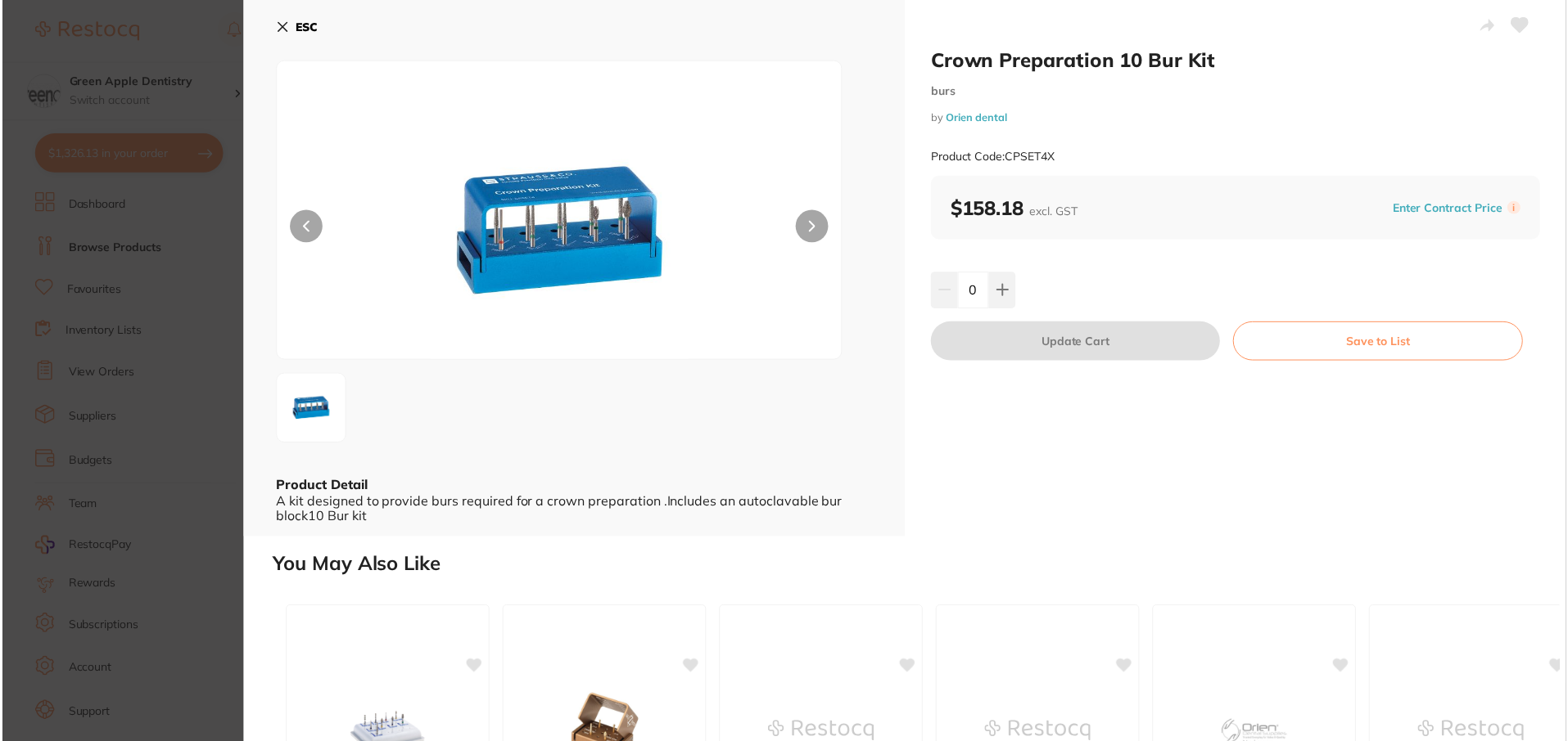
scroll to position [492, 0]
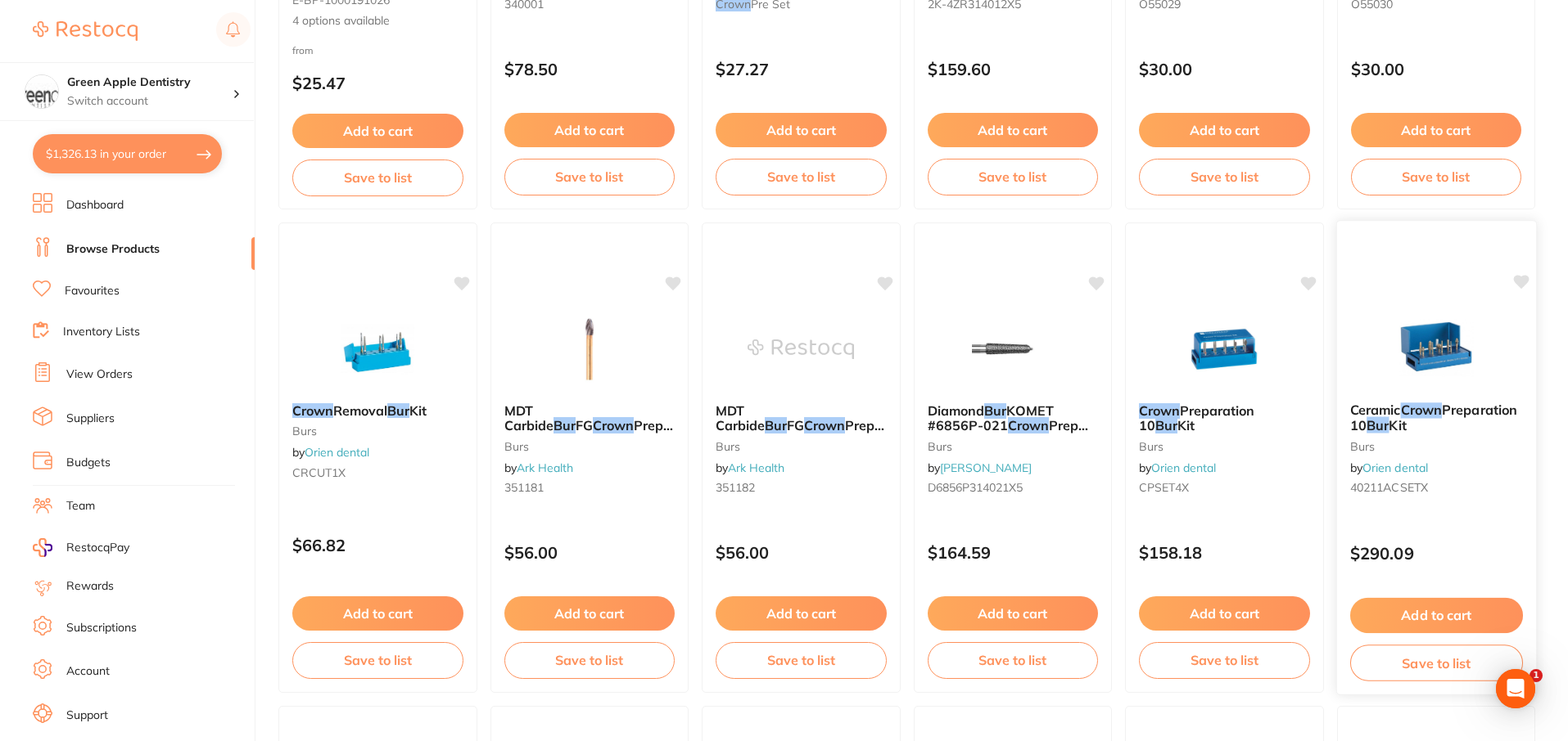
click at [1417, 327] on img at bounding box center [1435, 348] width 107 height 82
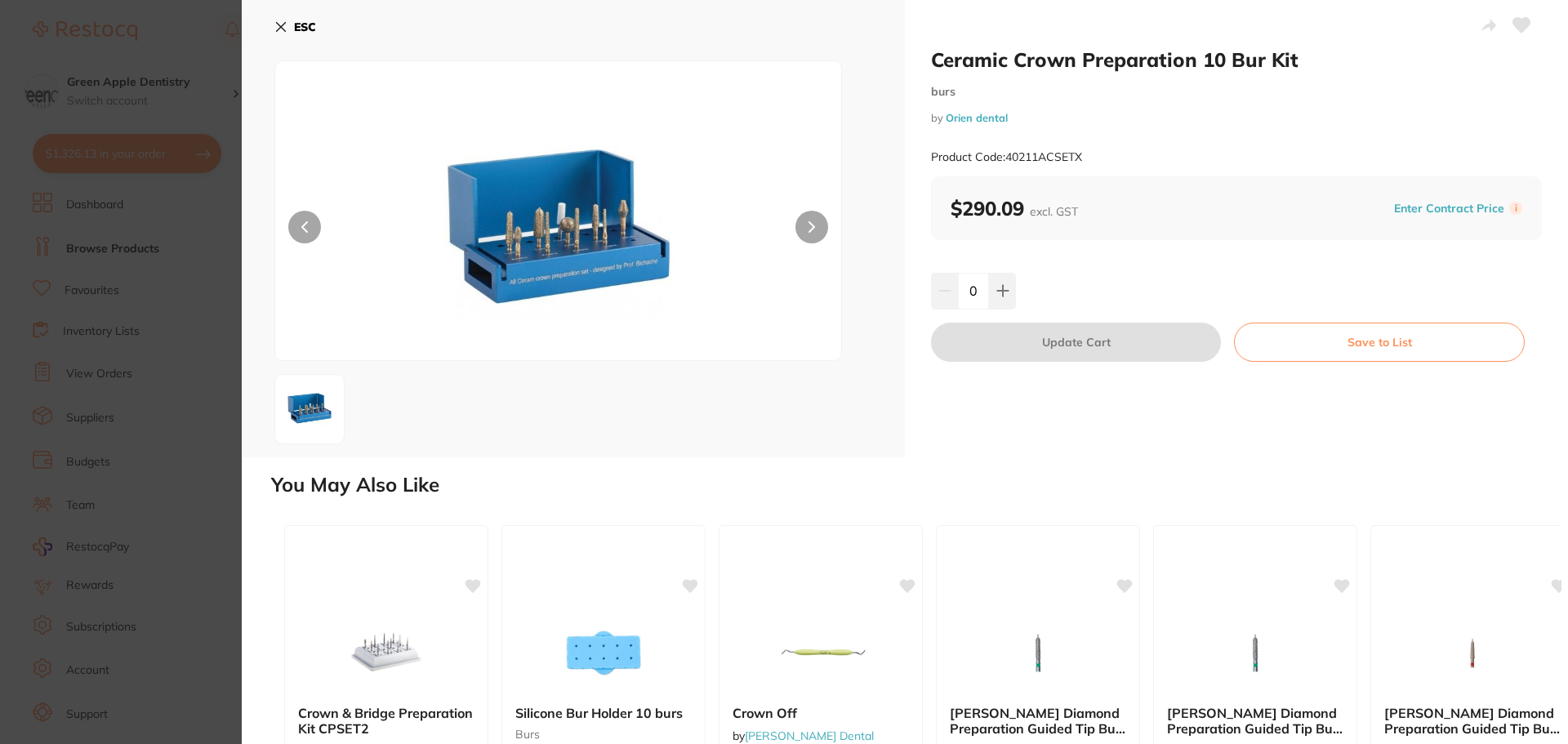
click at [286, 23] on icon at bounding box center [282, 27] width 9 height 9
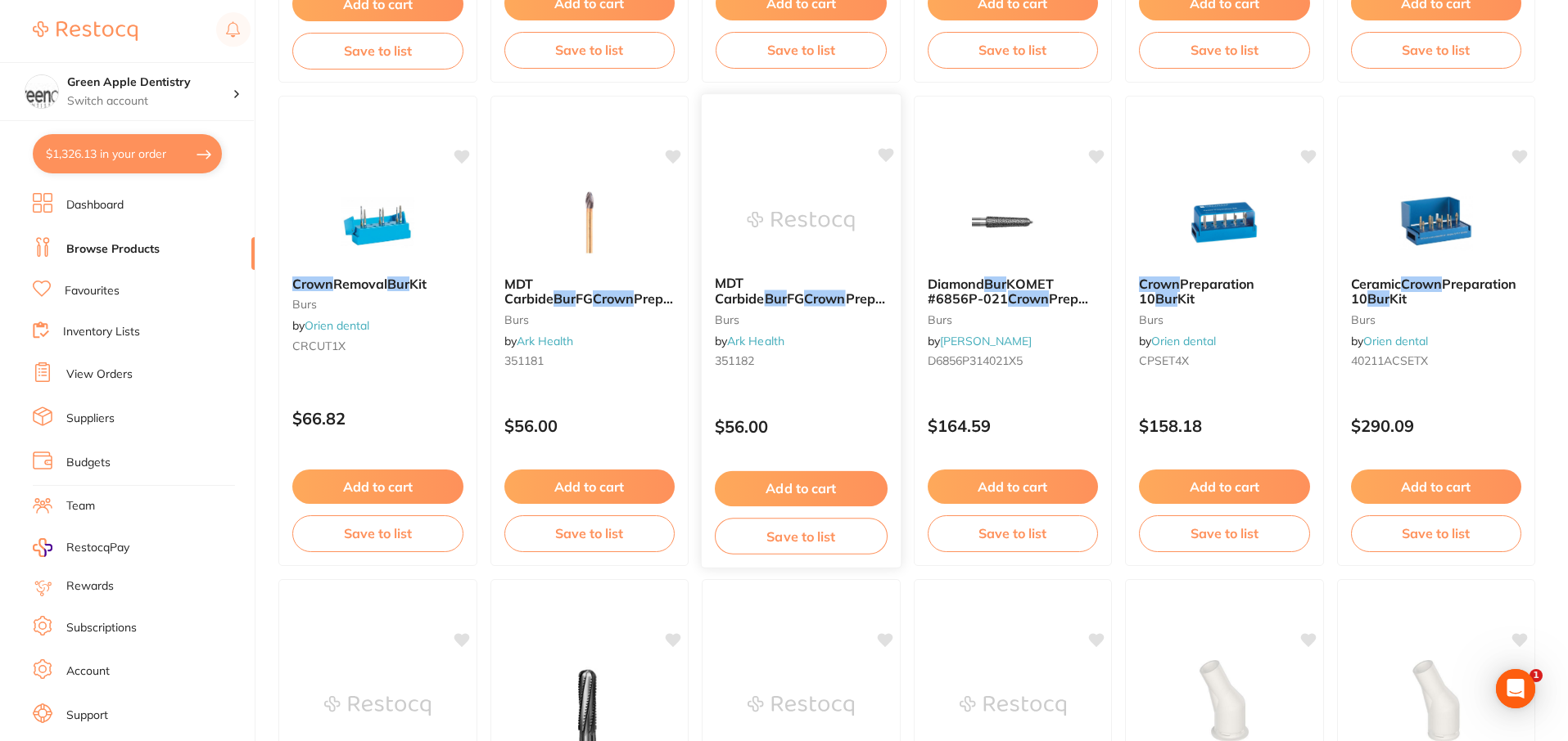
scroll to position [656, 0]
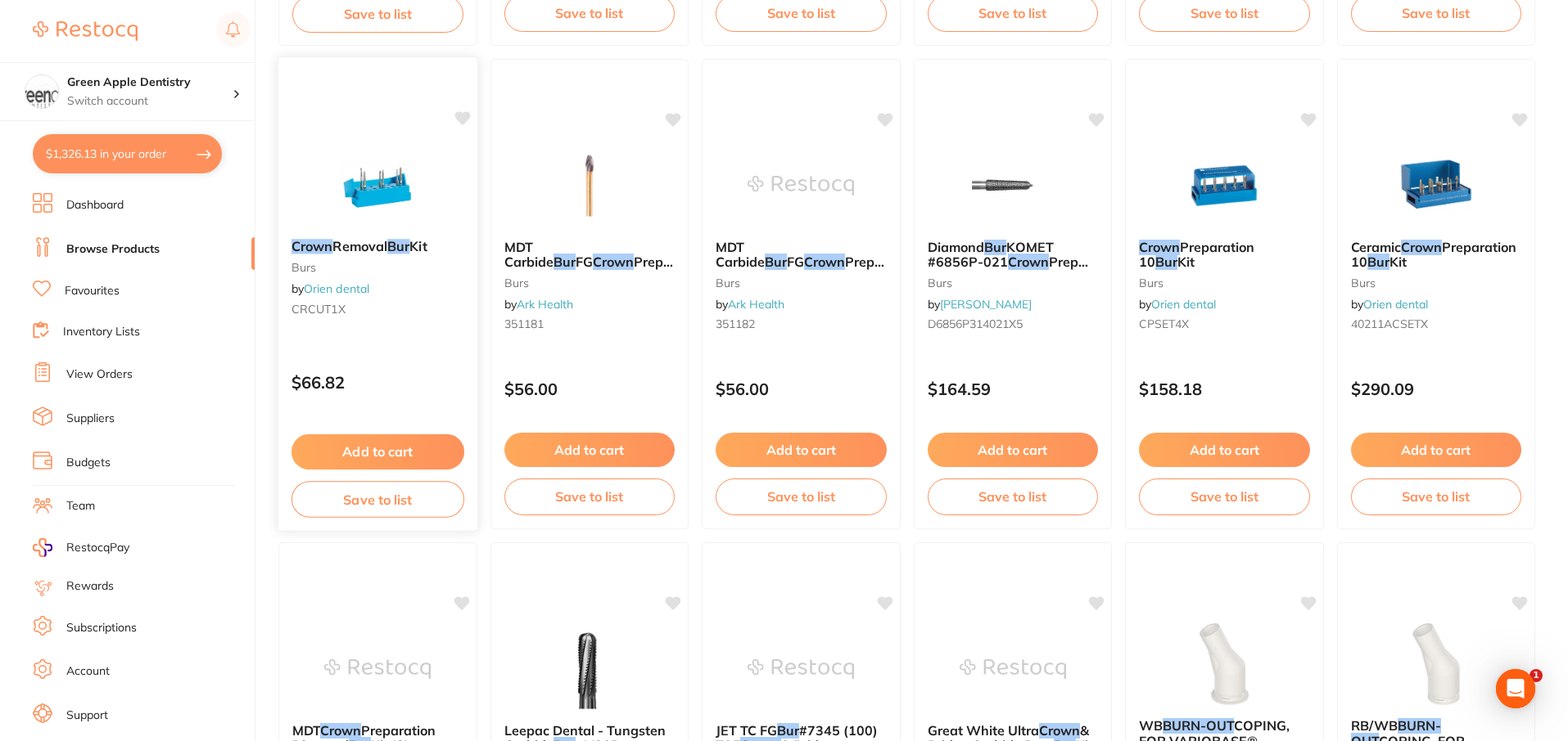
click at [387, 187] on img at bounding box center [378, 184] width 107 height 82
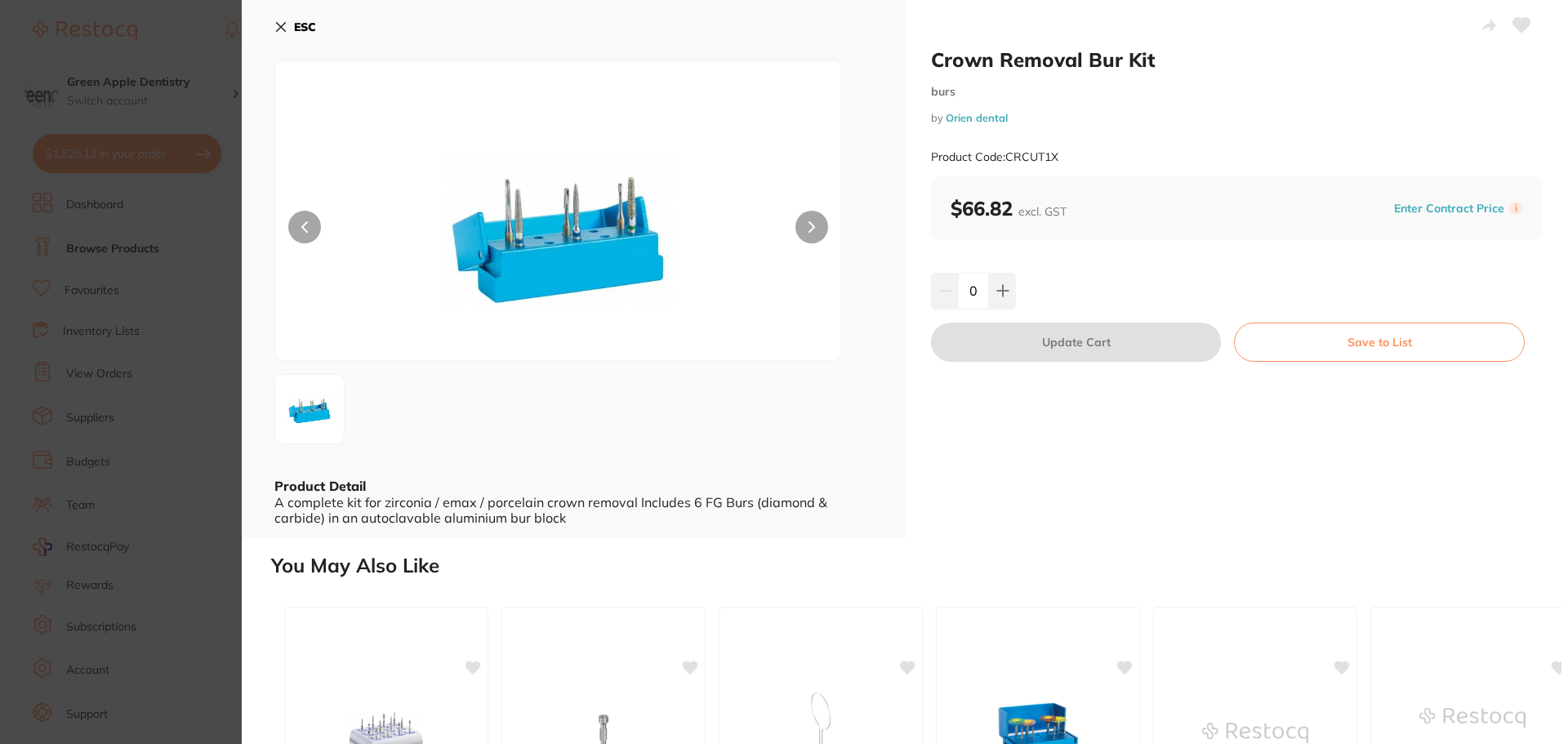
click at [284, 27] on icon at bounding box center [281, 27] width 13 height 13
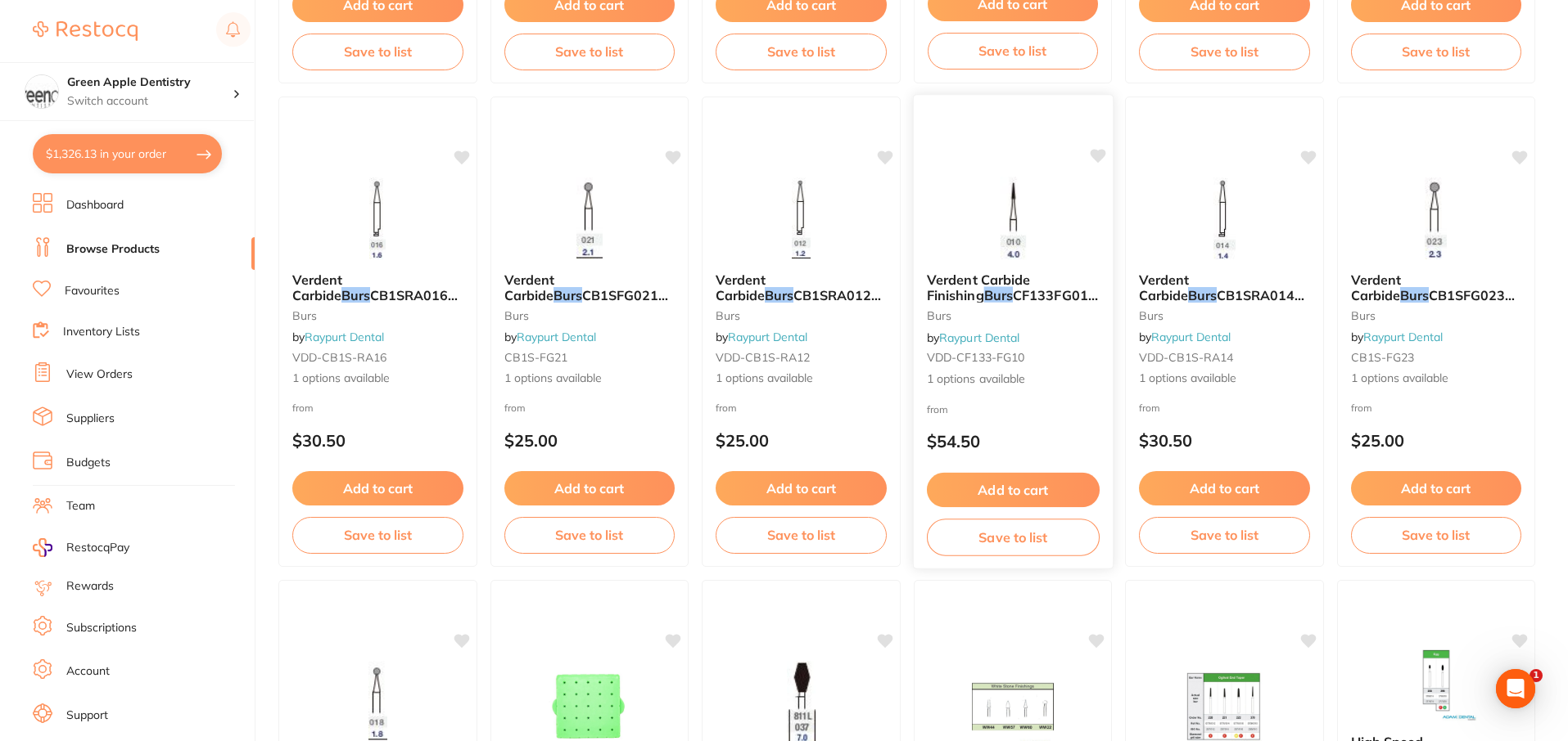
scroll to position [3914, 0]
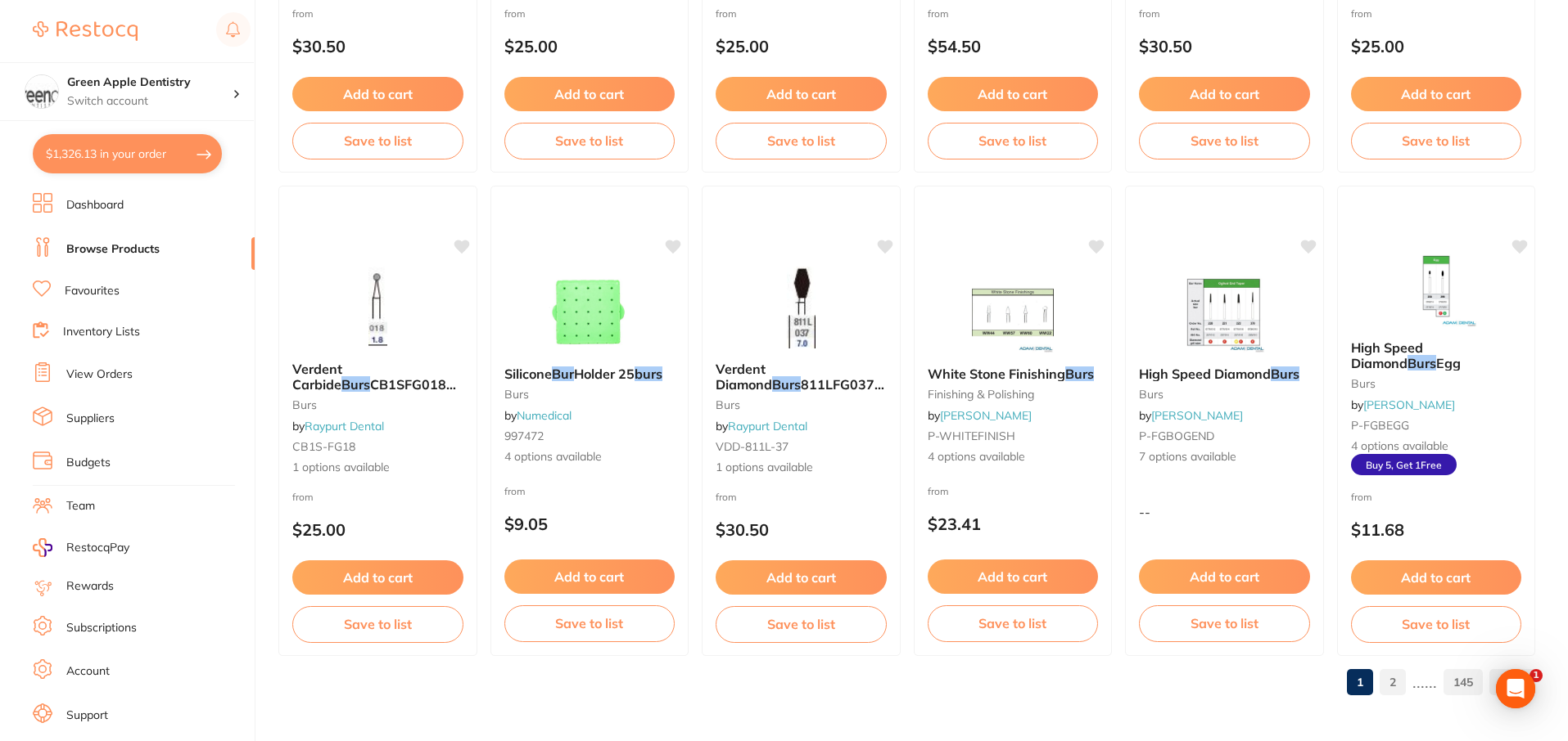
click at [1404, 676] on link "2" at bounding box center [1392, 682] width 27 height 33
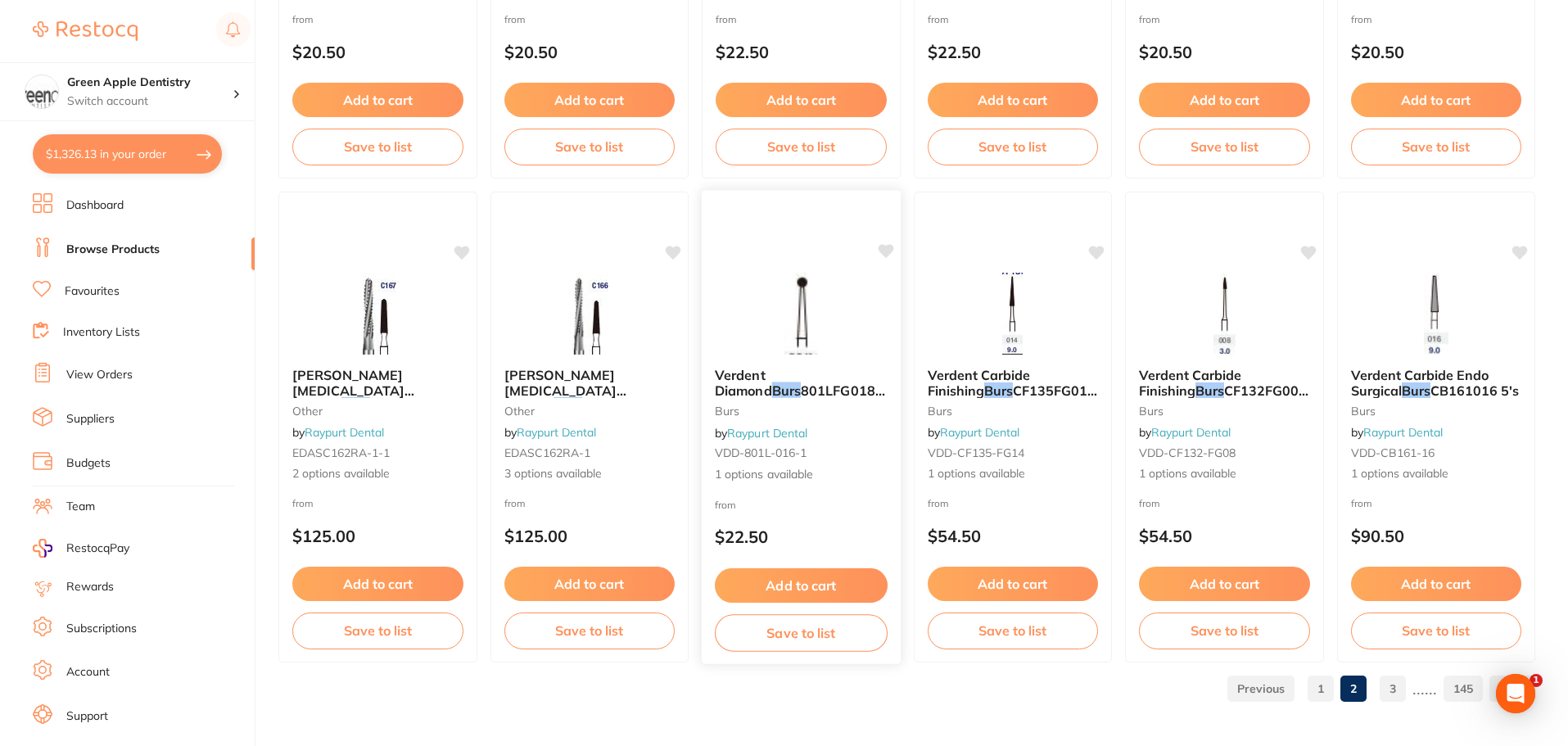
scroll to position [3911, 0]
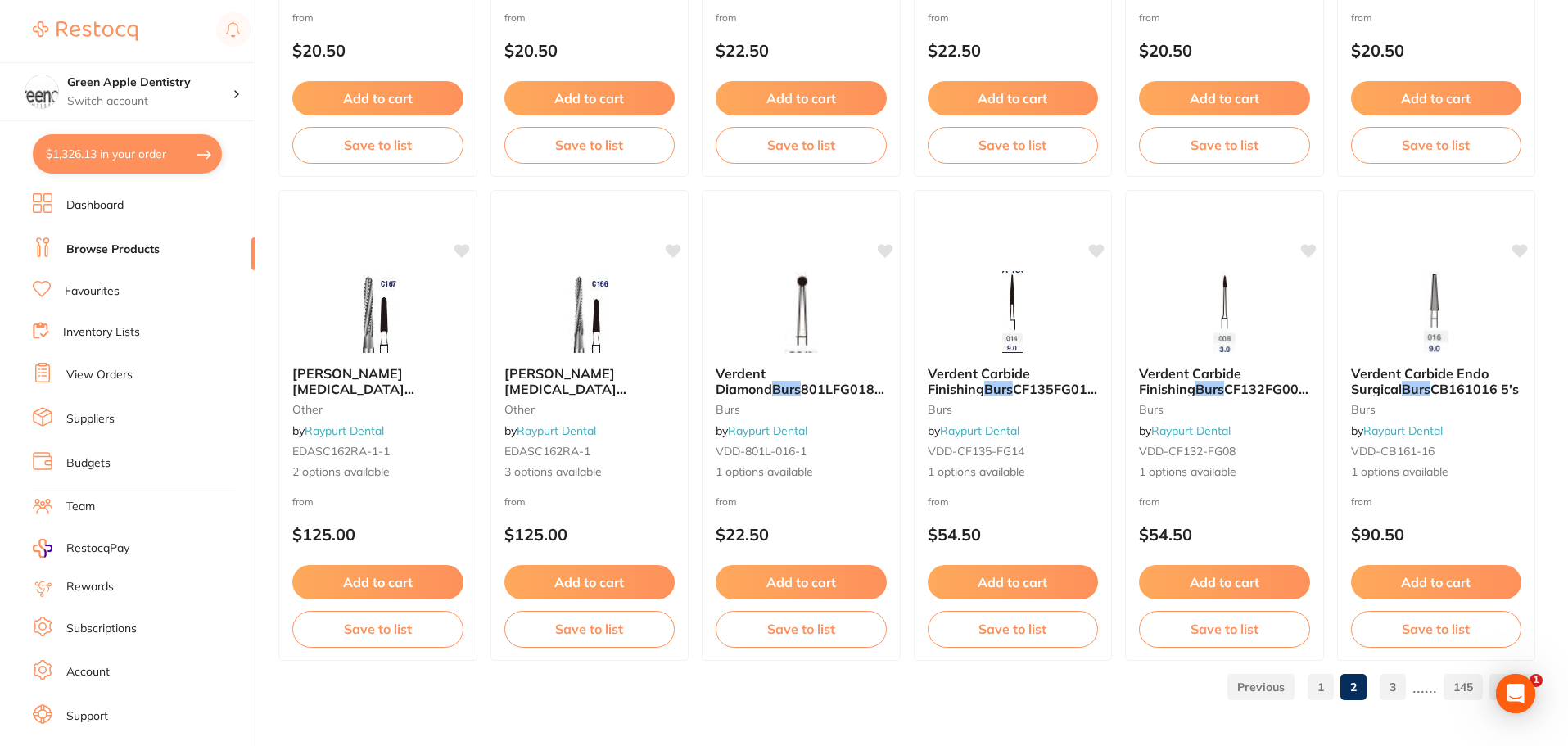
click at [1254, 680] on link at bounding box center [1260, 687] width 67 height 33
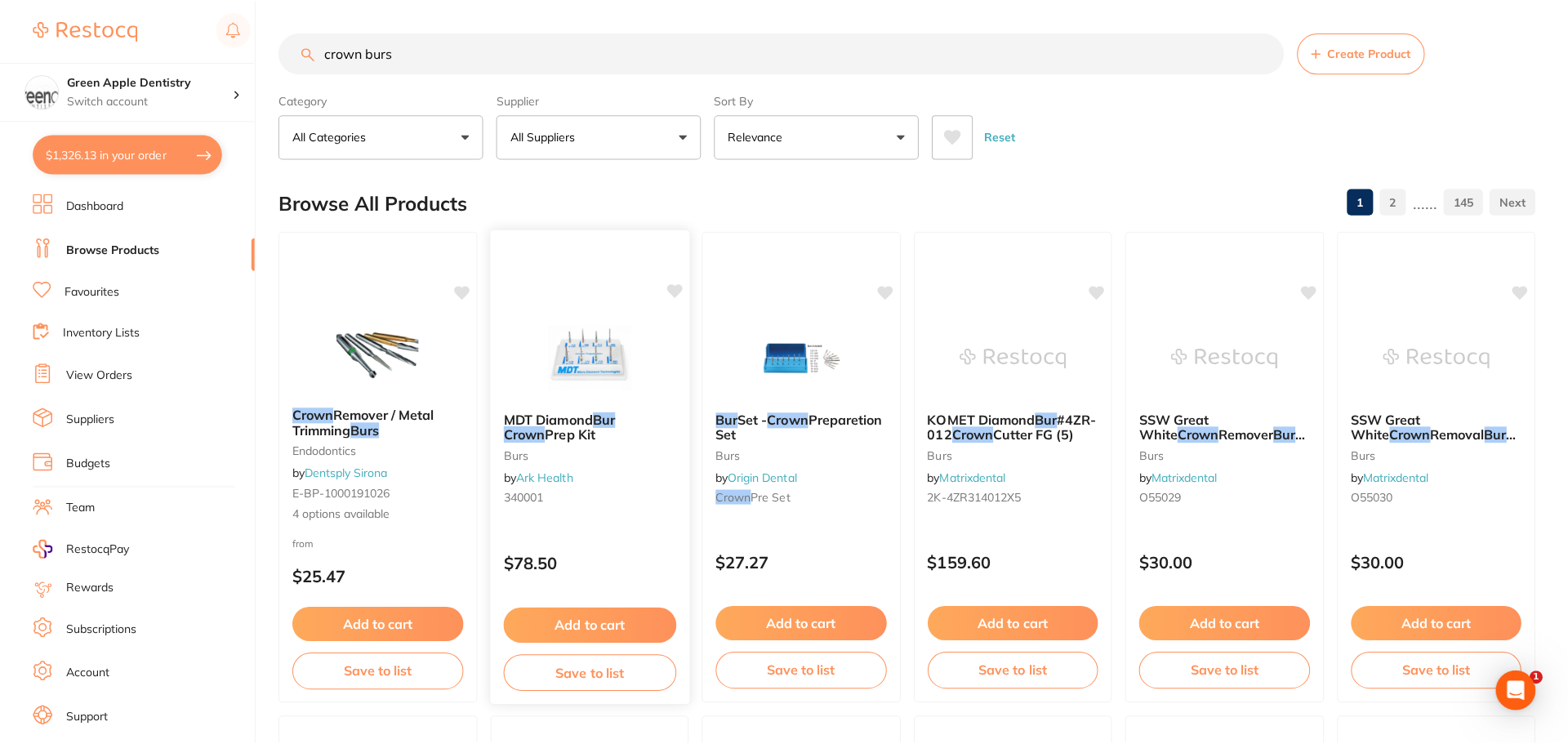
scroll to position [0, 0]
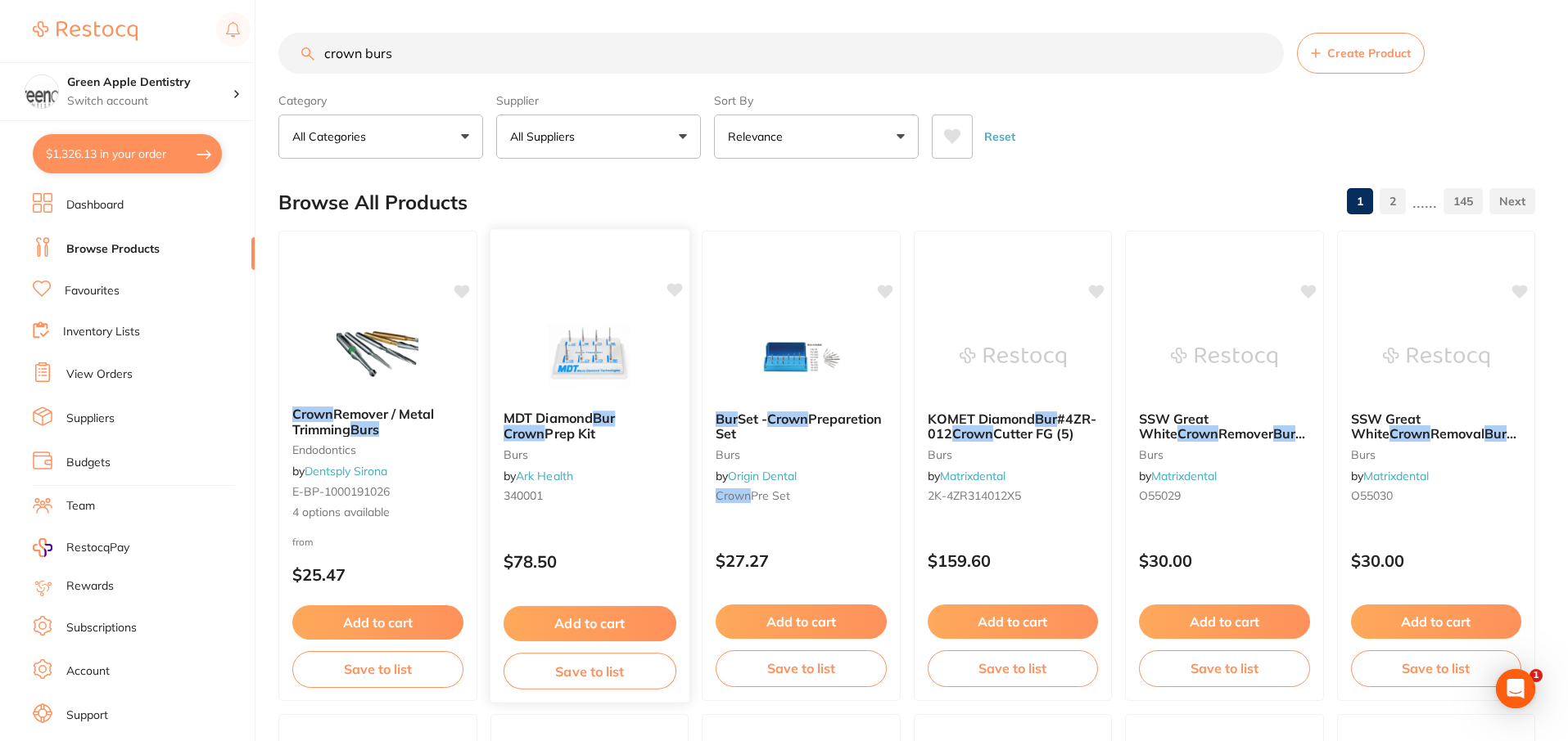
click at [627, 333] on img at bounding box center [588, 356] width 107 height 82
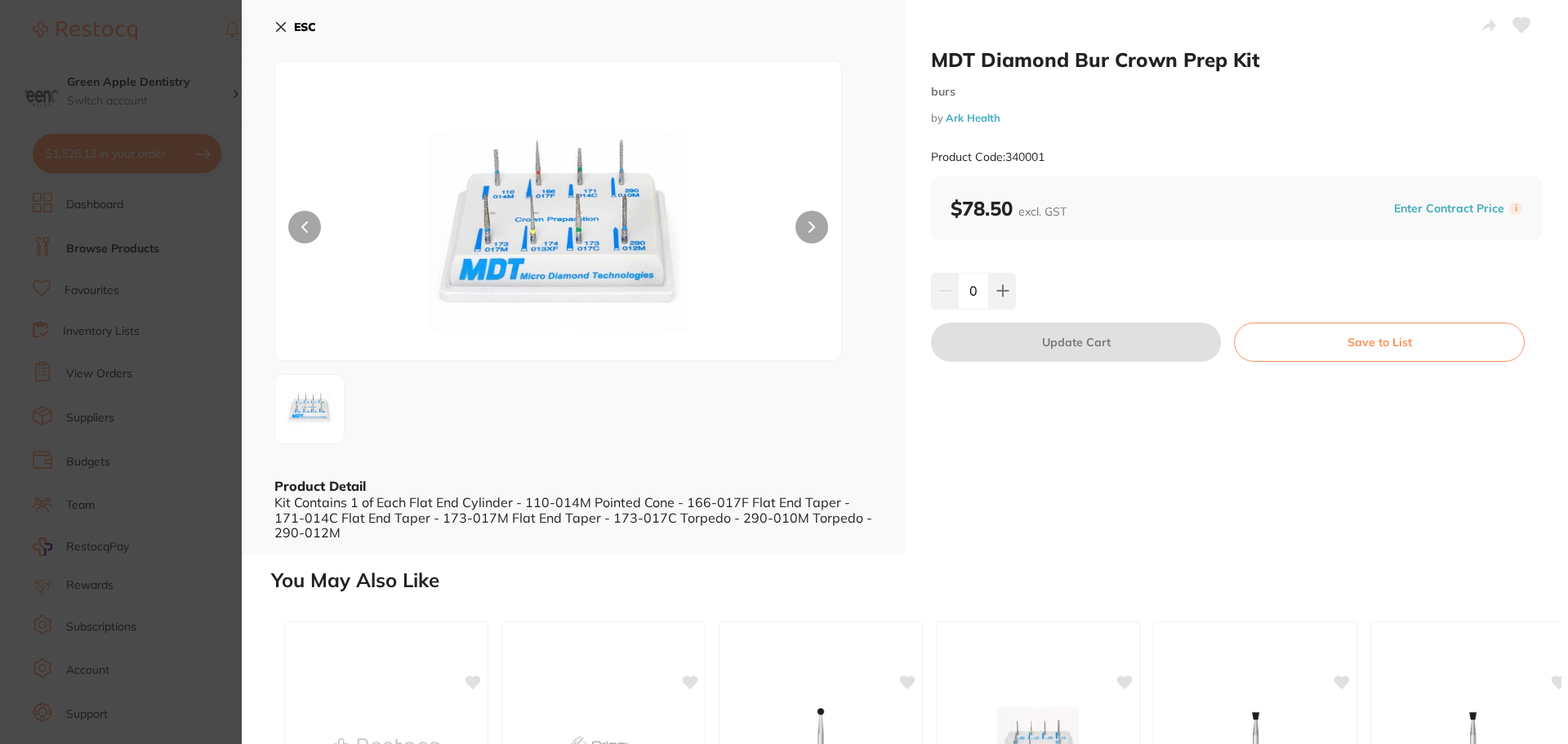
click at [612, 225] on img at bounding box center [559, 231] width 340 height 258
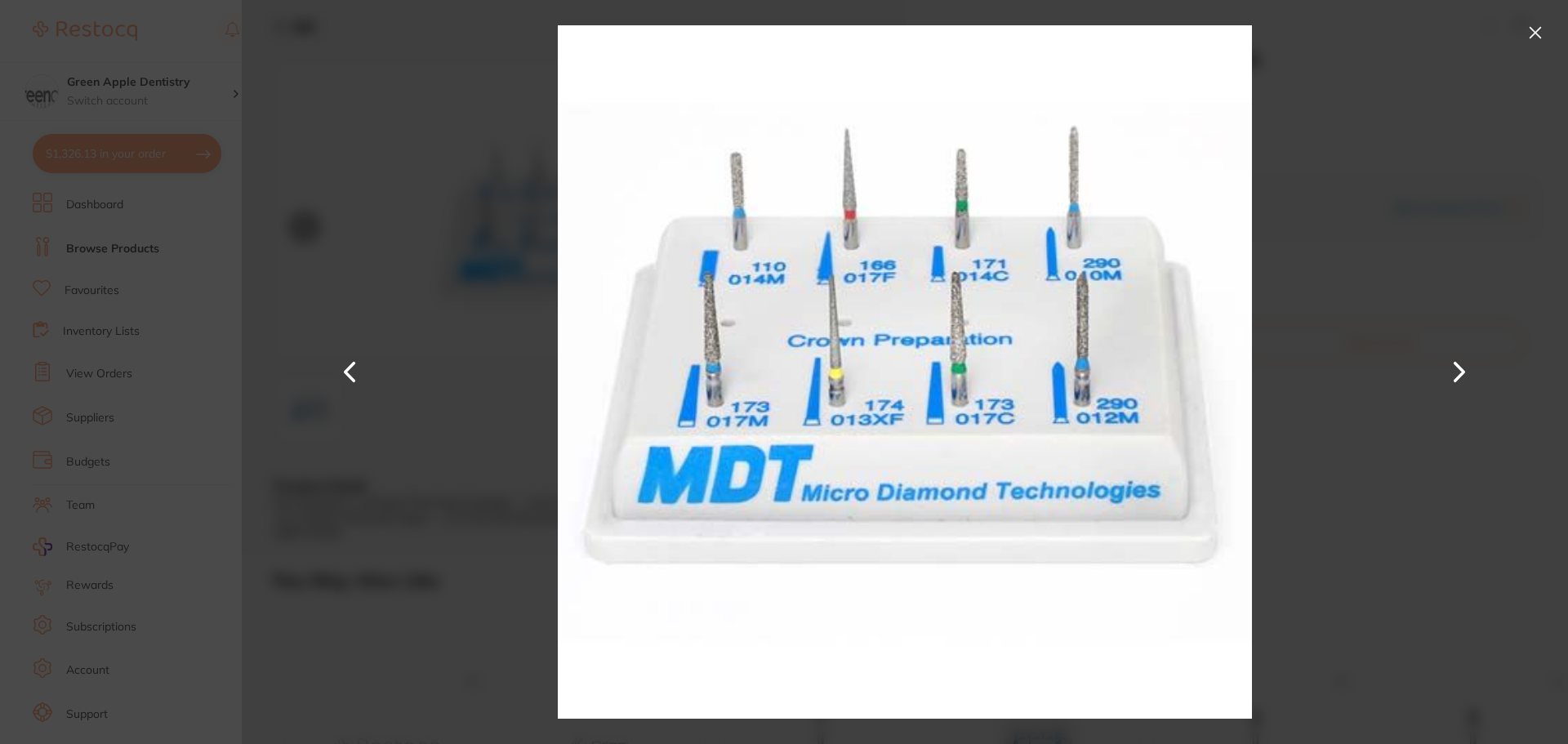
click at [1453, 223] on button at bounding box center [1459, 372] width 39 height 372
click at [1528, 34] on button at bounding box center [1535, 32] width 27 height 27
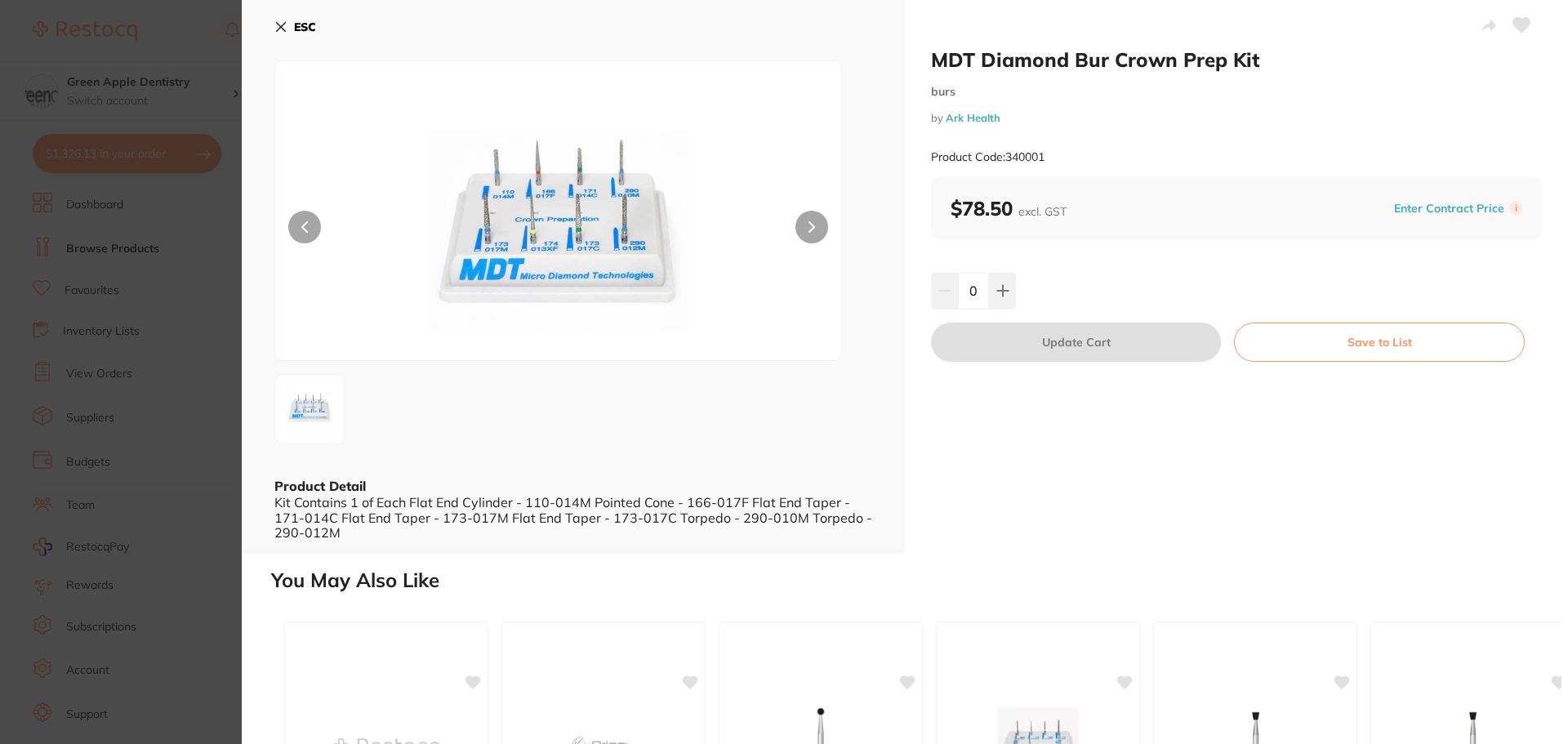
click at [306, 20] on b "ESC" at bounding box center [305, 27] width 22 height 15
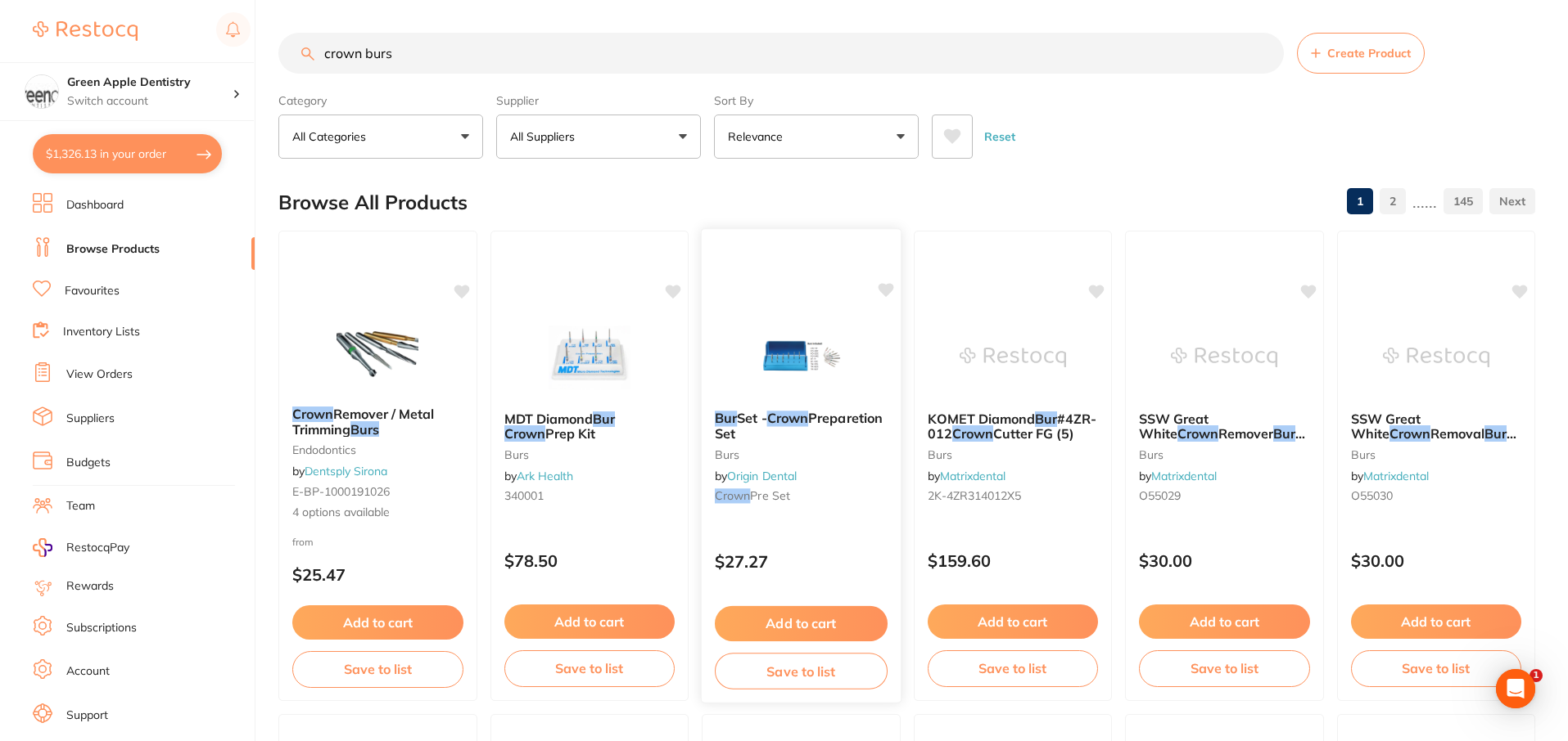
click at [791, 346] on img at bounding box center [801, 356] width 107 height 82
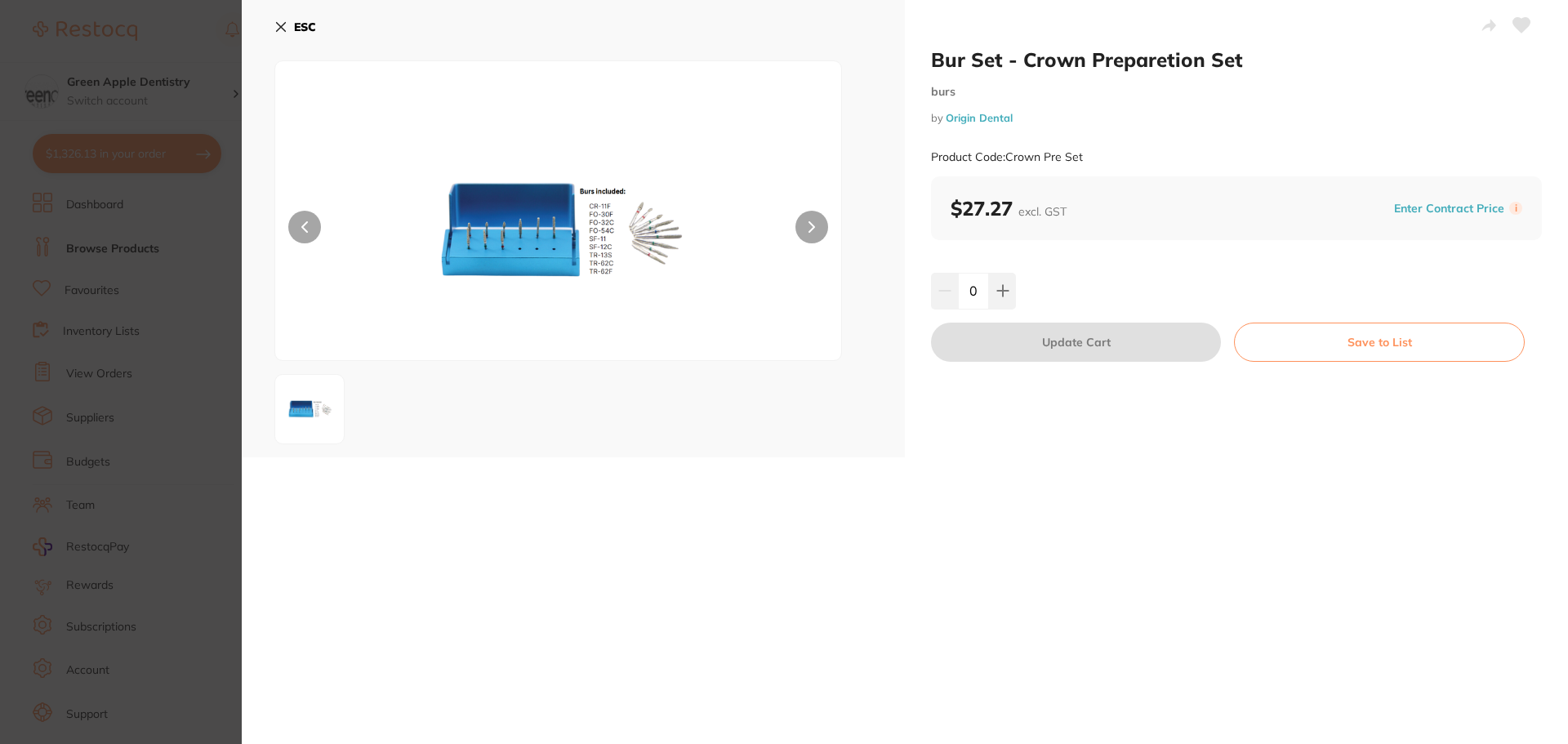
click at [648, 242] on img at bounding box center [559, 231] width 340 height 258
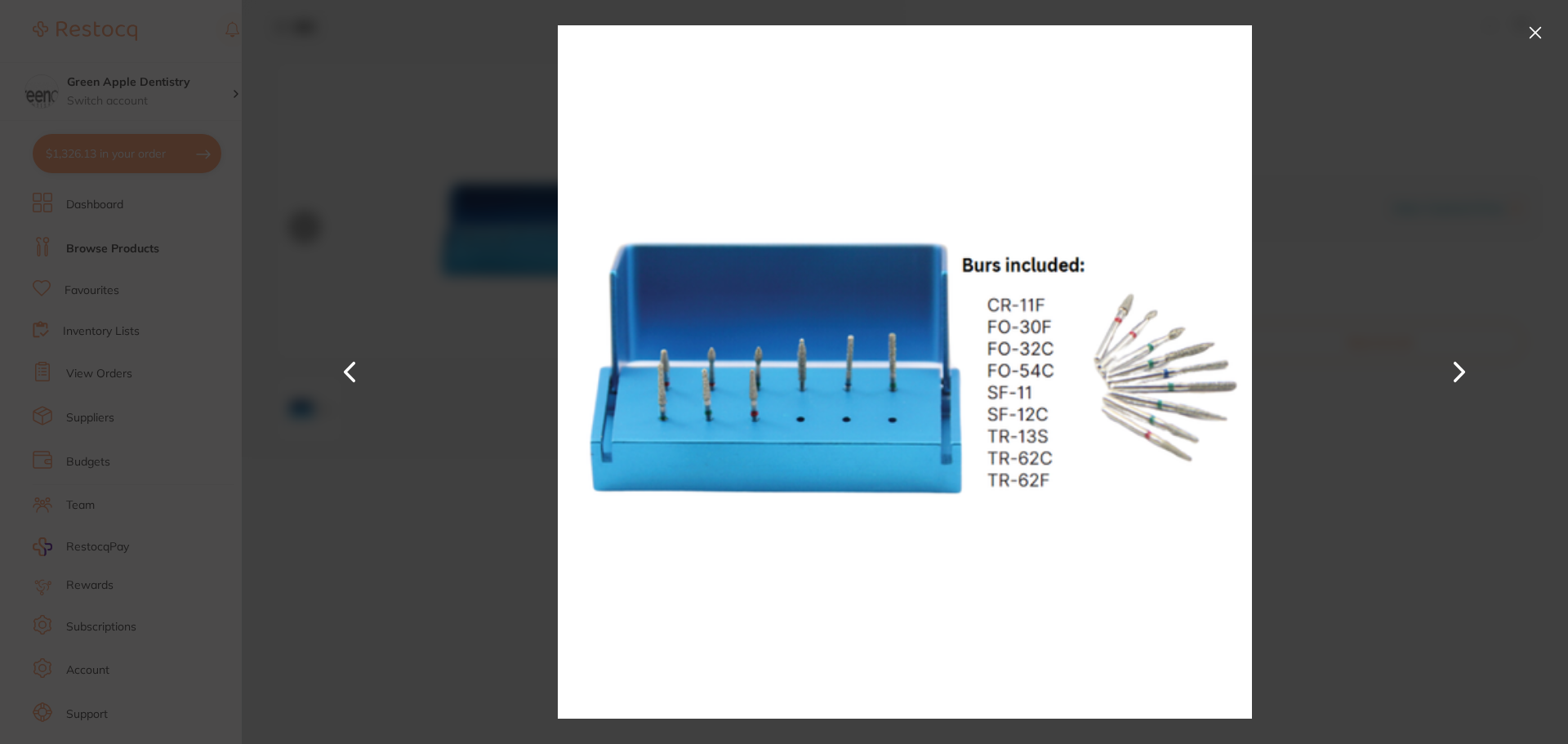
click at [1531, 37] on button at bounding box center [1535, 32] width 27 height 27
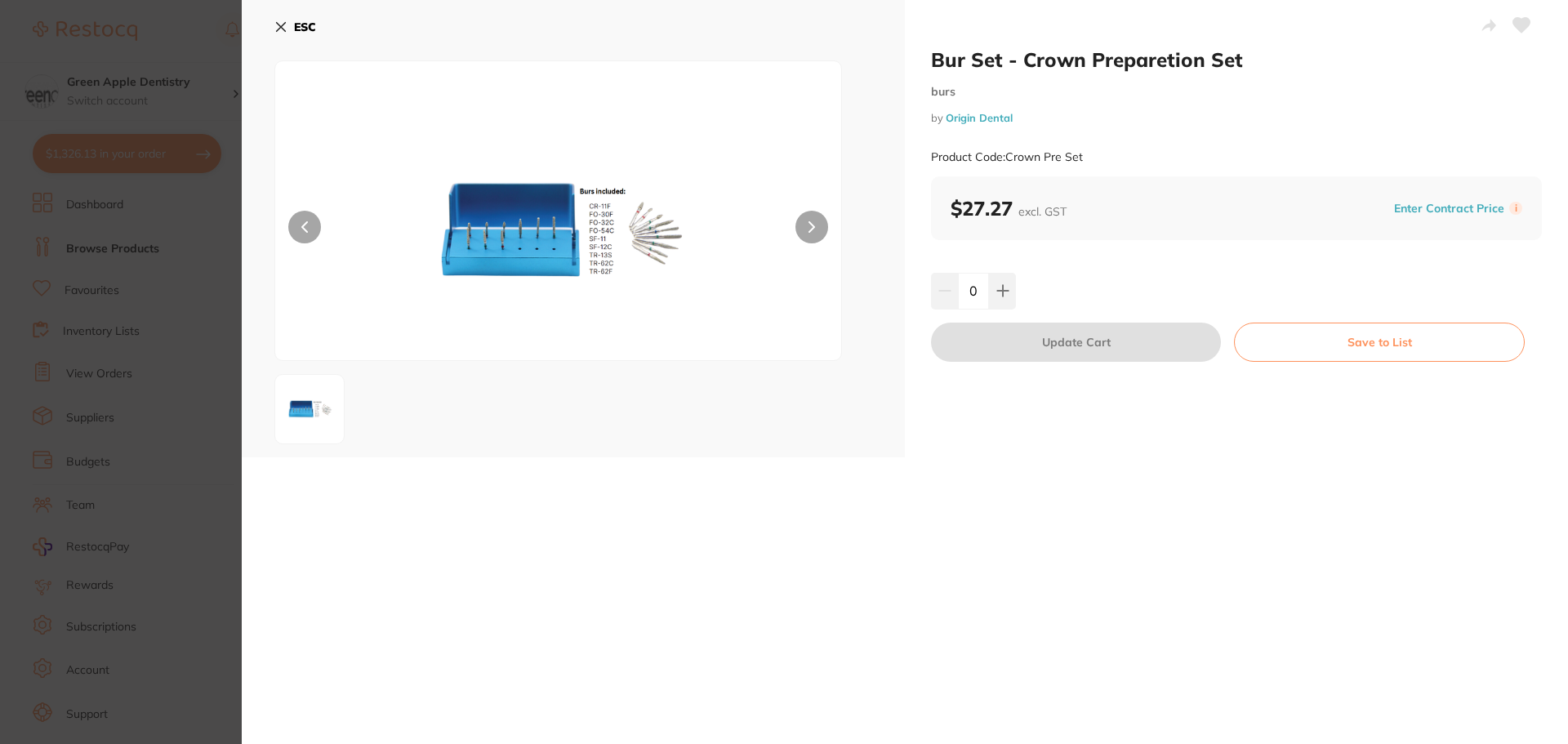
click at [295, 37] on button "ESC" at bounding box center [295, 27] width 42 height 27
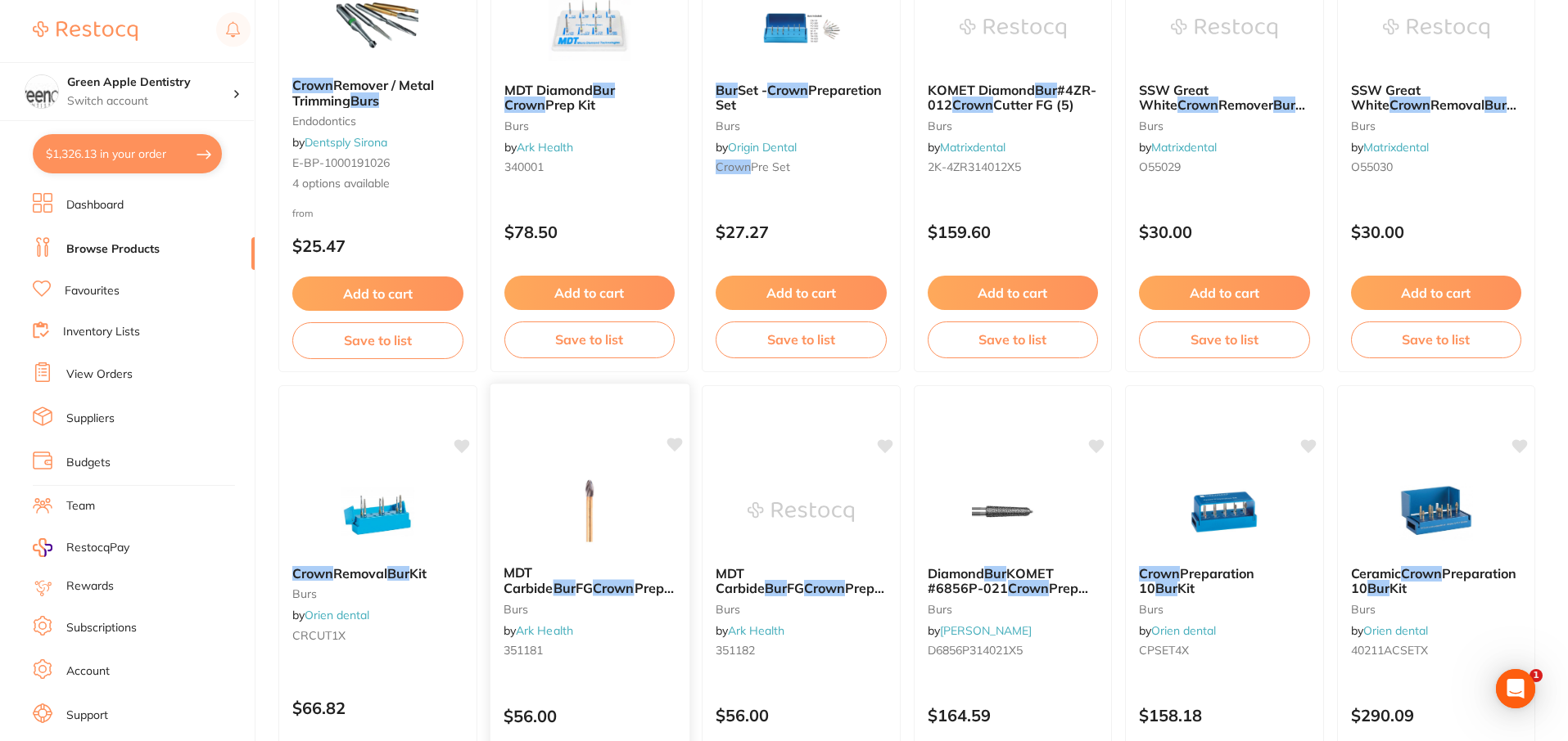
scroll to position [165, 0]
